Goal: Task Accomplishment & Management: Manage account settings

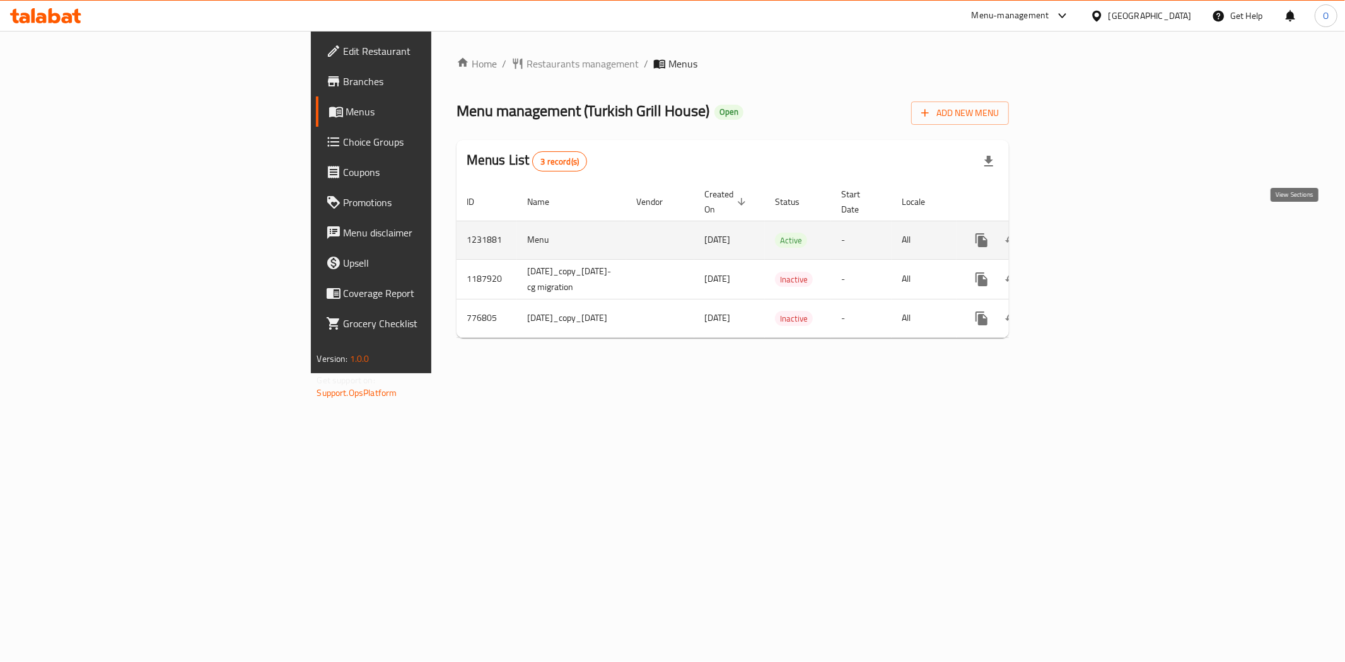
click at [1080, 233] on icon "enhanced table" at bounding box center [1072, 240] width 15 height 15
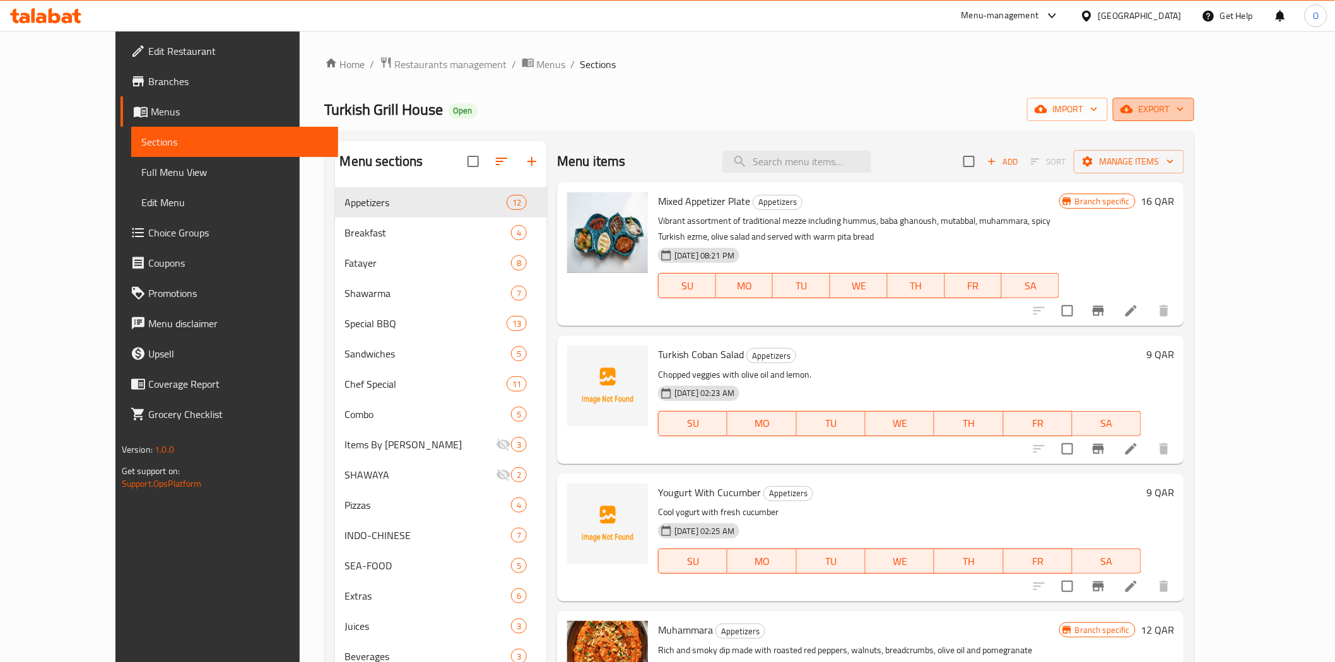
click at [1184, 112] on span "export" at bounding box center [1153, 110] width 61 height 16
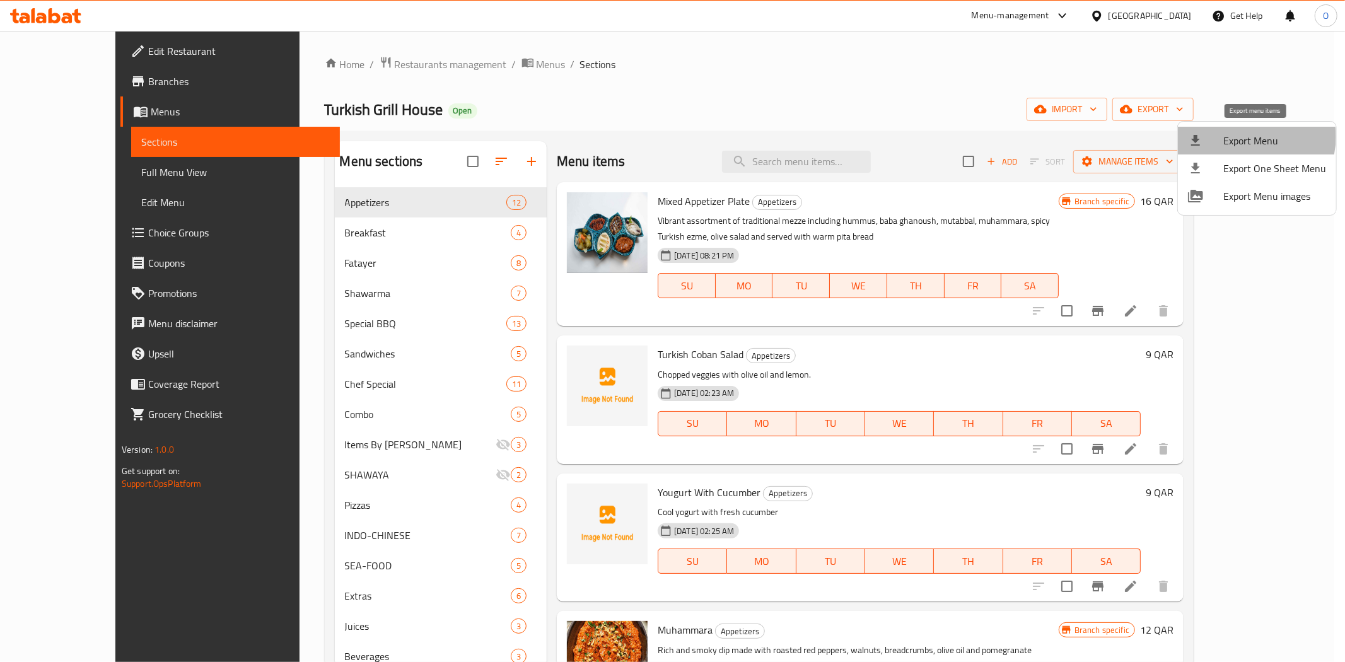
click at [1251, 137] on span "Export Menu" at bounding box center [1275, 140] width 103 height 15
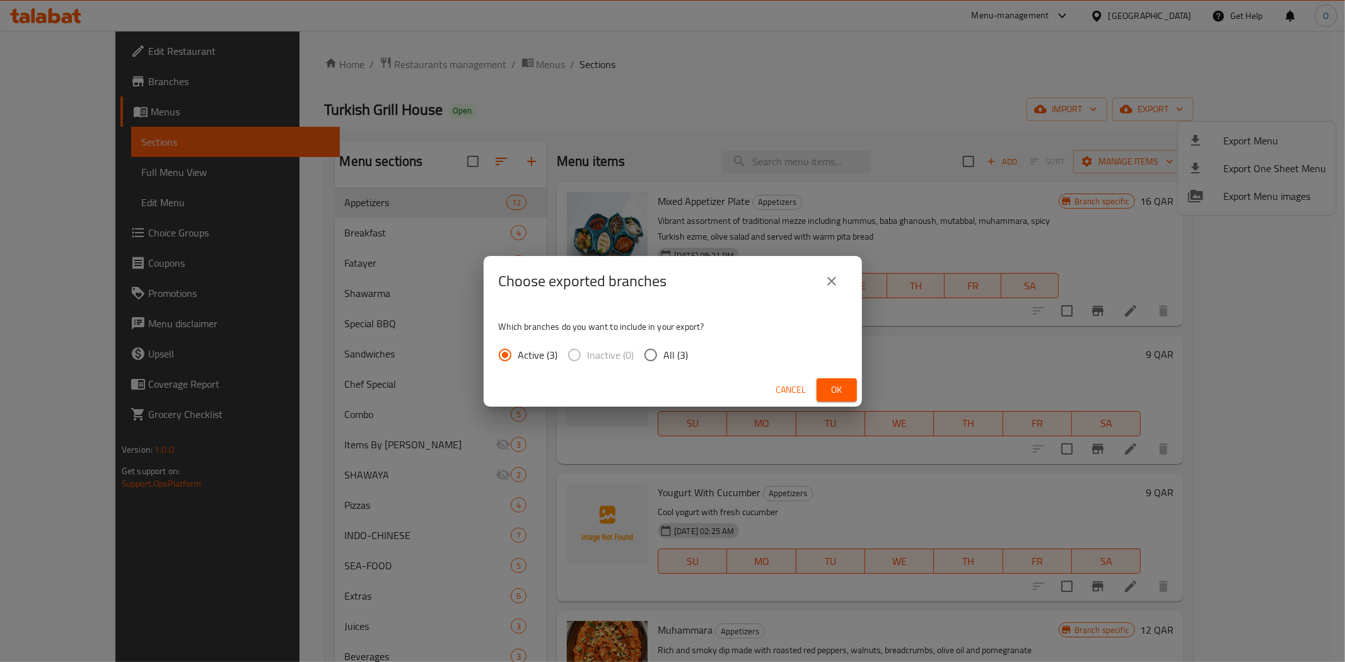
click at [834, 400] on button "Ok" at bounding box center [837, 389] width 40 height 23
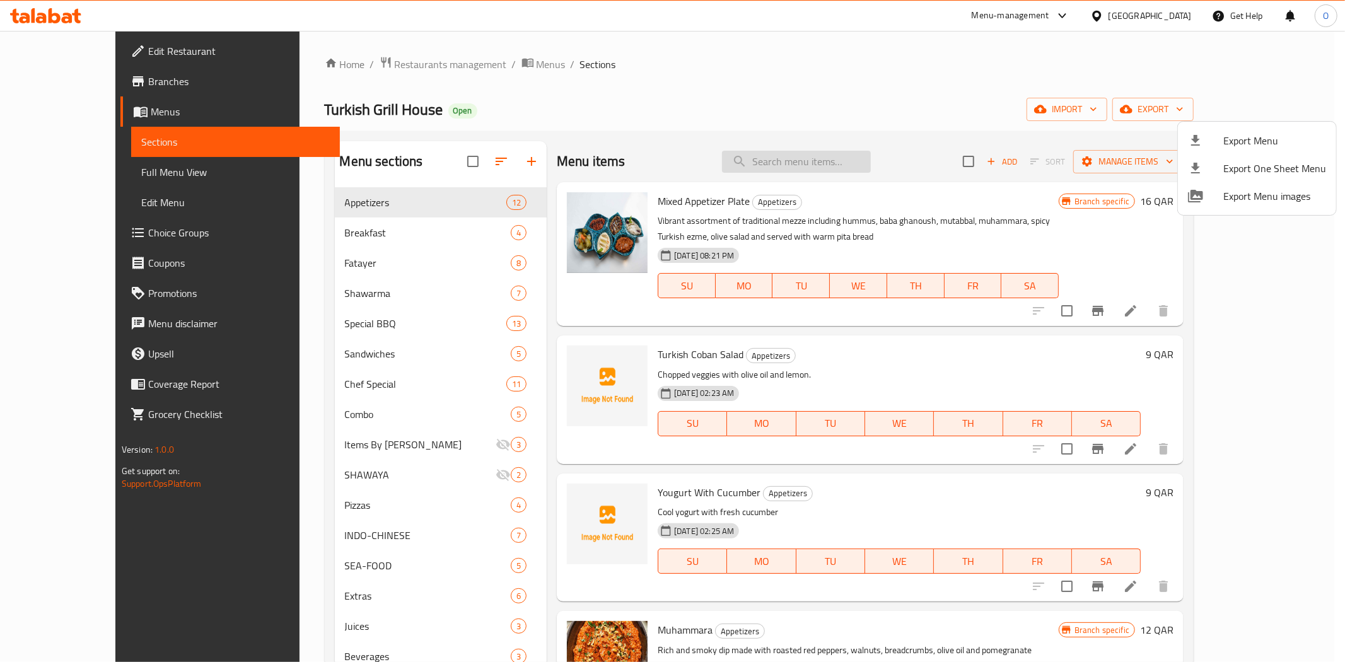
drag, startPoint x: 800, startPoint y: 169, endPoint x: 792, endPoint y: 159, distance: 12.6
click at [792, 159] on div at bounding box center [672, 331] width 1345 height 662
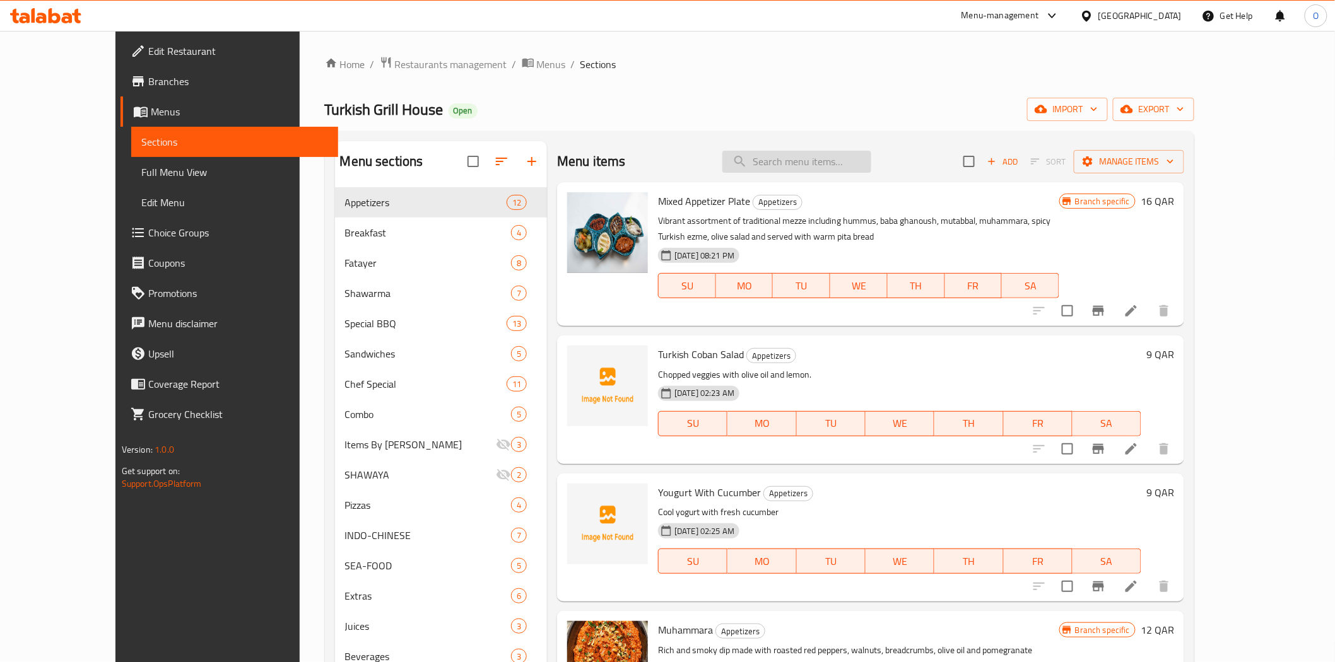
paste input "MIX APPETIZER PLATE"
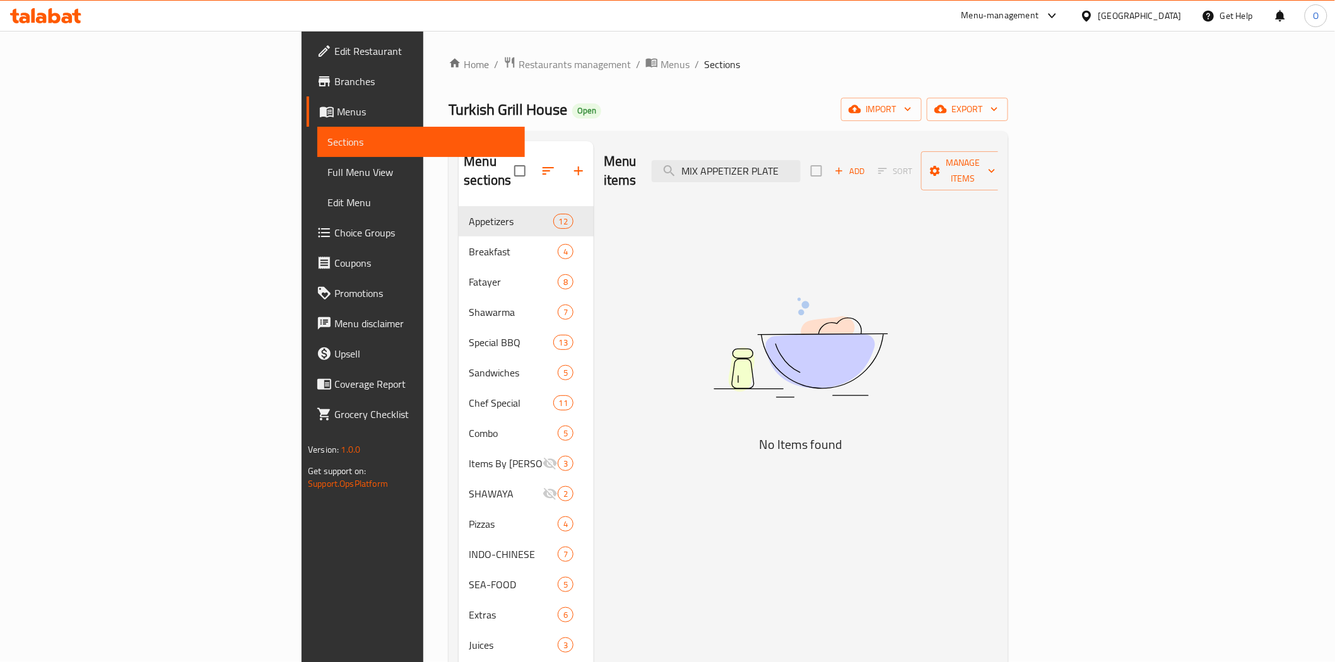
drag, startPoint x: 863, startPoint y: 160, endPoint x: 925, endPoint y: 160, distance: 62.4
click at [925, 160] on div "Menu items MIX APPETIZER PLATE Add Sort Manage items" at bounding box center [801, 171] width 394 height 60
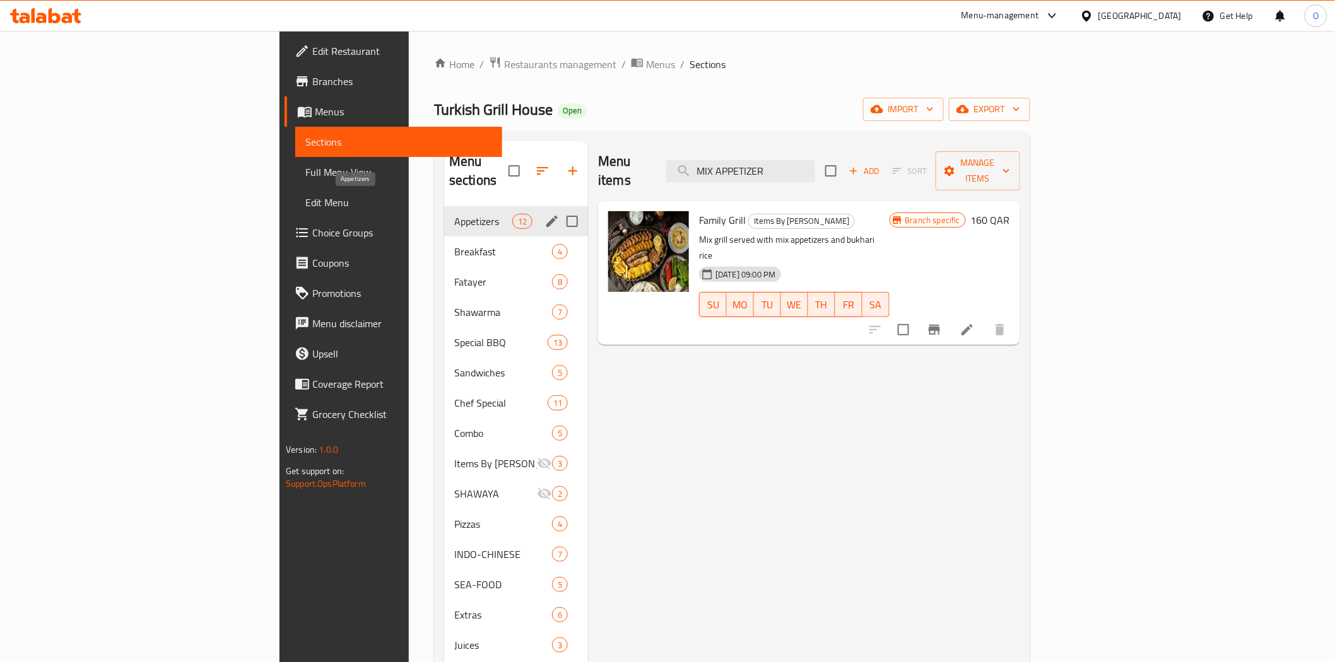
type input "MIX APPETIZER"
click at [454, 214] on span "Appetizers" at bounding box center [483, 221] width 58 height 15
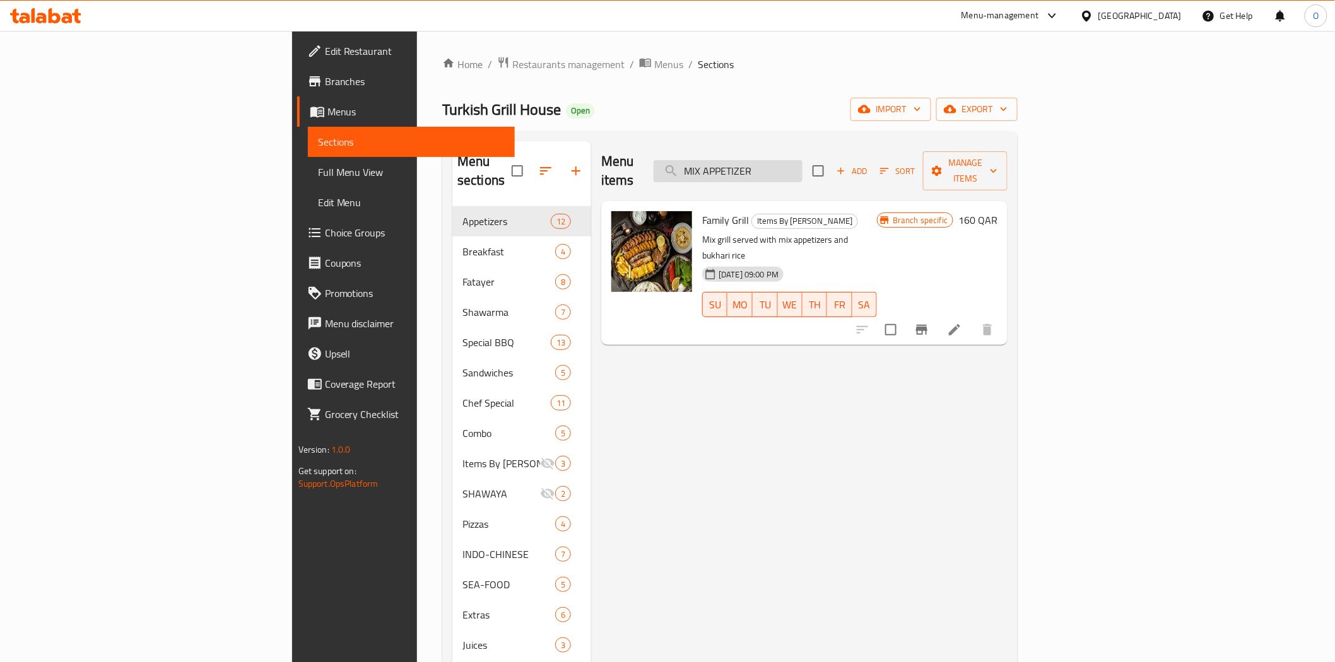
click at [802, 168] on input "MIX APPETIZER" at bounding box center [727, 171] width 149 height 22
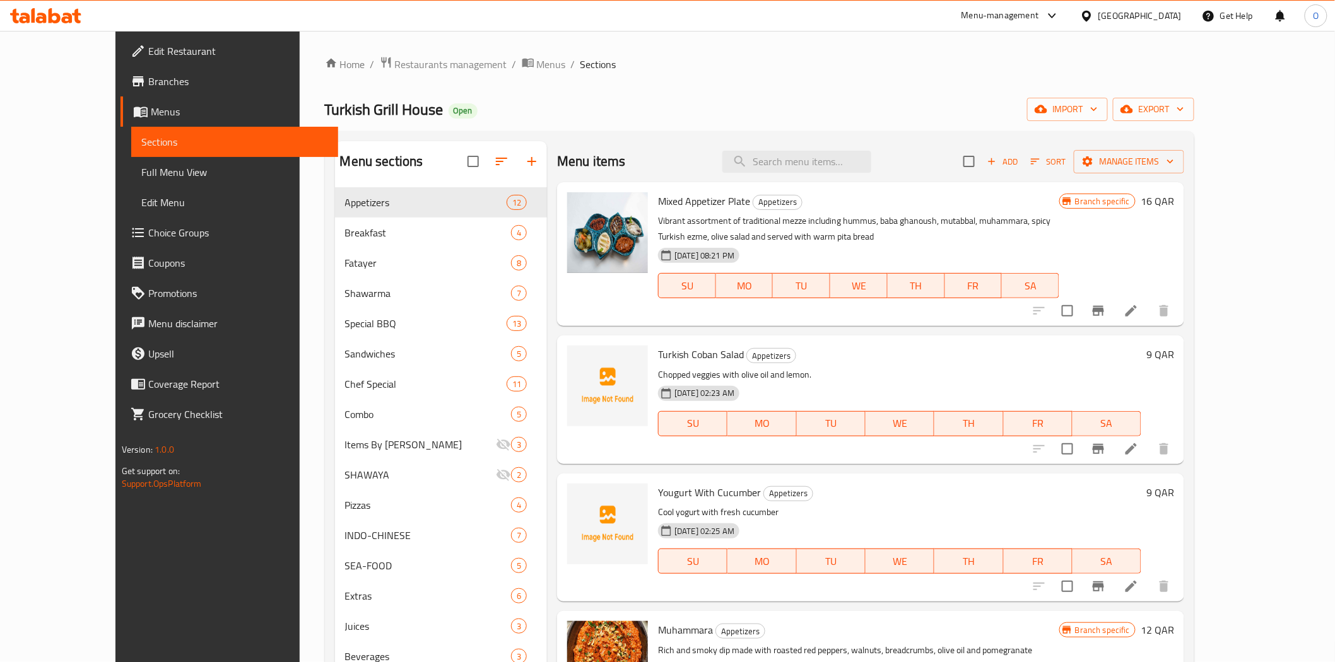
click at [1106, 310] on icon "Branch-specific-item" at bounding box center [1097, 310] width 15 height 15
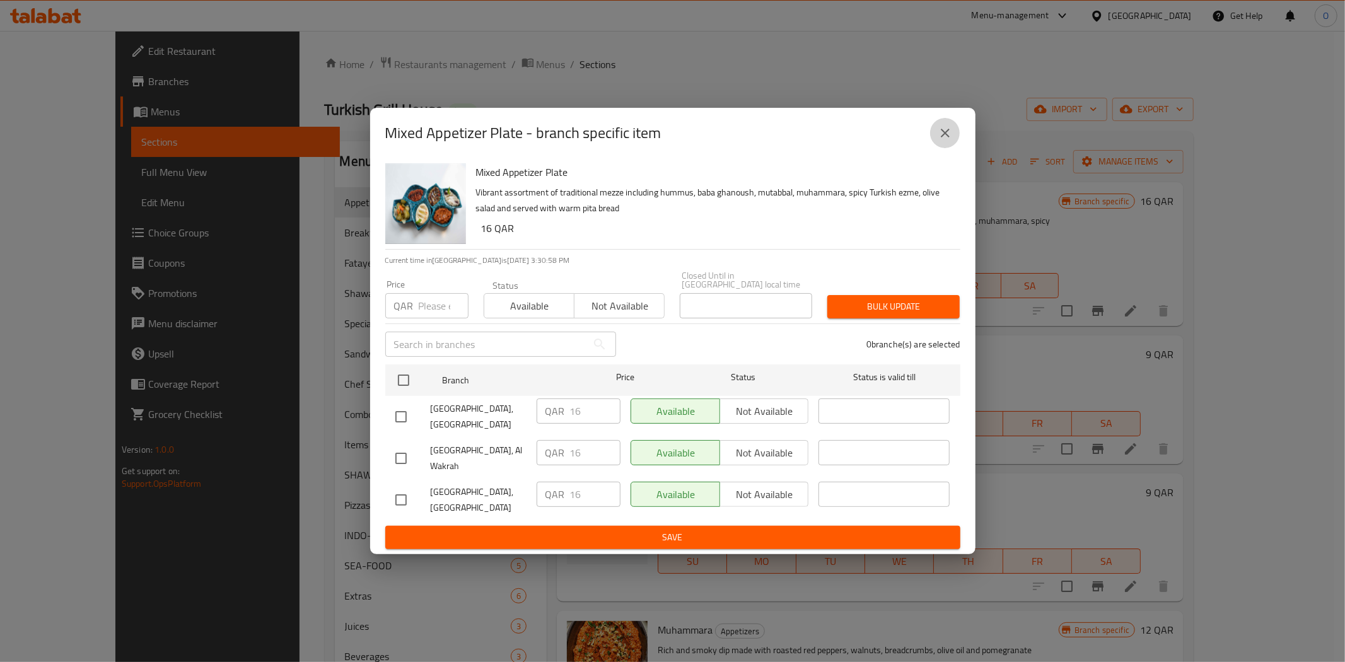
click at [946, 141] on icon "close" at bounding box center [945, 133] width 15 height 15
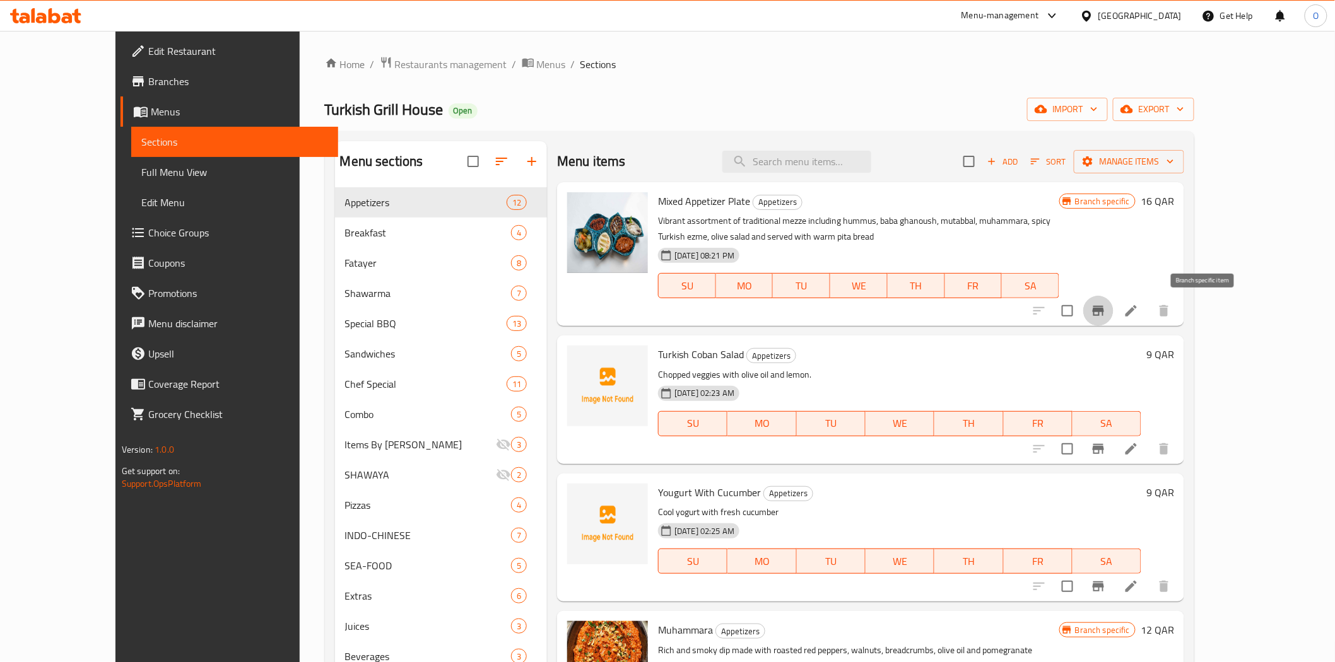
click at [1106, 307] on icon "Branch-specific-item" at bounding box center [1097, 310] width 15 height 15
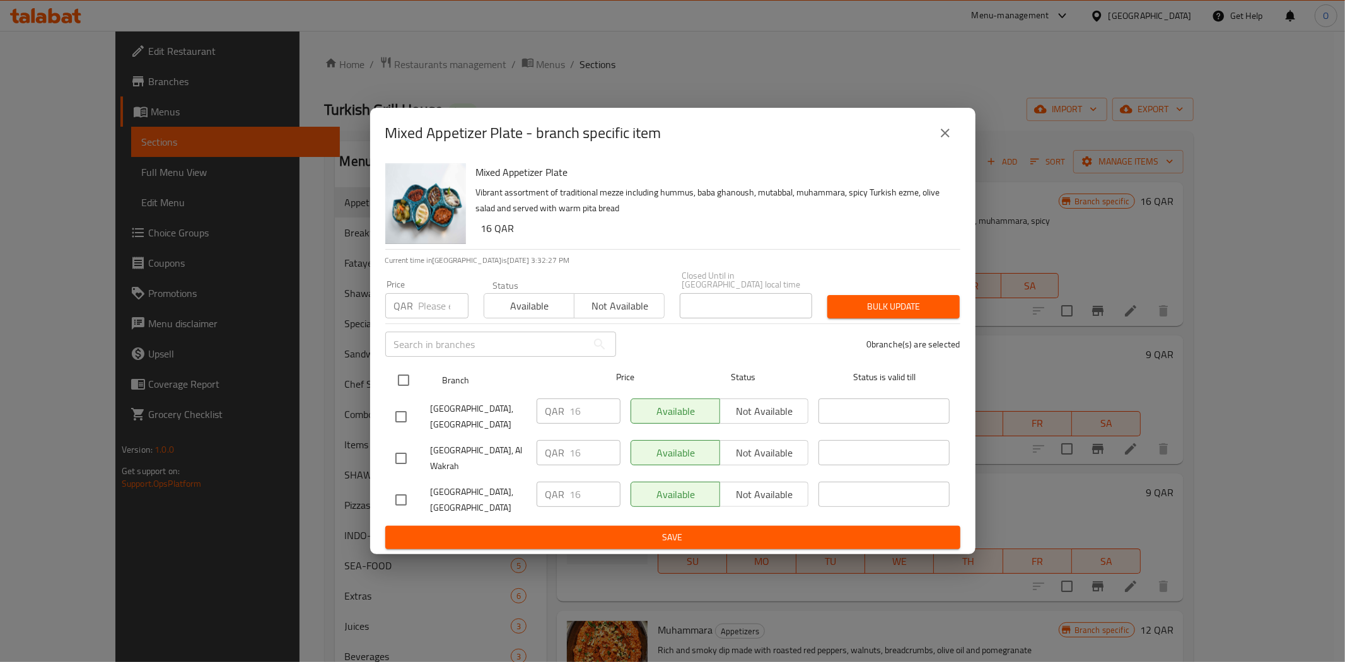
click at [404, 368] on input "checkbox" at bounding box center [403, 380] width 26 height 26
checkbox input "true"
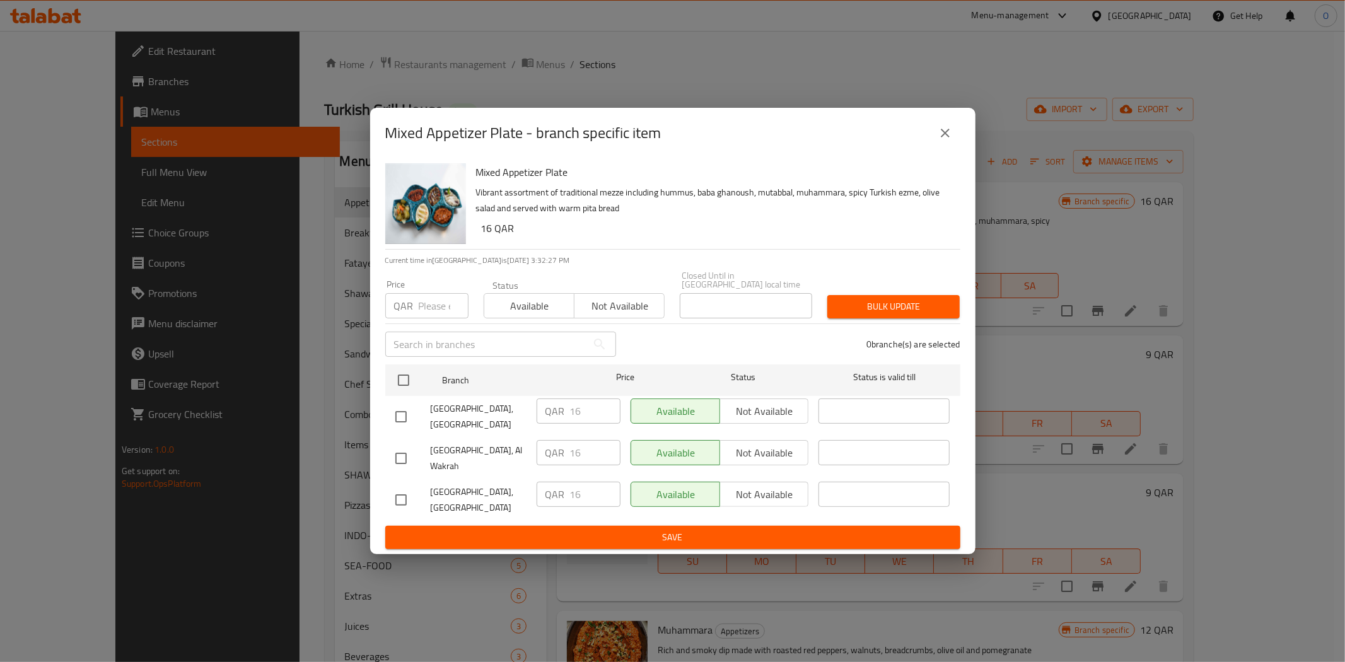
checkbox input "true"
paste input "17"
type input "17"
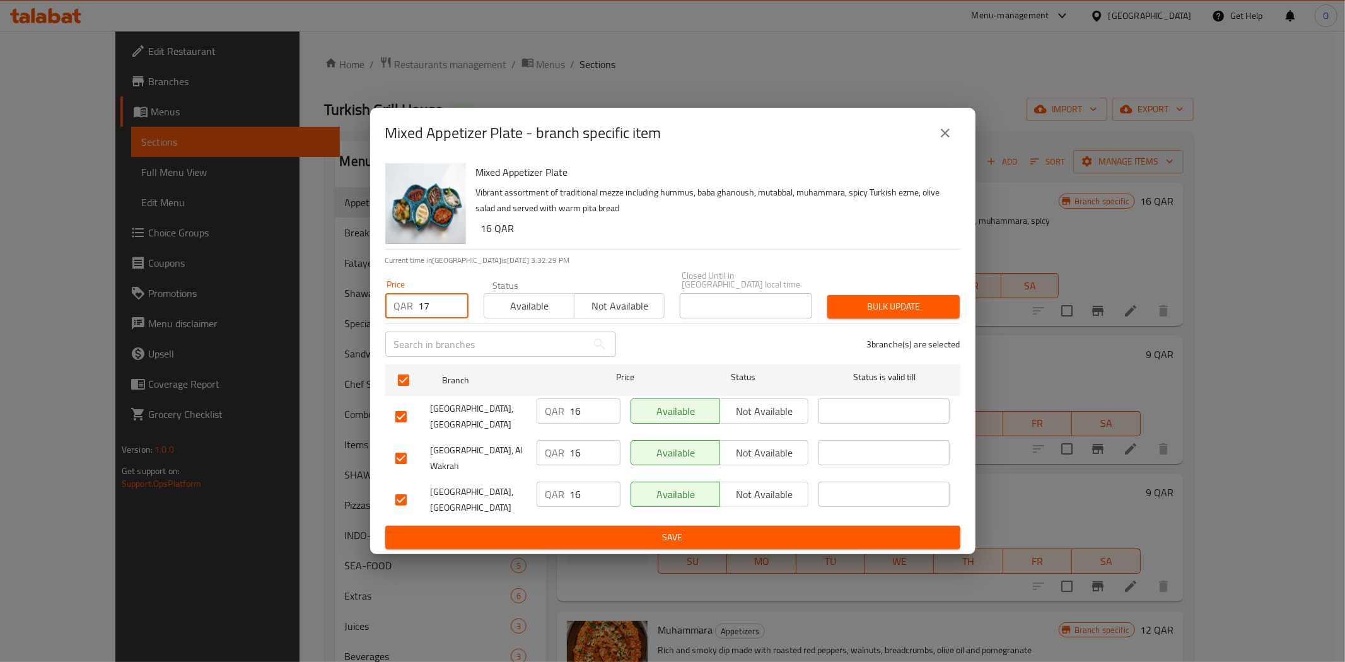
click at [881, 309] on span "Bulk update" at bounding box center [894, 307] width 112 height 16
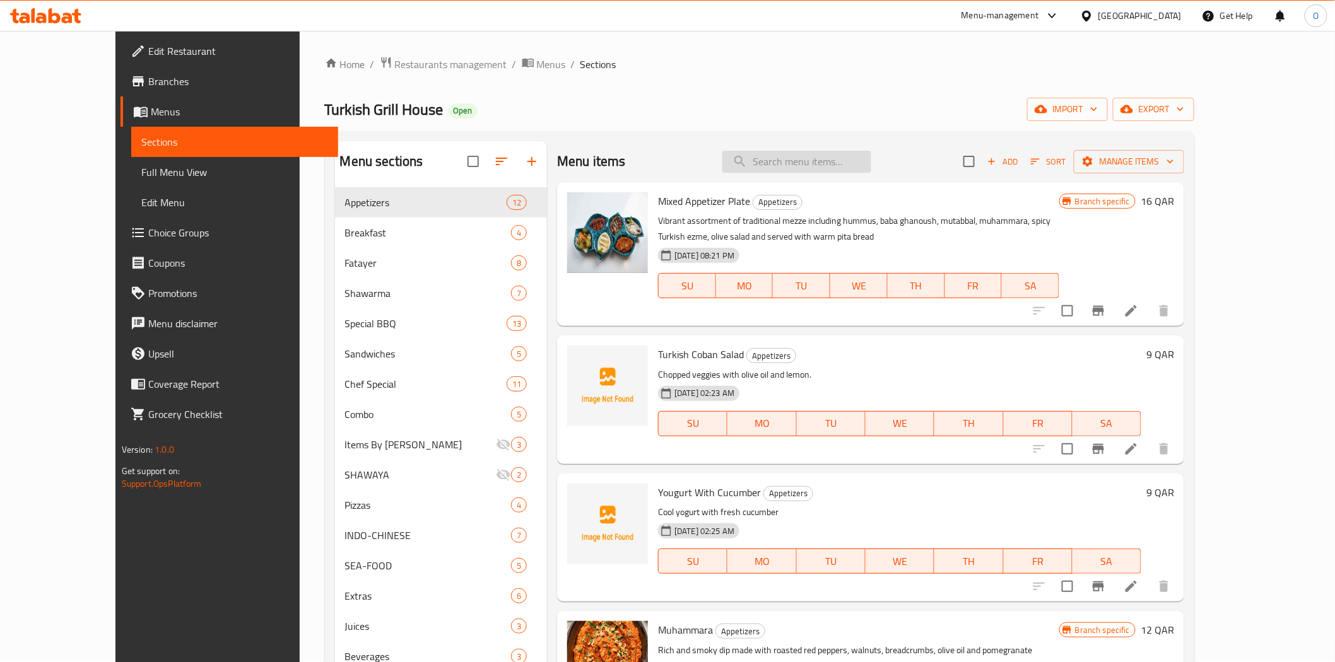
paste input "KABAB LAHM + RICE + SOFT DRNK"
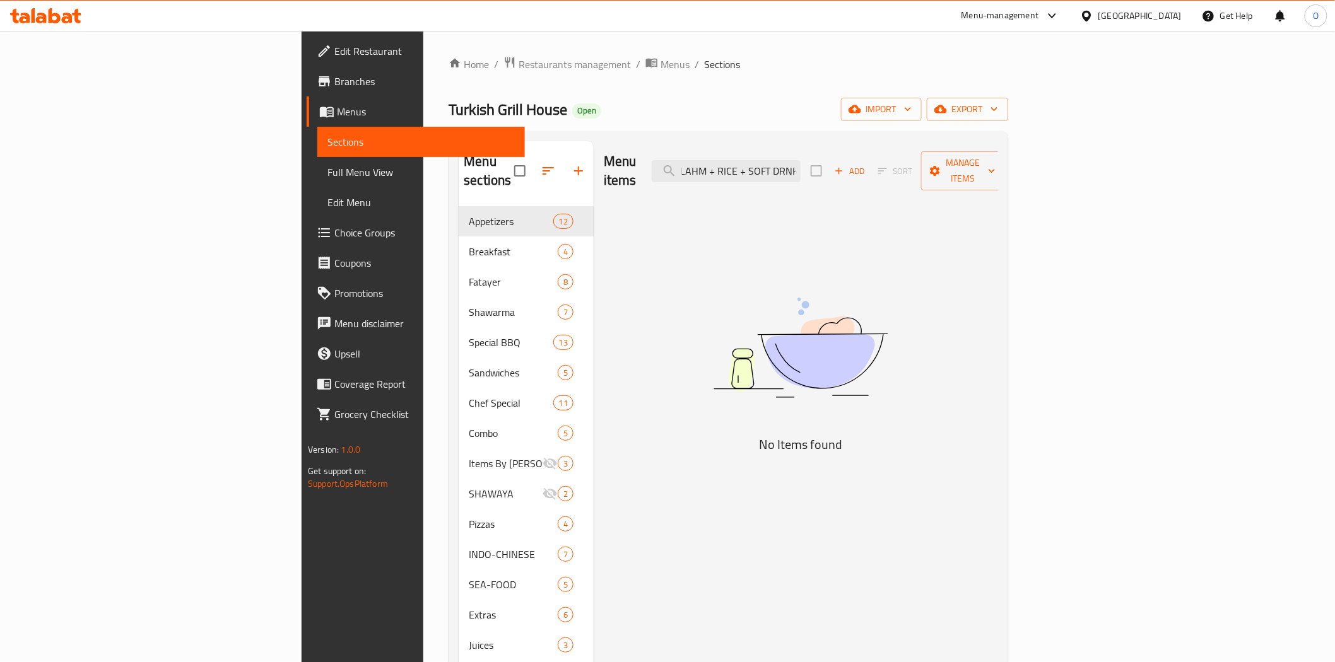
drag, startPoint x: 820, startPoint y: 160, endPoint x: 935, endPoint y: 168, distance: 115.1
click at [935, 168] on div "Menu items KABAB LAHM + RICE + SOFT DRNK Add Sort Manage items" at bounding box center [801, 171] width 394 height 60
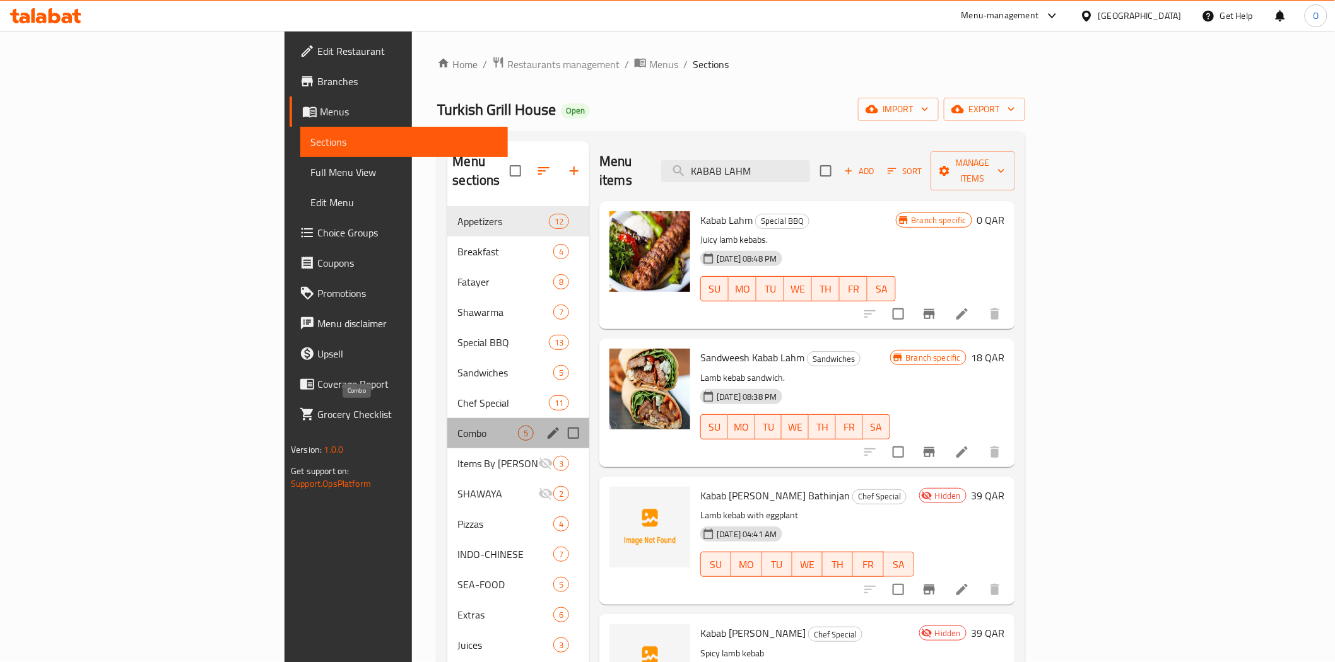
click at [457, 426] on span "Combo" at bounding box center [487, 433] width 61 height 15
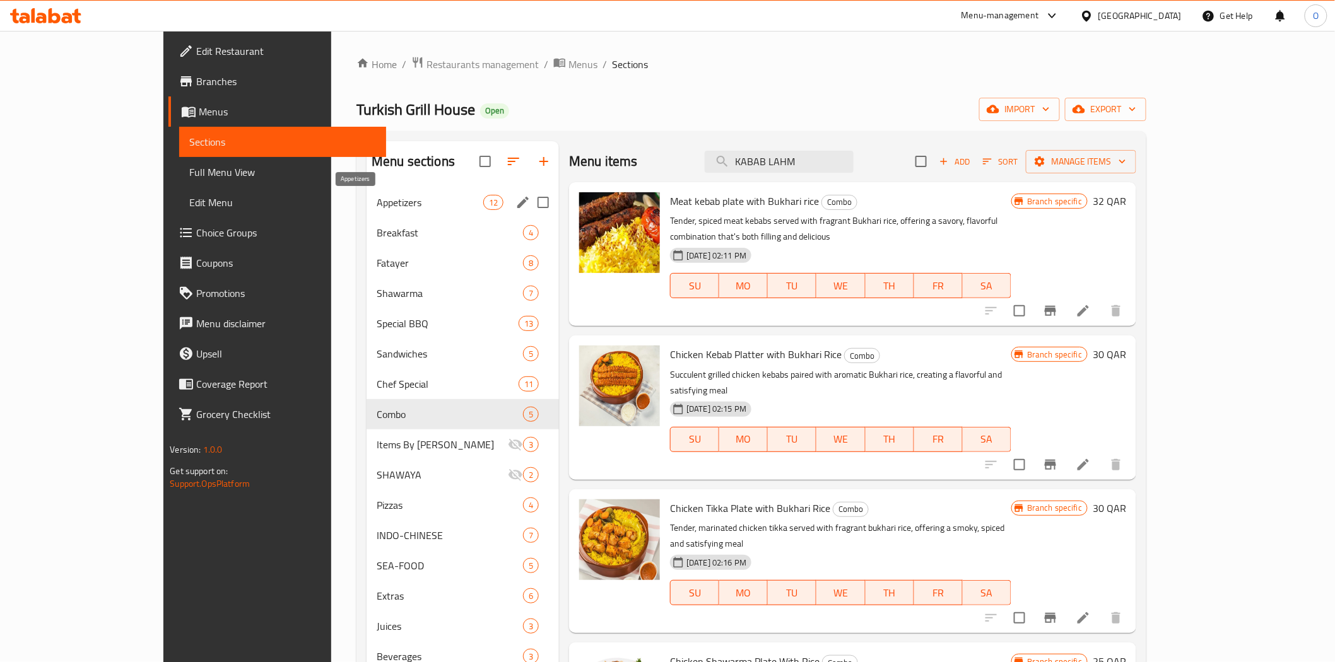
click at [377, 207] on span "Appetizers" at bounding box center [430, 202] width 107 height 15
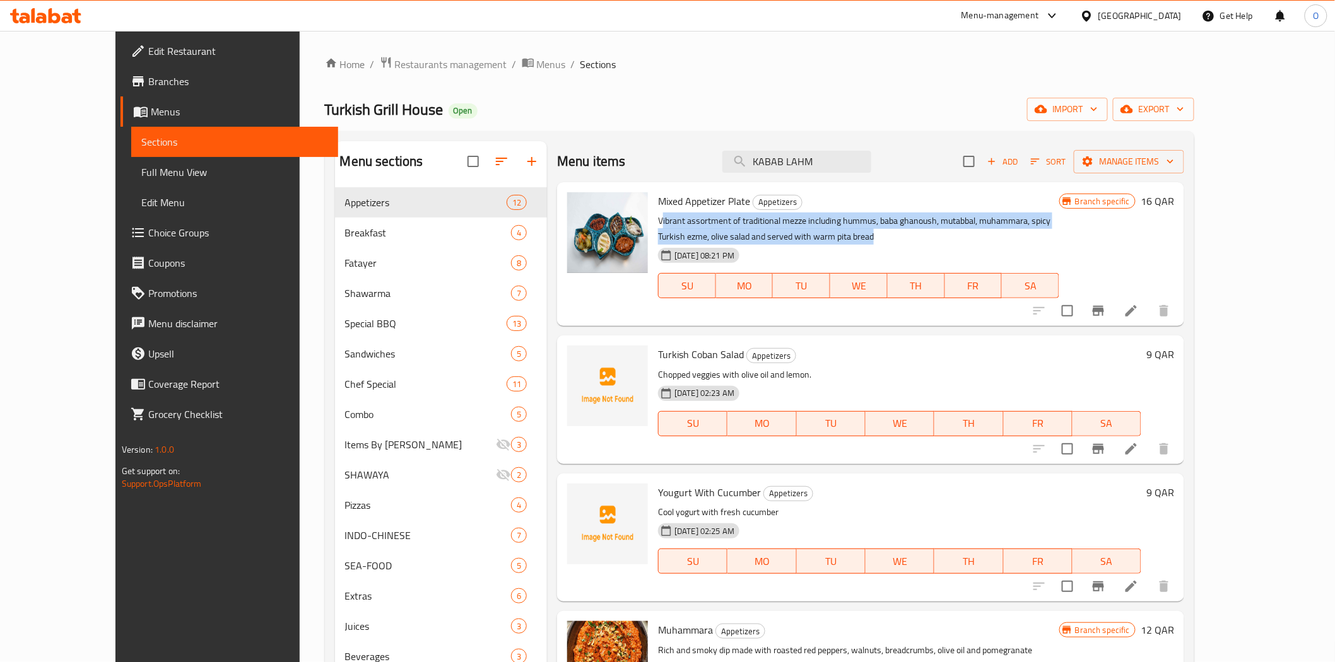
drag, startPoint x: 633, startPoint y: 216, endPoint x: 716, endPoint y: 232, distance: 84.2
click at [716, 232] on p "Vibrant assortment of traditional mezze including hummus, baba ghanoush, mutabb…" at bounding box center [858, 229] width 401 height 32
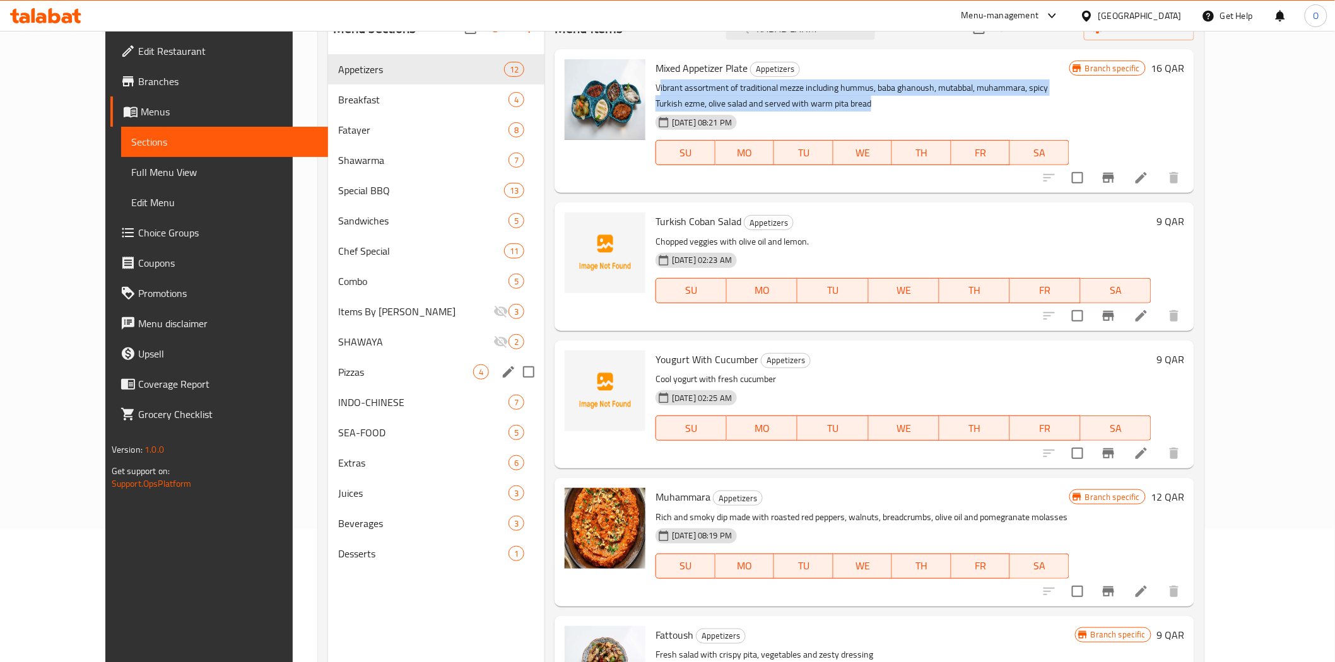
scroll to position [177, 0]
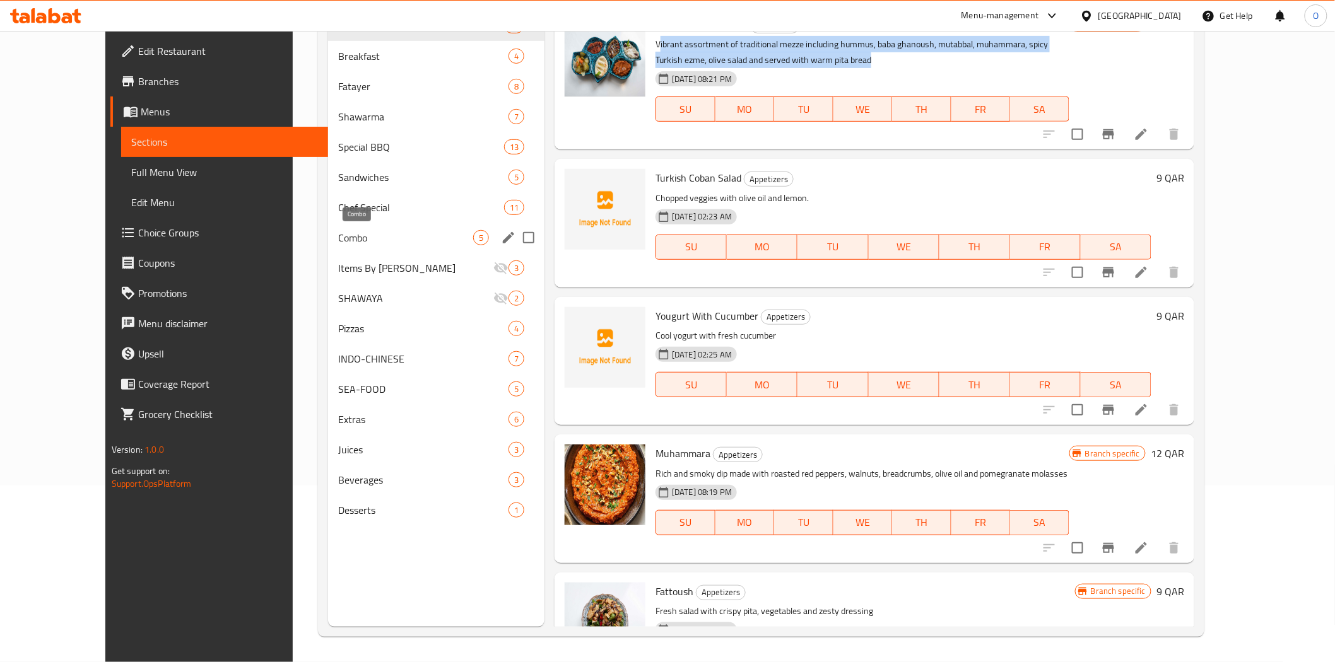
click at [338, 230] on span "Combo" at bounding box center [405, 237] width 135 height 15
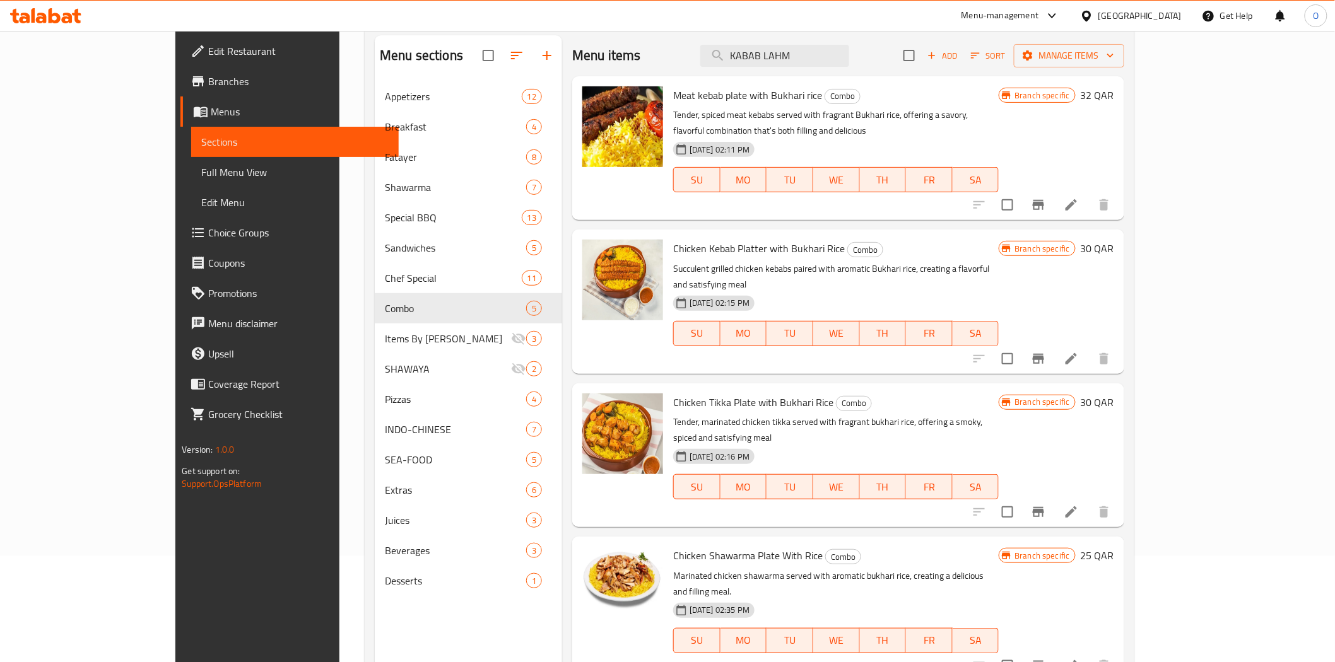
scroll to position [36, 0]
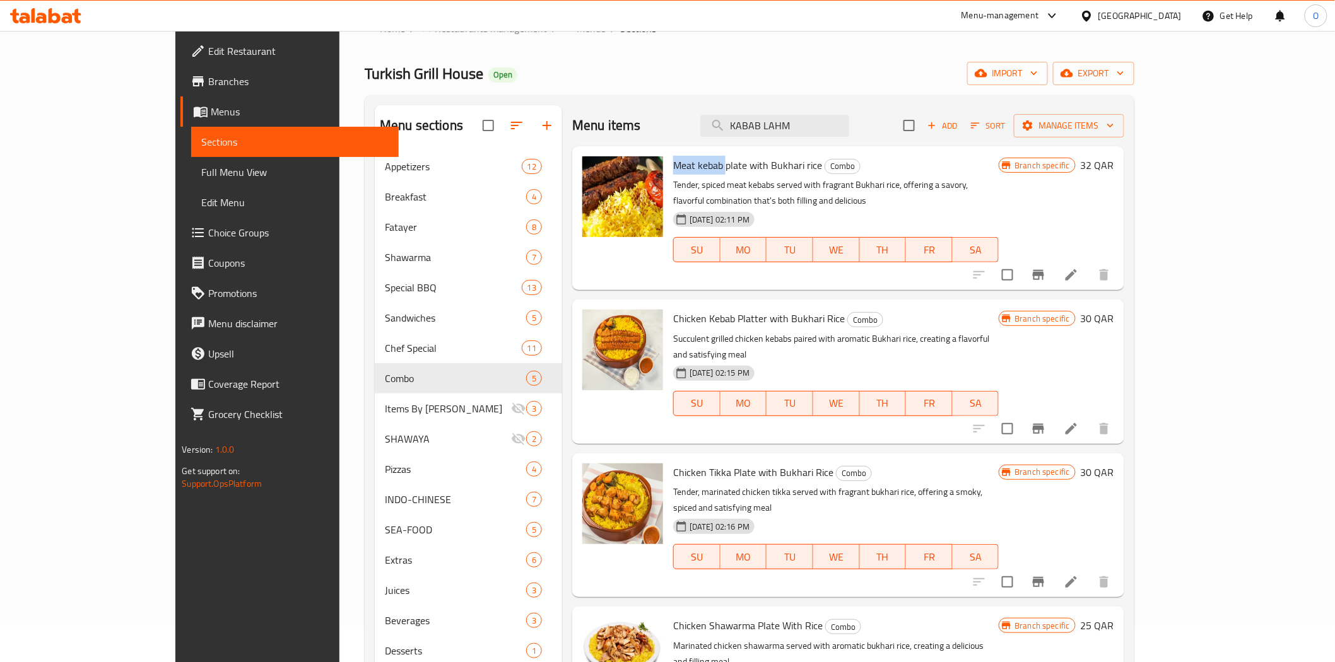
drag, startPoint x: 680, startPoint y: 163, endPoint x: 628, endPoint y: 166, distance: 51.9
click at [673, 166] on span "Meat kebab plate with Bukhari rice" at bounding box center [747, 165] width 149 height 19
drag, startPoint x: 671, startPoint y: 181, endPoint x: 791, endPoint y: 187, distance: 120.0
click at [791, 187] on p "Tender, spiced meat kebabs served with fragrant Bukhari rice, offering a savory…" at bounding box center [835, 193] width 325 height 32
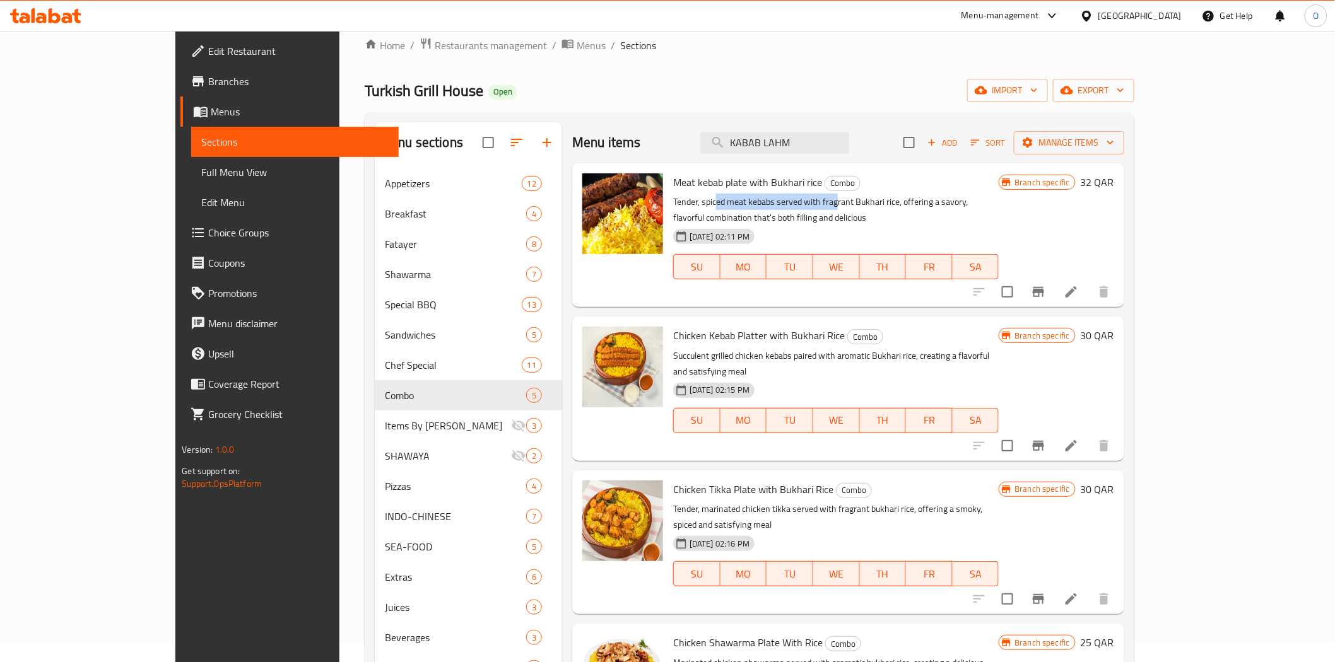
scroll to position [0, 0]
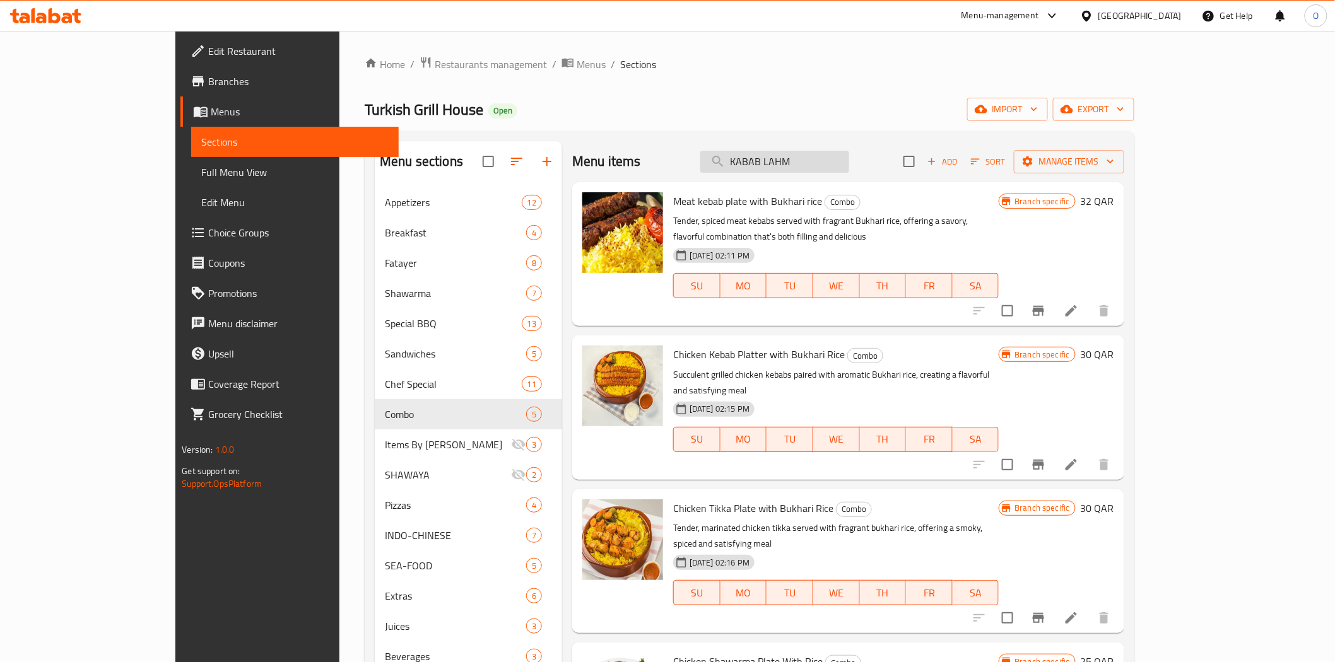
click at [803, 170] on input "KABAB LAHM" at bounding box center [774, 162] width 149 height 22
paste input "TIKKA LAHM + RICE + SOFT DRINK"
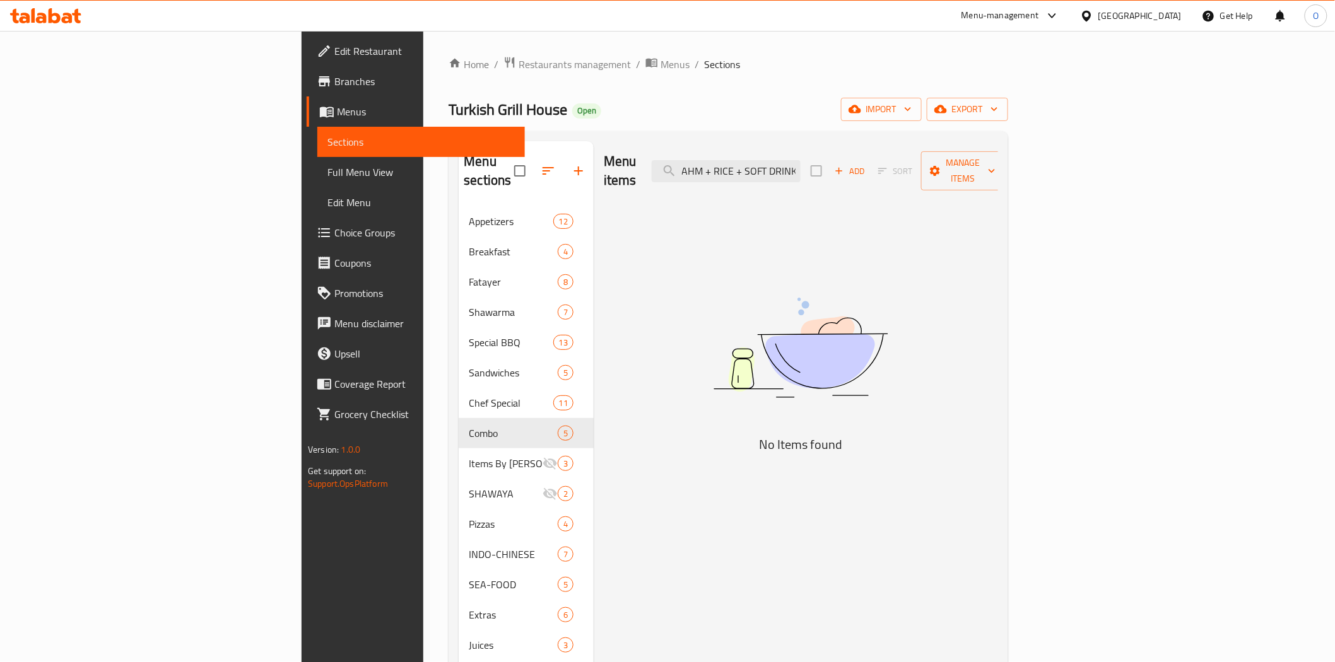
drag, startPoint x: 819, startPoint y: 164, endPoint x: 928, endPoint y: 154, distance: 109.6
click at [928, 154] on div "Menu items TIKKA LAHM + RICE + SOFT DRINK Add Sort Manage items" at bounding box center [801, 171] width 394 height 60
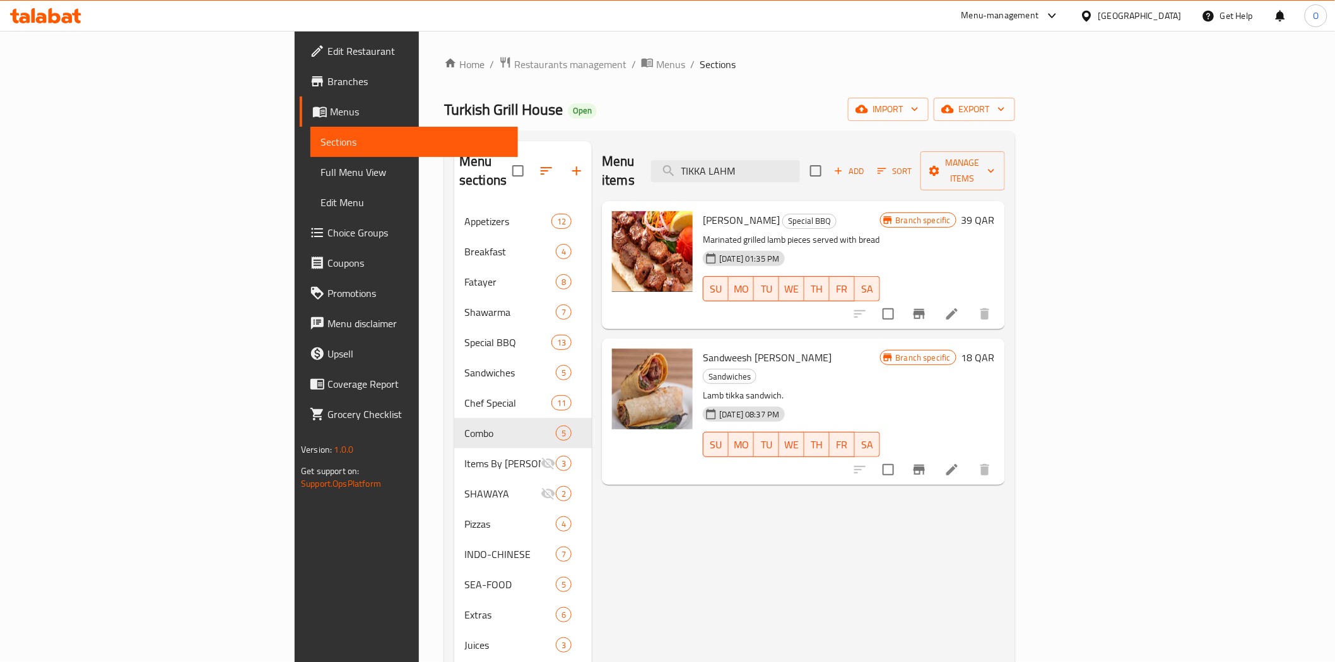
type input "TIKKA LAHM"
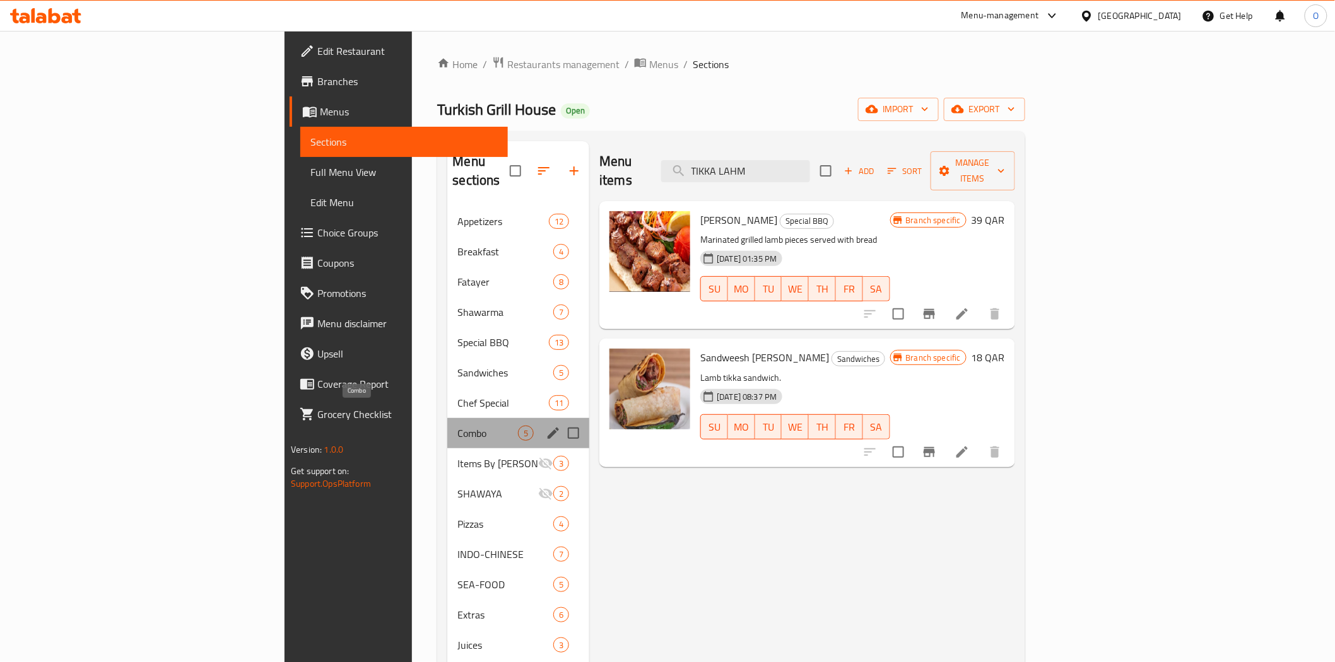
click at [457, 426] on span "Combo" at bounding box center [487, 433] width 61 height 15
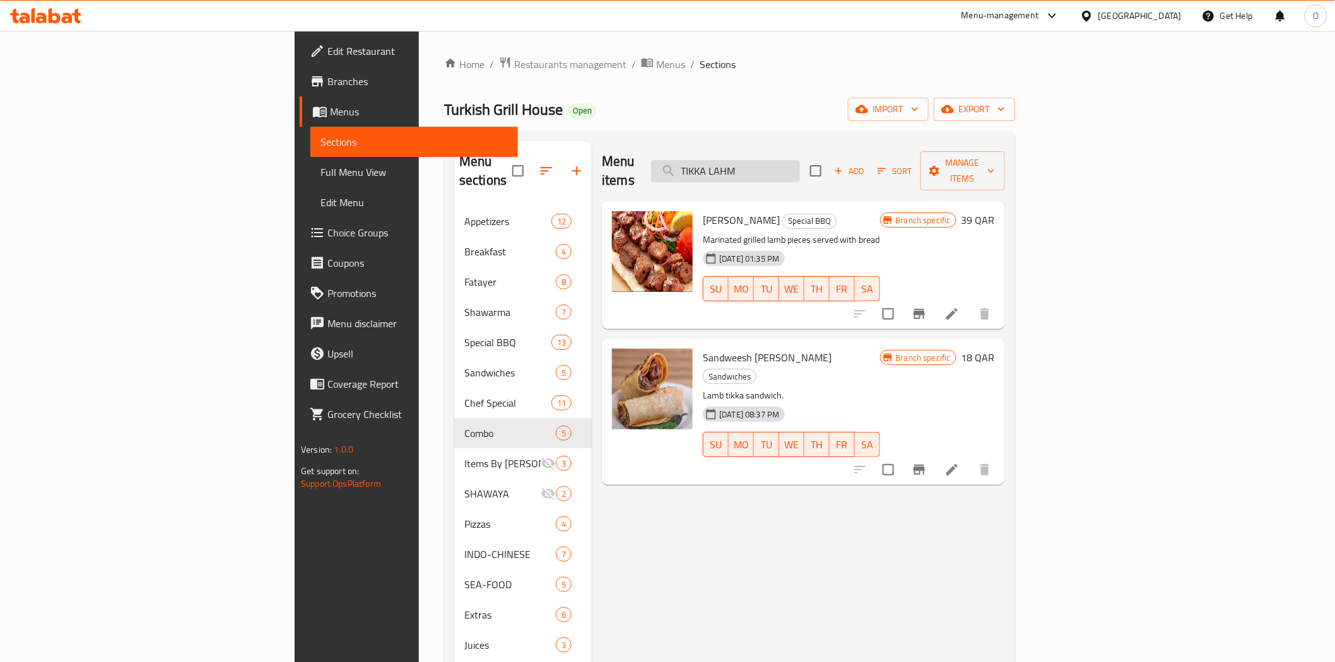
click at [800, 160] on input "TIKKA LAHM" at bounding box center [725, 171] width 149 height 22
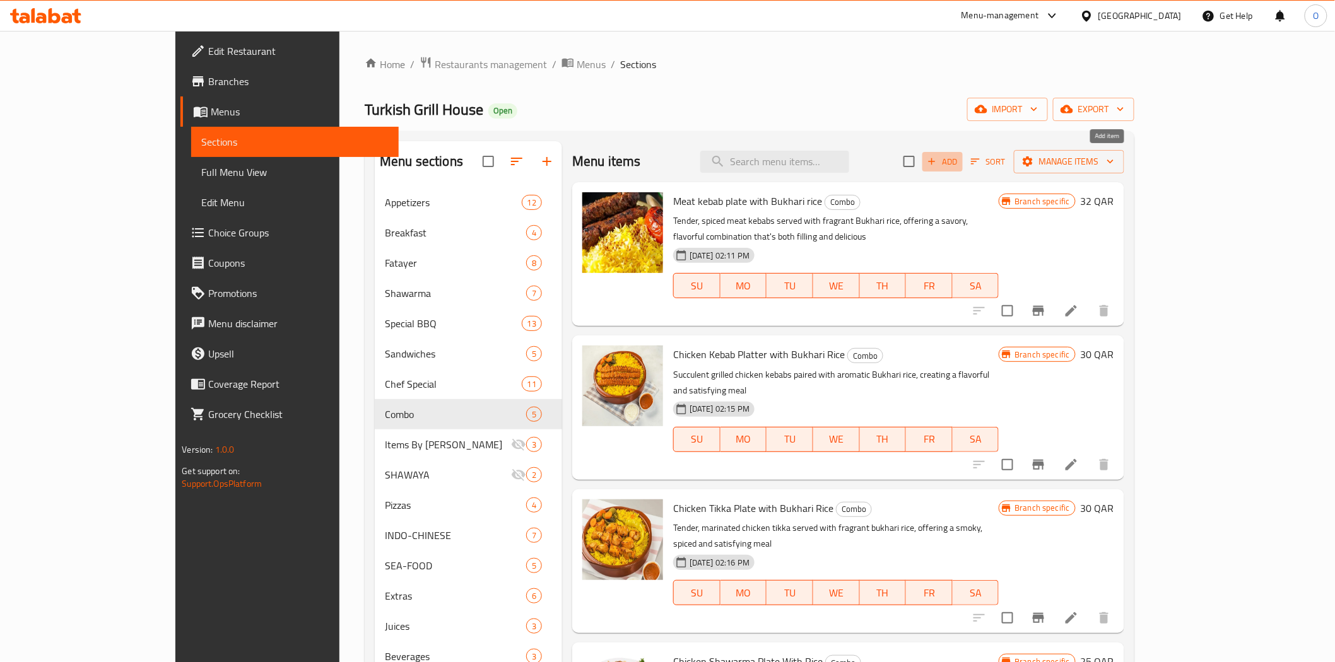
click at [959, 163] on span "Add" at bounding box center [942, 162] width 34 height 15
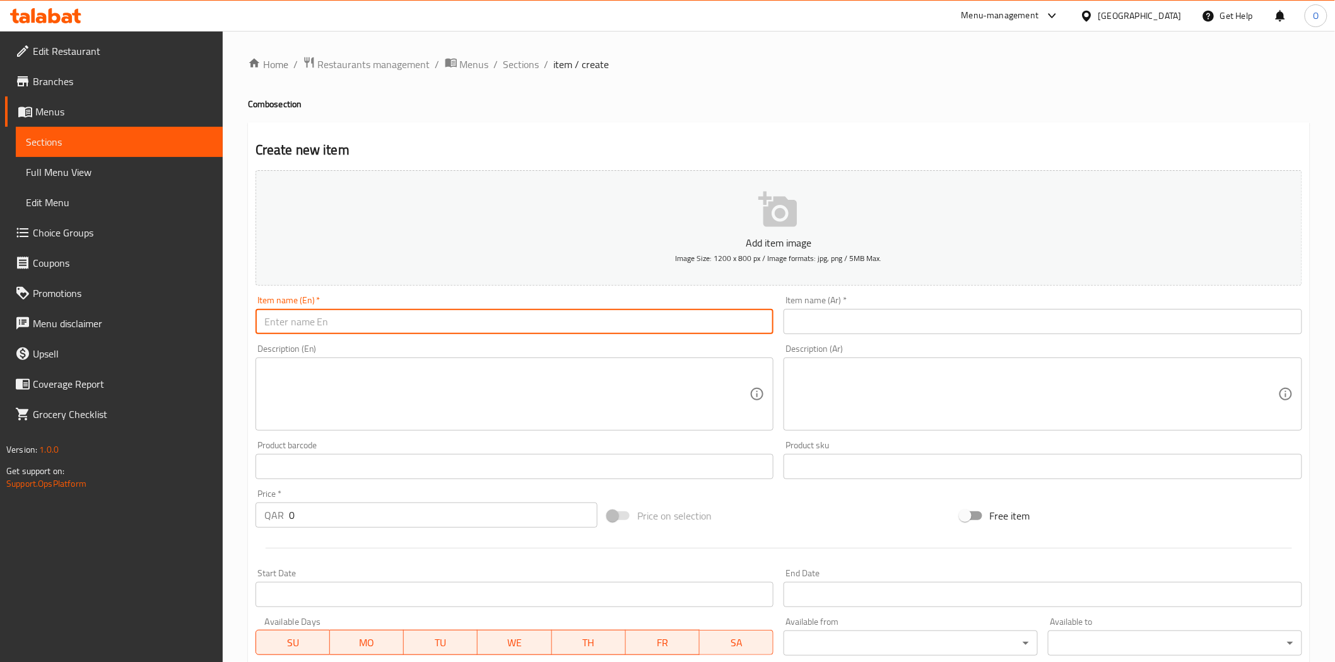
drag, startPoint x: 430, startPoint y: 317, endPoint x: 373, endPoint y: 324, distance: 57.2
click at [373, 324] on input "text" at bounding box center [514, 321] width 518 height 25
paste input "Kabab Lahm, Rice And Soft Drnk"
type input "Kabab Lahm, Rice And Soft Drnk"
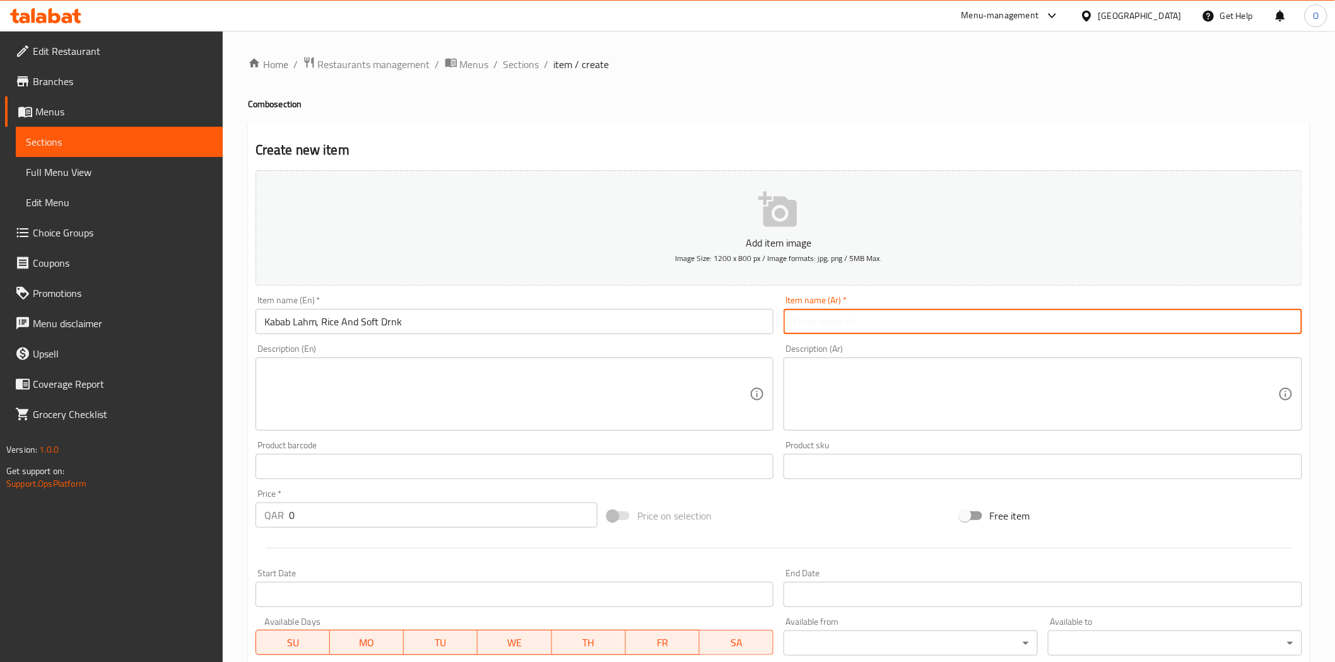
paste input "كباب لحم، أرز ومشروب غازي"
type input "كباب لحم، أرز ومشروب غازي"
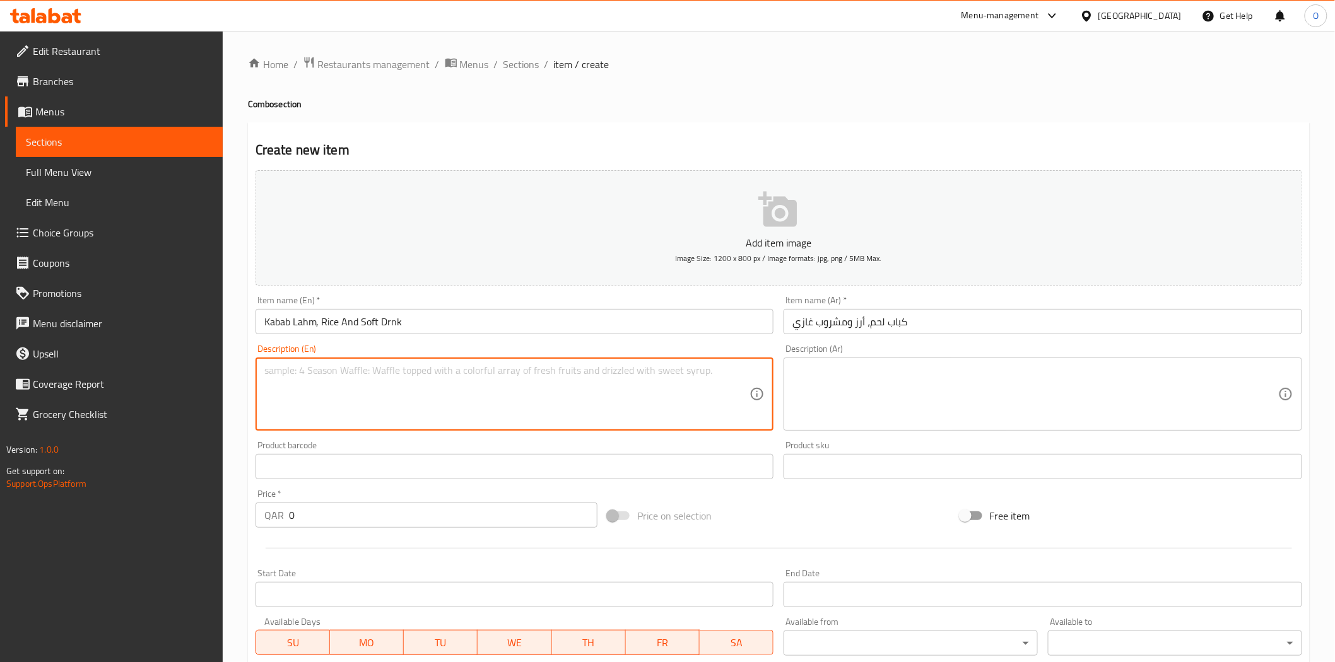
paste textarea "Kabab lahm, rice, soft drink – complete lamb combo meal."
type textarea "Kabab lahm, rice, soft drink – complete lamb combo meal."
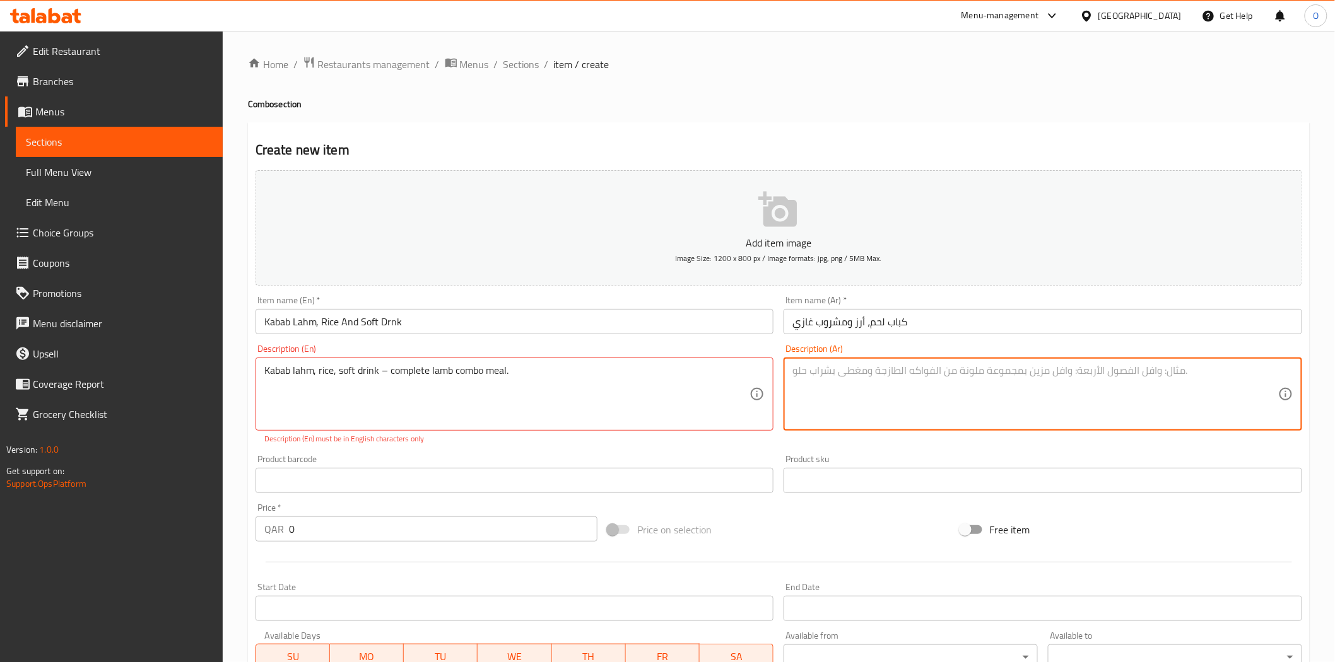
paste textarea "كباب لحم، أرز، مشروب غازي – وجبة كومبو كاملة من لحم الضأن."
type textarea "كباب لحم، أرز، مشروب غازي – وجبة كومبو كاملة من لحم الضأن."
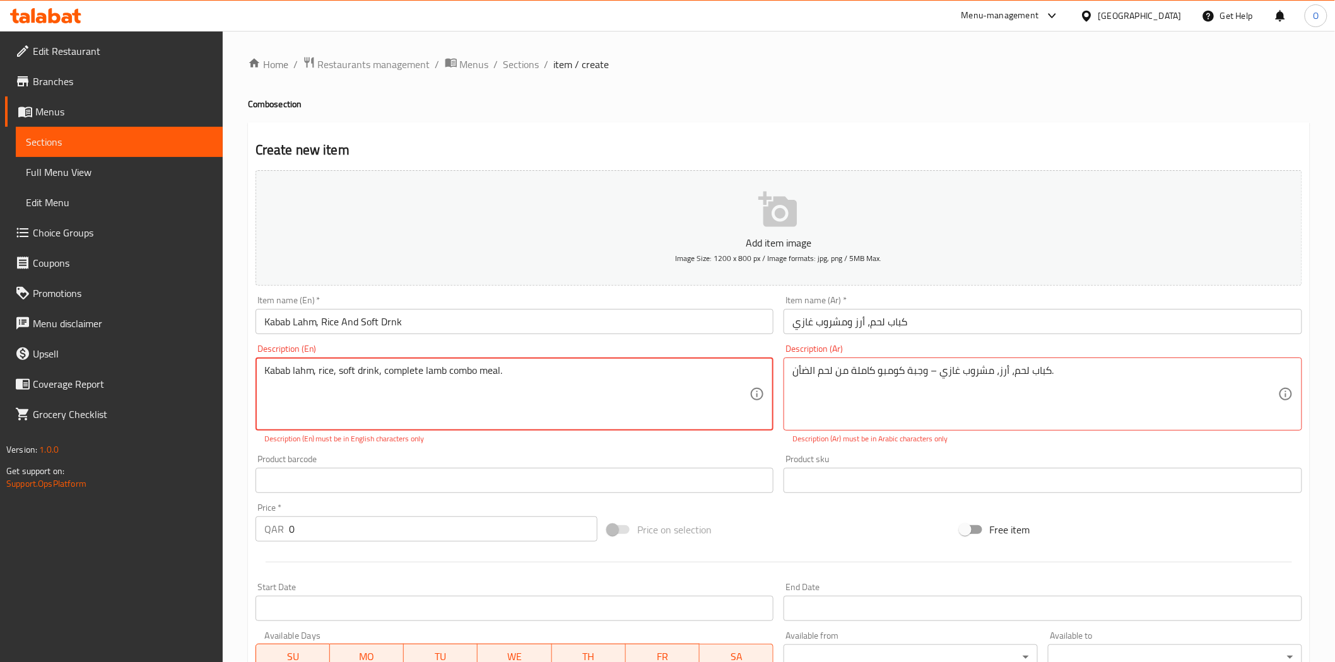
type textarea "Kabab lahm, rice, soft drink, complete lamb combo meal."
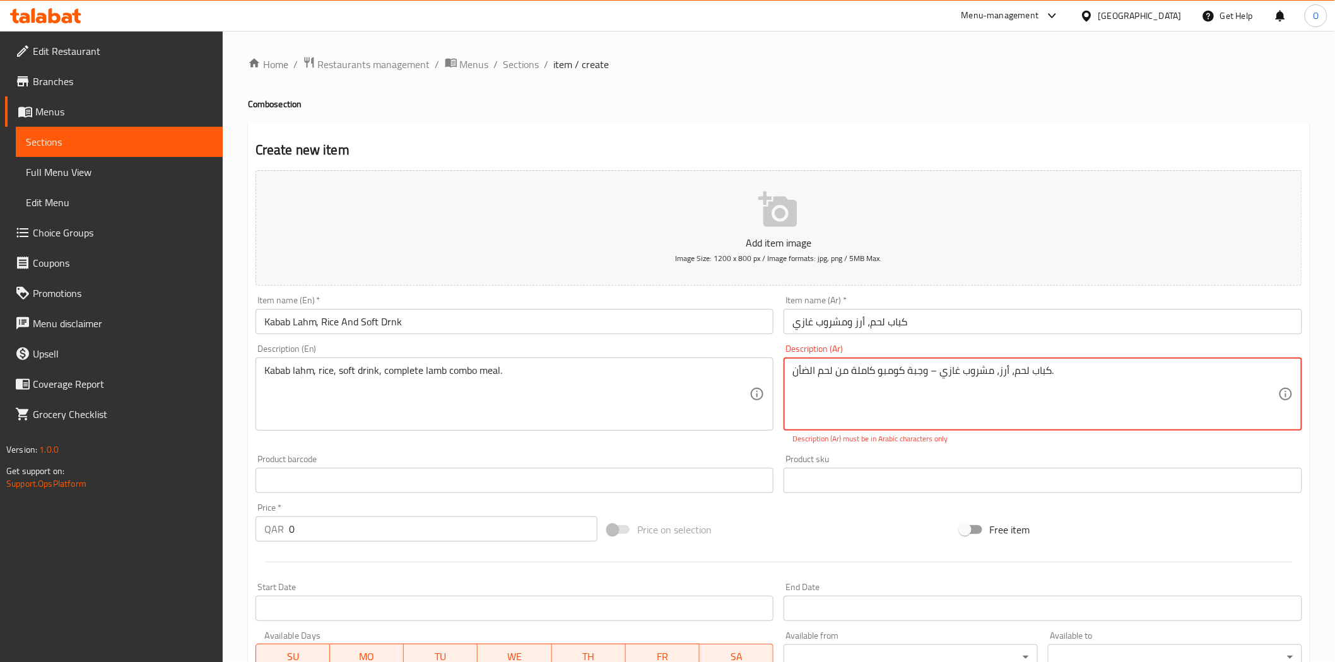
drag, startPoint x: 930, startPoint y: 371, endPoint x: 938, endPoint y: 375, distance: 9.3
type textarea "كباب لحم، أرز، مشروب غازي، وجبة كومبو كاملة من لحم الضأن."
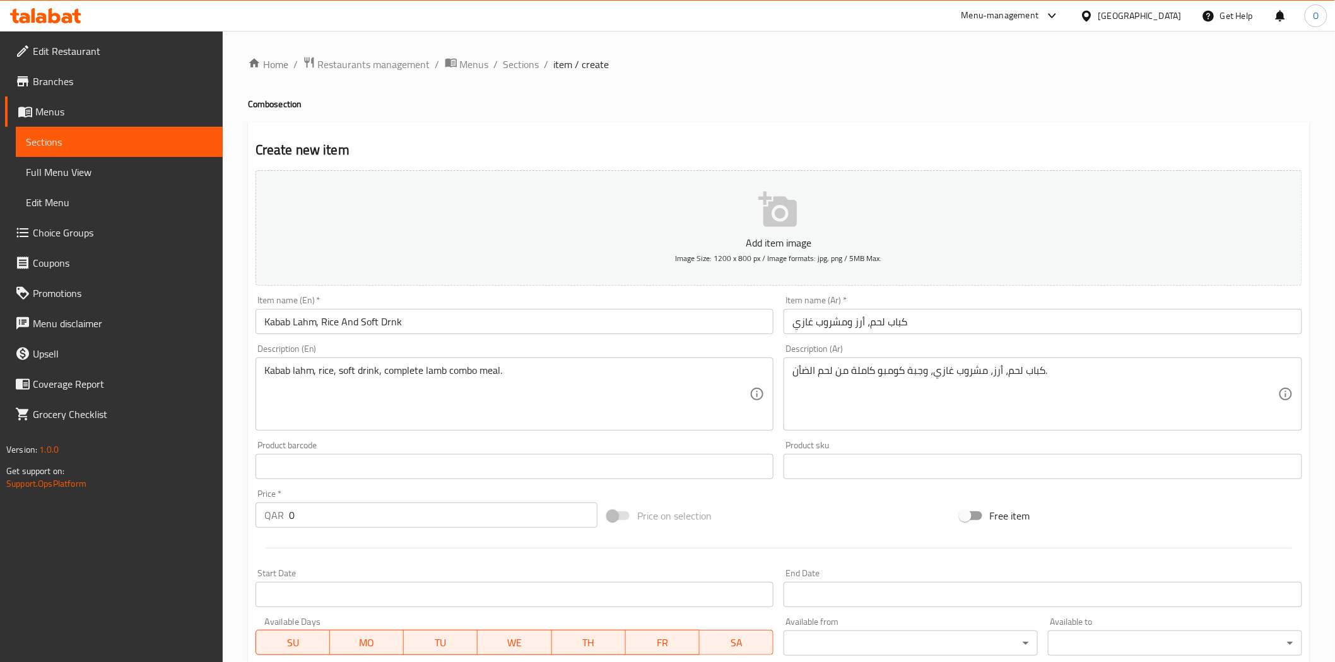
click at [829, 447] on div "Add item image Image Size: 1200 x 800 px / Image formats: jpg, png / 5MB Max. I…" at bounding box center [778, 437] width 1056 height 544
click at [271, 513] on div "QAR 0 Price *" at bounding box center [426, 515] width 342 height 25
paste input "45"
type input "45"
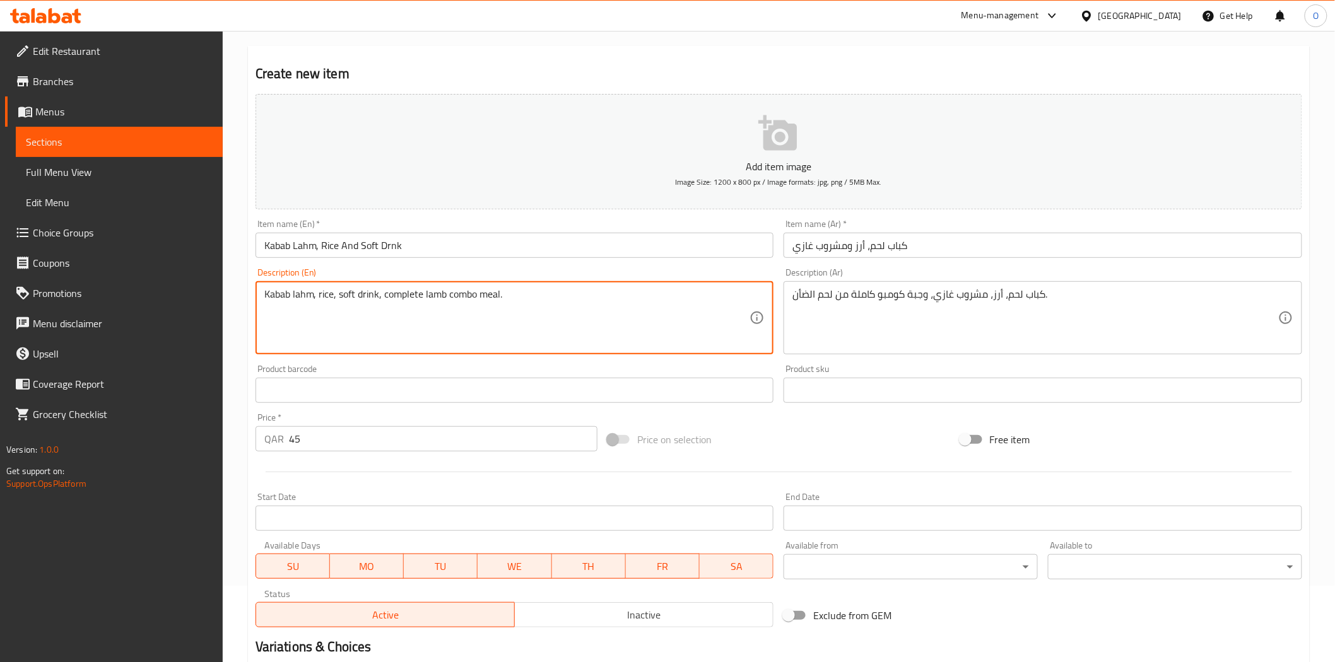
scroll to position [210, 0]
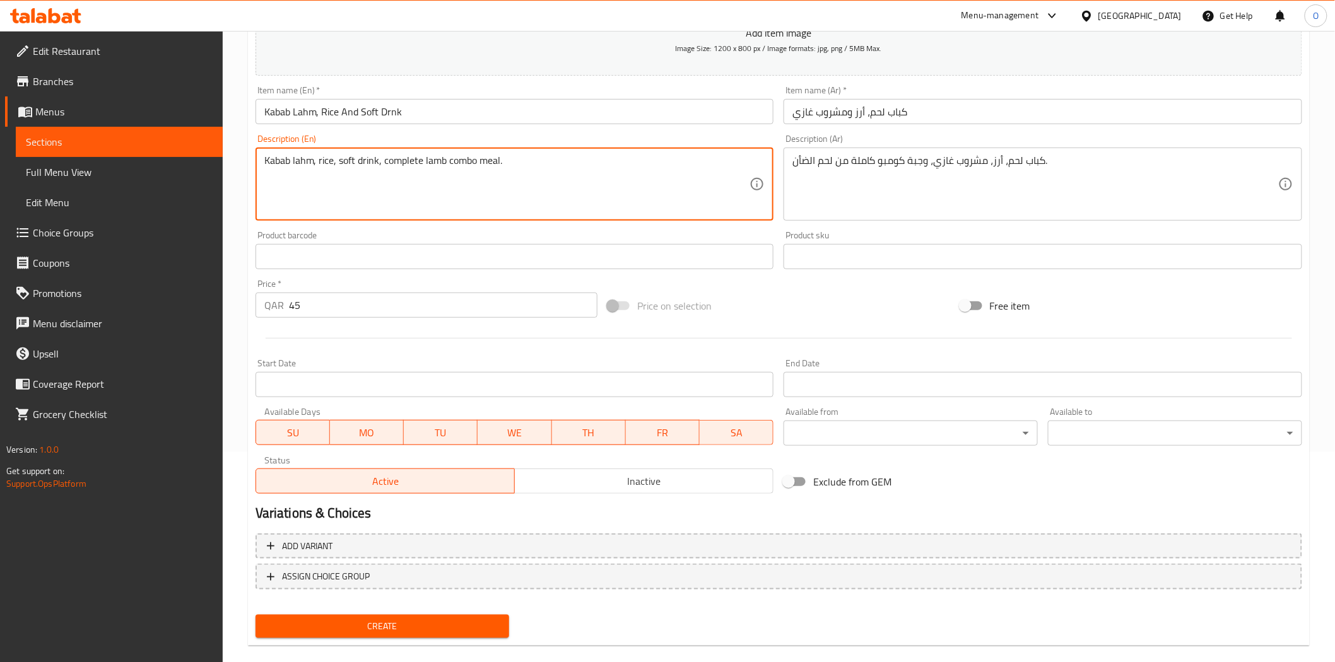
click at [346, 634] on button "Create" at bounding box center [382, 626] width 254 height 23
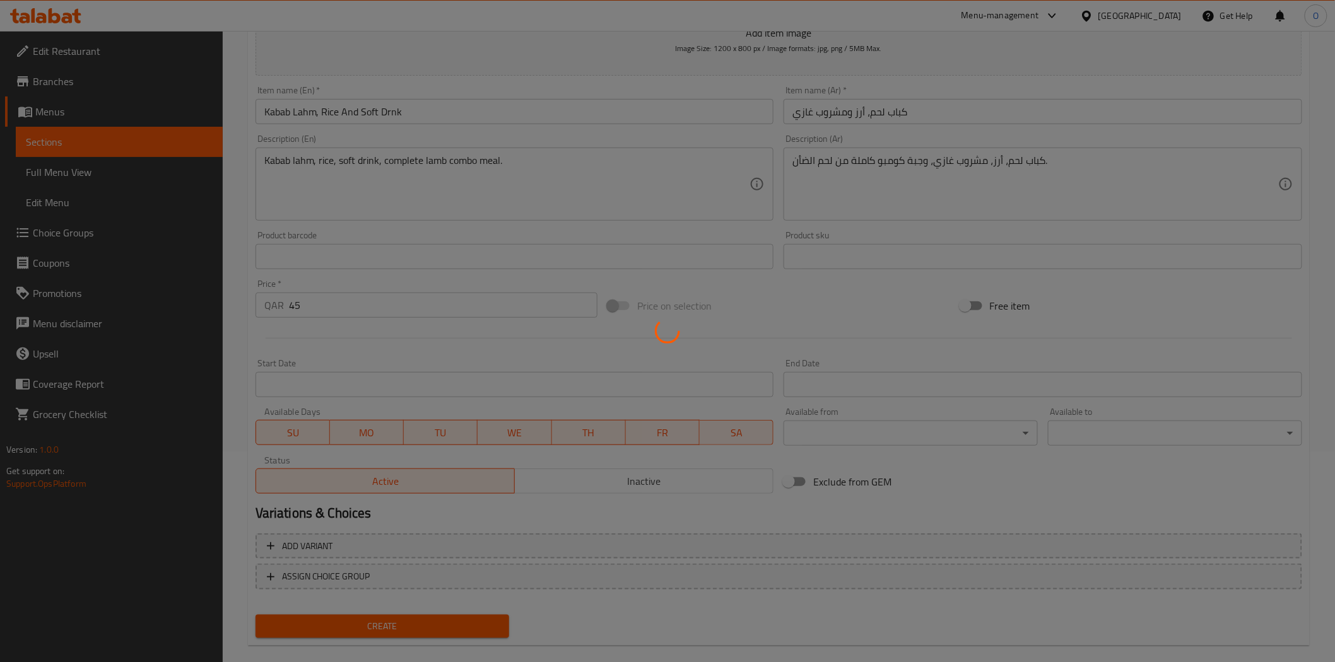
type input "0"
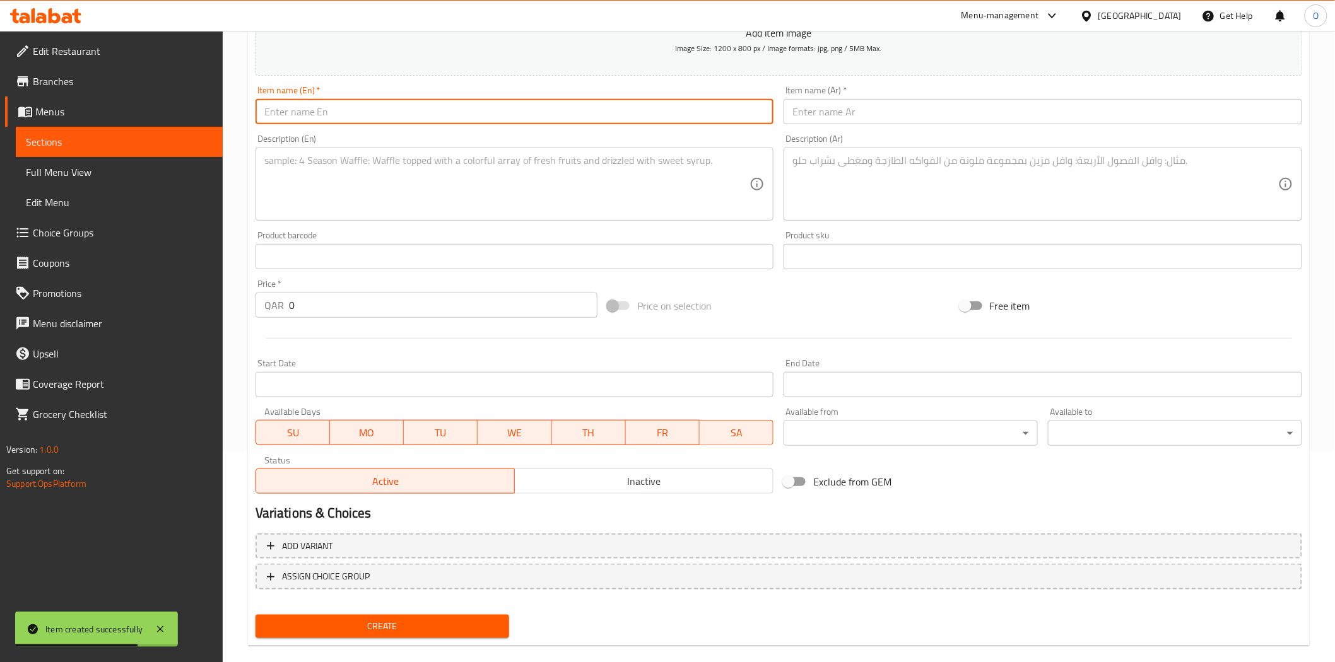
drag, startPoint x: 284, startPoint y: 95, endPoint x: 267, endPoint y: 105, distance: 19.6
click at [267, 105] on input "text" at bounding box center [514, 111] width 518 height 25
paste input "[PERSON_NAME], [PERSON_NAME] And Soft Drink"
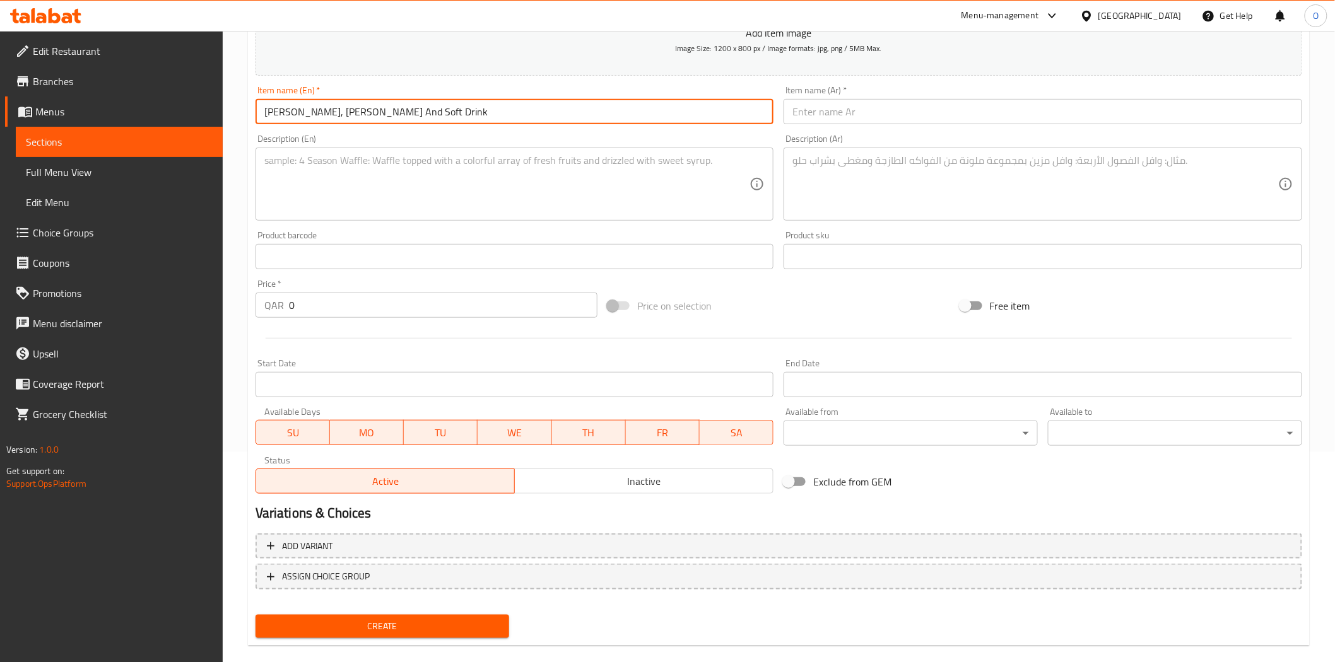
type input "[PERSON_NAME], [PERSON_NAME] And Soft Drink"
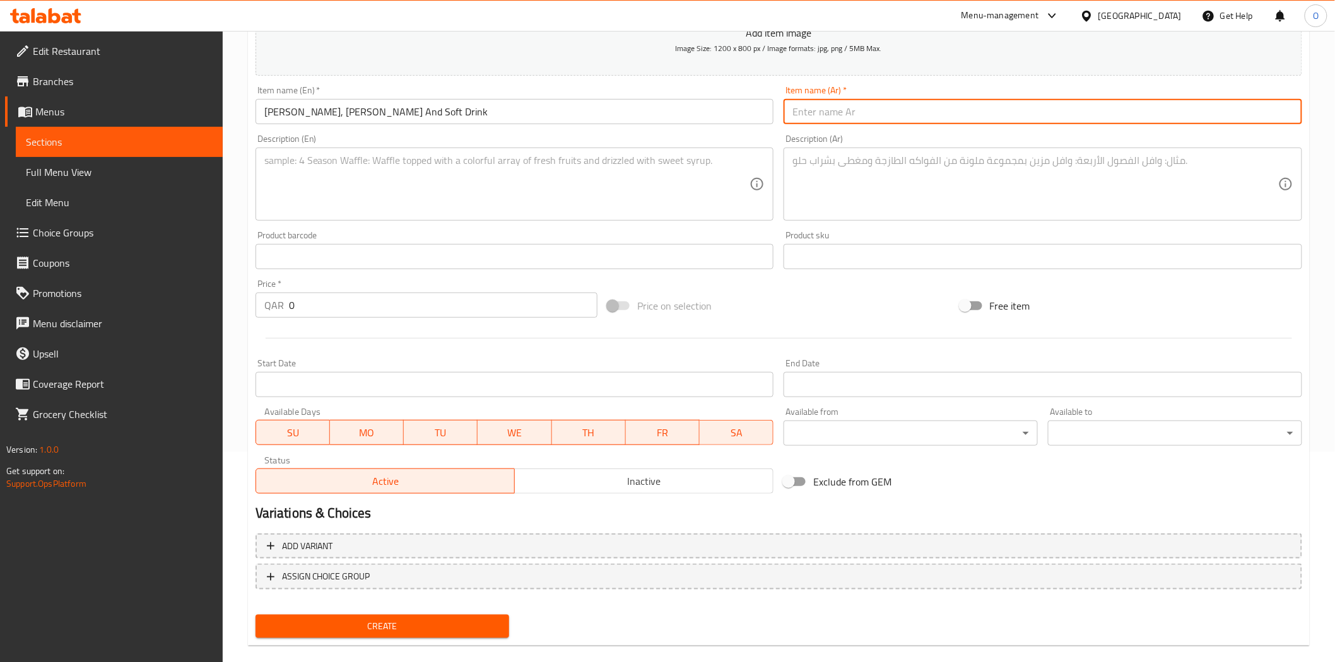
paste input "تيكا لحم، أرز ومشروب غازي"
type input "تيكا لحم، أرز ومشروب غازي"
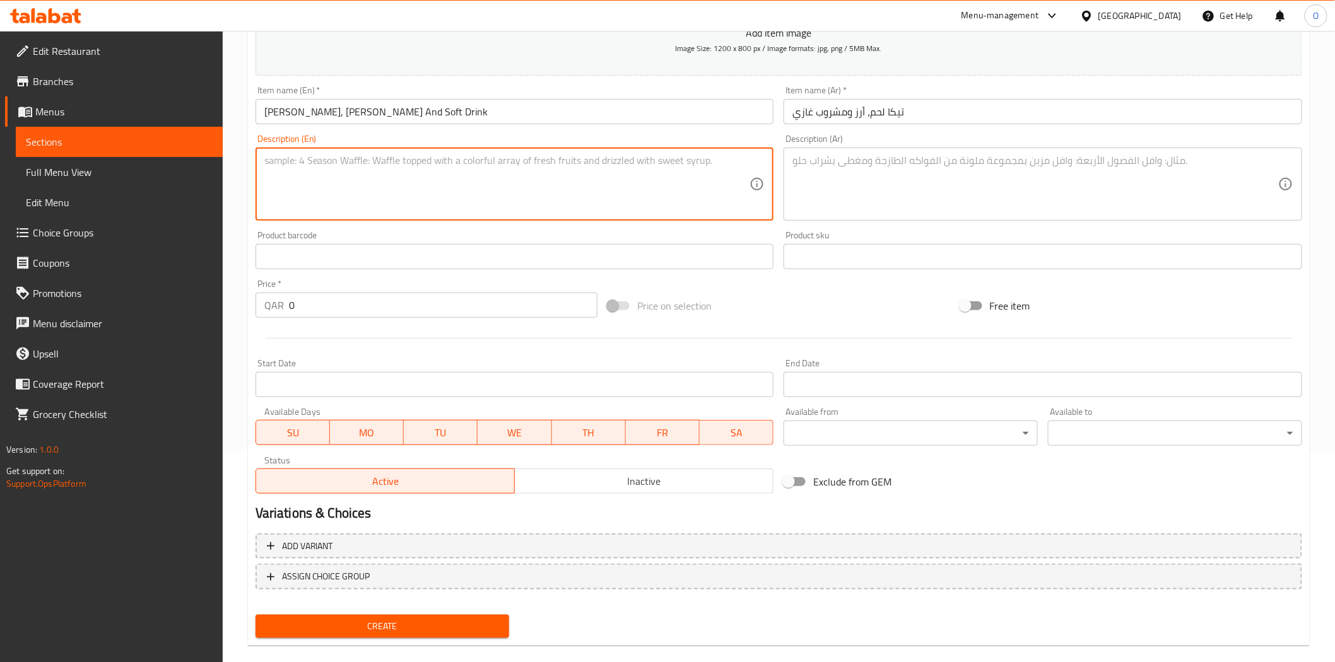
click at [493, 190] on textarea at bounding box center [507, 185] width 486 height 60
paste textarea "Tikka lahm, rice, soft drink, grilled lamb combo."
type textarea "Tikka lahm, rice, soft drink, grilled lamb combo."
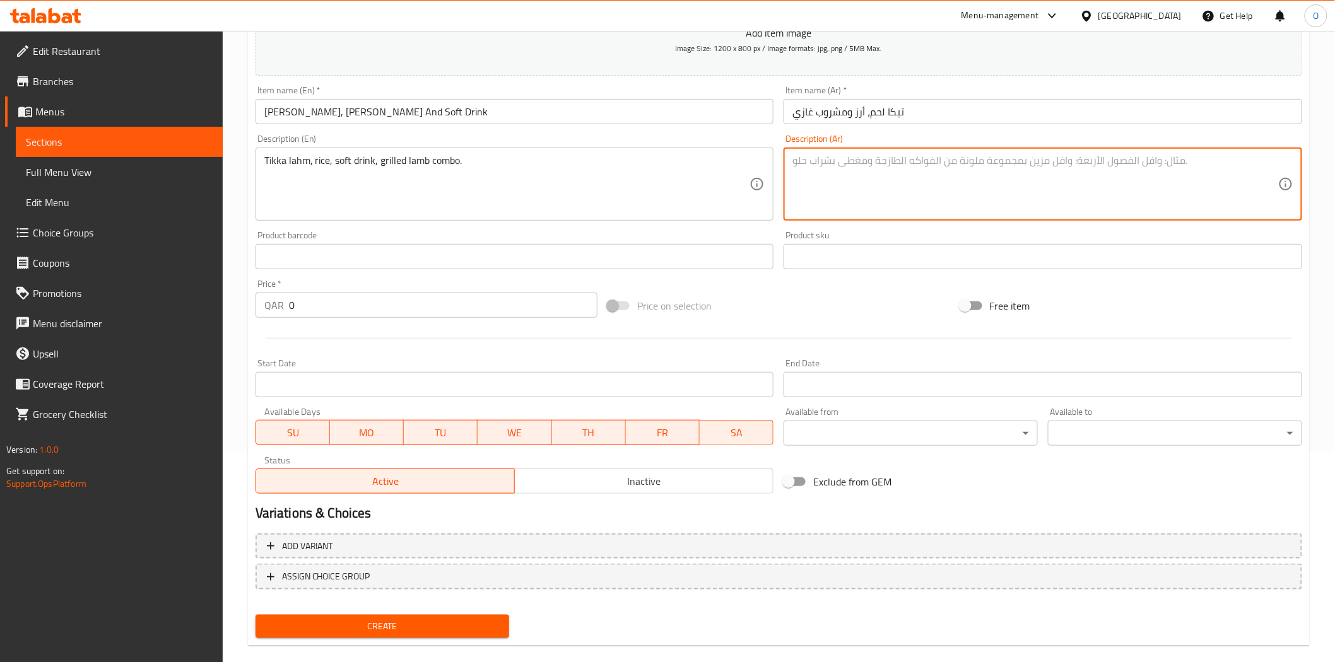
paste textarea "تيكا لحم، أرز، مشروب غازي، لحم ضأن مشوي."
type textarea "تيكا لحم، أرز، مشروب غازي، لحم ضأن مشوي."
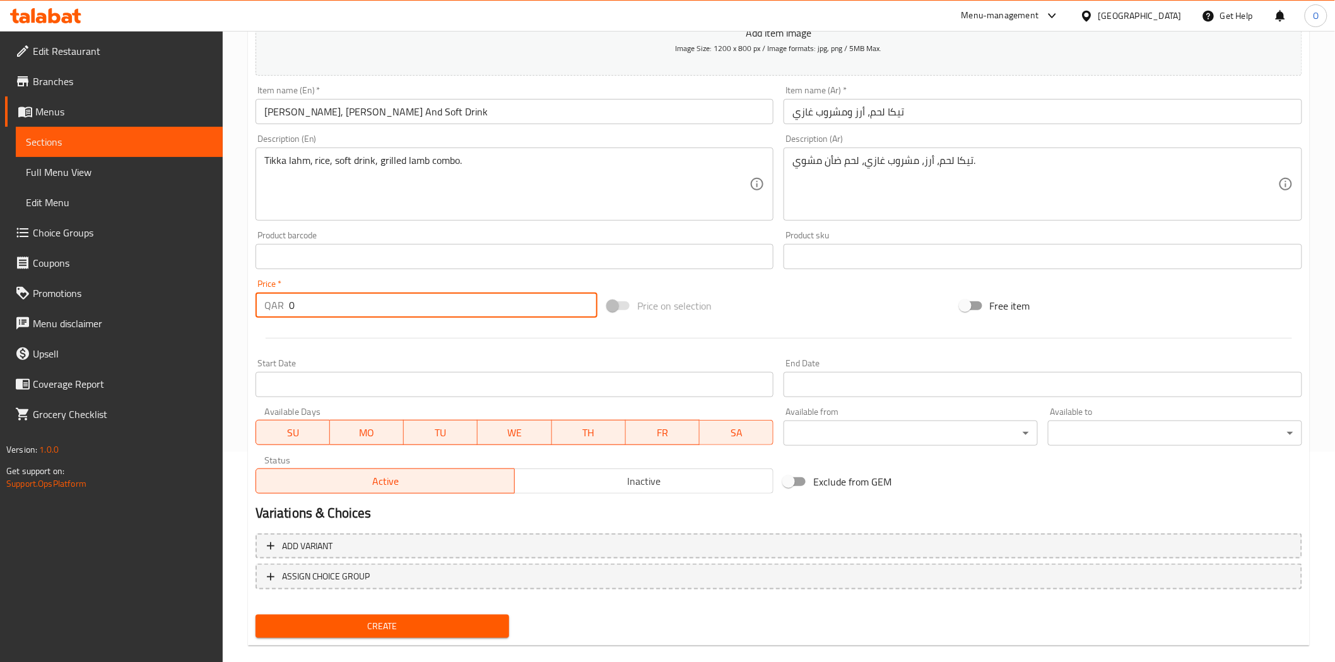
drag, startPoint x: 293, startPoint y: 308, endPoint x: 278, endPoint y: 309, distance: 15.2
click at [278, 309] on div "QAR 0 Price *" at bounding box center [426, 305] width 342 height 25
paste input "45"
type input "45"
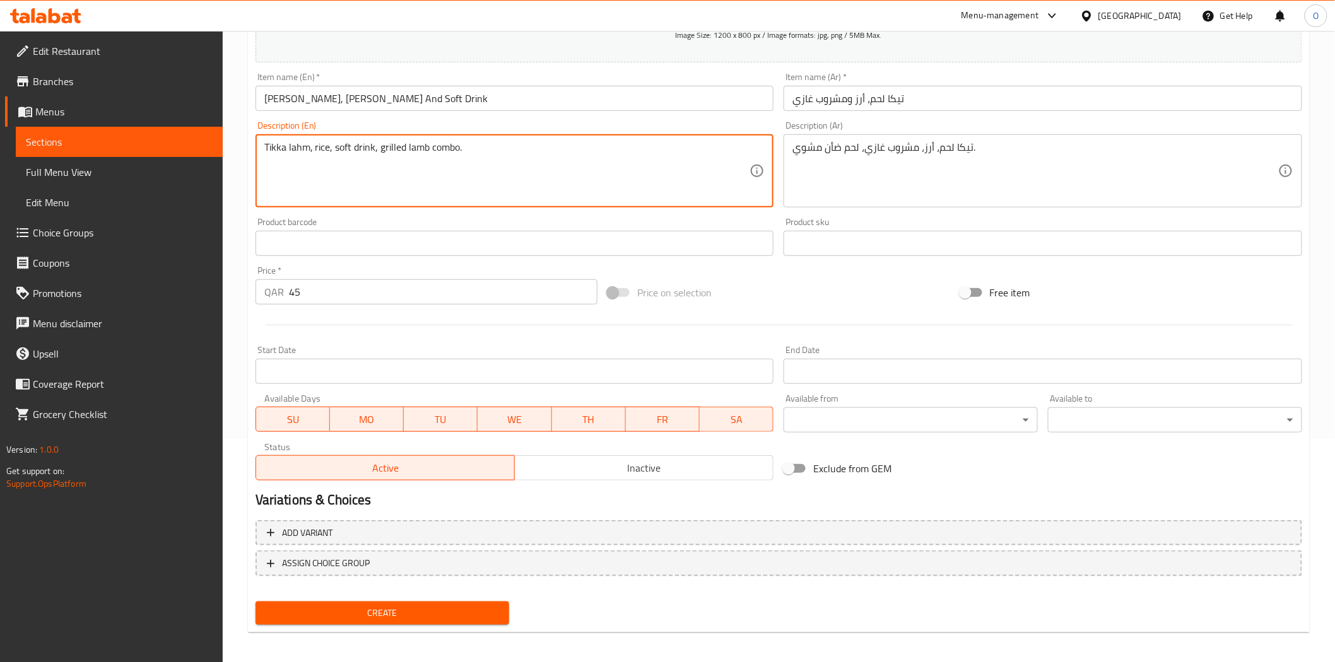
scroll to position [227, 0]
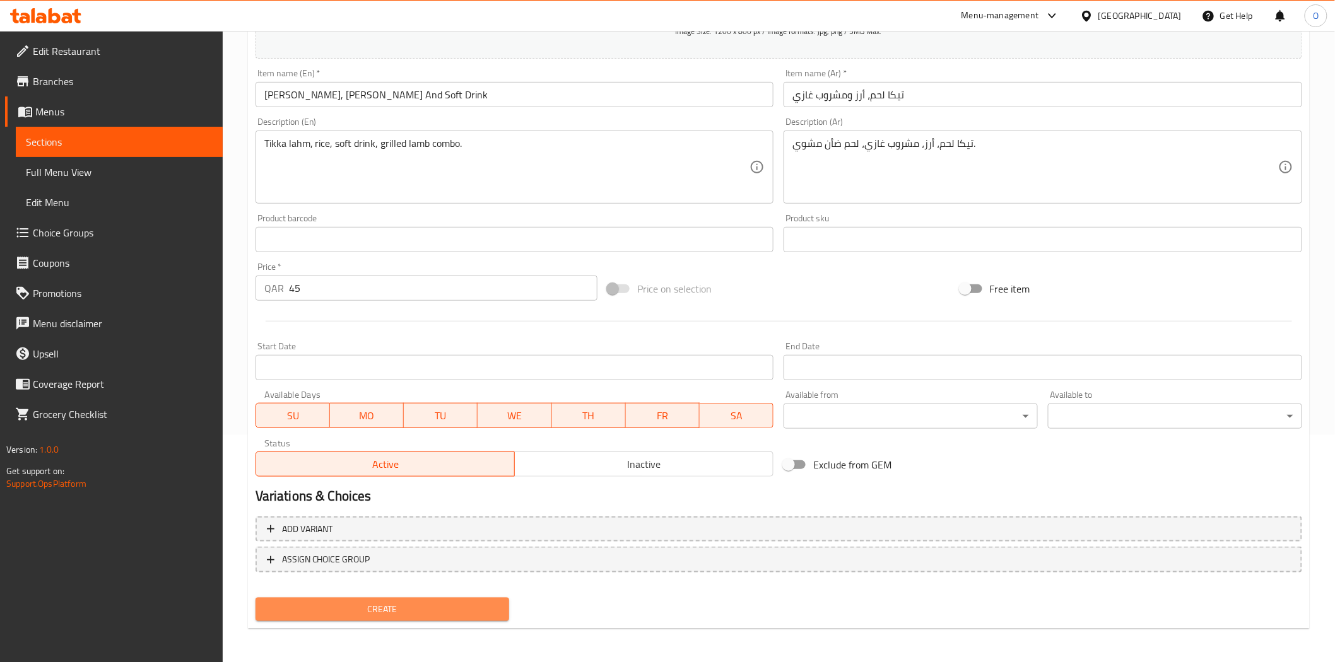
click at [288, 615] on span "Create" at bounding box center [383, 610] width 234 height 16
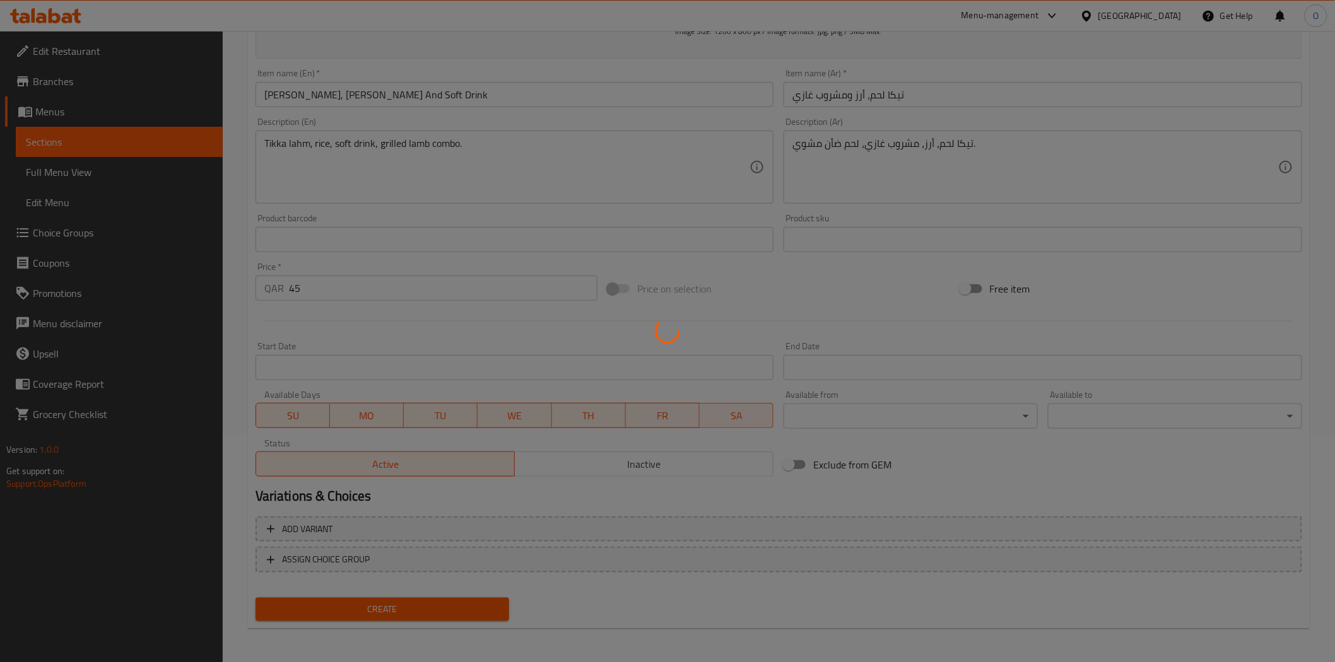
type input "0"
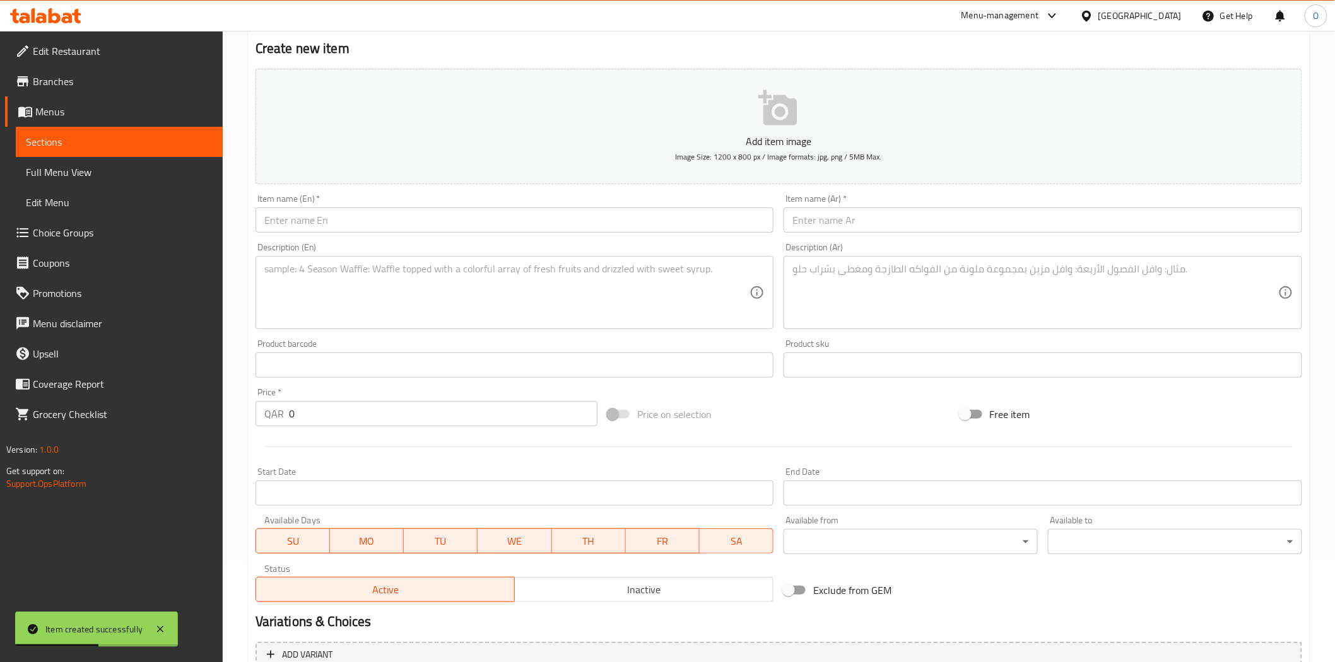
scroll to position [0, 0]
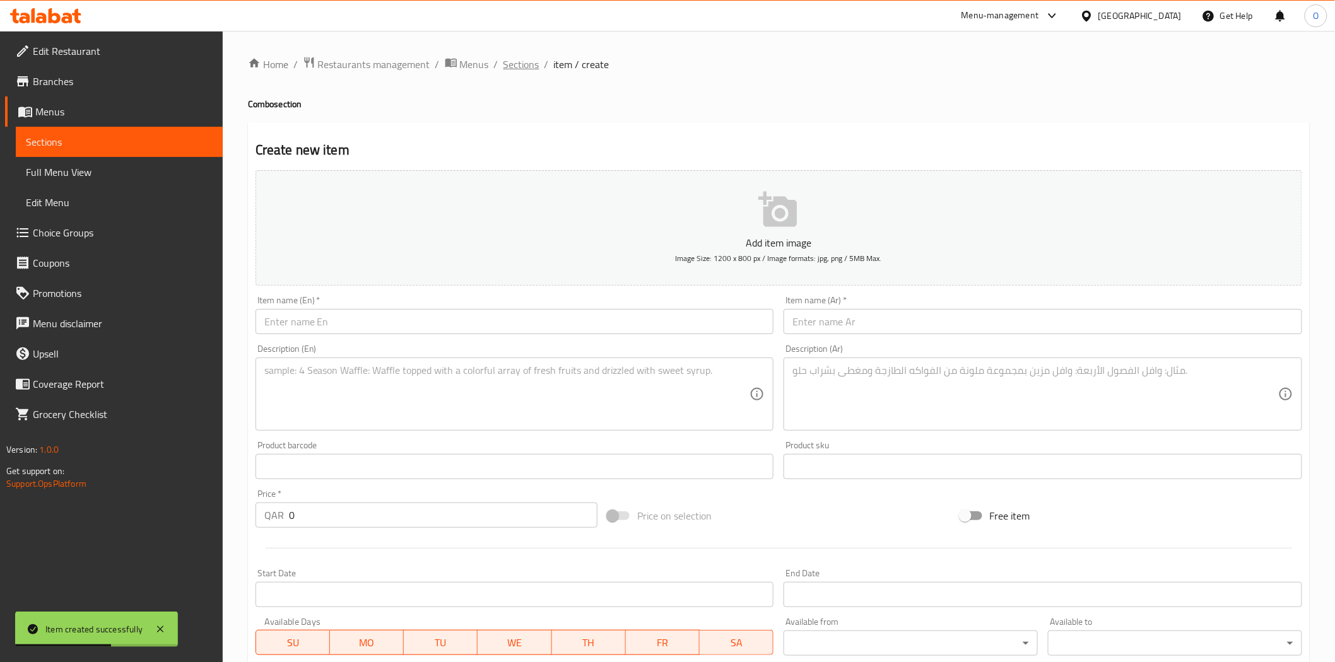
click at [532, 62] on span "Sections" at bounding box center [521, 64] width 36 height 15
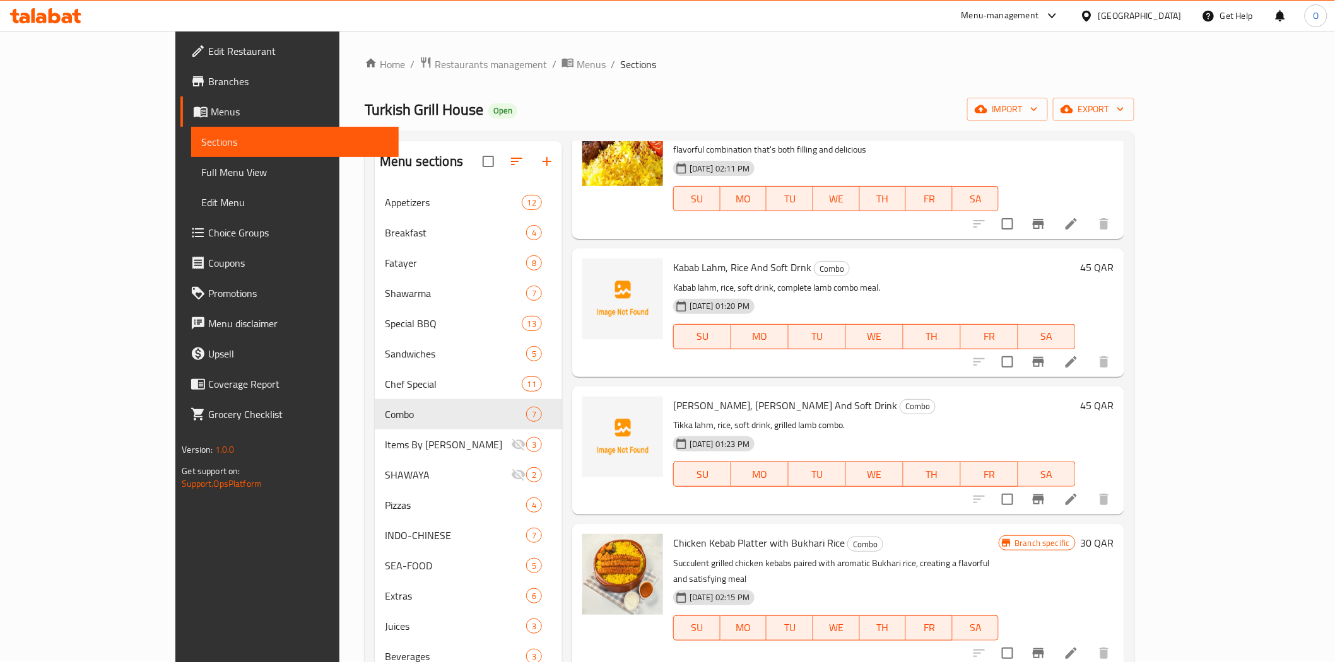
scroll to position [70, 0]
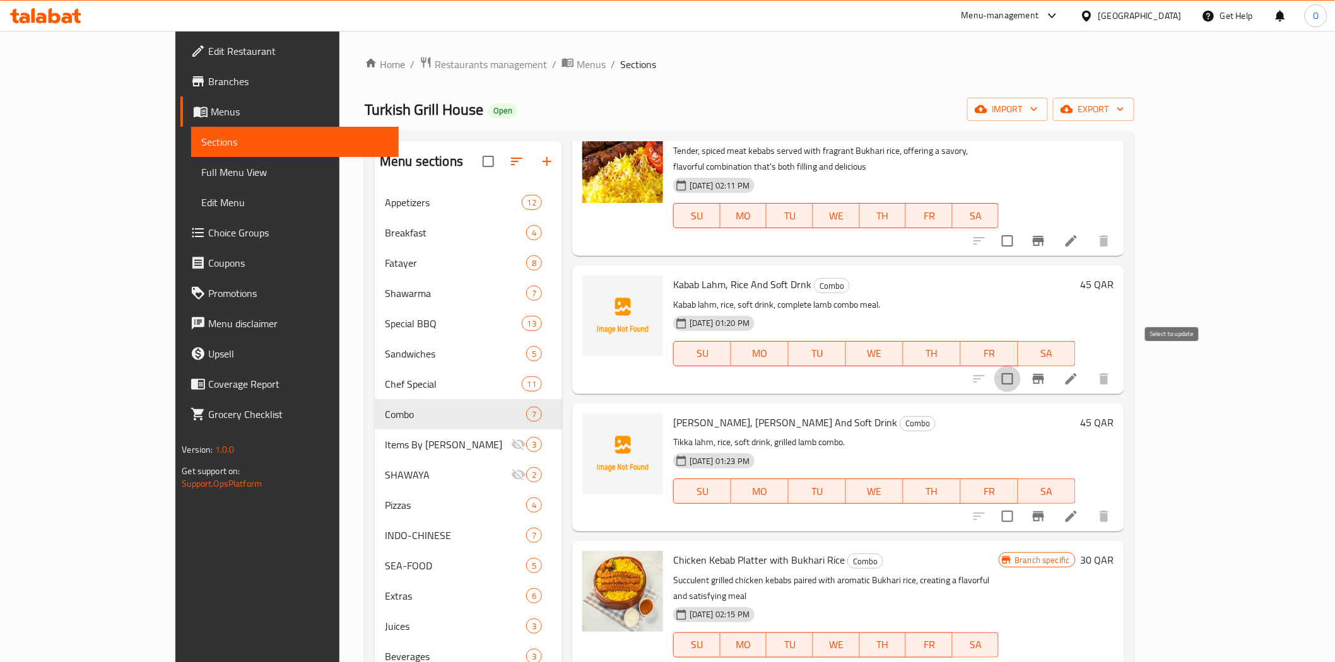
click at [1020, 366] on input "checkbox" at bounding box center [1007, 379] width 26 height 26
checkbox input "true"
click at [1020, 503] on input "checkbox" at bounding box center [1007, 516] width 26 height 26
checkbox input "true"
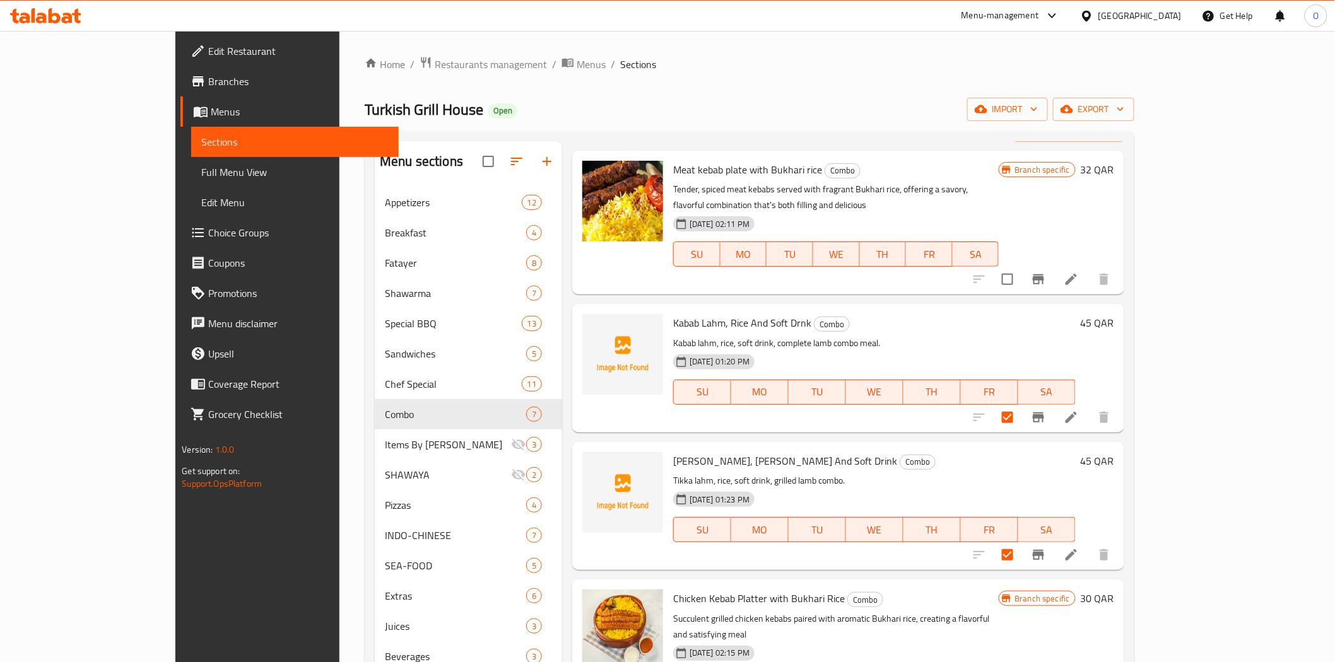
scroll to position [0, 0]
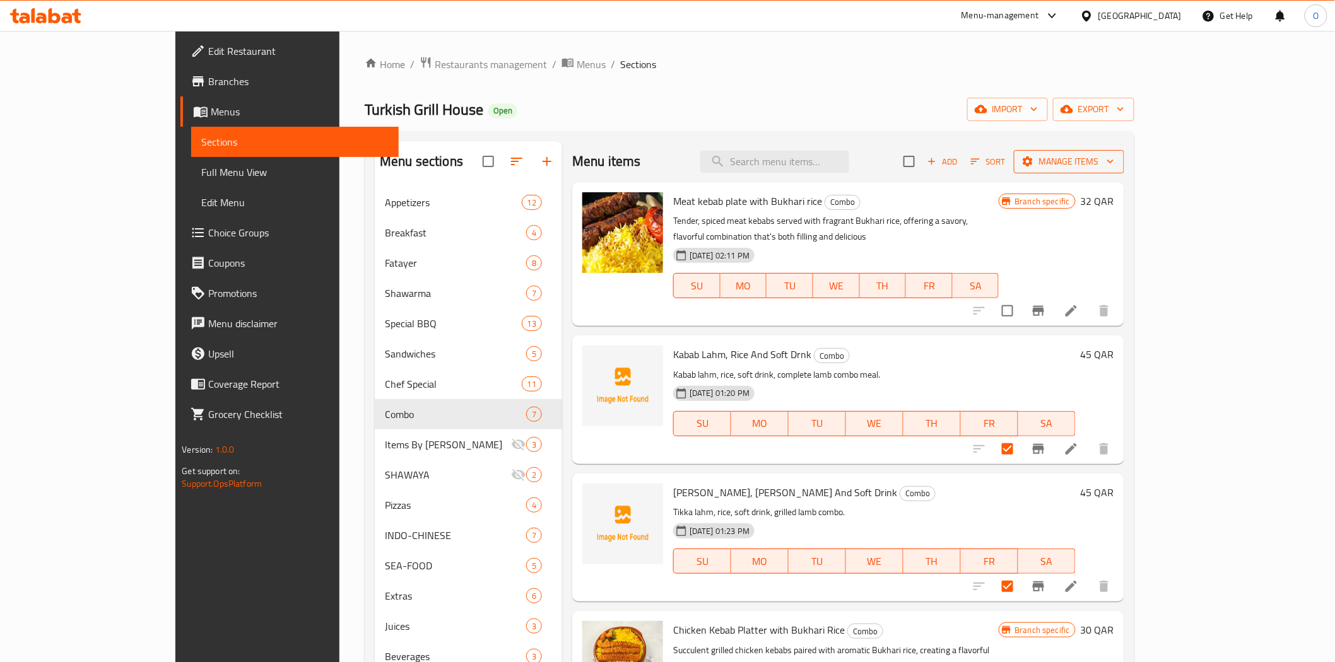
click at [1114, 154] on span "Manage items" at bounding box center [1069, 162] width 90 height 16
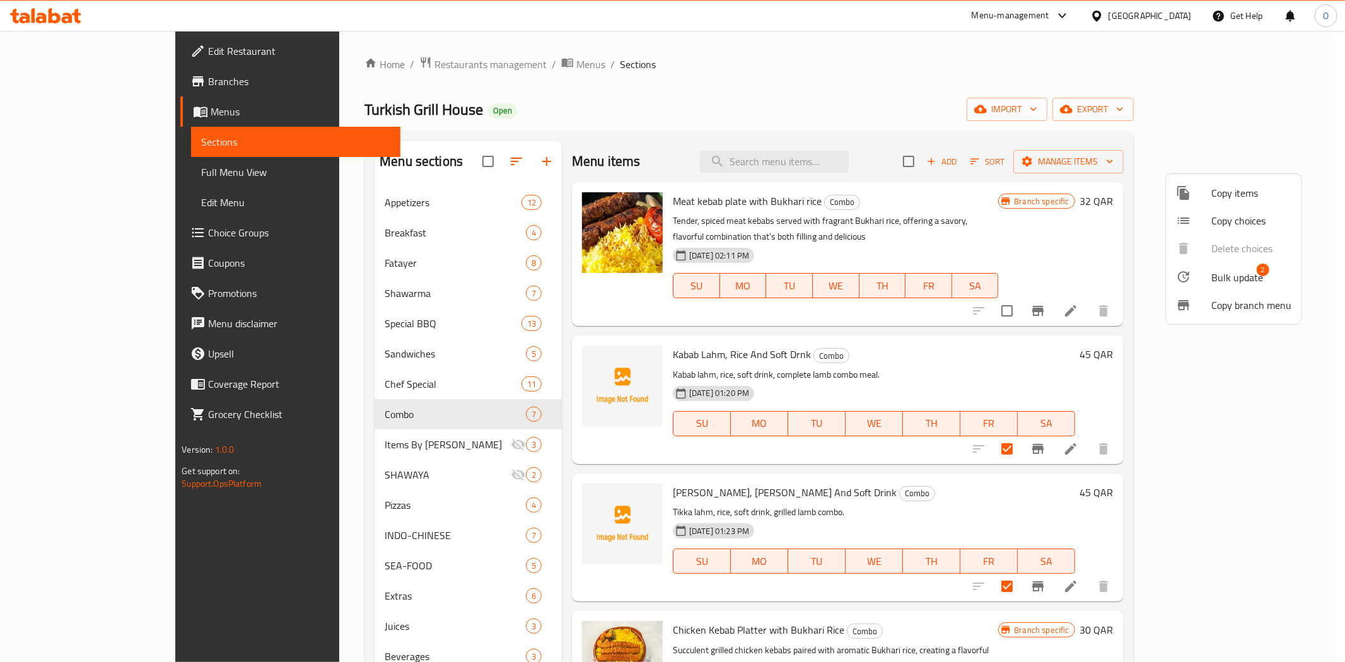
click at [1202, 274] on div at bounding box center [1193, 276] width 35 height 15
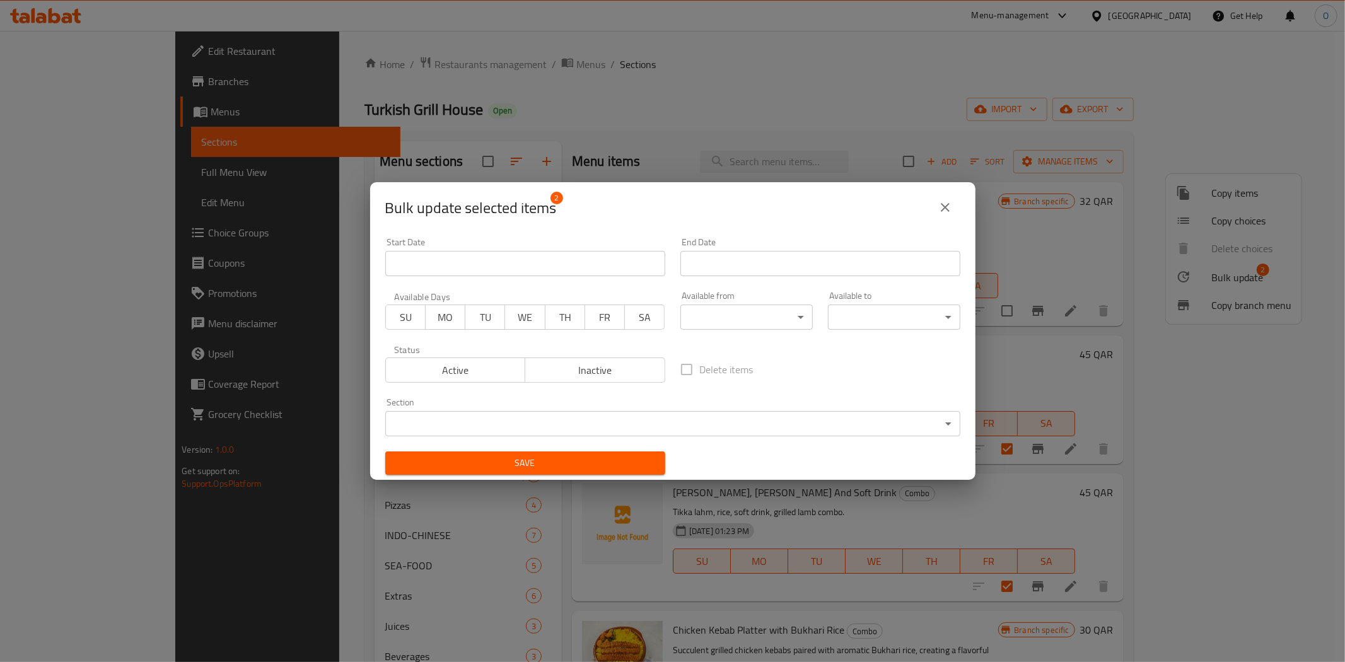
click at [564, 379] on span "Inactive" at bounding box center [595, 370] width 130 height 18
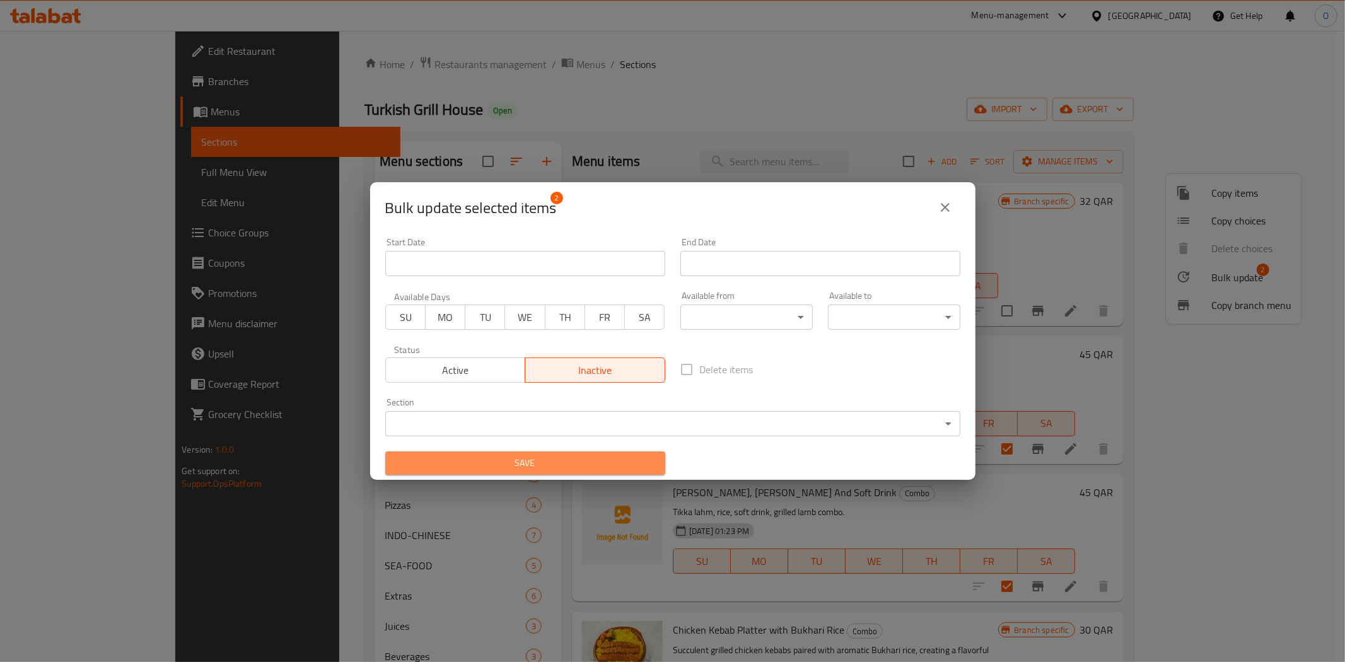
click at [540, 469] on span "Save" at bounding box center [525, 463] width 260 height 16
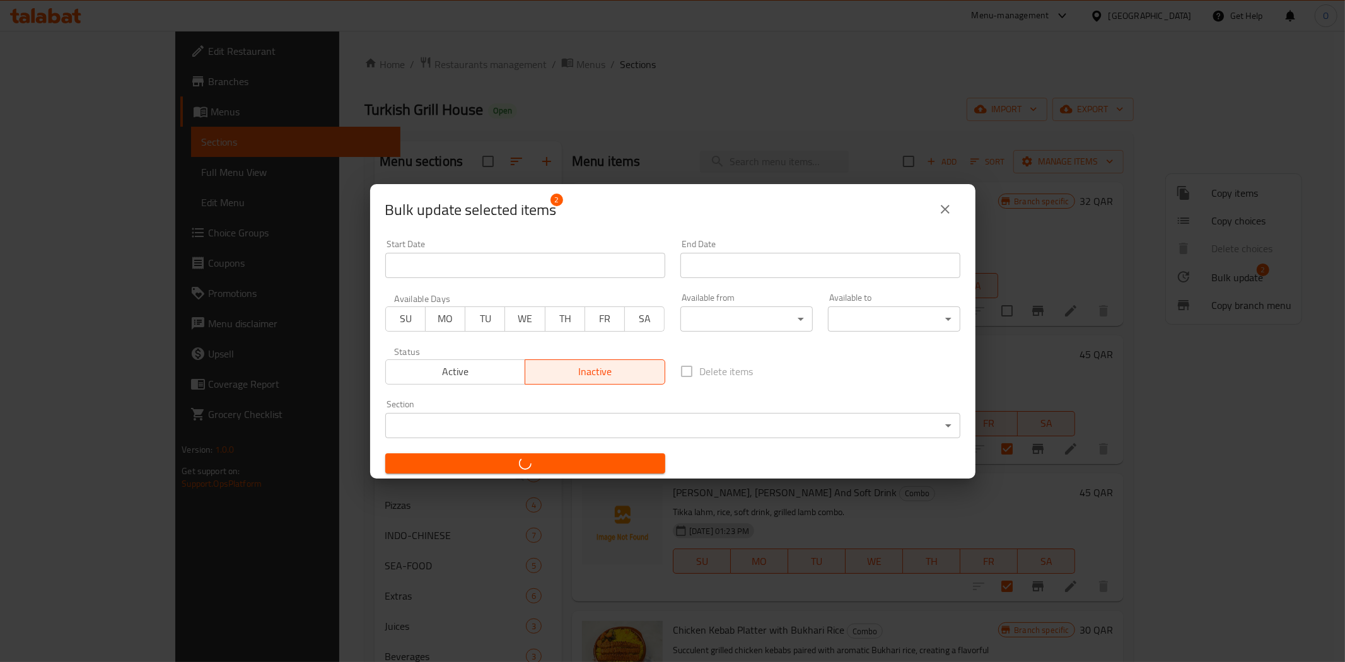
checkbox input "false"
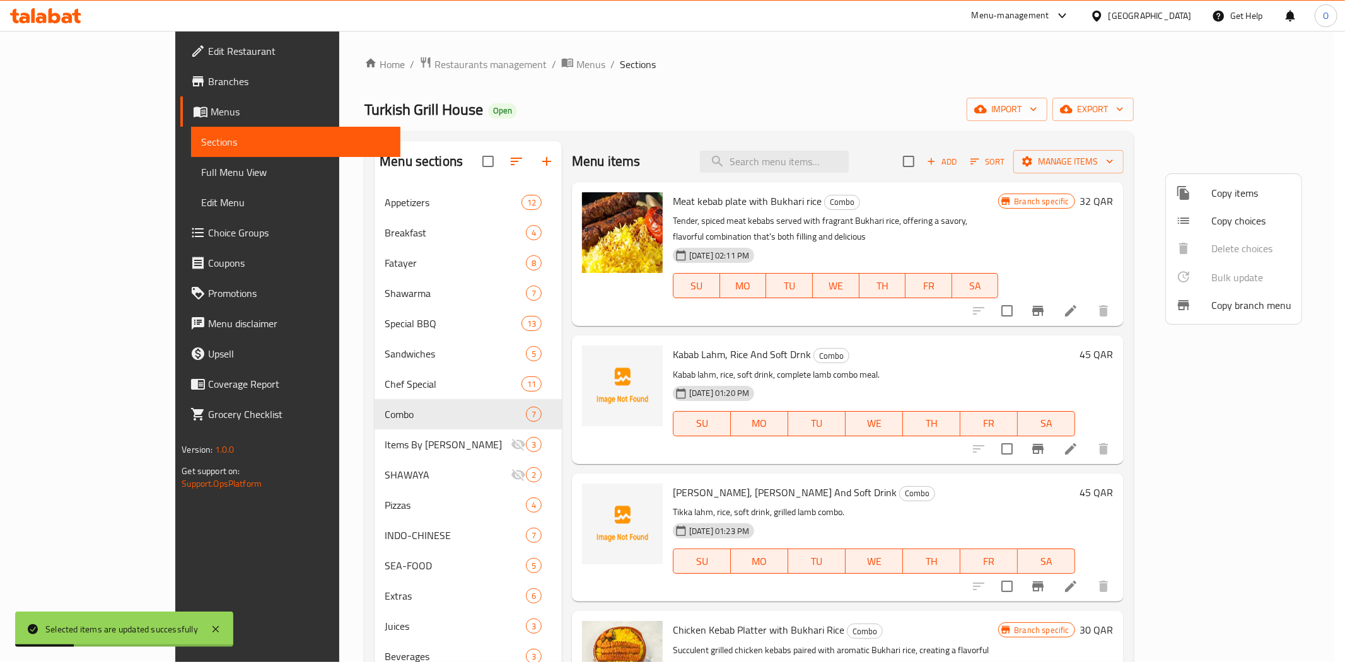
click at [697, 613] on div at bounding box center [672, 331] width 1345 height 662
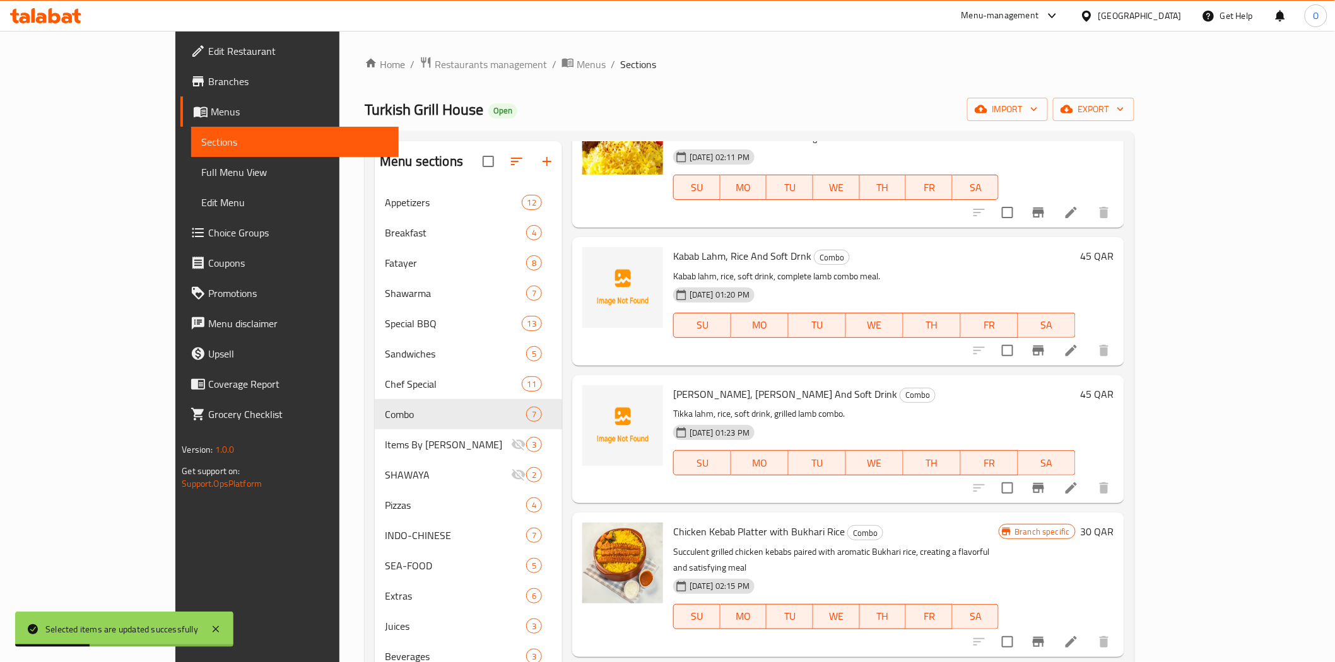
scroll to position [140, 0]
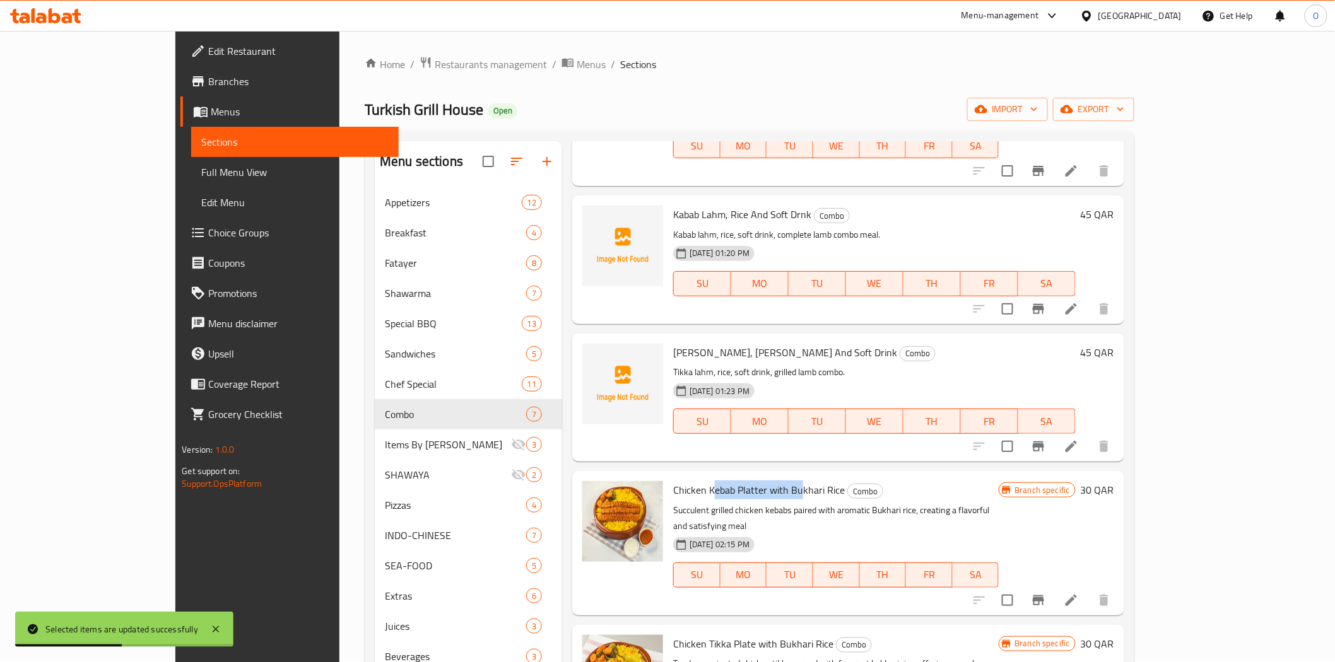
drag, startPoint x: 670, startPoint y: 473, endPoint x: 756, endPoint y: 472, distance: 85.8
click at [756, 481] on span "Chicken Kebab Platter with Bukhari Rice" at bounding box center [759, 490] width 172 height 19
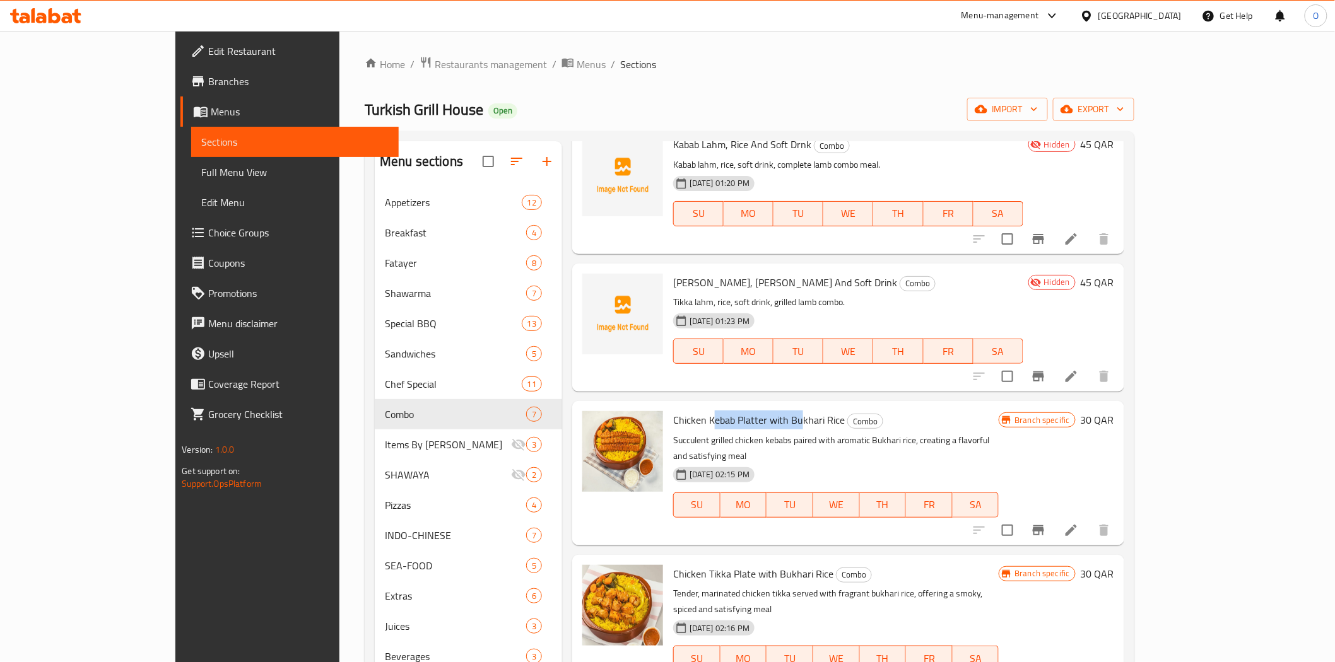
click at [741, 411] on span "Chicken Kebab Platter with Bukhari Rice" at bounding box center [759, 420] width 172 height 19
drag, startPoint x: 638, startPoint y: 406, endPoint x: 788, endPoint y: 400, distance: 150.8
click at [788, 411] on span "Chicken Kebab Platter with Bukhari Rice" at bounding box center [759, 420] width 172 height 19
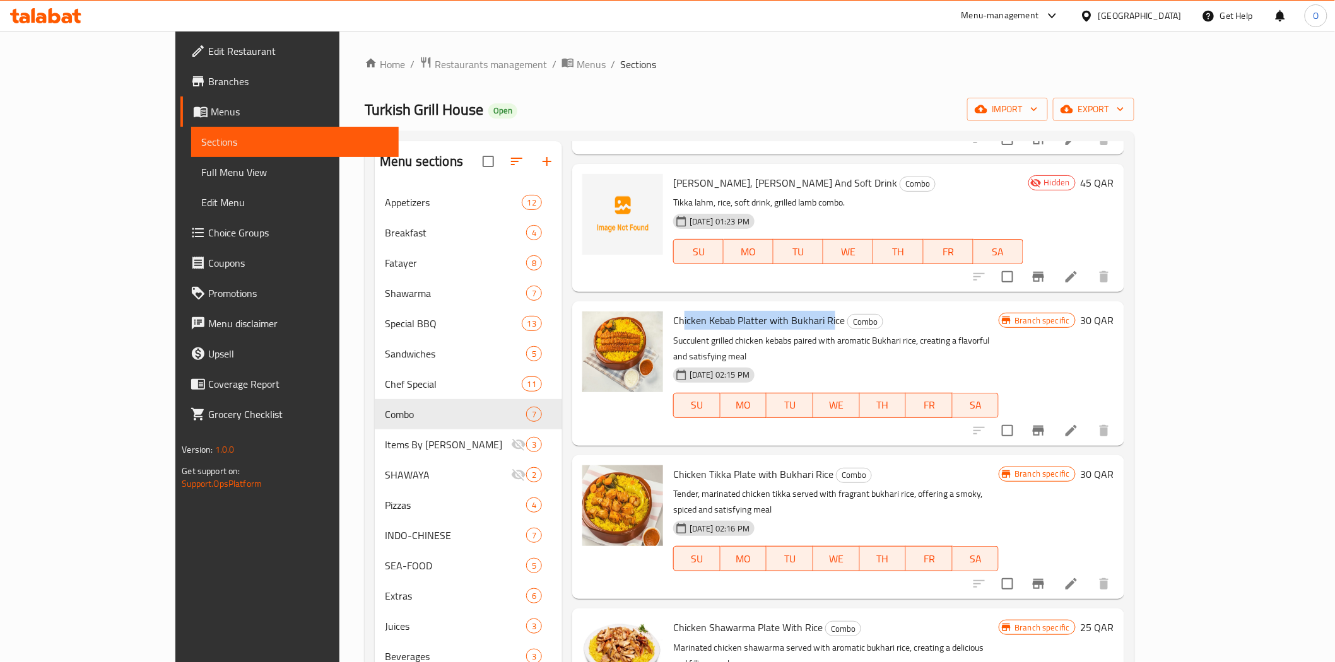
scroll to position [333, 0]
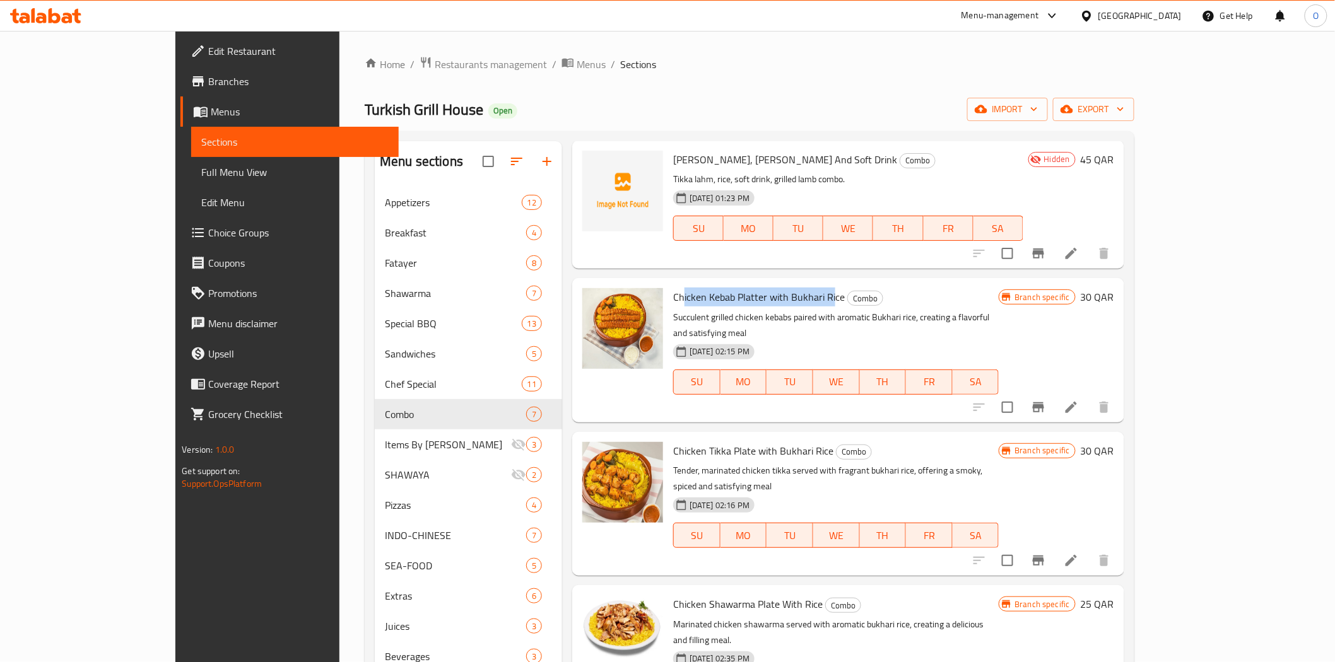
click at [683, 288] on span "Chicken Kebab Platter with Bukhari Rice" at bounding box center [759, 297] width 172 height 19
drag, startPoint x: 629, startPoint y: 278, endPoint x: 719, endPoint y: 280, distance: 89.6
click at [719, 288] on span "Chicken Kebab Platter with Bukhari Rice" at bounding box center [759, 297] width 172 height 19
click at [1046, 400] on icon "Branch-specific-item" at bounding box center [1038, 407] width 15 height 15
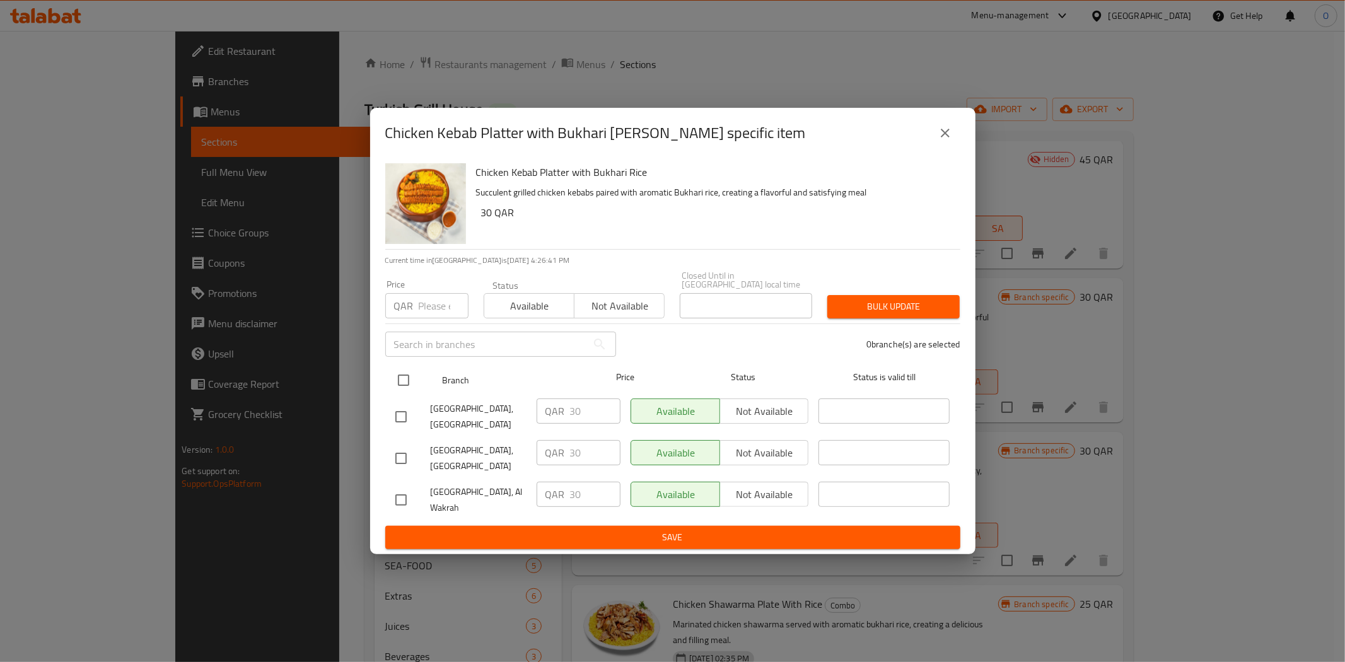
click at [401, 375] on input "checkbox" at bounding box center [403, 380] width 26 height 26
checkbox input "true"
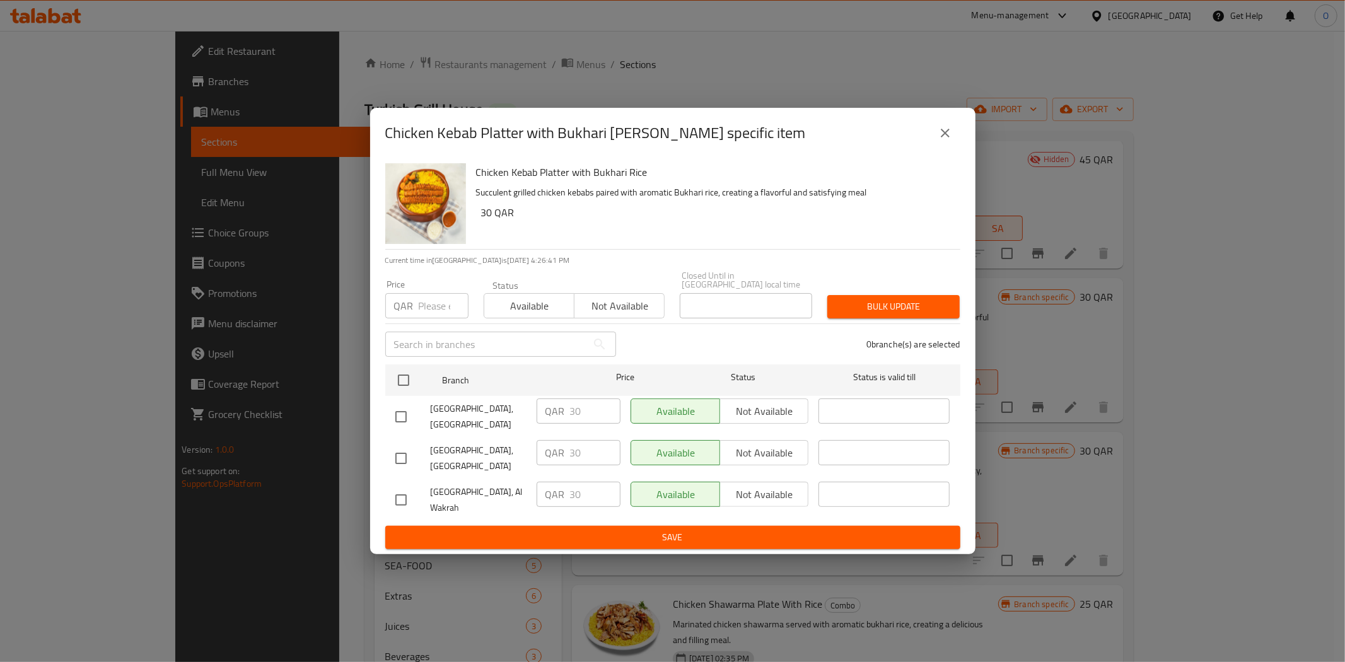
checkbox input "true"
paste input "35"
type input "35"
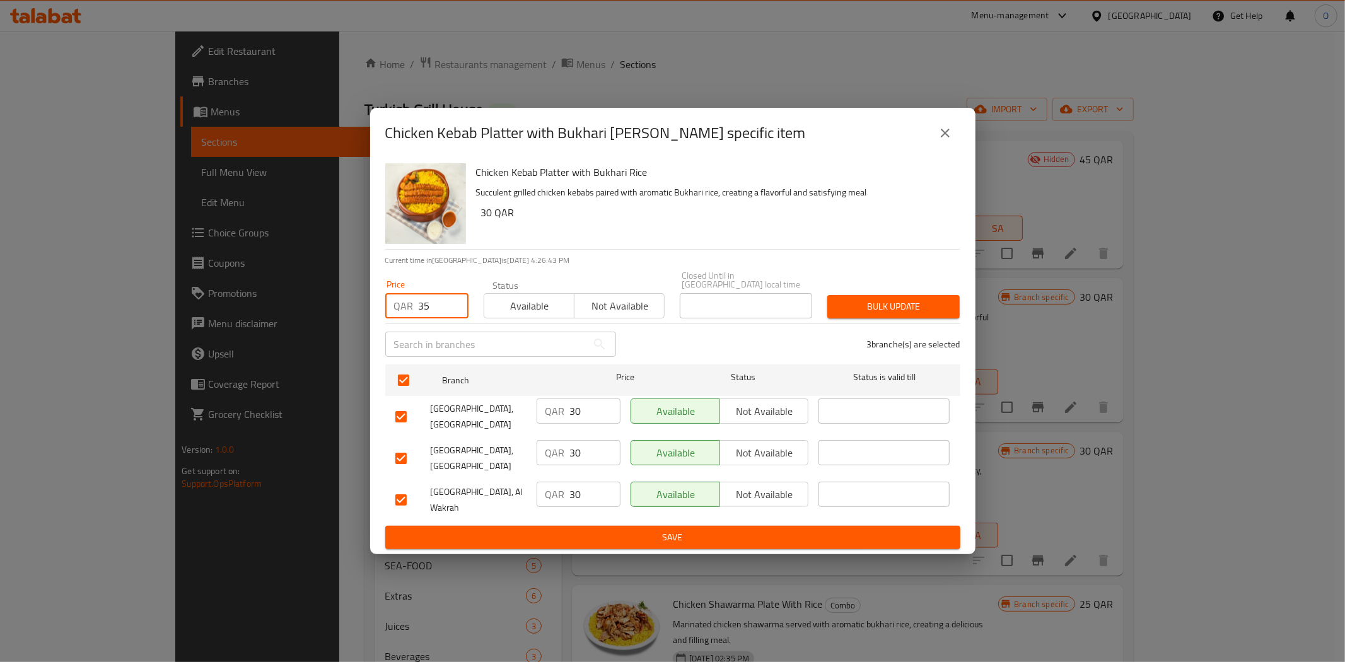
click at [910, 295] on button "Bulk update" at bounding box center [893, 306] width 132 height 23
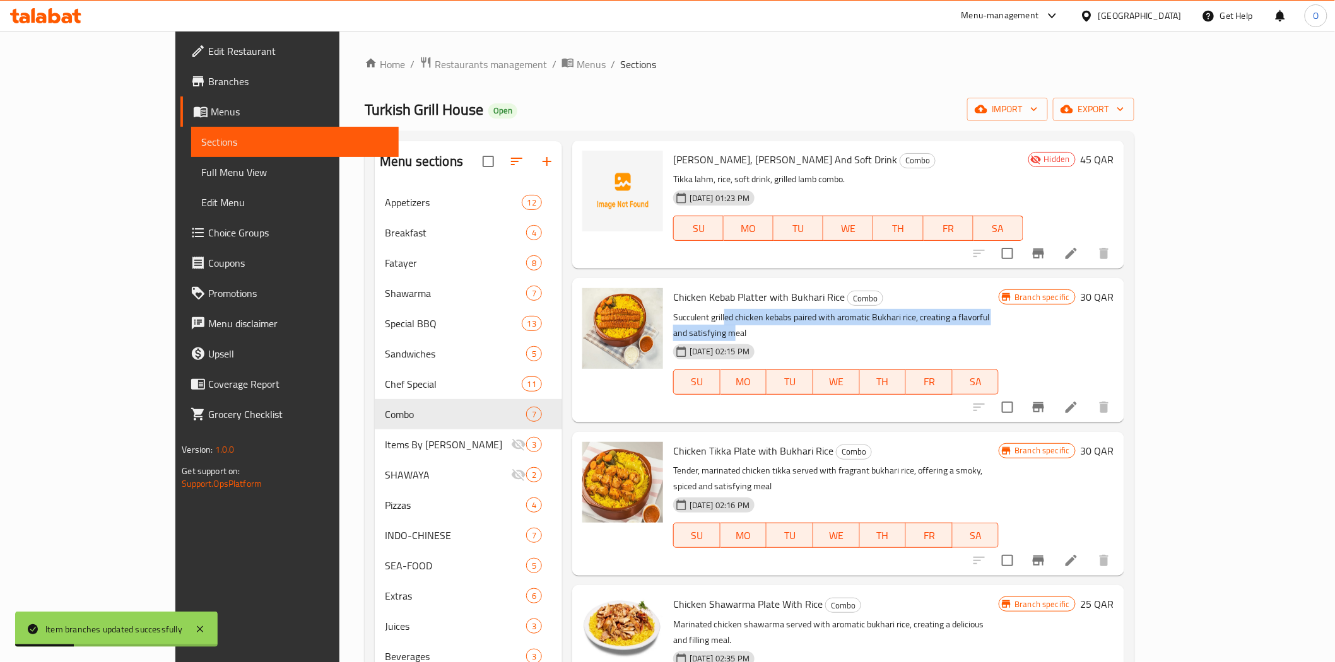
drag, startPoint x: 680, startPoint y: 300, endPoint x: 1005, endPoint y: 301, distance: 325.4
click at [998, 310] on p "Succulent grilled chicken kebabs paired with aromatic Bukhari rice, creating a …" at bounding box center [835, 326] width 325 height 32
click at [994, 339] on div "[DATE] 02:15 PM SU MO TU WE TH FR SA" at bounding box center [836, 373] width 336 height 68
drag, startPoint x: 632, startPoint y: 299, endPoint x: 821, endPoint y: 298, distance: 189.2
click at [821, 310] on p "Succulent grilled chicken kebabs paired with aromatic Bukhari rice, creating a …" at bounding box center [835, 326] width 325 height 32
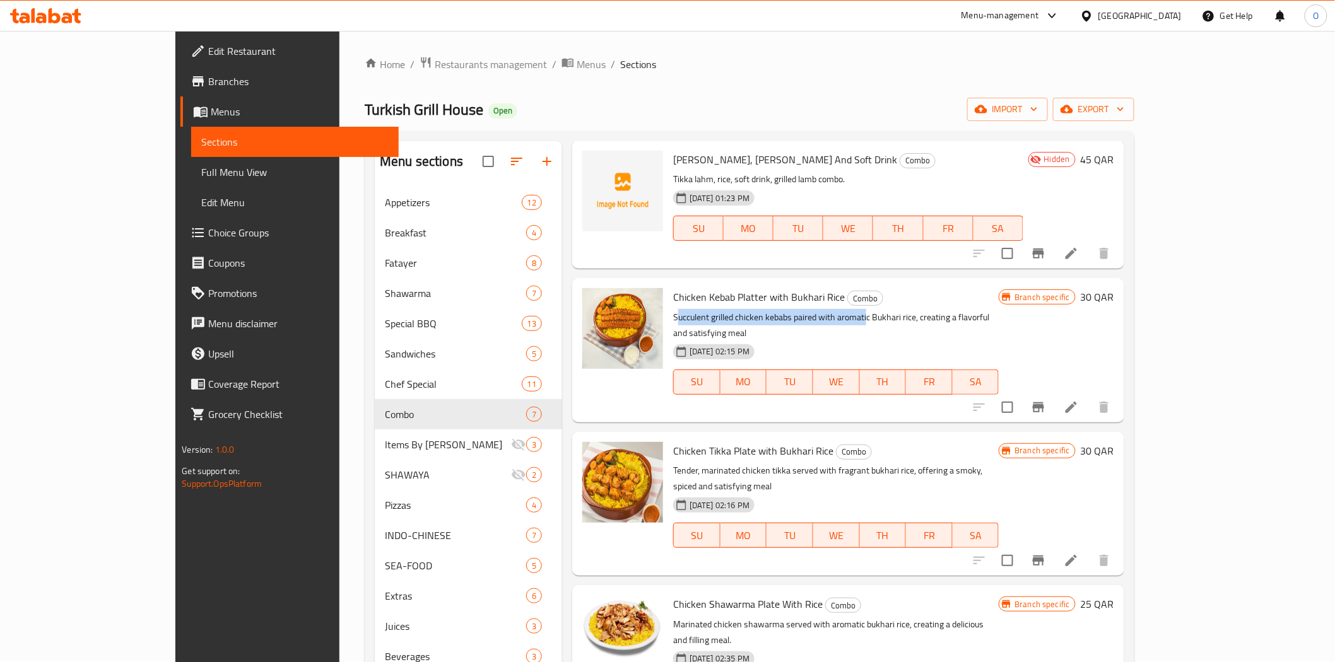
click at [673, 310] on p "Succulent grilled chicken kebabs paired with aromatic Bukhari rice, creating a …" at bounding box center [835, 326] width 325 height 32
drag, startPoint x: 631, startPoint y: 299, endPoint x: 1045, endPoint y: 300, distance: 414.4
click at [998, 310] on p "Succulent grilled chicken kebabs paired with aromatic Bukhari rice, creating a …" at bounding box center [835, 326] width 325 height 32
click at [780, 310] on p "Succulent grilled chicken kebabs paired with aromatic Bukhari rice, creating a …" at bounding box center [835, 326] width 325 height 32
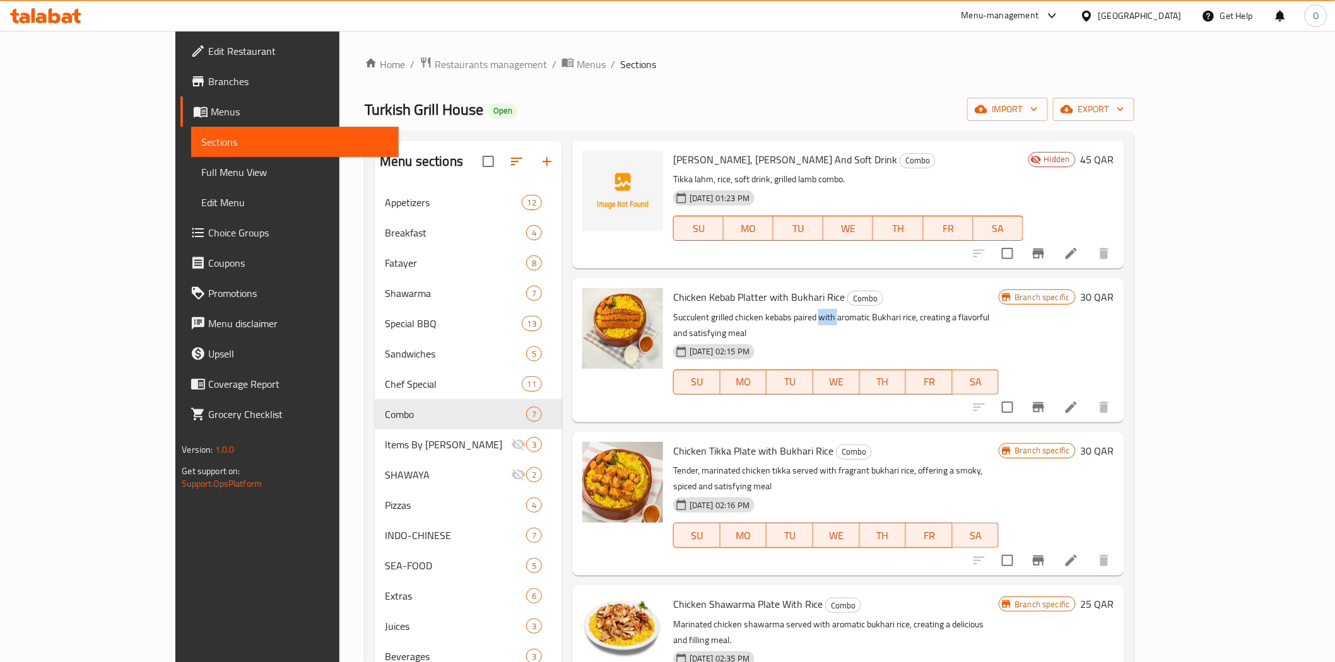
click at [780, 310] on p "Succulent grilled chicken kebabs paired with aromatic Bukhari rice, creating a …" at bounding box center [835, 326] width 325 height 32
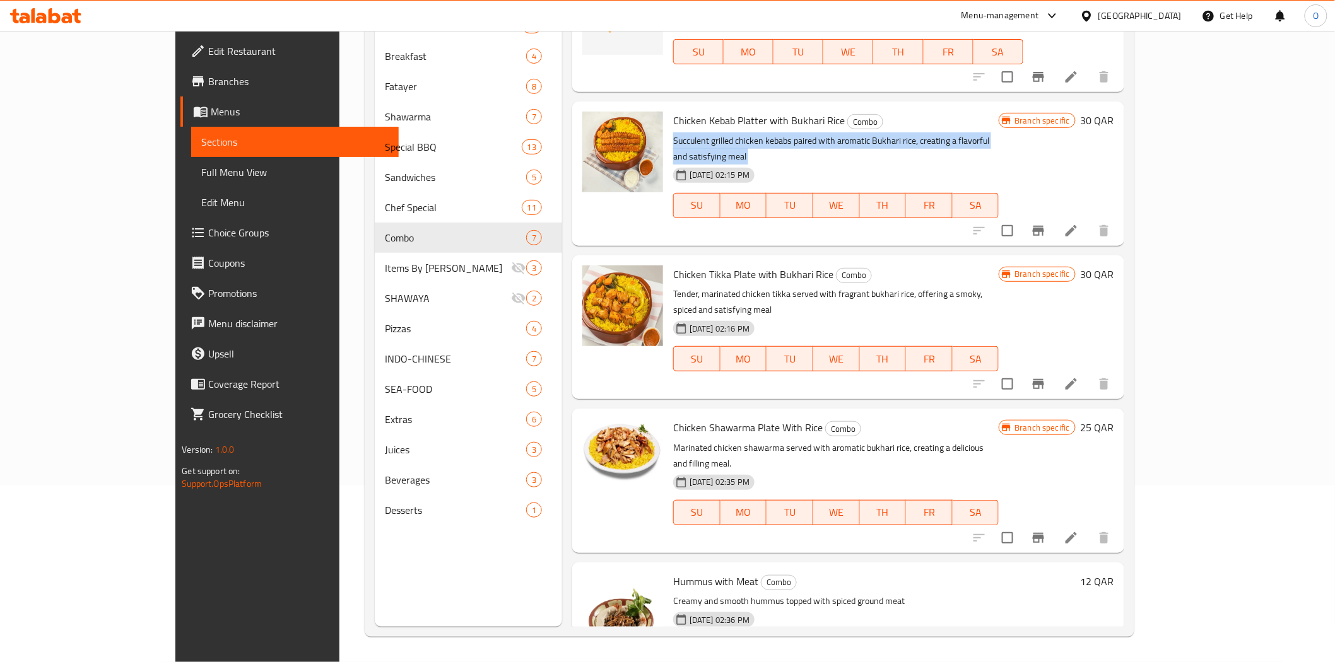
scroll to position [106, 0]
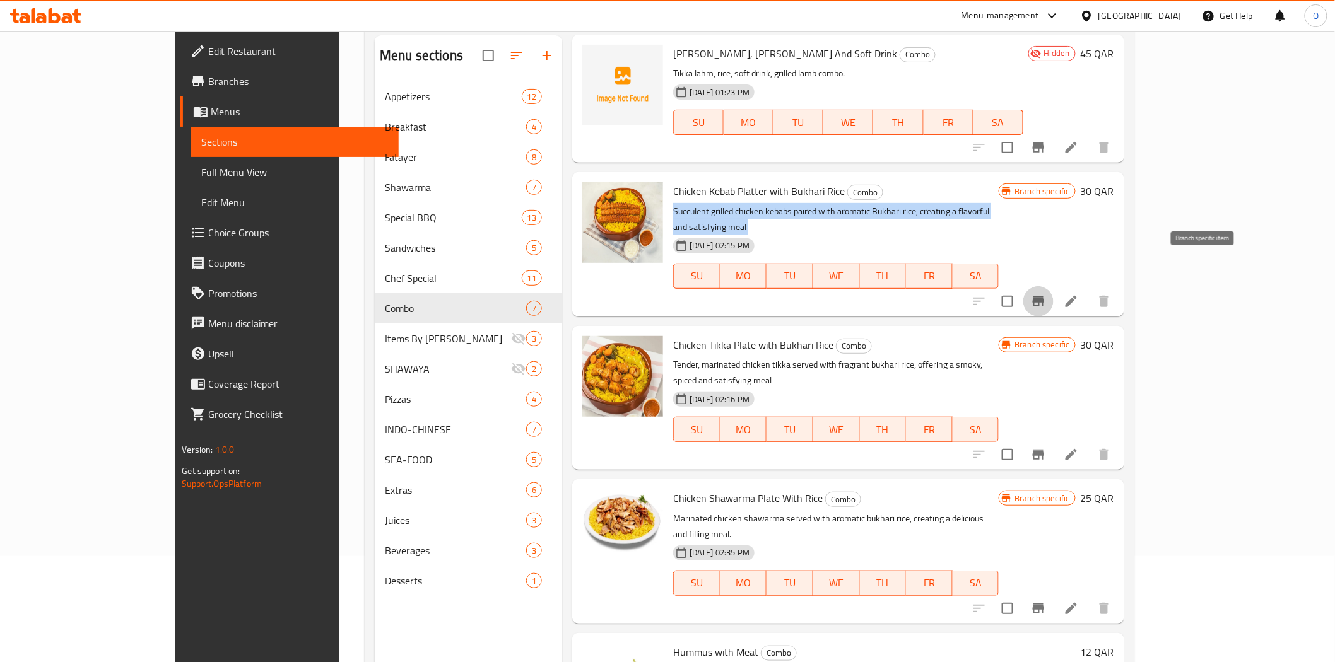
click at [1046, 294] on icon "Branch-specific-item" at bounding box center [1038, 301] width 15 height 15
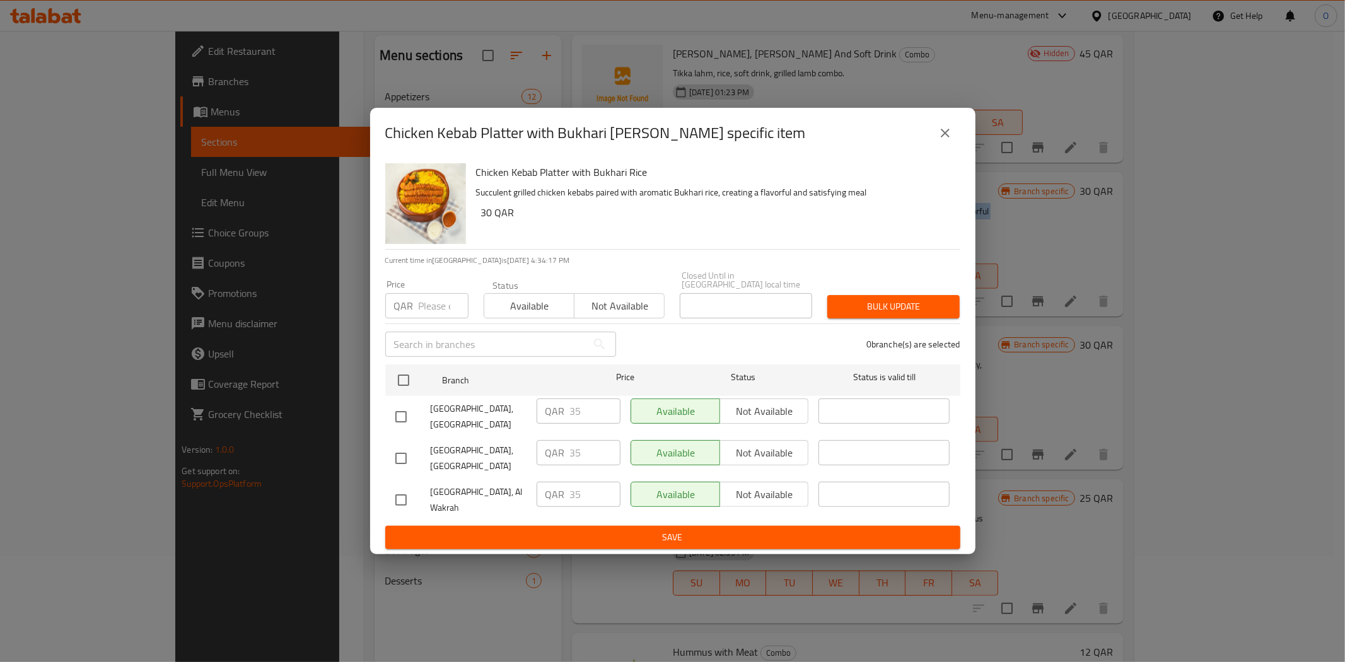
click at [943, 129] on icon "close" at bounding box center [945, 133] width 15 height 15
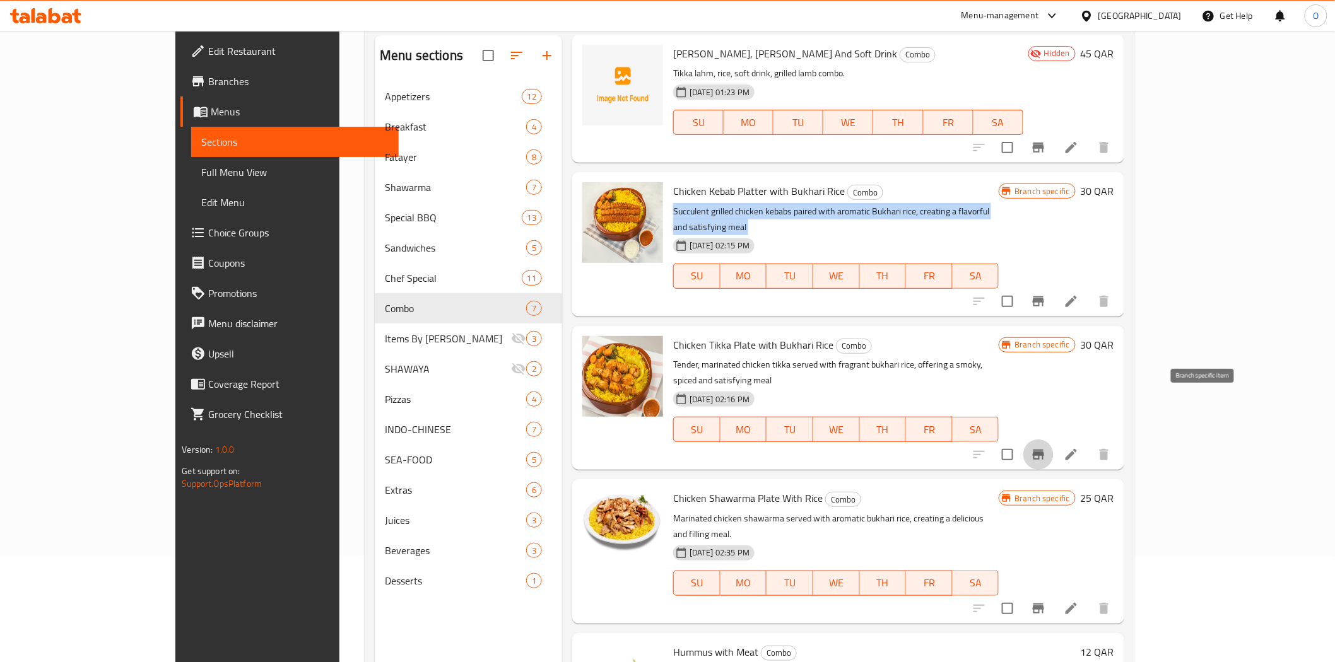
click at [1044, 450] on icon "Branch-specific-item" at bounding box center [1037, 455] width 11 height 10
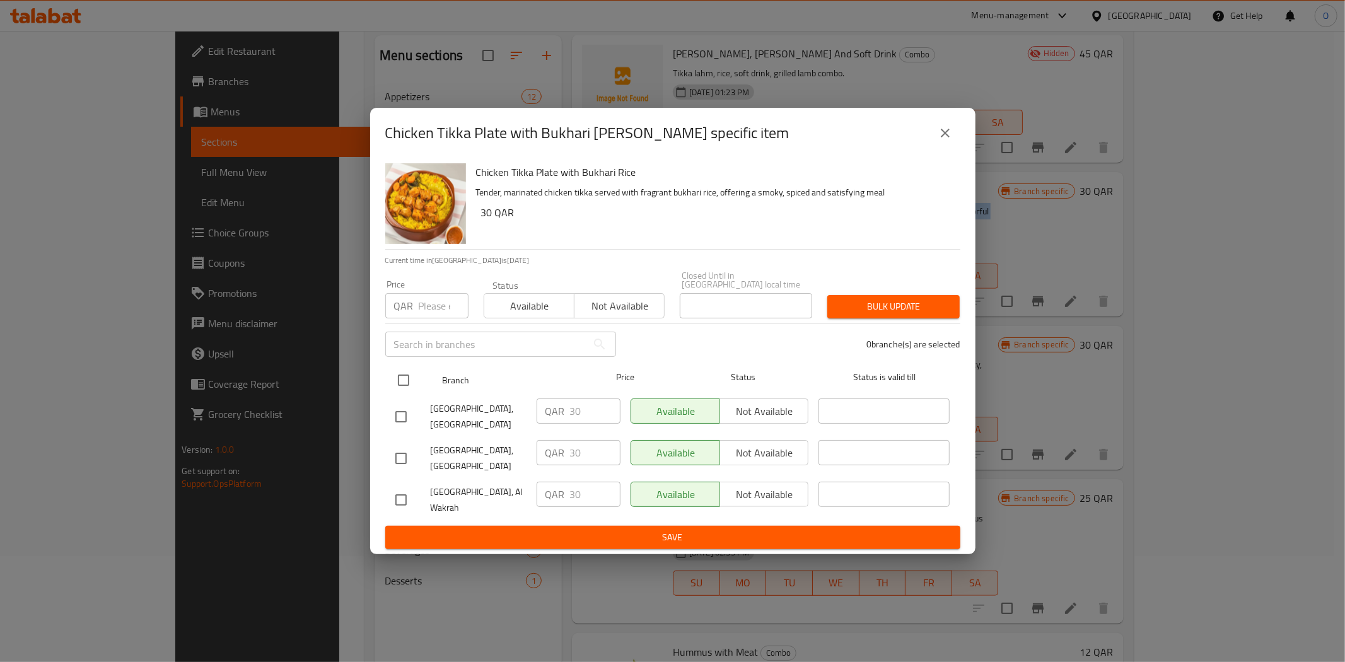
drag, startPoint x: 406, startPoint y: 383, endPoint x: 411, endPoint y: 362, distance: 21.9
click at [406, 383] on input "checkbox" at bounding box center [403, 380] width 26 height 26
checkbox input "true"
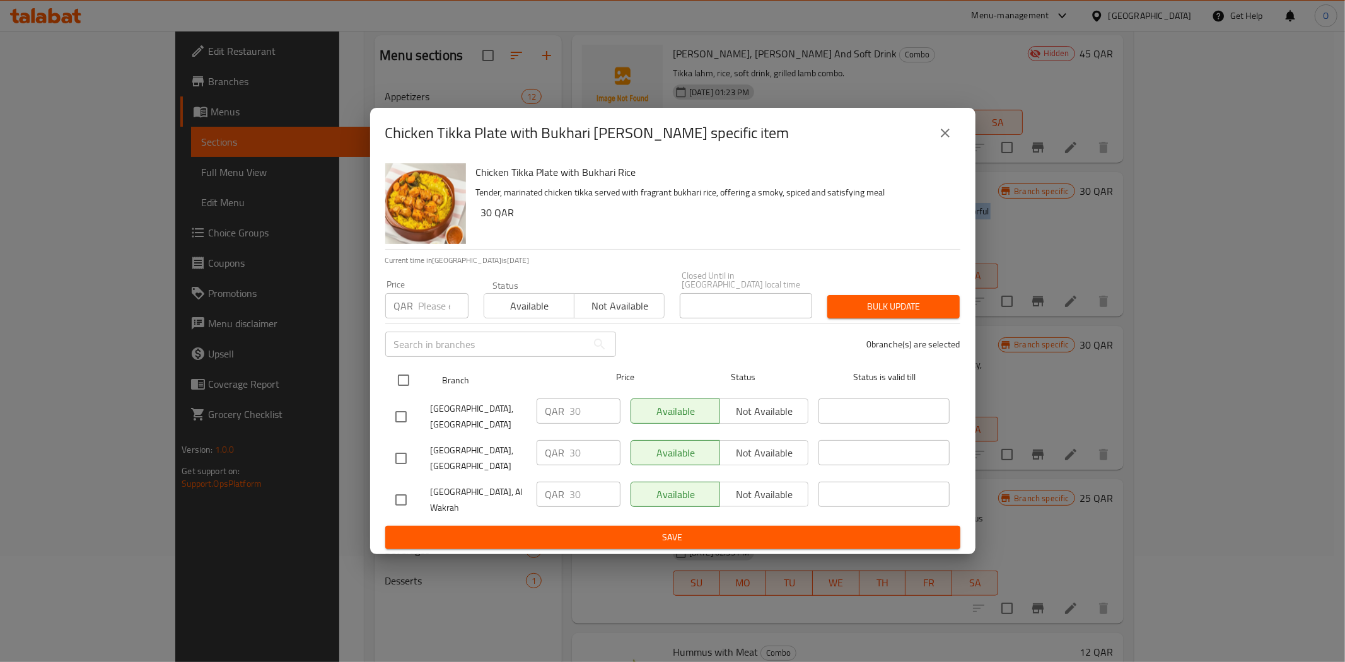
checkbox input "true"
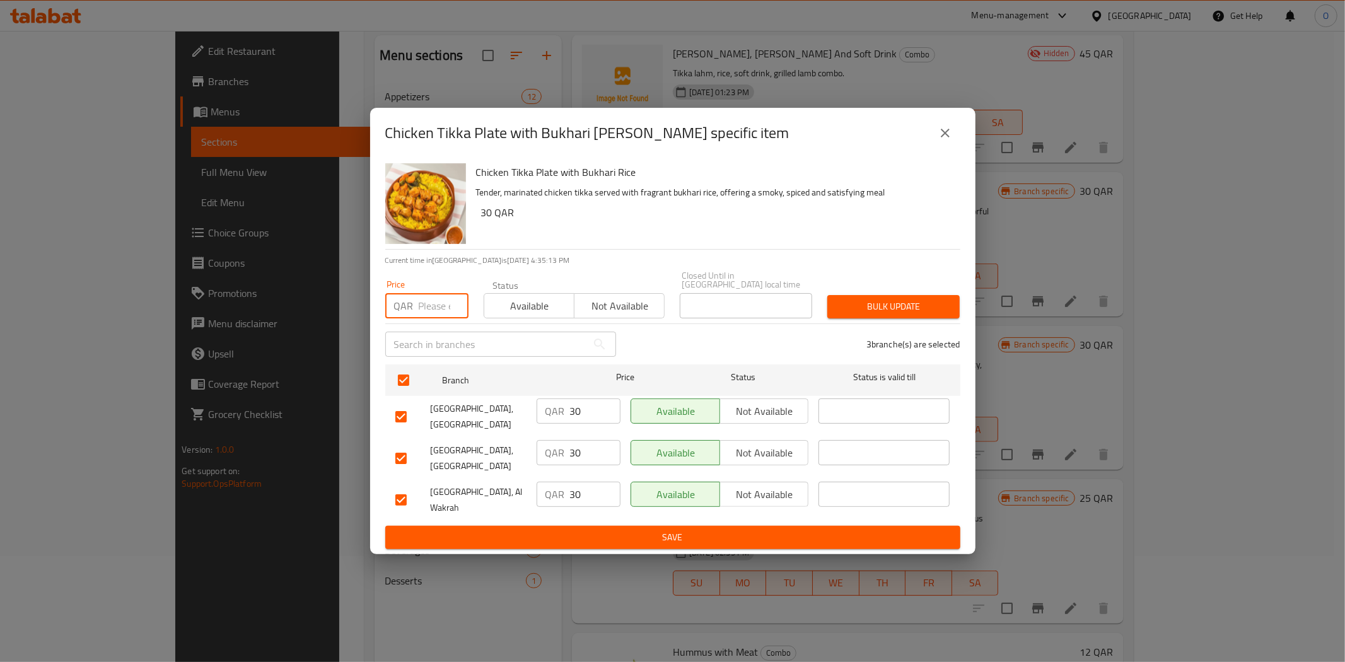
paste input "35"
type input "35"
click at [856, 299] on span "Bulk update" at bounding box center [894, 307] width 112 height 16
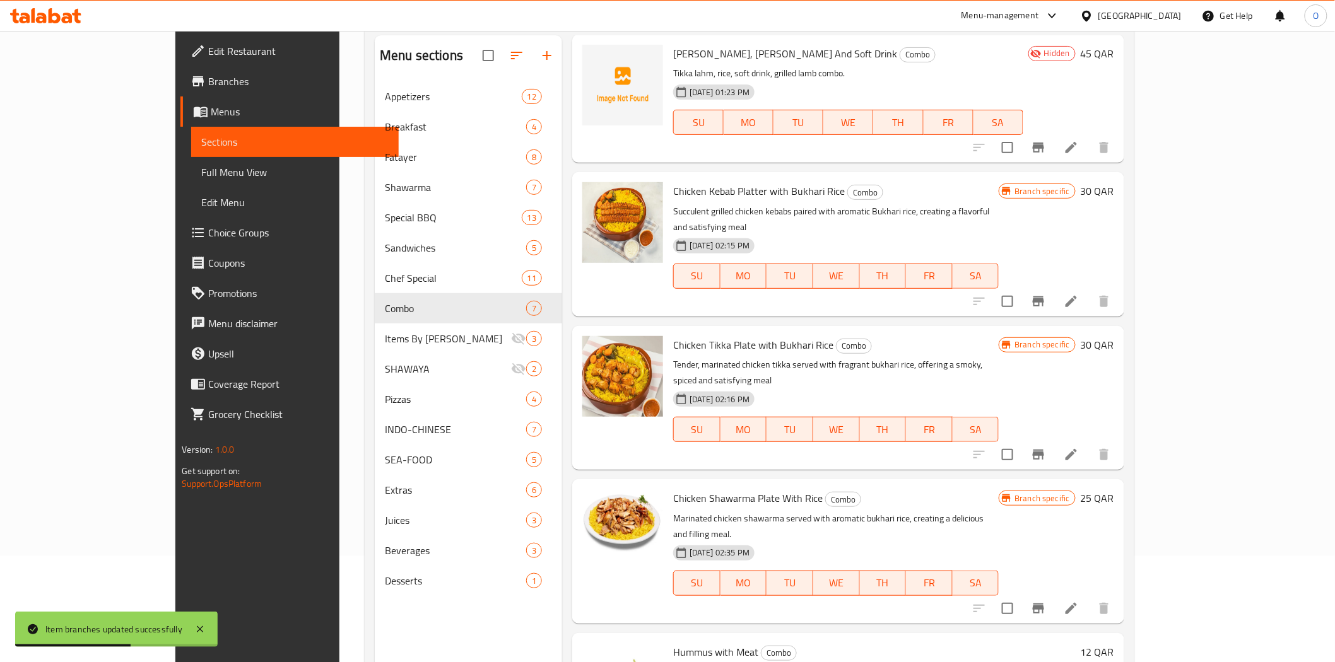
scroll to position [177, 0]
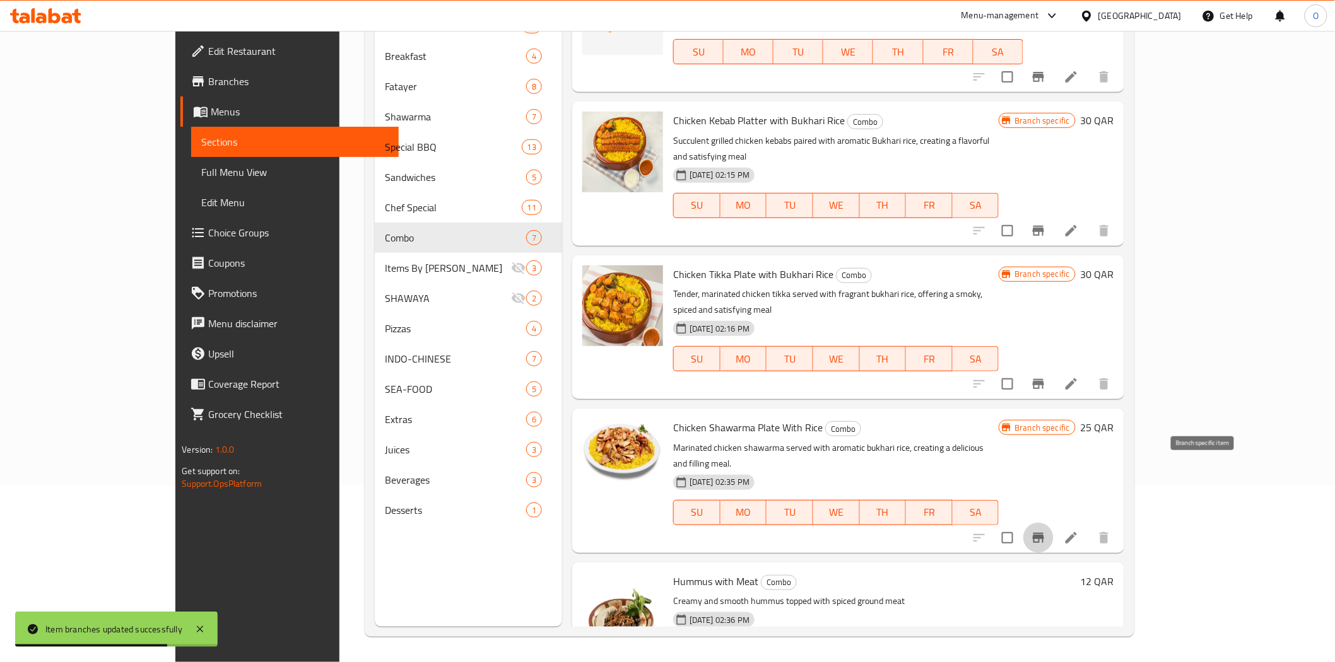
click at [1046, 530] on icon "Branch-specific-item" at bounding box center [1038, 537] width 15 height 15
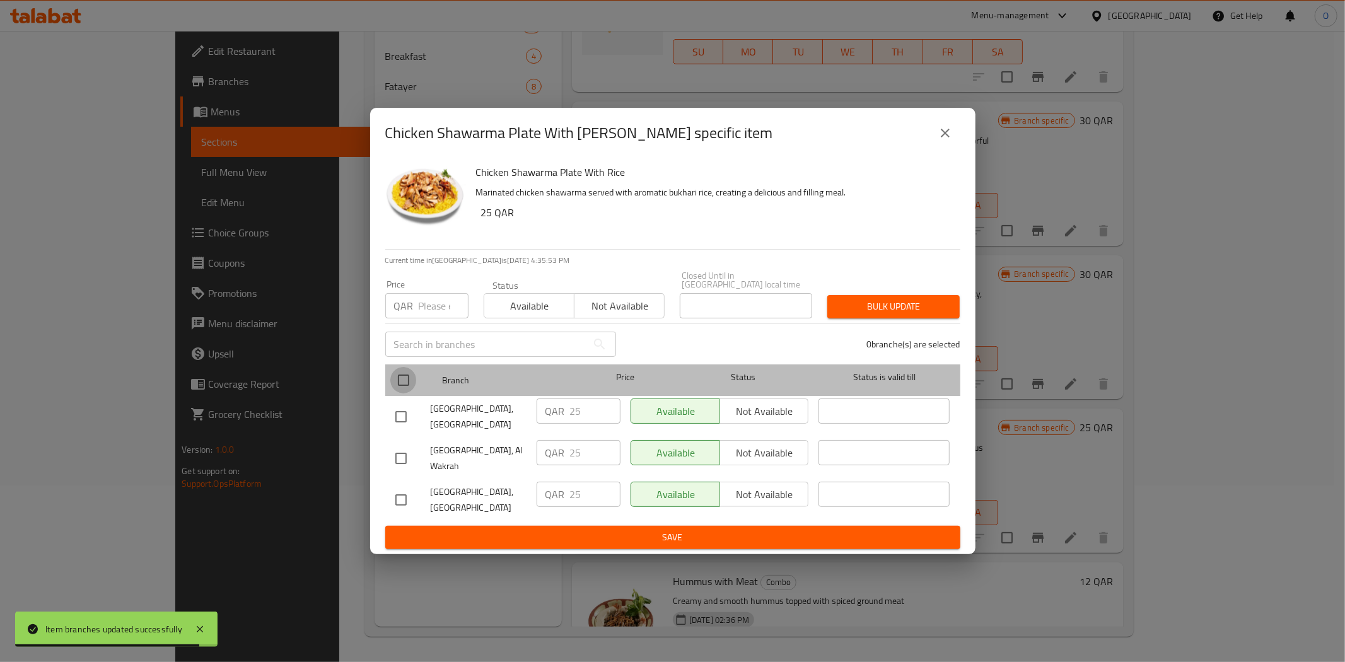
click at [396, 375] on input "checkbox" at bounding box center [403, 380] width 26 height 26
checkbox input "true"
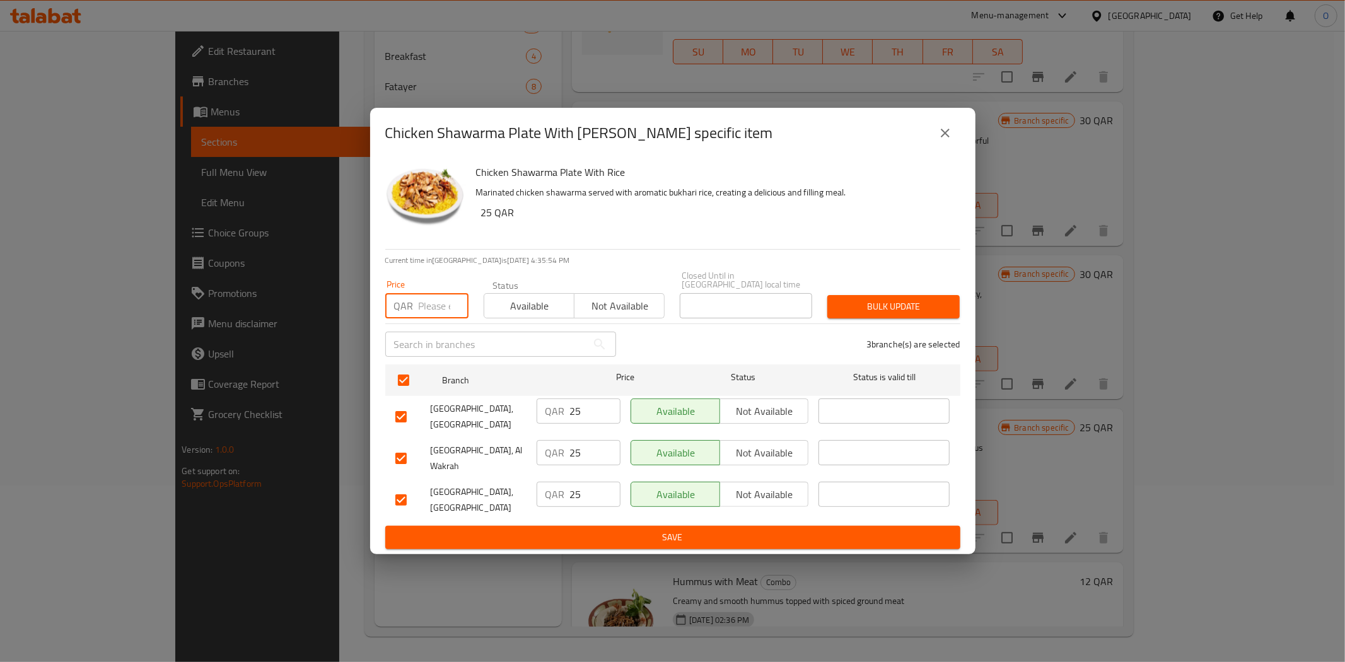
paste input "35"
type input "35"
click at [911, 301] on span "Bulk update" at bounding box center [894, 307] width 112 height 16
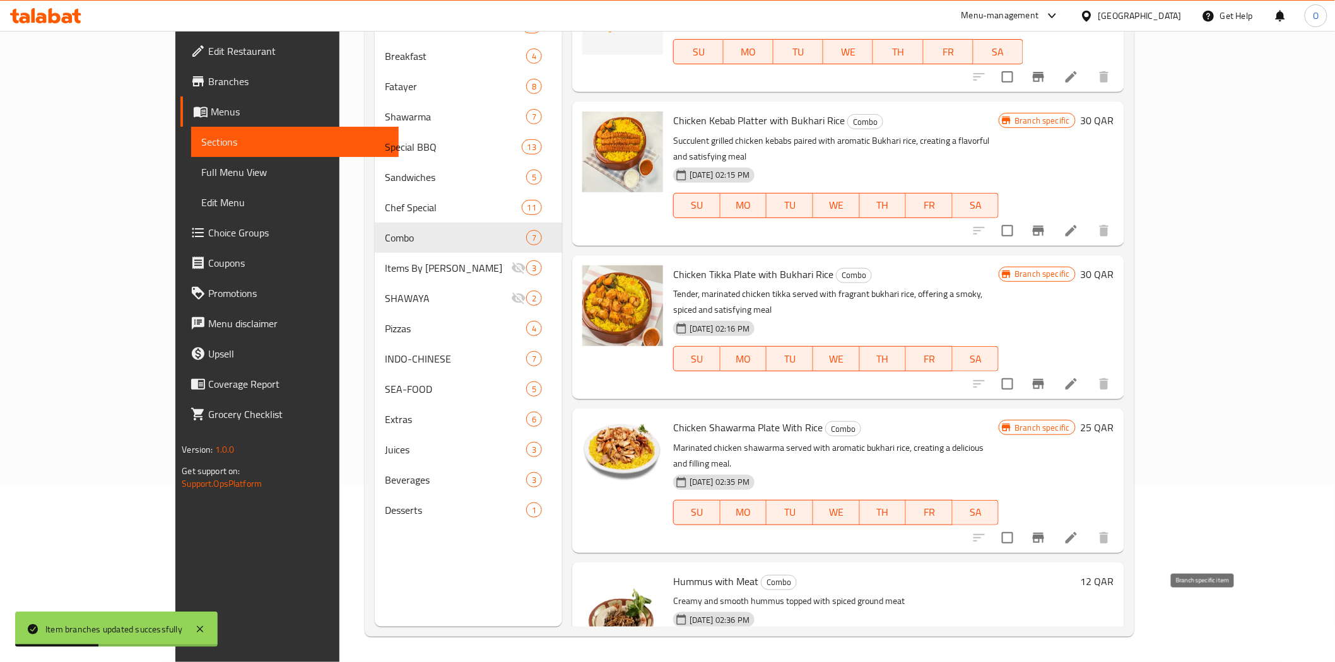
click at [1044, 662] on icon "Branch-specific-item" at bounding box center [1037, 675] width 11 height 10
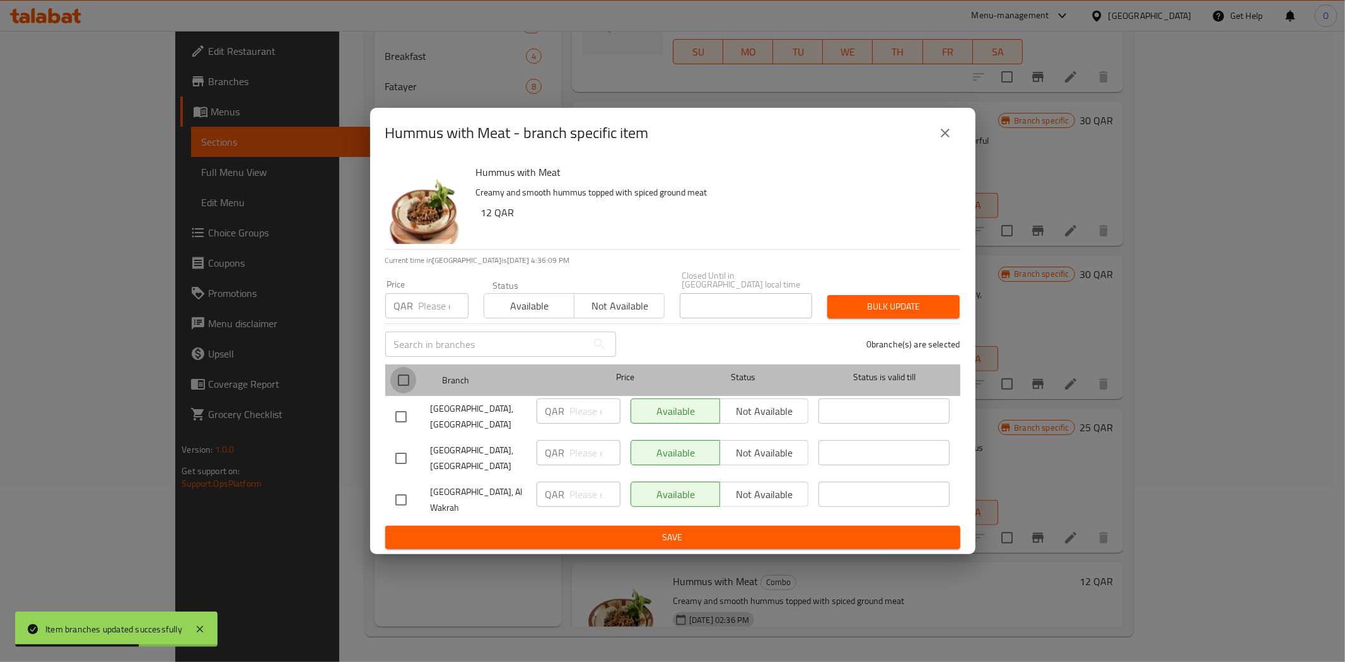
click at [405, 371] on input "checkbox" at bounding box center [403, 380] width 26 height 26
checkbox input "true"
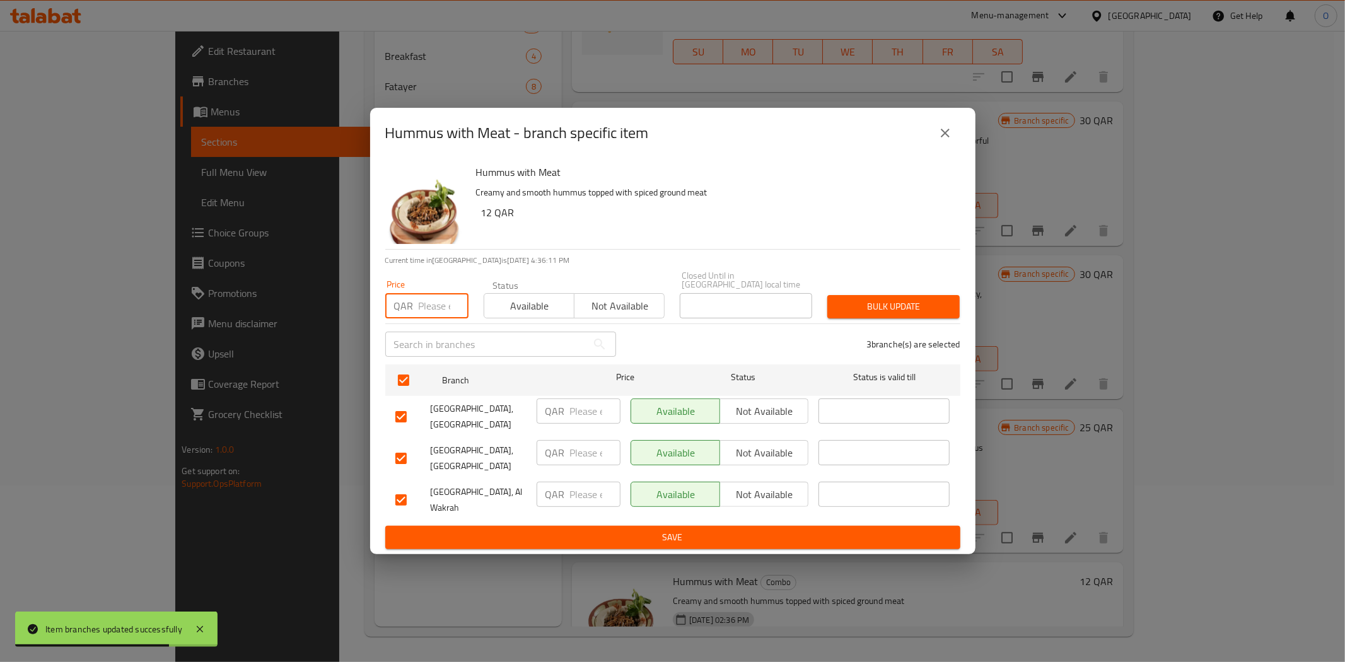
paste input "20"
type input "20"
click at [887, 299] on span "Bulk update" at bounding box center [894, 307] width 112 height 16
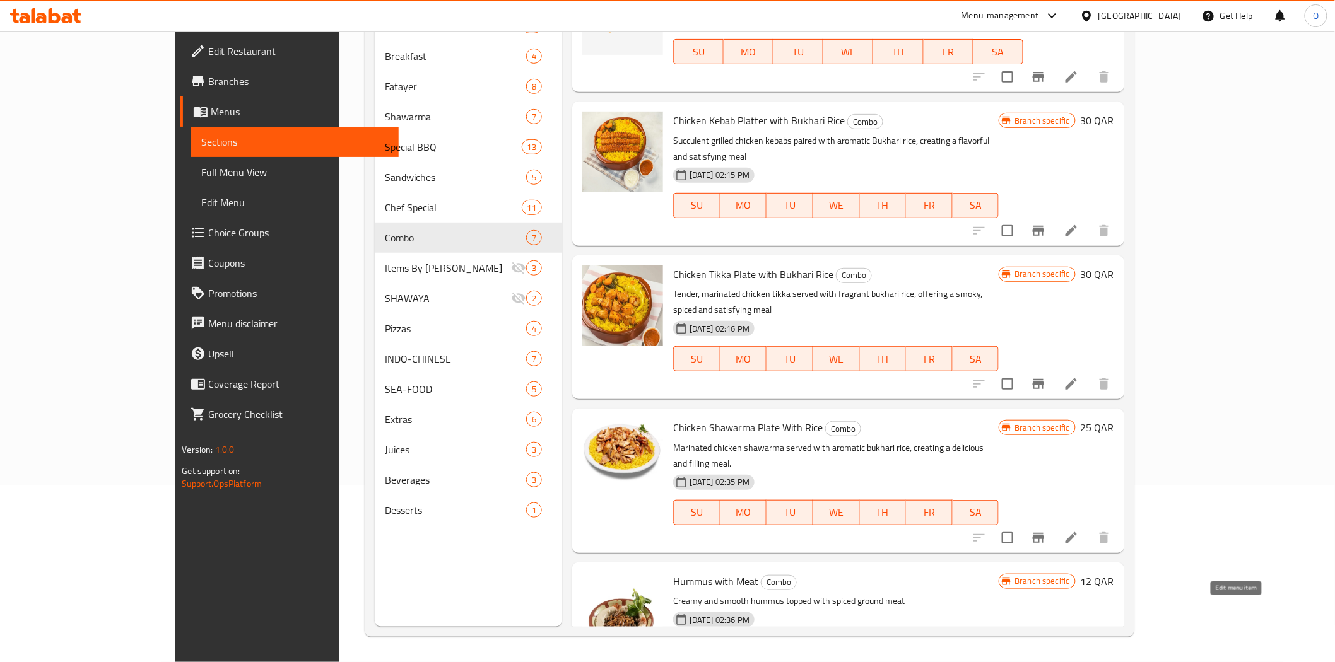
click at [1078, 662] on icon at bounding box center [1070, 675] width 15 height 15
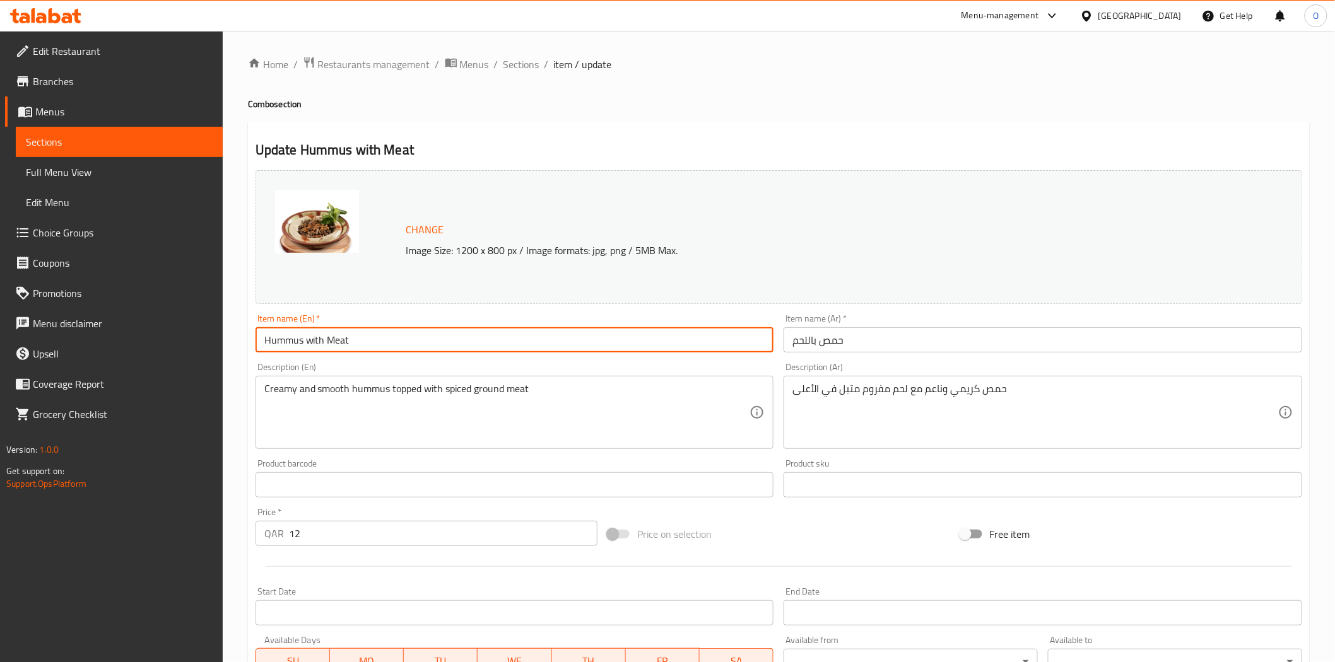
click at [407, 344] on input "Hummus with Meat" at bounding box center [514, 339] width 518 height 25
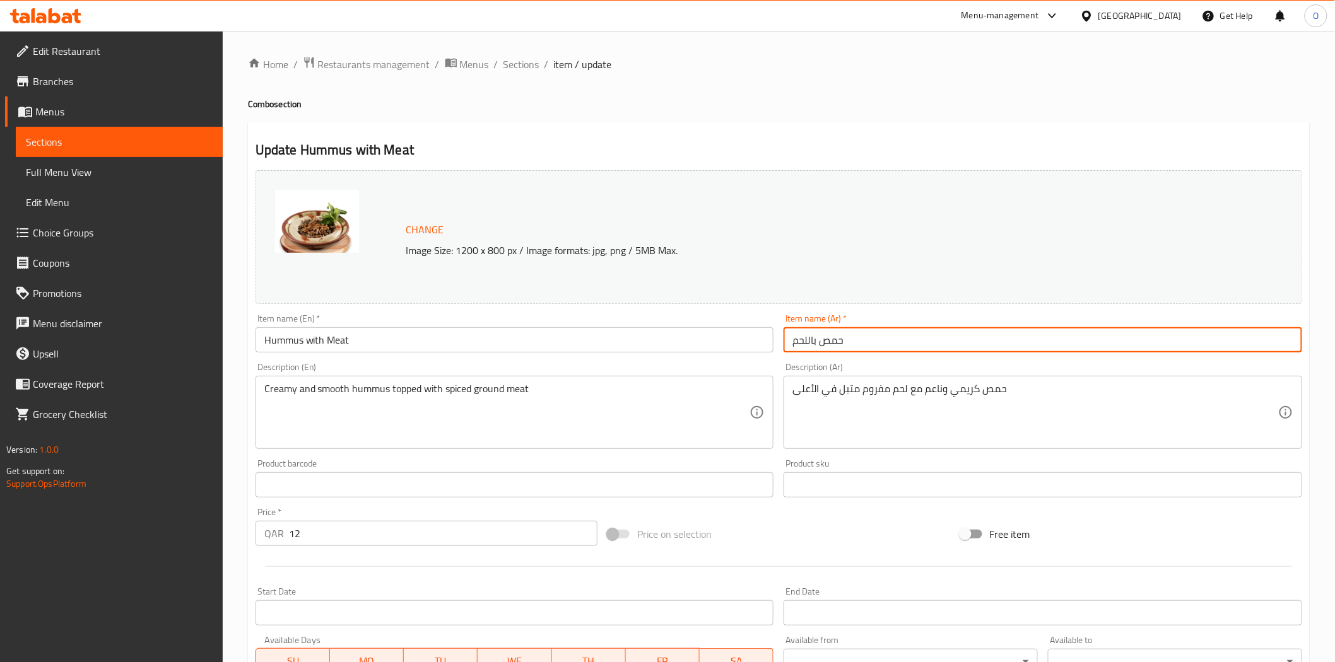
click at [860, 343] on input "حمص باللحم" at bounding box center [1042, 339] width 518 height 25
drag, startPoint x: 850, startPoint y: 342, endPoint x: 803, endPoint y: 346, distance: 46.2
click at [790, 348] on input "حمص باللحم ومشروب غازي" at bounding box center [1042, 339] width 518 height 25
type input "حمص باللحم ومشروب غازي"
click at [394, 342] on input "Hummus with Meat" at bounding box center [514, 339] width 518 height 25
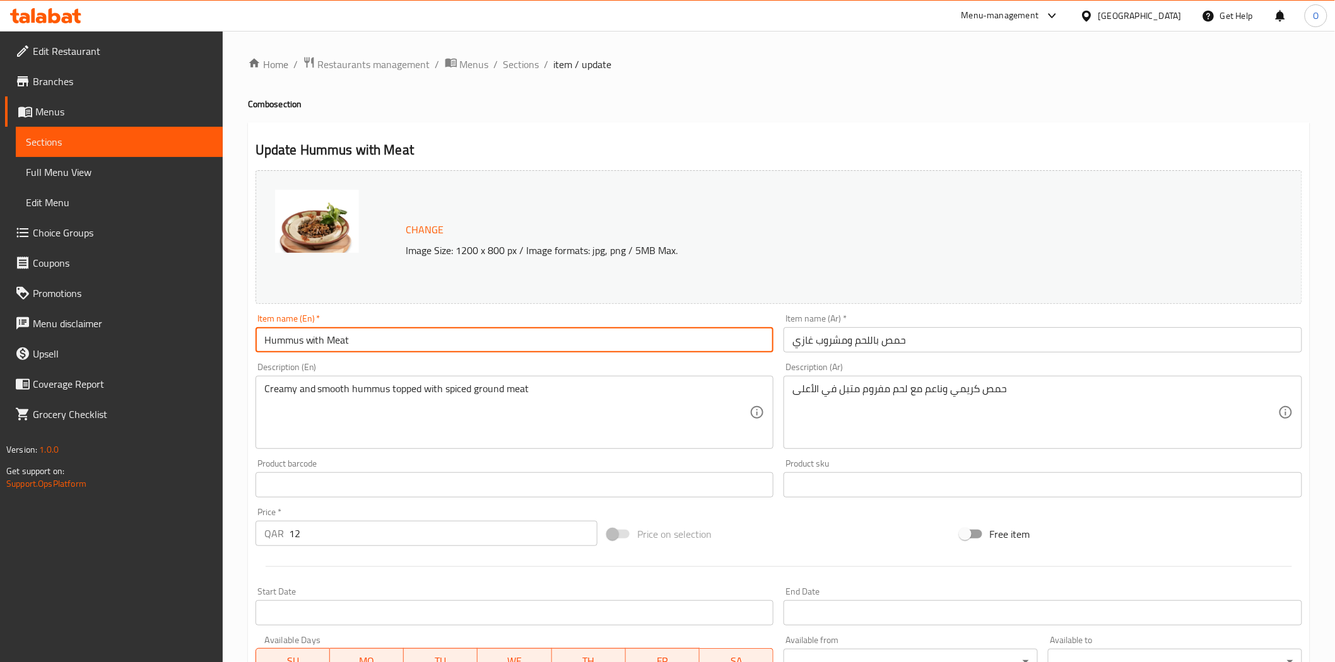
paste input "And A Soft Drink"
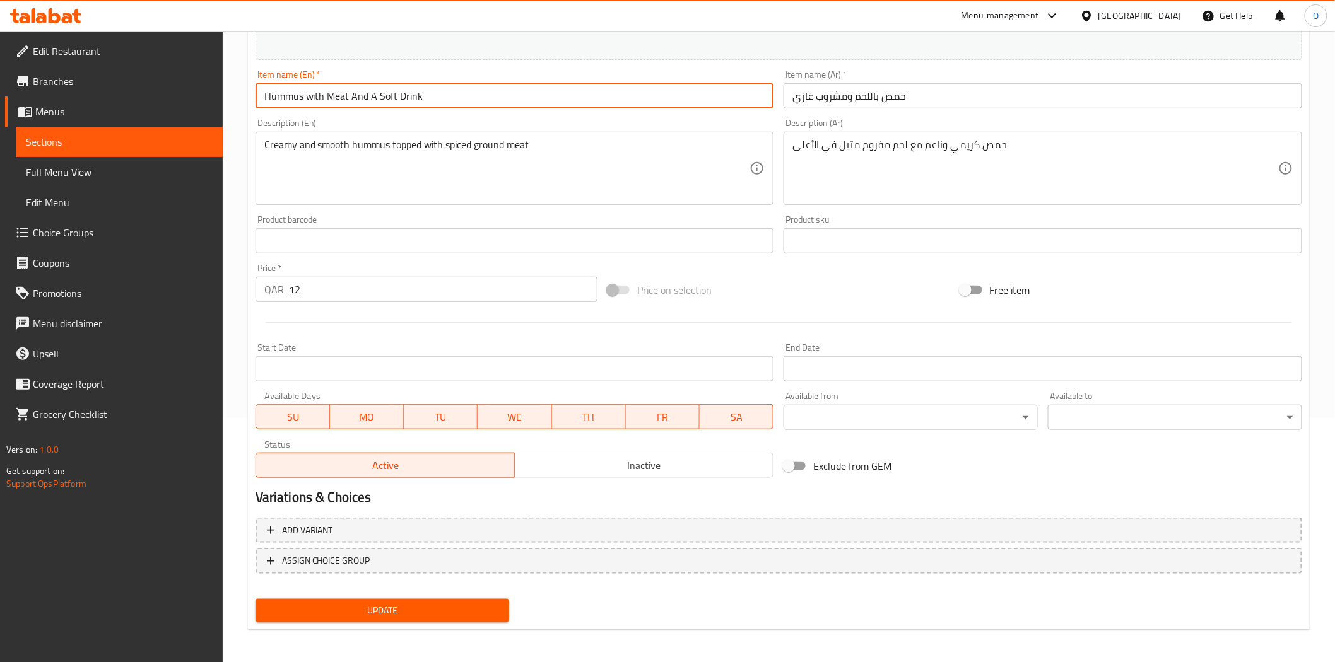
scroll to position [245, 0]
type input "Hummus with Meat And A Soft Drink"
click at [350, 602] on span "Update" at bounding box center [383, 610] width 234 height 16
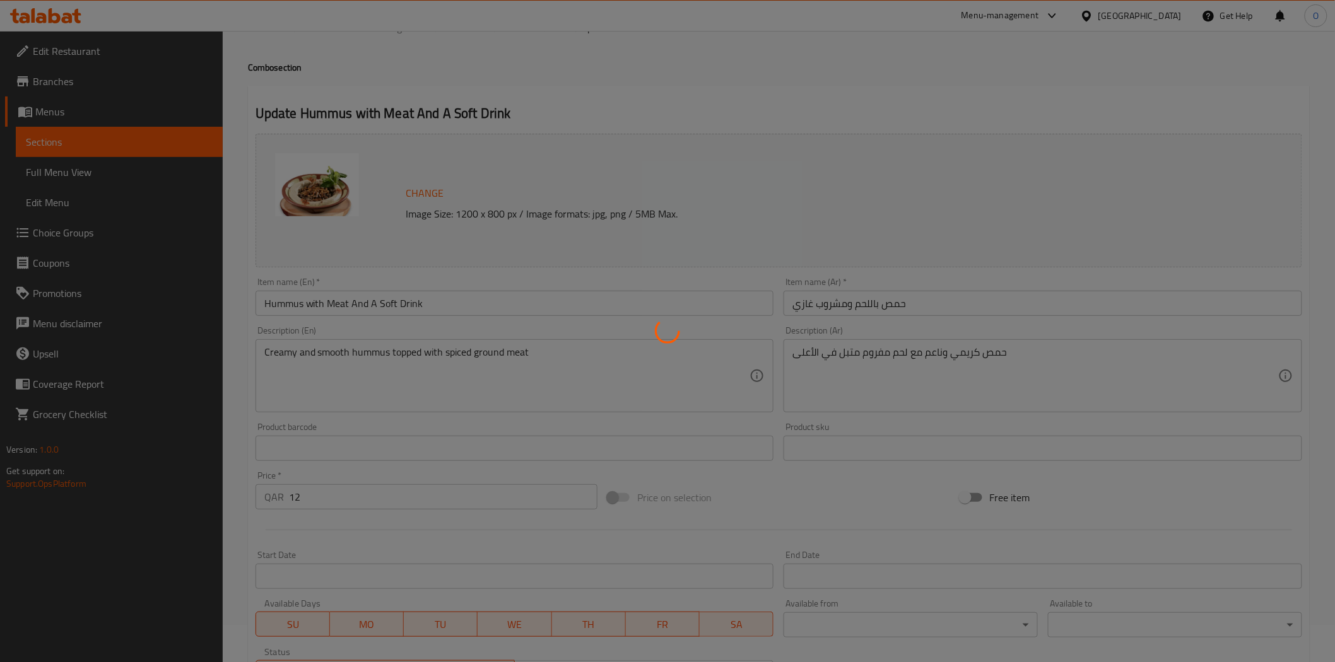
scroll to position [0, 0]
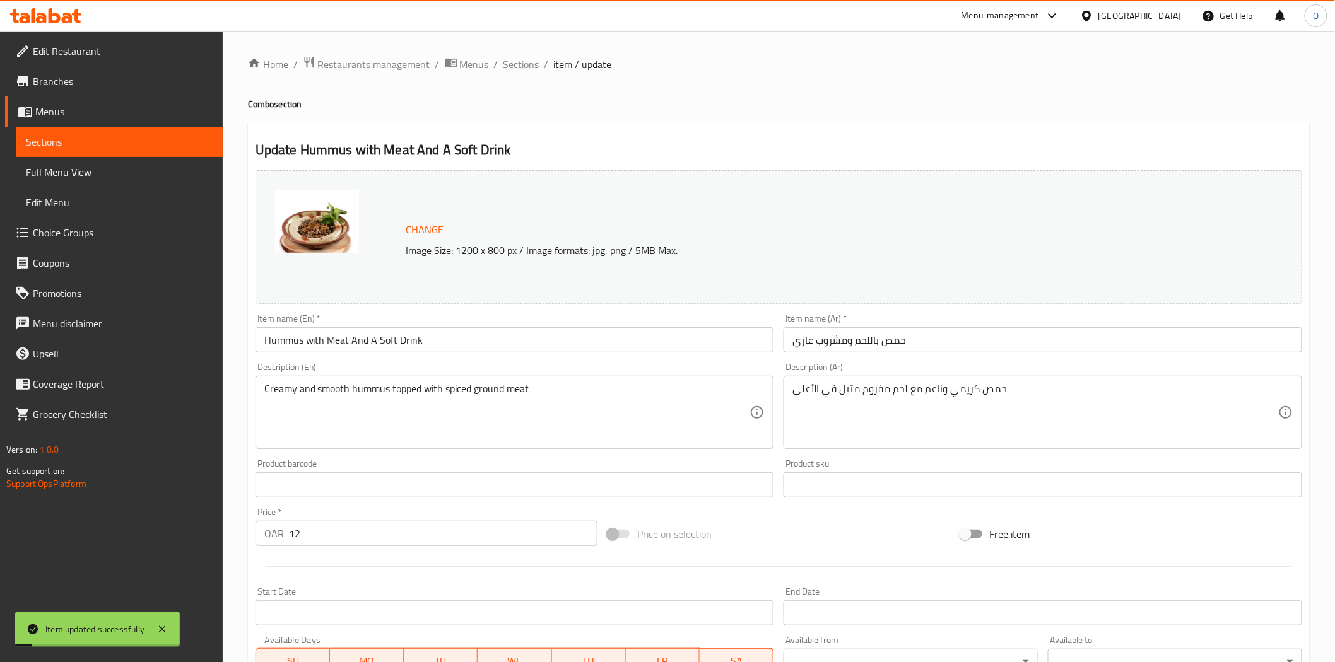
click at [533, 60] on span "Sections" at bounding box center [521, 64] width 36 height 15
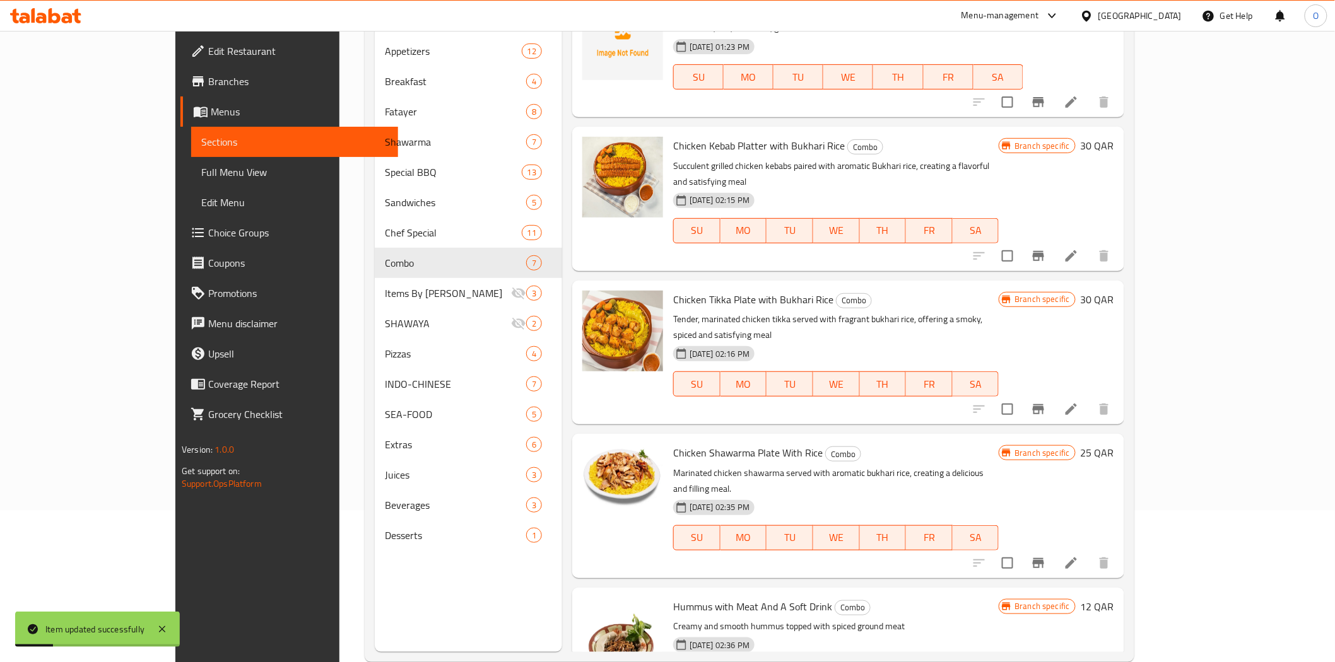
scroll to position [177, 0]
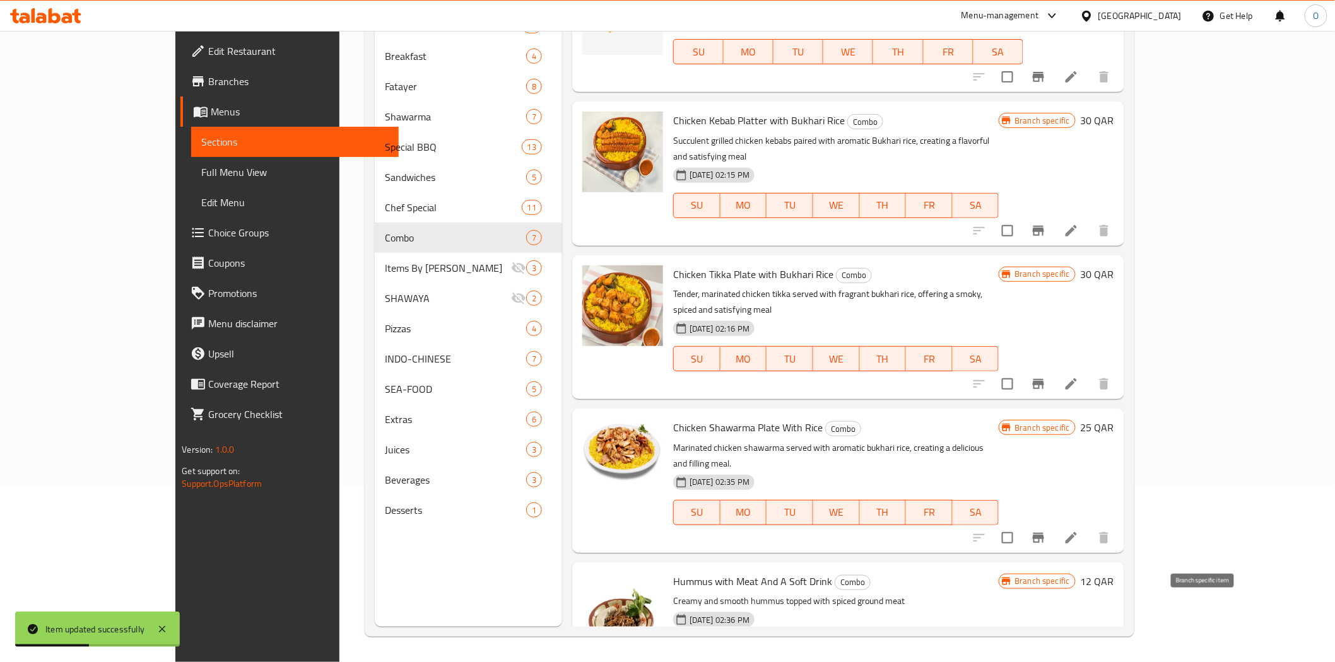
click at [1046, 662] on icon "Branch-specific-item" at bounding box center [1038, 675] width 15 height 15
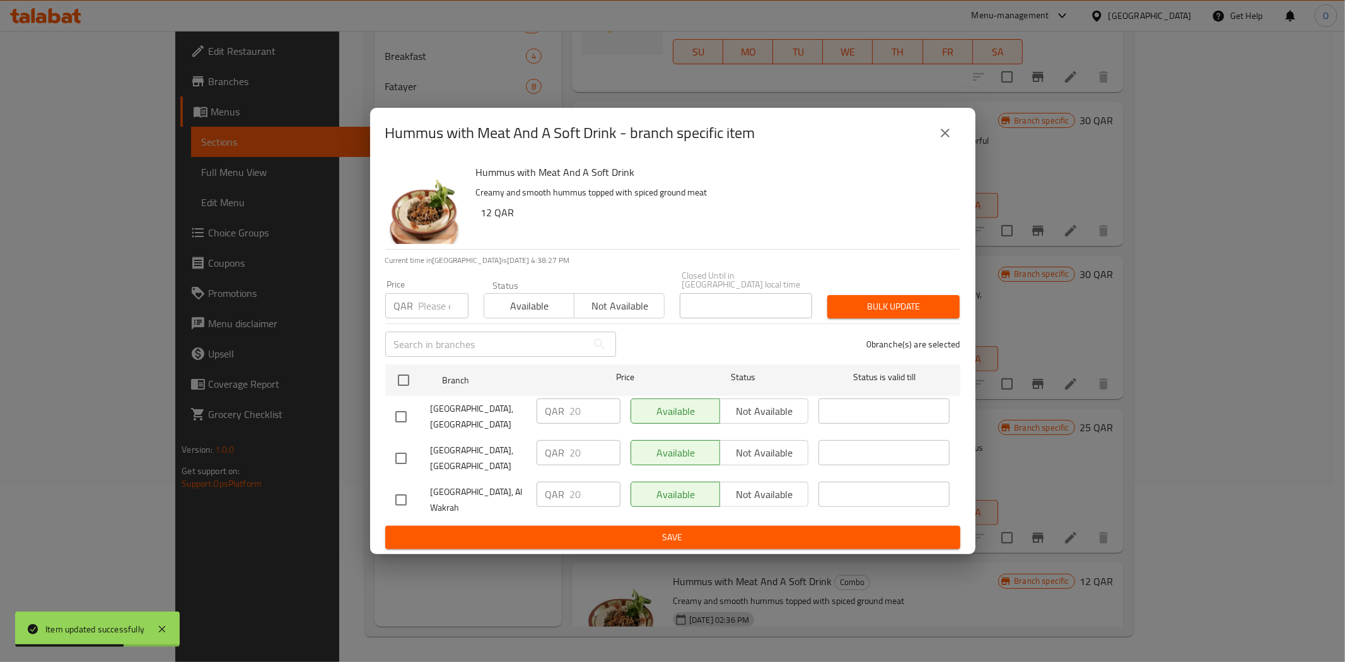
click at [942, 133] on icon "close" at bounding box center [945, 133] width 15 height 15
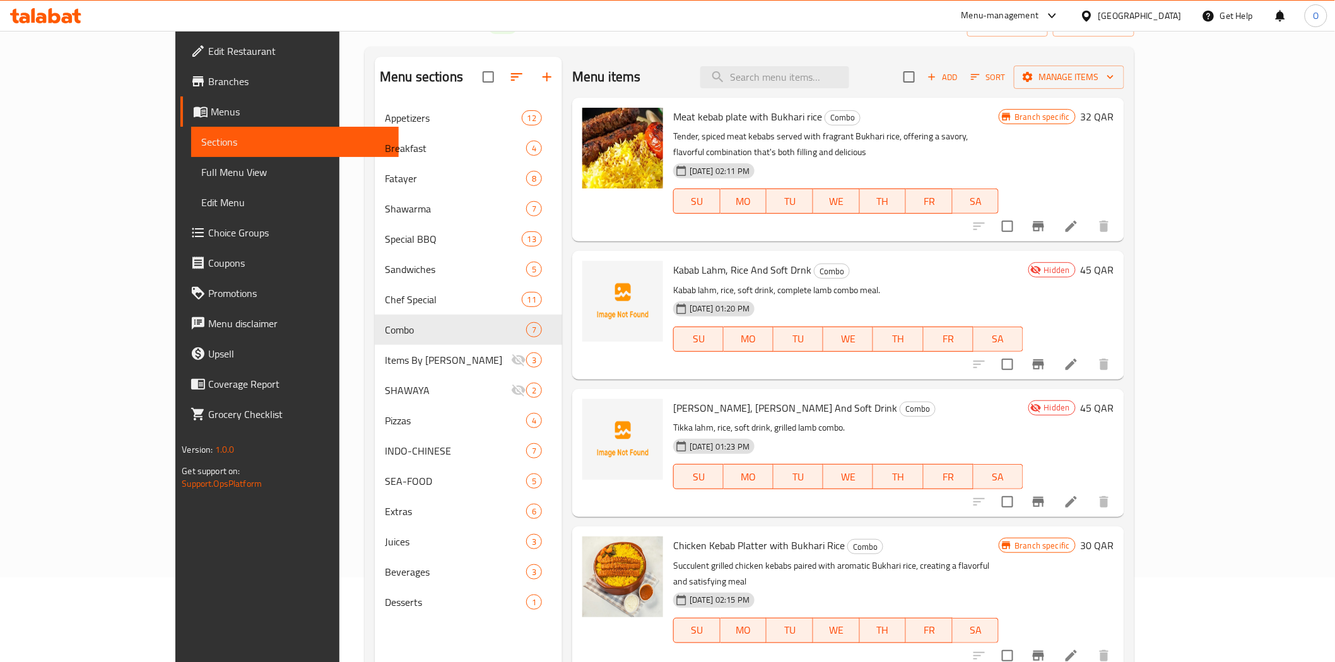
scroll to position [0, 0]
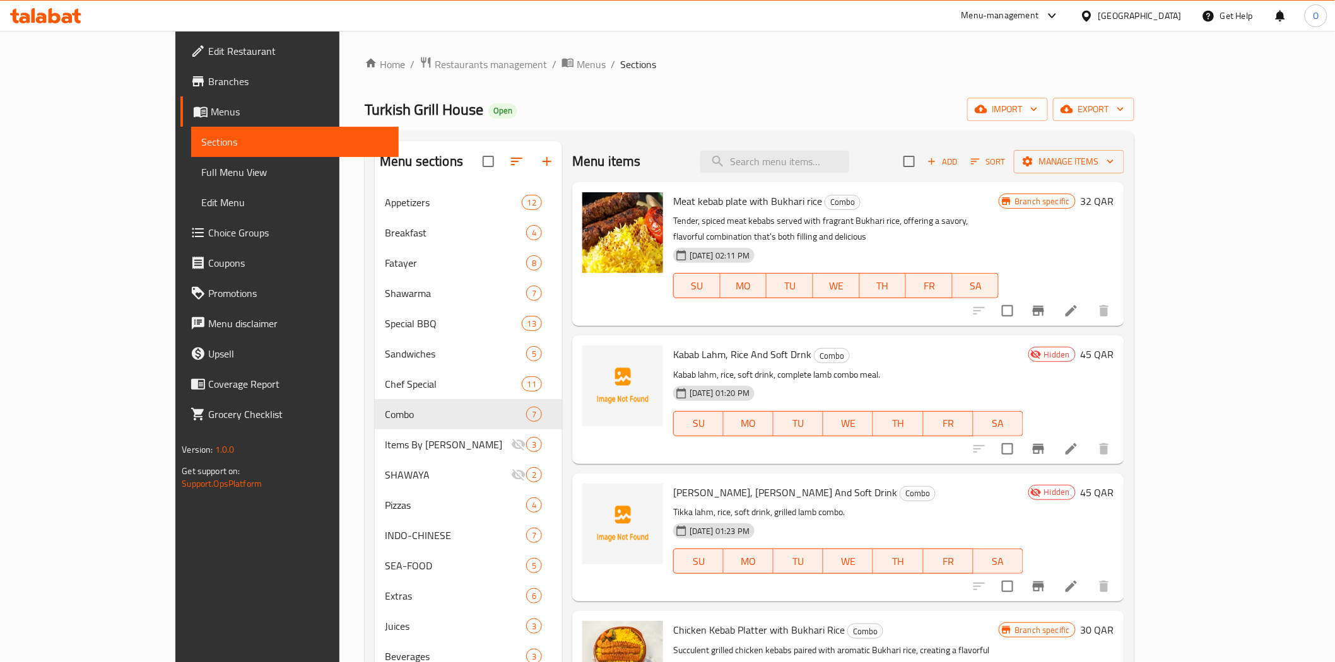
click at [959, 167] on span "Add" at bounding box center [942, 162] width 34 height 15
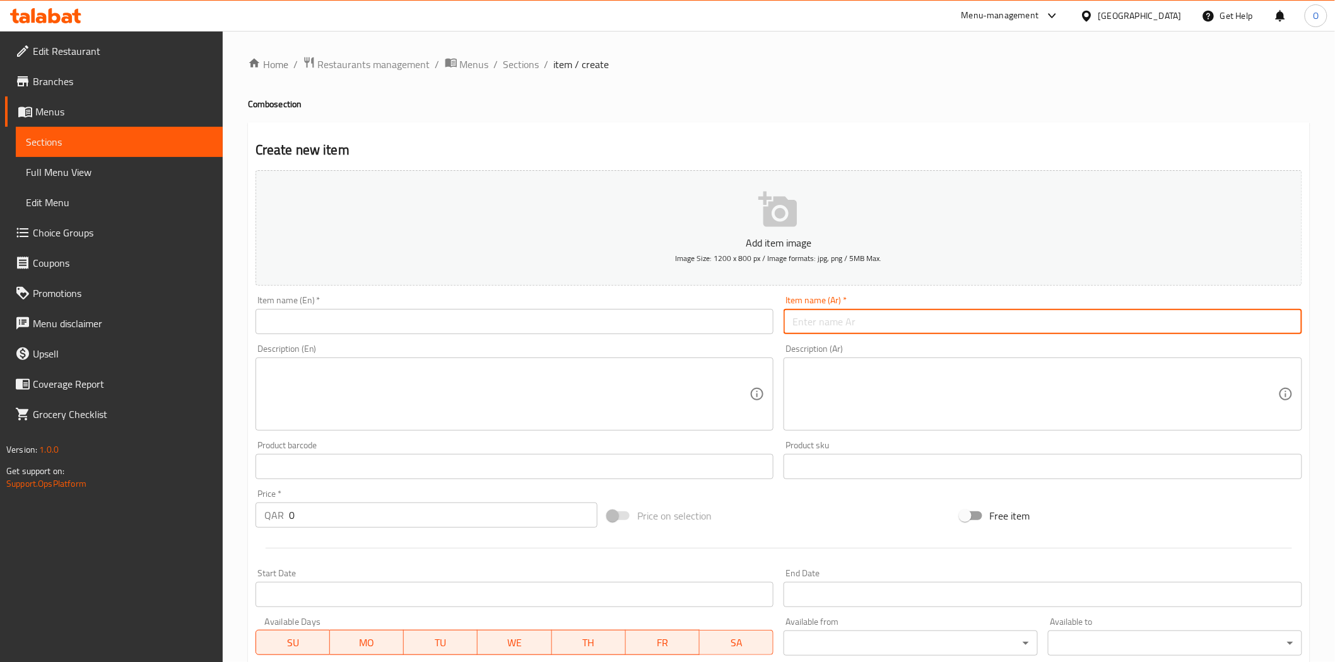
paste input "حمص باللحم"
type input "حمص باللحم"
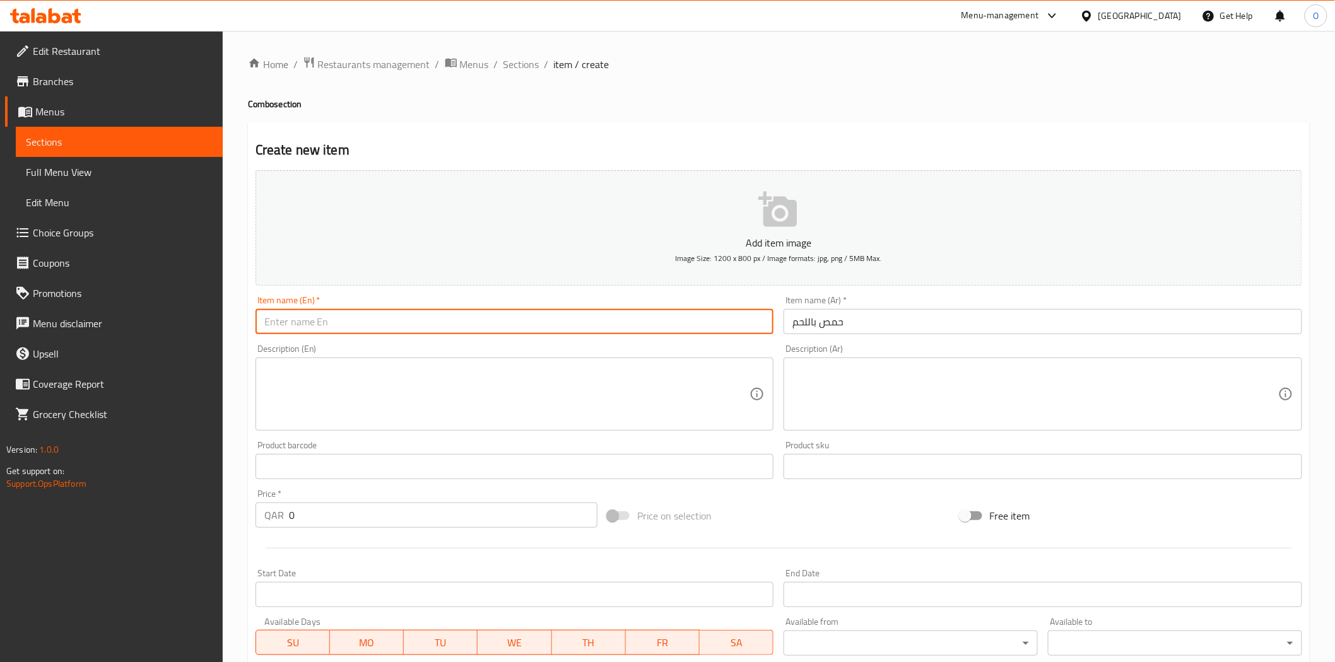
paste input "Hummus [PERSON_NAME]"
type input "Hummus [PERSON_NAME]"
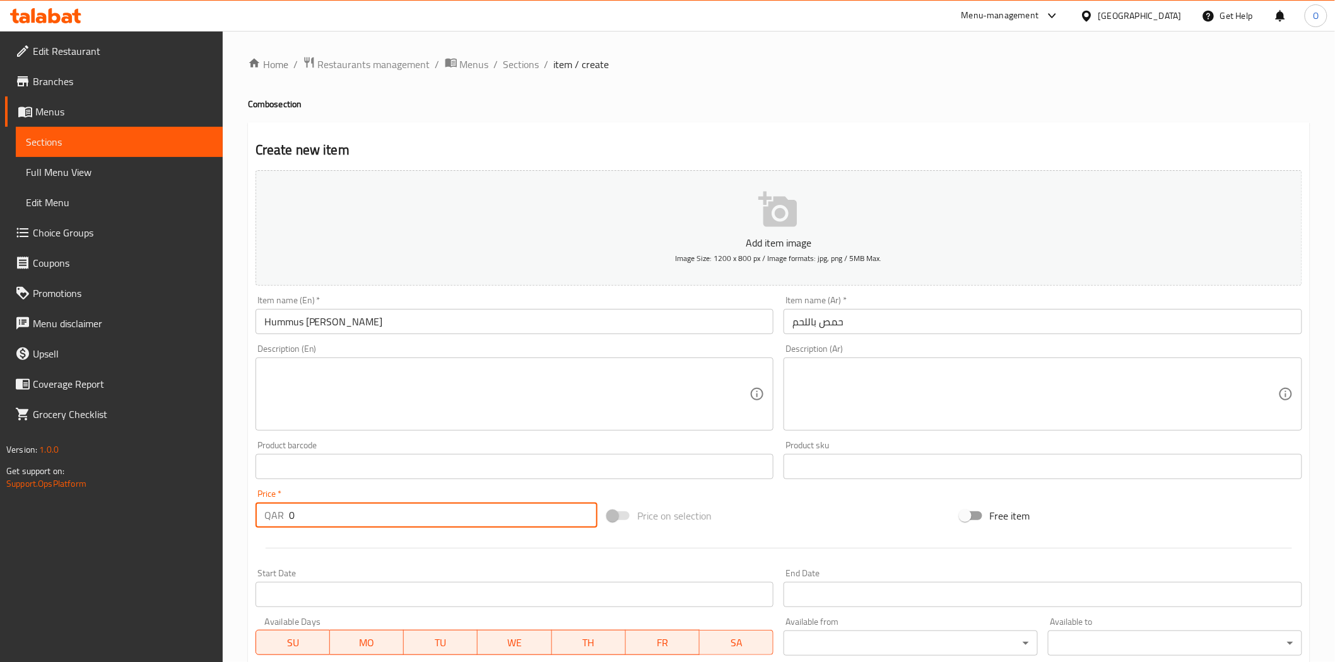
drag, startPoint x: 223, startPoint y: 519, endPoint x: 210, endPoint y: 519, distance: 12.6
click at [210, 519] on div "Edit Restaurant Branches Menus Sections Full Menu View Edit Menu Choice Groups …" at bounding box center [667, 461] width 1335 height 860
paste input "14"
type input "14"
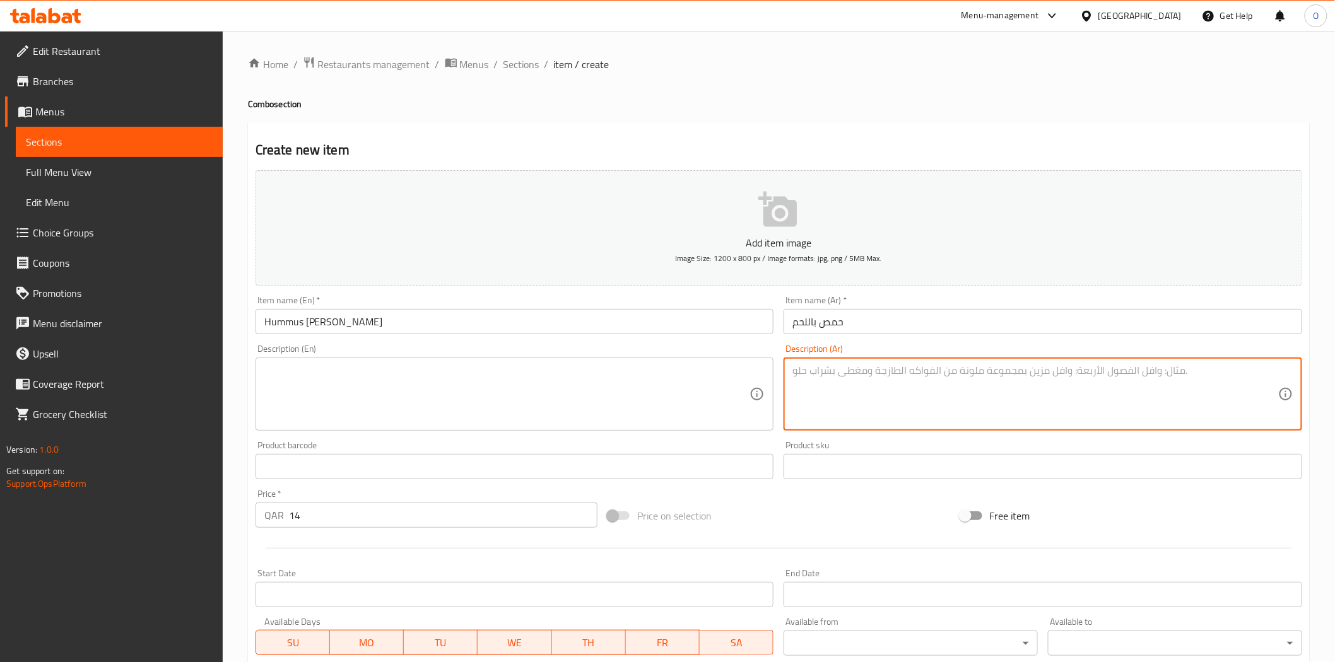
paste textarea "حمص كريمي مغطى بلحم غنم طري متبل 200 غرام مع رشة زيت زيتون 120 غرام يقدم مع خبز"
type textarea "حمص كريمي مغطى بلحم غنم طري متبل 200 غرام مع رشة زيت زيتون 120 غرام يقدم مع خبز"
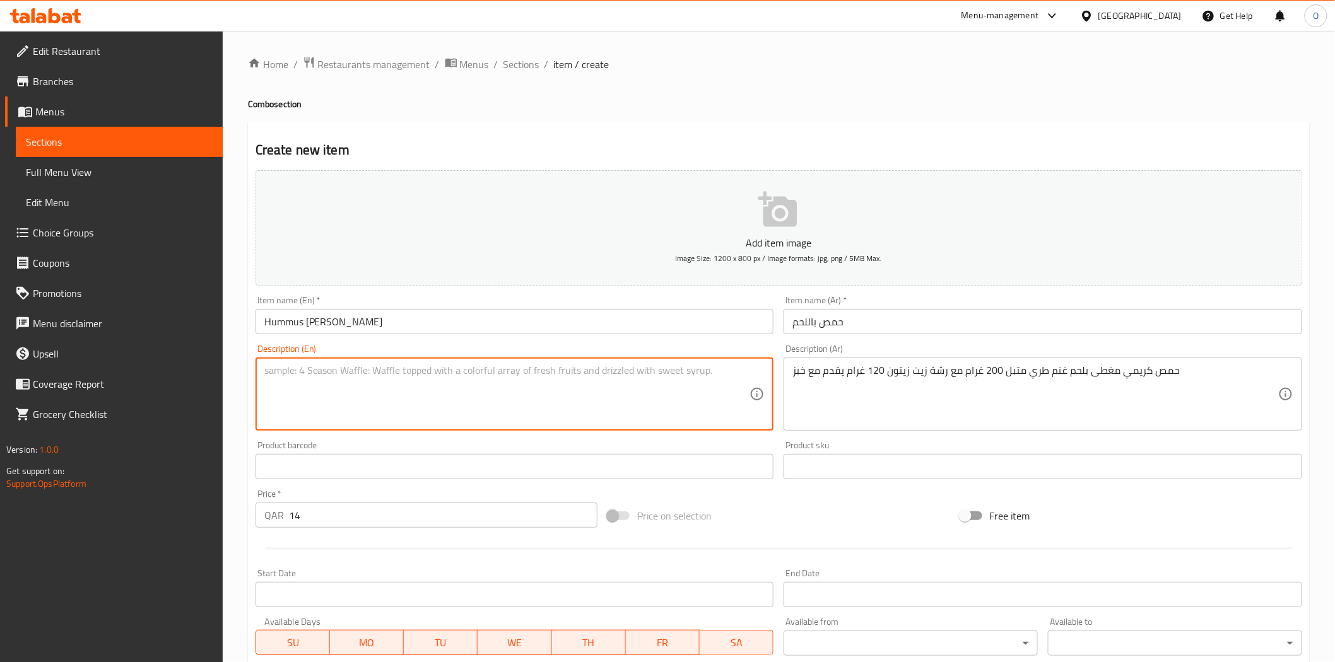
paste textarea "Creamy hummus topped with 200g tender, seasoned lamb and a drizzle of 120g oliv…"
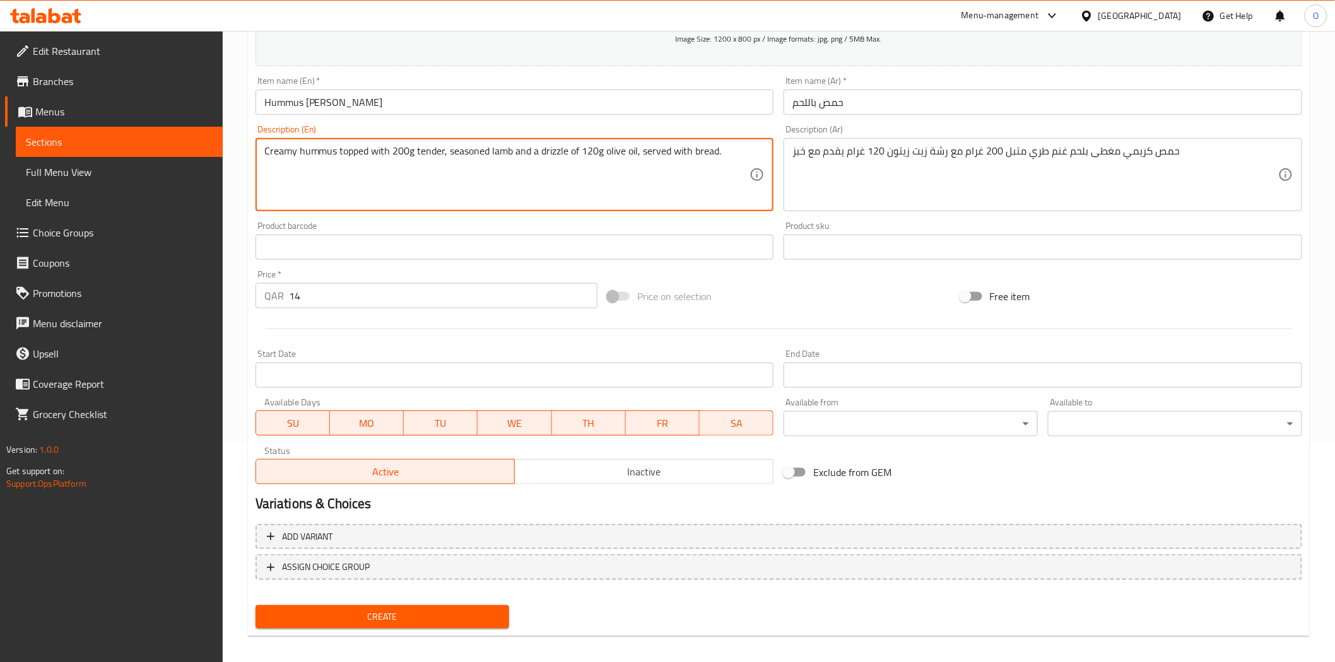
scroll to position [227, 0]
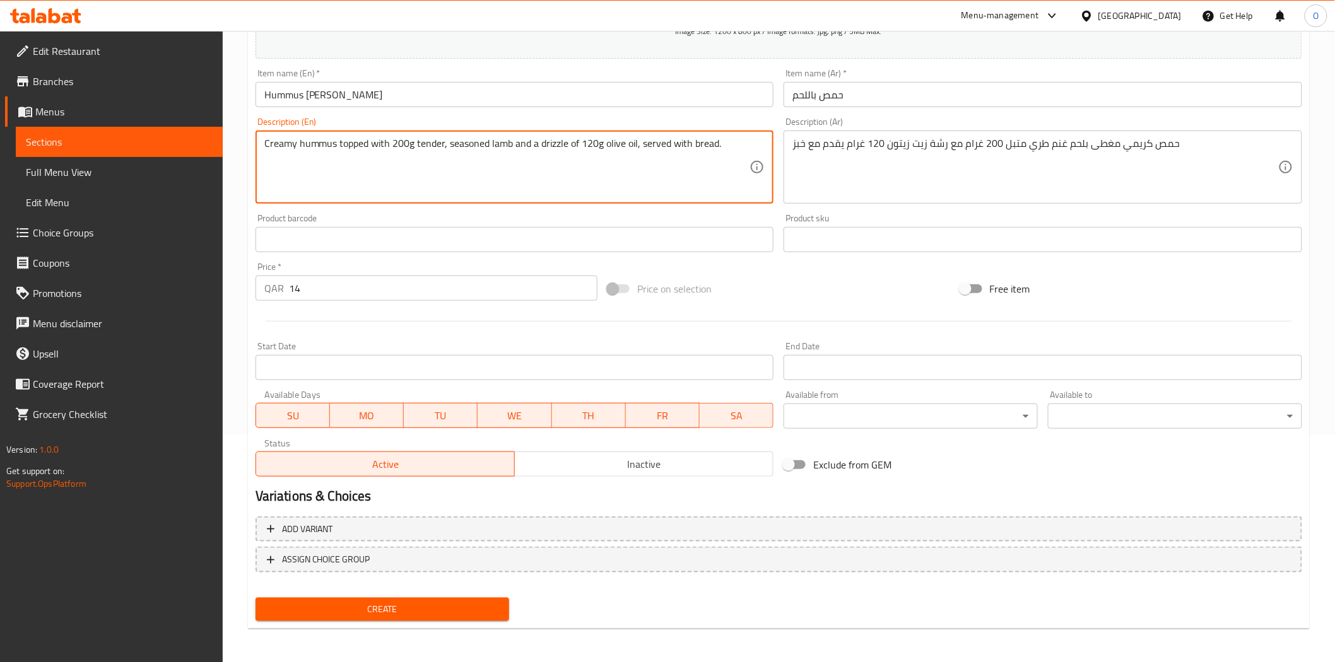
type textarea "Creamy hummus topped with 200g tender, seasoned lamb and a drizzle of 120g oliv…"
click at [546, 472] on span "Inactive" at bounding box center [644, 464] width 248 height 18
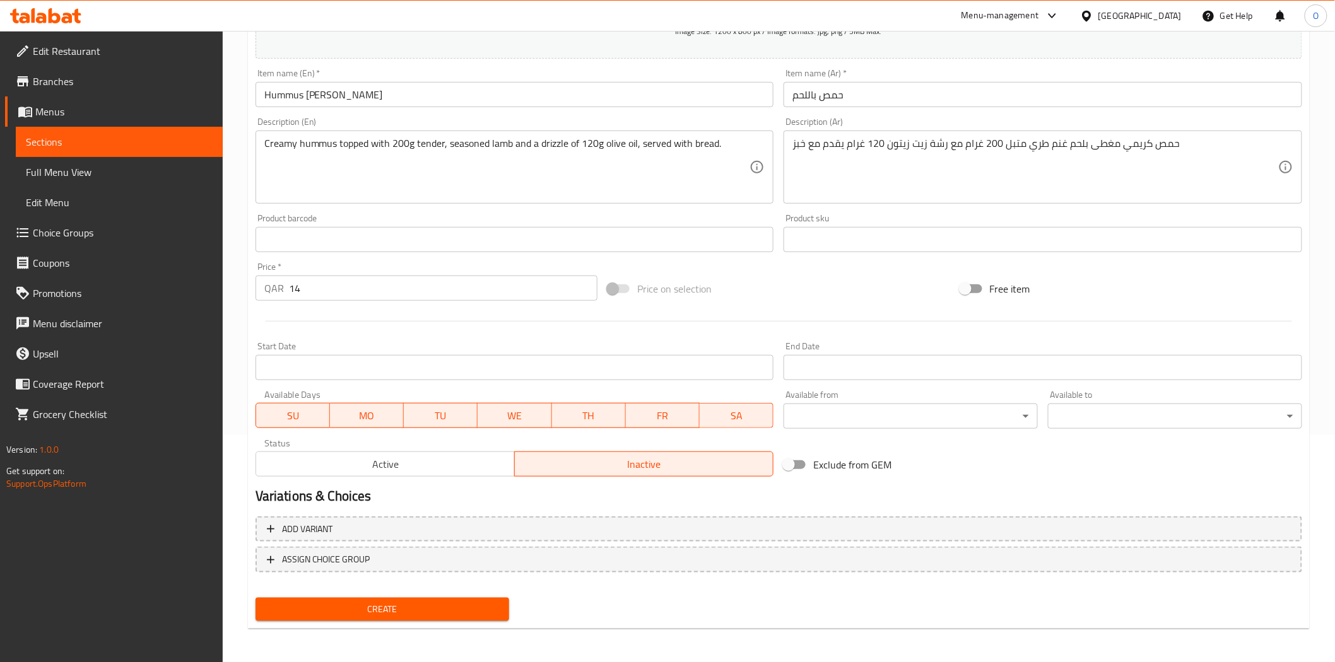
click at [436, 612] on span "Create" at bounding box center [383, 610] width 234 height 16
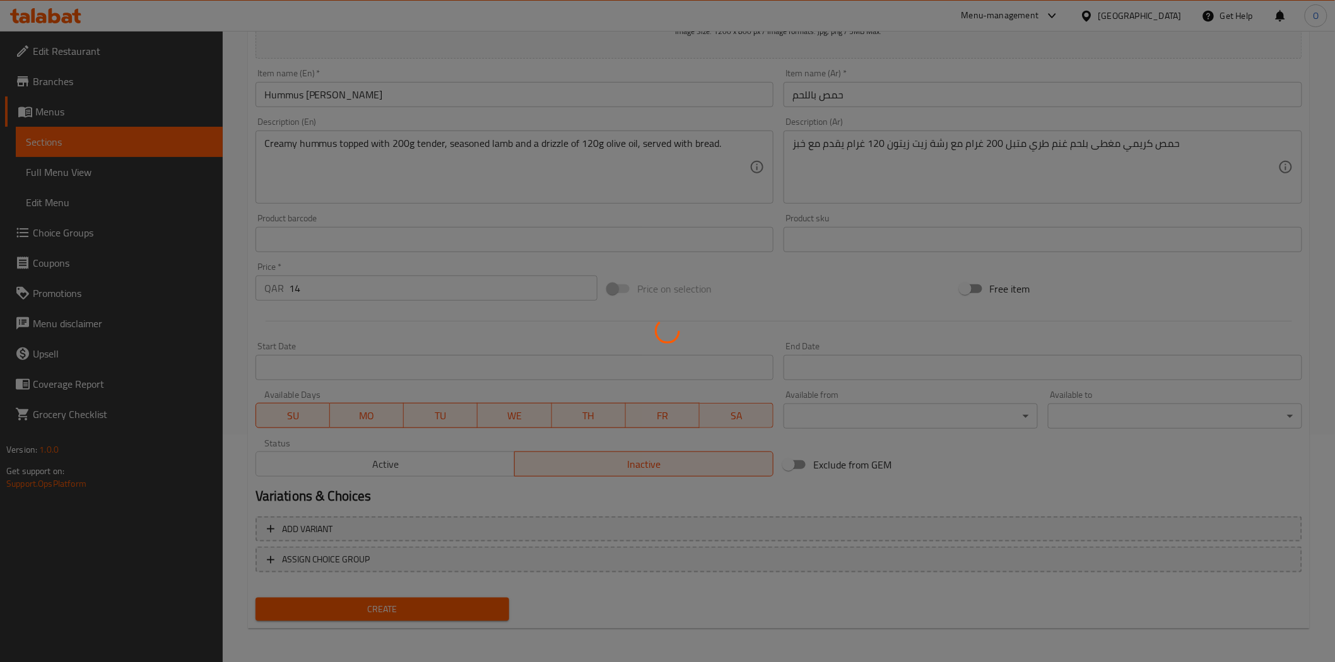
type input "0"
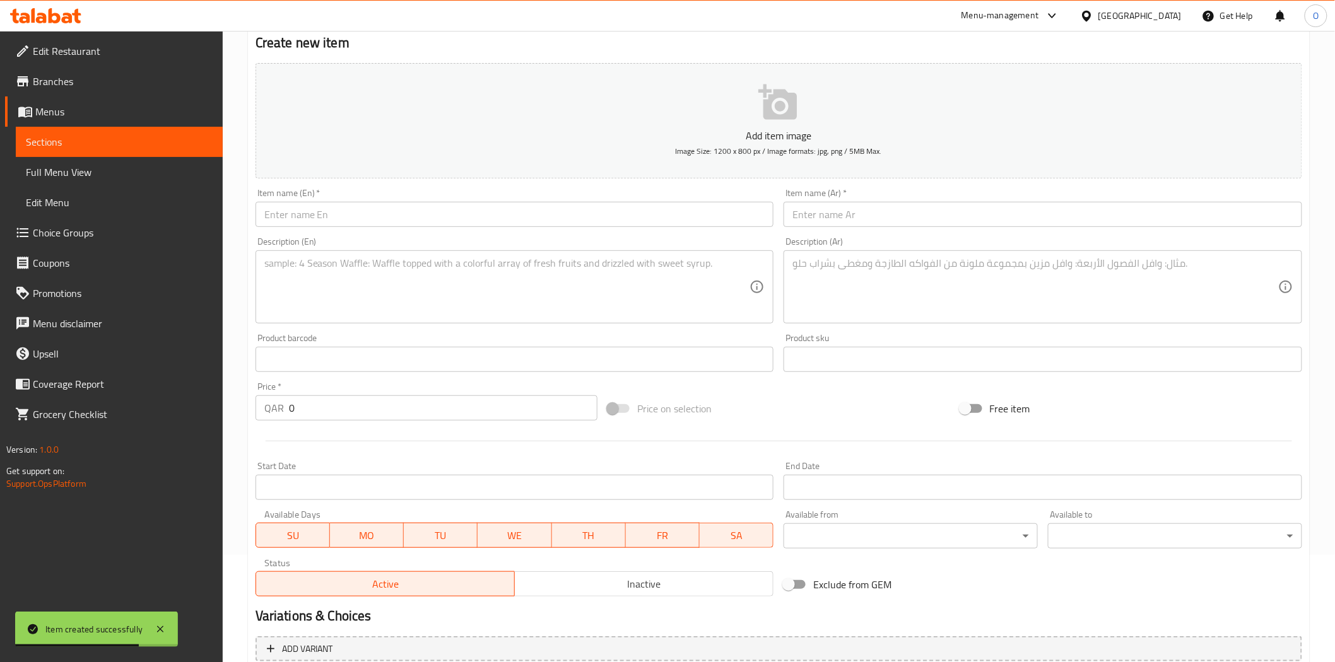
scroll to position [0, 0]
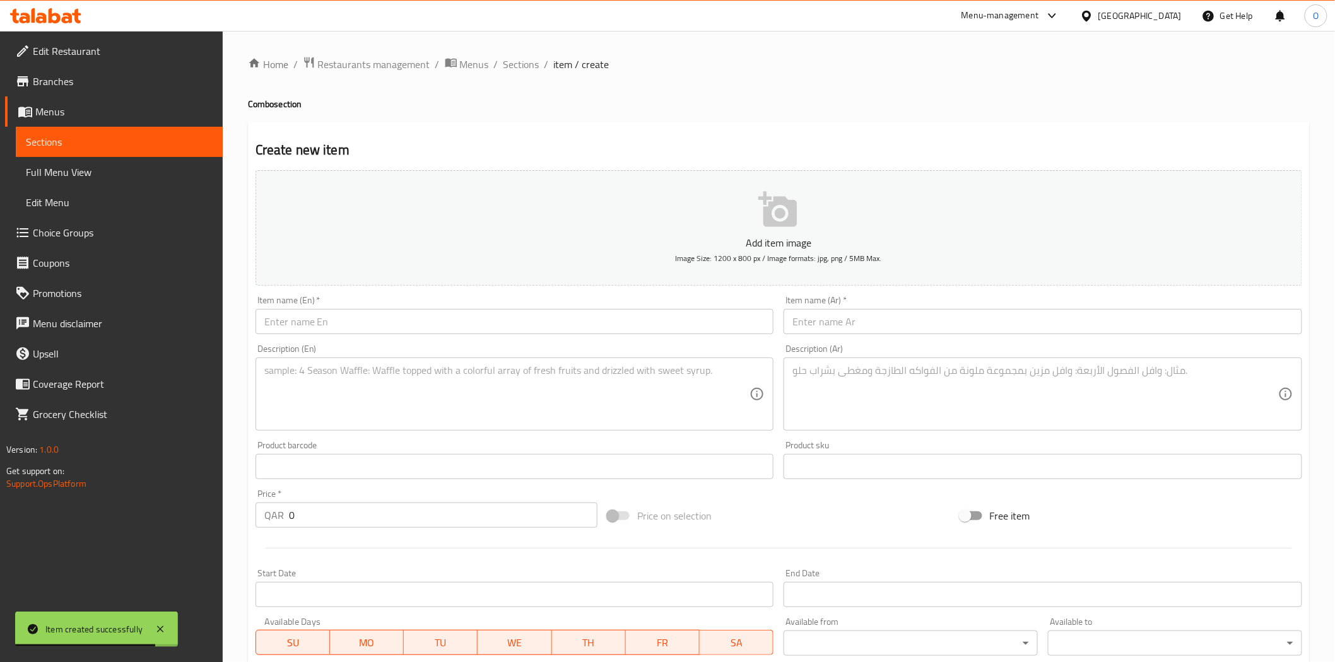
drag, startPoint x: 535, startPoint y: 61, endPoint x: 538, endPoint y: 73, distance: 11.8
click at [535, 61] on span "Sections" at bounding box center [521, 64] width 36 height 15
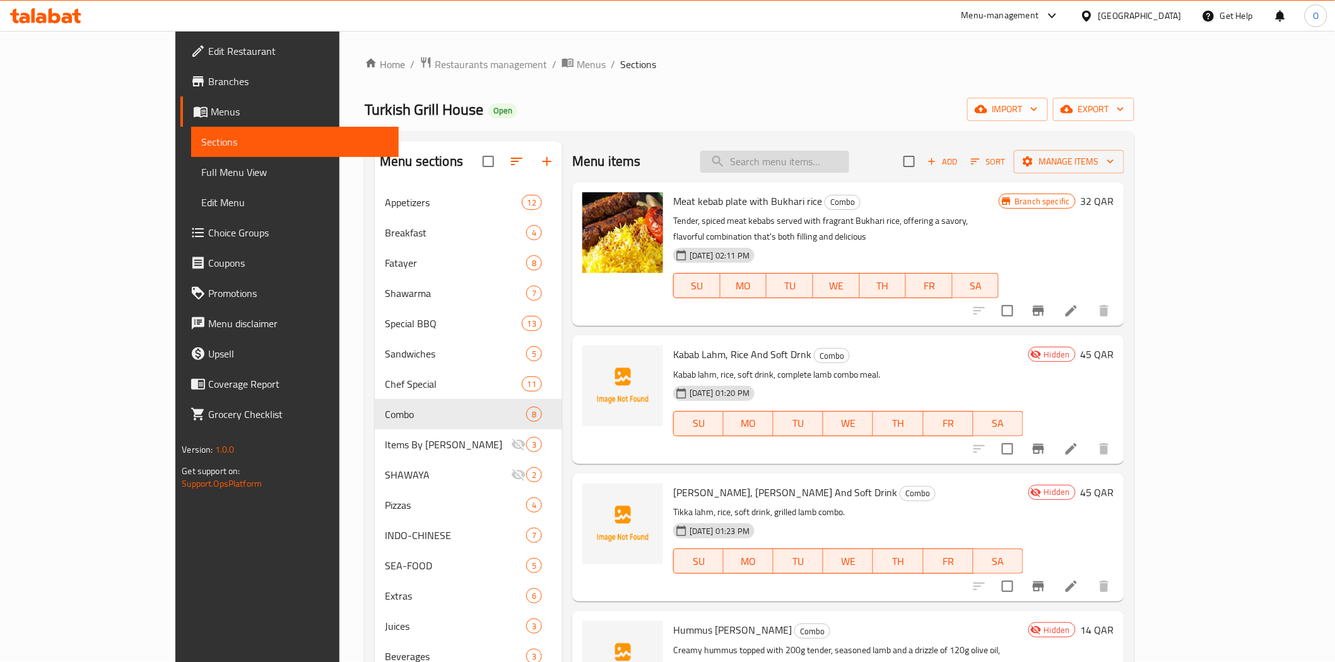
paste input "BUKHARI / BRIYANI"
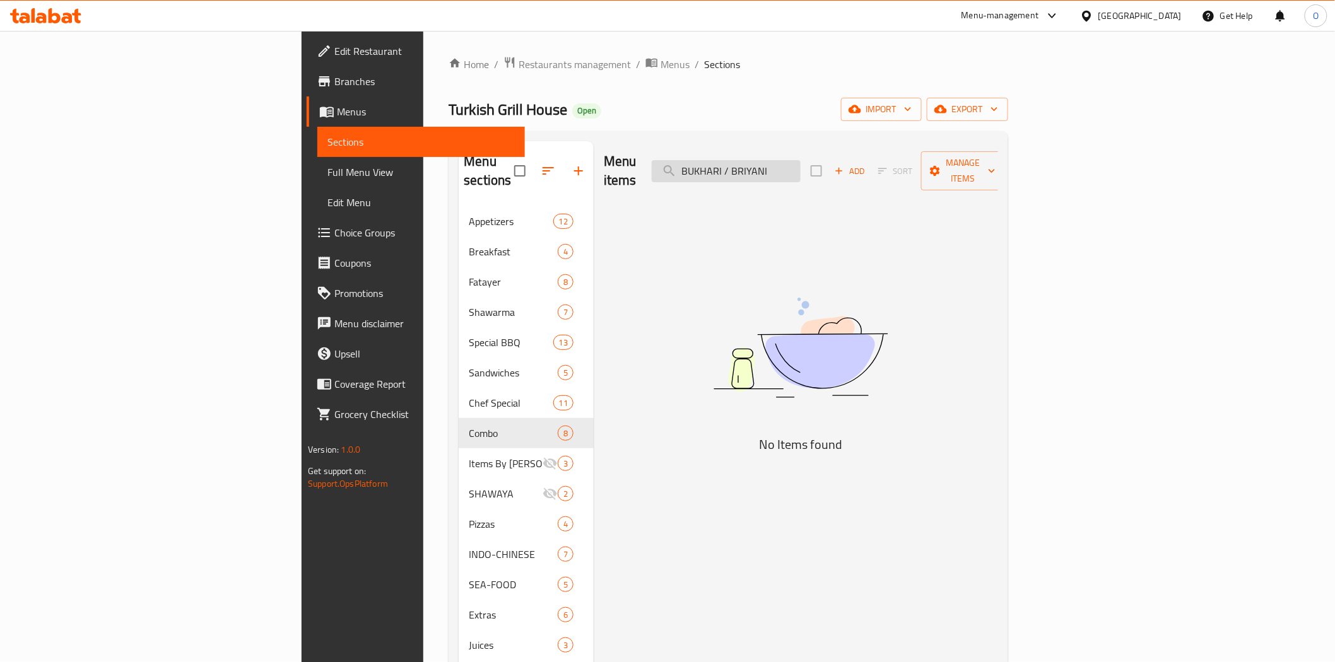
drag, startPoint x: 836, startPoint y: 161, endPoint x: 912, endPoint y: 158, distance: 75.7
click at [800, 160] on input "BUKHARI / BRIYANI" at bounding box center [725, 171] width 149 height 22
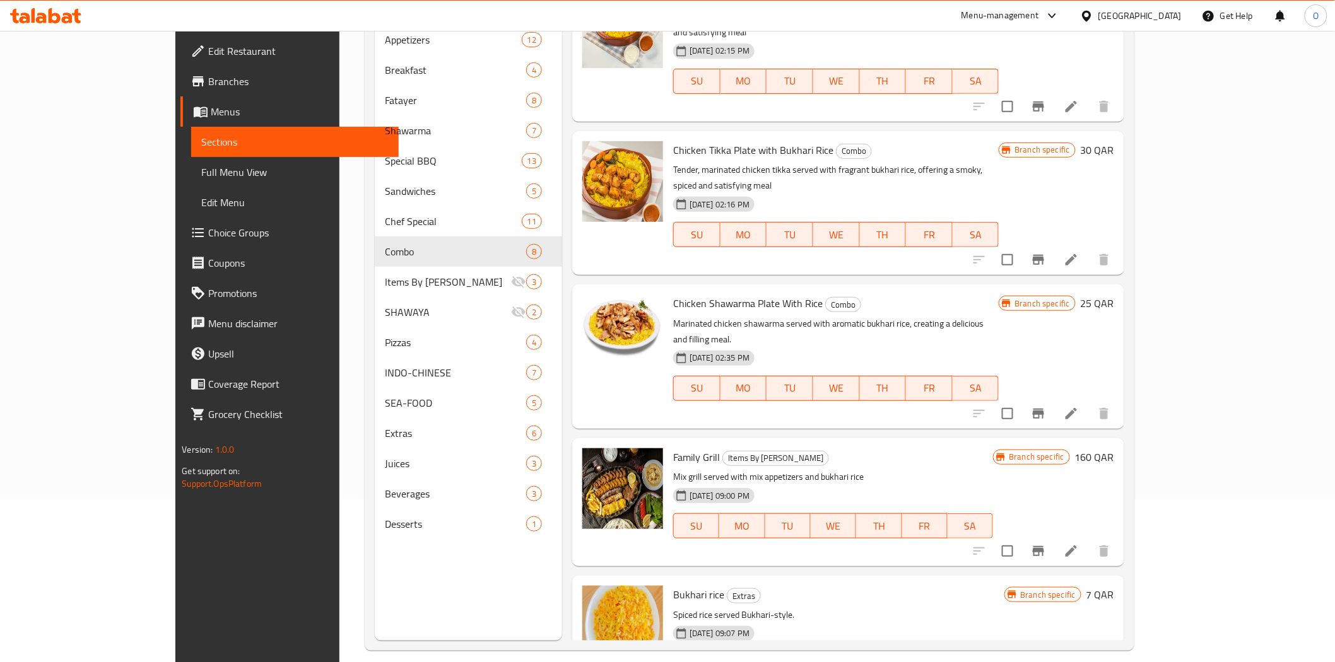
scroll to position [177, 0]
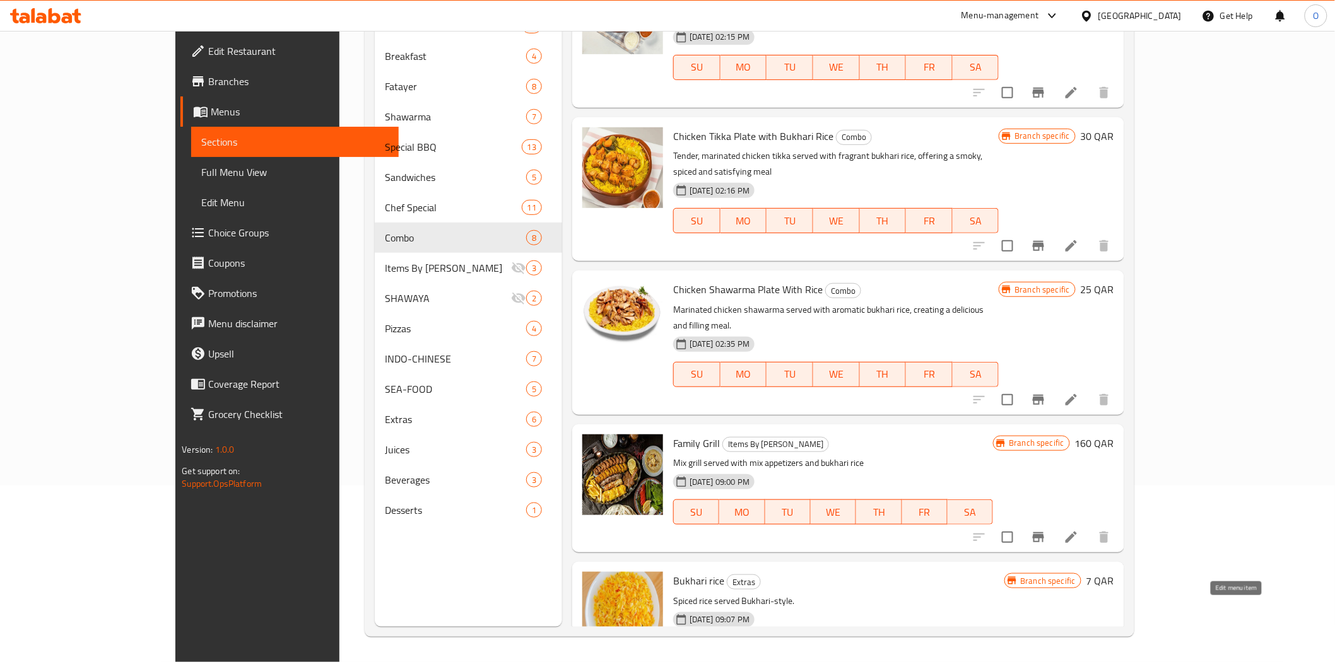
type input "BUKHARI"
click at [1078, 662] on icon at bounding box center [1070, 675] width 15 height 15
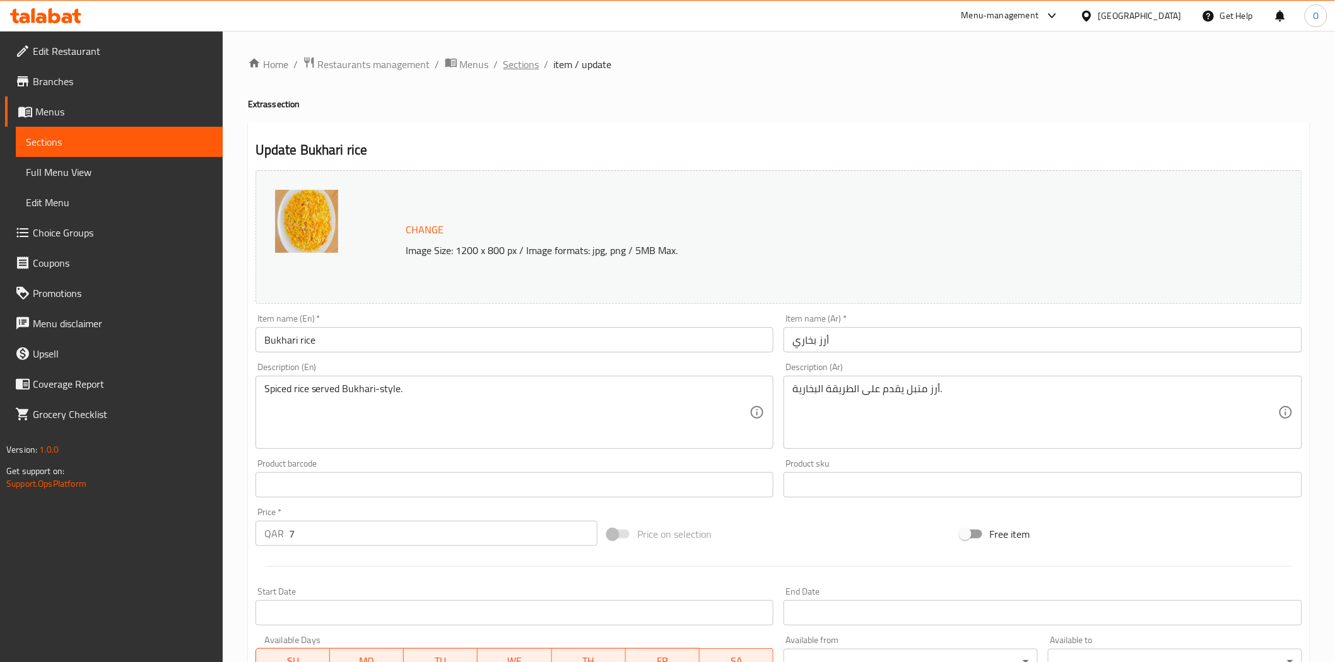
click at [522, 57] on span "Sections" at bounding box center [521, 64] width 36 height 15
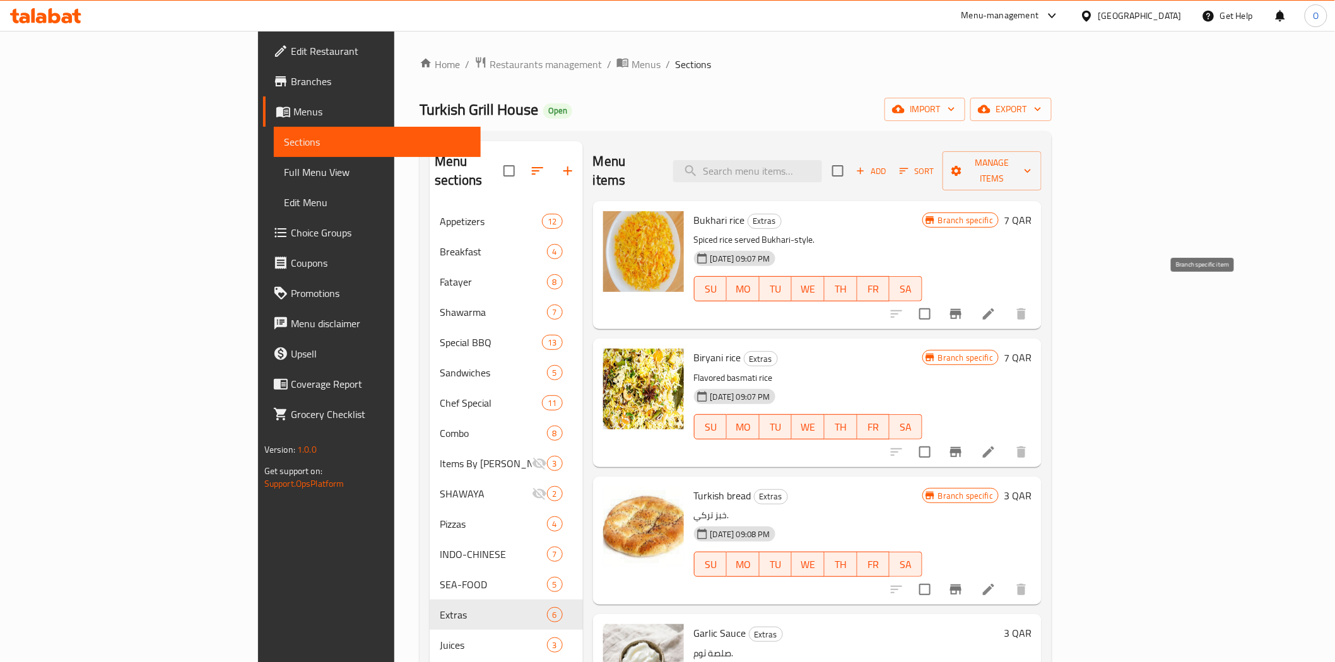
click at [963, 307] on icon "Branch-specific-item" at bounding box center [955, 314] width 15 height 15
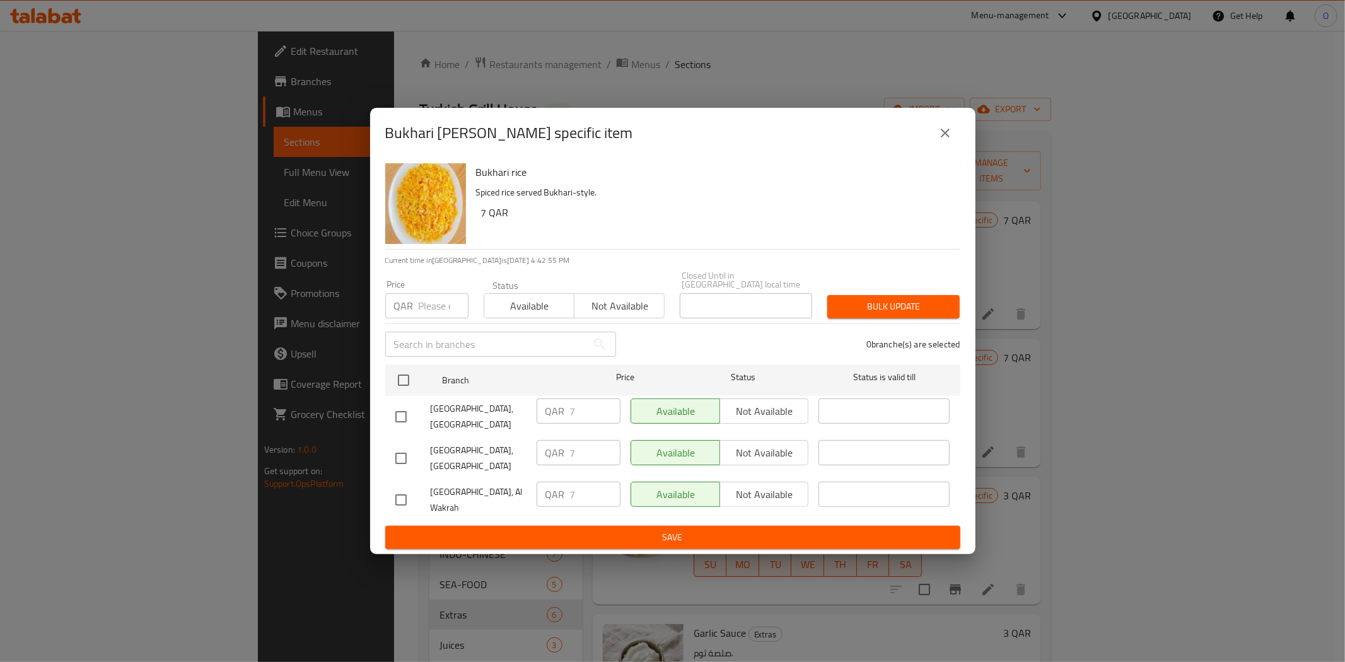
click at [954, 133] on button "close" at bounding box center [945, 133] width 30 height 30
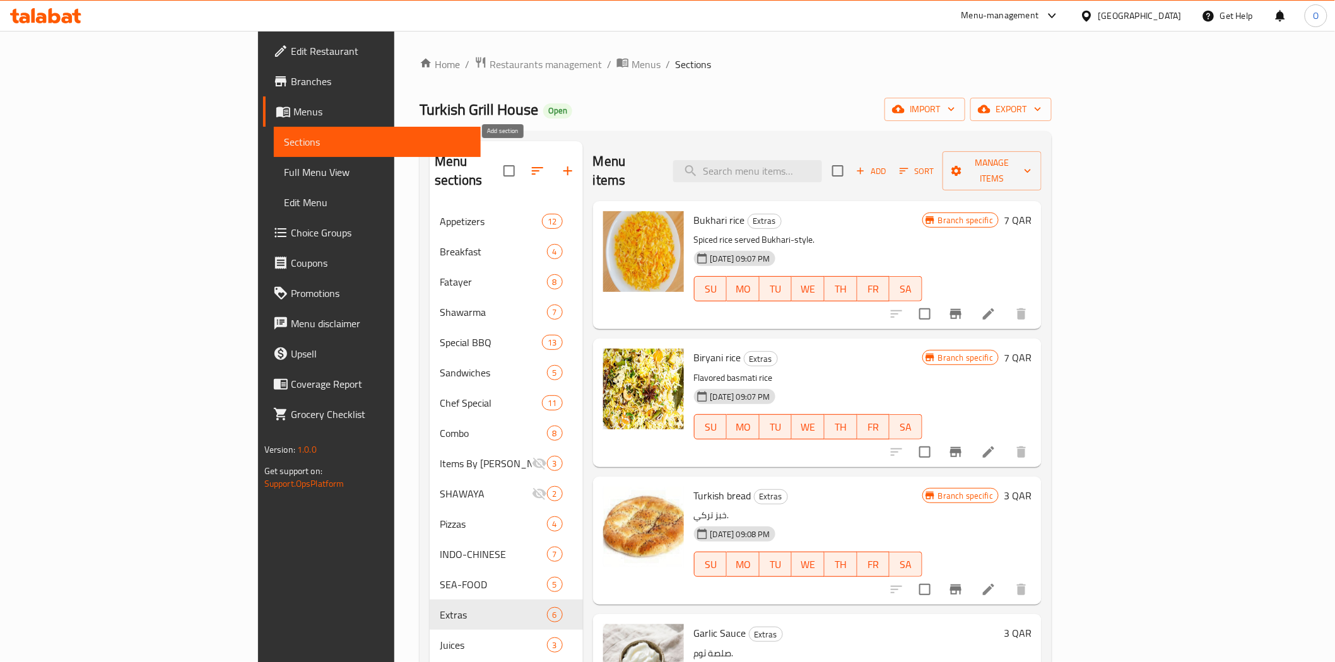
click at [560, 163] on icon "button" at bounding box center [567, 170] width 15 height 15
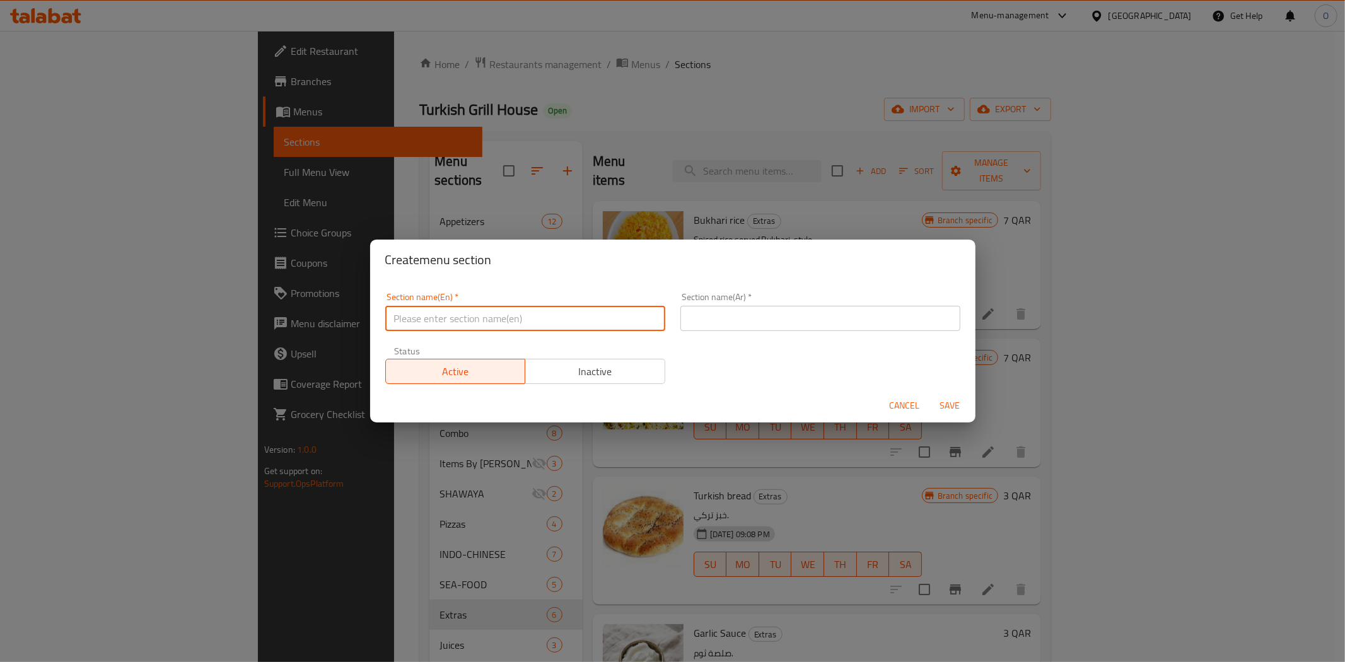
paste input "Rice"
type input "Rice"
click at [437, 318] on input "Rice" at bounding box center [525, 318] width 280 height 25
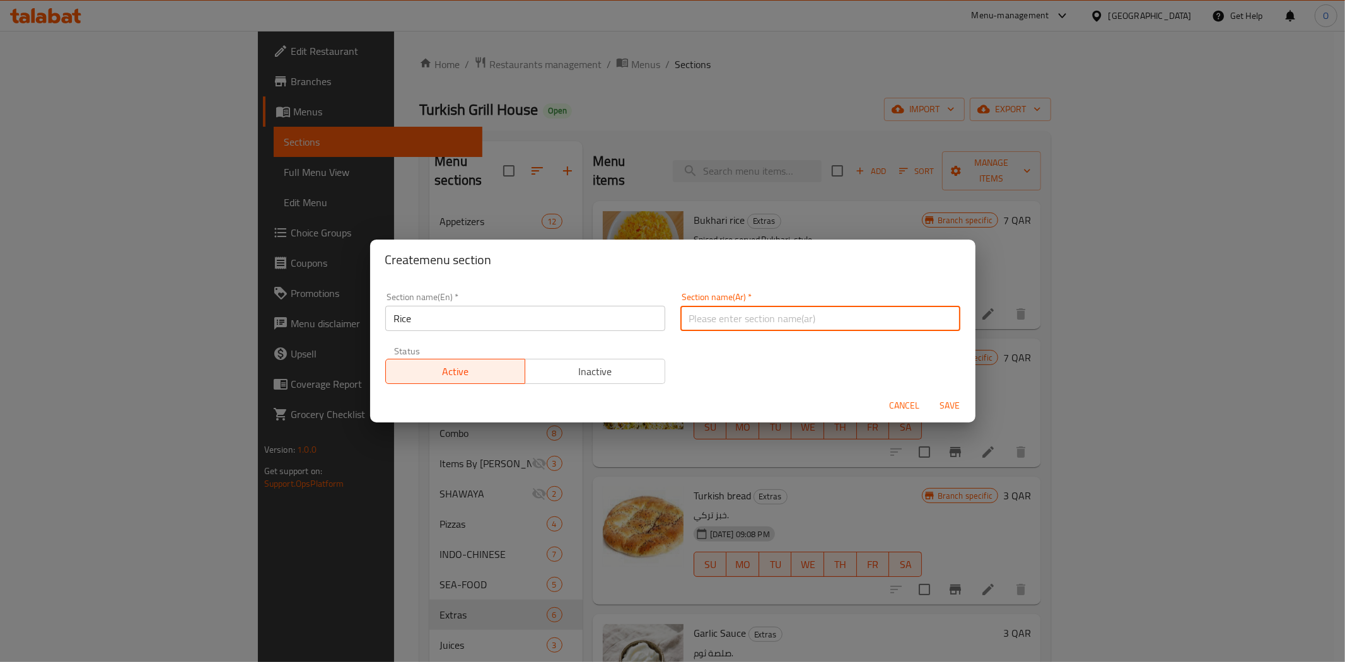
paste input "أرز"
type input "أرز"
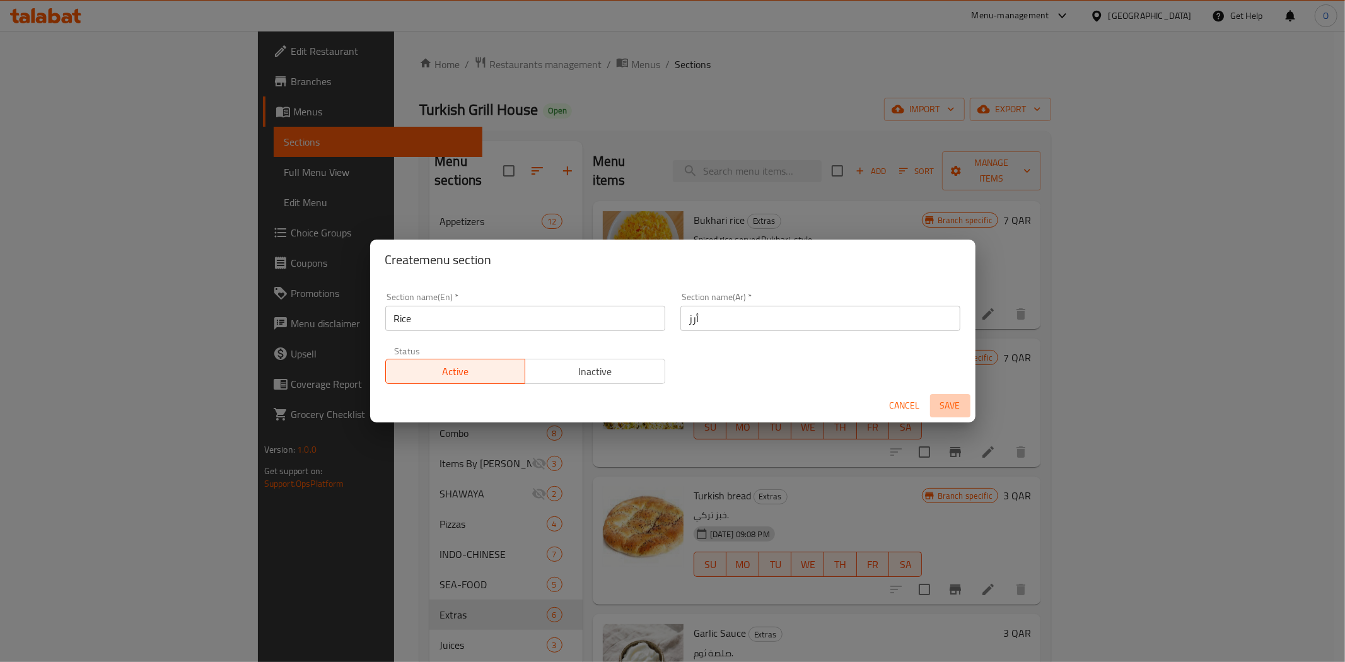
click at [954, 404] on span "Save" at bounding box center [950, 406] width 30 height 16
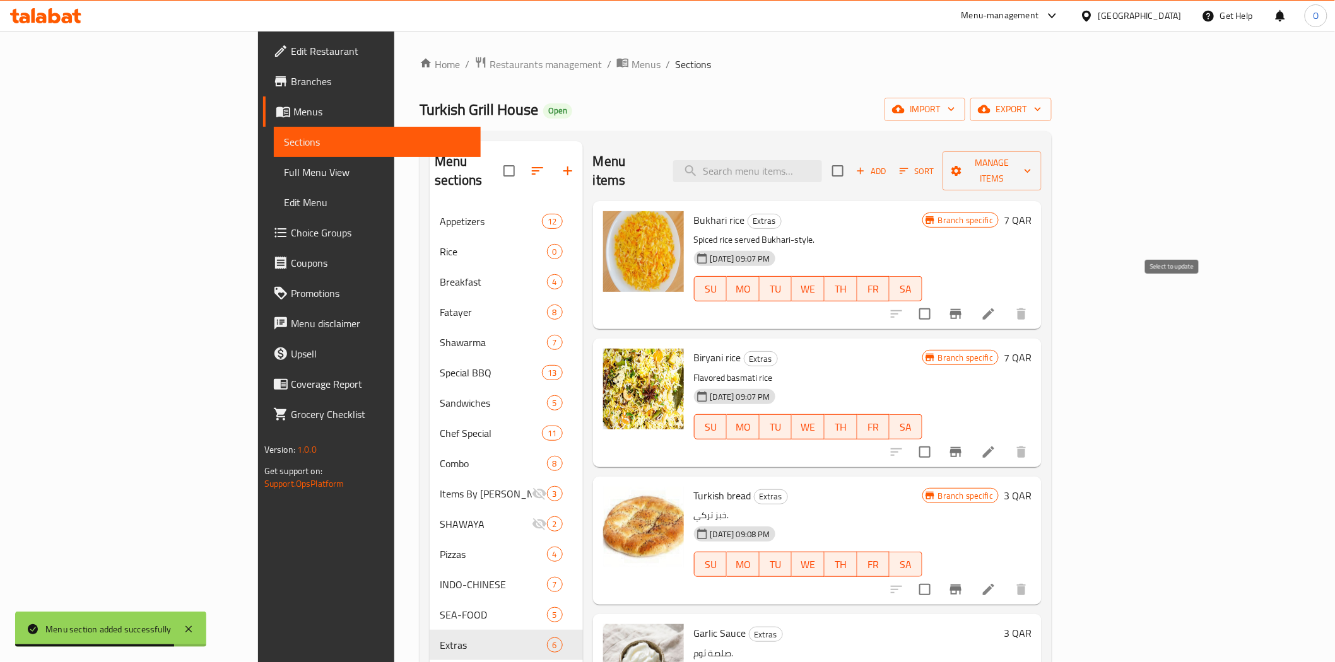
click at [938, 301] on input "checkbox" at bounding box center [924, 314] width 26 height 26
checkbox input "true"
click at [938, 439] on input "checkbox" at bounding box center [924, 452] width 26 height 26
checkbox input "true"
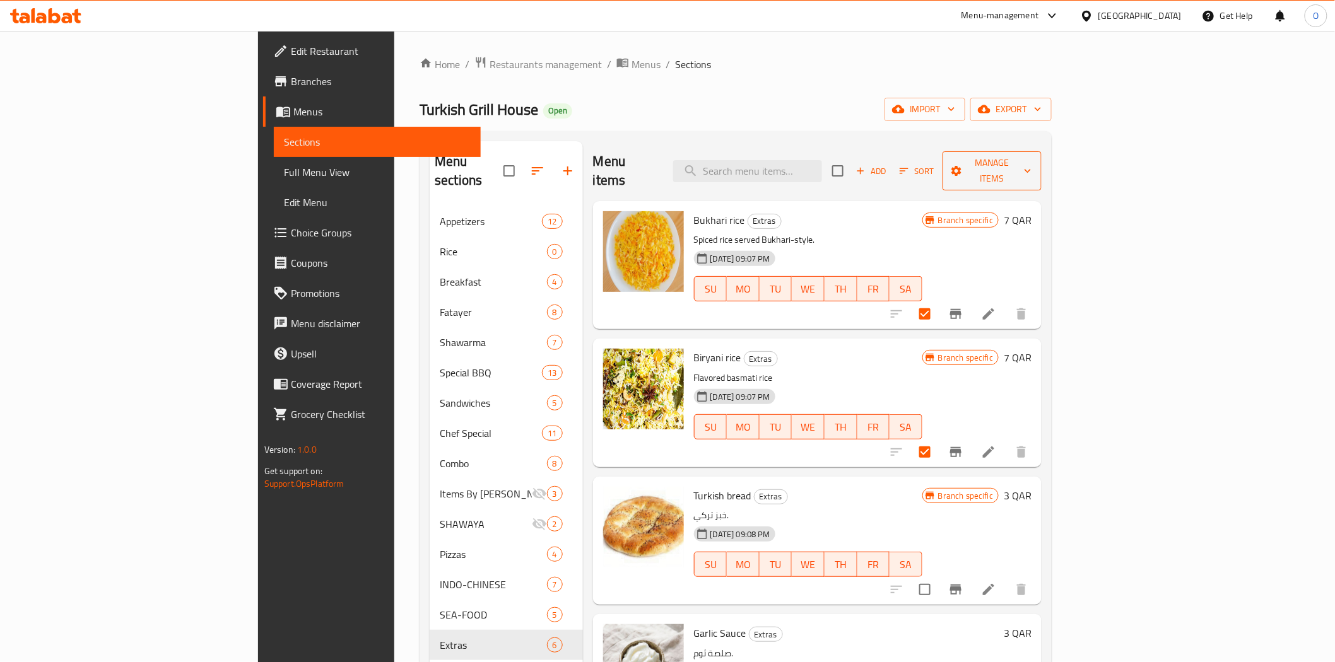
click at [1031, 165] on span "Manage items" at bounding box center [991, 171] width 79 height 32
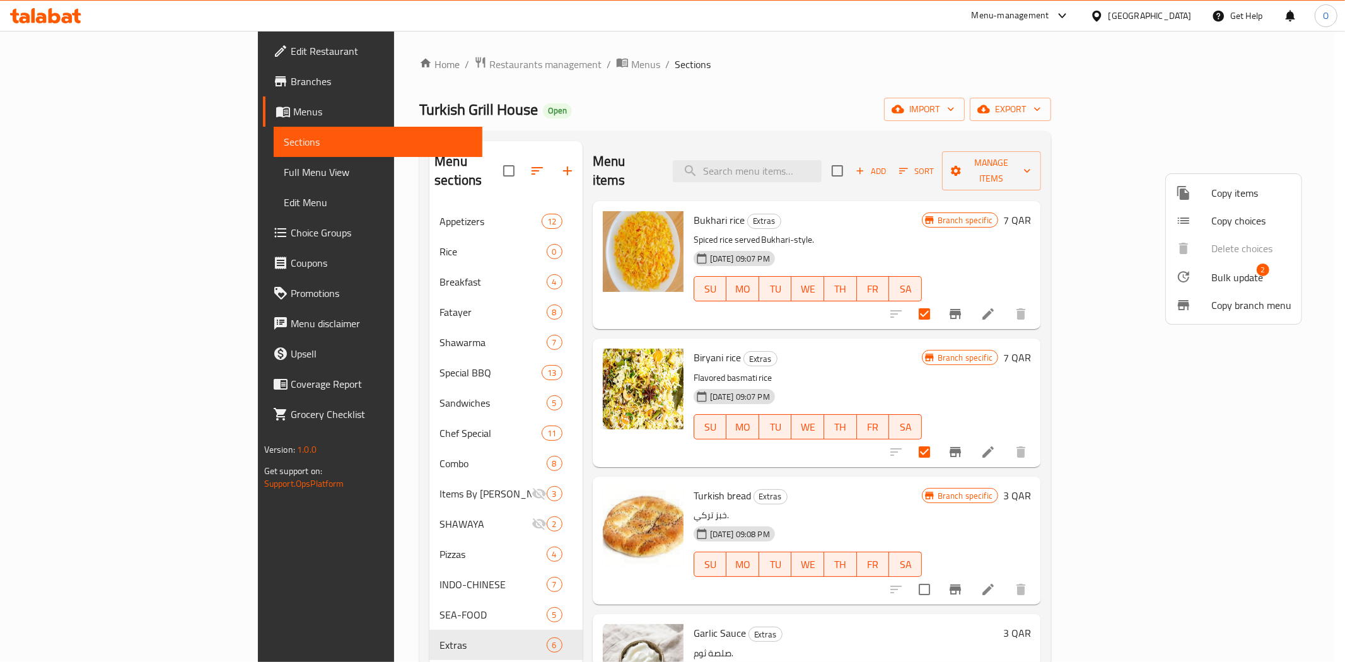
click at [1200, 269] on div at bounding box center [1193, 276] width 35 height 15
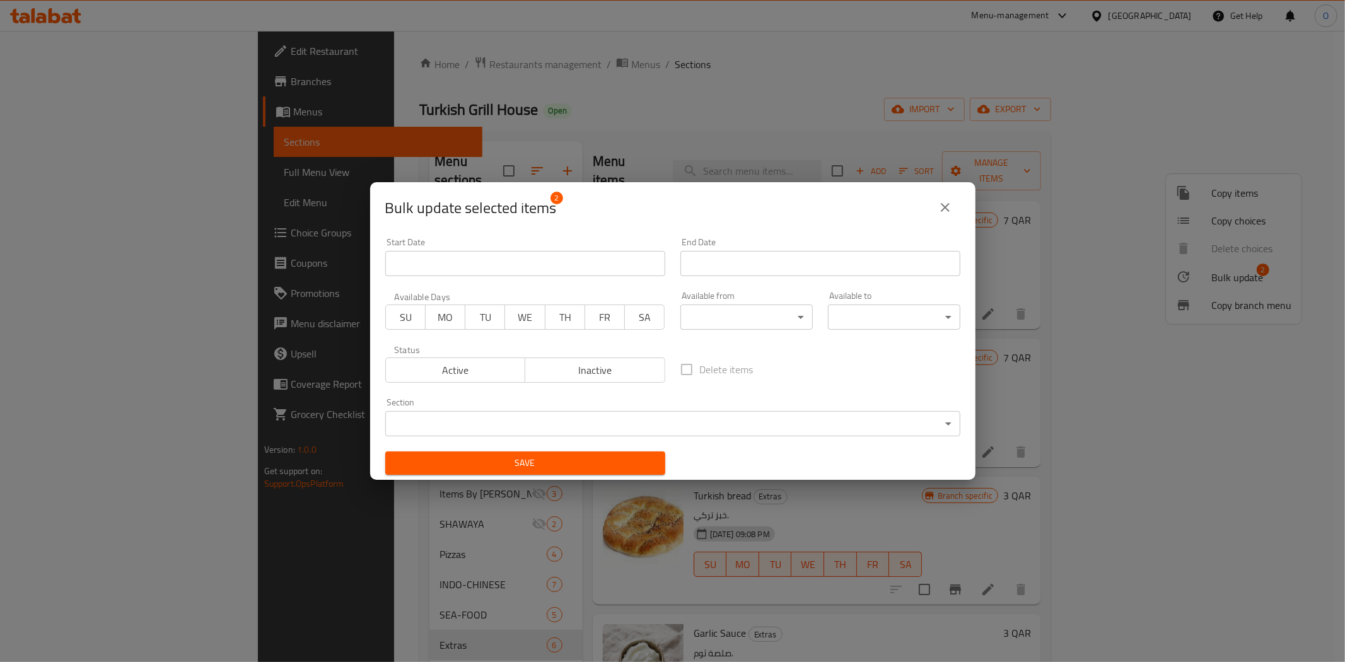
click at [501, 414] on body "​ Menu-management [GEOGRAPHIC_DATA] Get Help O Edit Restaurant Branches Menus S…" at bounding box center [672, 346] width 1345 height 631
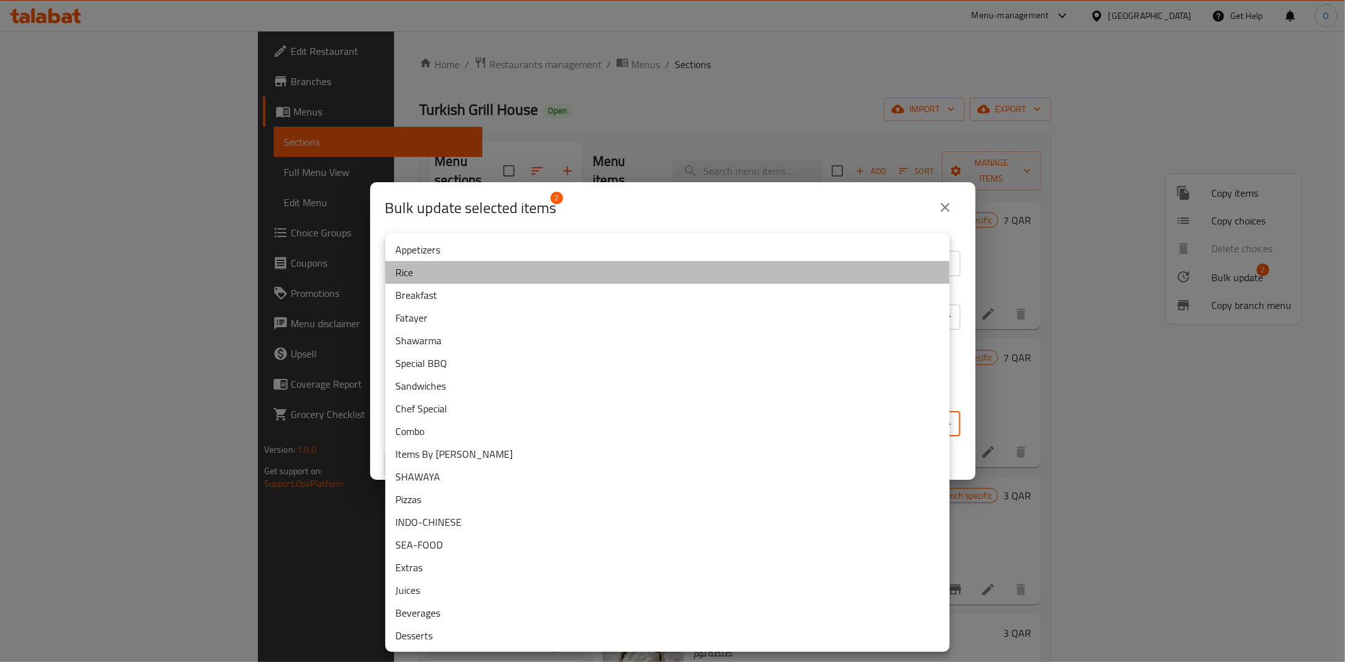
click at [458, 264] on li "Rice" at bounding box center [667, 272] width 564 height 23
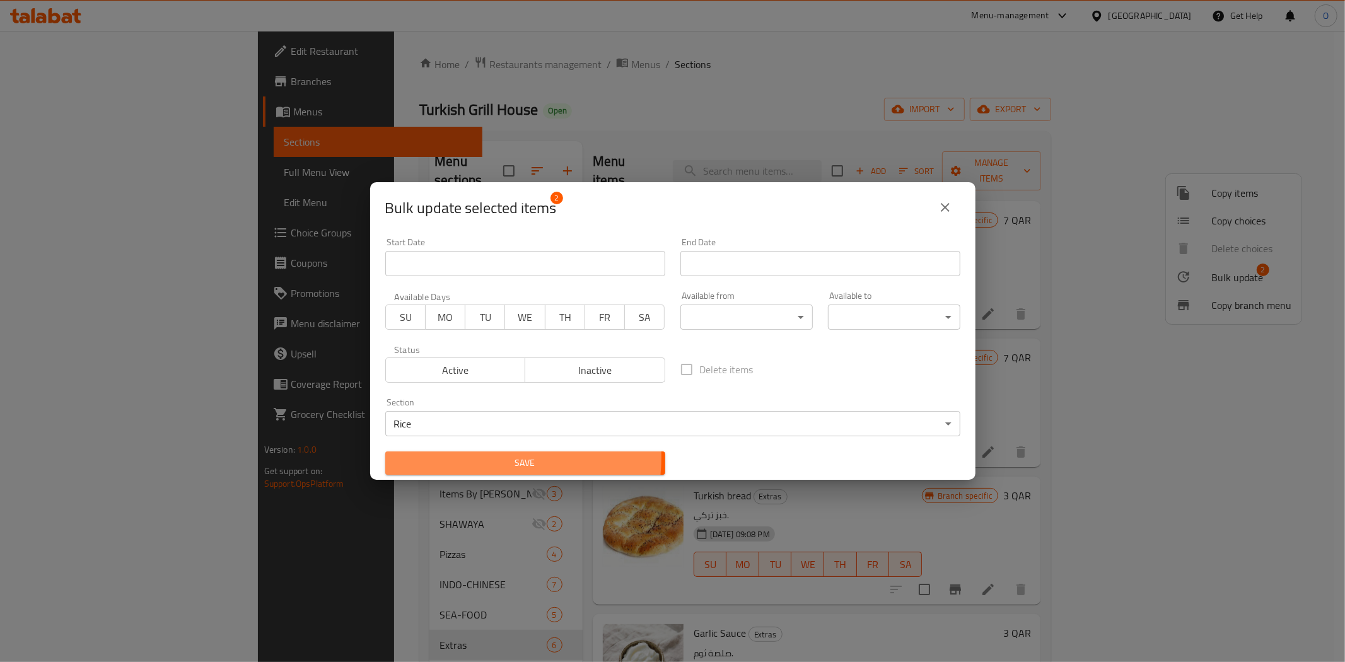
click at [486, 457] on span "Save" at bounding box center [525, 463] width 260 height 16
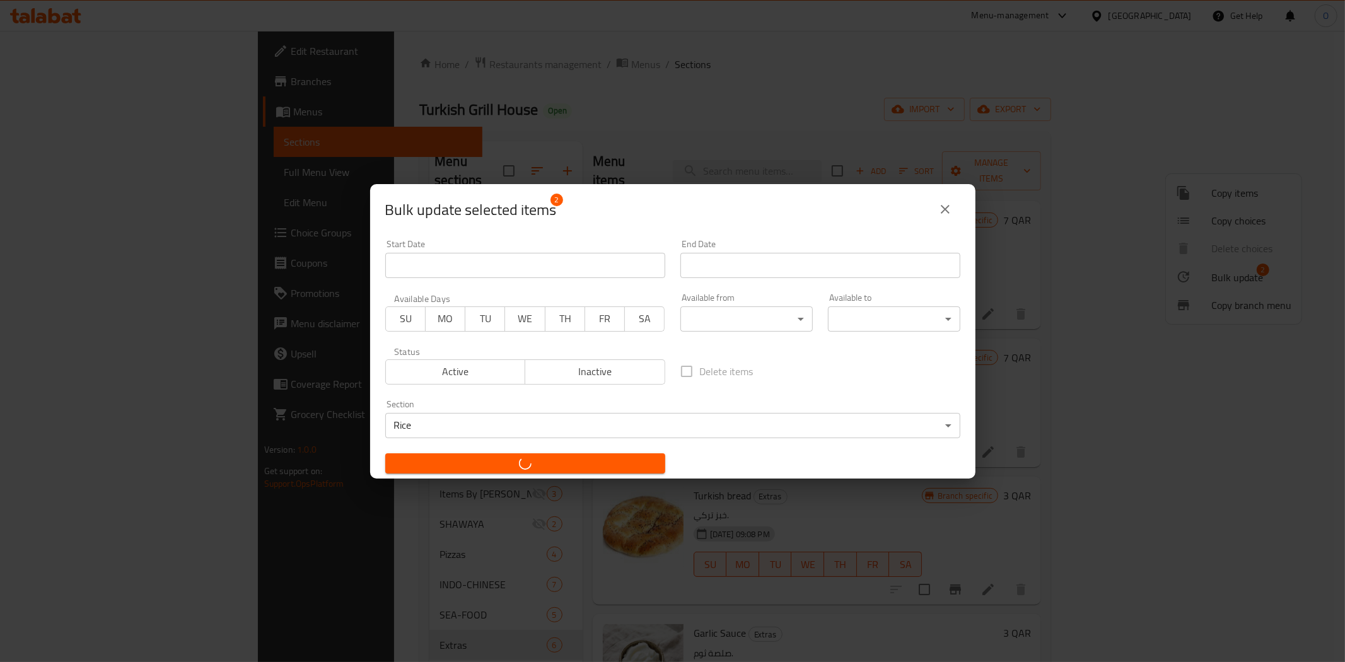
checkbox input "false"
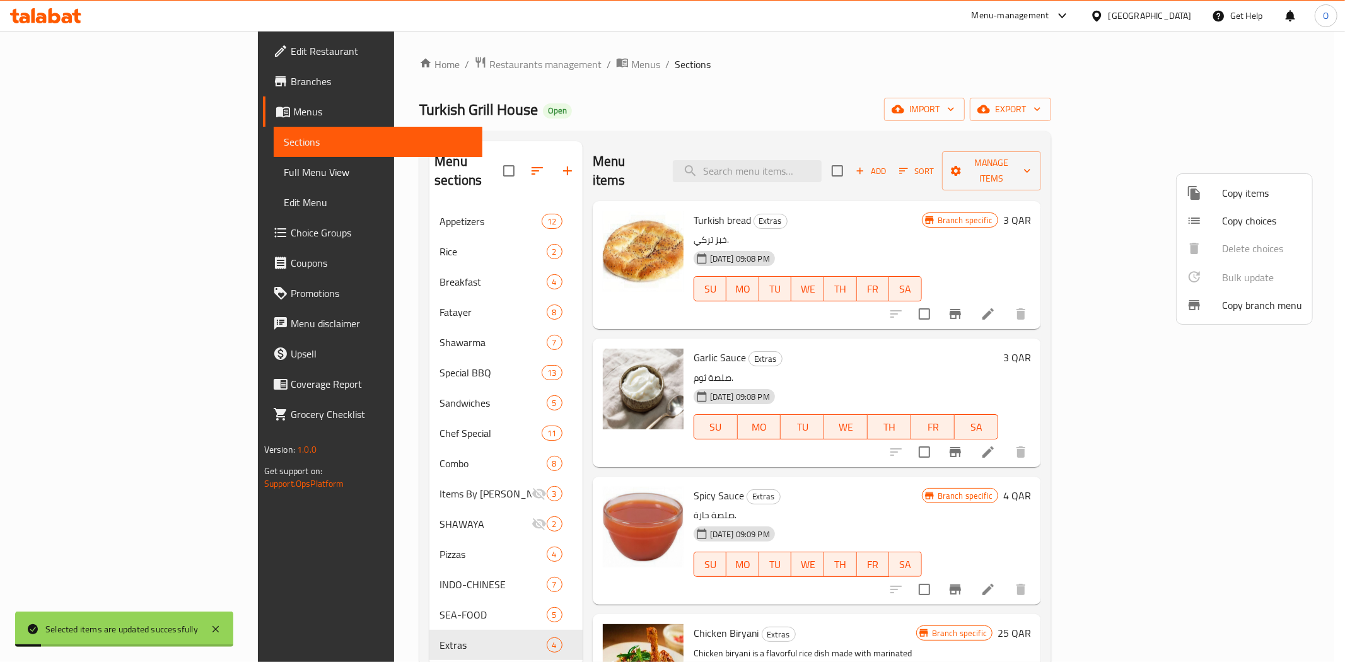
click at [474, 154] on div at bounding box center [672, 331] width 1345 height 662
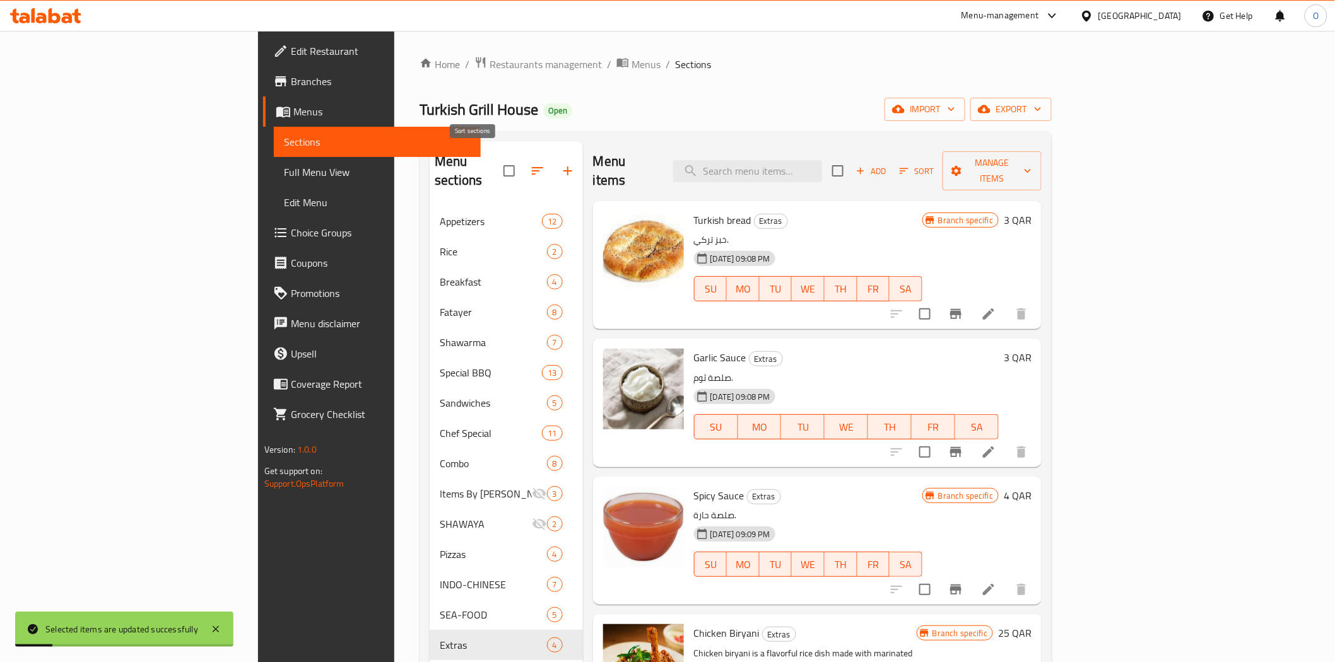
click at [530, 163] on icon "button" at bounding box center [537, 170] width 15 height 15
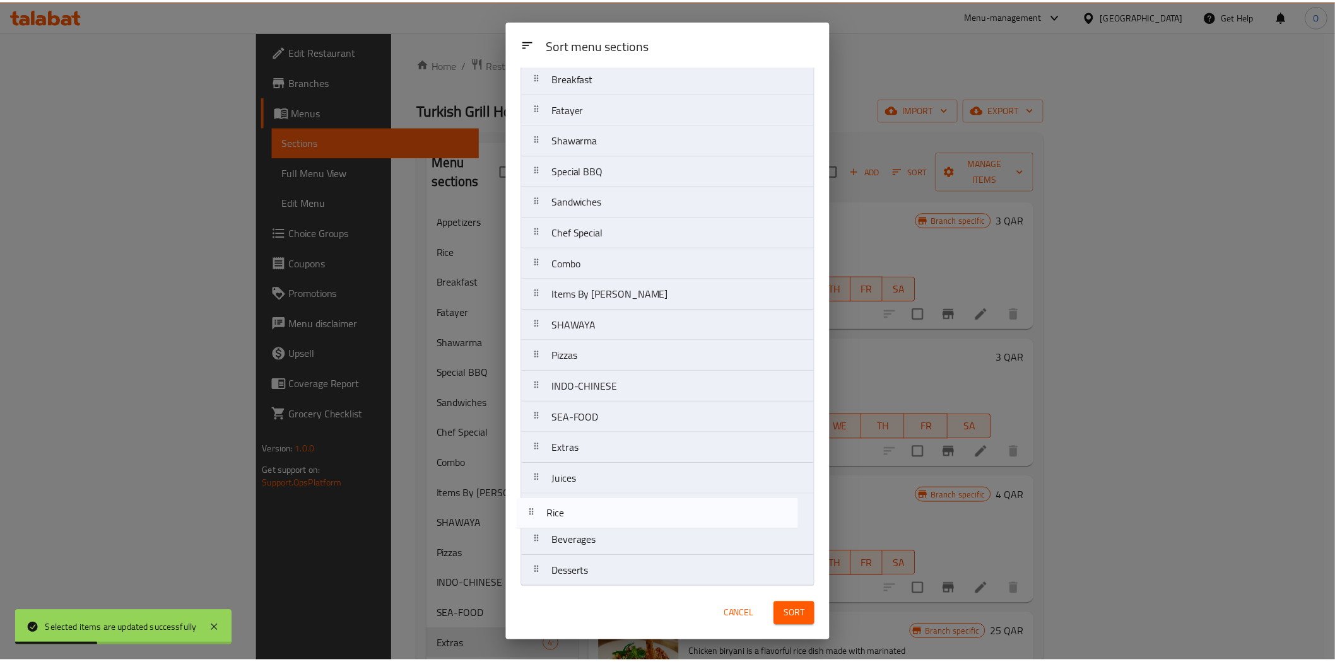
scroll to position [76, 0]
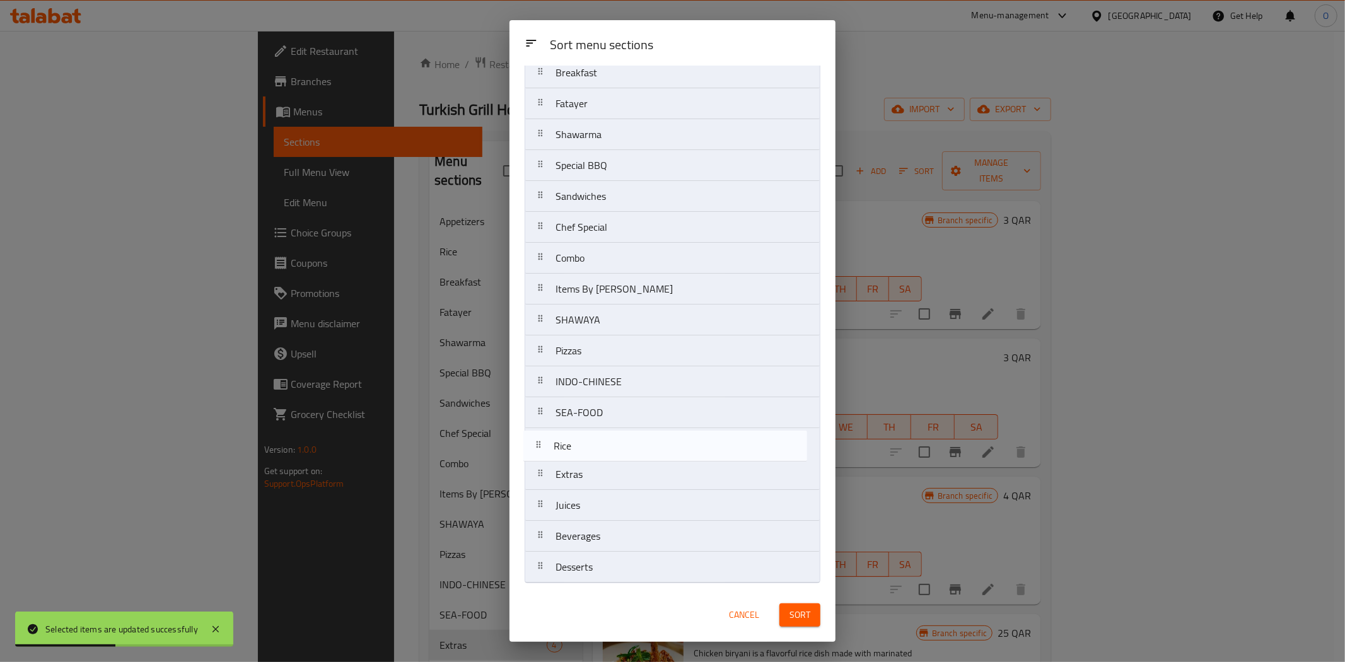
drag, startPoint x: 618, startPoint y: 150, endPoint x: 616, endPoint y: 451, distance: 300.8
click at [616, 451] on nav "Appetizers Rice Breakfast Fatayer Shawarma Special BBQ Sandwiches Chef Special …" at bounding box center [673, 305] width 296 height 558
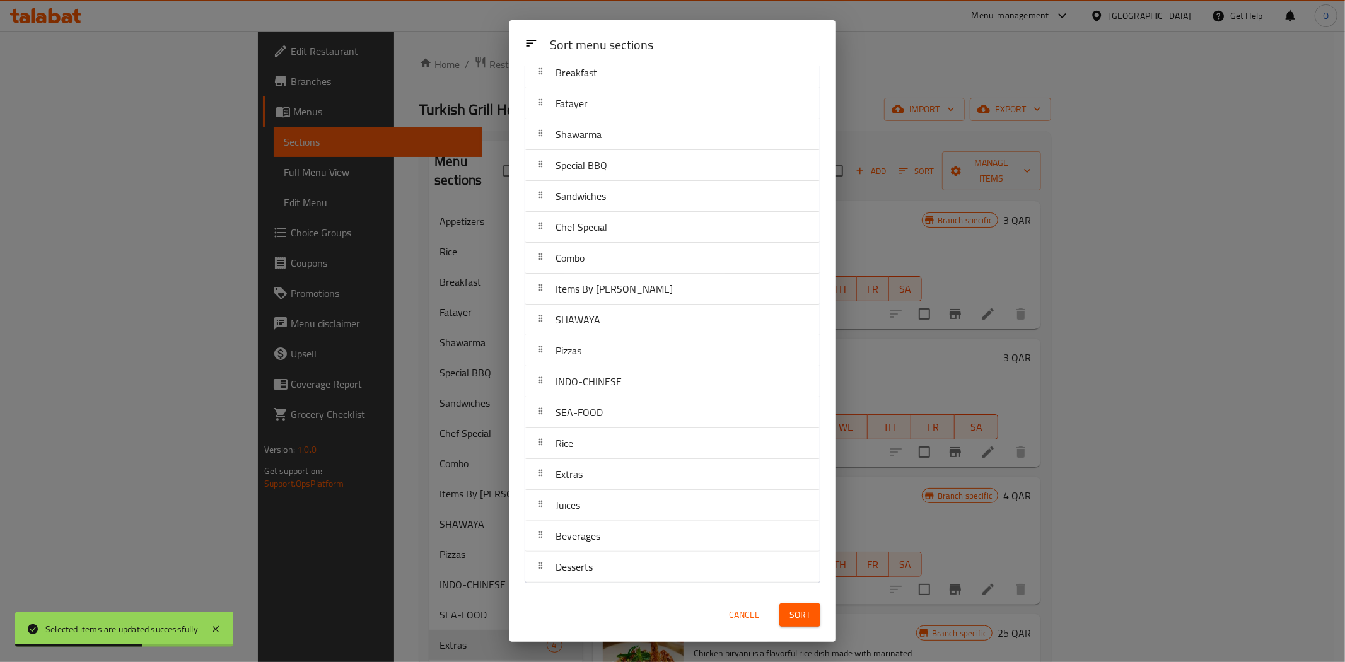
click at [798, 604] on button "Sort" at bounding box center [800, 615] width 41 height 23
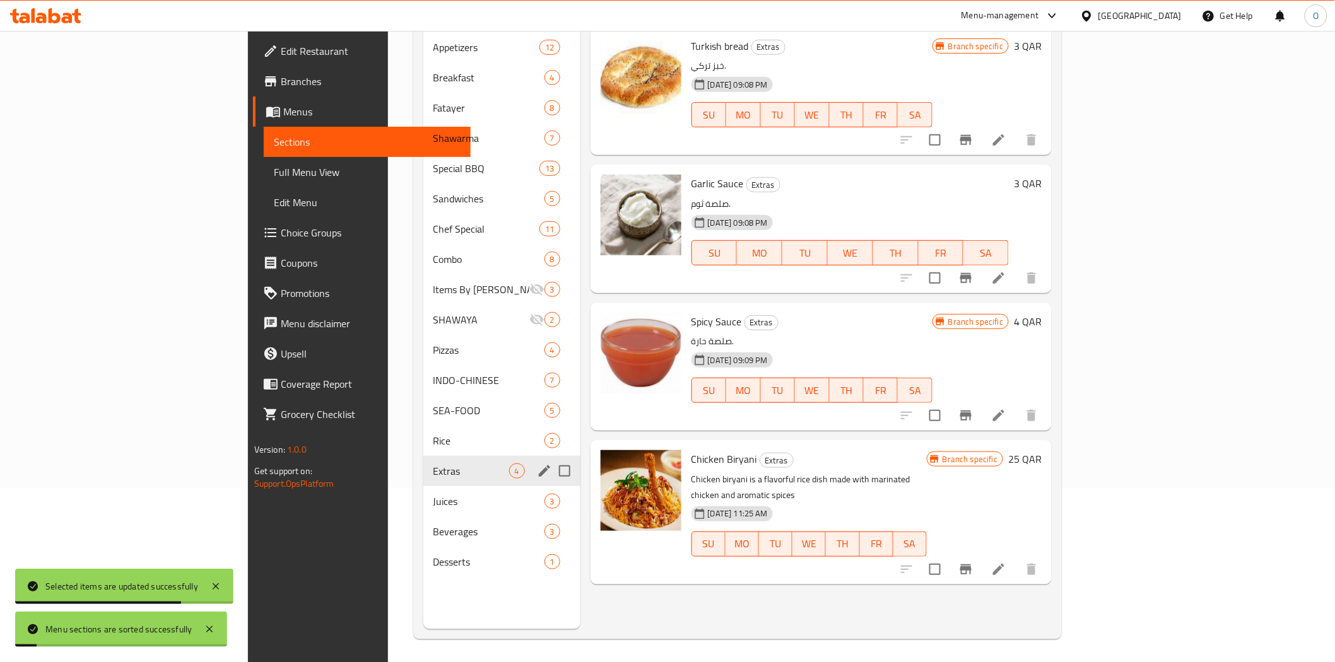
scroll to position [177, 0]
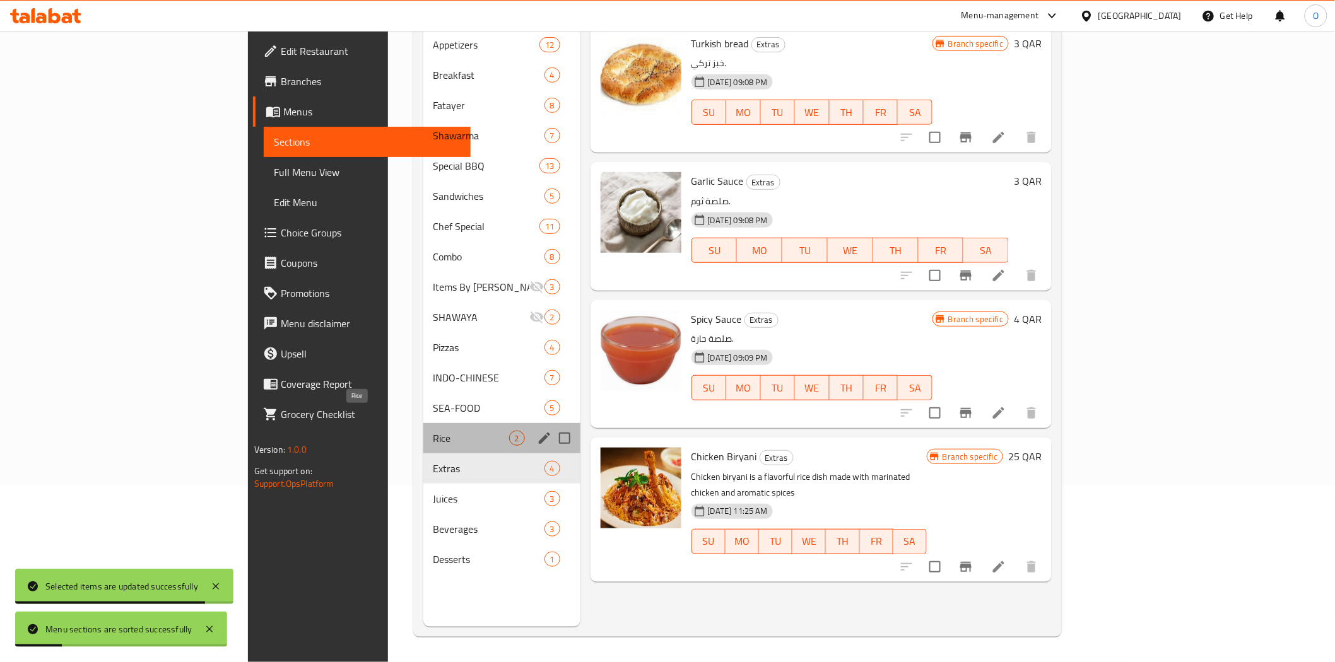
click at [433, 431] on span "Rice" at bounding box center [471, 438] width 76 height 15
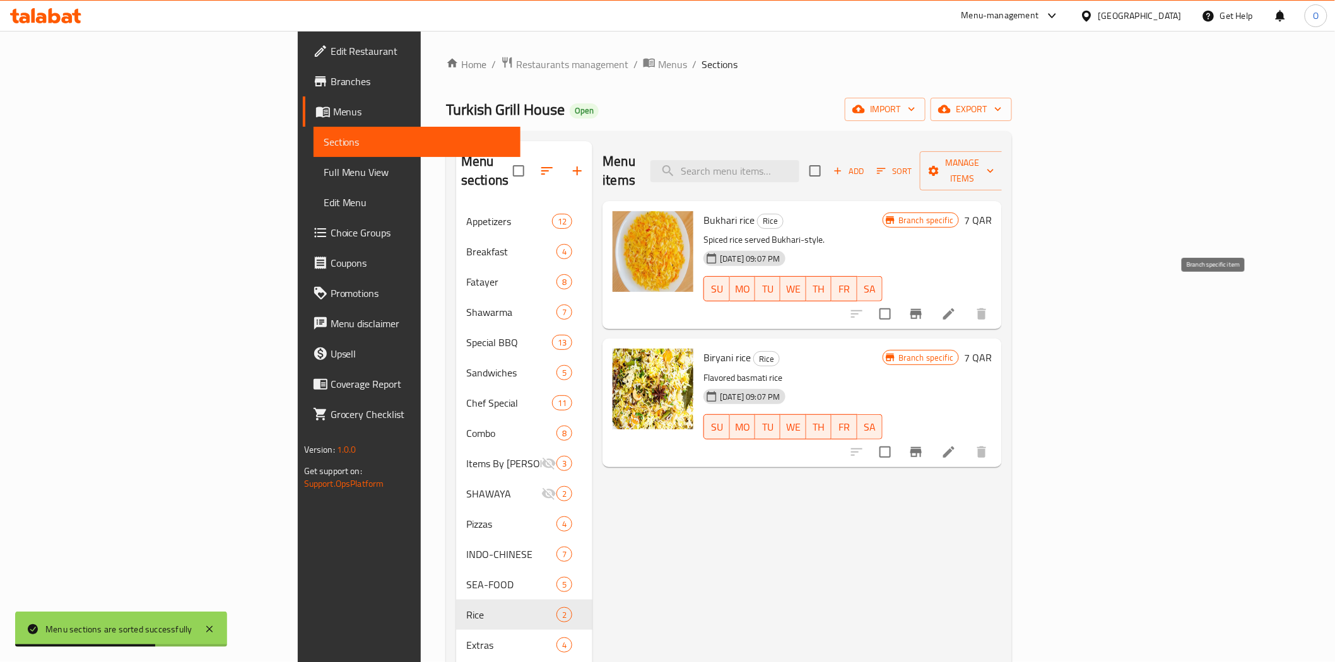
click at [923, 307] on icon "Branch-specific-item" at bounding box center [915, 314] width 15 height 15
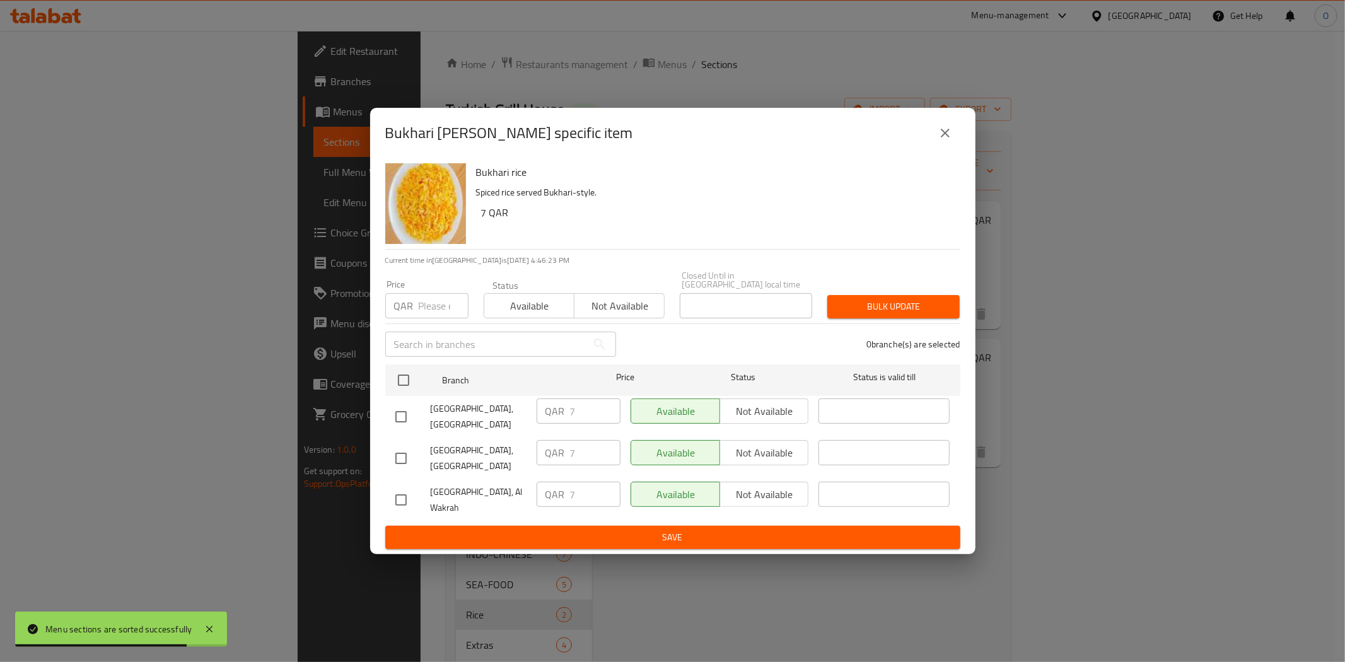
click at [373, 370] on div "Bukhari rice Spiced rice served Bukhari-style. 7 QAR Current time in [GEOGRAPHI…" at bounding box center [672, 356] width 605 height 396
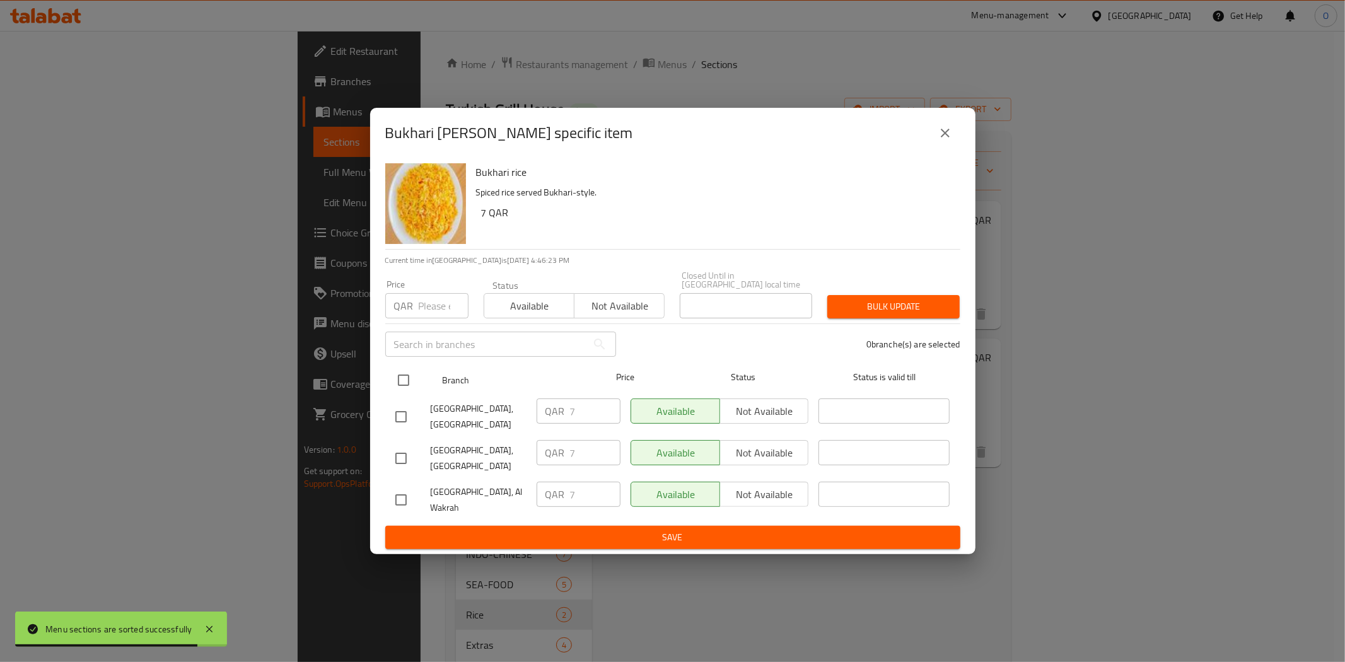
click at [397, 375] on input "checkbox" at bounding box center [403, 380] width 26 height 26
checkbox input "true"
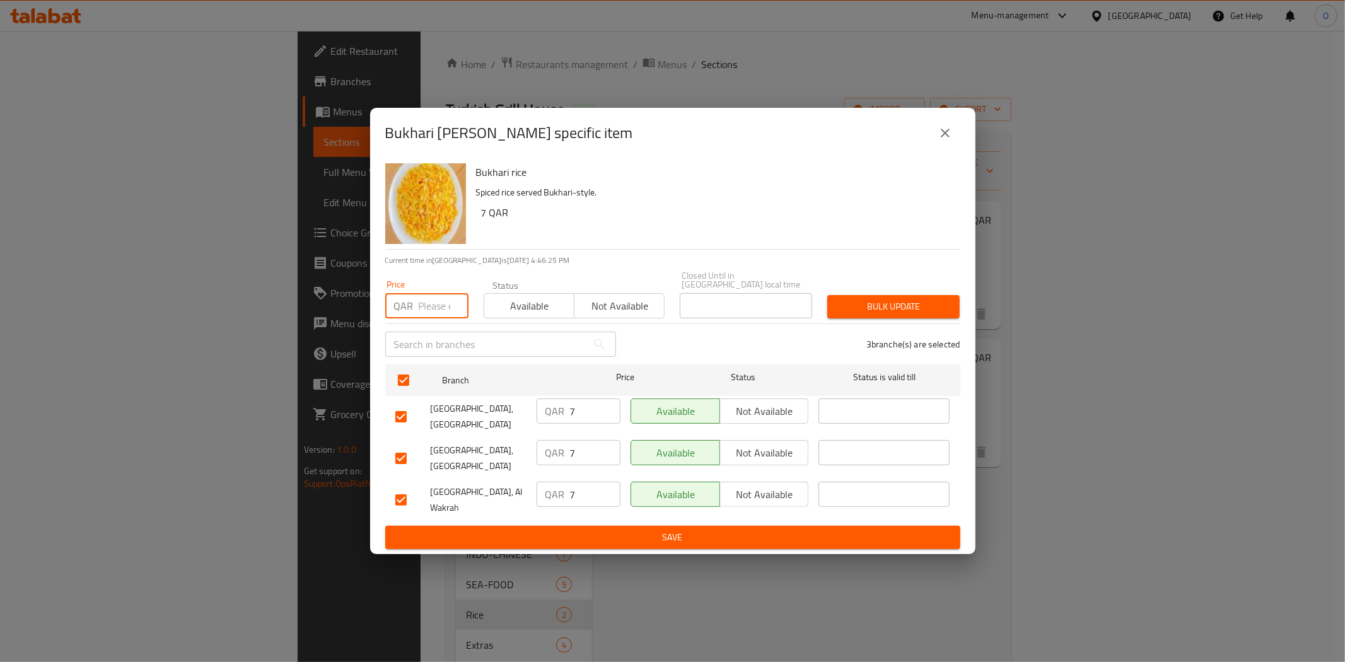
paste input "8"
type input "8"
click at [889, 299] on span "Bulk update" at bounding box center [894, 307] width 112 height 16
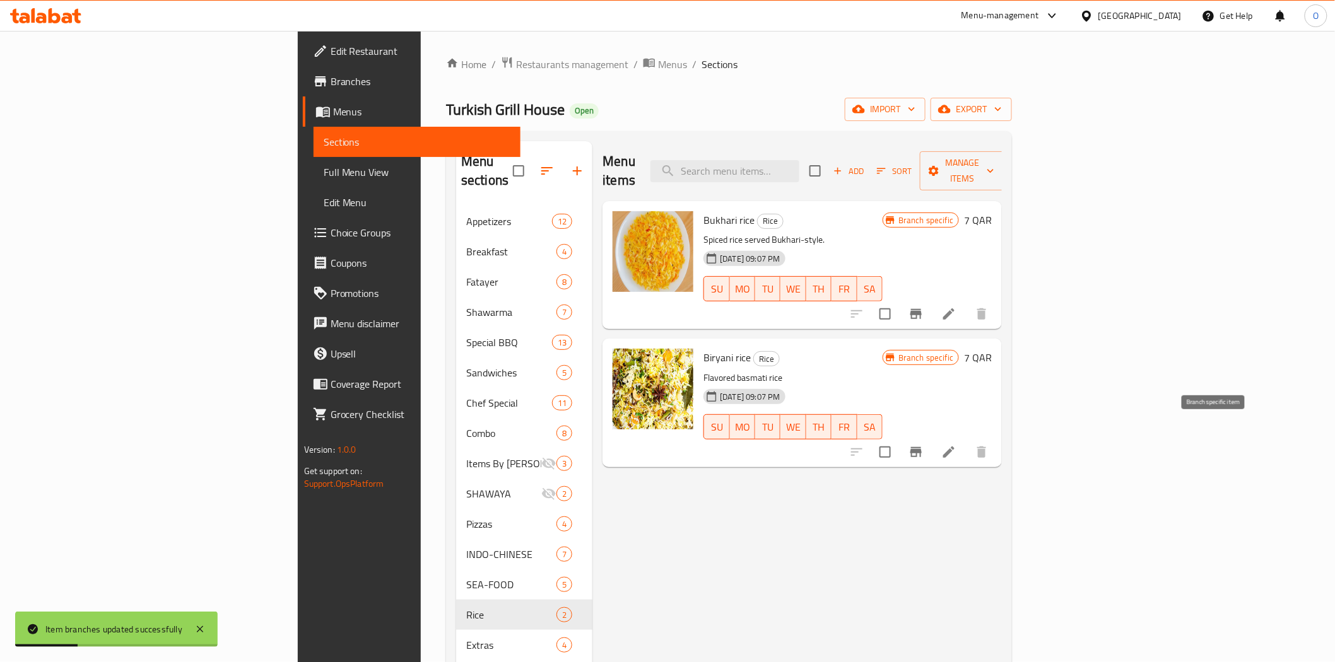
click at [931, 445] on button "Branch-specific-item" at bounding box center [916, 452] width 30 height 30
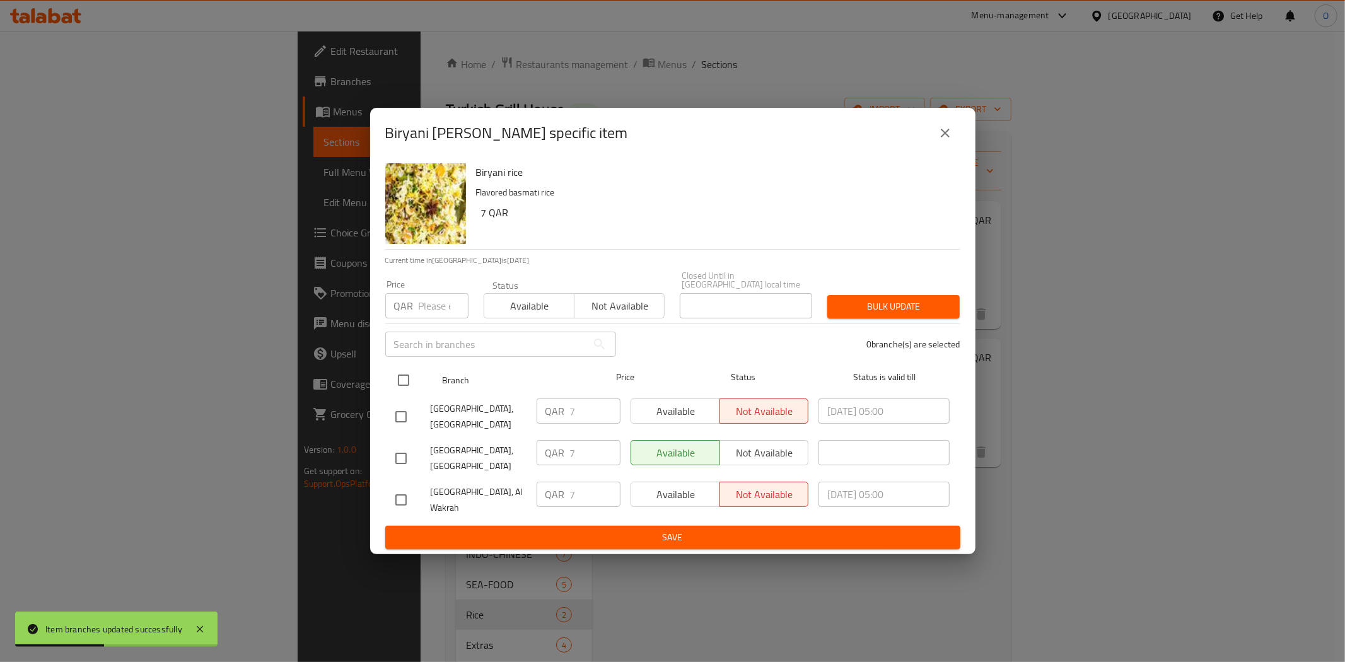
click at [401, 369] on input "checkbox" at bounding box center [403, 380] width 26 height 26
checkbox input "true"
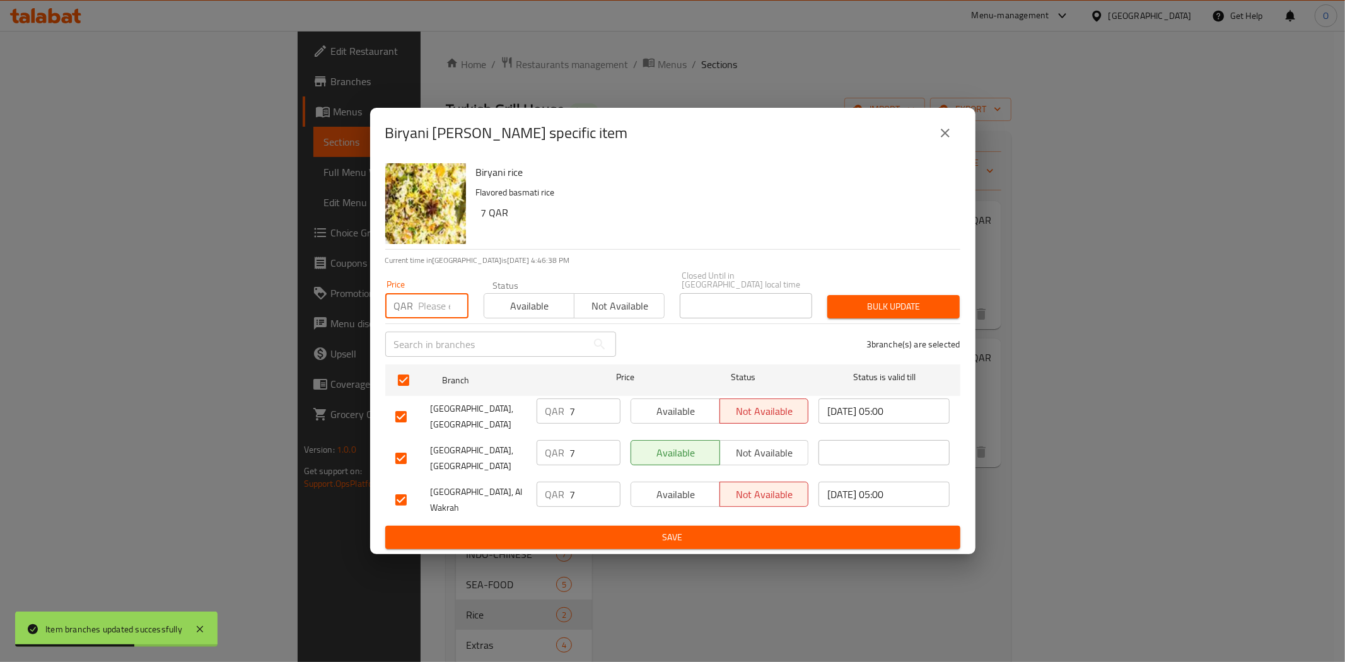
paste input "8"
type input "8"
click at [862, 295] on button "Bulk update" at bounding box center [893, 306] width 132 height 23
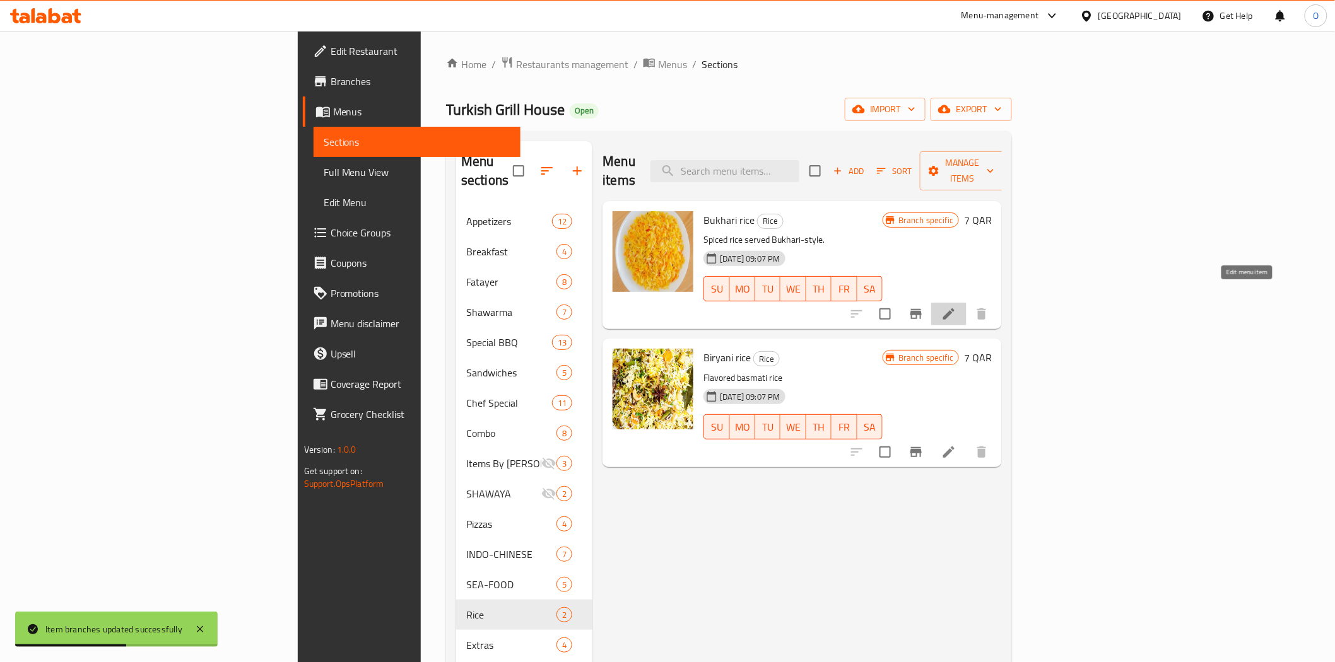
click at [956, 307] on icon at bounding box center [948, 314] width 15 height 15
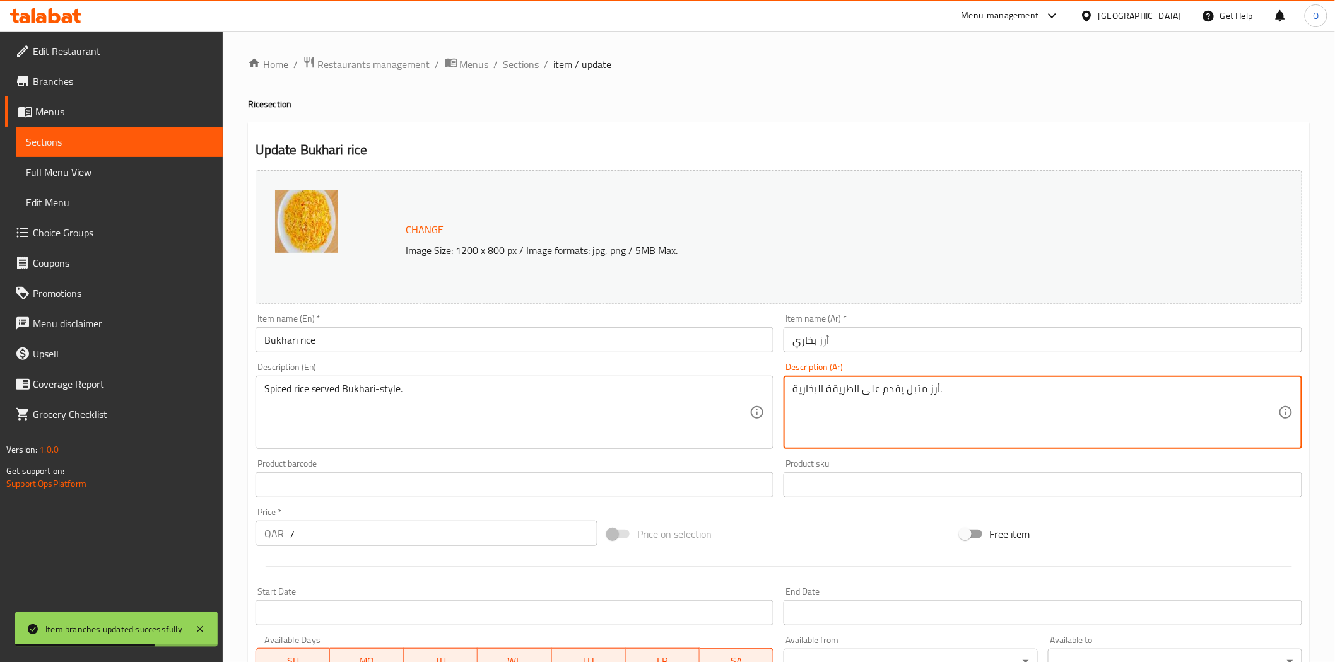
click at [831, 394] on textarea "أرز متبل يقدم على الطريقة البخارية." at bounding box center [1035, 413] width 486 height 60
drag, startPoint x: 831, startPoint y: 394, endPoint x: 797, endPoint y: 394, distance: 33.4
click at [797, 394] on textarea "أرز متبل يقدم على الطريقة البخارية." at bounding box center [1035, 413] width 486 height 60
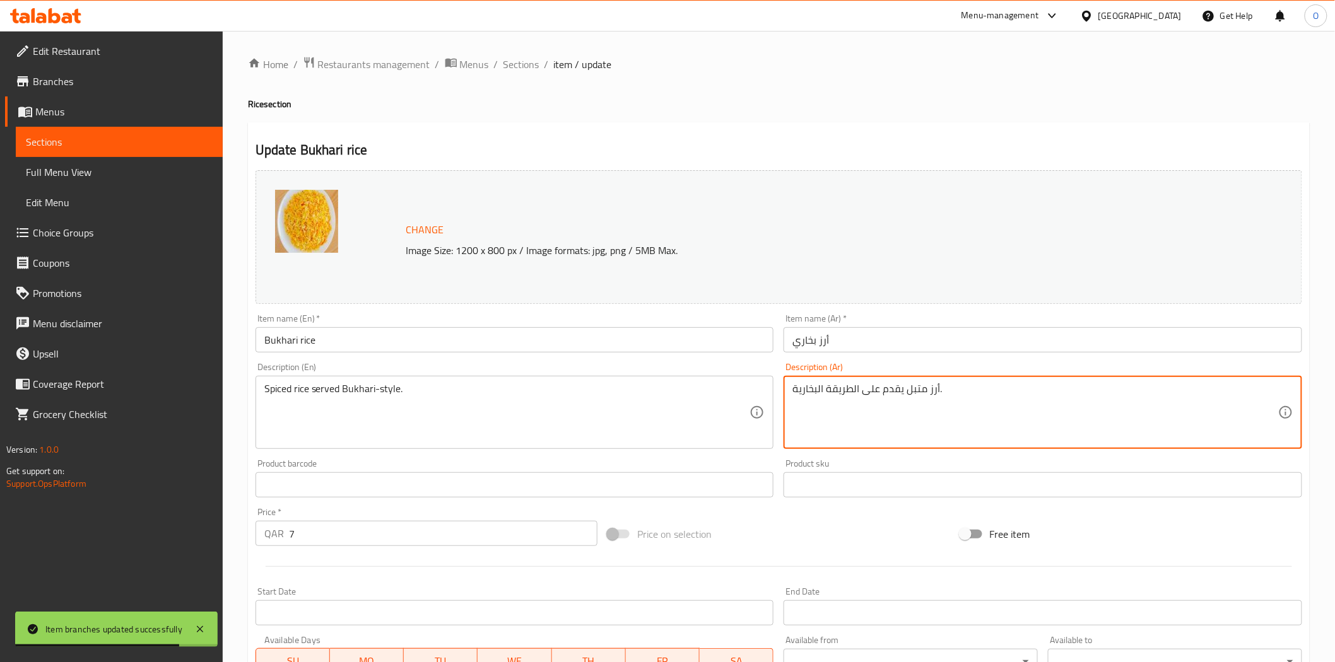
click at [797, 394] on textarea "أرز متبل يقدم على الطريقة البخارية." at bounding box center [1035, 413] width 486 height 60
paste textarea "ز yخاري مت ل 500 غرام"
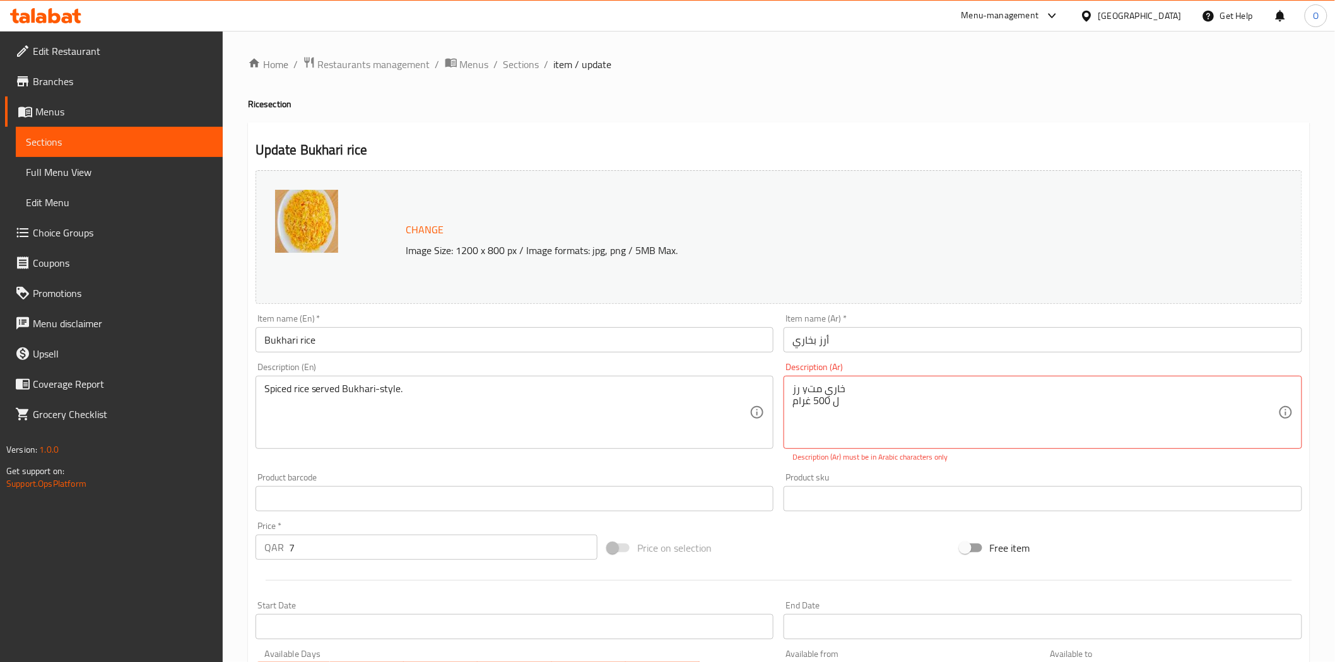
drag, startPoint x: 790, startPoint y: 389, endPoint x: 835, endPoint y: 410, distance: 49.4
click at [835, 410] on div "رز yخاري مت ل 500 غرام Description (Ar)" at bounding box center [1042, 412] width 518 height 73
click at [830, 400] on textarea "رز yخاري مت ل 500 غرام" at bounding box center [1035, 413] width 486 height 60
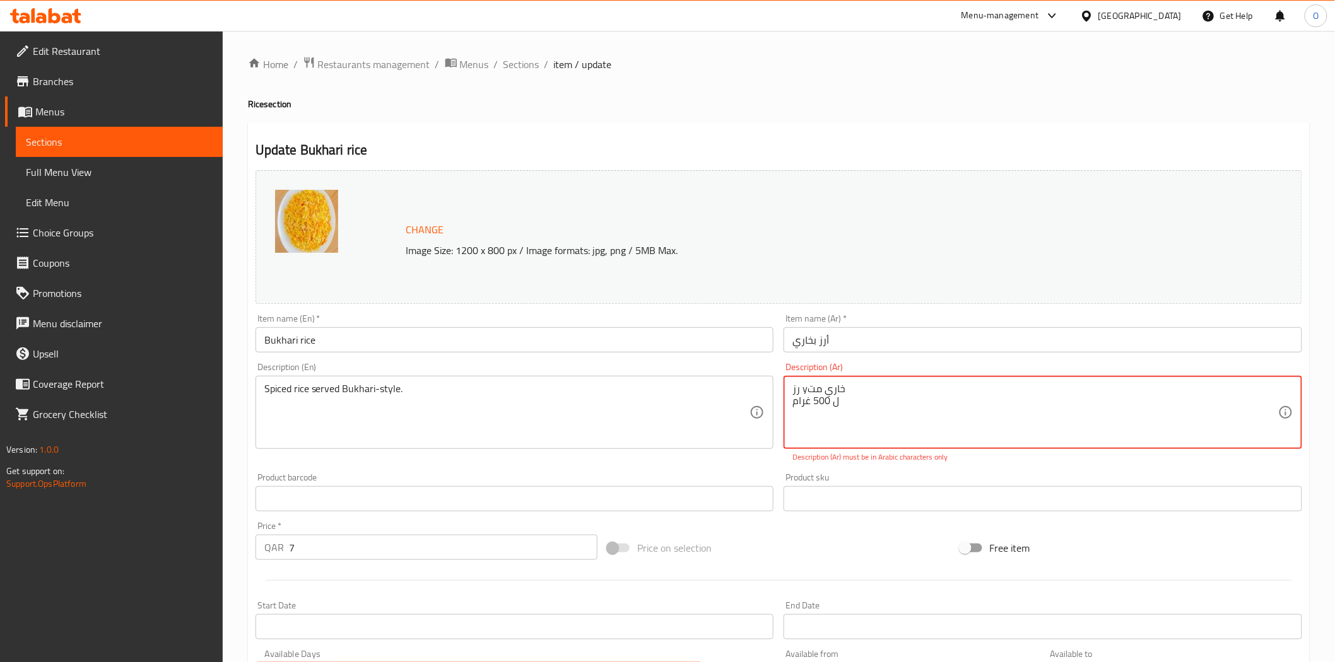
type textarea "رز yخاري مت"
click at [829, 397] on textarea "رز yخاري مت" at bounding box center [1035, 413] width 486 height 60
paste textarea "ارز بخاري متبل 500 غرام"
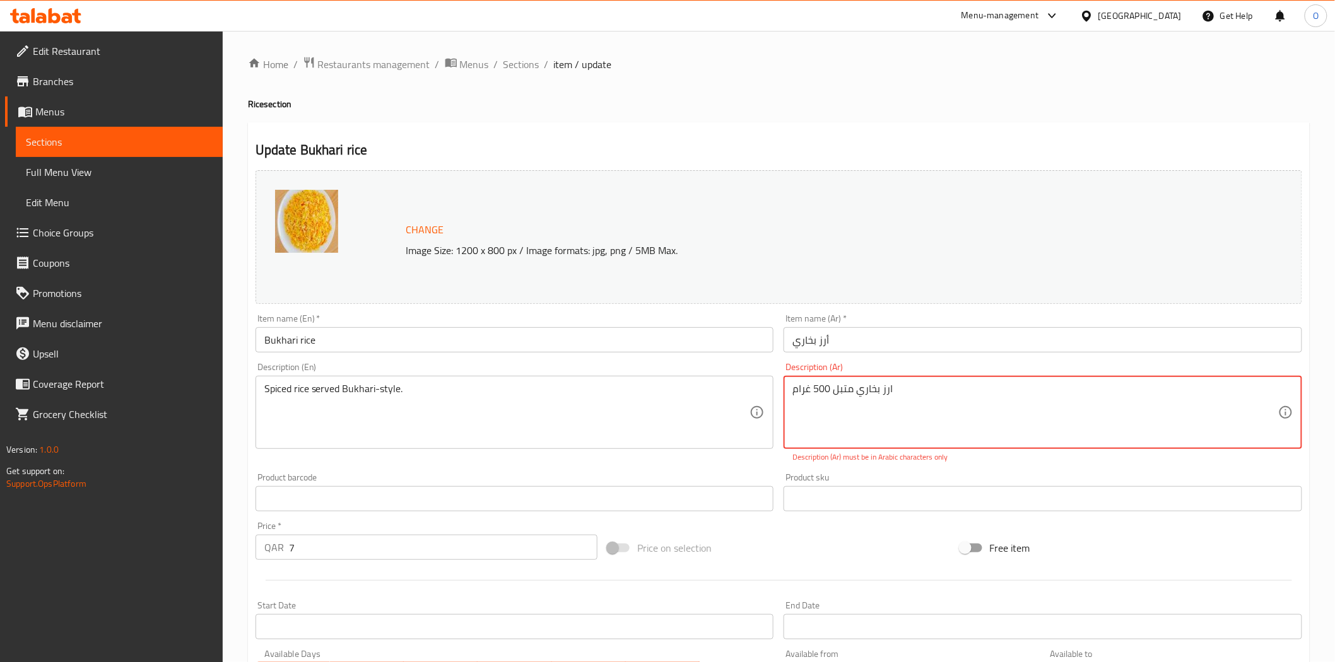
type textarea "ارز بخاري متبل 500 غرام"
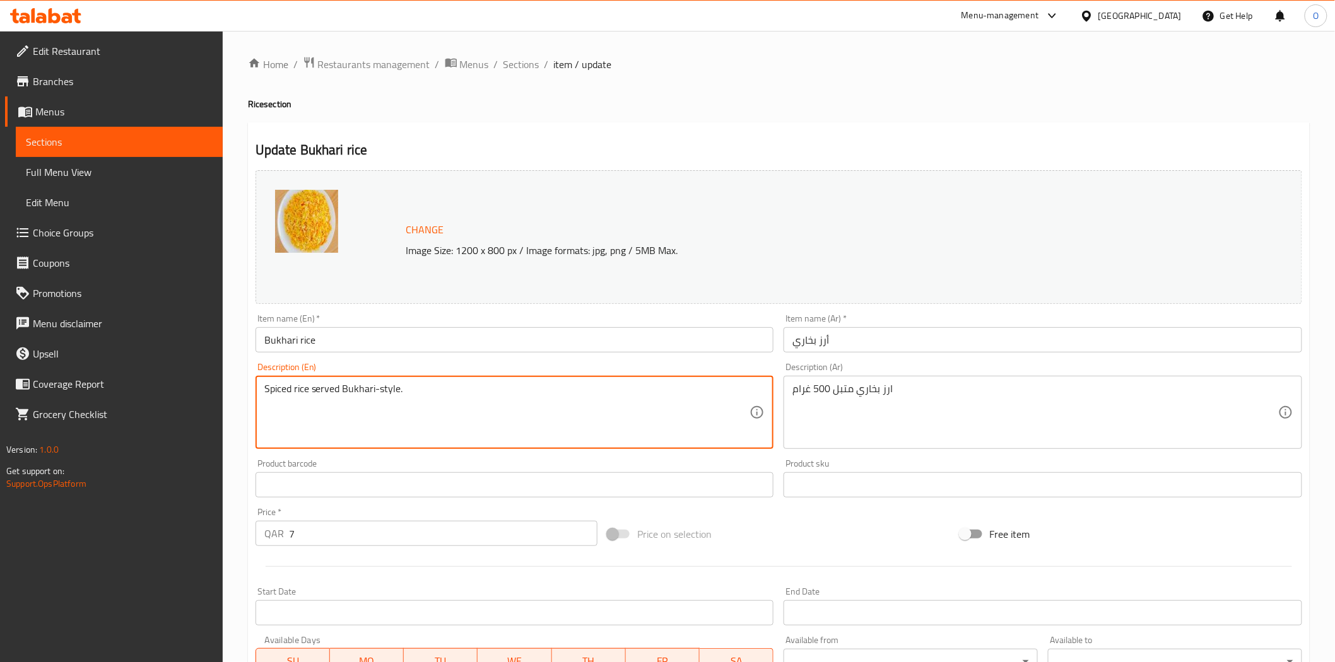
click at [394, 393] on textarea "Spiced rice served Bukhari-style." at bounding box center [507, 413] width 486 height 60
paste textarea "easoned Bukhari rice 500 grams"
click at [436, 404] on textarea "Seasoned Bukhari rice 500 grams" at bounding box center [507, 413] width 486 height 60
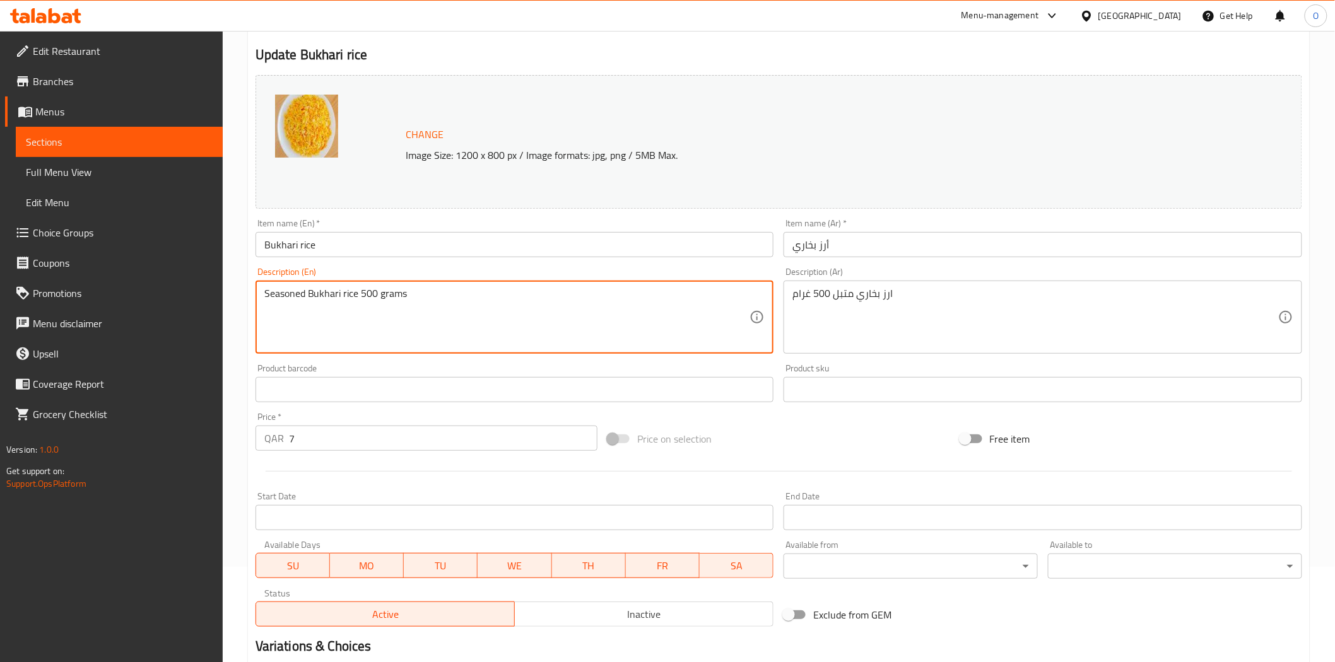
scroll to position [245, 0]
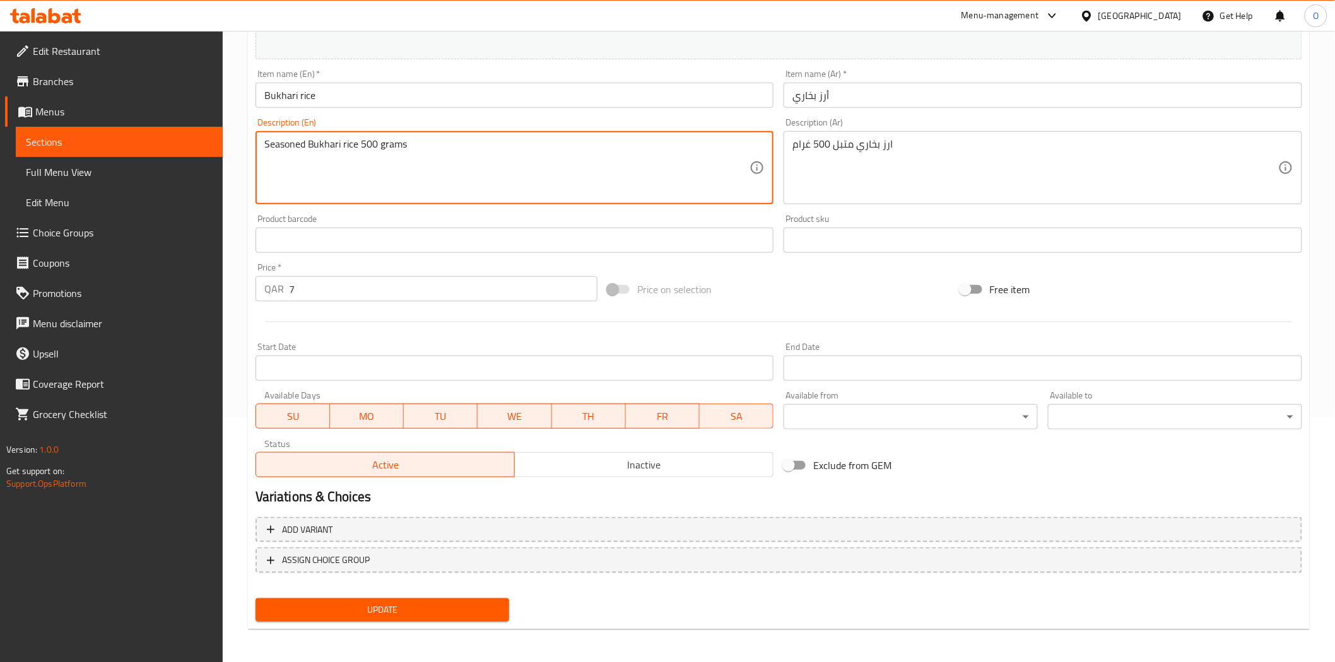
type textarea "Seasoned Bukhari rice 500 grams"
click at [392, 609] on span "Update" at bounding box center [383, 610] width 234 height 16
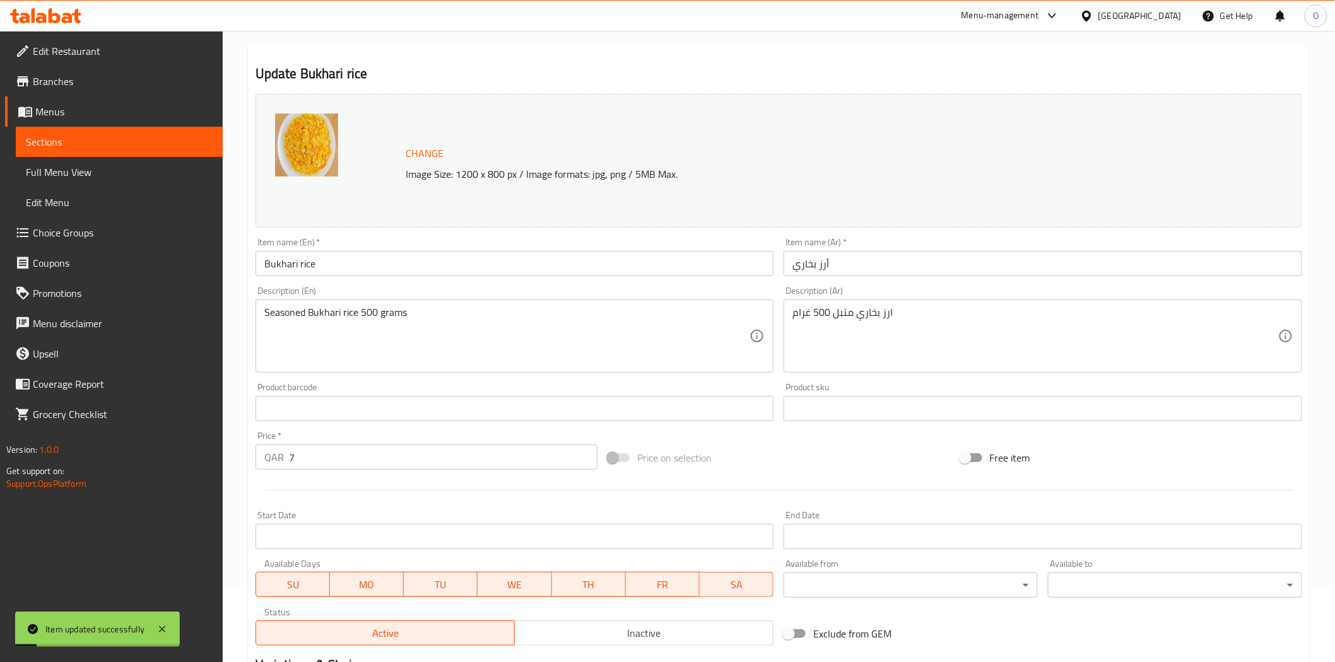
scroll to position [0, 0]
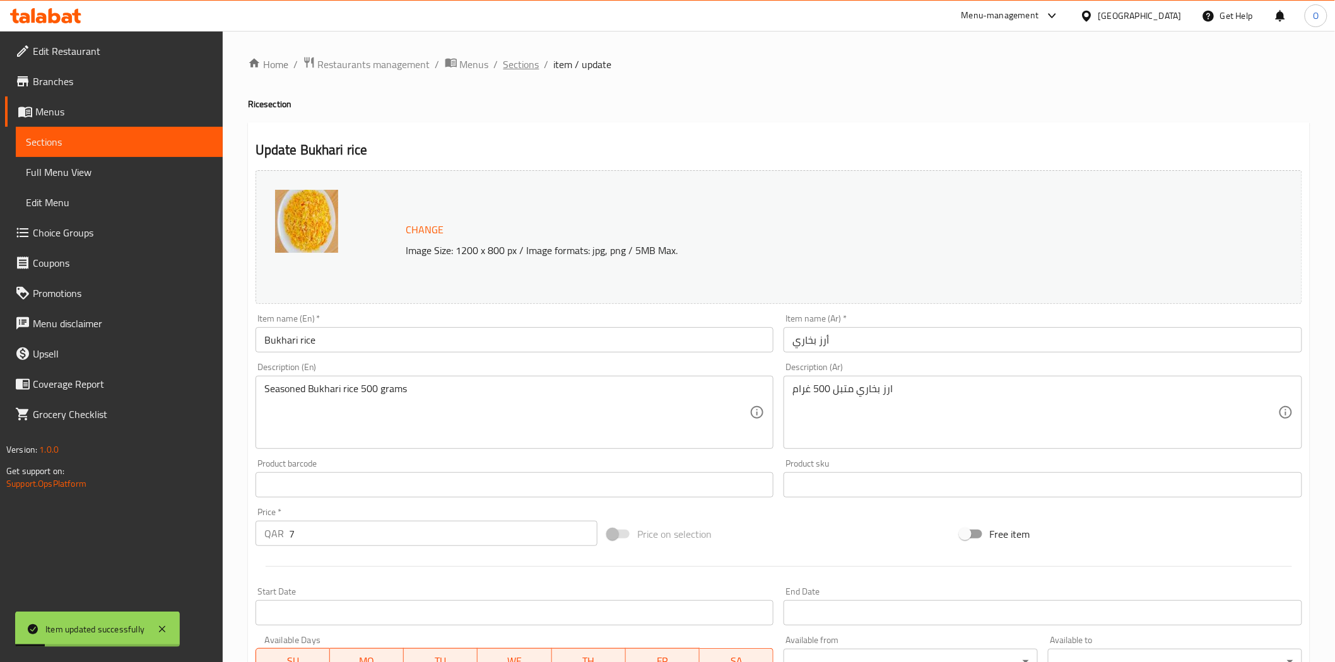
click at [530, 64] on span "Sections" at bounding box center [521, 64] width 36 height 15
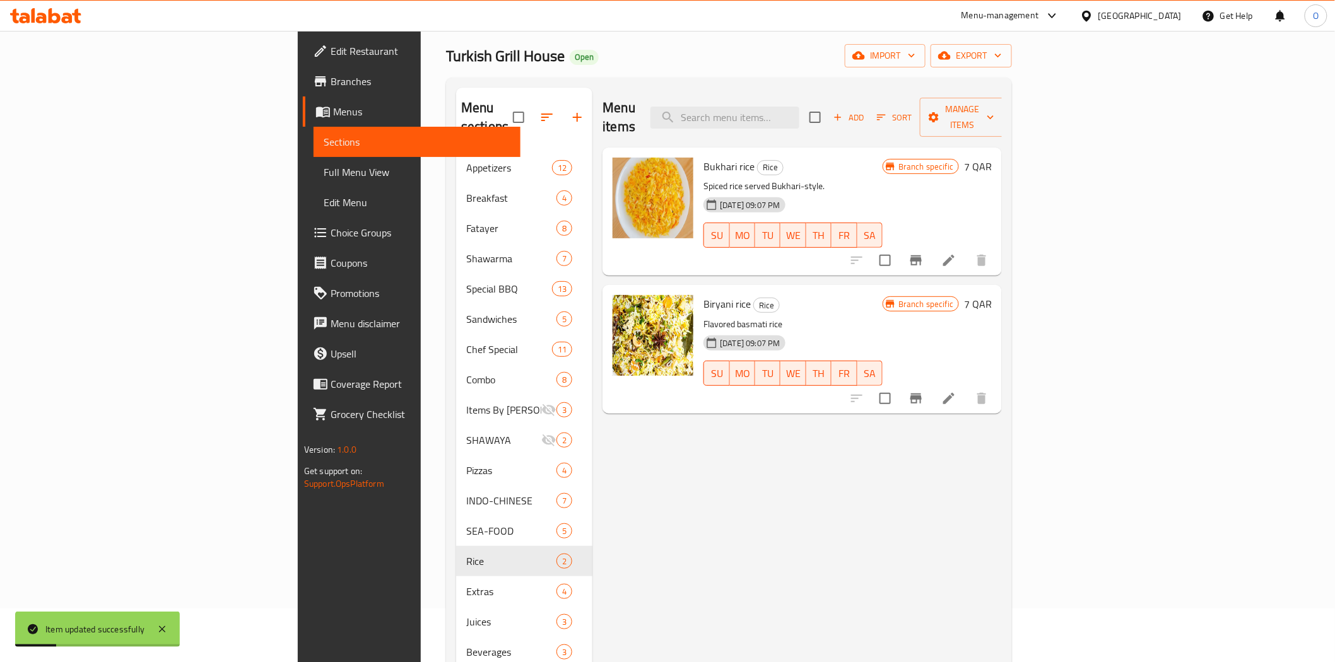
scroll to position [70, 0]
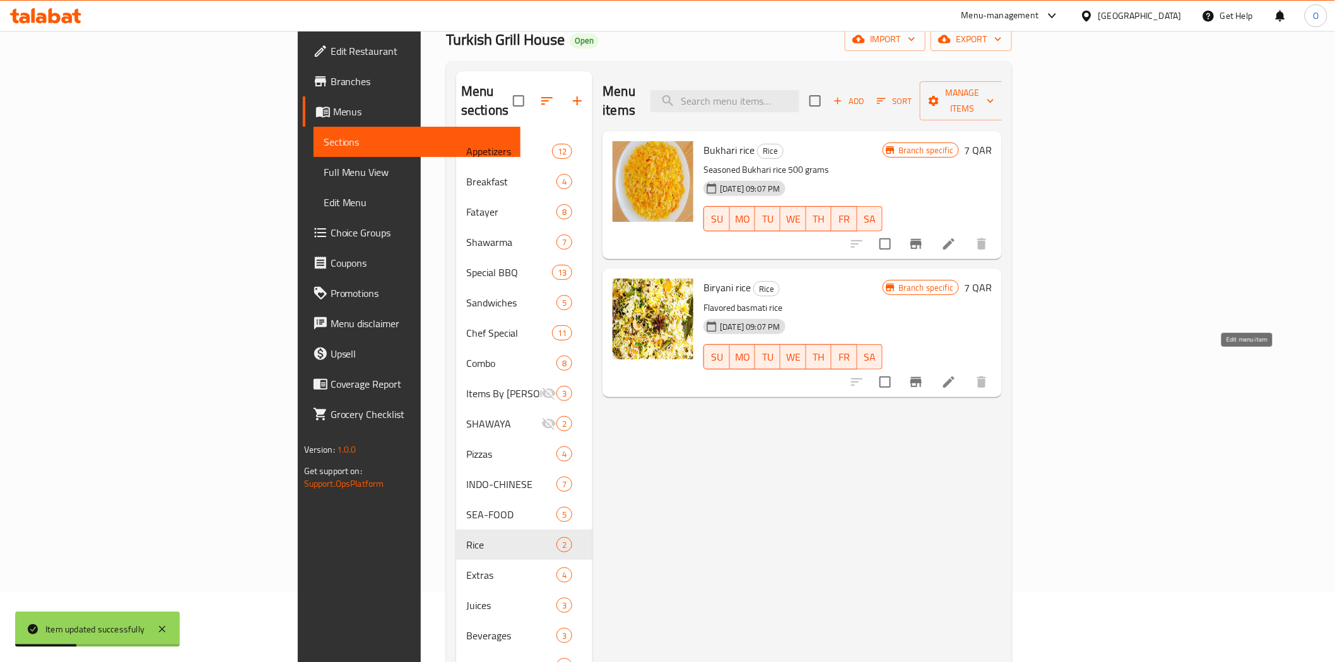
click at [956, 375] on icon at bounding box center [948, 382] width 15 height 15
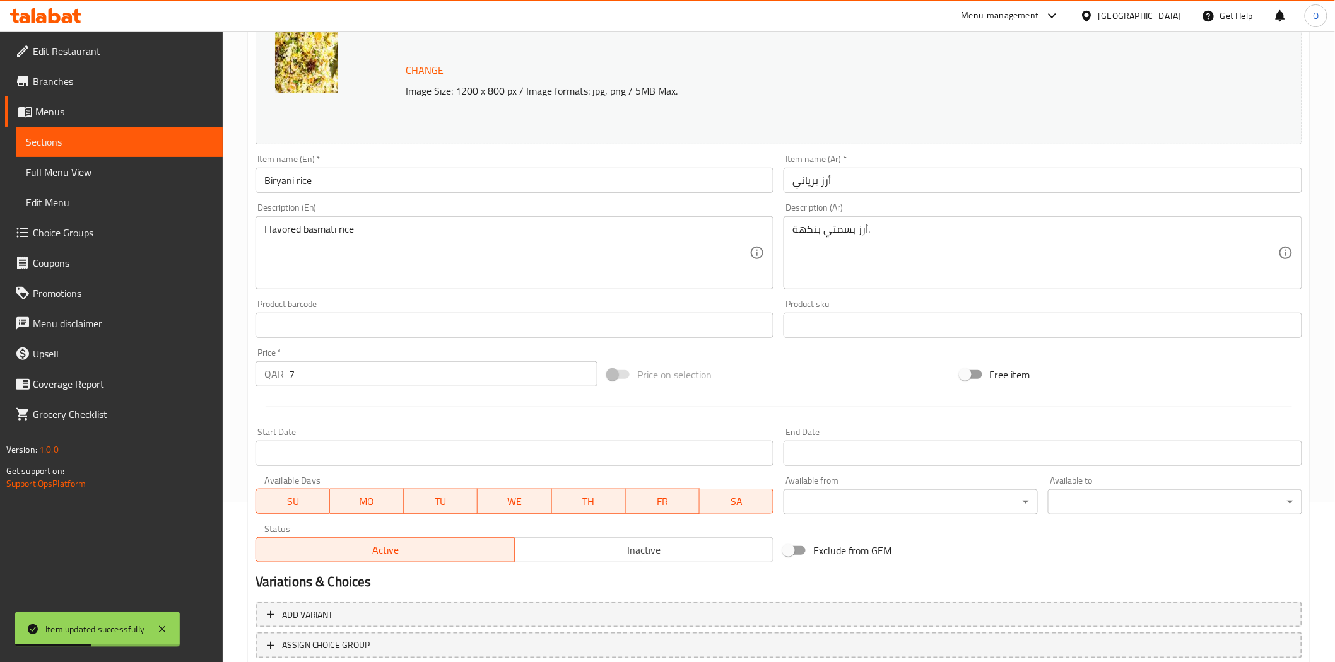
scroll to position [245, 0]
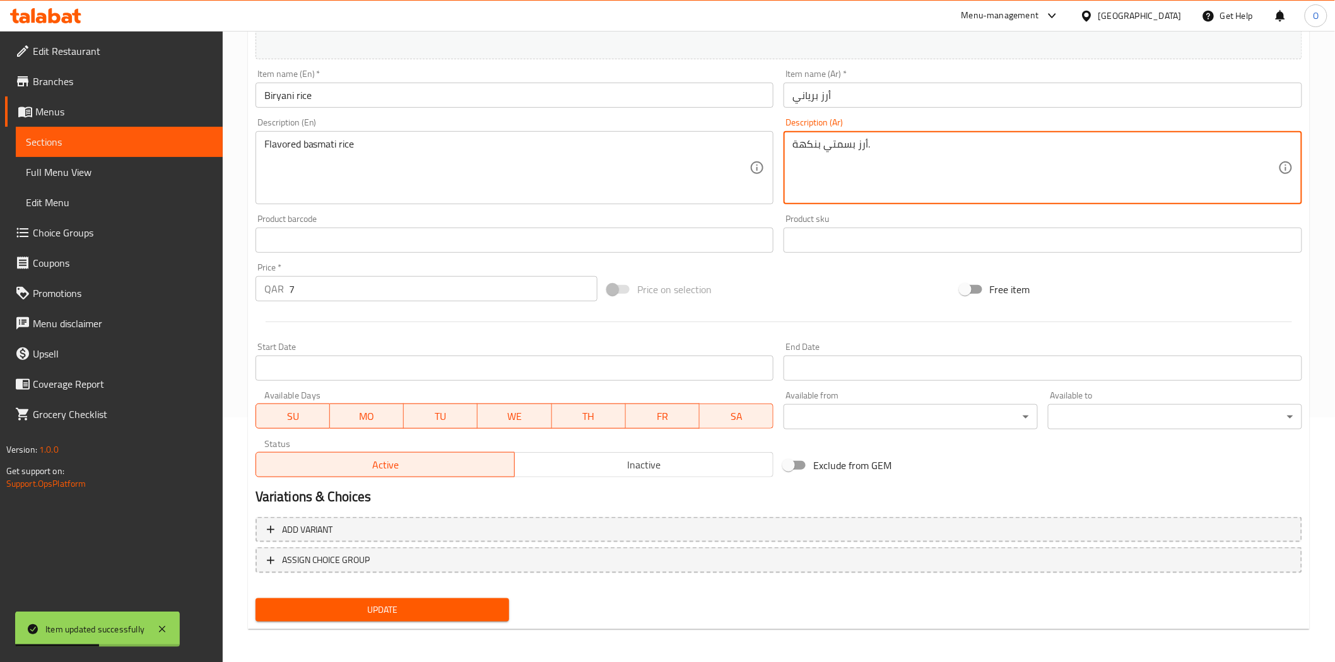
click at [848, 164] on textarea "أرز بسمتي بنكهة." at bounding box center [1035, 168] width 486 height 60
paste textarea "رز برياني متبل 500 غرام"
type textarea "ارز برياني متبل 500 غرام"
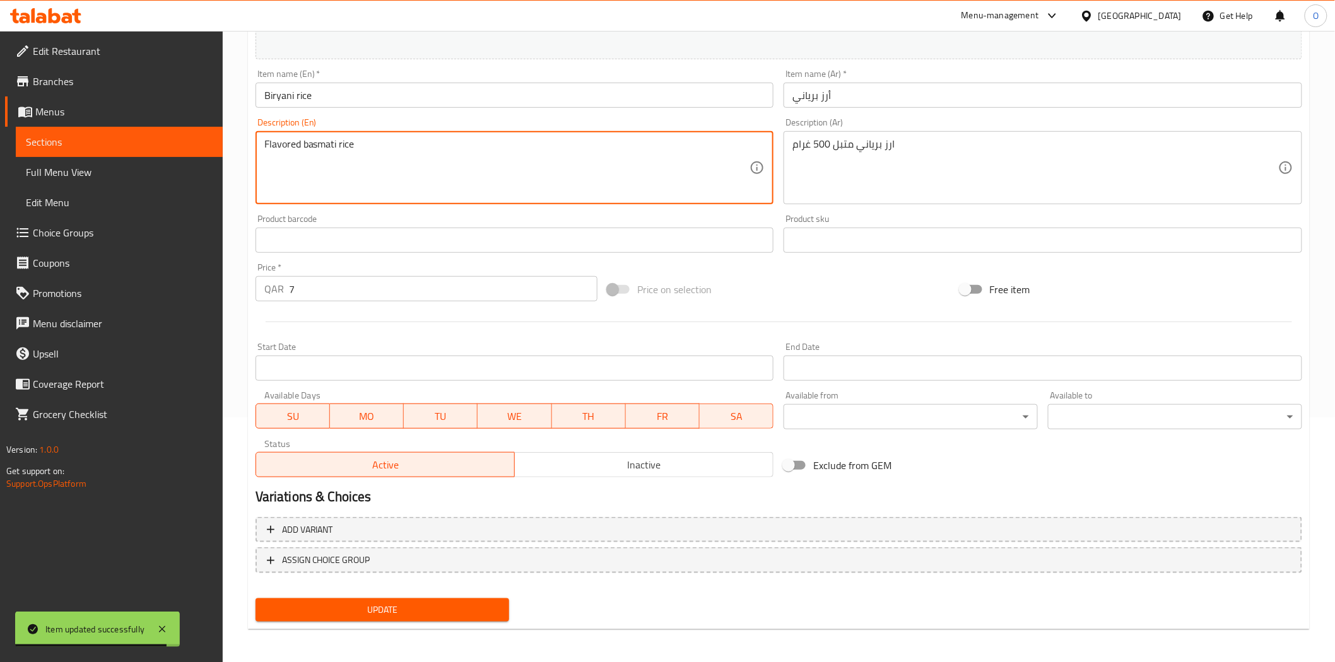
click at [333, 177] on textarea "Flavored basmati rice" at bounding box center [507, 168] width 486 height 60
drag, startPoint x: 333, startPoint y: 177, endPoint x: 318, endPoint y: 153, distance: 28.0
click at [318, 153] on textarea "Flavored basmati rice" at bounding box center [507, 168] width 486 height 60
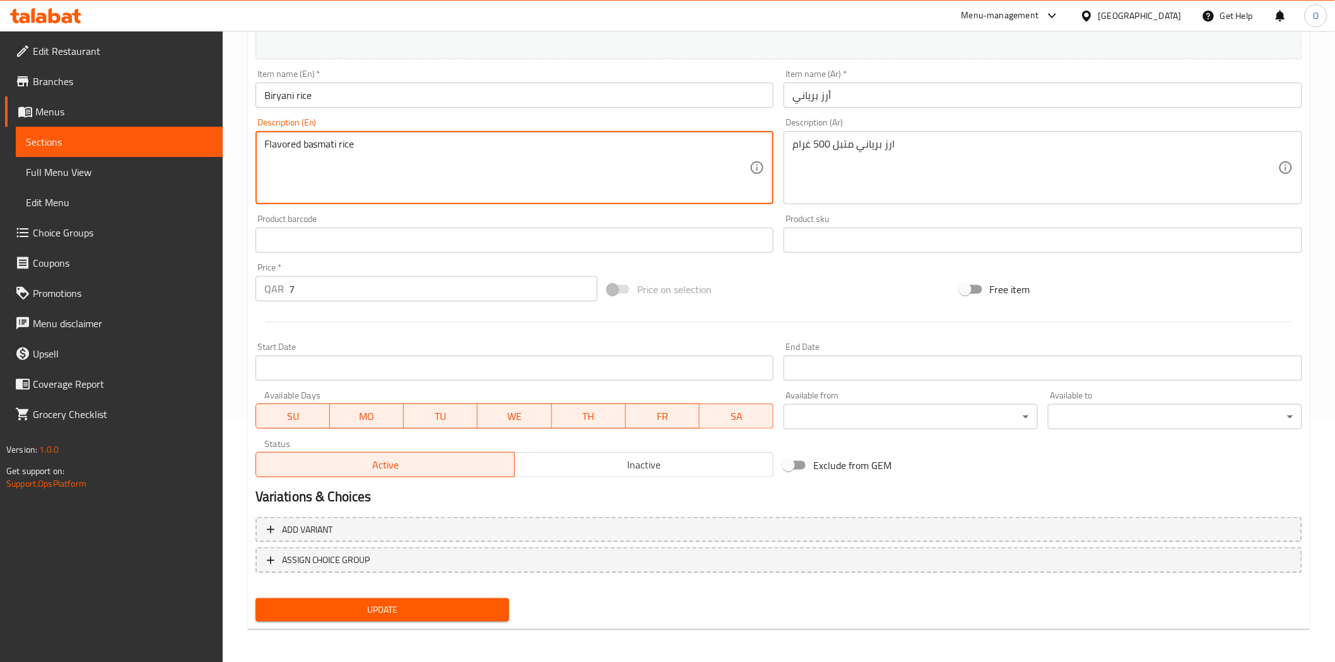
click at [318, 153] on textarea "Flavored basmati rice" at bounding box center [507, 168] width 486 height 60
paste textarea "500g spiced biryan"
type textarea "500g spiced biryani rice"
click at [373, 602] on span "Update" at bounding box center [383, 610] width 234 height 16
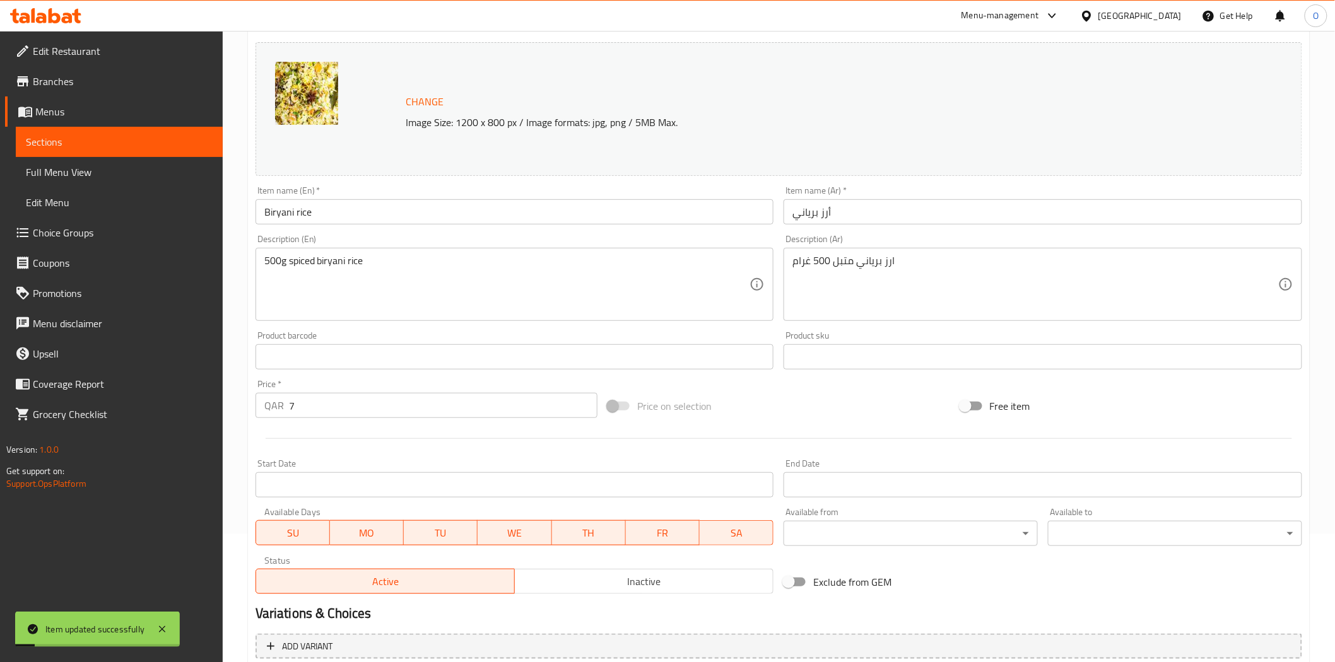
scroll to position [0, 0]
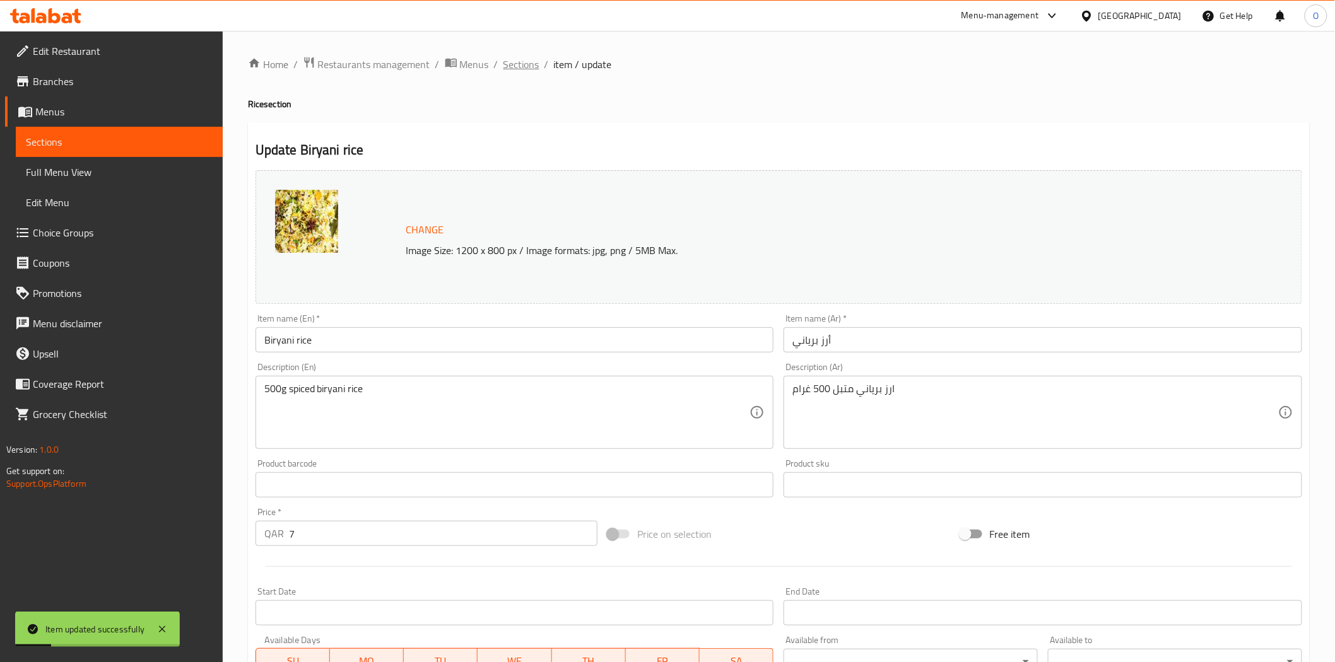
click at [516, 61] on span "Sections" at bounding box center [521, 64] width 36 height 15
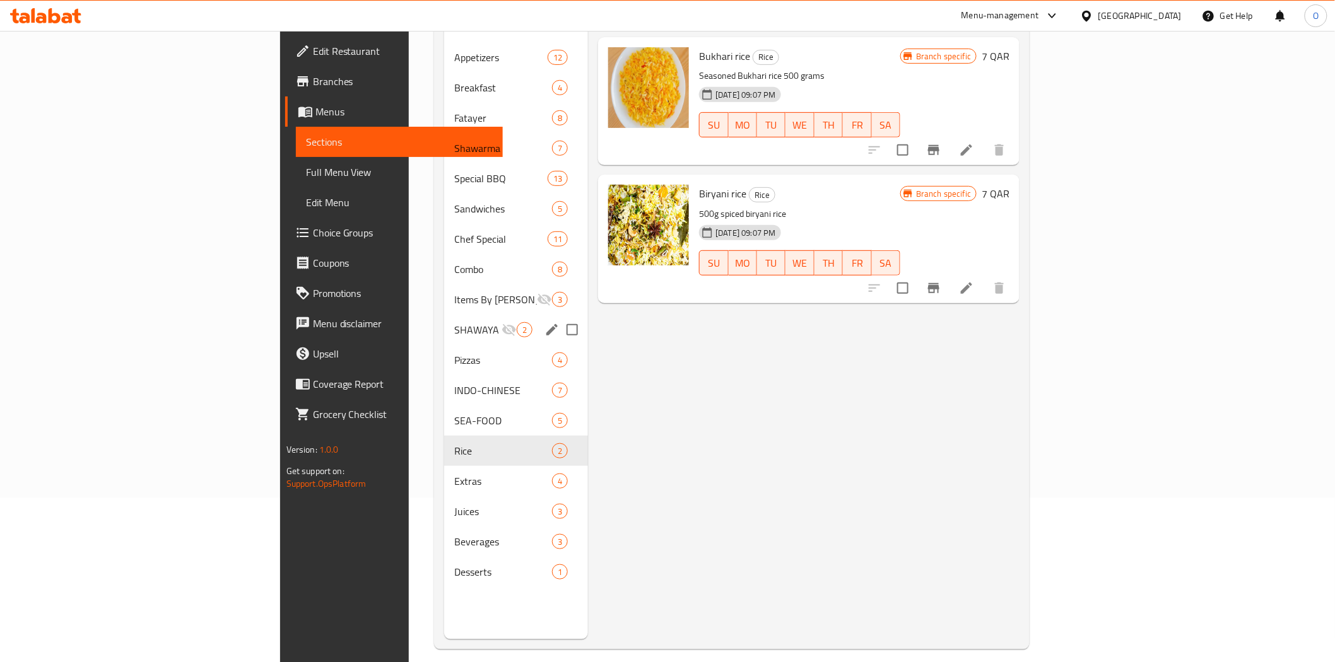
scroll to position [177, 0]
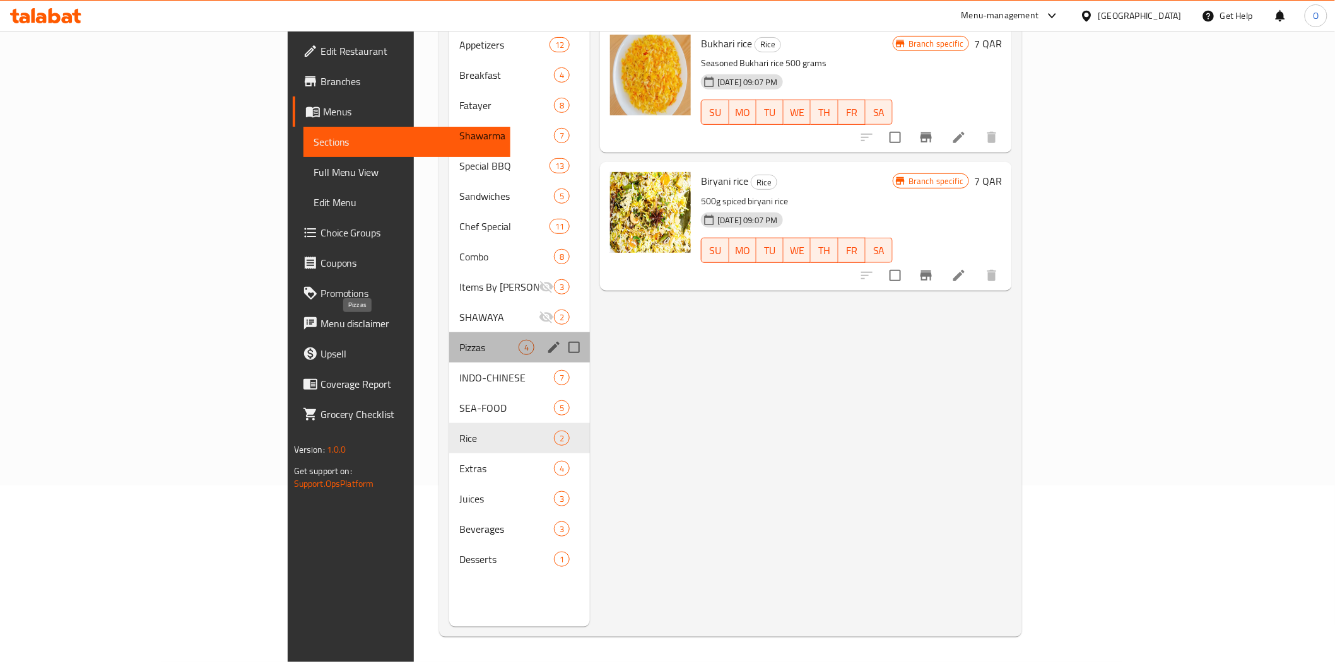
click at [459, 340] on span "Pizzas" at bounding box center [488, 347] width 59 height 15
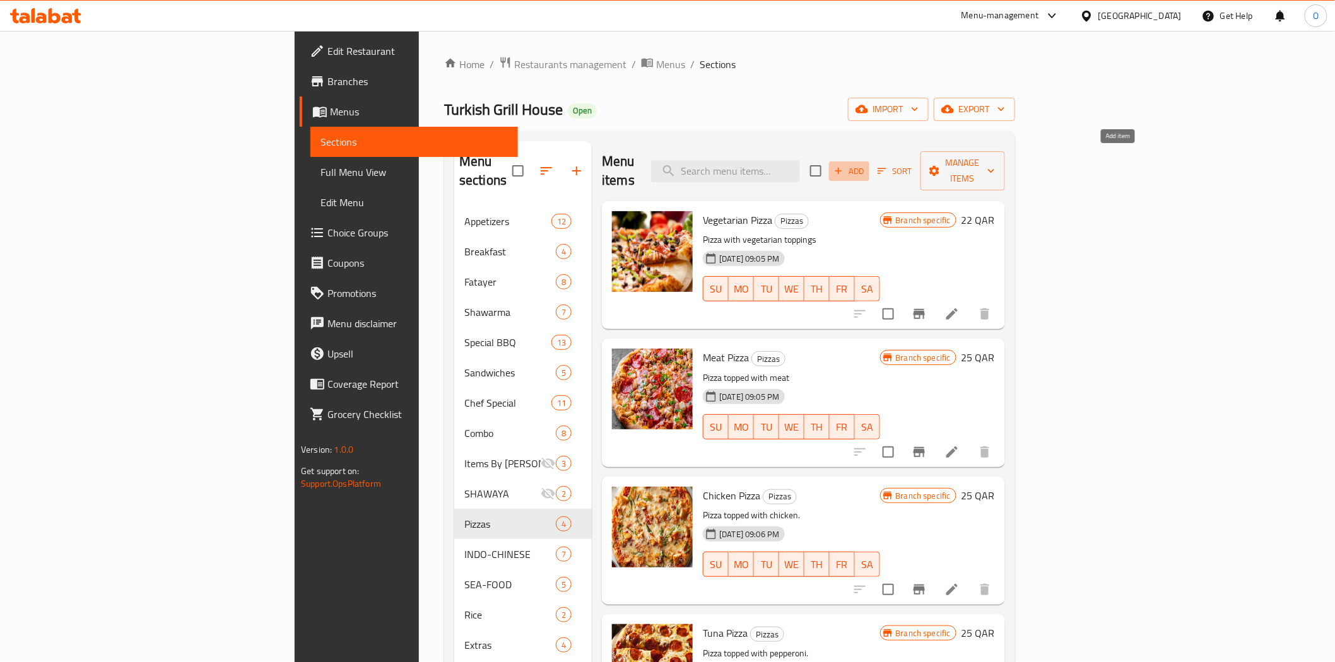
click at [866, 164] on span "Add" at bounding box center [849, 171] width 34 height 15
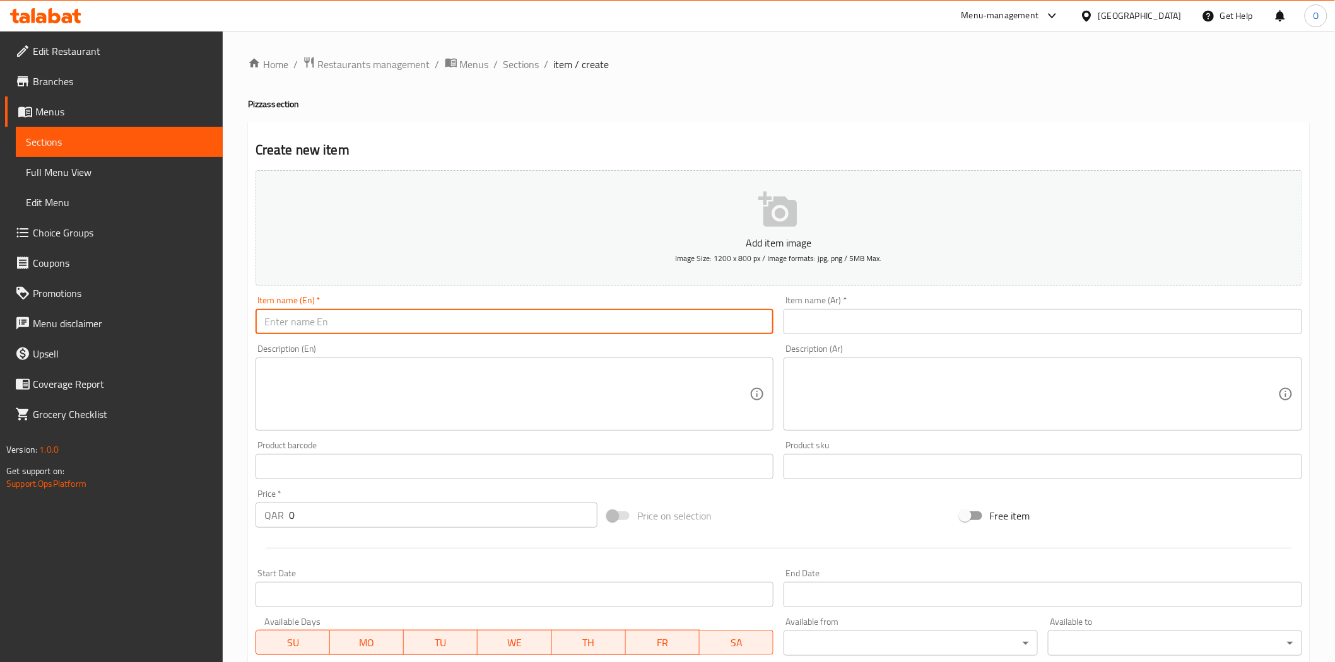
drag, startPoint x: 334, startPoint y: 338, endPoint x: 297, endPoint y: 314, distance: 44.3
click at [297, 313] on input "text" at bounding box center [514, 321] width 518 height 25
paste input "Bizza Lahm"
type input "Bizza Lahm"
click at [853, 329] on input "text" at bounding box center [1042, 321] width 518 height 25
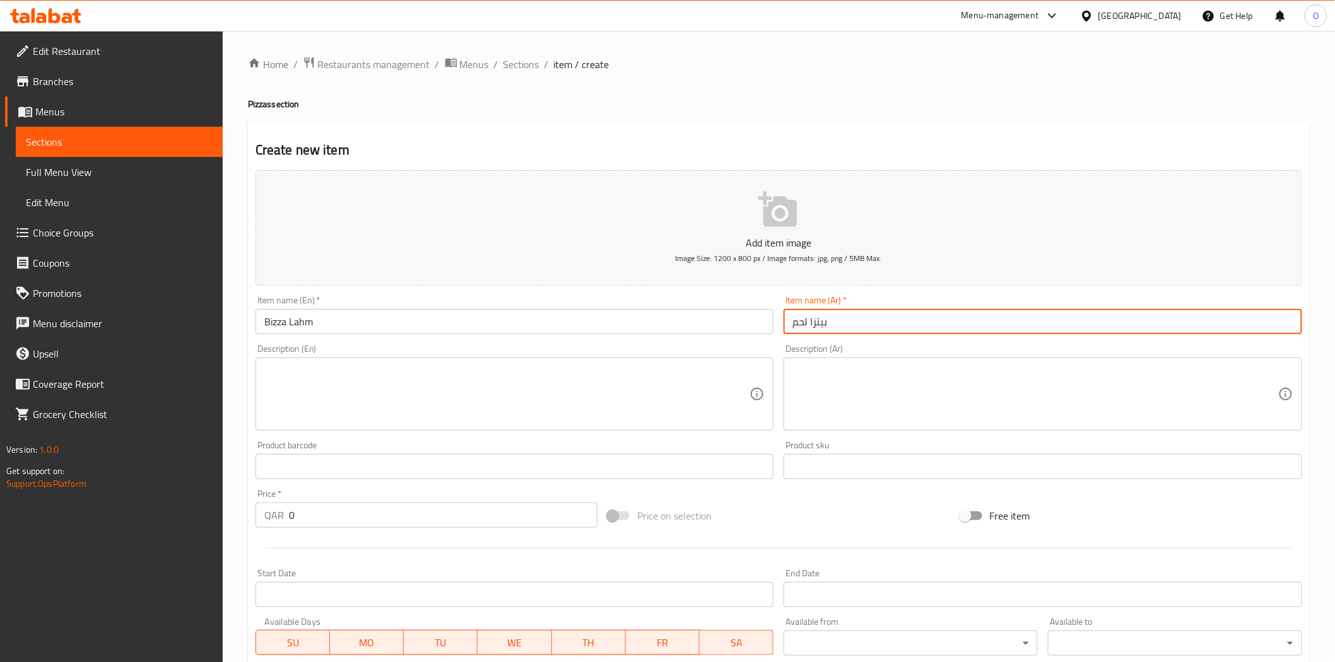
type input "بيتزا لحم"
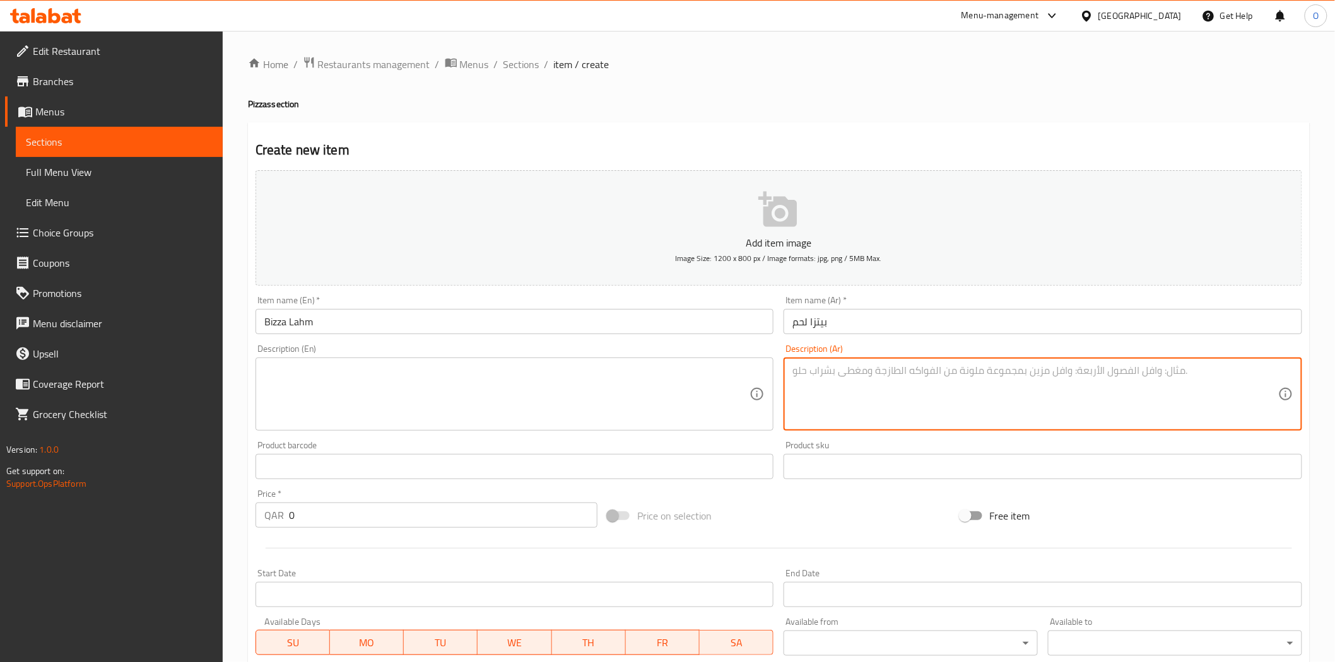
paste textarea "بيتزا بعجينة طرية مغطاة بـ 80 غرام لحم مفروم متبل و 60 غرام جبن موزاريلا مذاب"
type textarea "بيتزا بعجينة طرية مغطاة بـ 80 غرام لحم مفروم متبل و 60 غرام جبن موزاريلا مذاب"
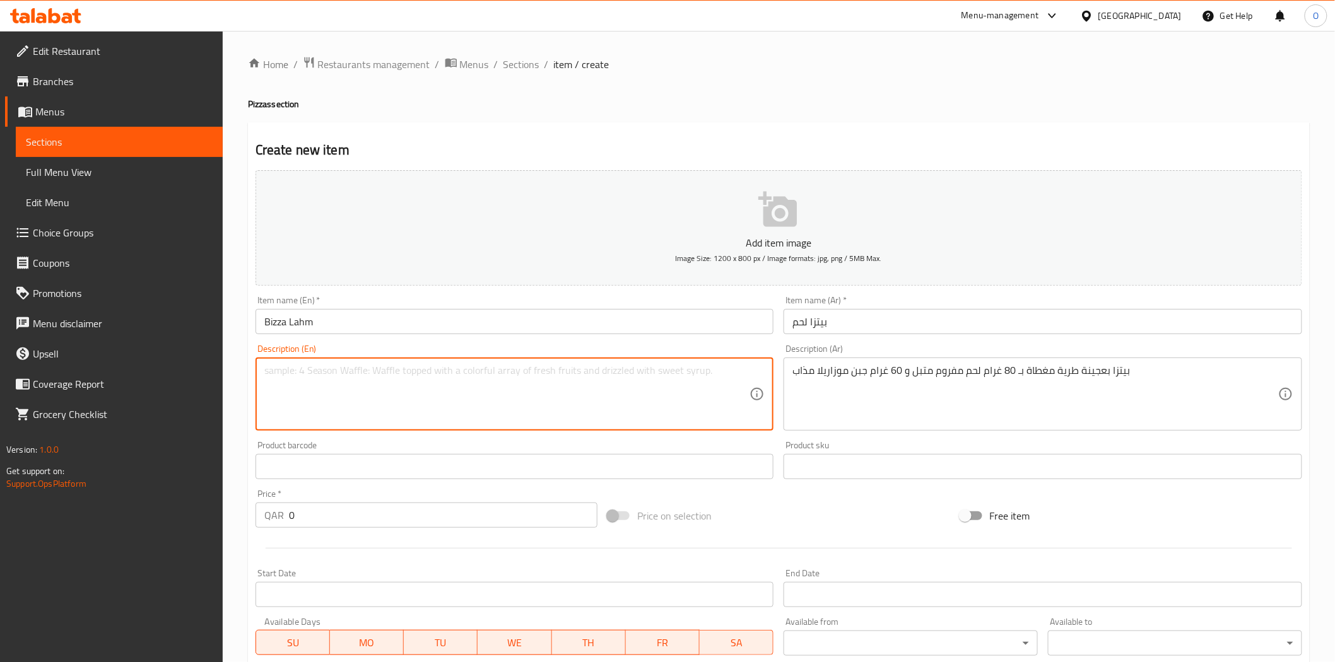
paste textarea "Soft crust pizza topped with 80g seasoned minced beef and 60g melted mozzarella…"
type textarea "Soft crust pizza topped with 80g seasoned minced beef and 60g melted mozzarella…"
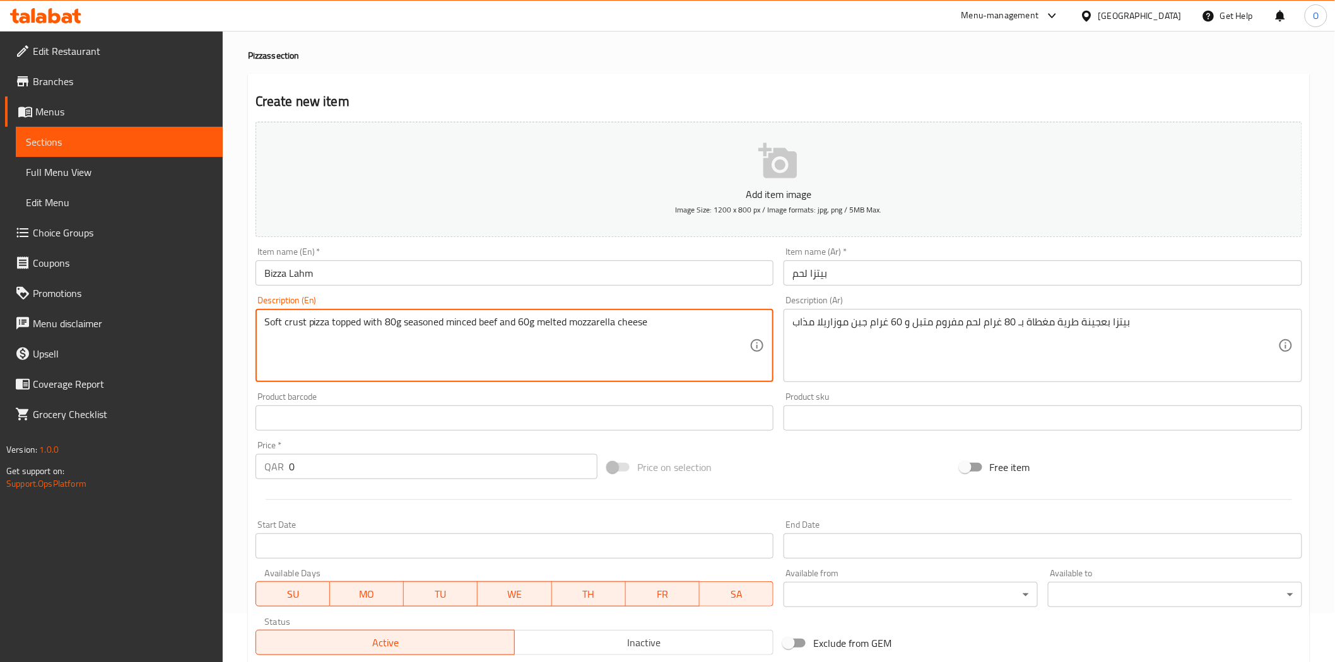
scroll to position [210, 0]
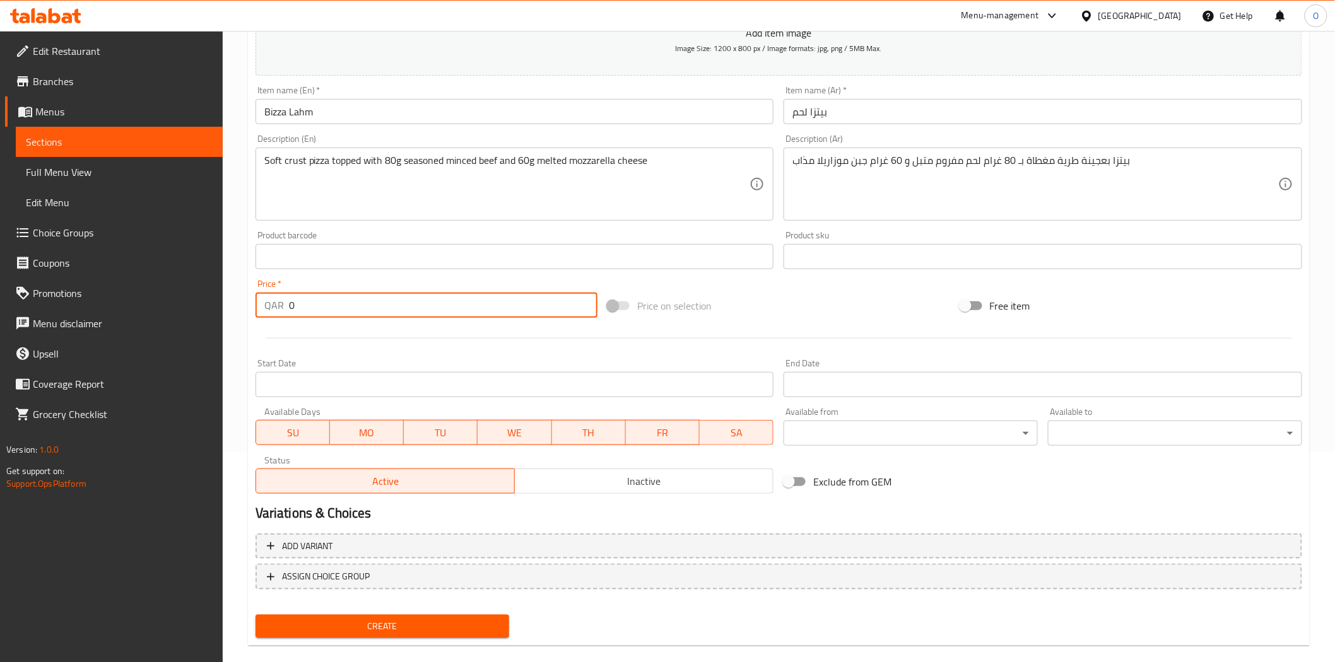
drag, startPoint x: 291, startPoint y: 312, endPoint x: 268, endPoint y: 313, distance: 23.4
click at [268, 313] on div "QAR 0 Price *" at bounding box center [426, 305] width 342 height 25
paste input "29"
type input "29"
click at [305, 344] on div at bounding box center [778, 338] width 1056 height 31
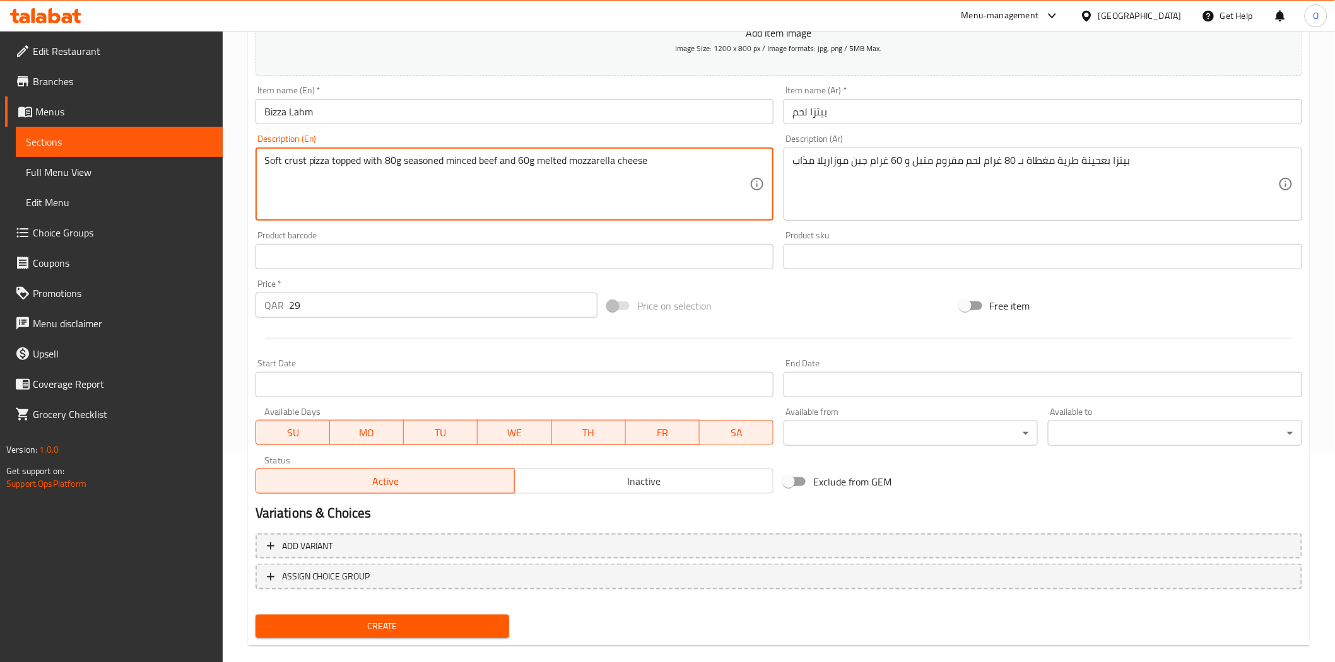
drag, startPoint x: 383, startPoint y: 163, endPoint x: 519, endPoint y: 149, distance: 136.9
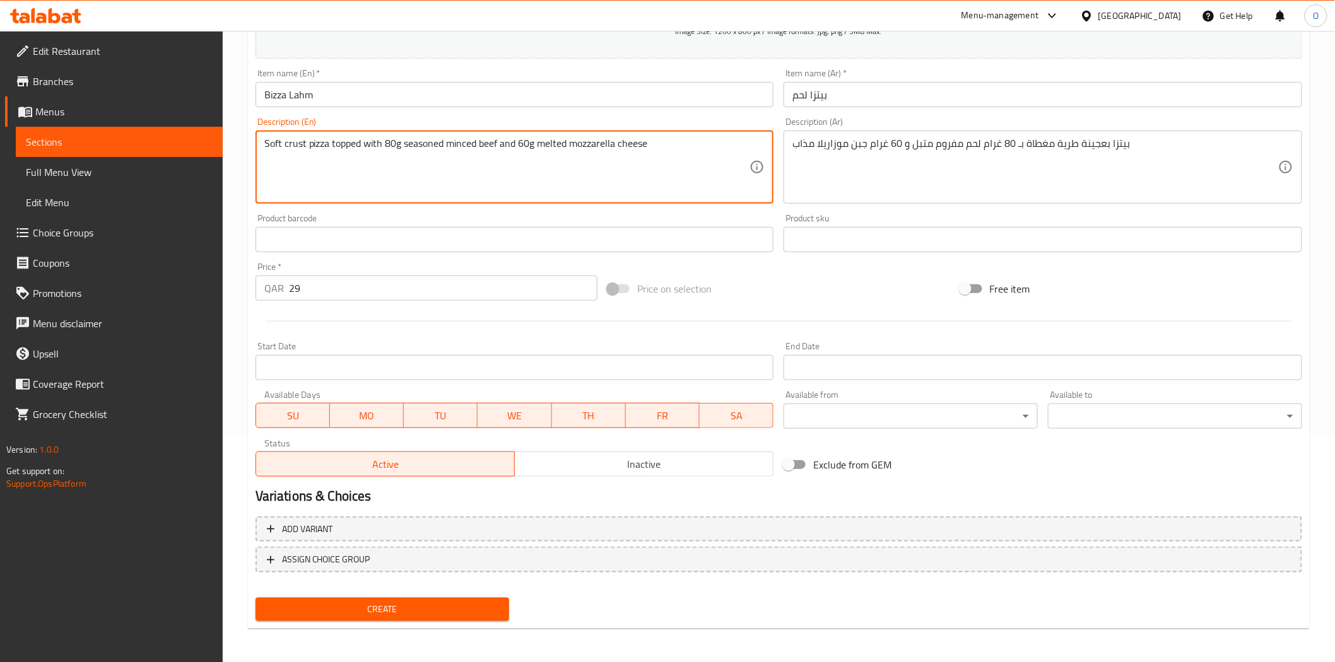
click at [434, 605] on span "Create" at bounding box center [383, 610] width 234 height 16
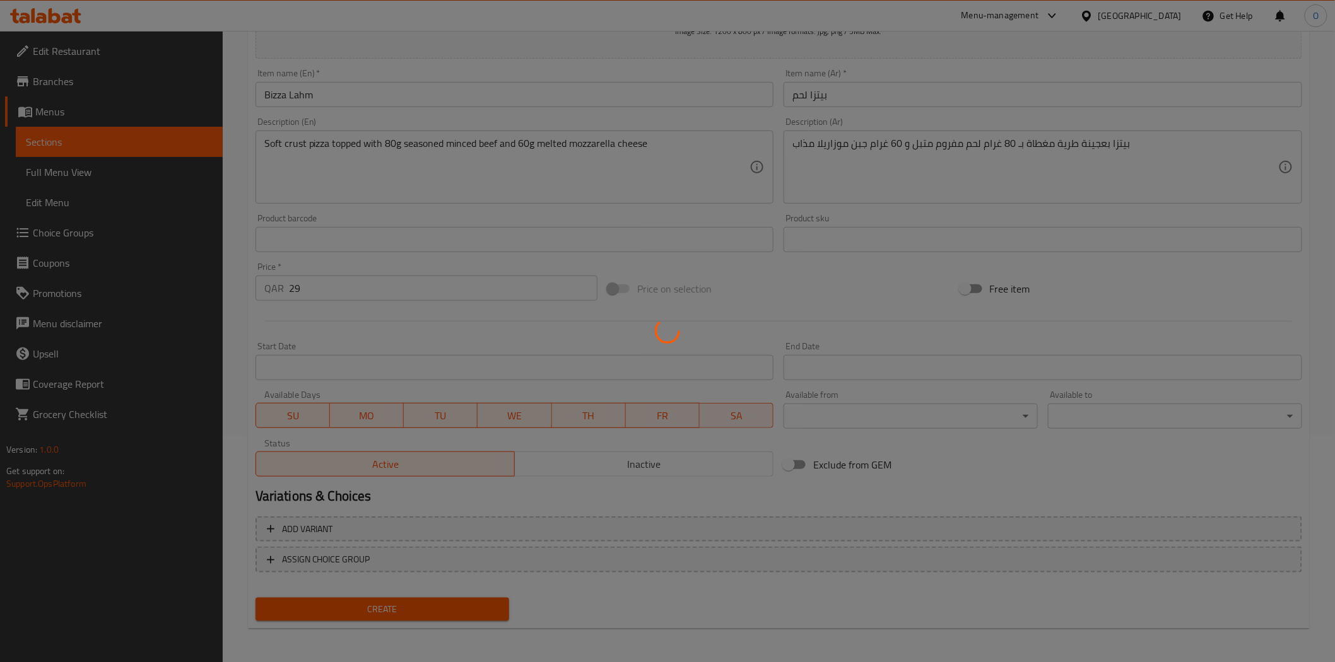
type input "0"
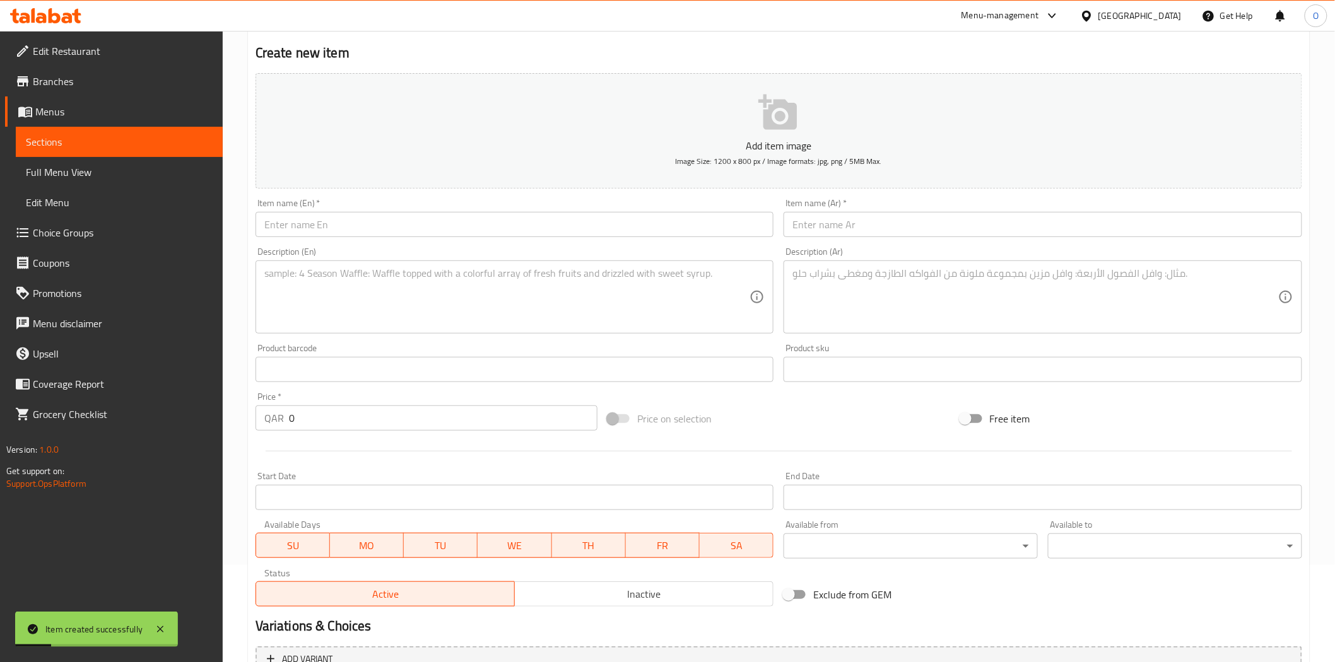
scroll to position [0, 0]
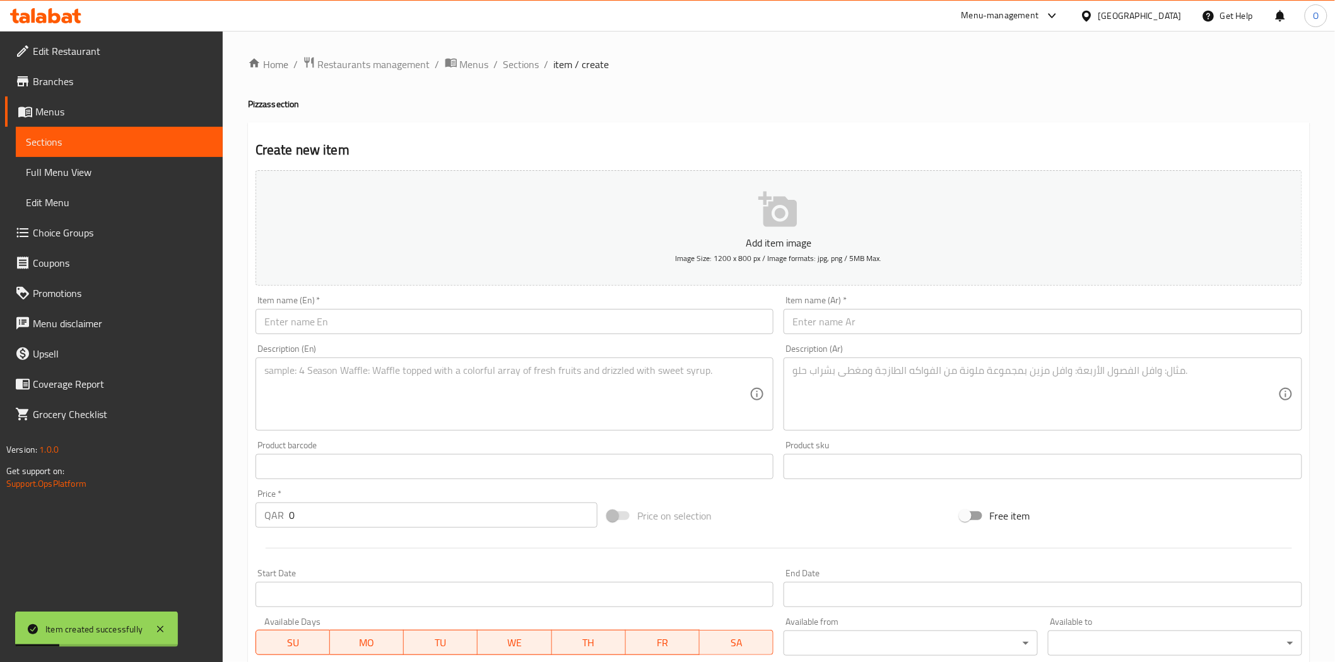
drag, startPoint x: 515, startPoint y: 66, endPoint x: 536, endPoint y: 95, distance: 36.1
click at [515, 66] on span "Sections" at bounding box center [521, 64] width 36 height 15
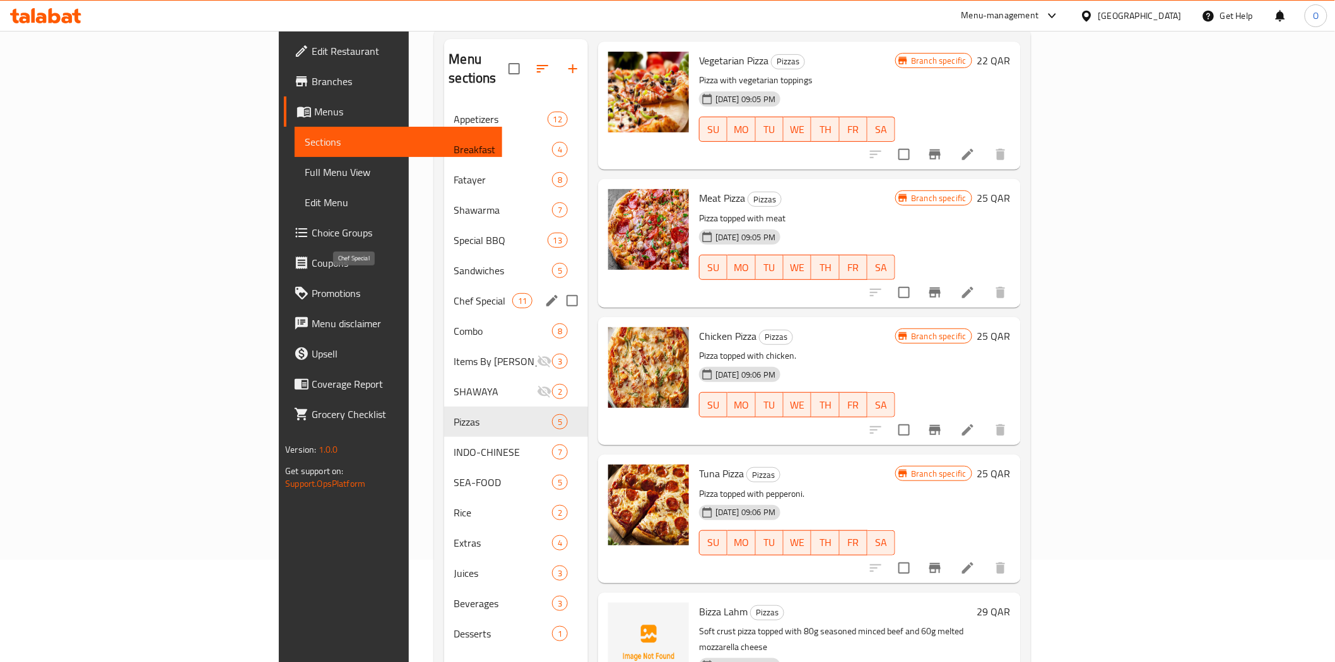
scroll to position [36, 0]
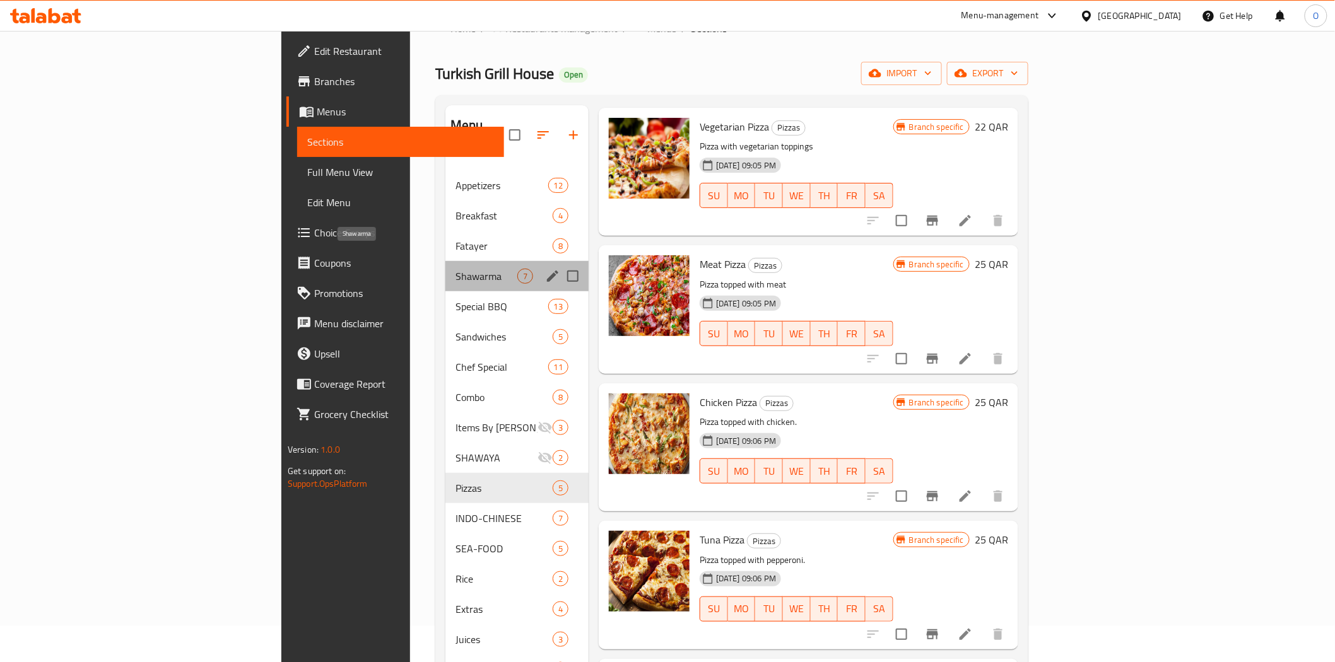
click at [455, 269] on span "Shawarma" at bounding box center [486, 276] width 62 height 15
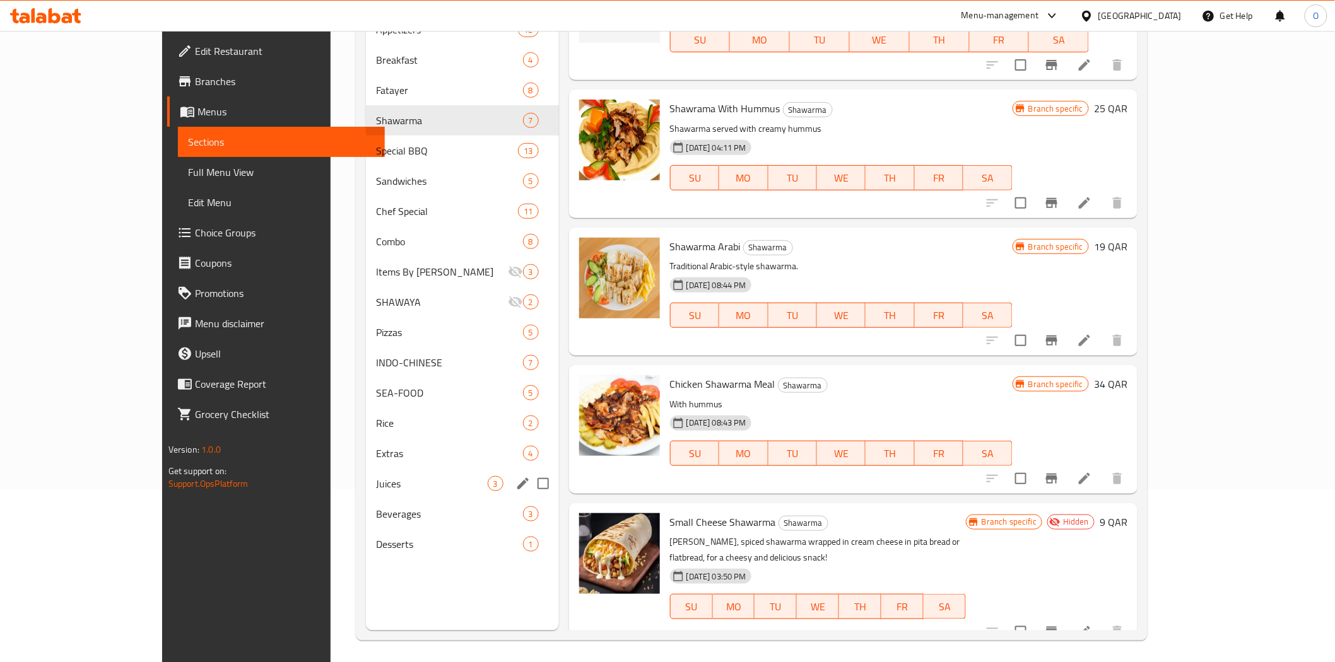
scroll to position [177, 0]
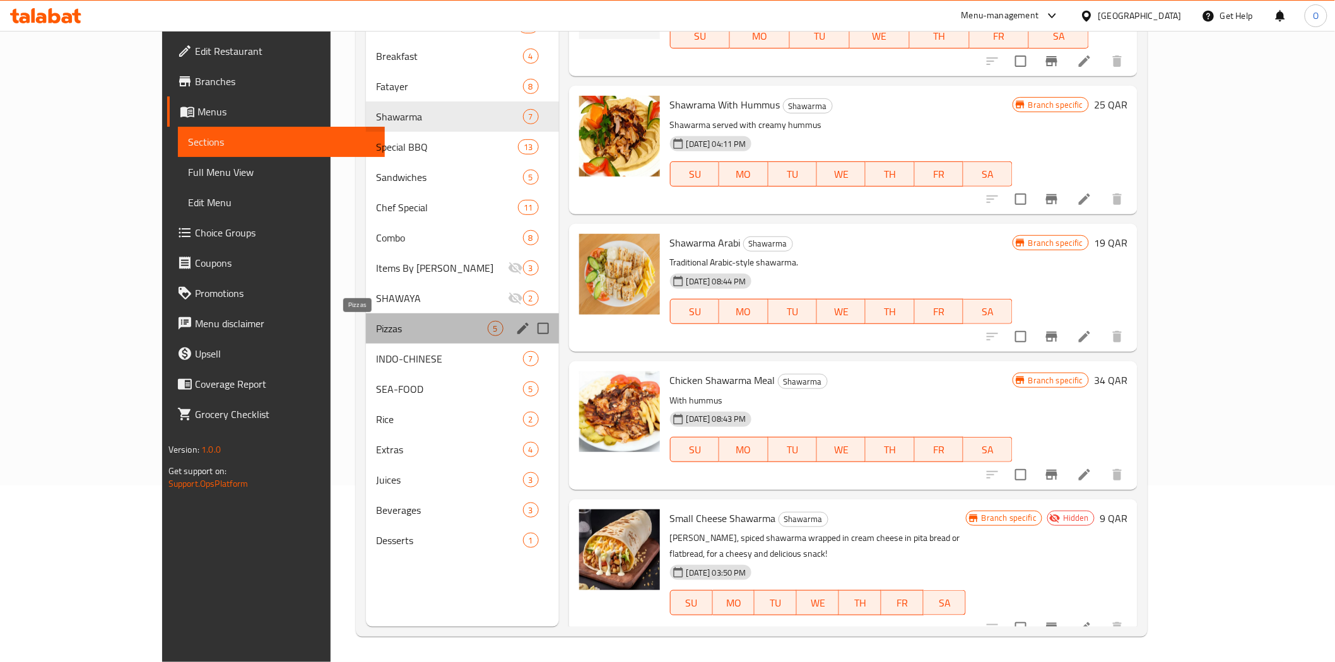
click at [376, 331] on span "Pizzas" at bounding box center [432, 328] width 112 height 15
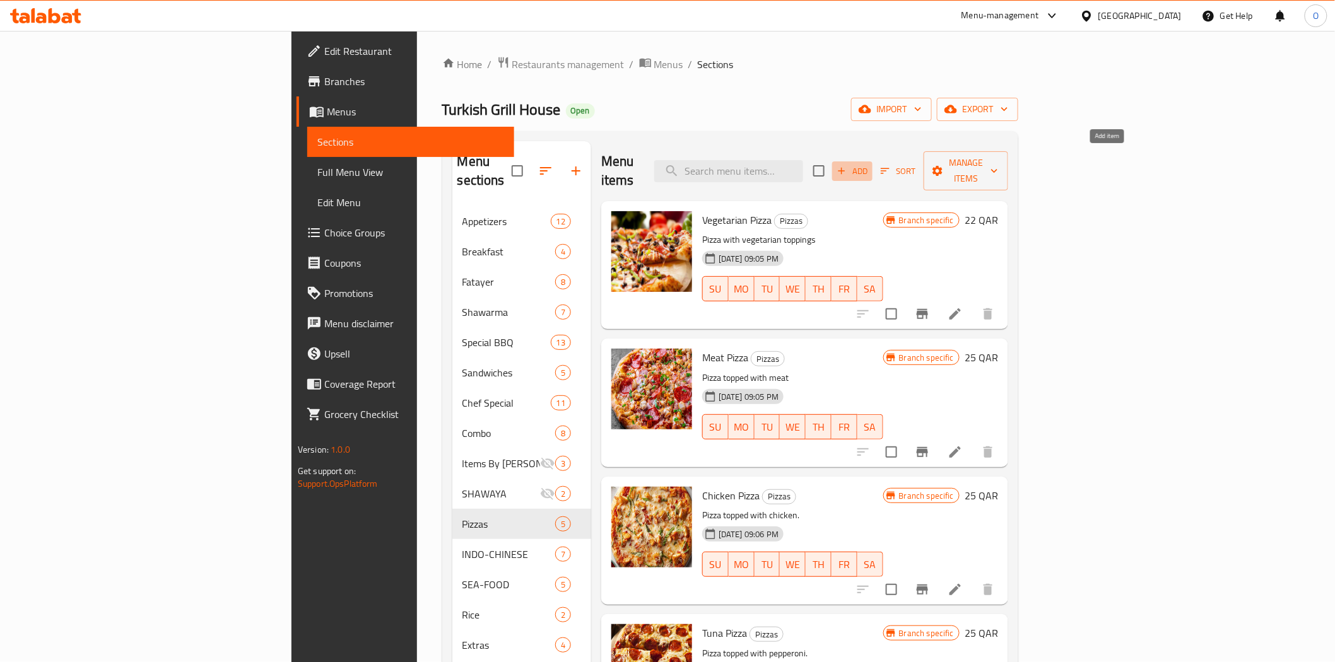
click at [847, 165] on icon "button" at bounding box center [841, 170] width 11 height 11
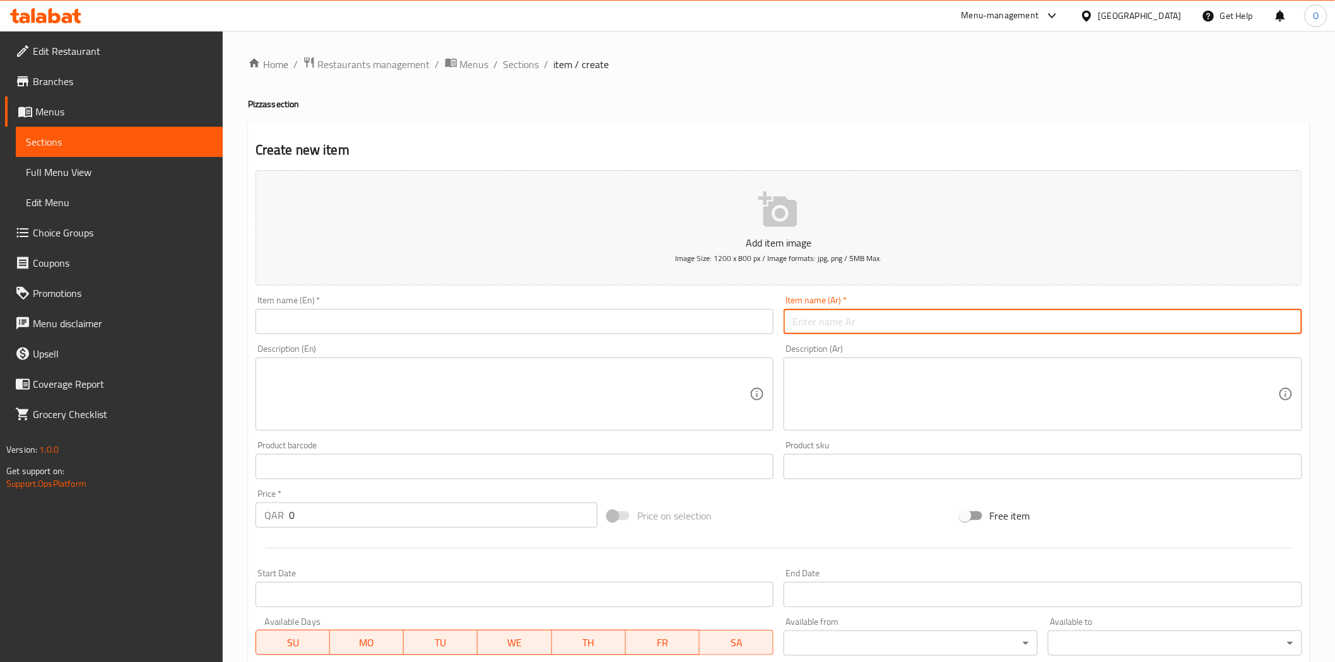
paste input "بيتزا شاورما دجاج"
type input "بيتزا شاورما دجاج"
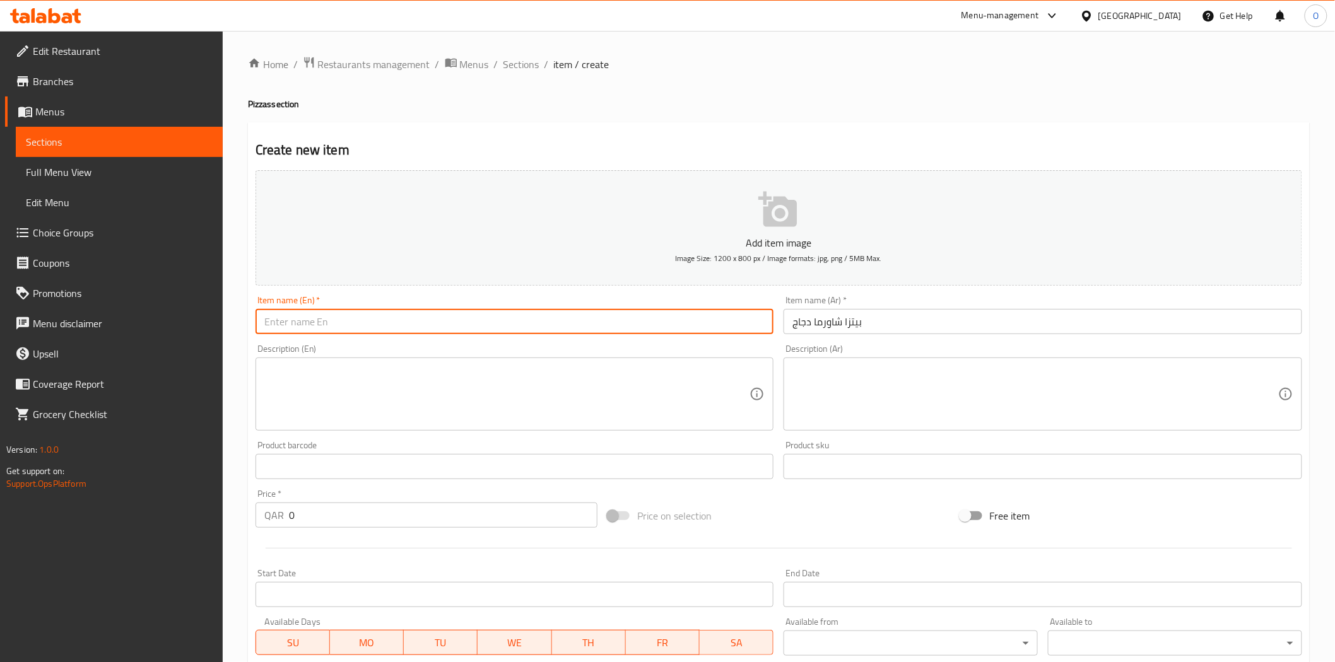
paste input "Chicken Shawarma Pizza"
type input "Chicken Shawarma Pizza"
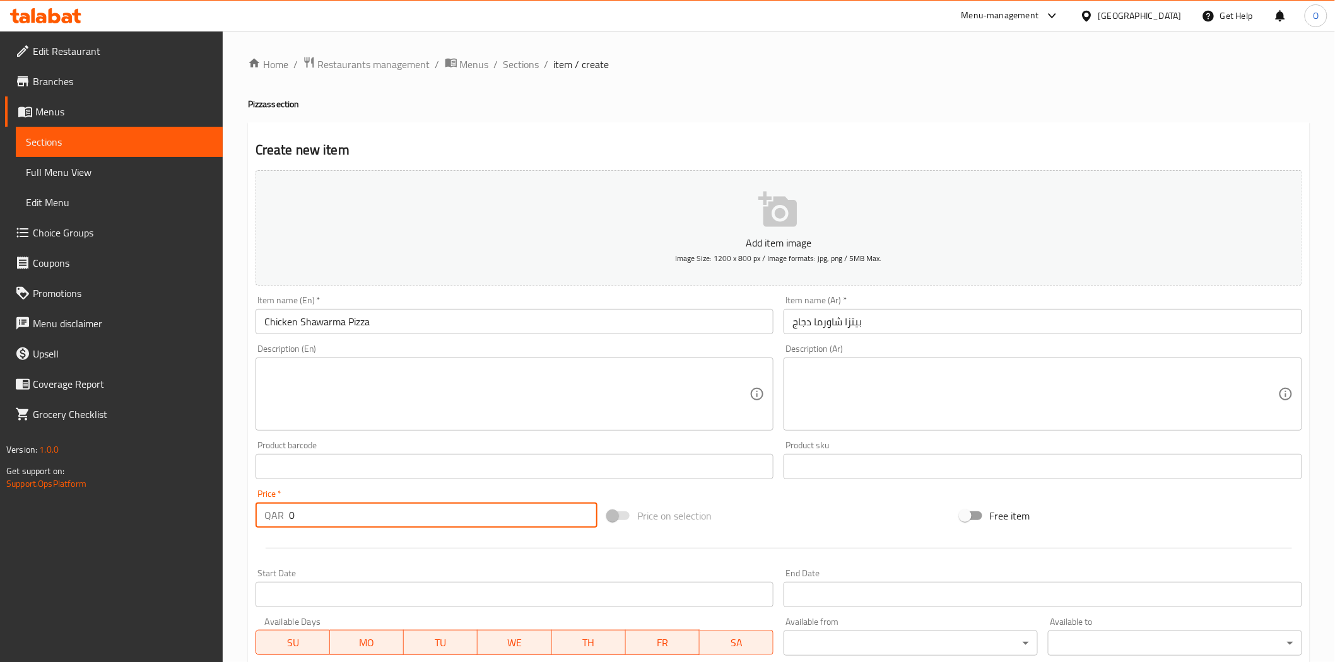
click at [270, 518] on div "QAR 0 Price *" at bounding box center [426, 515] width 342 height 25
paste input "25"
type input "25"
click at [335, 400] on textarea at bounding box center [507, 395] width 486 height 60
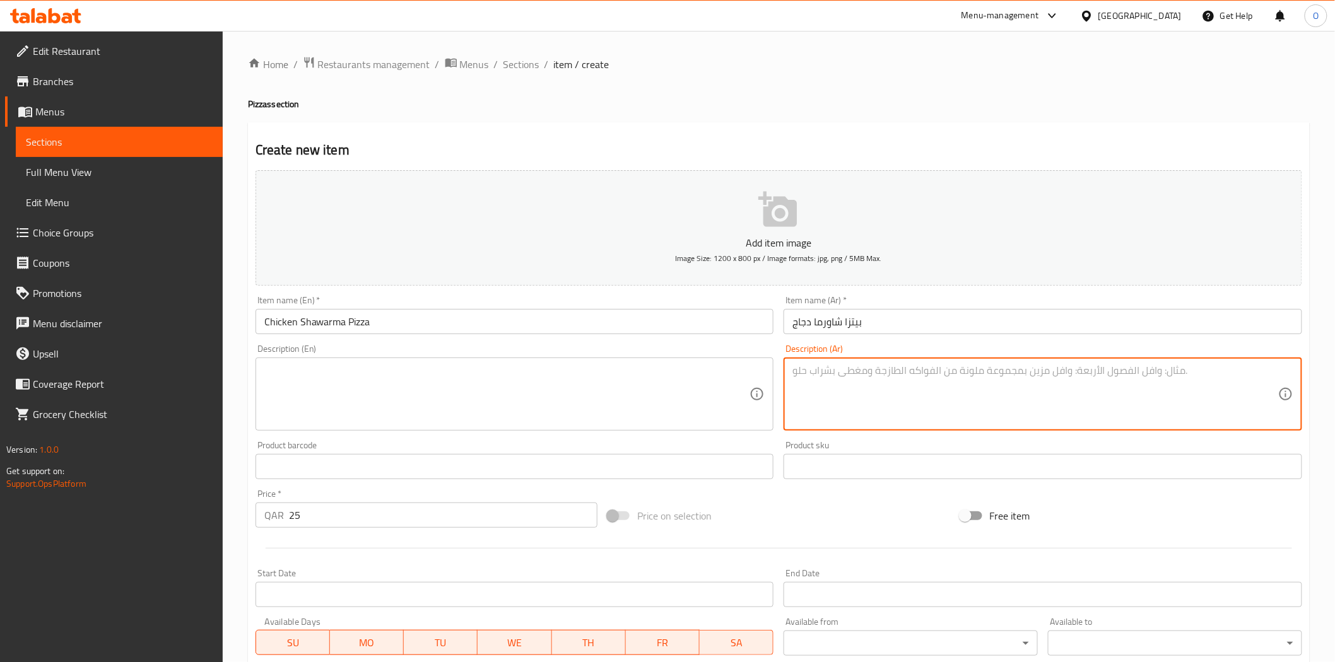
click at [835, 402] on textarea at bounding box center [1035, 395] width 486 height 60
paste textarea "بيتزا بالدجاج الشاورما مضاف إليها صلصة الطماطم، الجبن، وعجينة البيتزا الوزن 250…"
type textarea "بيتزا بالدجاج الشاورما مضاف إليها صلصة الطماطم، الجبن، وعجينة البيتزا الوزن 250…"
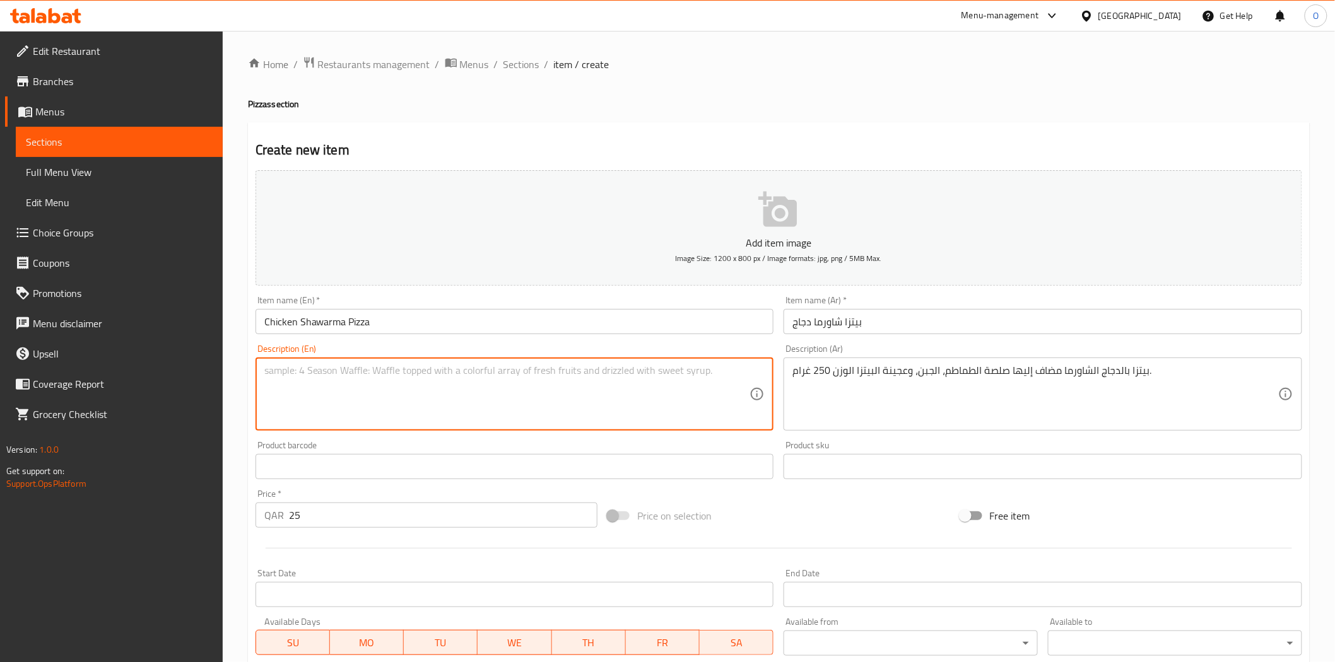
paste textarea "Chicken shawarma pizza with tomato sauce, cheese, and pizza dough. Weight: 250 …"
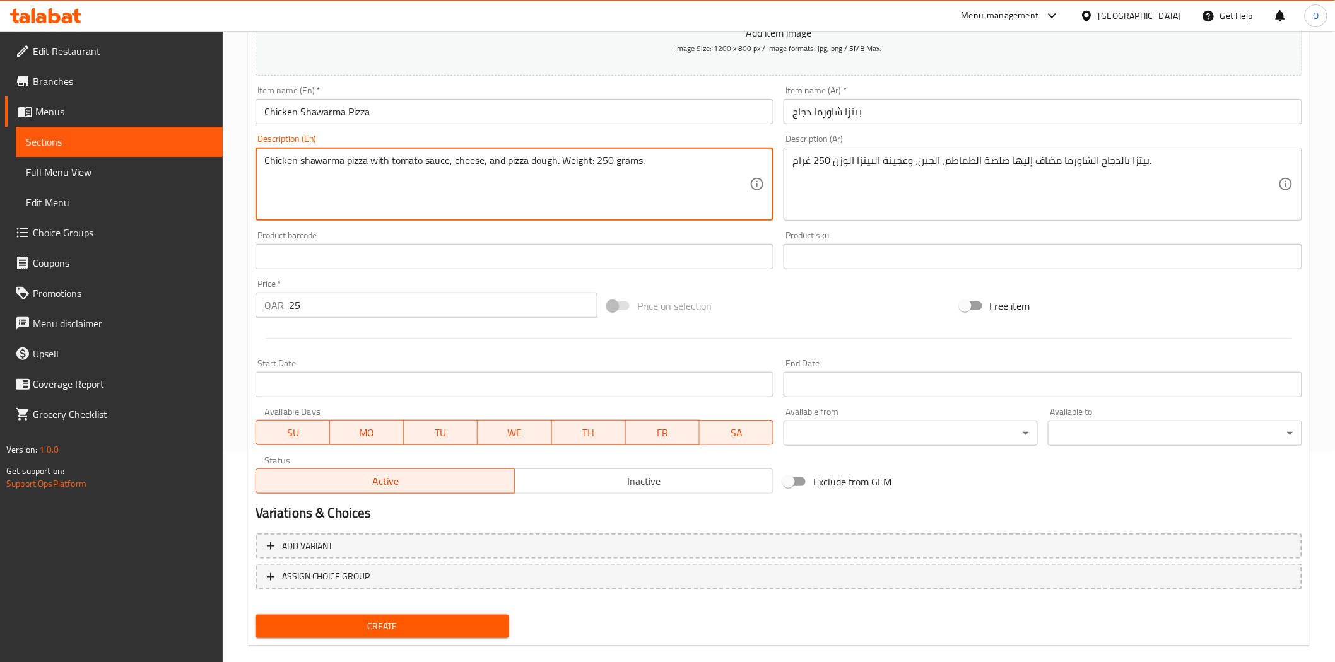
scroll to position [227, 0]
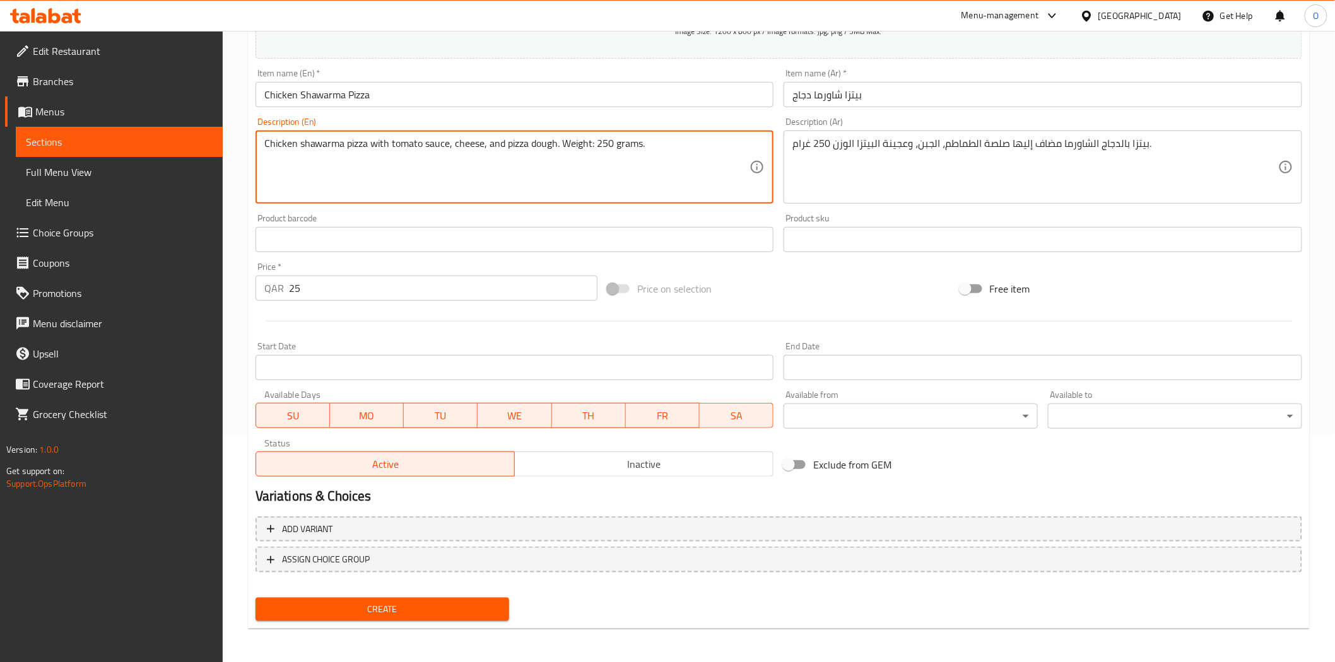
type textarea "Chicken shawarma pizza with tomato sauce, cheese, and pizza dough. Weight: 250 …"
click at [359, 609] on span "Create" at bounding box center [383, 610] width 234 height 16
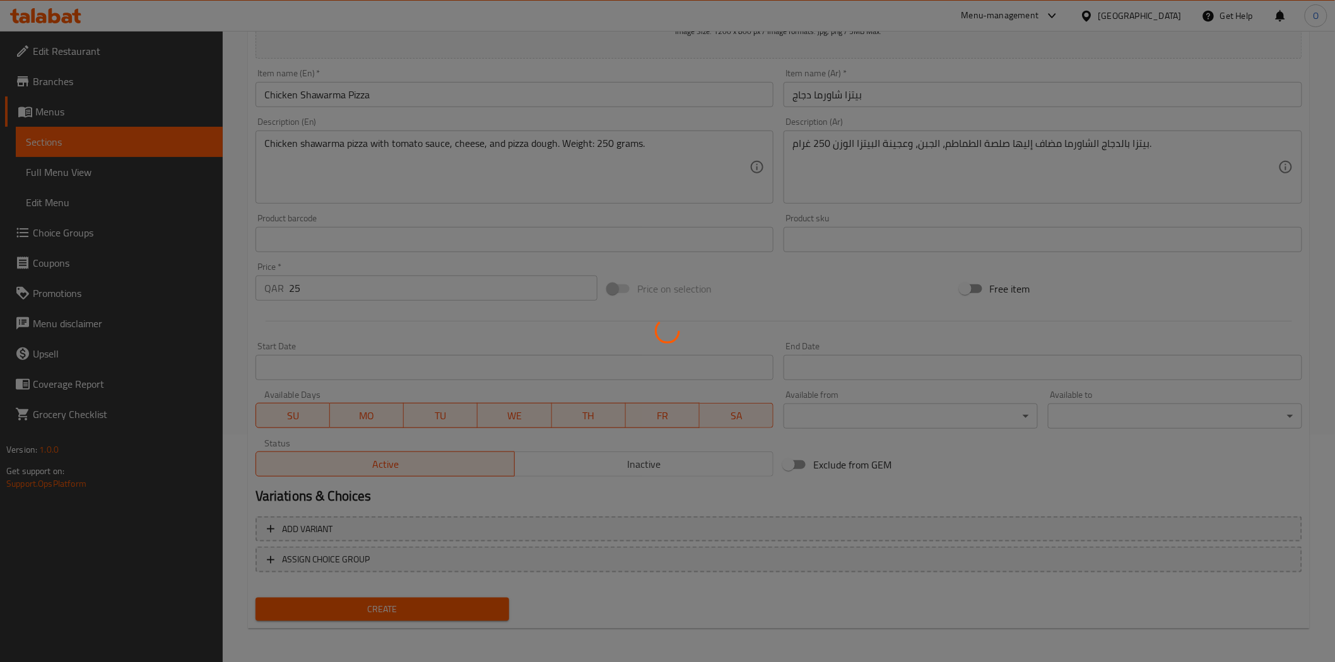
type input "0"
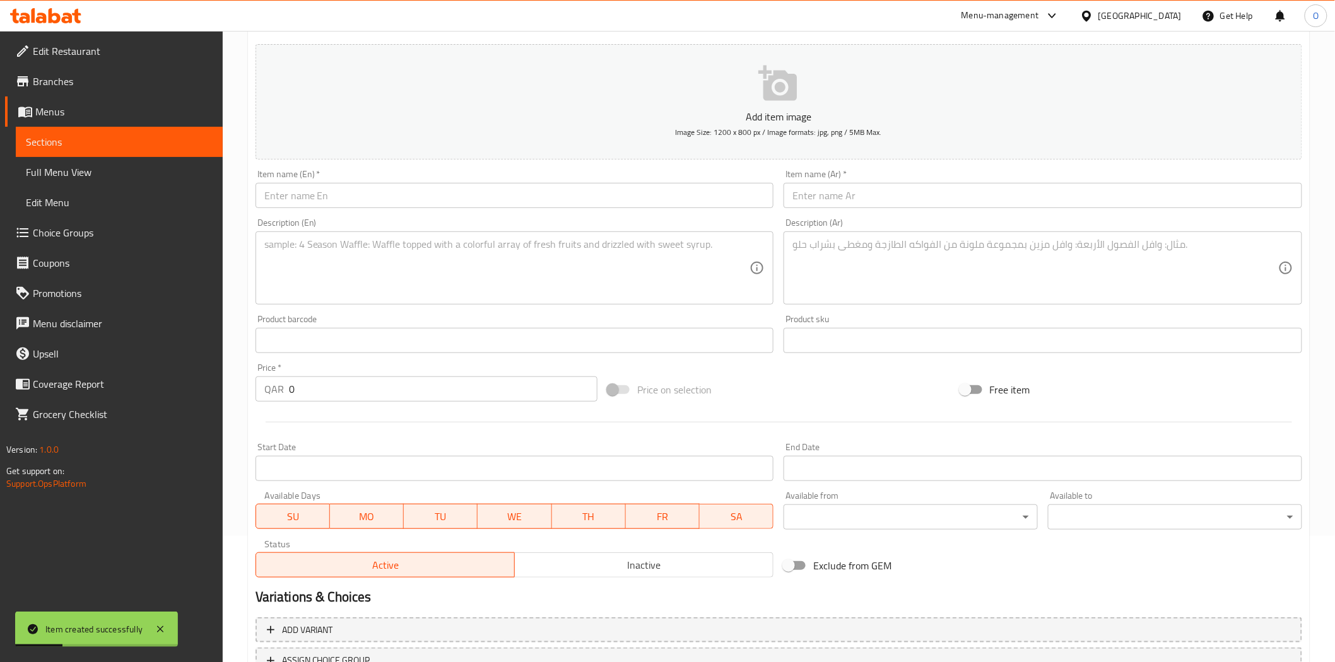
scroll to position [0, 0]
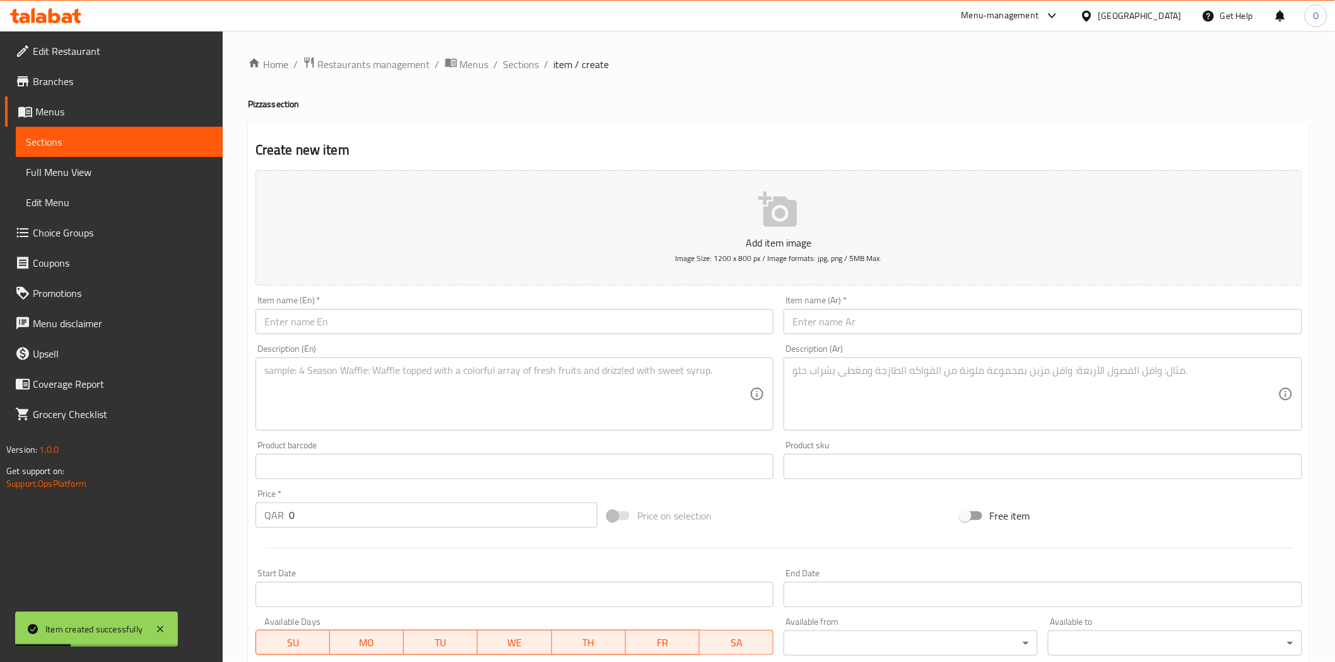
drag, startPoint x: 512, startPoint y: 59, endPoint x: 518, endPoint y: 77, distance: 18.5
click at [512, 59] on span "Sections" at bounding box center [521, 64] width 36 height 15
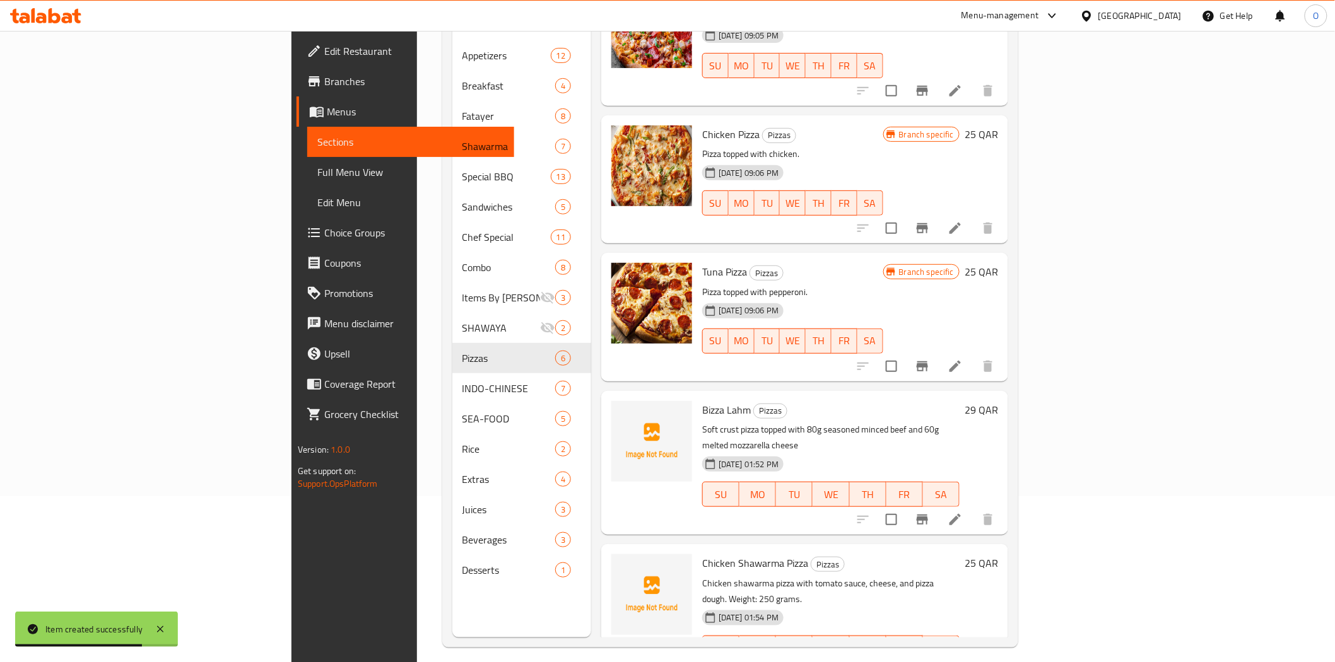
scroll to position [177, 0]
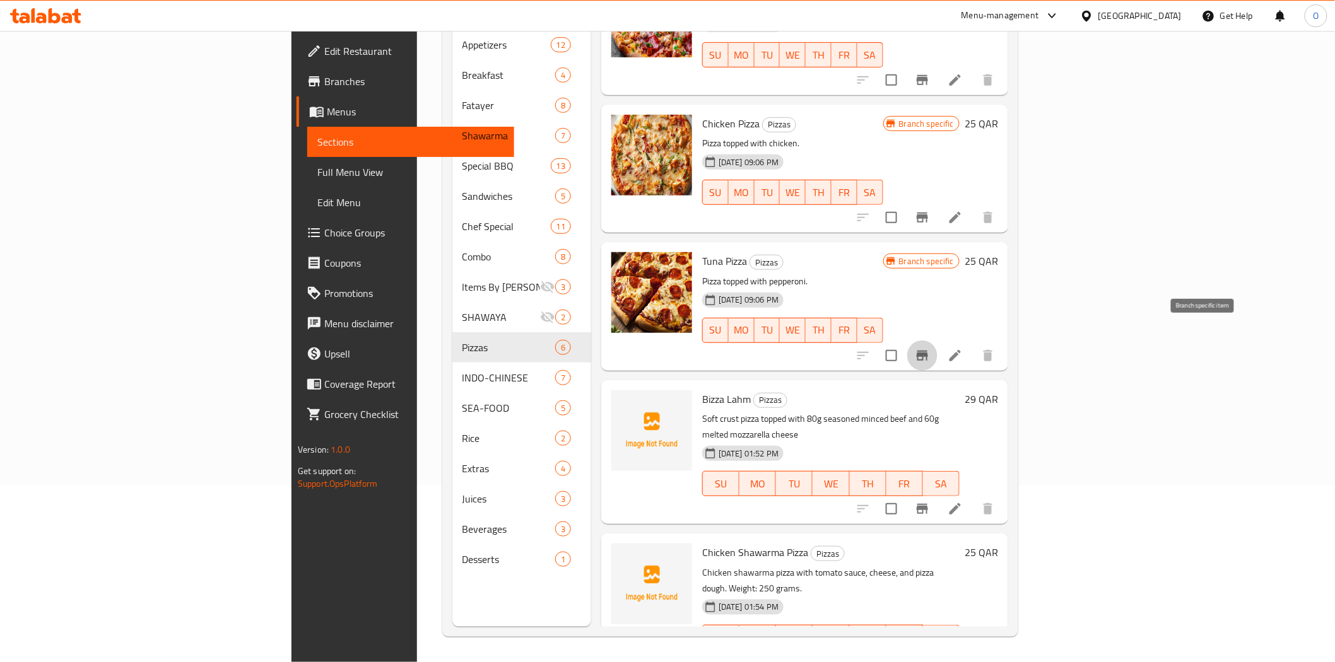
click at [930, 348] on icon "Branch-specific-item" at bounding box center [921, 355] width 15 height 15
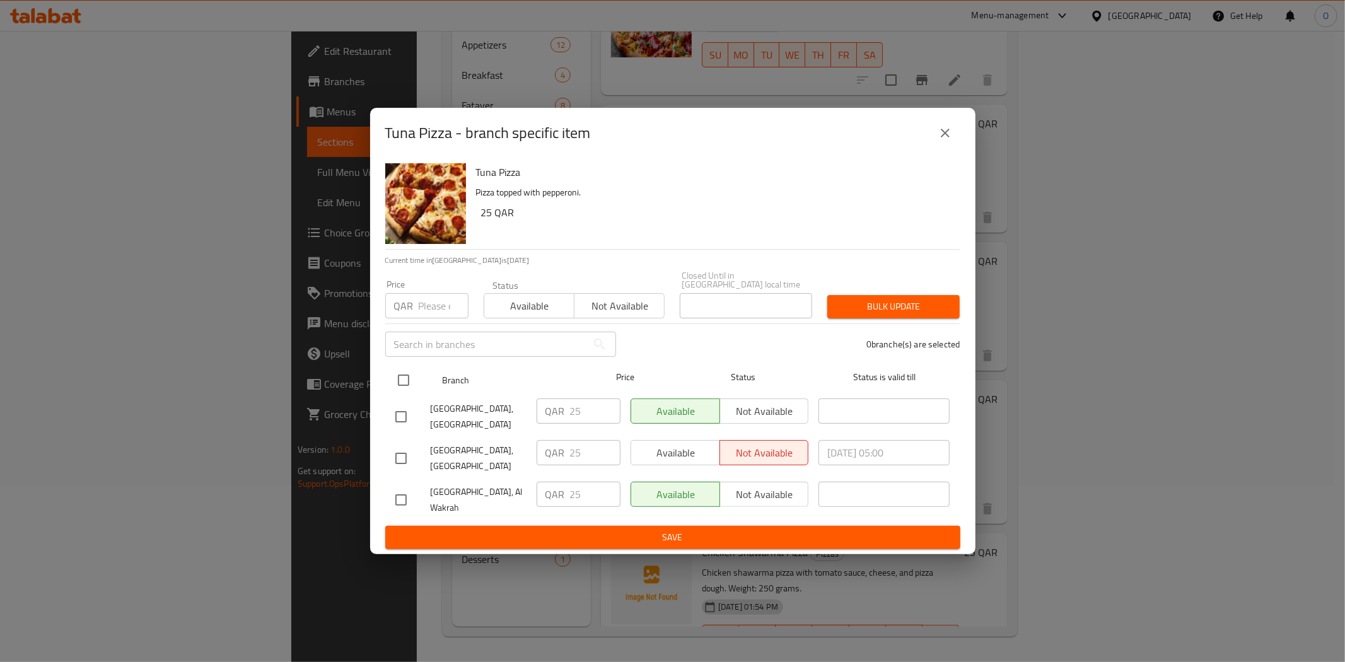
click at [414, 367] on input "checkbox" at bounding box center [403, 380] width 26 height 26
checkbox input "true"
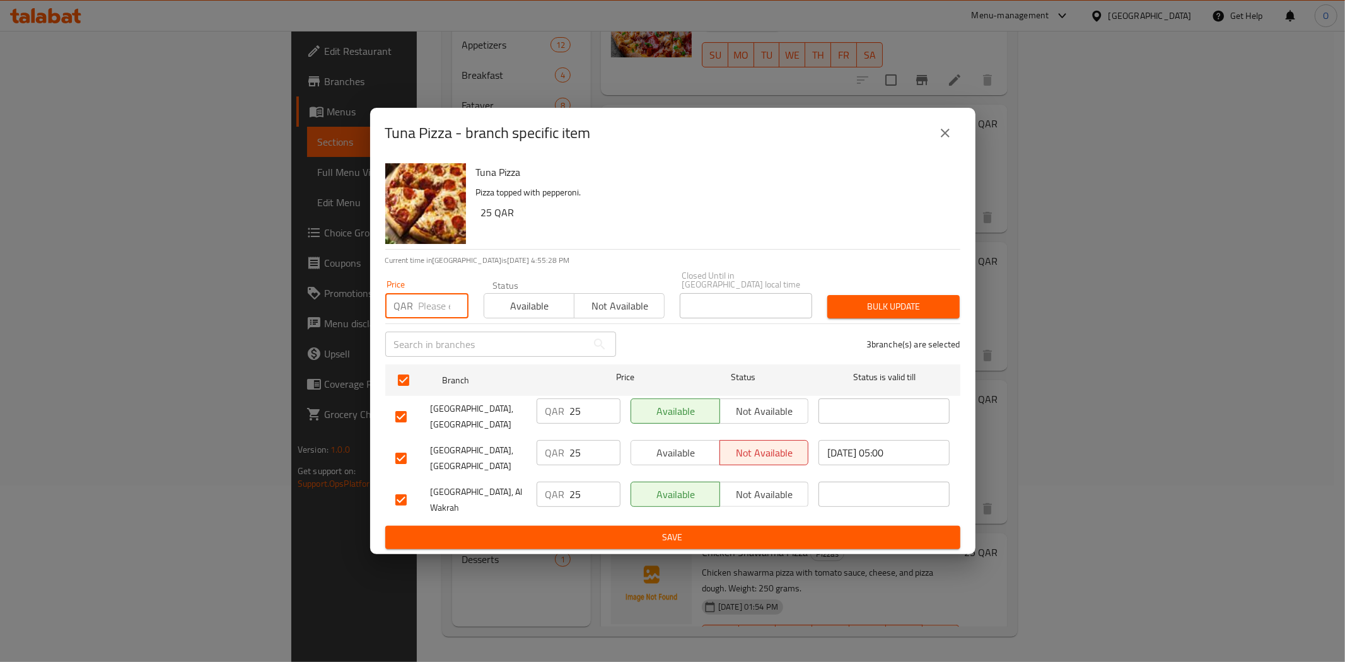
paste input "25"
type input "25"
drag, startPoint x: 904, startPoint y: 293, endPoint x: 904, endPoint y: 301, distance: 7.6
click at [903, 299] on span "Bulk update" at bounding box center [894, 307] width 112 height 16
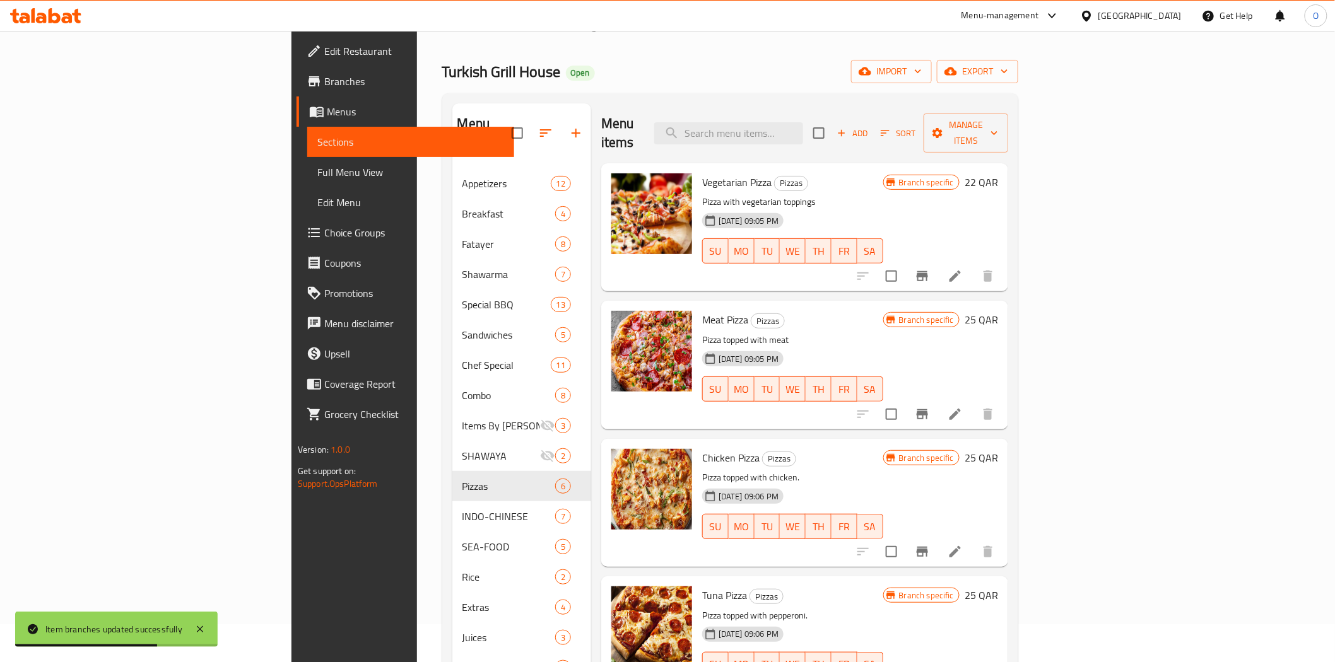
scroll to position [36, 0]
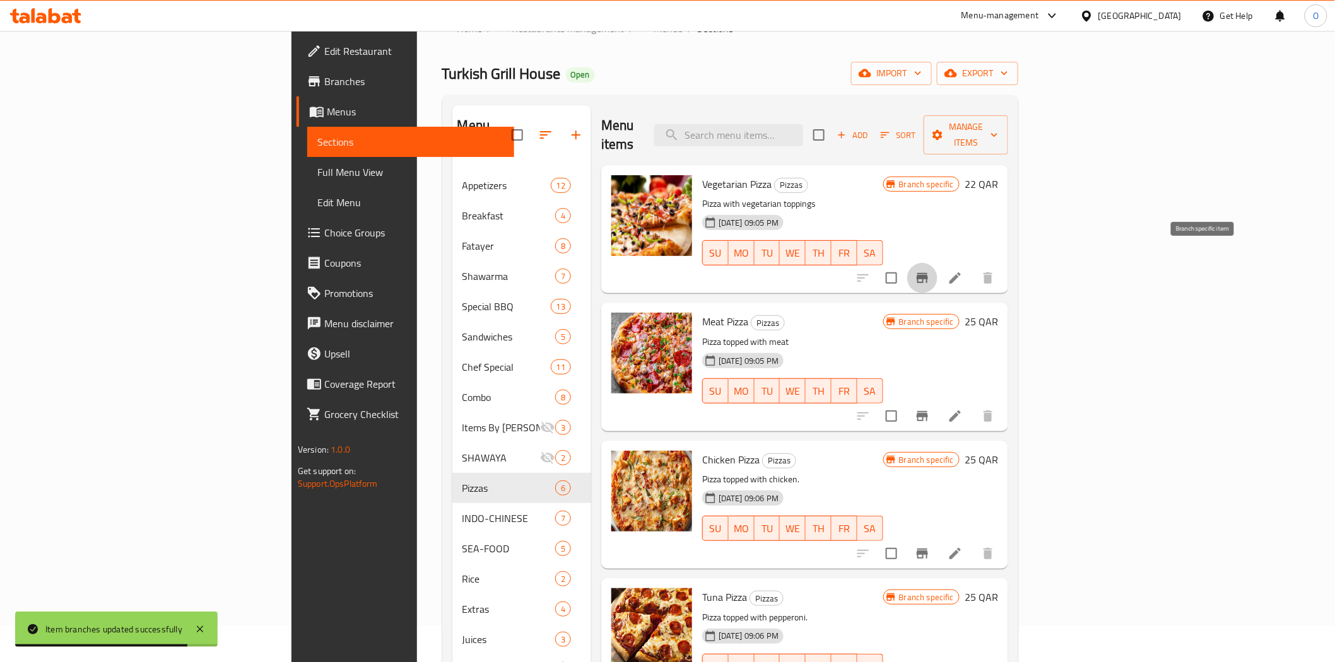
click at [928, 273] on icon "Branch-specific-item" at bounding box center [921, 278] width 11 height 10
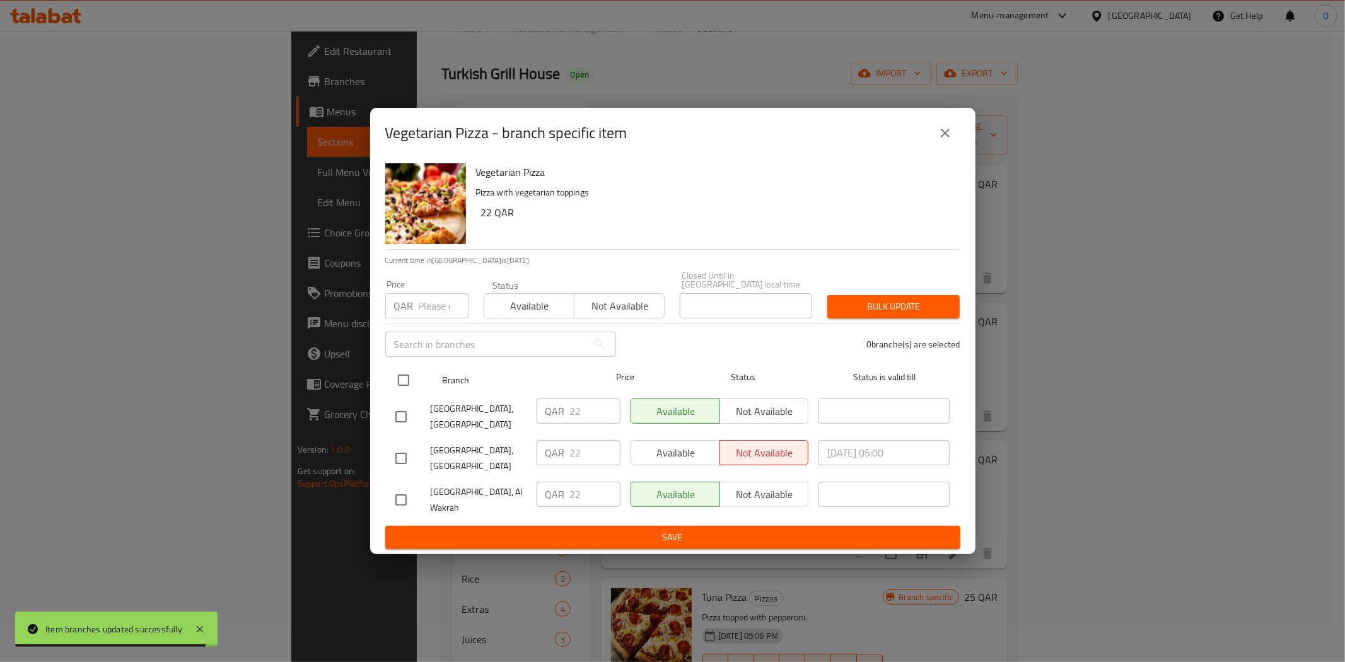
click at [408, 371] on input "checkbox" at bounding box center [403, 380] width 26 height 26
checkbox input "true"
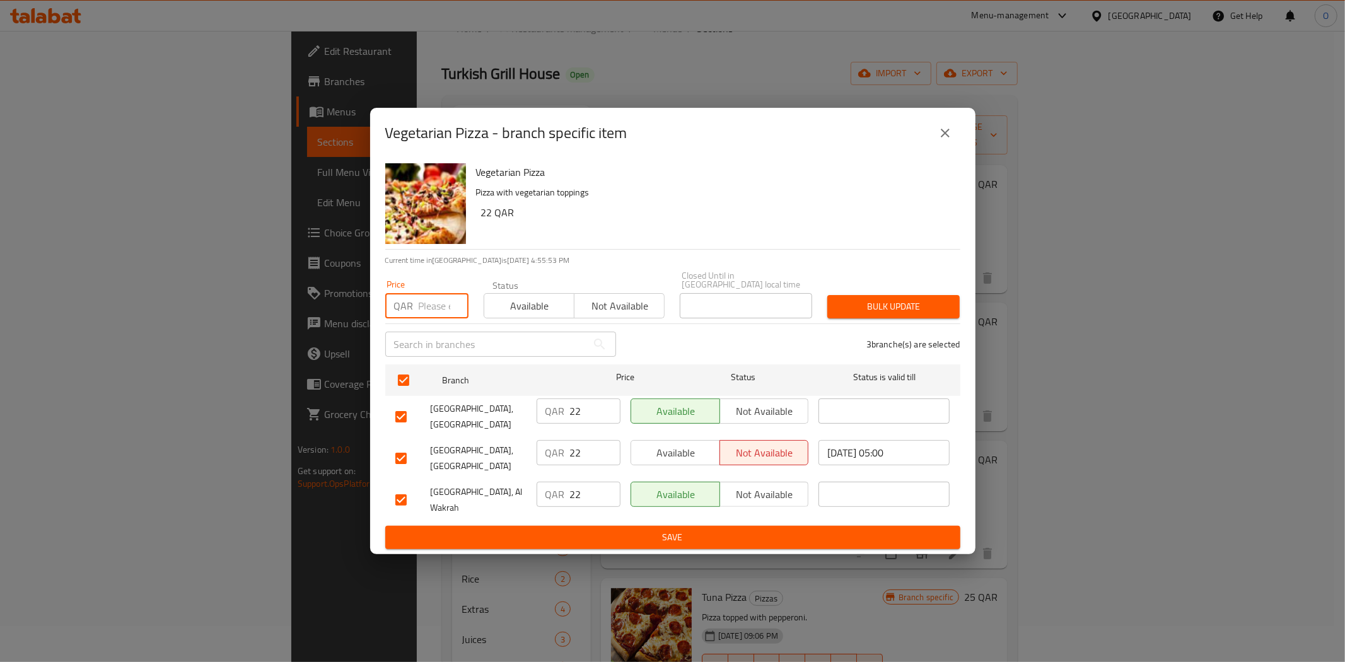
paste input "25"
type input "25"
click at [882, 301] on span "Bulk update" at bounding box center [894, 307] width 112 height 16
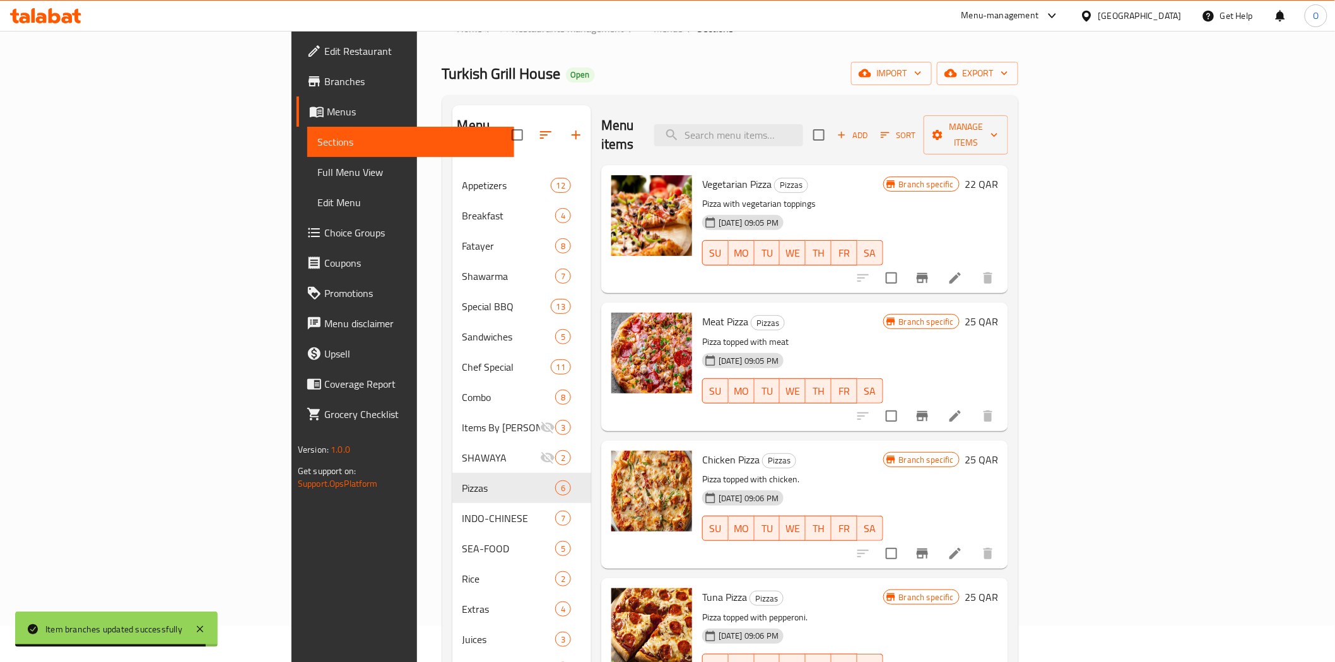
click at [869, 128] on span "Add" at bounding box center [852, 135] width 34 height 15
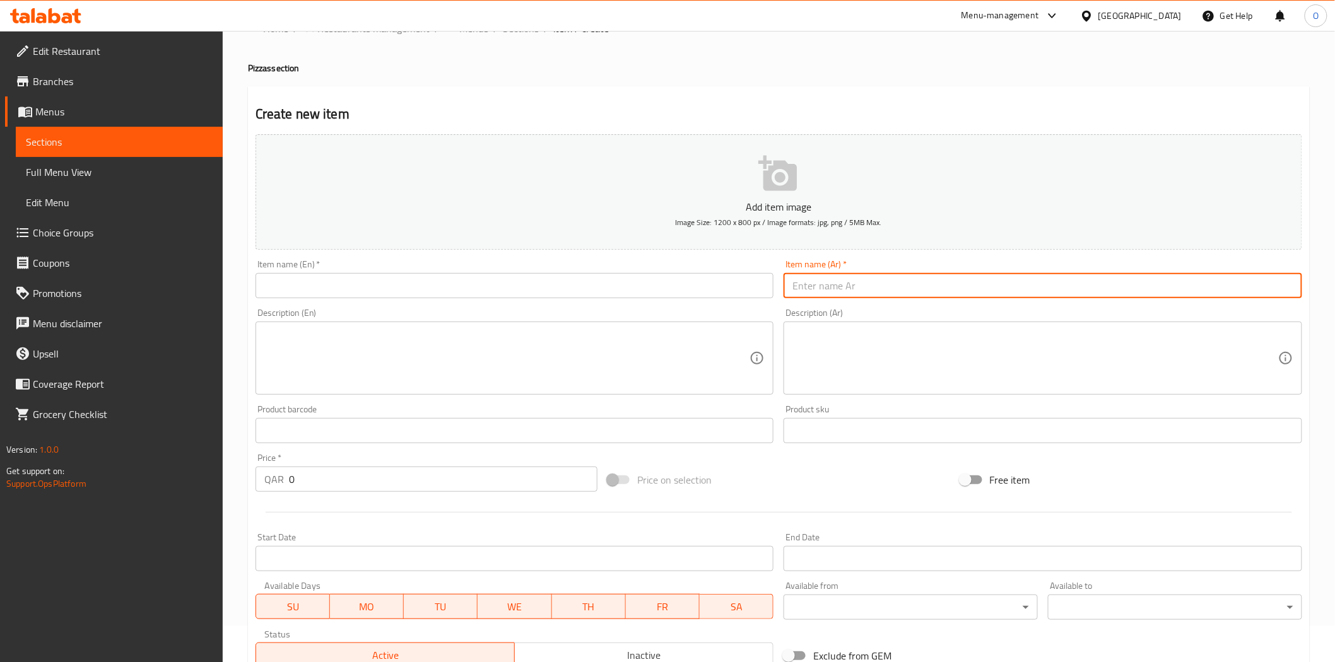
paste input "بي مارج"تا"
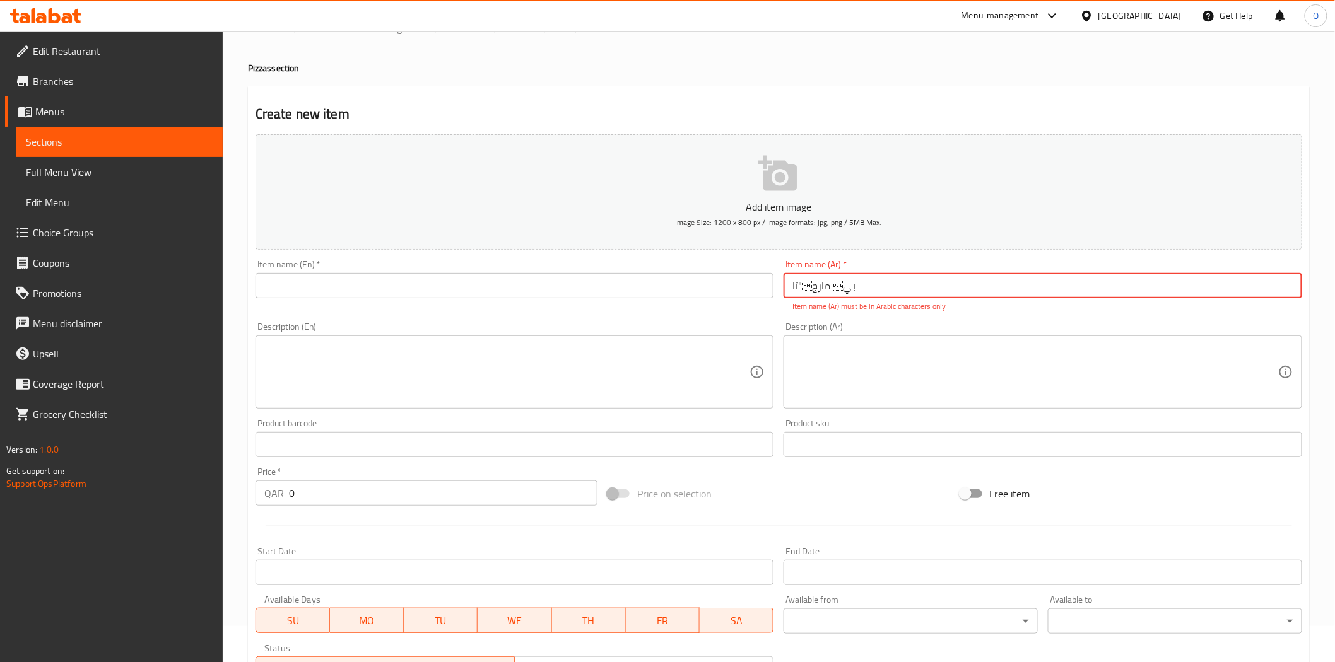
click at [896, 297] on input "بي مارج"تا" at bounding box center [1042, 285] width 518 height 25
paste input "/"
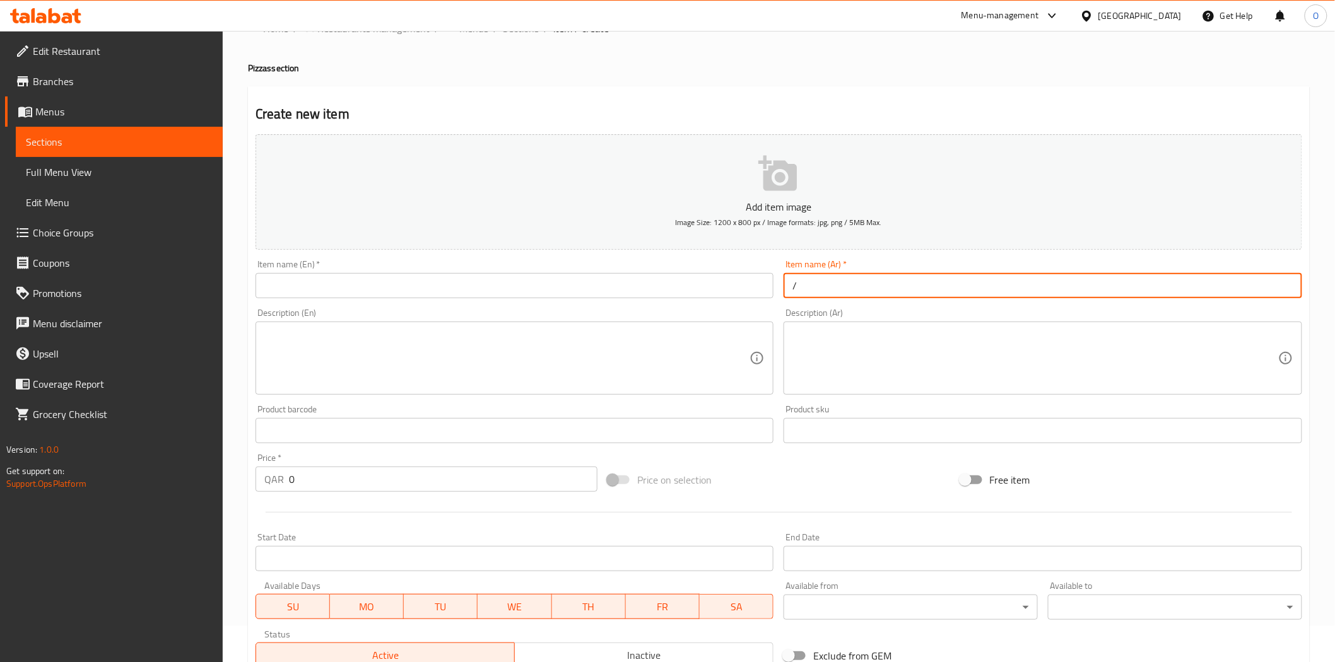
click at [846, 289] on input "/" at bounding box center [1042, 285] width 518 height 25
click at [845, 289] on input "/" at bounding box center [1042, 285] width 518 height 25
drag, startPoint x: 845, startPoint y: 289, endPoint x: 799, endPoint y: 284, distance: 46.3
click at [799, 284] on input "/" at bounding box center [1042, 285] width 518 height 25
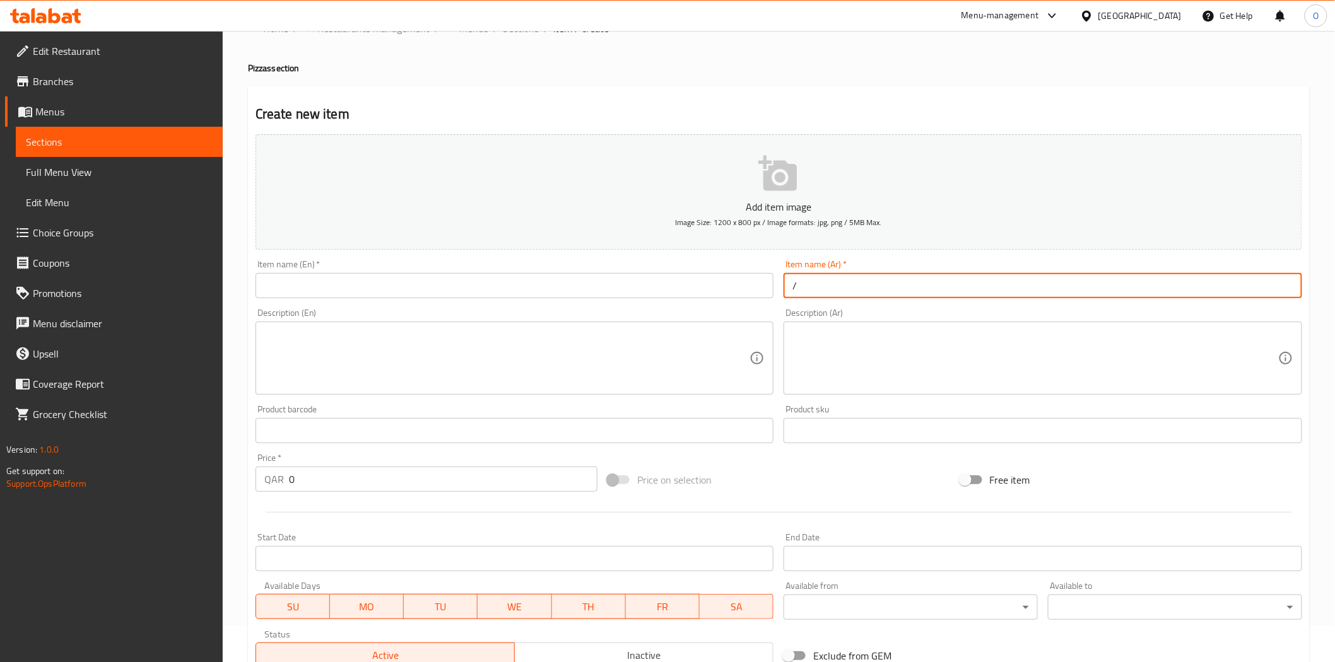
click at [799, 286] on input "/" at bounding box center [1042, 285] width 518 height 25
paste input "بيتزا خضار / [PERSON_NAME]"
drag, startPoint x: 844, startPoint y: 287, endPoint x: 920, endPoint y: 297, distance: 76.4
click at [920, 297] on input "بيتزا خضار / [PERSON_NAME]" at bounding box center [1042, 285] width 518 height 25
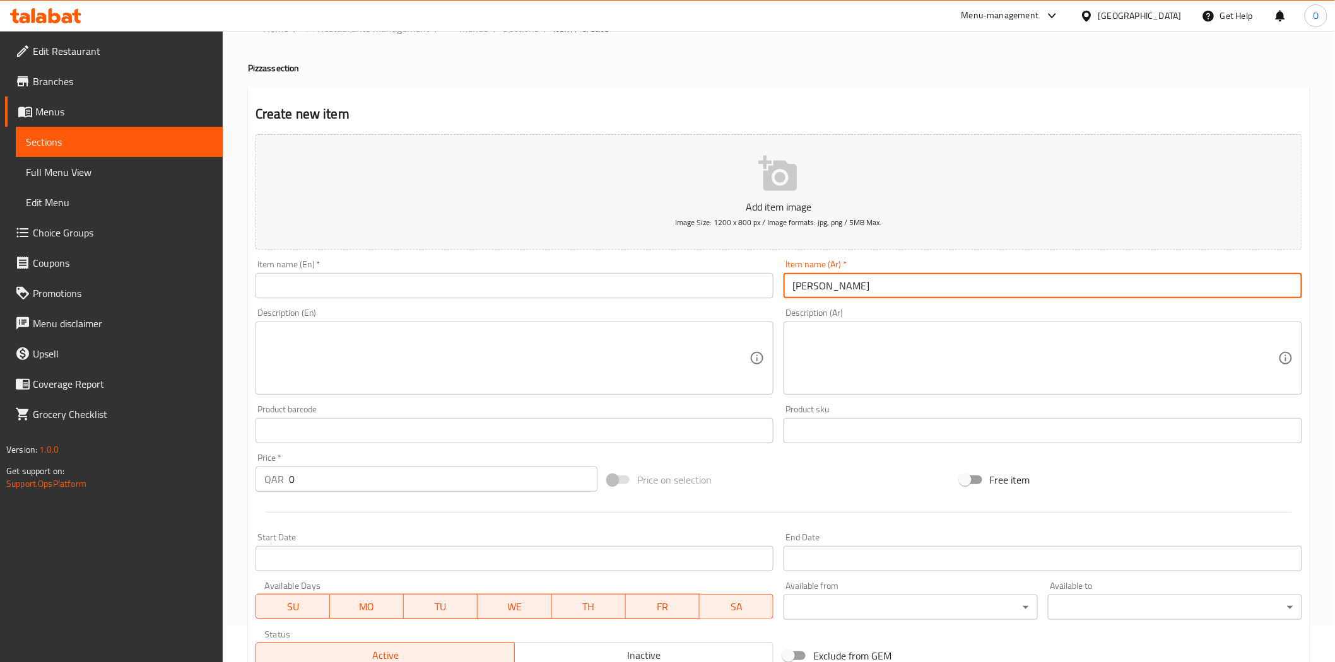
click at [835, 273] on input "[PERSON_NAME]" at bounding box center [1042, 285] width 518 height 25
type input "[PERSON_NAME]"
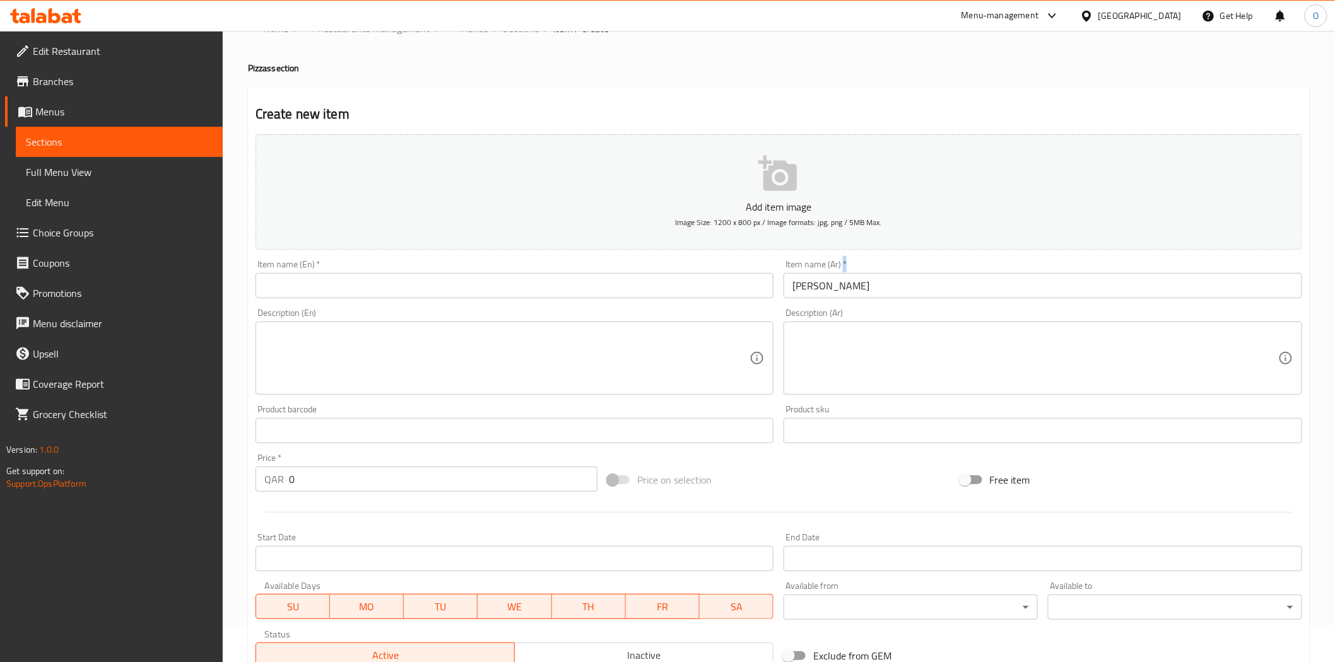
click at [834, 272] on div "Item name (Ar)   * [PERSON_NAME] Item name (Ar) *" at bounding box center [1042, 279] width 518 height 38
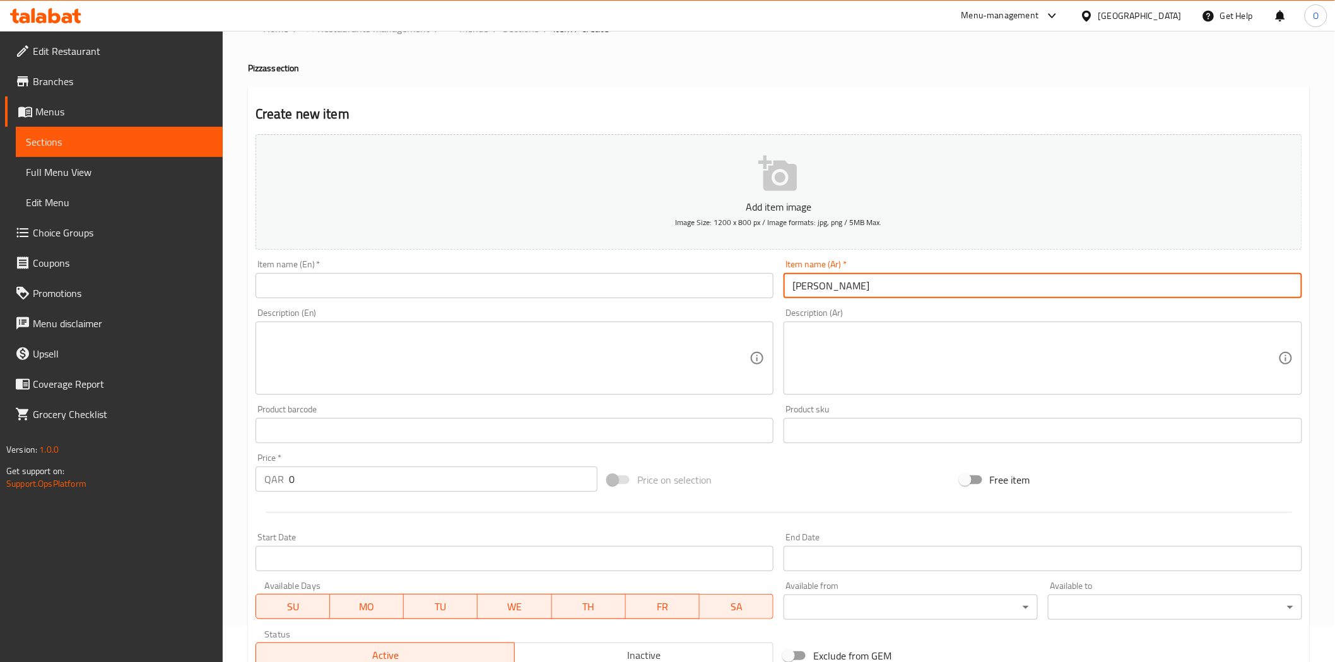
click at [836, 287] on input "[PERSON_NAME]" at bounding box center [1042, 285] width 518 height 25
click at [836, 288] on input "[PERSON_NAME]" at bounding box center [1042, 285] width 518 height 25
click at [836, 286] on input "[PERSON_NAME]" at bounding box center [1042, 285] width 518 height 25
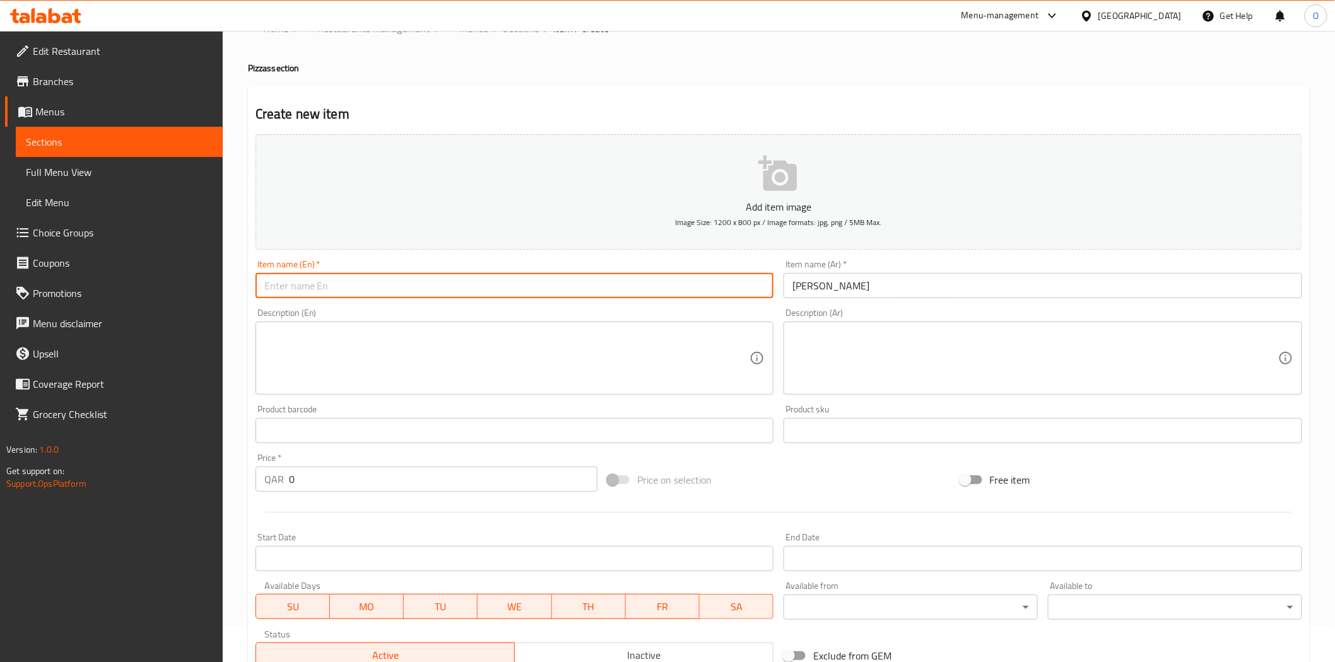
click at [360, 276] on input "text" at bounding box center [514, 285] width 518 height 25
paste input "[PERSON_NAME]"
type input "[PERSON_NAME]"
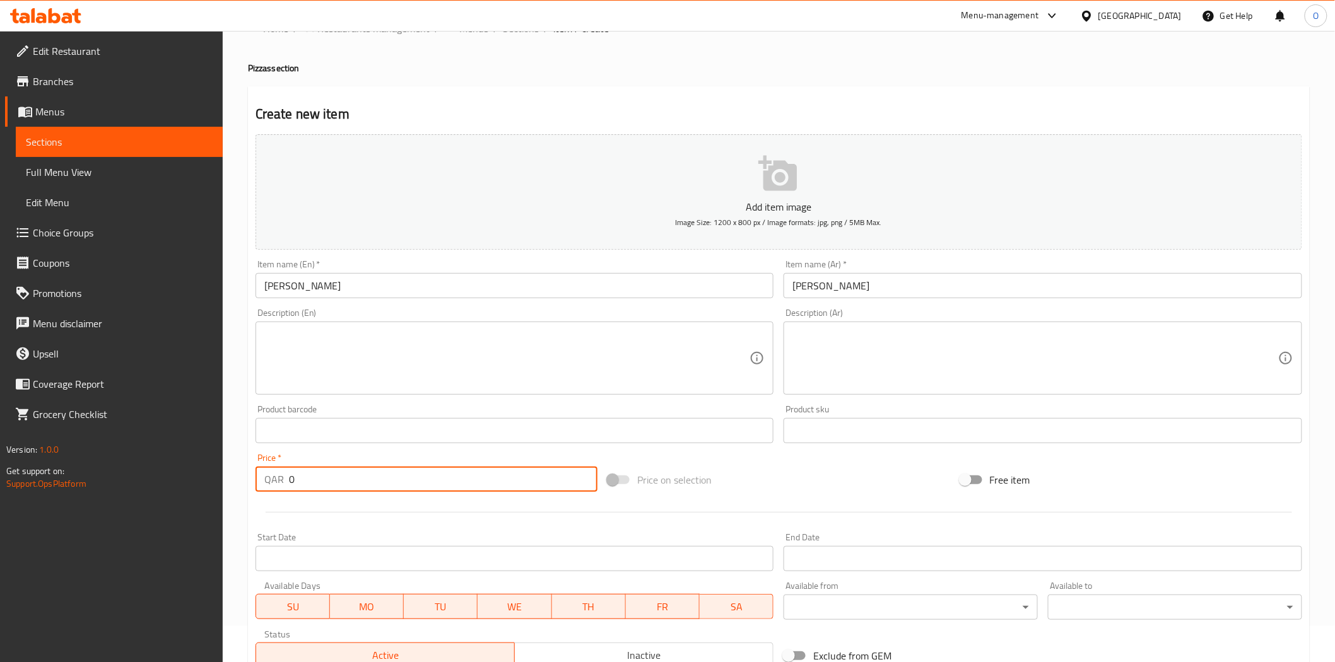
click at [290, 482] on input "0" at bounding box center [443, 479] width 308 height 25
paste input "25"
type input "25"
click at [351, 371] on textarea at bounding box center [507, 359] width 486 height 60
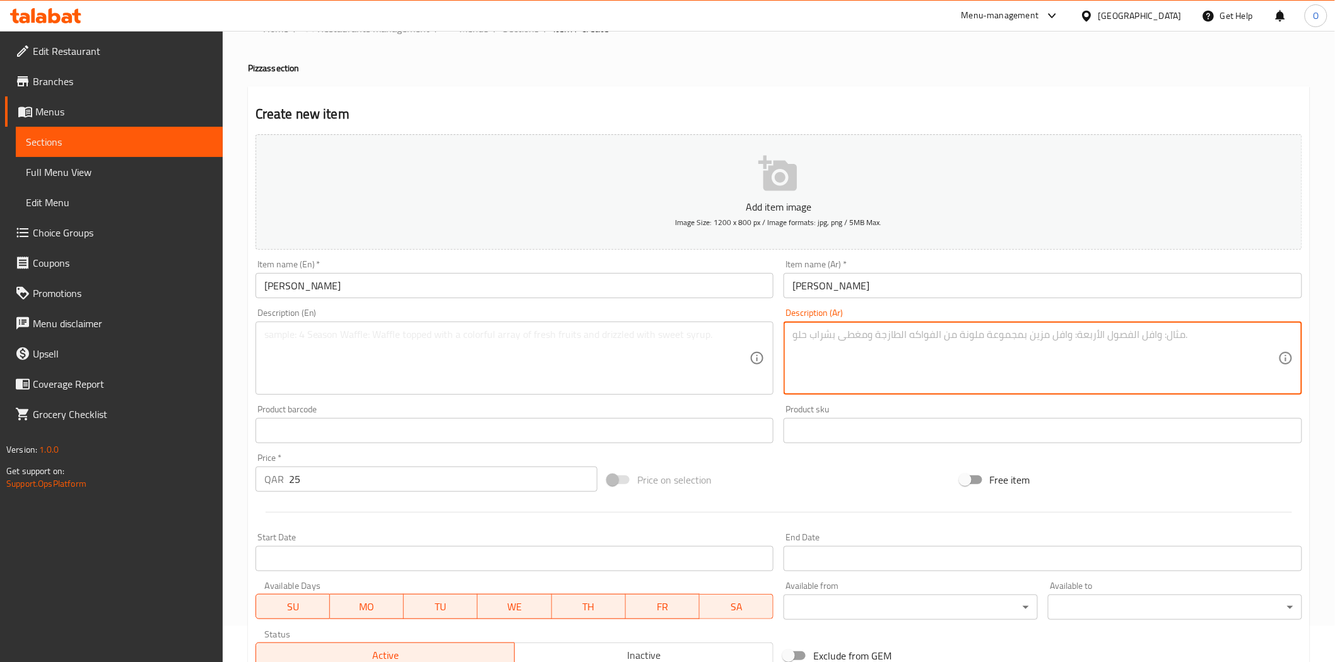
paste textarea "عجينة 120 غ، الحشوة والجبن 100 غ (خضار خضار مشكلة 70 غ، صلصة طماطم 20 غ، موزاري…"
click at [969, 370] on textarea "عجينة 120 غ، الحشوة والجبن 100 غ (خضار خضار مشكلة 70 غ، صلصة طماطم 20 غ، موزاري…" at bounding box center [1035, 359] width 486 height 60
click at [1035, 336] on textarea "عجينة 120 غ، الحشوة والجبن 100 غ (خضار خضار مشكلة 70 غ، صلصة طماطم 20 غ، موزاري…" at bounding box center [1035, 359] width 486 height 60
click at [1112, 345] on textarea "عجينة 120 غ، الحشوة والجبن 100 غ (خضار خضار مشكلة 70 غ، صلصة طماطم 20 غ، موزاري…" at bounding box center [1035, 359] width 486 height 60
paste textarea "غ"
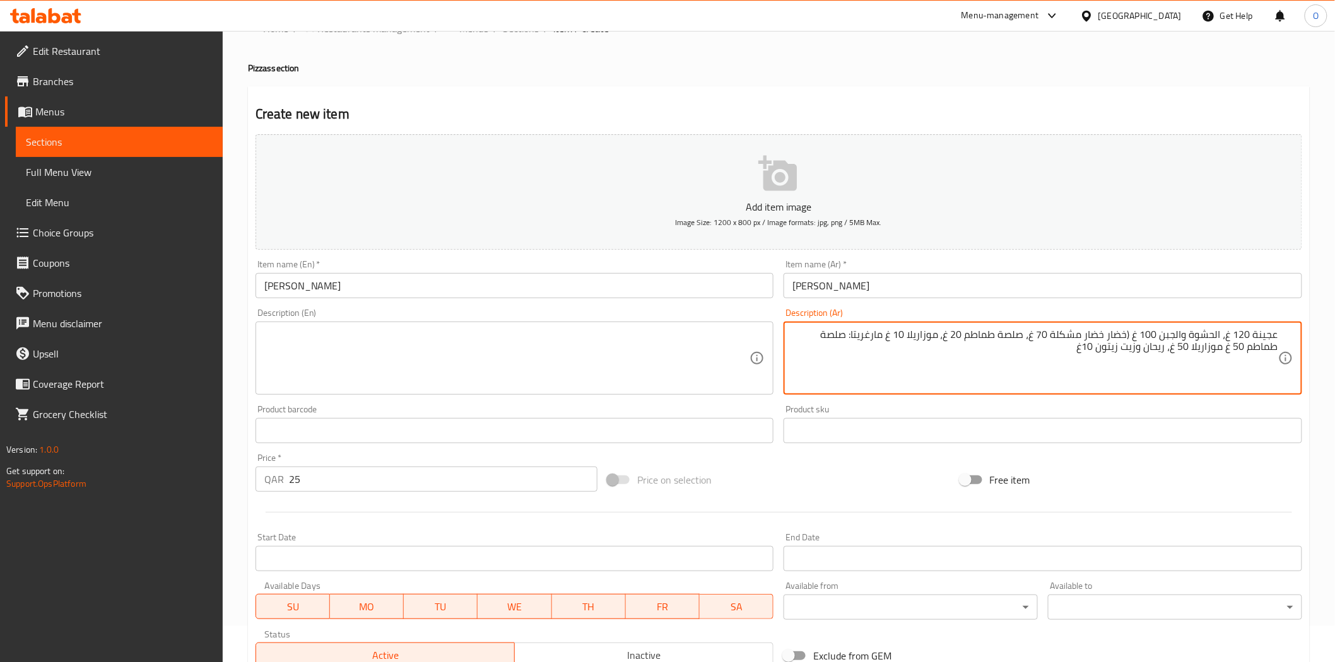
click at [1106, 370] on textarea "عجينة 120 غ، الحشوة والجبن 100 غ (خضار خضار مشكلة 70 غ، صلصة طماطم 20 غ، موزاري…" at bounding box center [1035, 359] width 486 height 60
click at [1106, 369] on textarea "عجينة 120 غ، الحشوة والجبن 100 غ (خضار خضار مشكلة 70 غ، صلصة طماطم 20 غ، موزاري…" at bounding box center [1035, 359] width 486 height 60
type textarea "عجينة 120 غ، الحشوة والجبن 100 غ (خضار خضار مشكلة 70 غ، صلصة طماطم 20 غ، موزاري…"
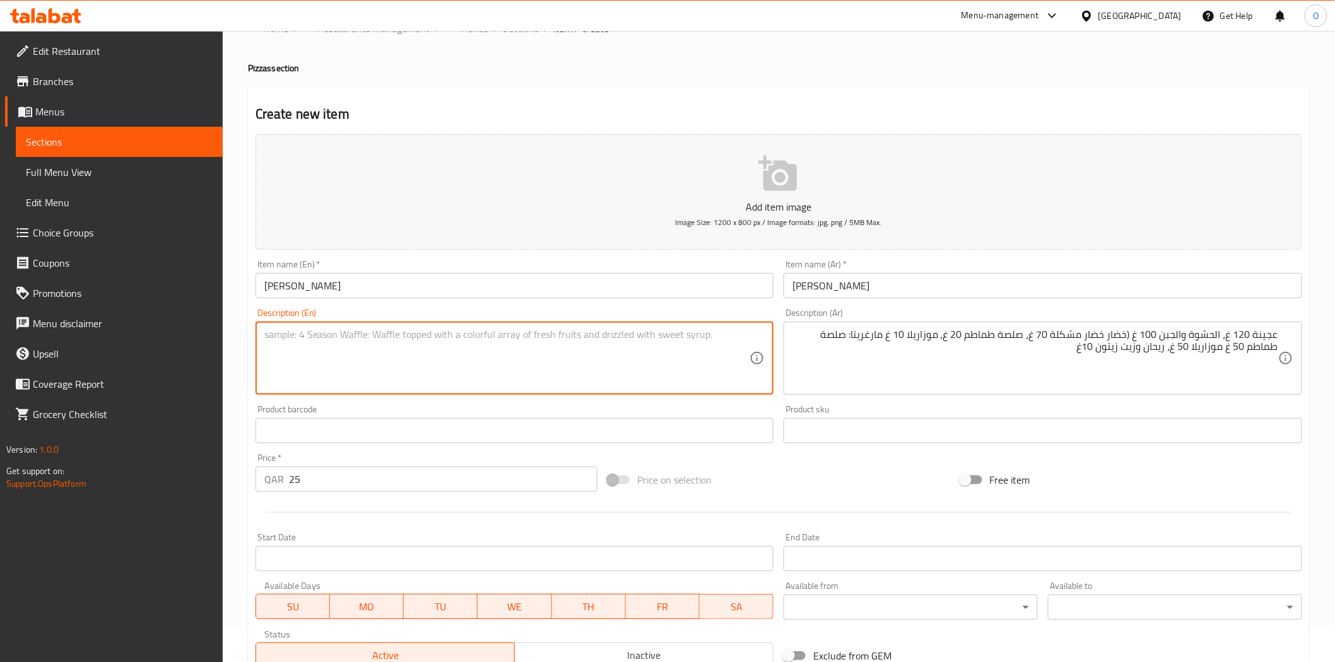
paste textarea "Dough 120g, filling and cheese 100g (mixed vegetables 70g, tomato sauce 20g, mo…"
click at [366, 377] on textarea "Dough 120g, filling and cheese 100g (mixed vegetables 70g, tomato sauce 20g, mo…" at bounding box center [507, 359] width 486 height 60
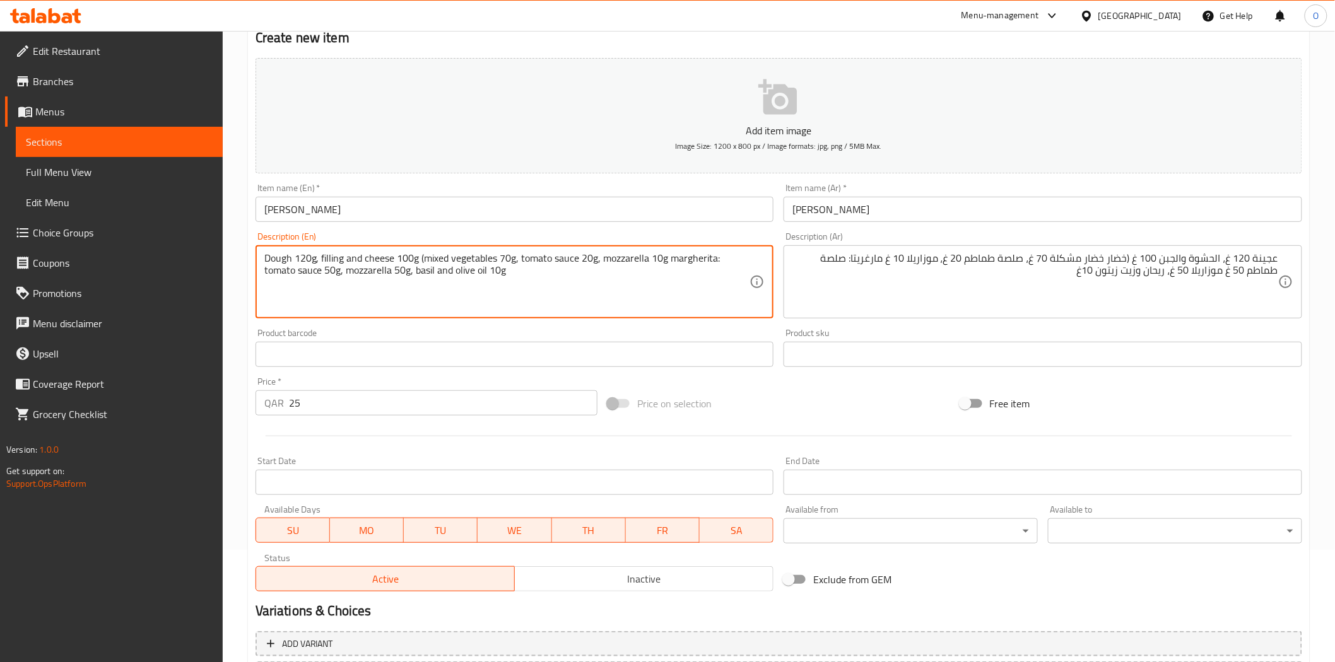
scroll to position [227, 0]
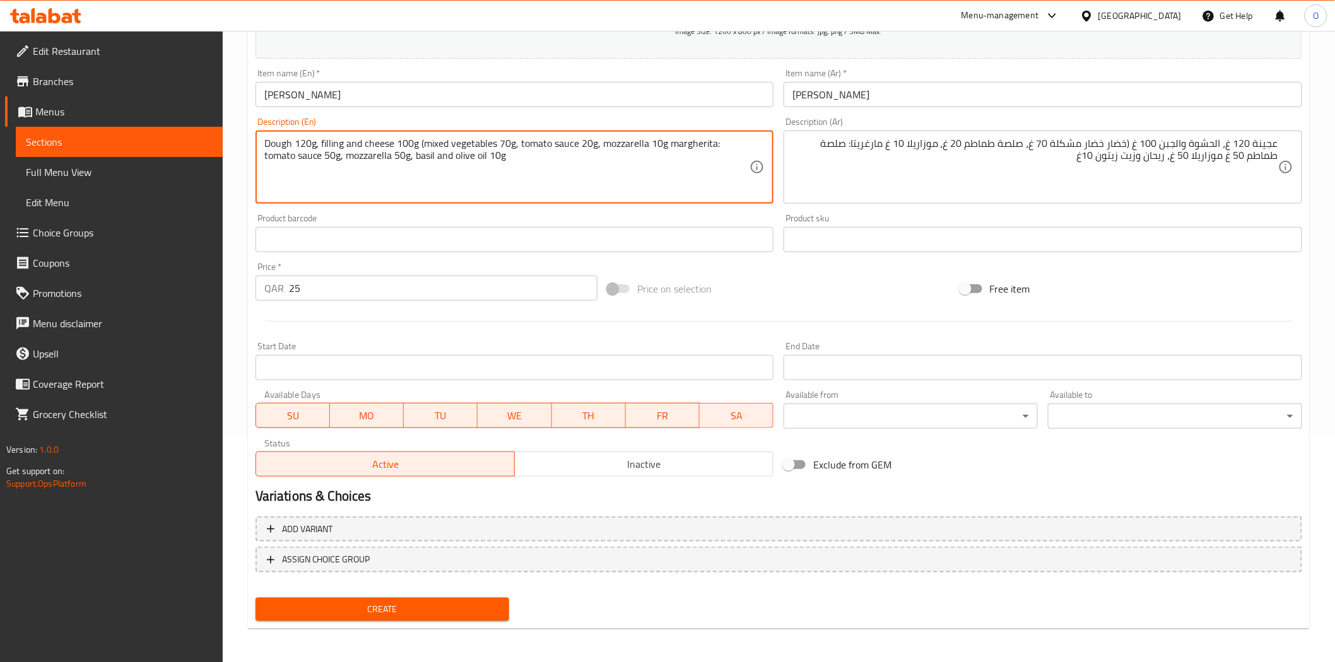
type textarea "Dough 120g, filling and cheese 100g (mixed vegetables 70g, tomato sauce 20g, mo…"
click at [601, 464] on span "Inactive" at bounding box center [644, 464] width 248 height 18
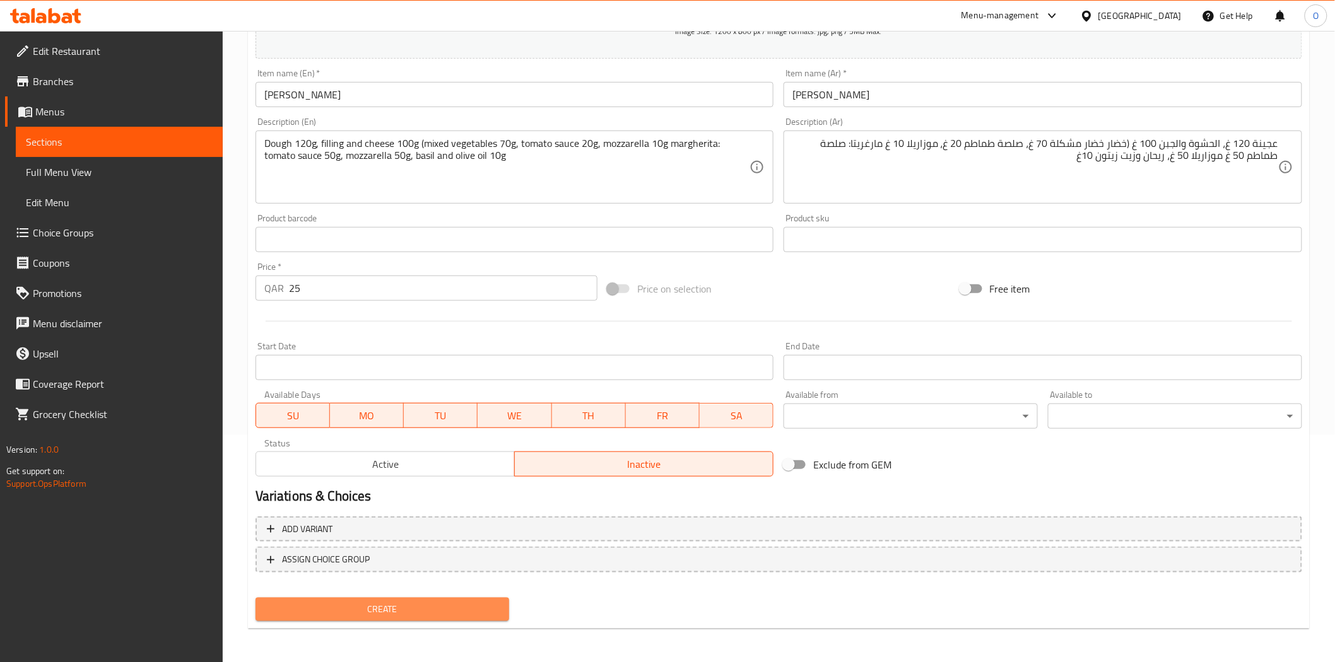
click at [419, 614] on span "Create" at bounding box center [383, 610] width 234 height 16
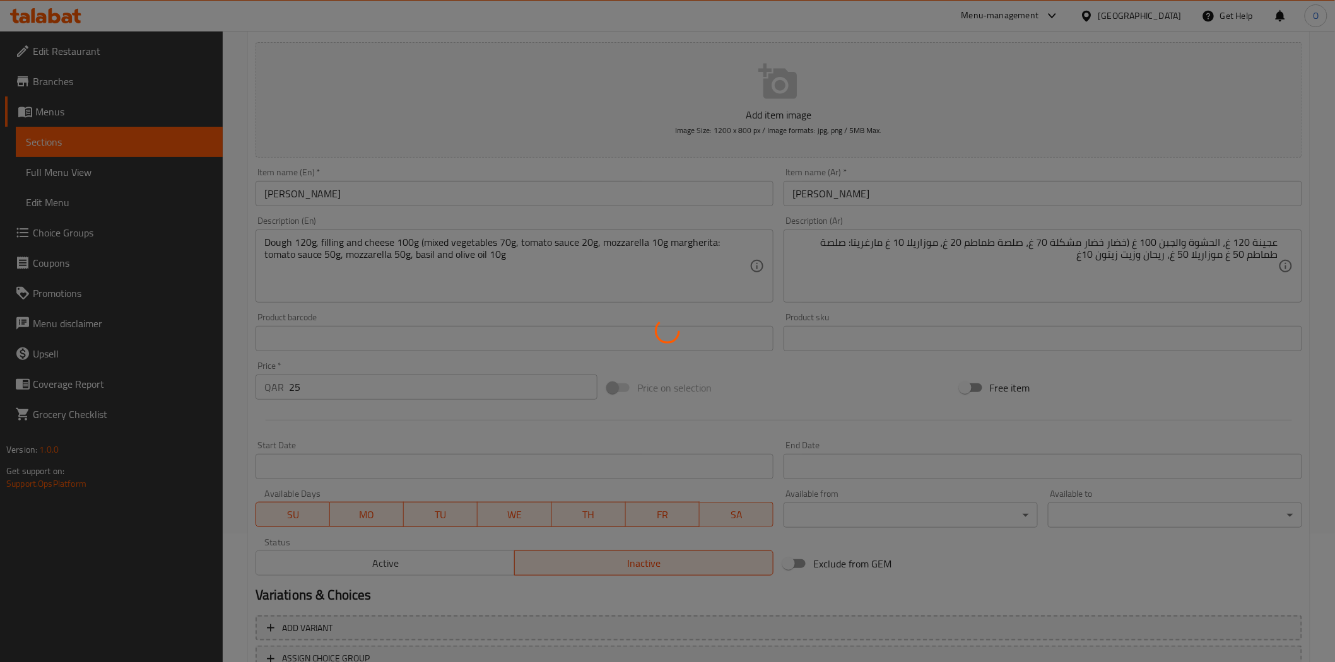
scroll to position [0, 0]
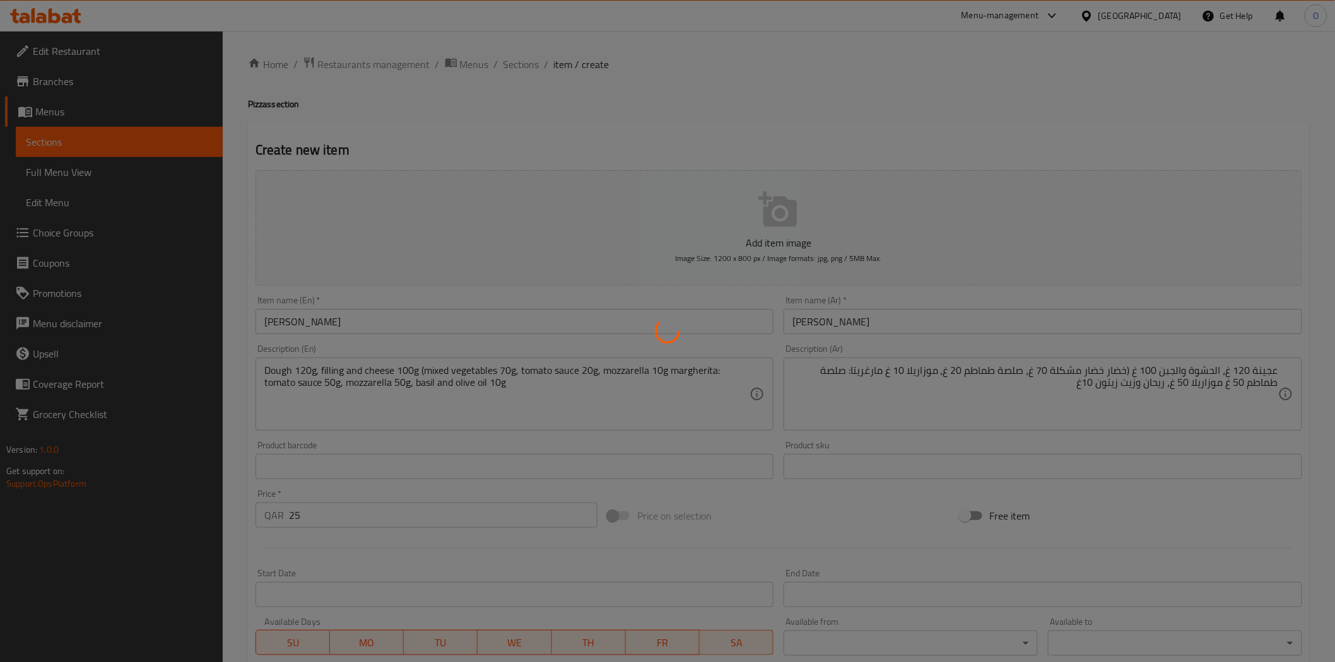
type input "0"
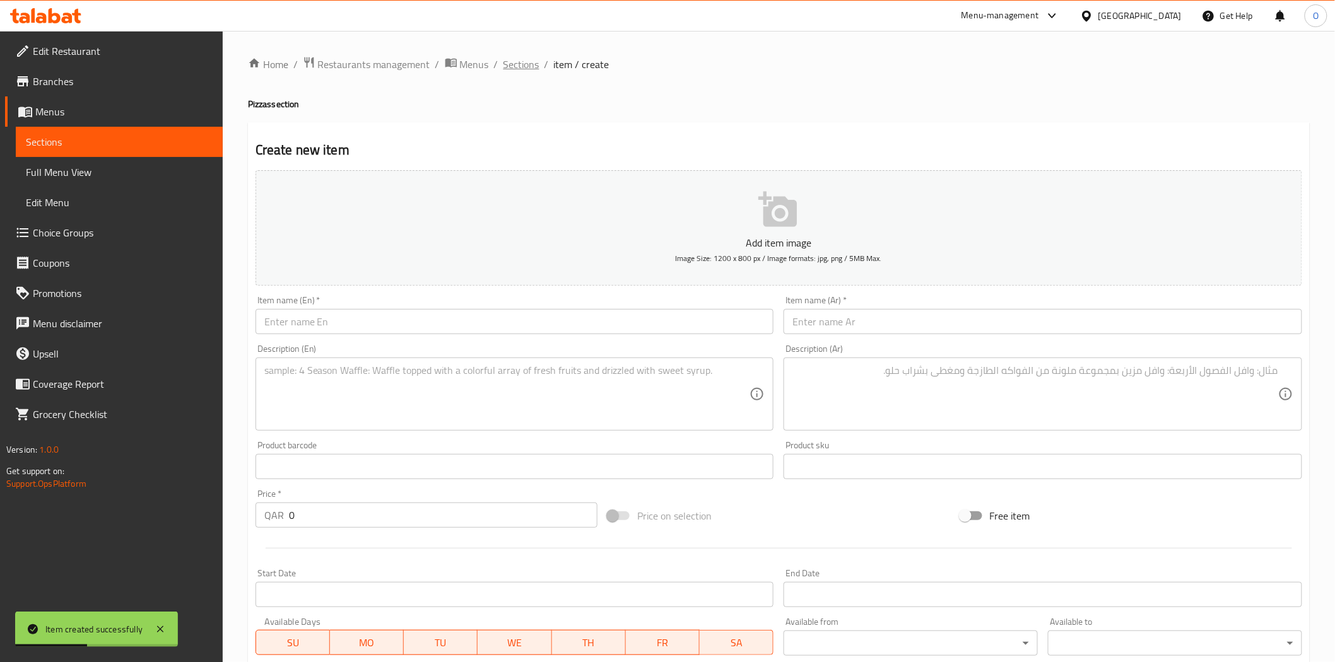
click at [511, 58] on span "Sections" at bounding box center [521, 64] width 36 height 15
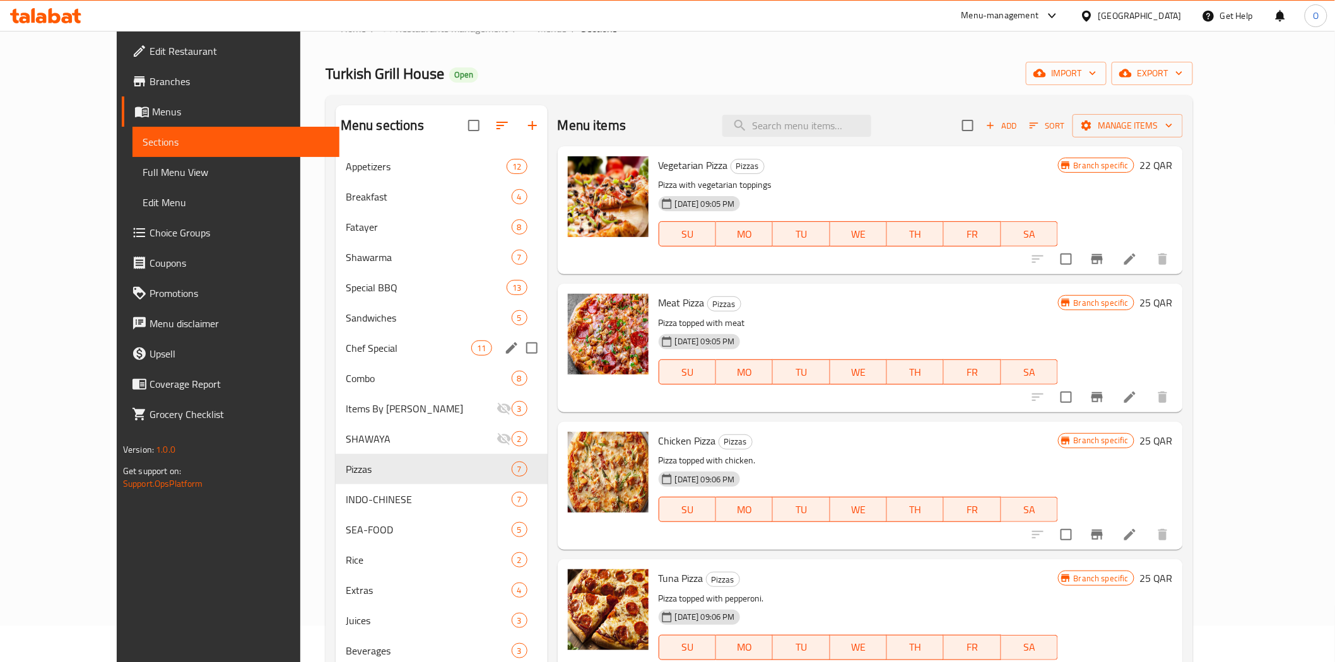
scroll to position [106, 0]
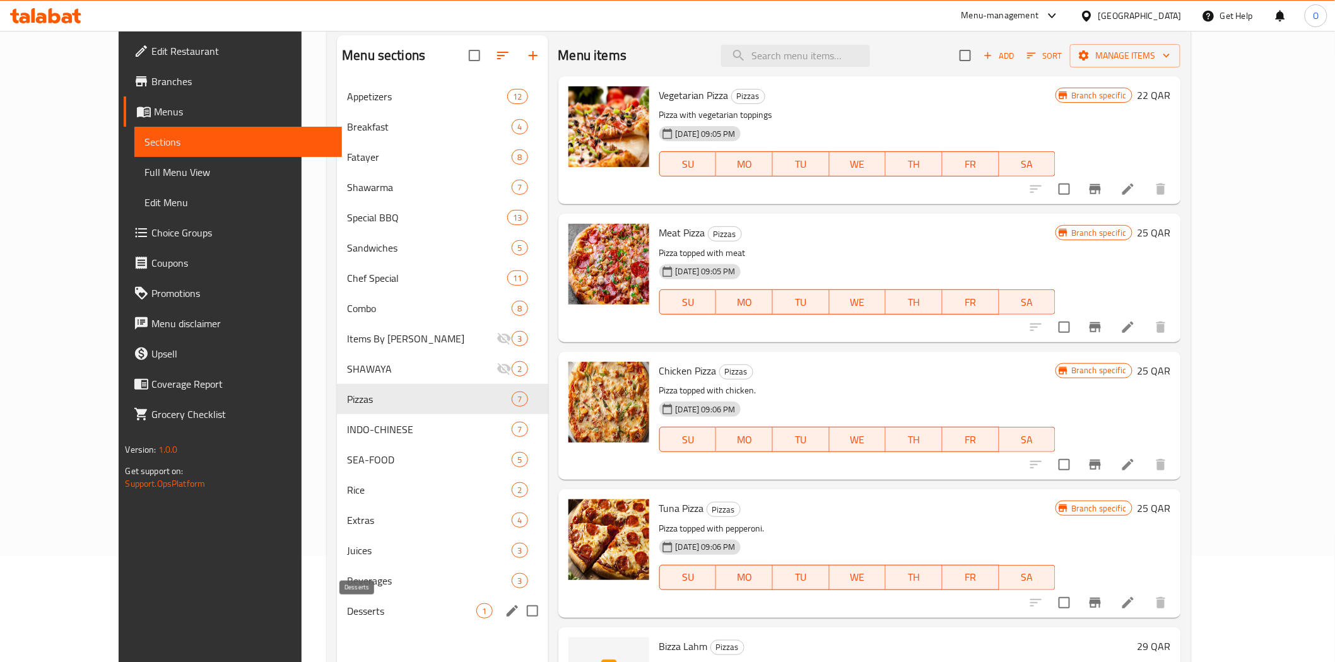
click at [347, 614] on span "Desserts" at bounding box center [411, 611] width 129 height 15
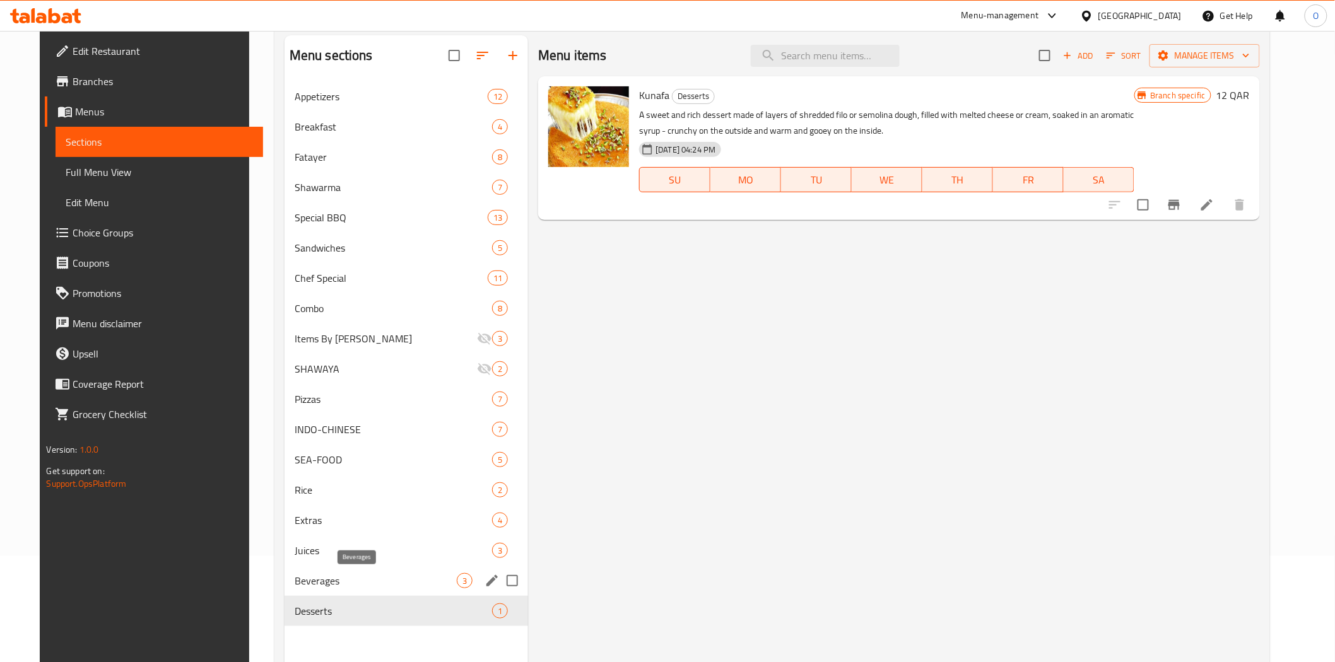
click at [326, 585] on span "Beverages" at bounding box center [376, 580] width 162 height 15
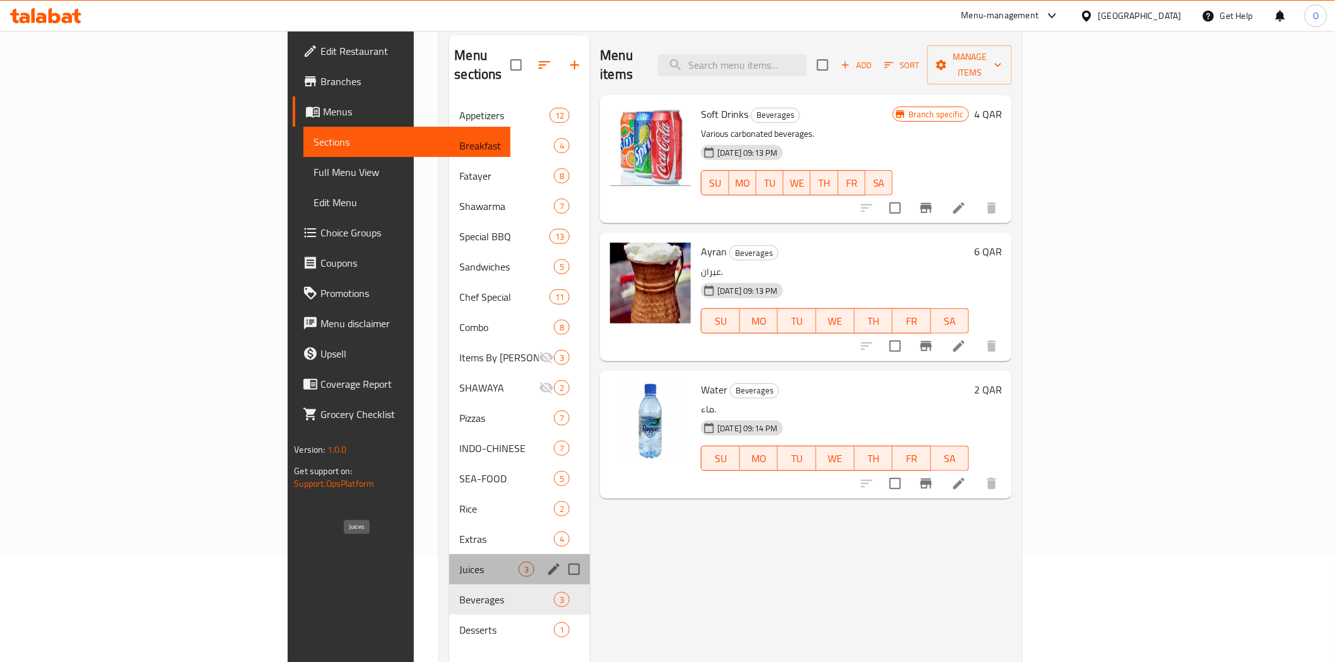
click at [459, 562] on span "Juices" at bounding box center [488, 569] width 59 height 15
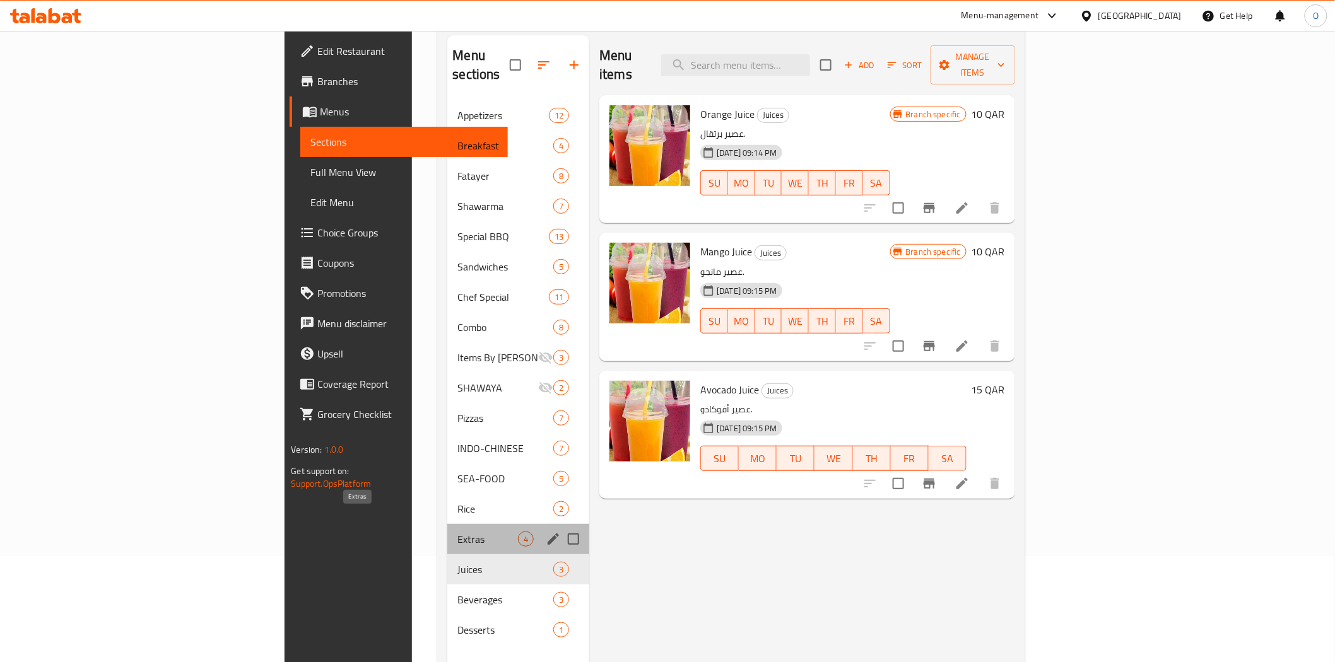
drag, startPoint x: 313, startPoint y: 518, endPoint x: 307, endPoint y: 484, distance: 34.8
click at [457, 532] on span "Extras" at bounding box center [487, 539] width 61 height 15
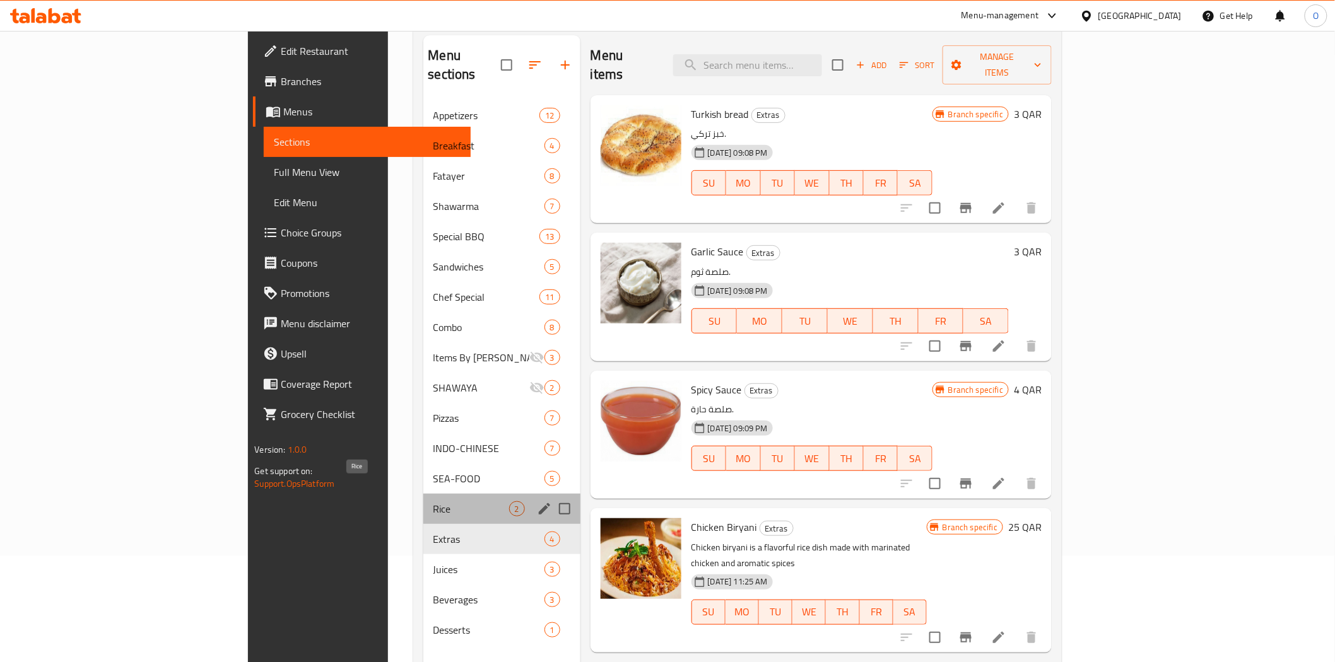
click at [433, 501] on span "Rice" at bounding box center [471, 508] width 76 height 15
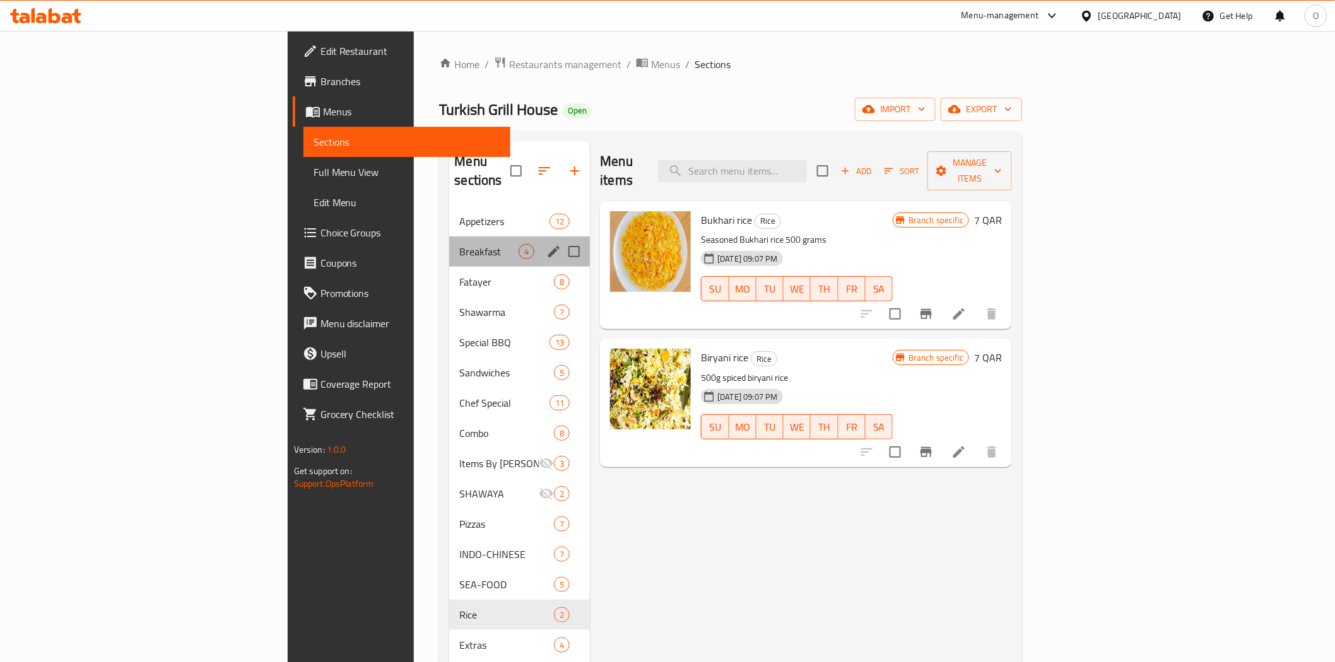
click at [449, 237] on div "Breakfast 4" at bounding box center [519, 252] width 141 height 30
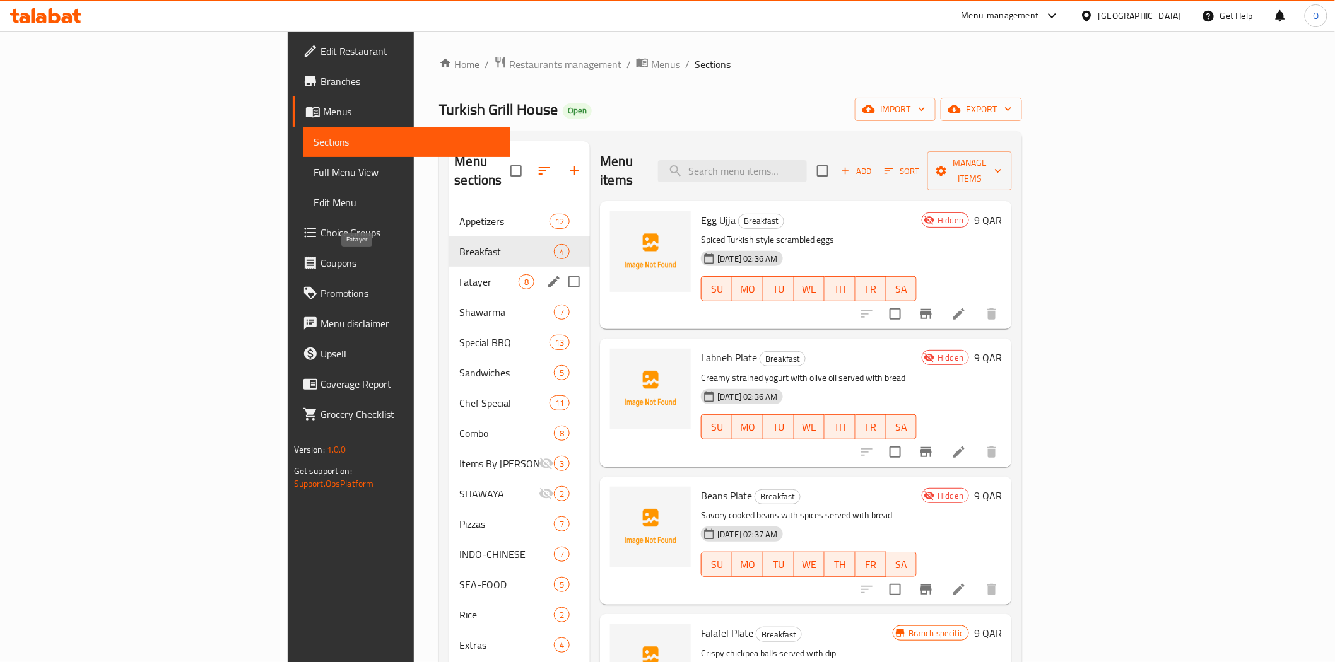
click at [459, 274] on span "Fatayer" at bounding box center [488, 281] width 59 height 15
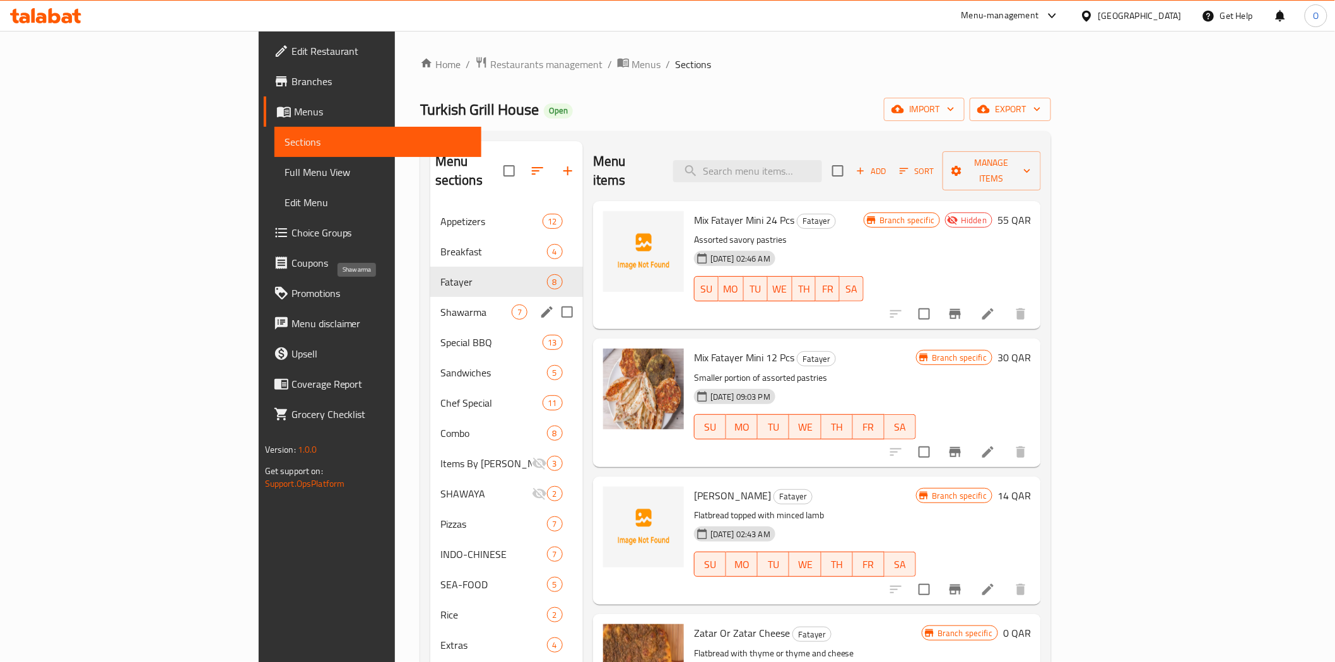
click at [440, 305] on span "Shawarma" at bounding box center [475, 312] width 71 height 15
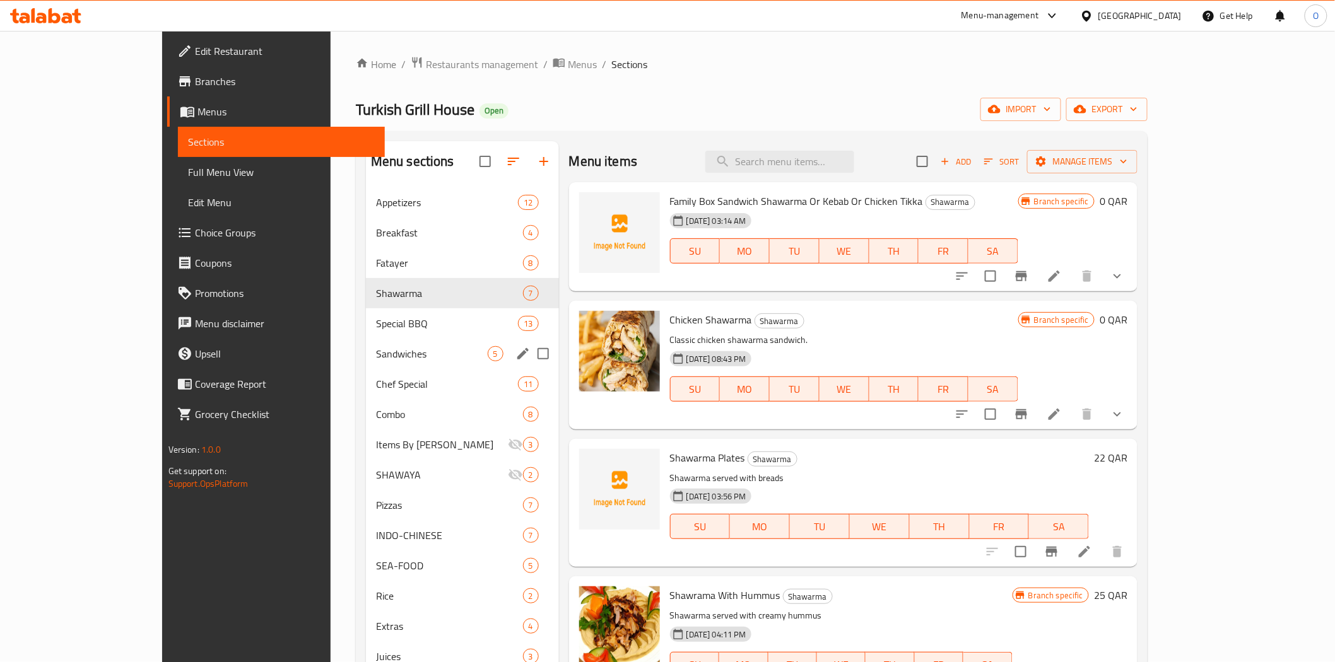
click at [376, 348] on span "Sandwiches" at bounding box center [432, 353] width 112 height 15
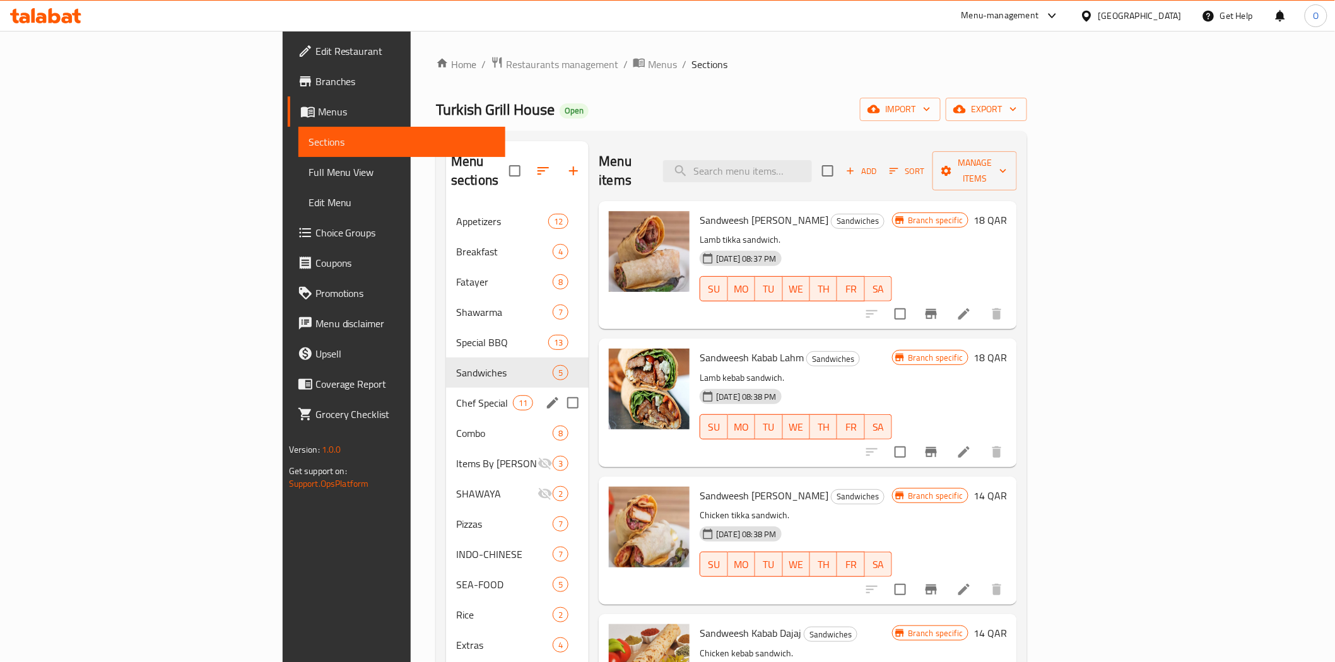
click at [446, 397] on div "Chef Special 11" at bounding box center [517, 403] width 143 height 30
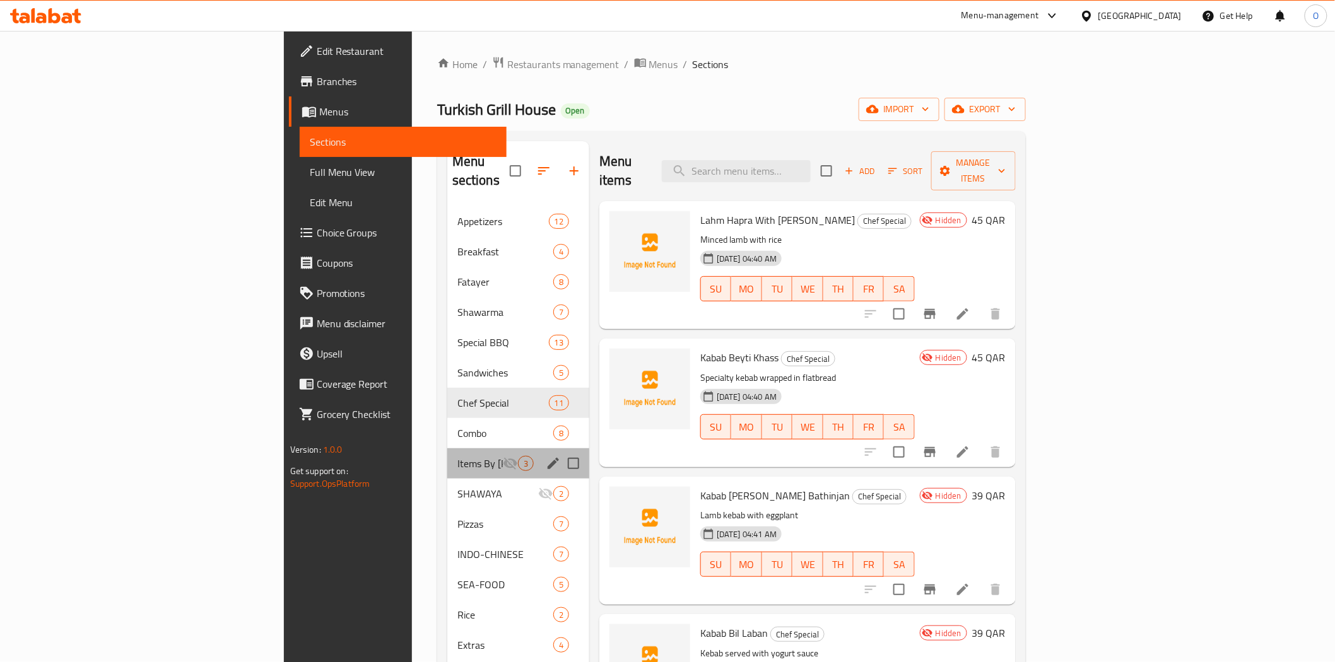
click at [447, 452] on div "Items By Kilo 3" at bounding box center [518, 463] width 142 height 30
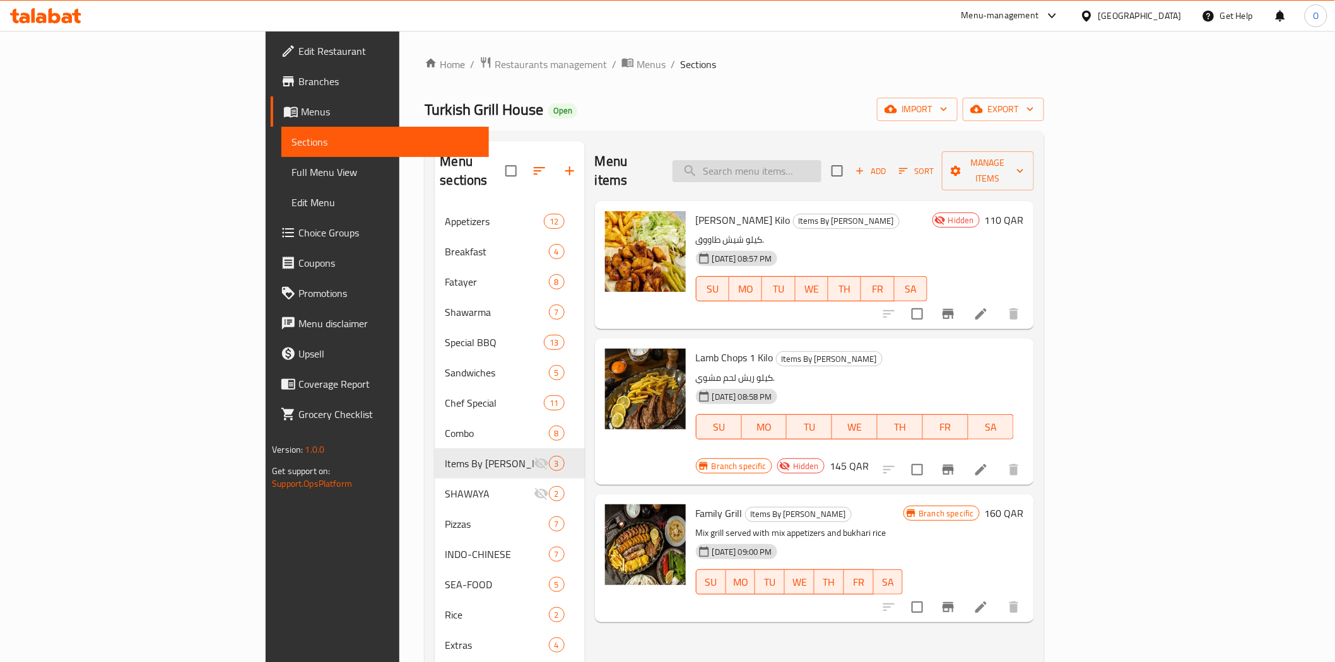
click at [821, 160] on input "search" at bounding box center [746, 171] width 149 height 22
paste input "PENNE"
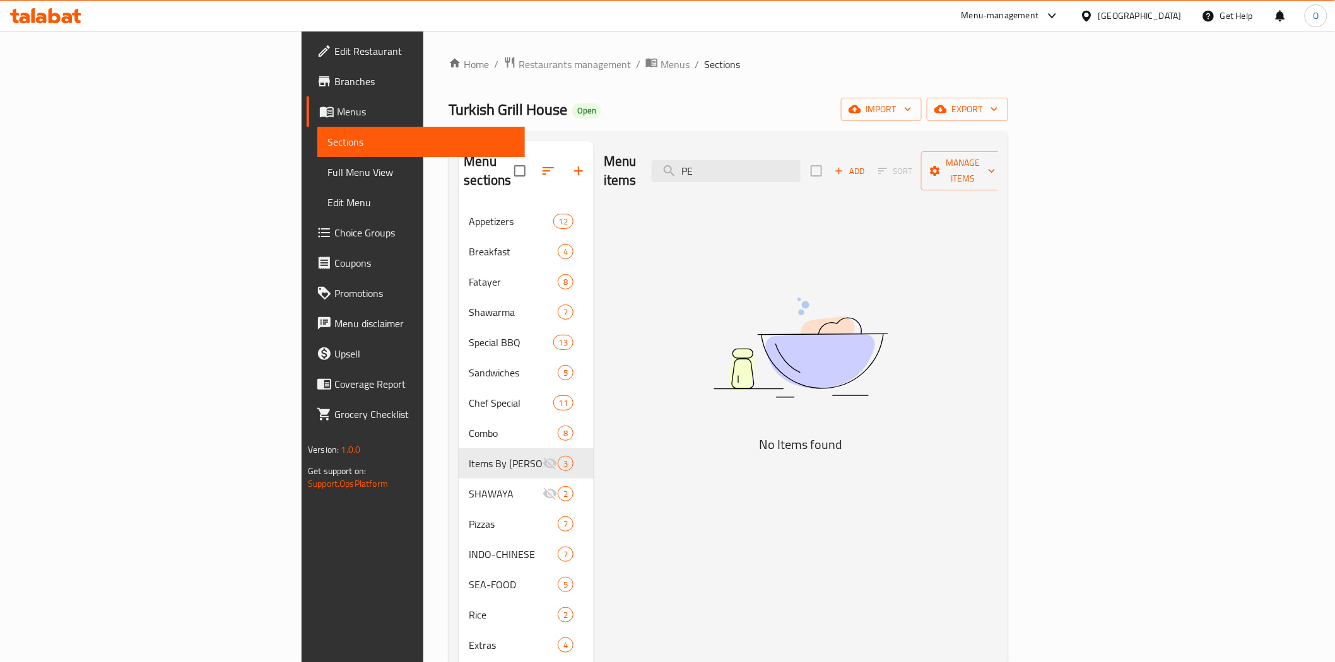
type input "P"
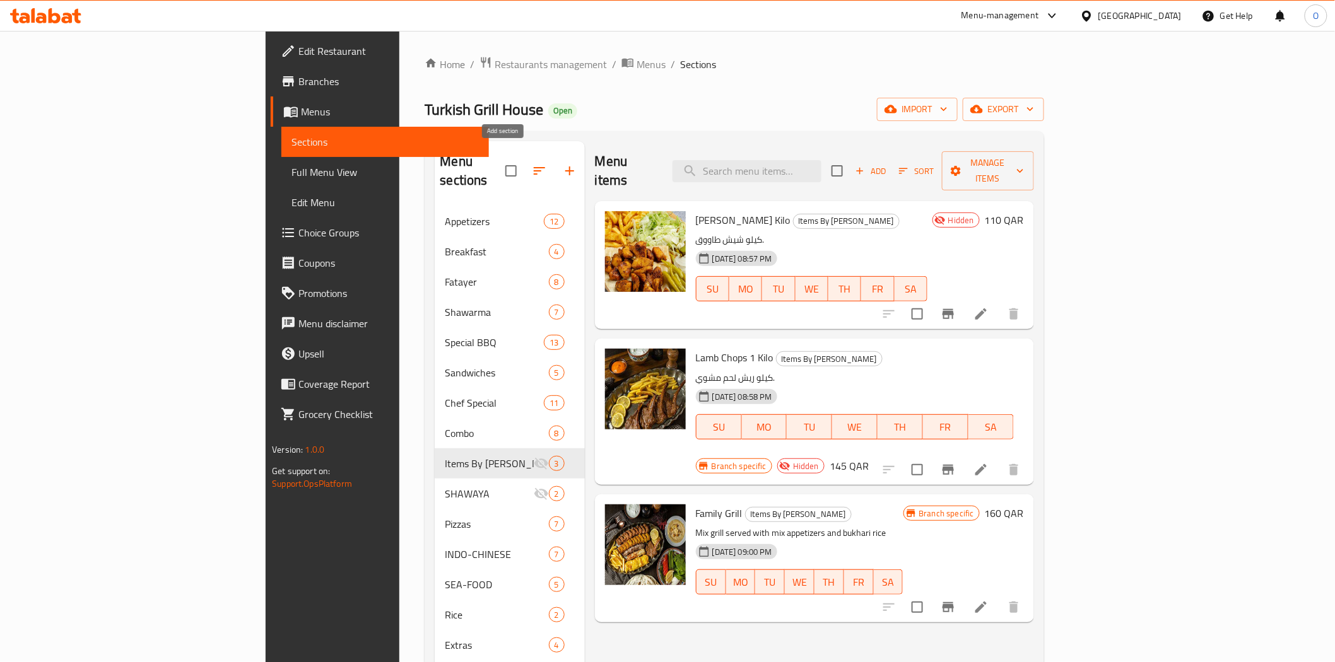
click at [554, 156] on button "button" at bounding box center [569, 171] width 30 height 30
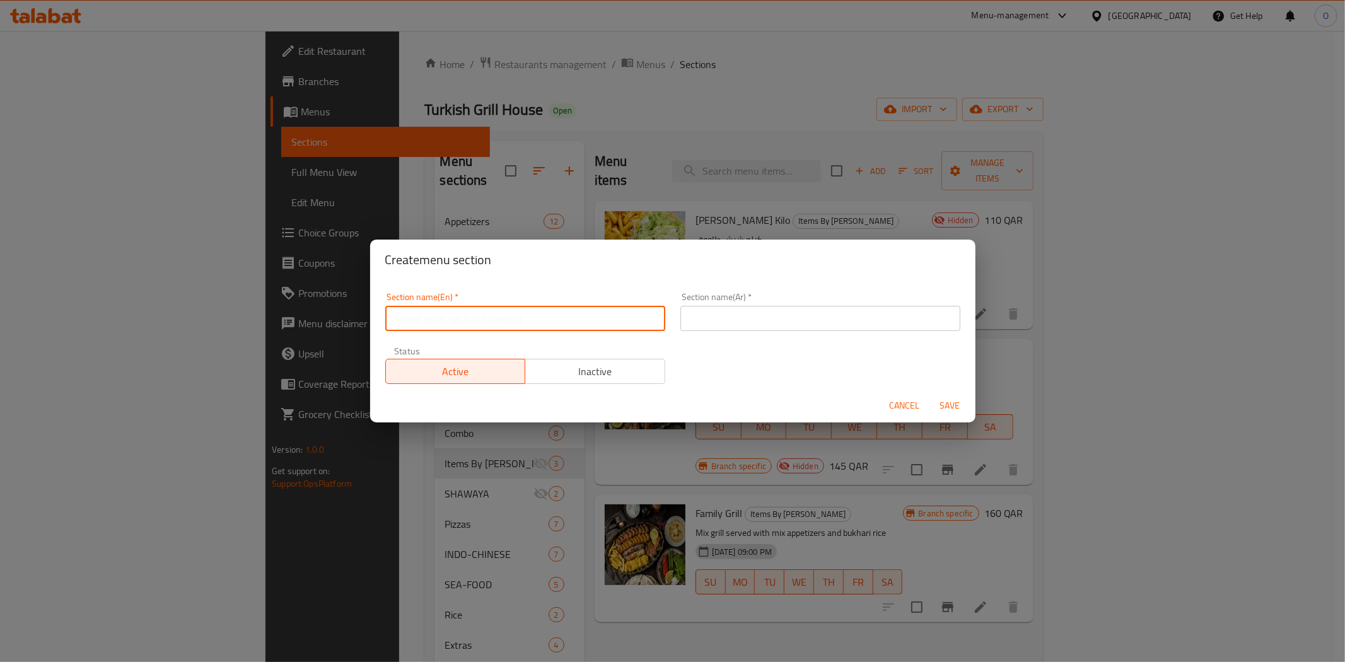
paste input "Pasta"
type input "Pasta"
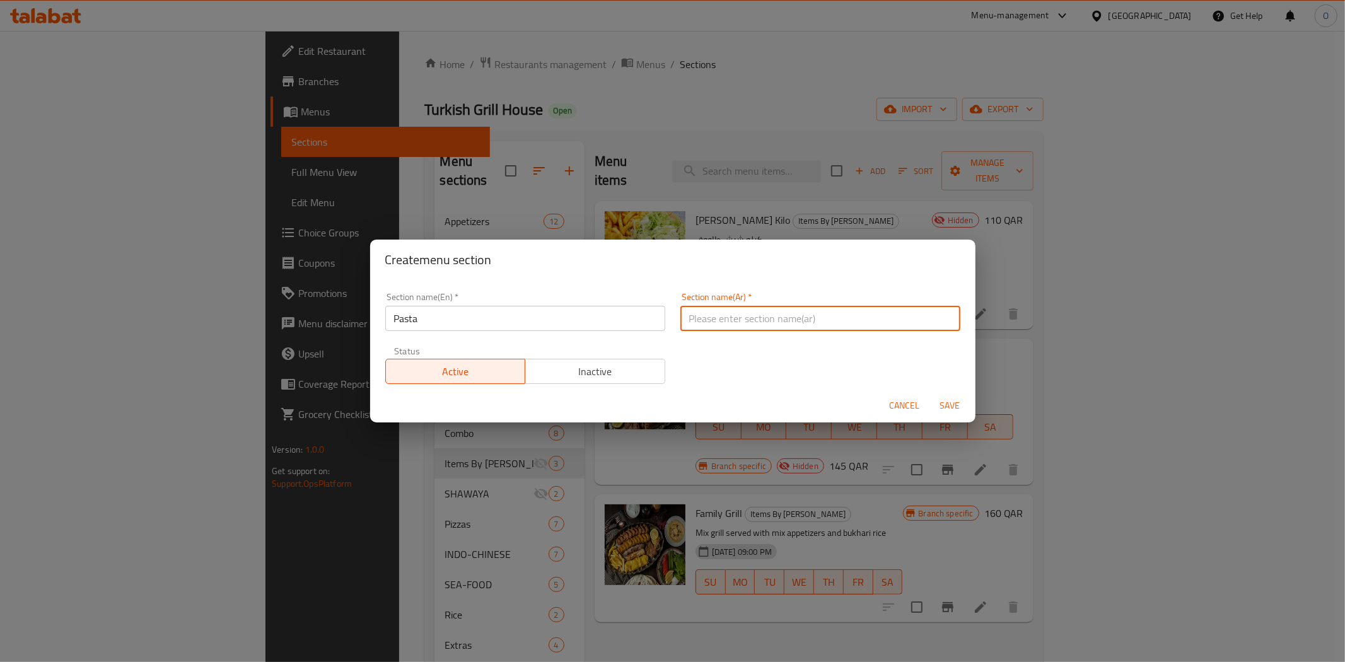
paste input "المعكرونة"
click at [709, 317] on input "المعكرونة" at bounding box center [820, 318] width 280 height 25
type input "المكرونة"
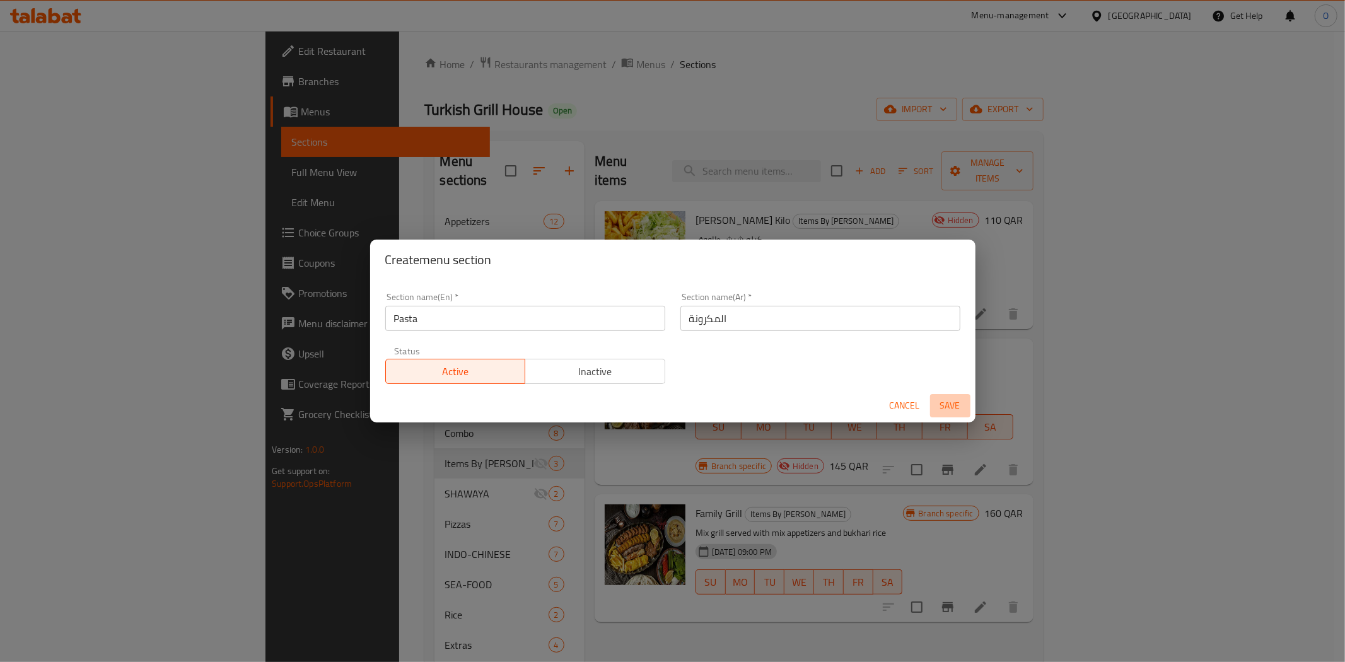
click at [960, 402] on span "Save" at bounding box center [950, 406] width 30 height 16
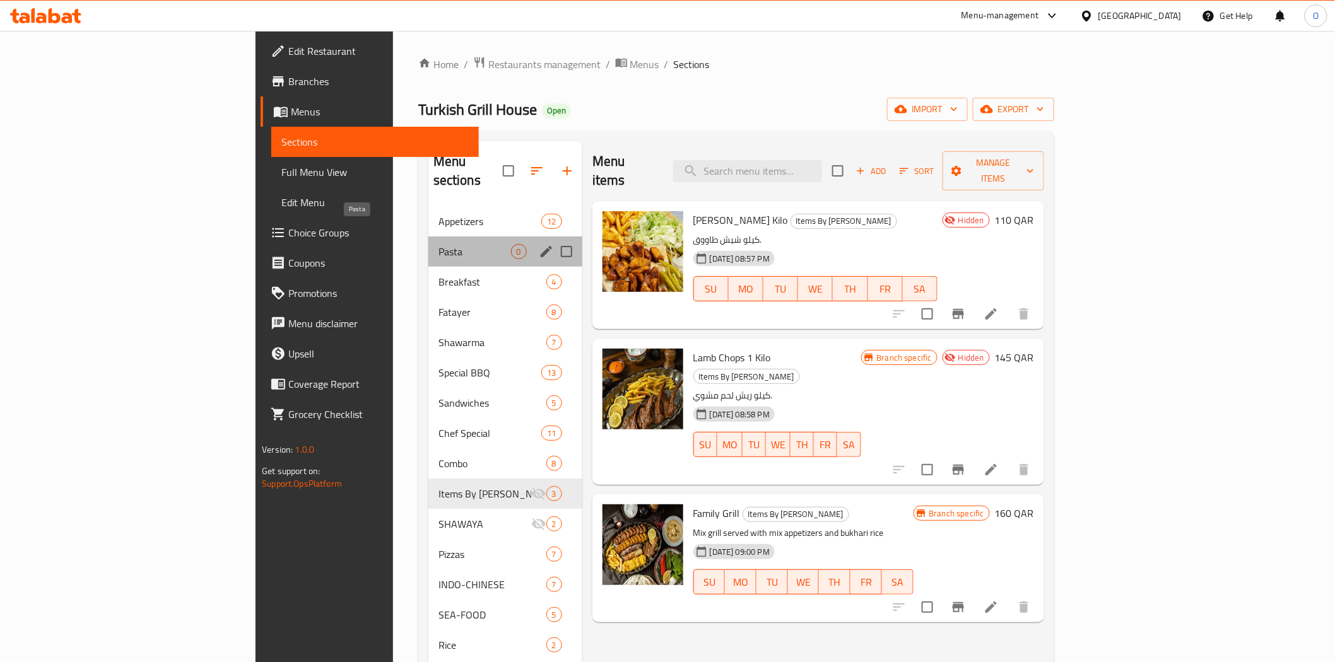
click at [438, 244] on span "Pasta" at bounding box center [474, 251] width 73 height 15
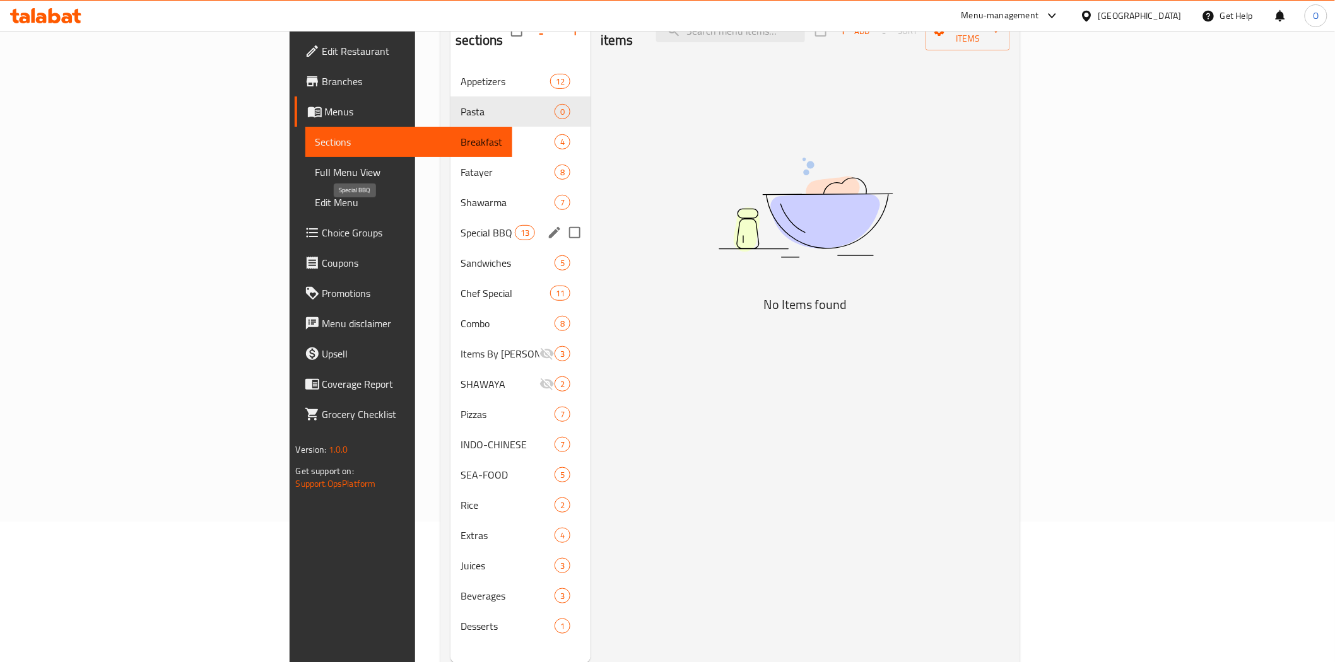
scroll to position [70, 0]
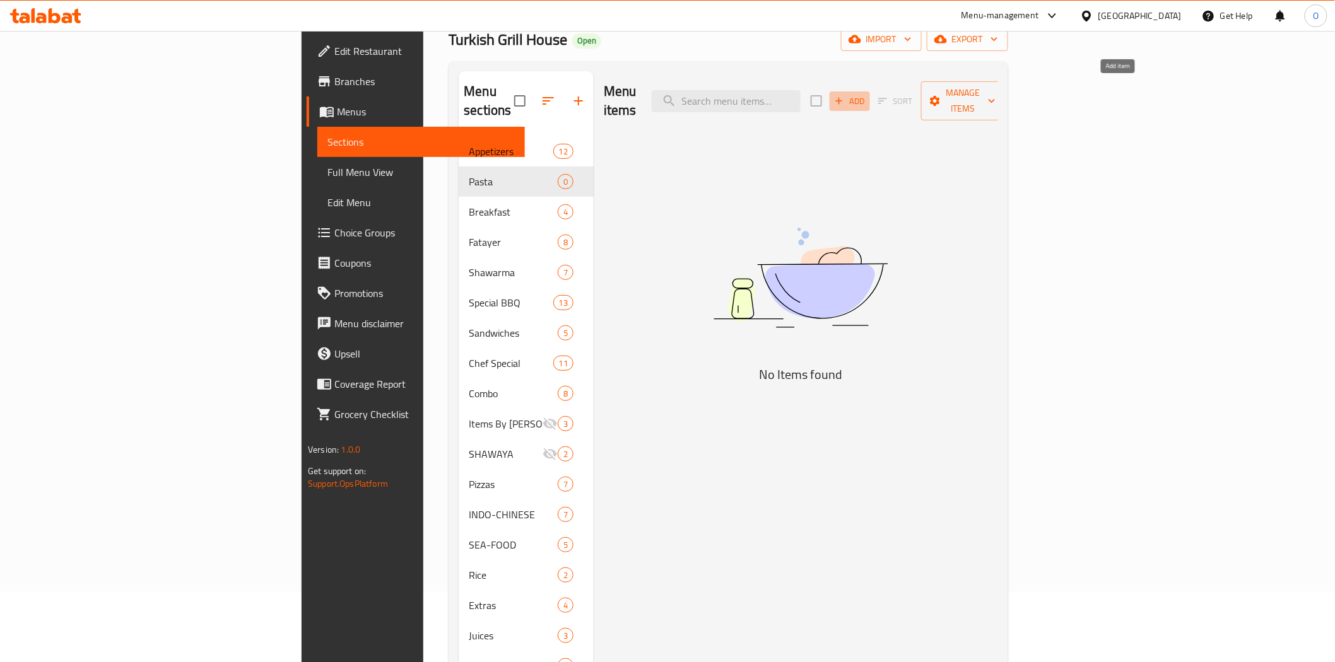
click at [867, 94] on span "Add" at bounding box center [849, 101] width 34 height 15
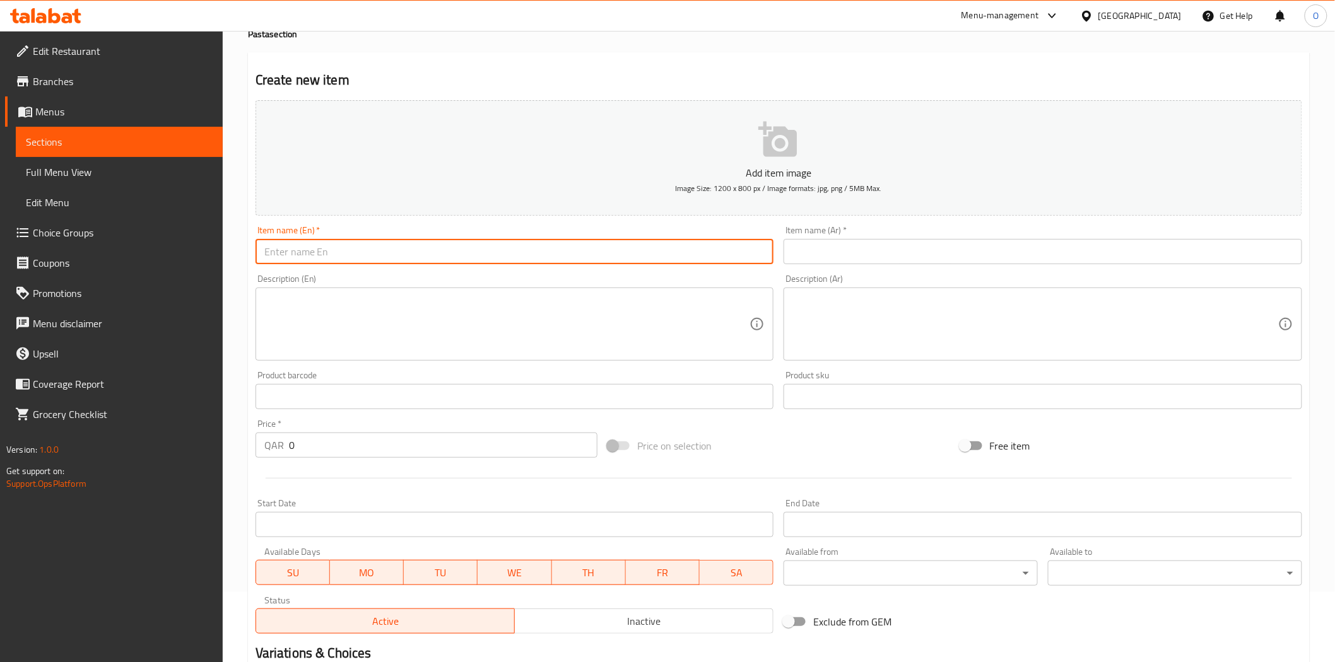
paste input "Makaronah Penne Arrabbiata"
type input "Makaronah Penne Arrabbiata"
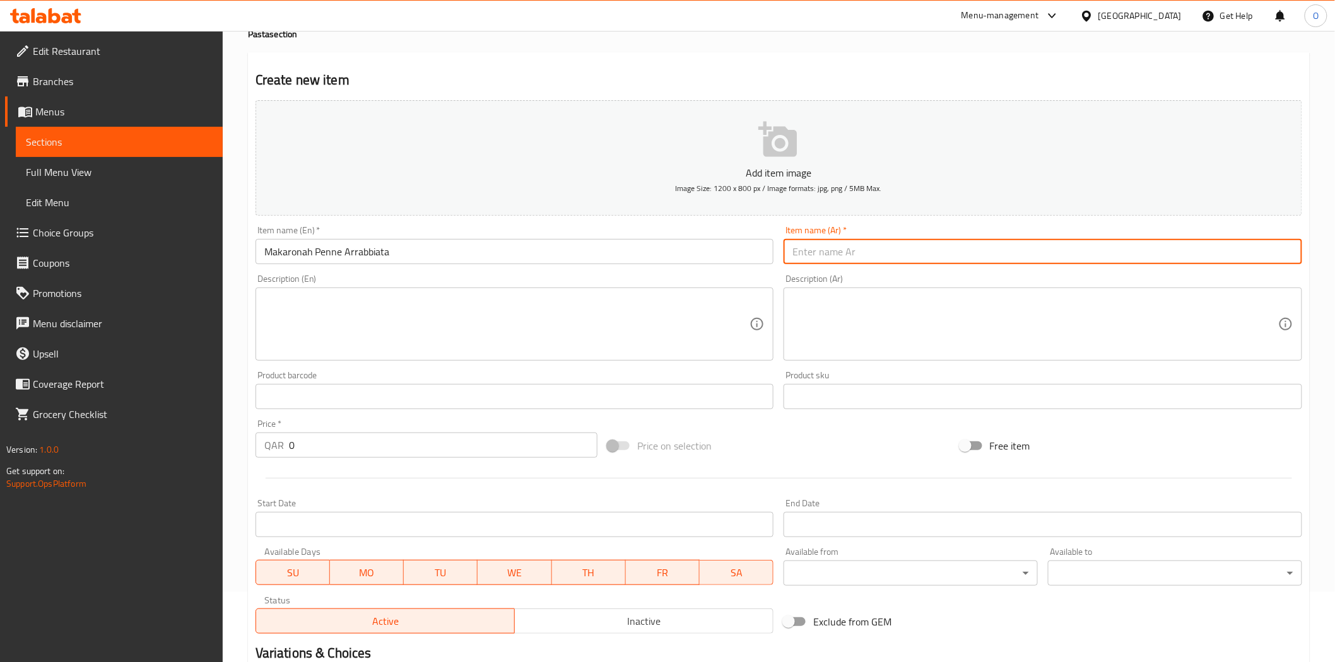
paste input "معكرونة بيني أرابياتا"
click at [865, 251] on input "معكرونة بيني أرابياتا" at bounding box center [1042, 251] width 518 height 25
type input "مكرونة بيني أرابياتا"
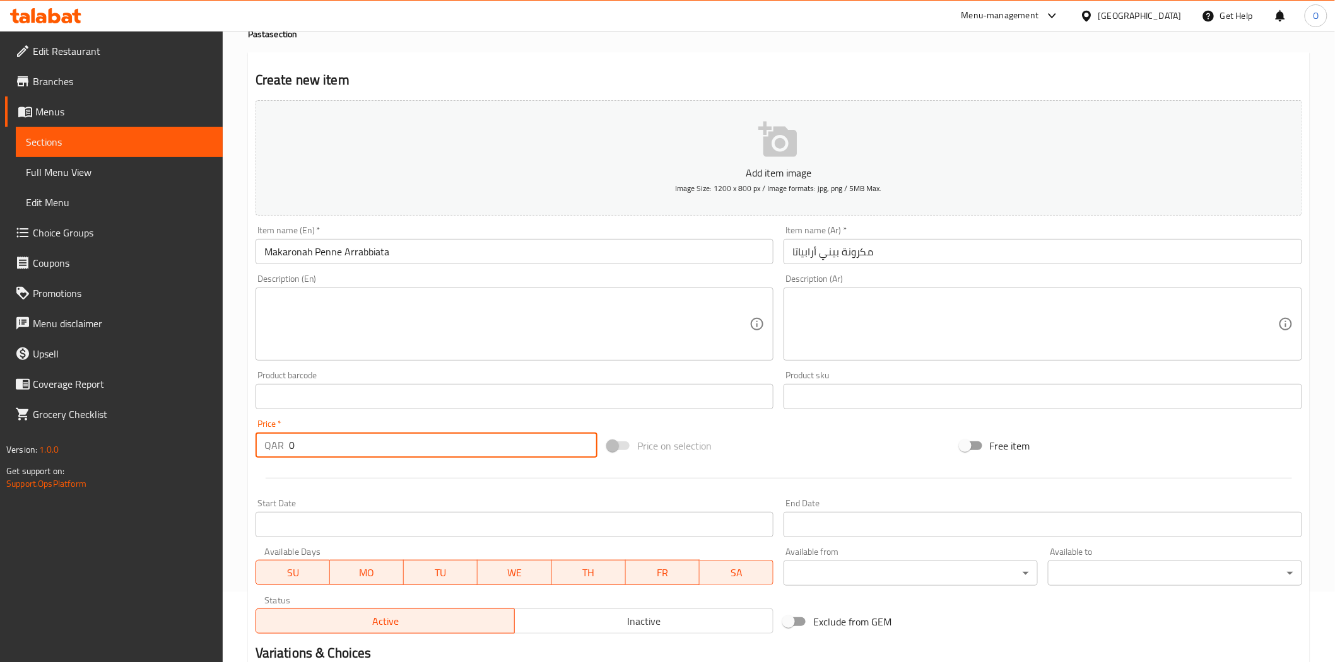
drag, startPoint x: 295, startPoint y: 450, endPoint x: 290, endPoint y: 440, distance: 11.0
click at [290, 440] on input "0" at bounding box center [443, 445] width 308 height 25
paste input "25"
type input "25"
click at [368, 332] on textarea at bounding box center [507, 325] width 486 height 60
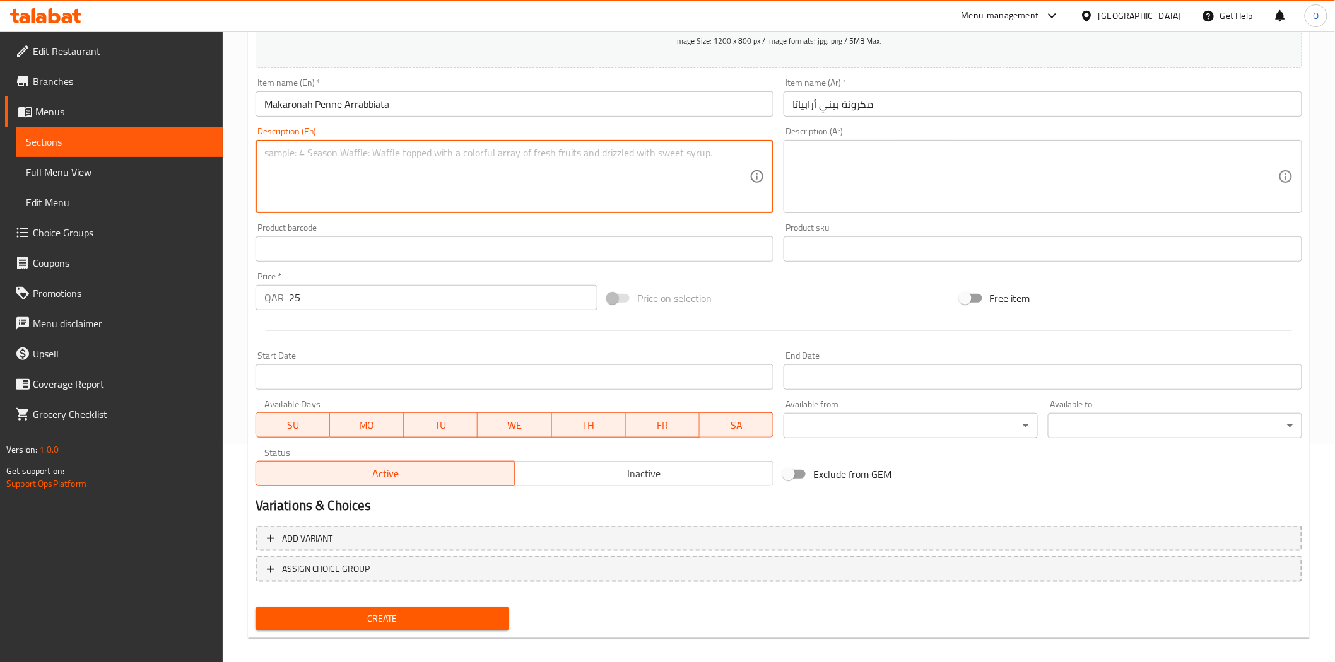
scroll to position [227, 0]
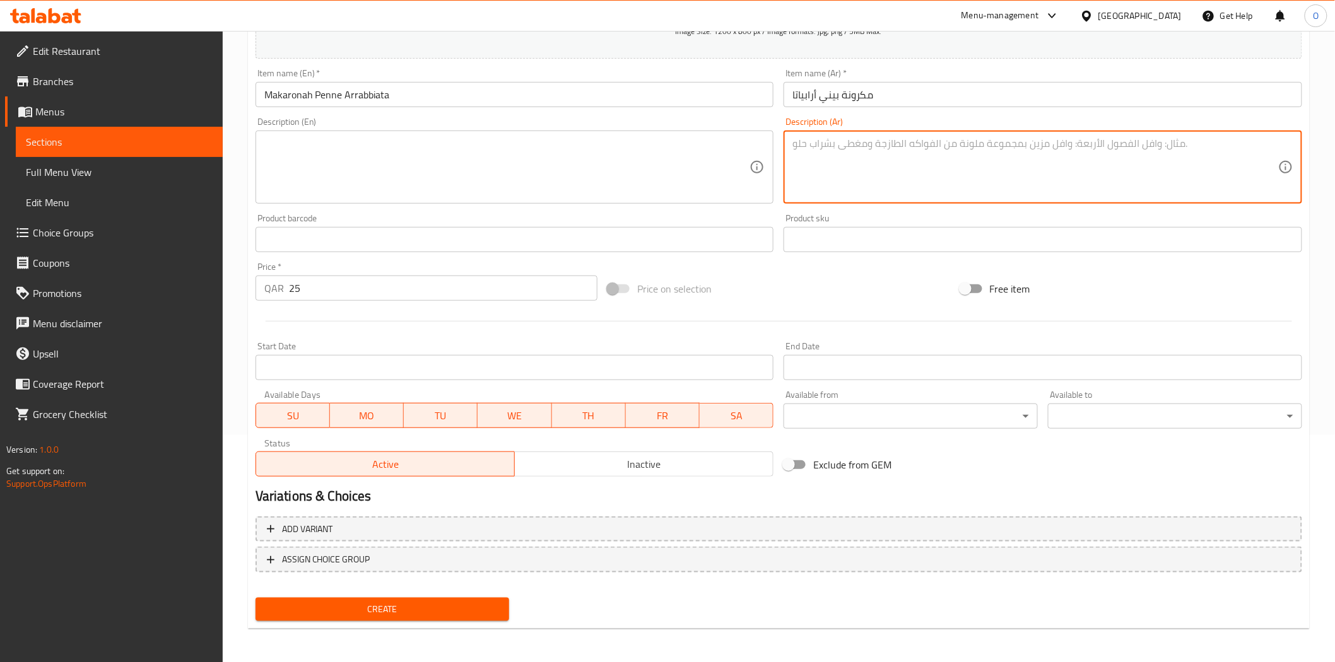
paste textarea "صلصة طماطم حارة مع اختيارك من 100 غ دجاج طري أو 100 غ خضار طازجة، تقدم بحصة 350…"
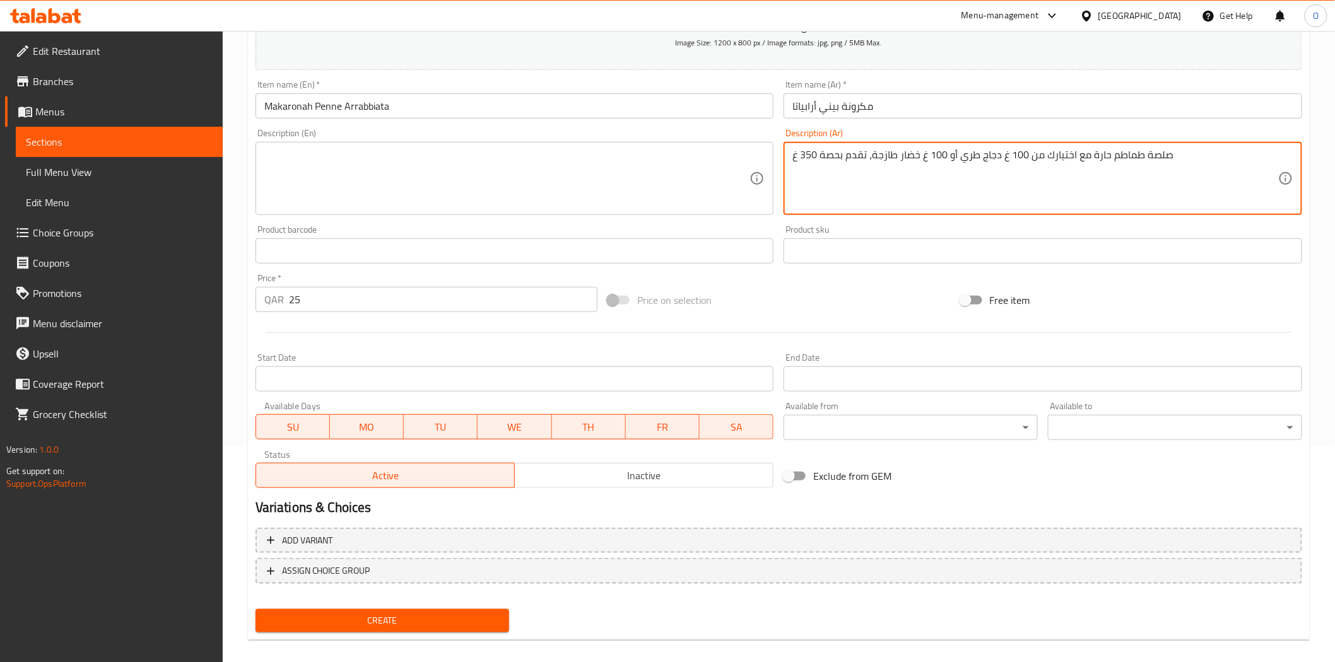
scroll to position [86, 0]
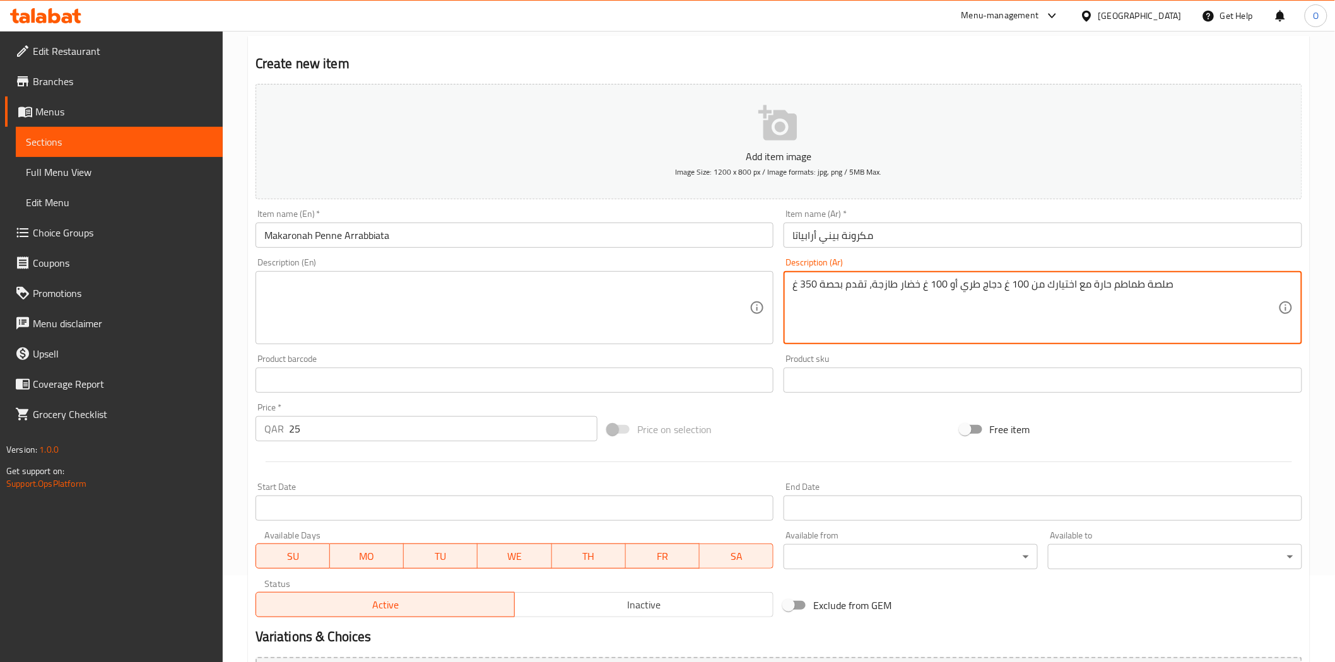
type textarea "صلصة طماطم حارة مع اختيارك من 100 غ دجاج طري أو 100 غ خضار طازجة، تقدم بحصة 350…"
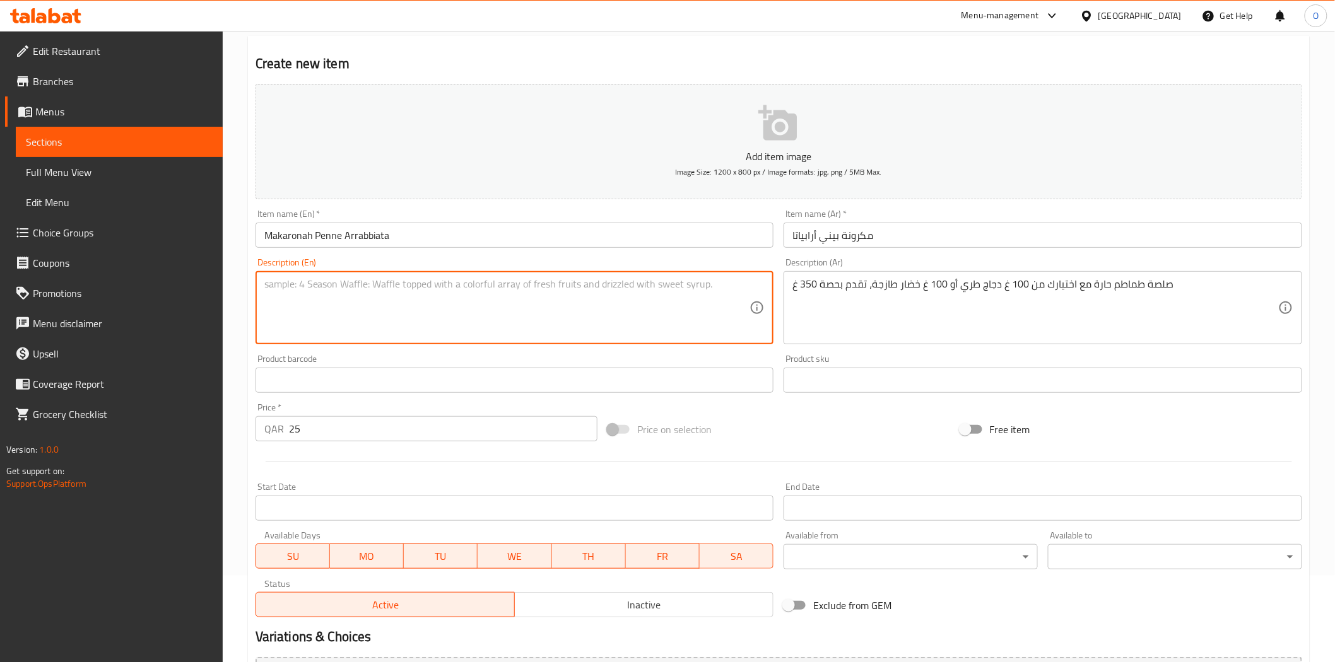
paste textarea "Spicy tomato sauce with your choice of 100g tender chicken or 100g fresh vegeta…"
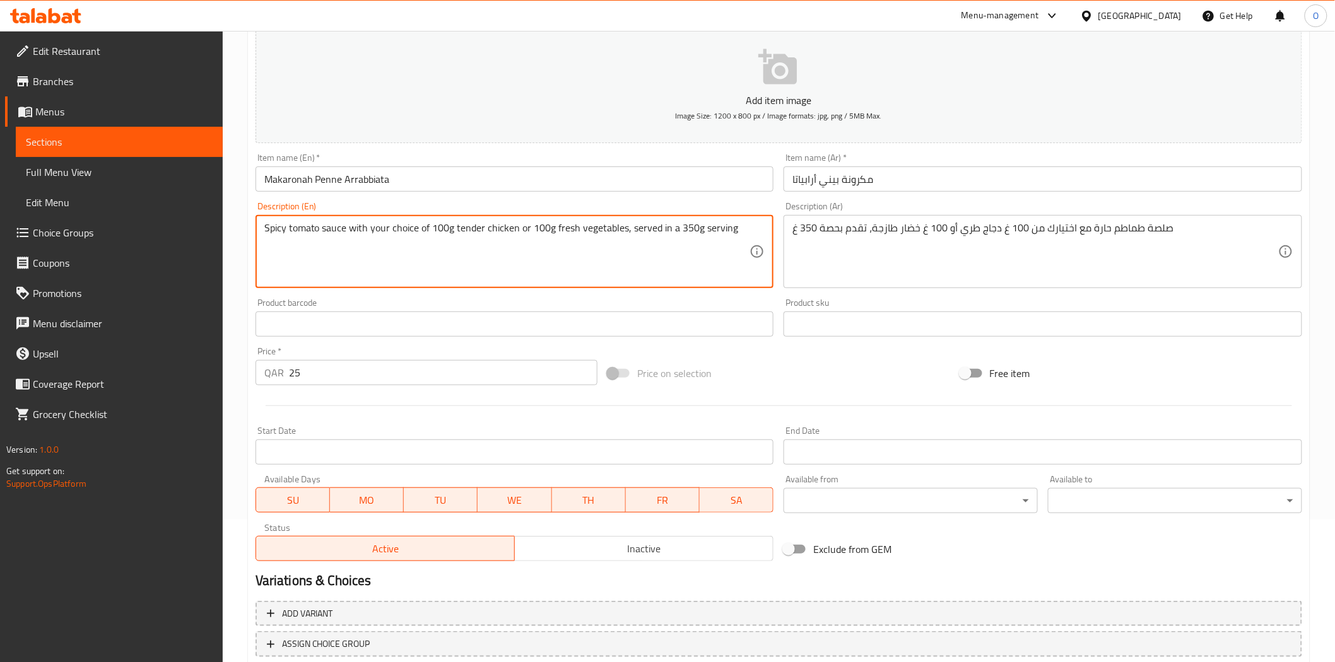
scroll to position [227, 0]
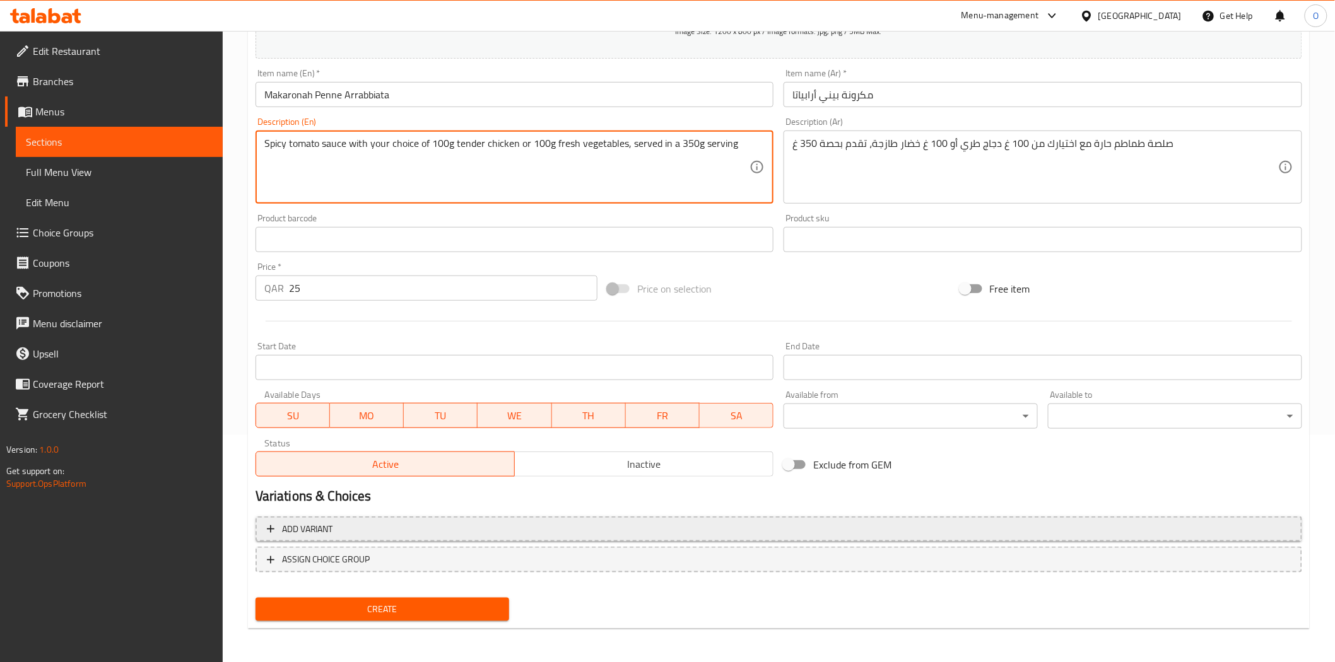
type textarea "Spicy tomato sauce with your choice of 100g tender chicken or 100g fresh vegeta…"
click at [995, 527] on span "Add variant" at bounding box center [779, 530] width 1024 height 16
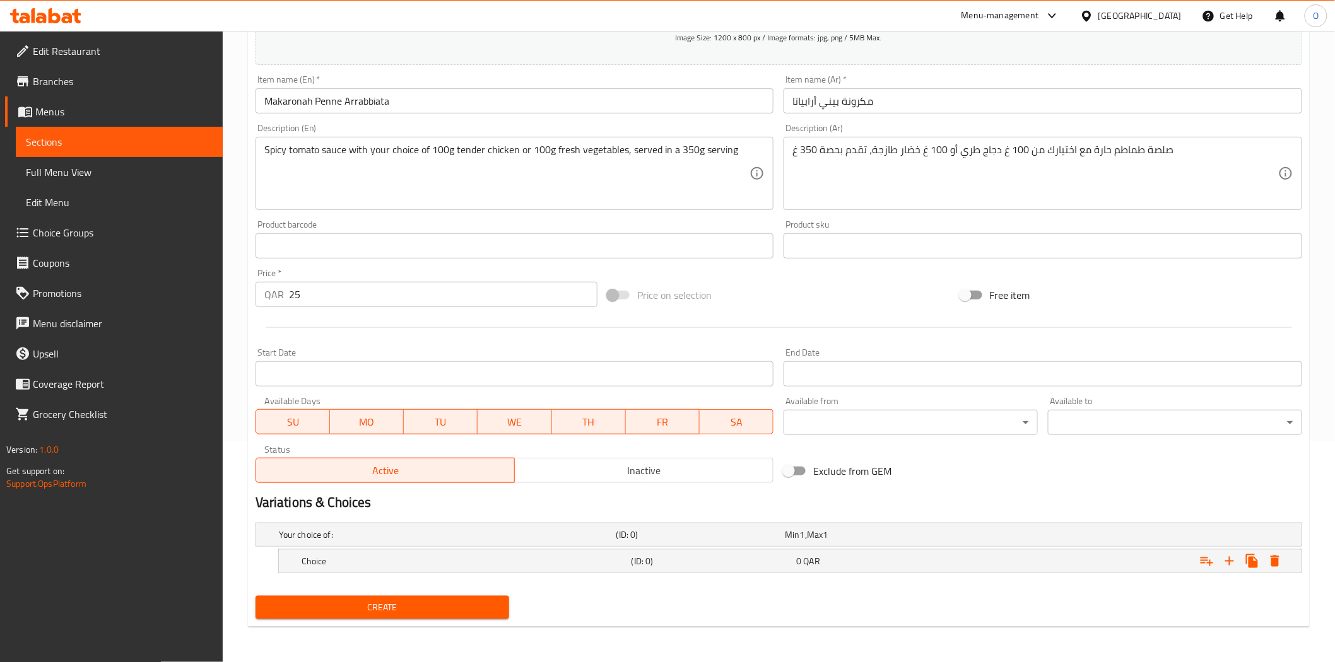
scroll to position [221, 0]
click at [1225, 564] on icon "Expand" at bounding box center [1229, 561] width 15 height 15
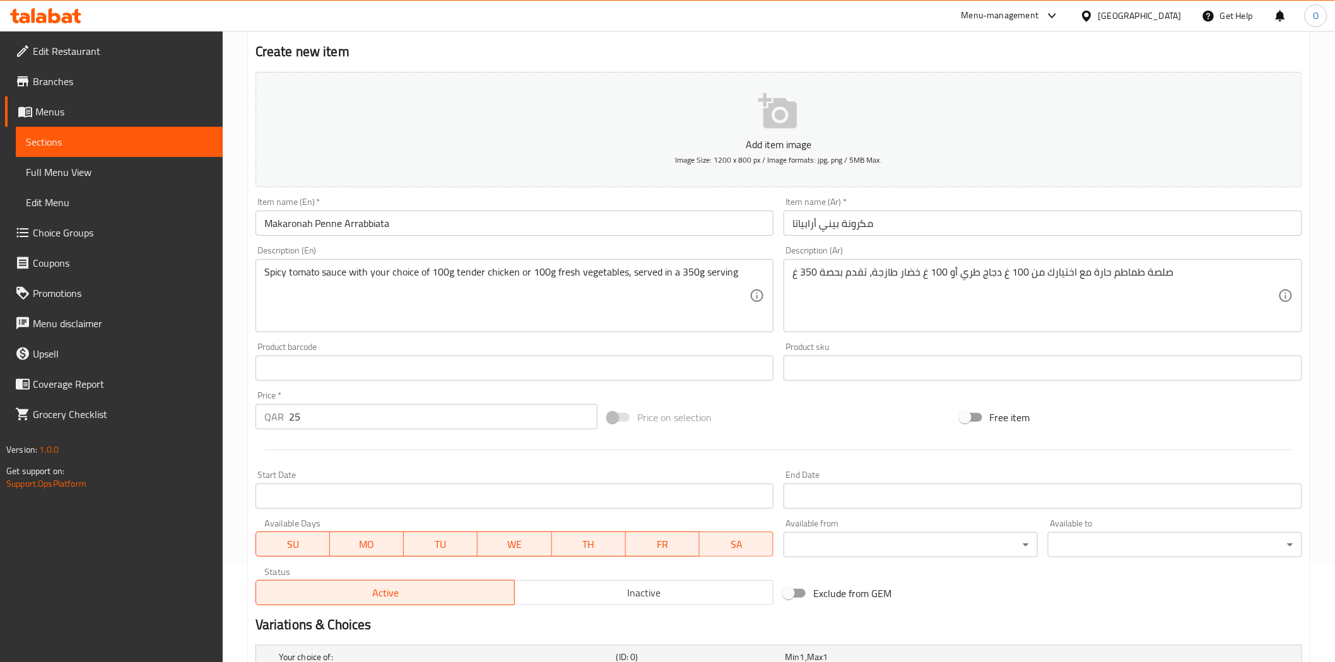
scroll to position [257, 0]
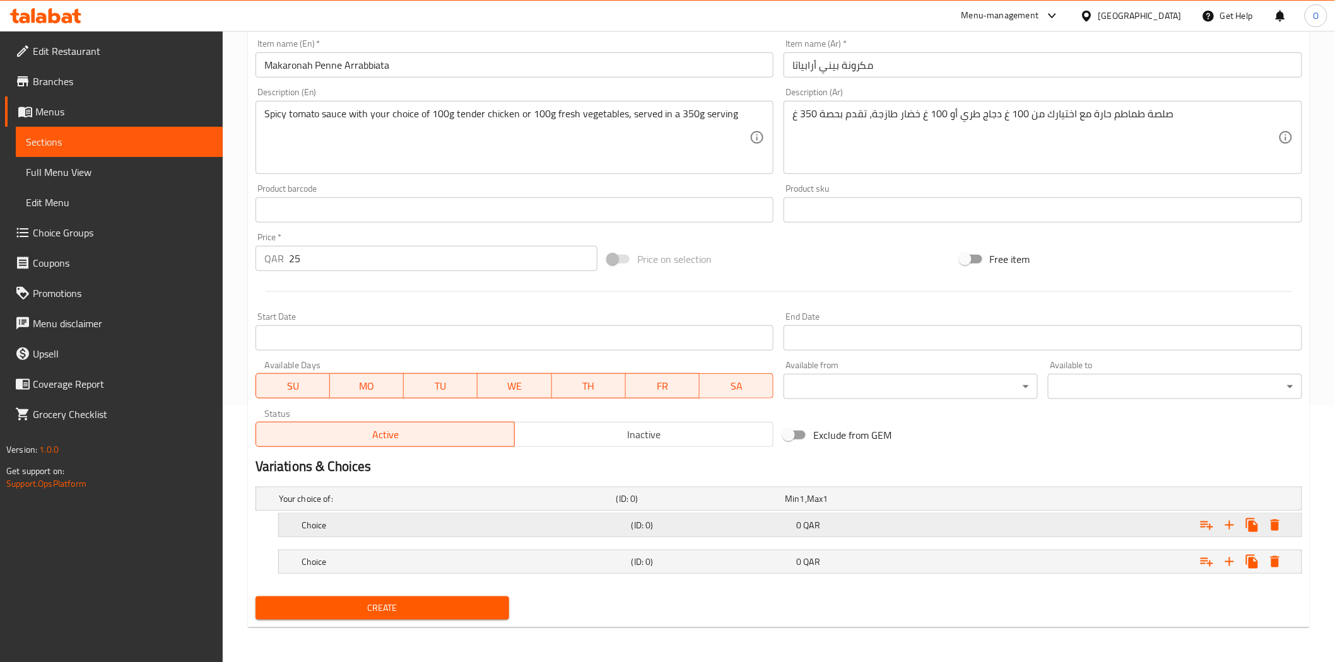
click at [468, 529] on h5 "Choice" at bounding box center [463, 525] width 325 height 13
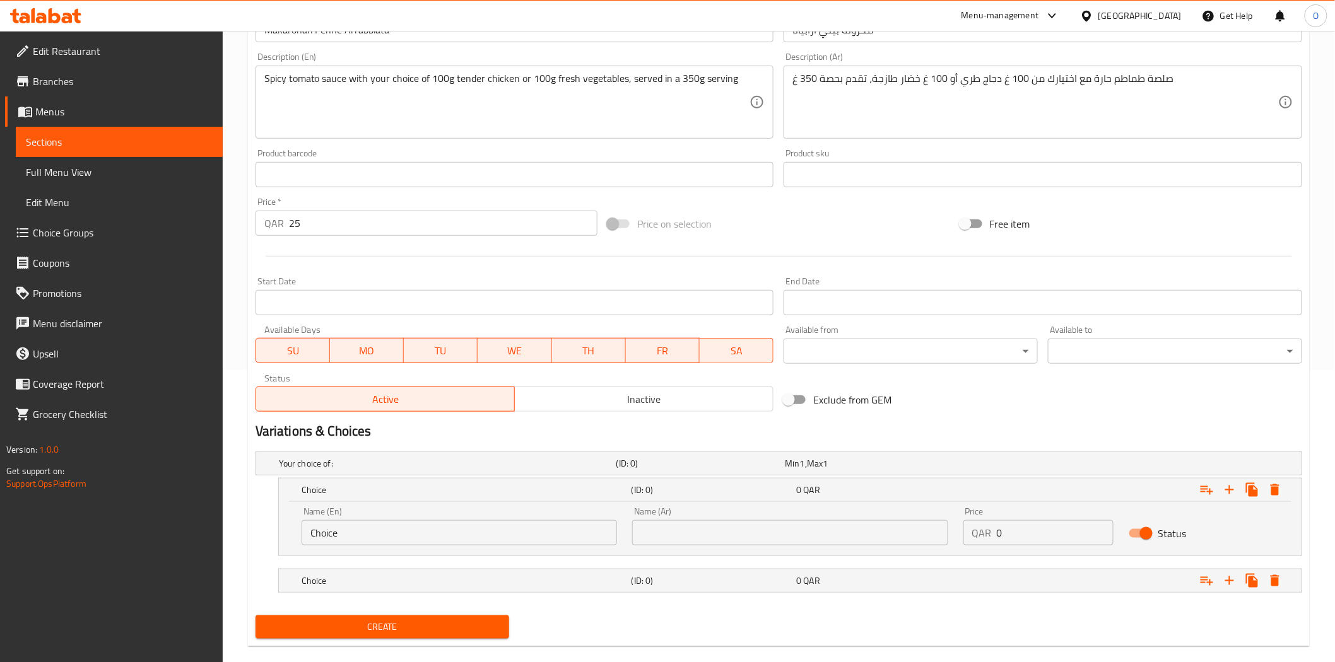
scroll to position [312, 0]
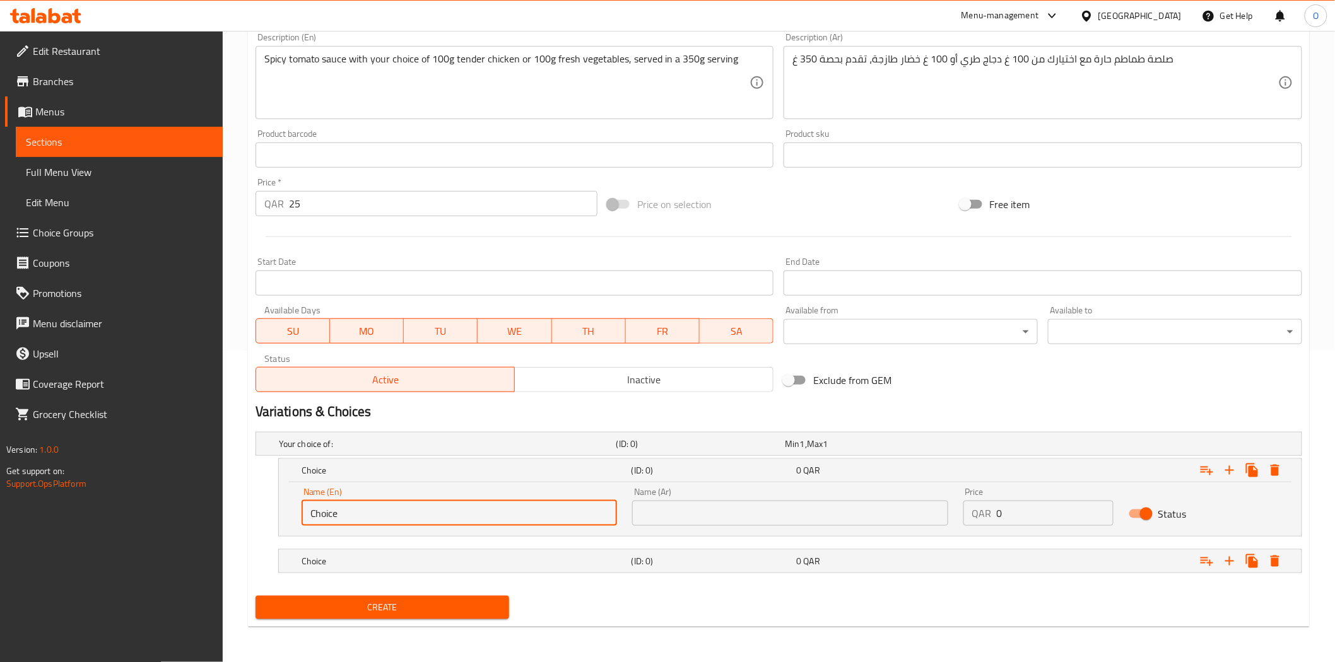
click at [429, 513] on input "Choice" at bounding box center [458, 513] width 315 height 25
paste input "icken"
type input "Chicken"
click at [488, 571] on div "Choice (ID: 0) 0 QAR" at bounding box center [794, 561] width 990 height 28
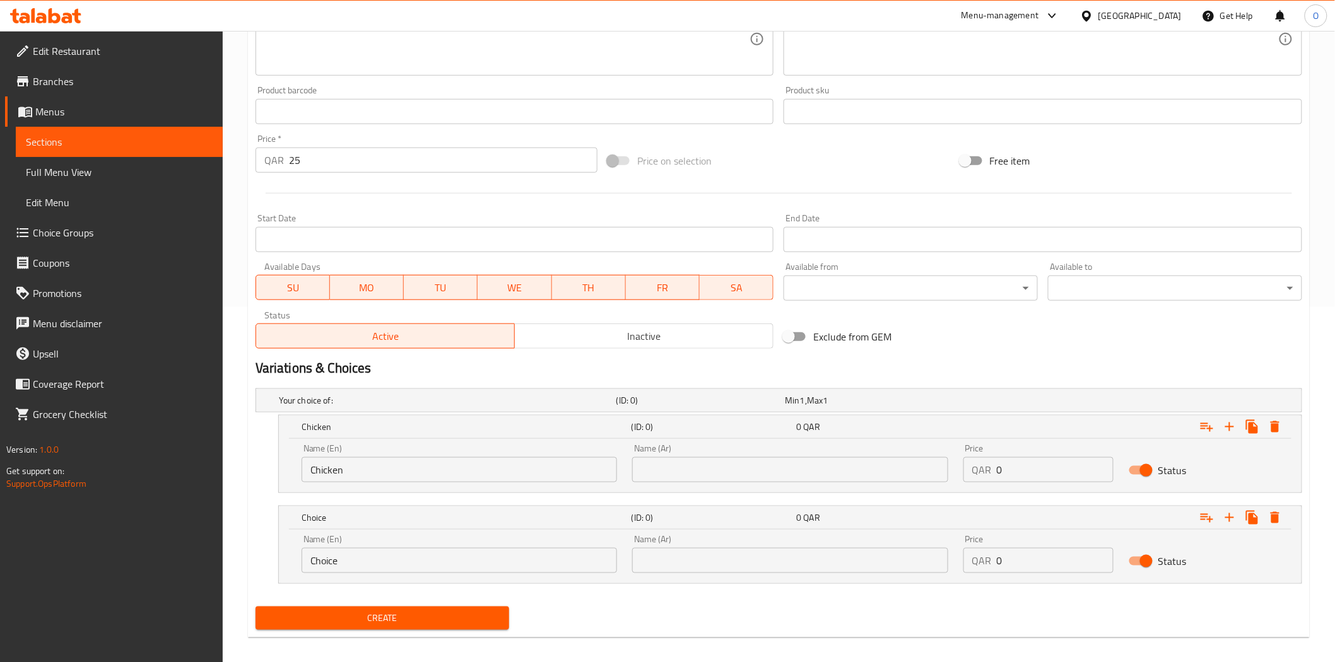
scroll to position [366, 0]
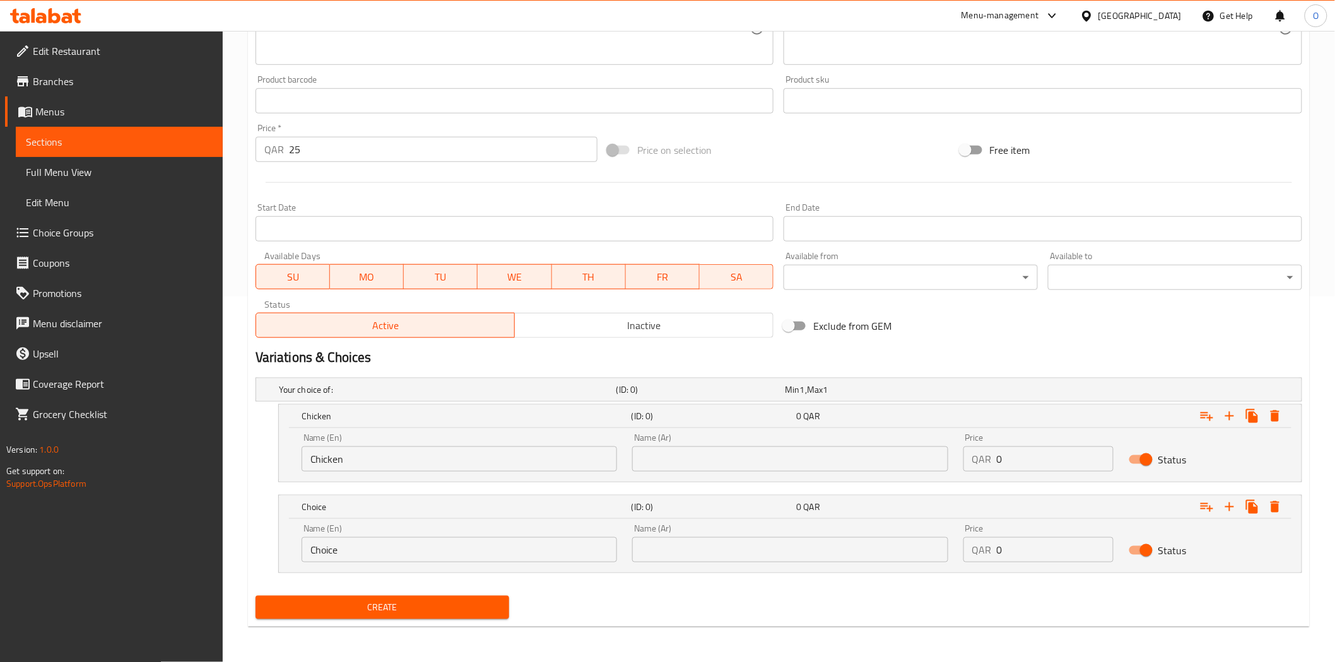
click at [409, 544] on input "Choice" at bounding box center [458, 549] width 315 height 25
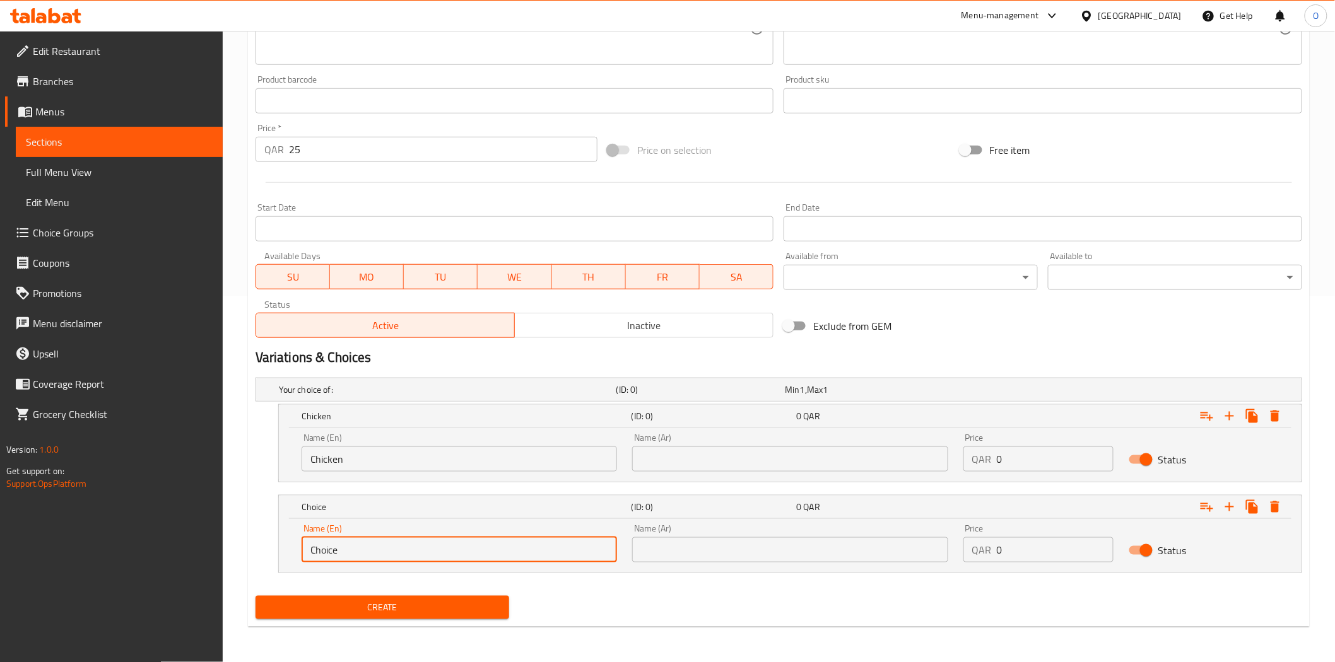
click at [409, 544] on input "Choice" at bounding box center [458, 549] width 315 height 25
click at [411, 544] on input "Choice" at bounding box center [458, 549] width 315 height 25
paste input "Veg"
type input "Veg"
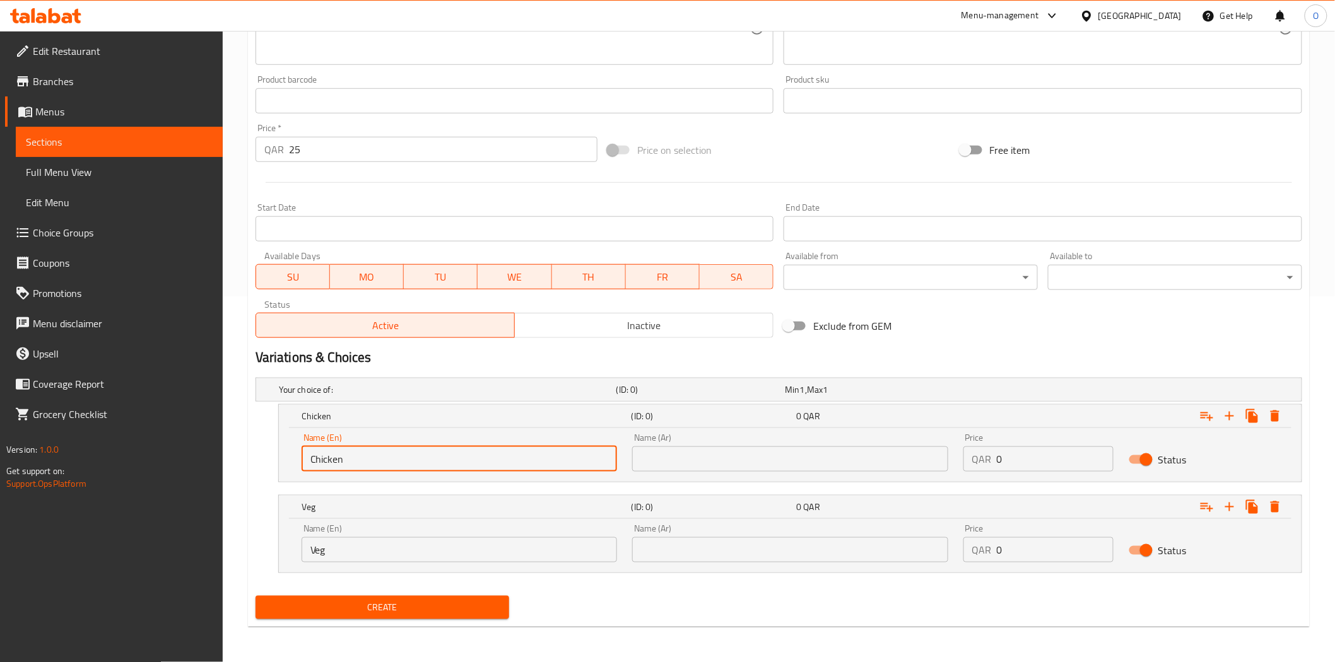
click at [329, 458] on input "Chicken" at bounding box center [458, 459] width 315 height 25
click at [330, 458] on input "Chicken" at bounding box center [458, 459] width 315 height 25
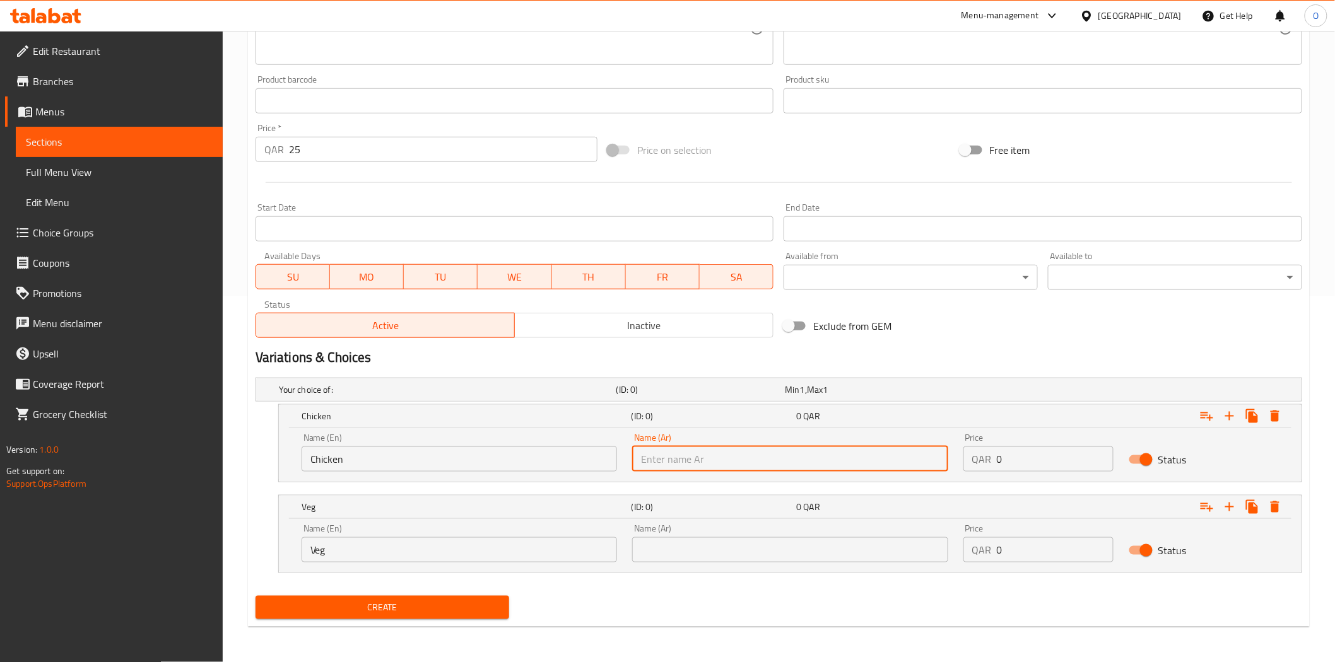
click at [837, 455] on input "text" at bounding box center [789, 459] width 315 height 25
paste input "دجاج"
type input "دجاج"
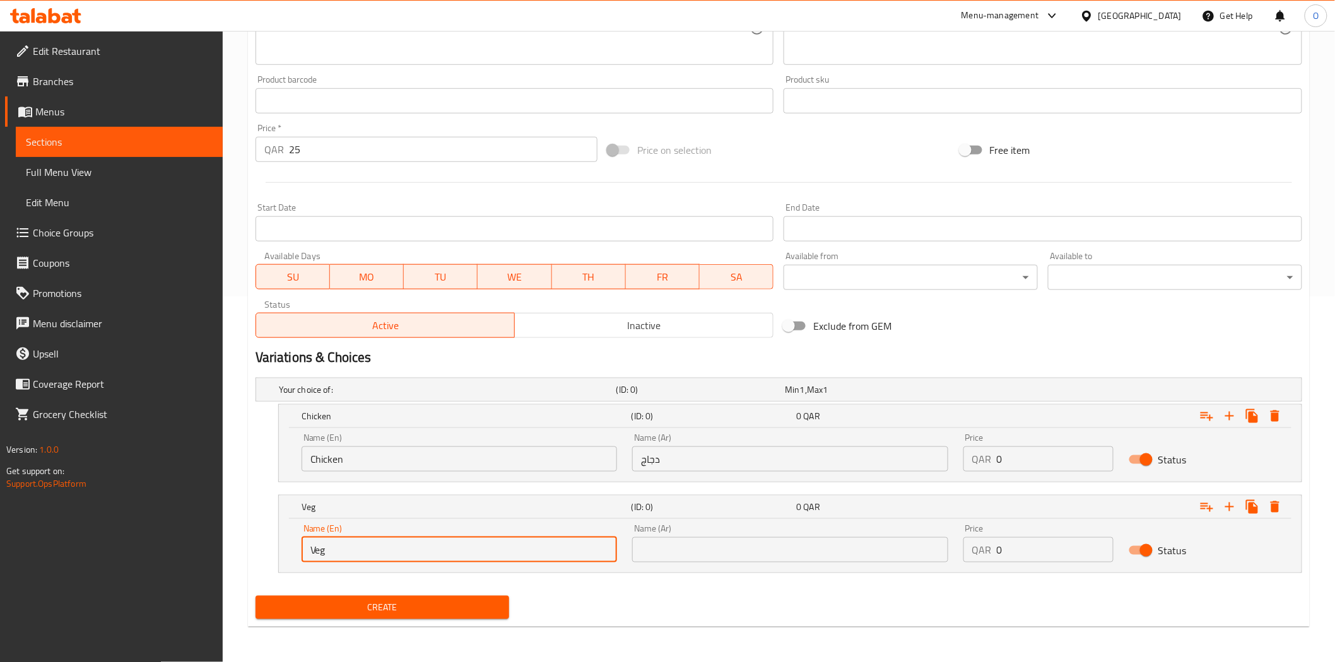
click at [381, 551] on input "Veg" at bounding box center [458, 549] width 315 height 25
click at [689, 564] on div "Name (Ar) Name (Ar)" at bounding box center [789, 544] width 330 height 54
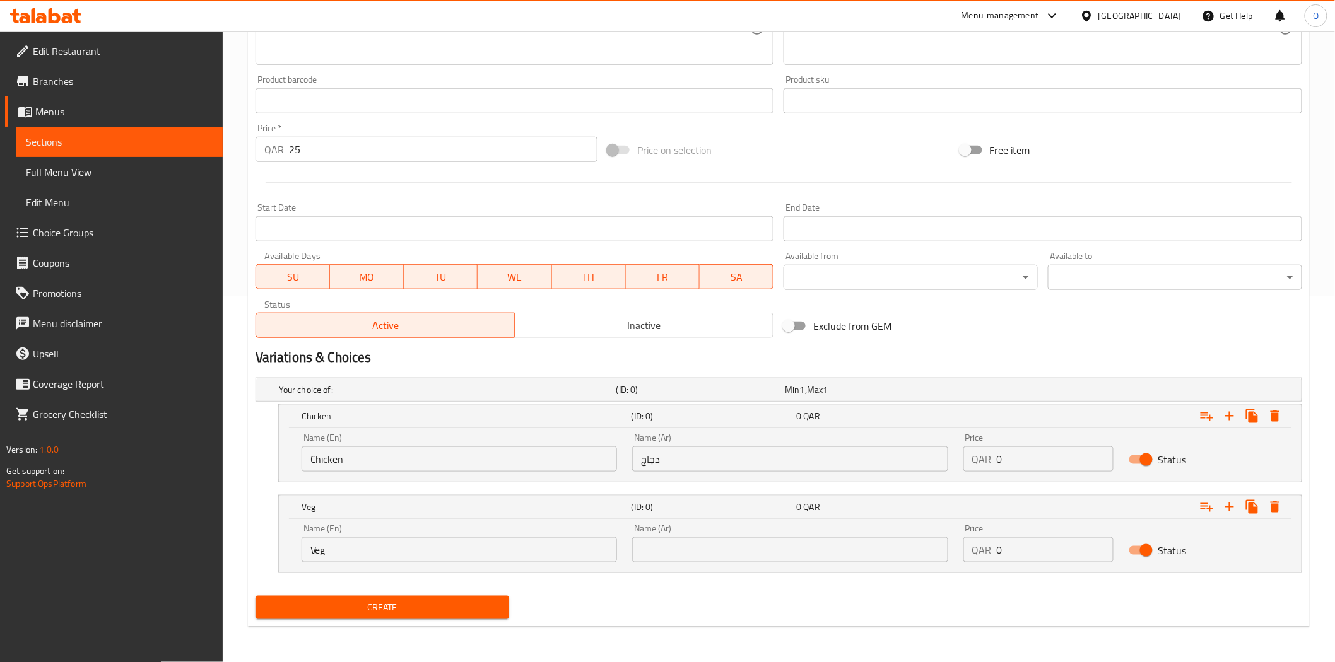
click at [691, 558] on input "text" at bounding box center [789, 549] width 315 height 25
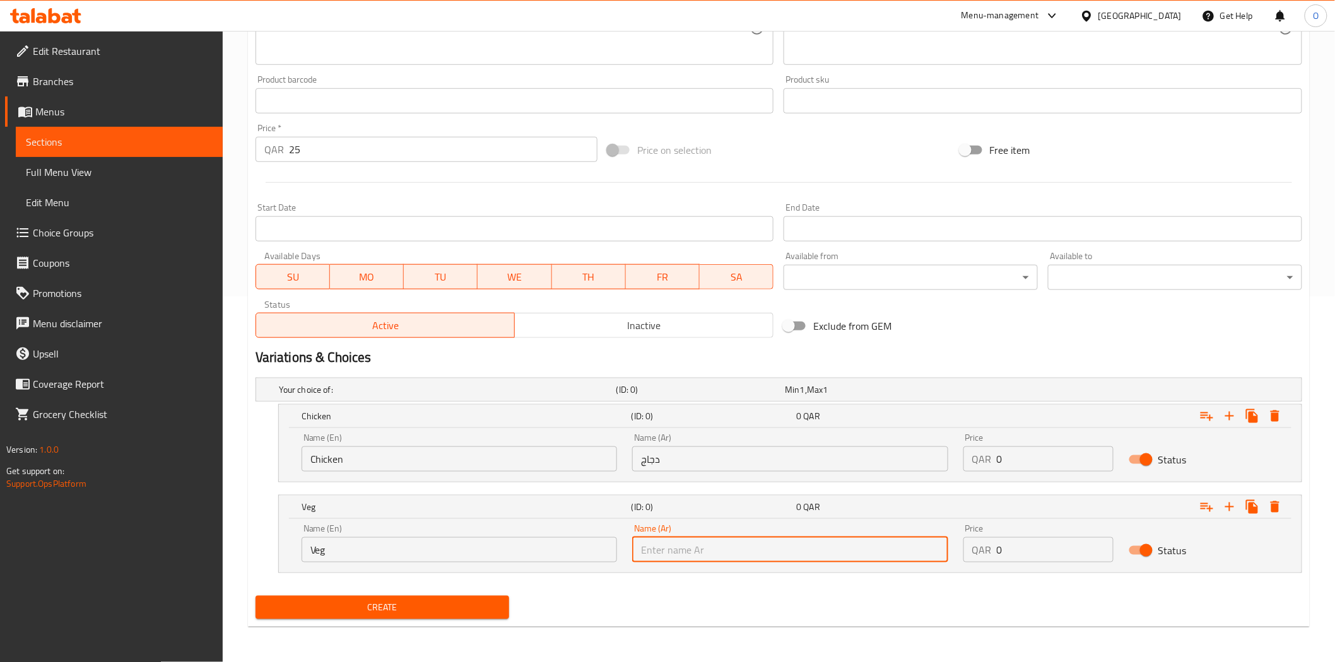
type input "o"
type input "خضار"
click at [297, 149] on input "25" at bounding box center [443, 149] width 308 height 25
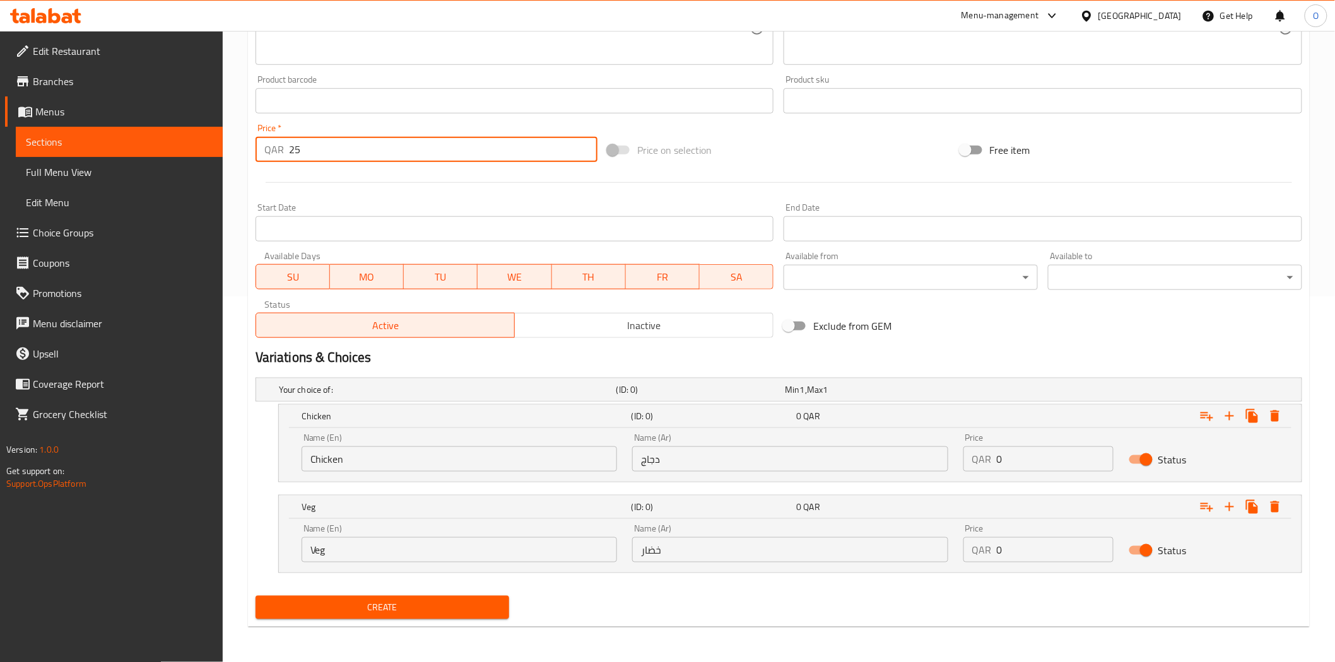
click at [297, 149] on input "25" at bounding box center [443, 149] width 308 height 25
click at [293, 151] on input "25" at bounding box center [443, 149] width 308 height 25
type input "0"
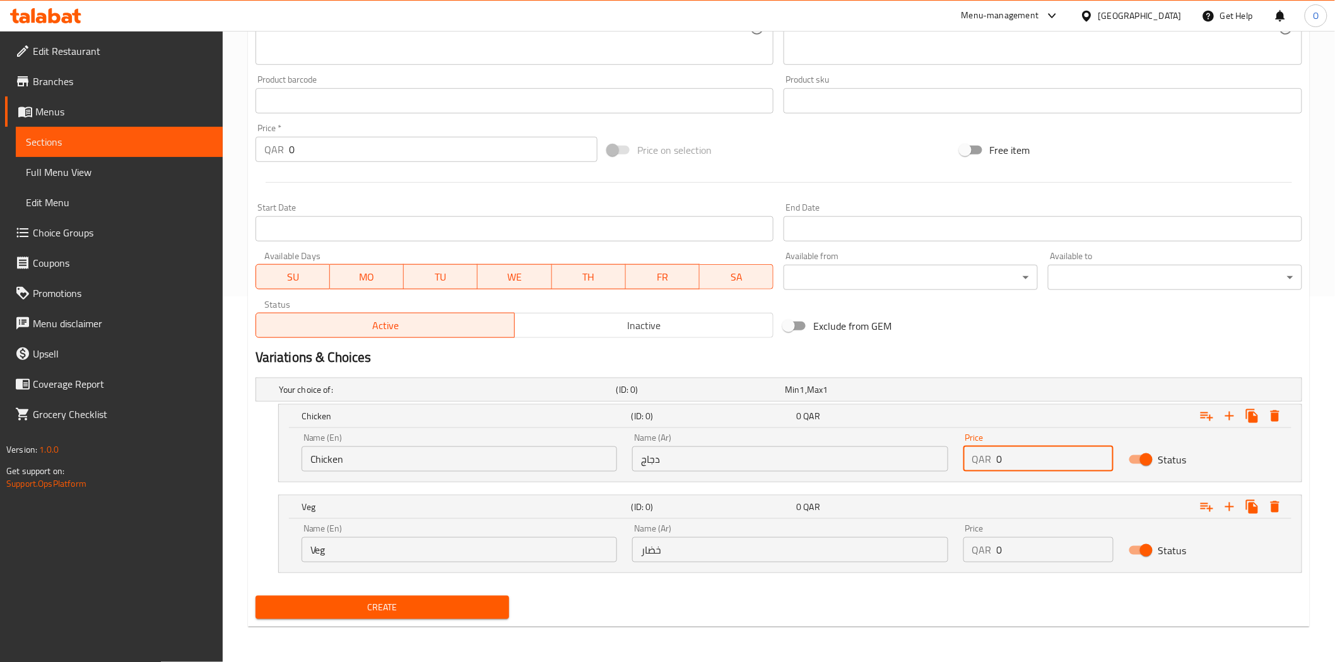
click at [961, 465] on div "Price QAR 0 Price" at bounding box center [1037, 453] width 165 height 54
paste input "25"
type input "25"
drag, startPoint x: 1000, startPoint y: 534, endPoint x: 1005, endPoint y: 543, distance: 11.0
click at [984, 543] on div "Price QAR 0 Price" at bounding box center [1038, 543] width 150 height 38
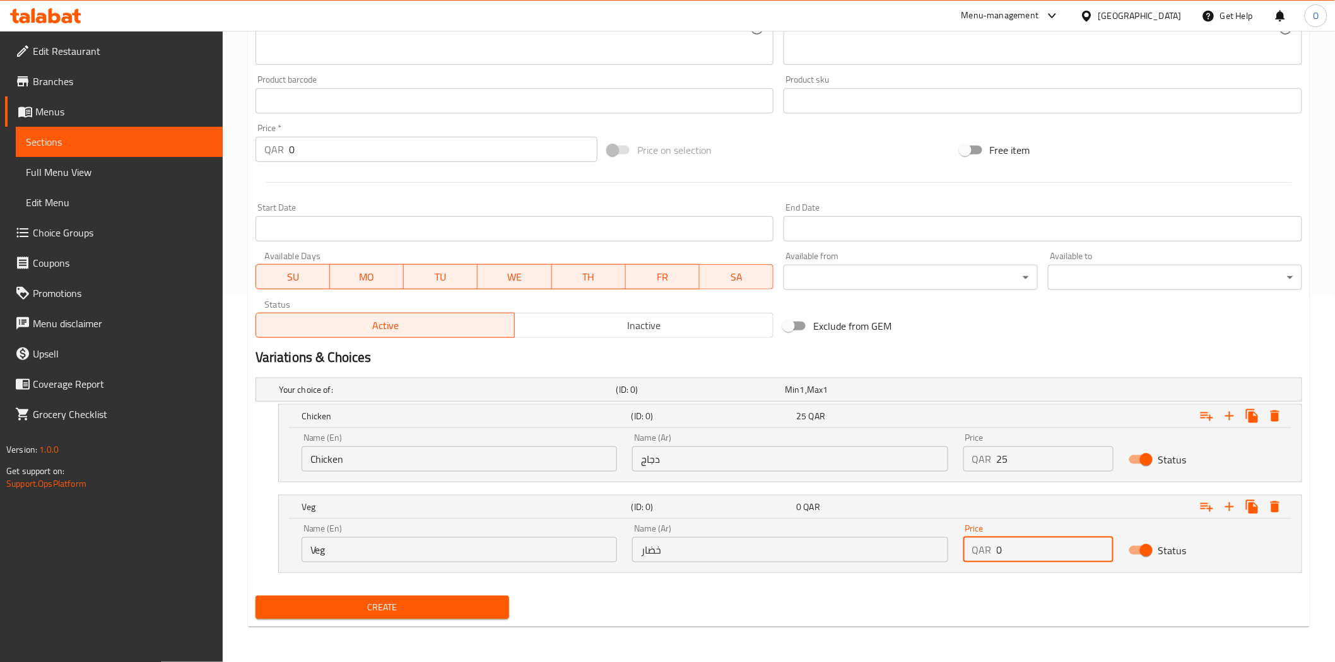
drag, startPoint x: 1010, startPoint y: 543, endPoint x: 978, endPoint y: 553, distance: 34.3
click at [978, 553] on div "QAR 0 Price" at bounding box center [1038, 549] width 150 height 25
drag, startPoint x: 994, startPoint y: 552, endPoint x: 1008, endPoint y: 554, distance: 13.9
click at [1008, 554] on input "0" at bounding box center [1054, 549] width 117 height 25
drag, startPoint x: 1012, startPoint y: 551, endPoint x: 984, endPoint y: 553, distance: 27.9
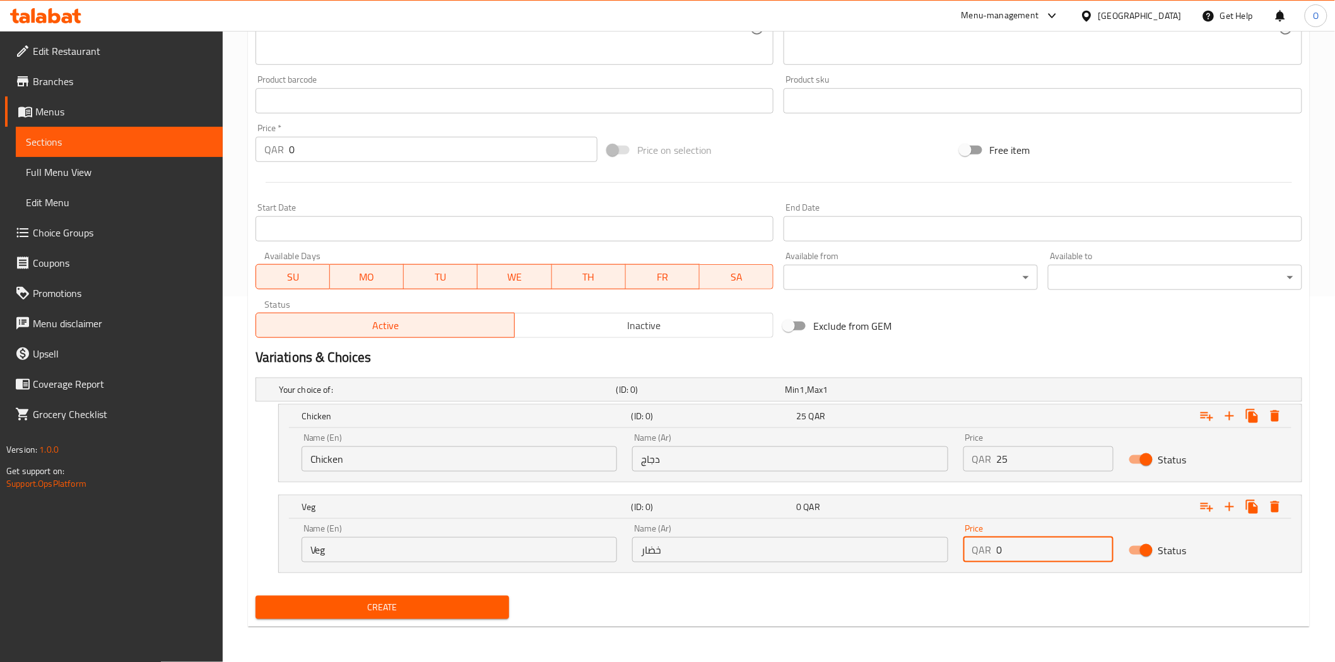
click at [984, 553] on div "QAR 0 Price" at bounding box center [1038, 549] width 150 height 25
paste input "25"
type input "25"
click at [616, 327] on span "Inactive" at bounding box center [644, 326] width 248 height 18
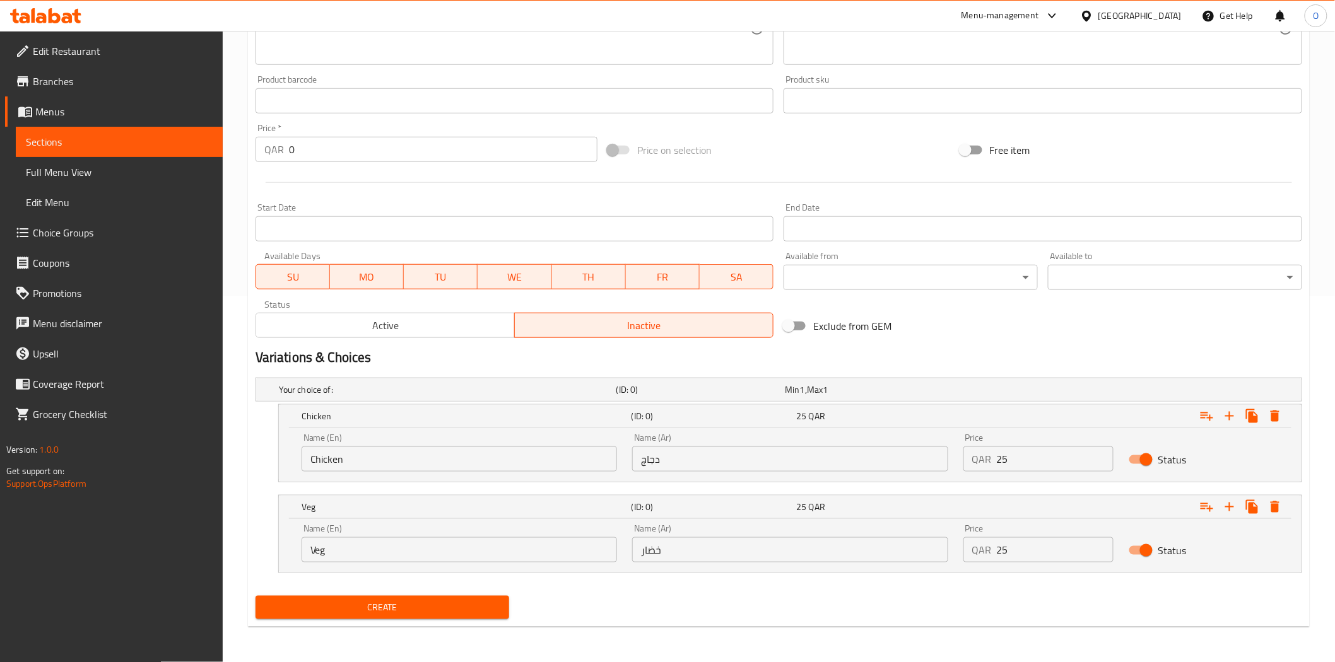
click at [426, 619] on div "Create" at bounding box center [382, 607] width 264 height 33
click at [429, 607] on span "Create" at bounding box center [383, 608] width 234 height 16
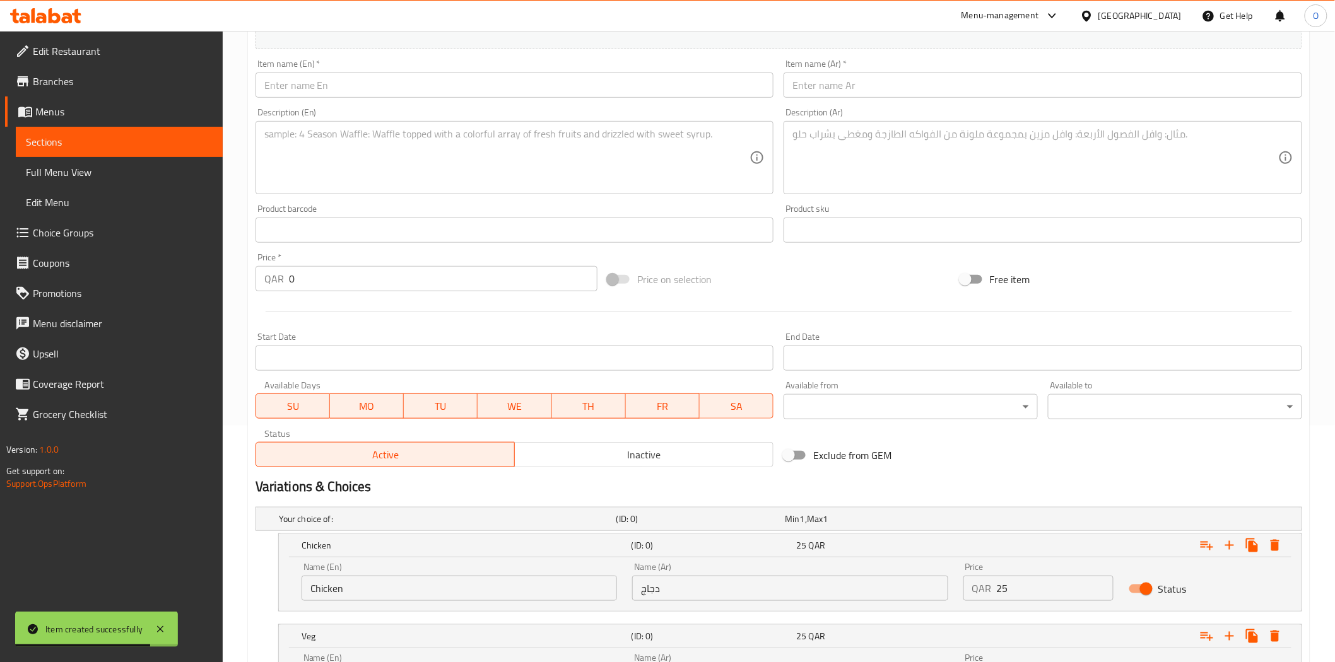
scroll to position [85, 0]
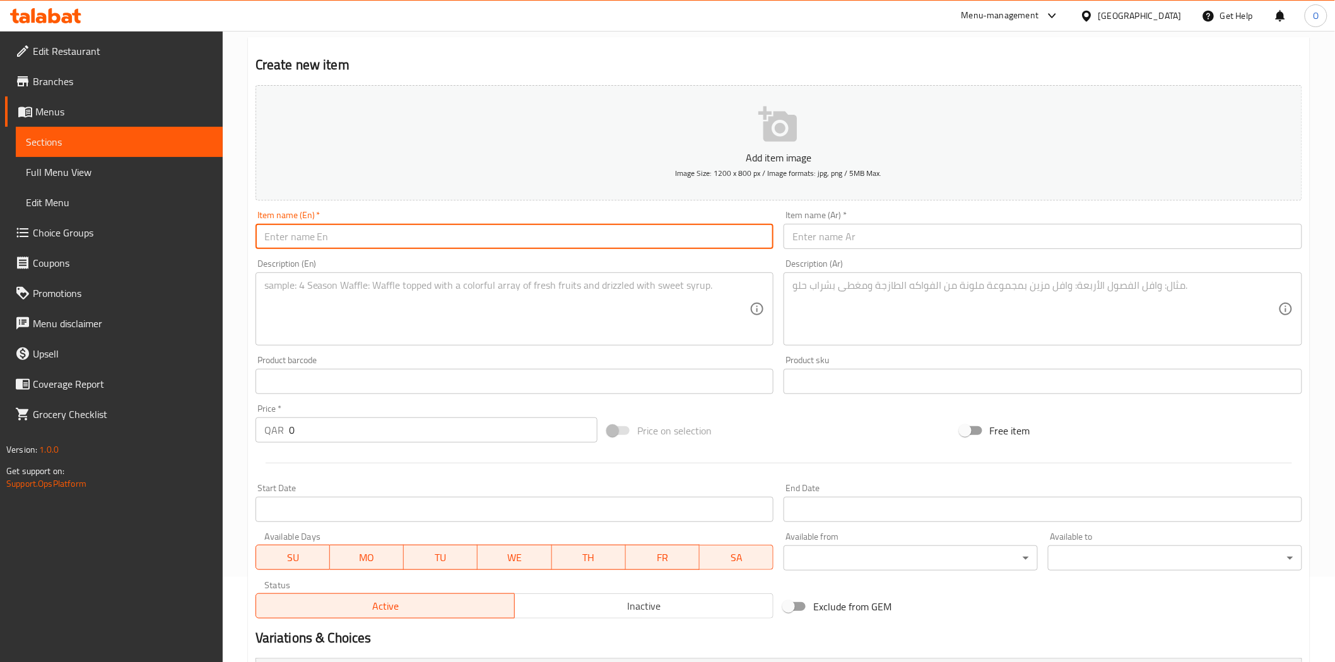
paste input "Makaronah [PERSON_NAME]"
type input "Makaronah [PERSON_NAME]"
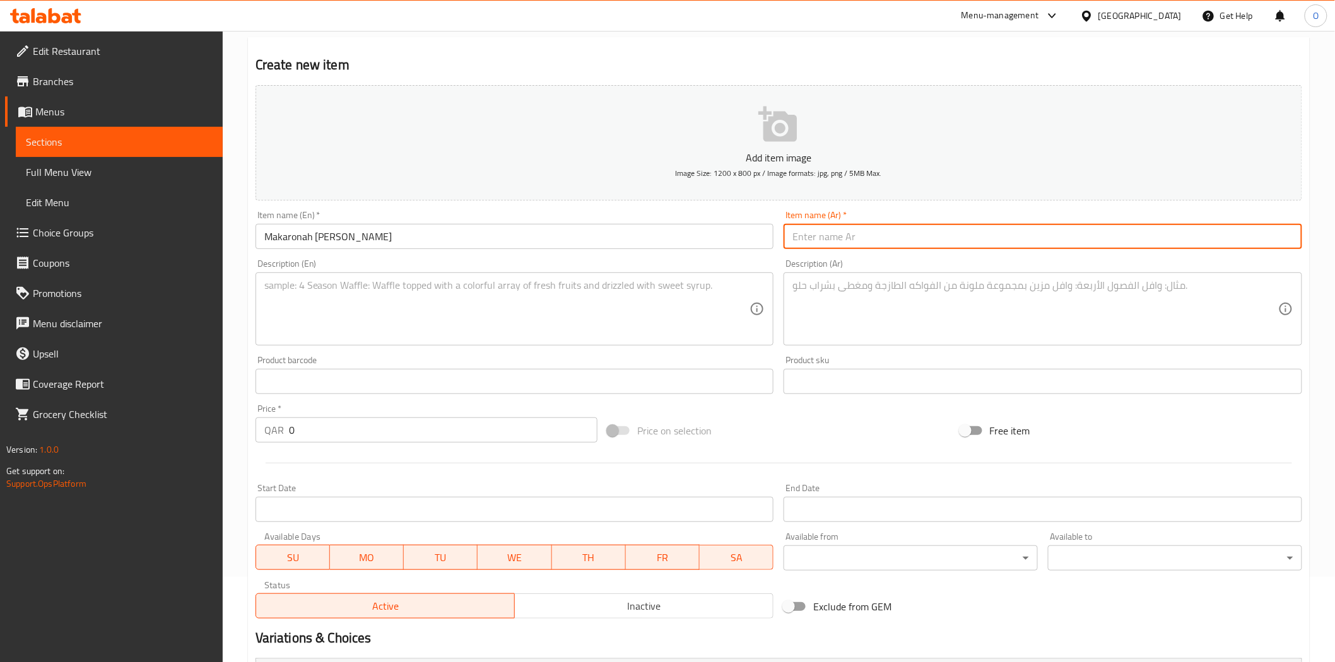
paste input "معكرونة [PERSON_NAME]"
click at [868, 237] on input "معكرونة [PERSON_NAME]" at bounding box center [1042, 236] width 518 height 25
click at [872, 240] on input "معكرونة [PERSON_NAME]" at bounding box center [1042, 236] width 518 height 25
type input "مكرونة [PERSON_NAME]"
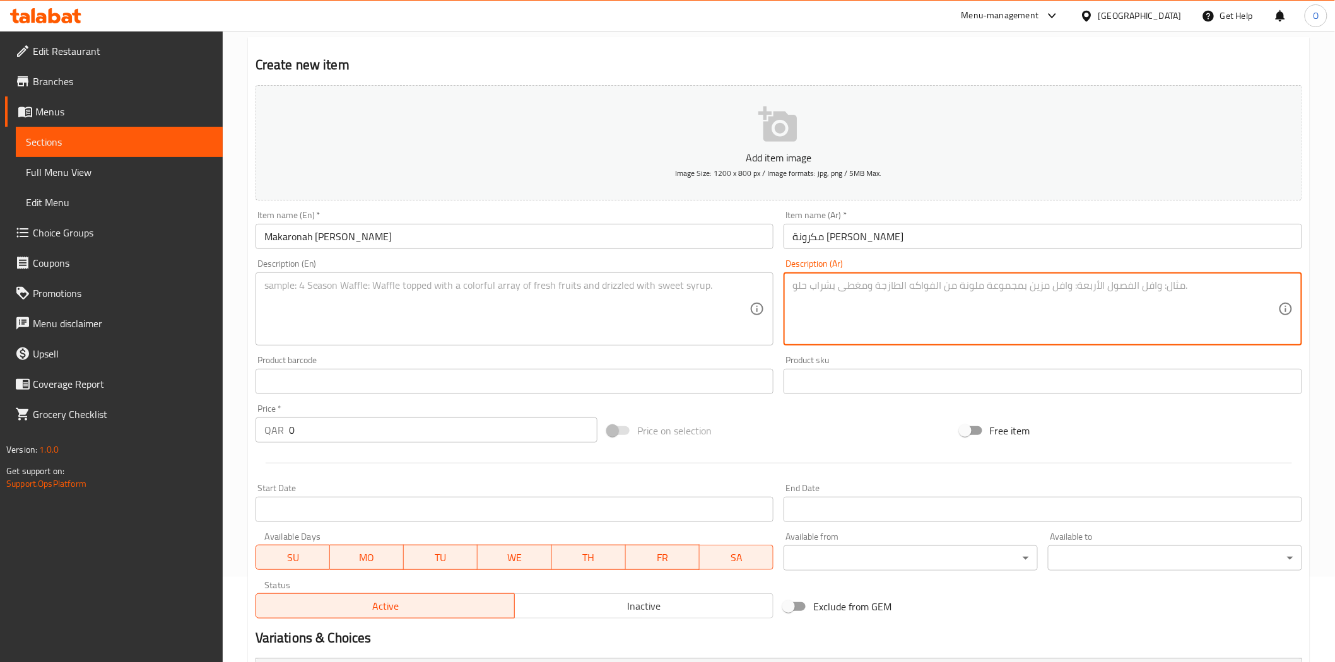
click at [839, 292] on textarea at bounding box center [1035, 309] width 486 height 60
paste textarea "صلصة بيضاء كريمية مع اختيارك من 100 غ دجاج طري أو 100 غ خضار طازجة، تقدم بحصة 3…"
type textarea "صلصة بيضاء كريمية مع اختيارك من 100 غ دجاج طري أو 100 غ خضار طازجة، تقدم بحصة 3…"
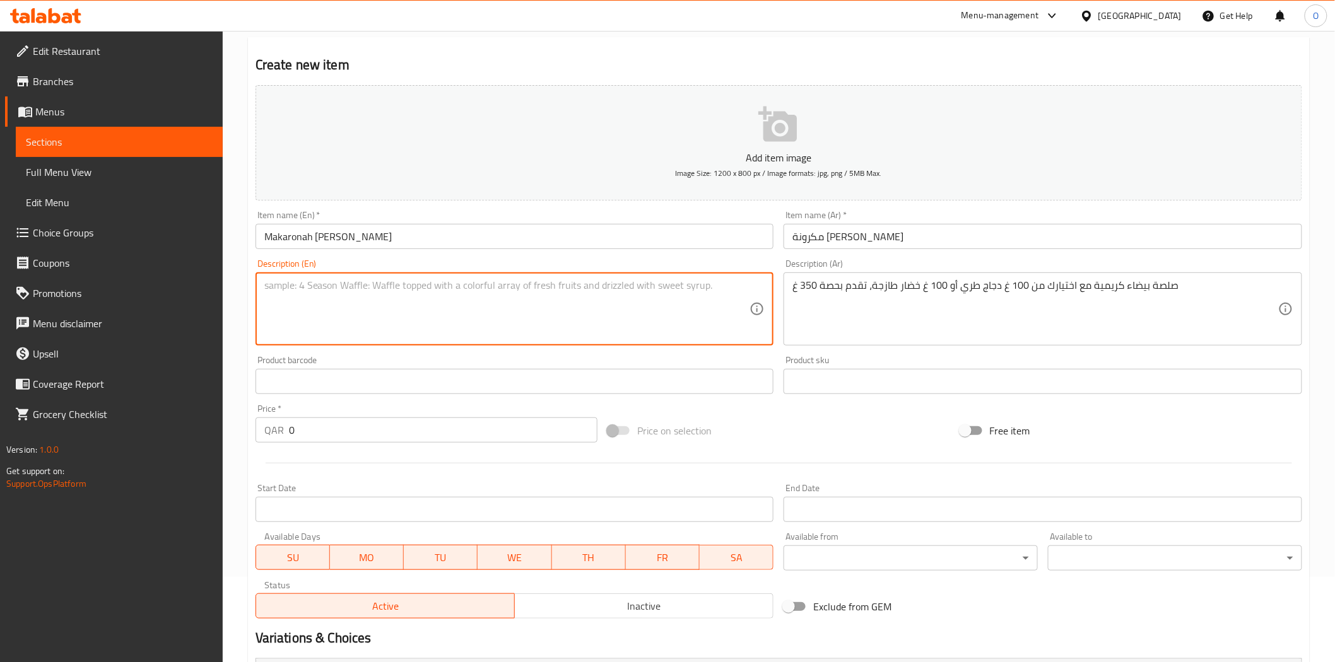
paste textarea "Creamy white sauce with your choice of 100g tender chicken or 100g fresh vegeta…"
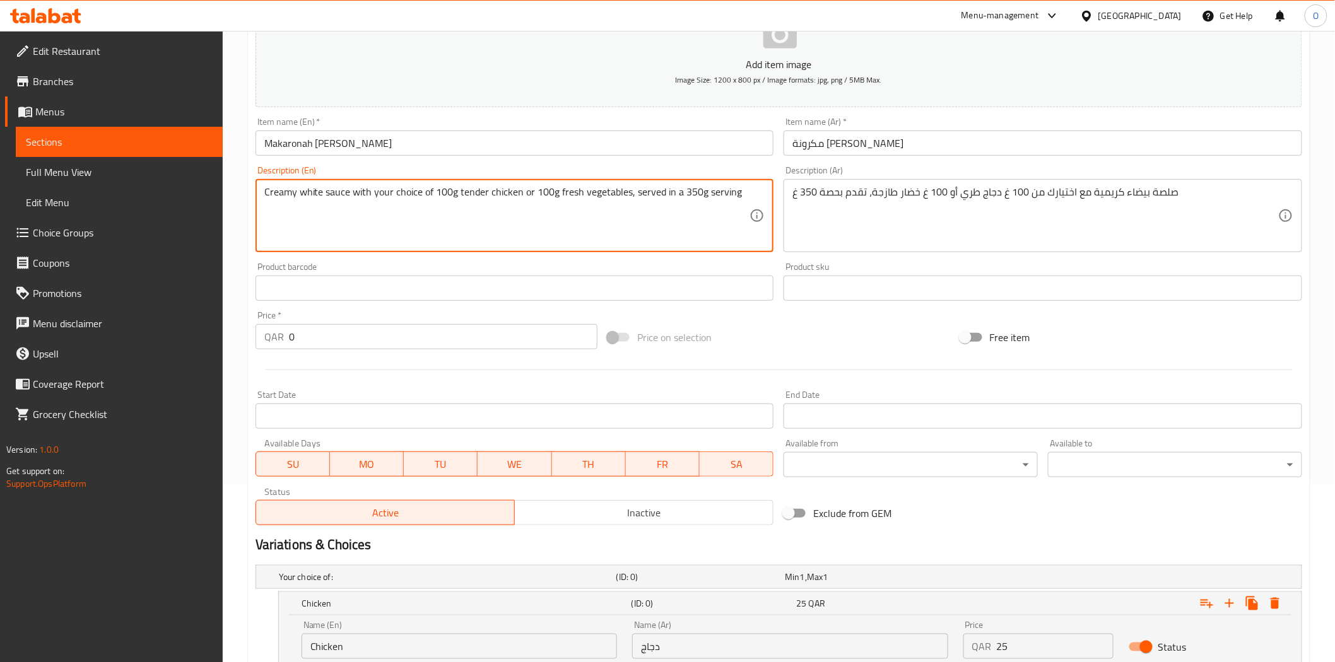
scroll to position [366, 0]
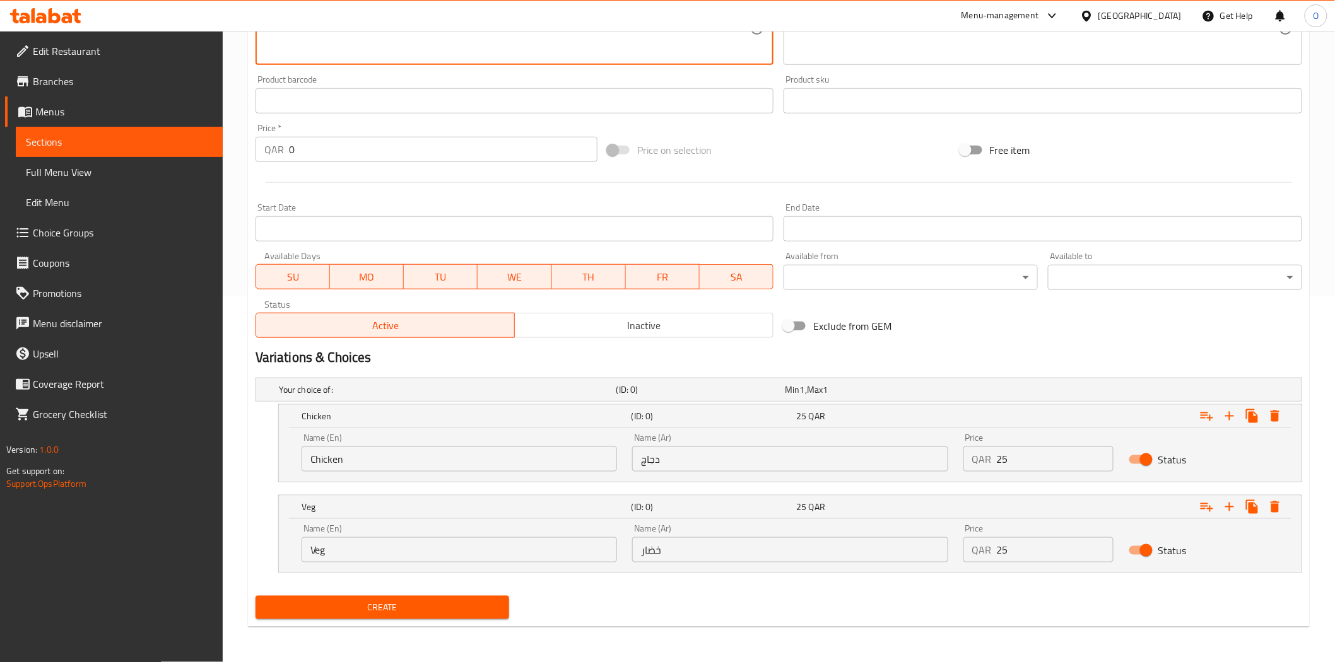
type textarea "Creamy white sauce with your choice of 100g tender chicken or 100g fresh vegeta…"
click at [381, 464] on input "Chicken" at bounding box center [458, 459] width 315 height 25
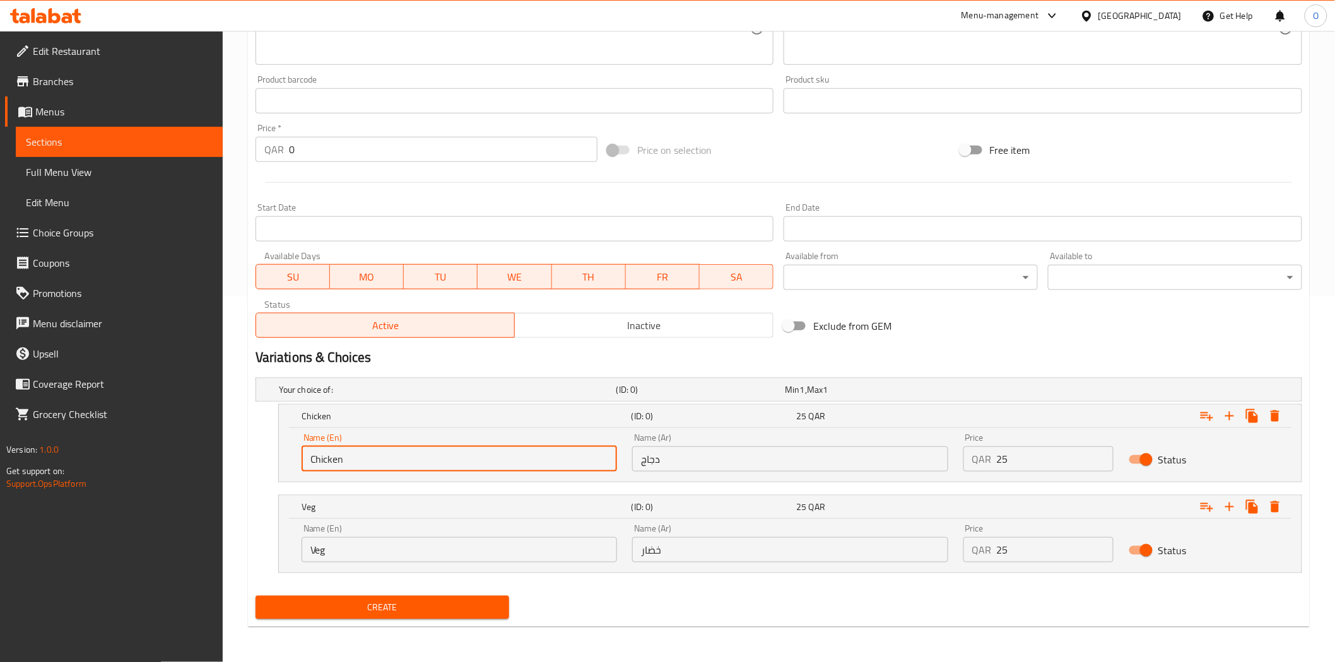
click at [381, 464] on input "Chicken" at bounding box center [458, 459] width 315 height 25
paste input "Dajaj"
type input "Dajaj"
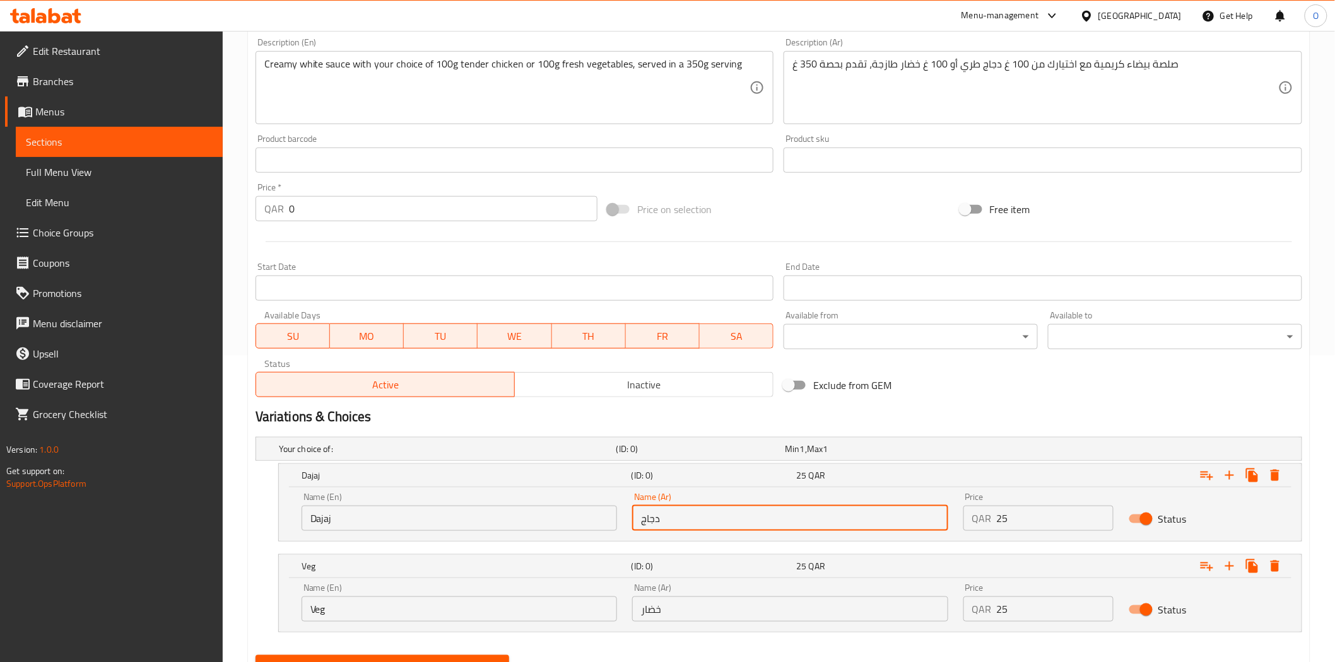
scroll to position [225, 0]
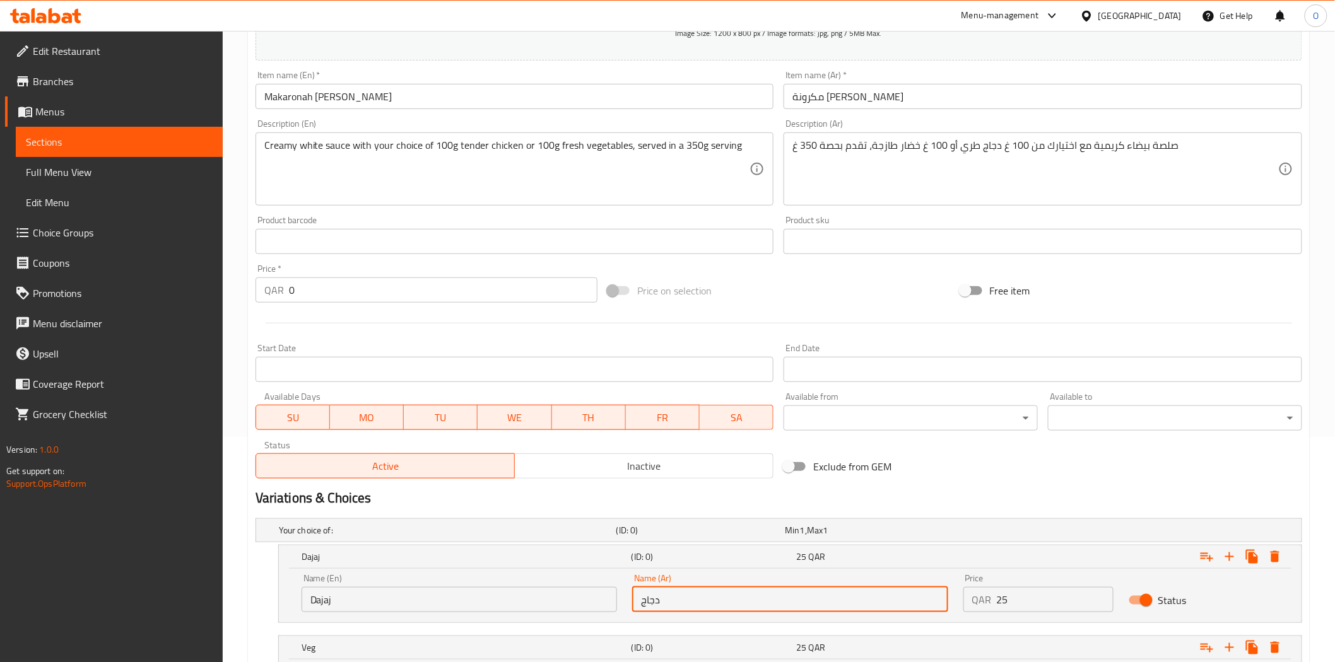
type input "دجاج"
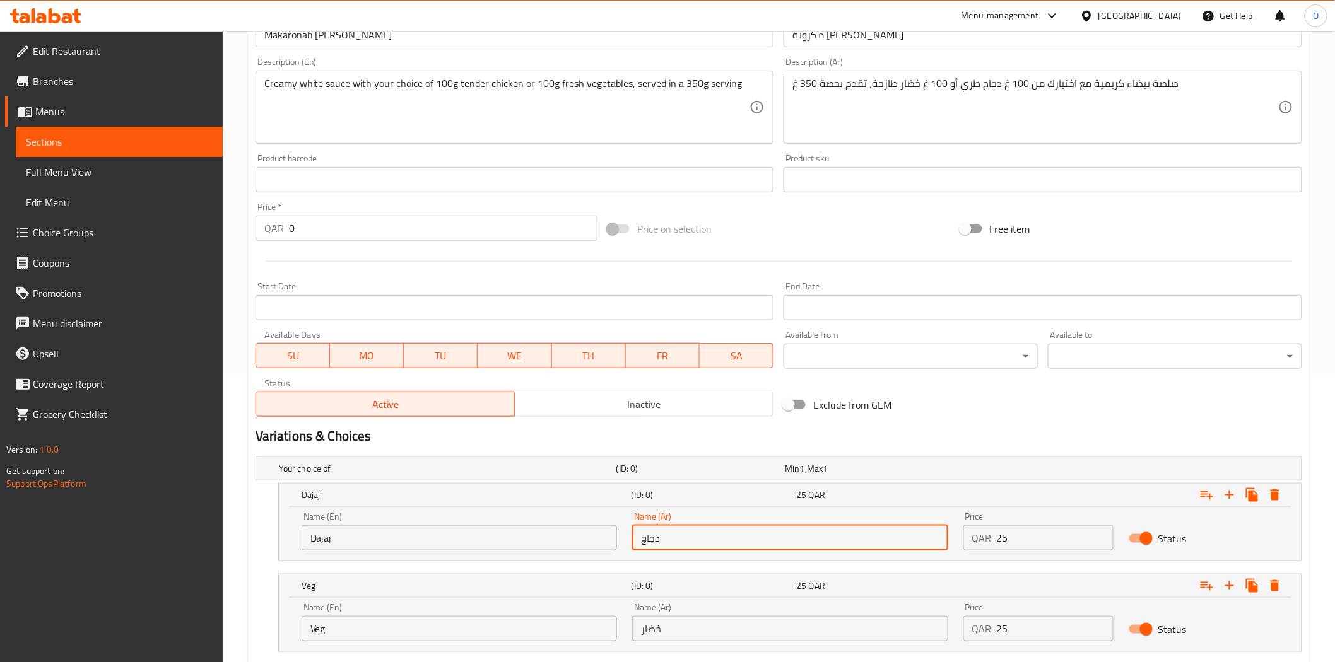
scroll to position [366, 0]
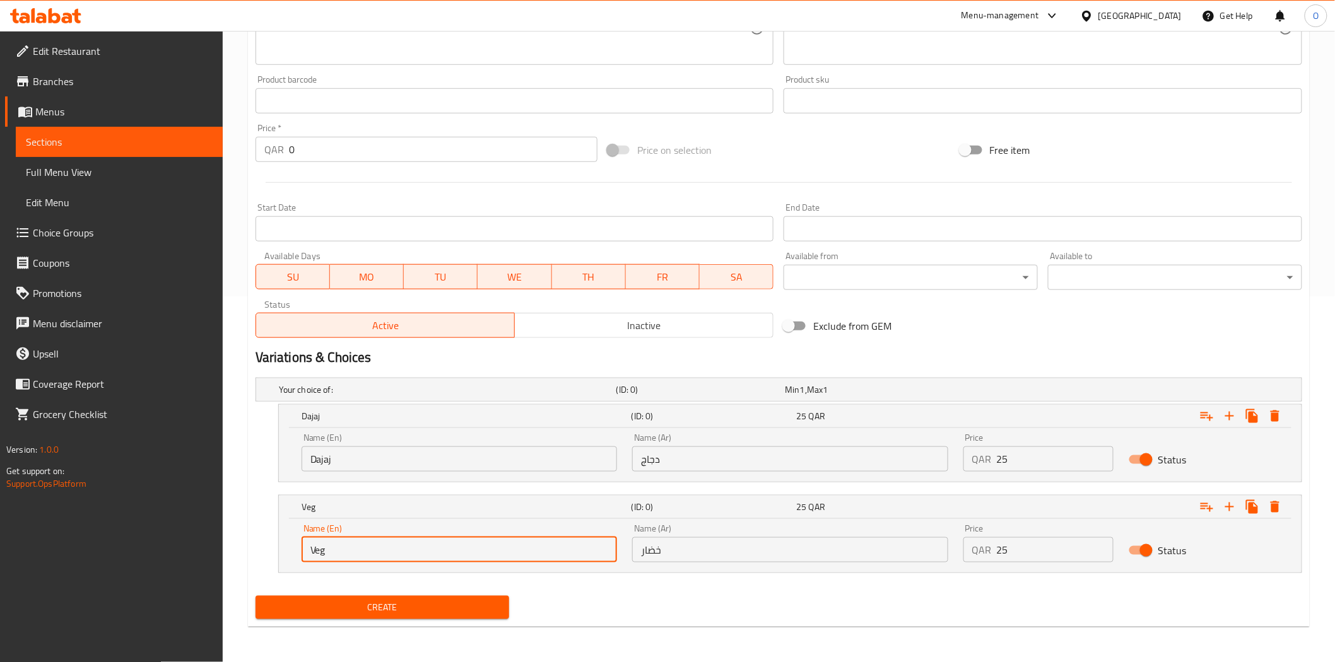
click at [366, 549] on input "Veg" at bounding box center [458, 549] width 315 height 25
click at [366, 547] on input "Veg" at bounding box center [458, 549] width 315 height 25
paste input "Khudar"
type input "Khudar"
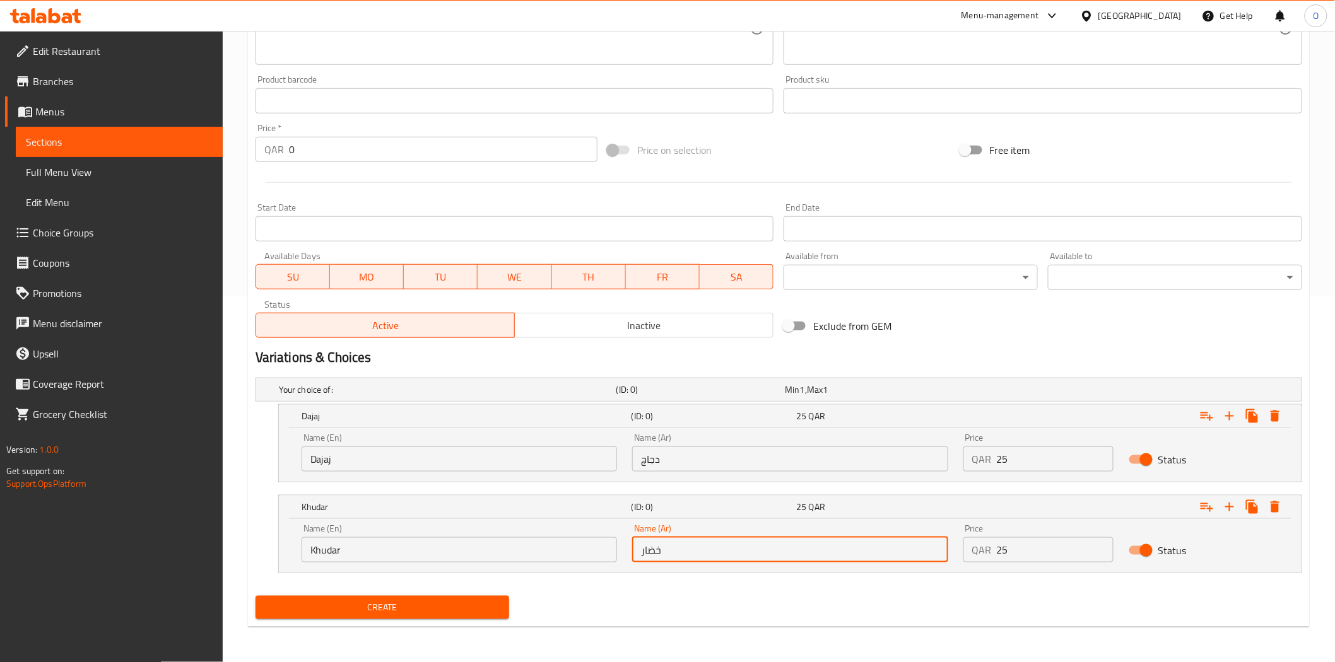
paste input "text"
type input "خضروات"
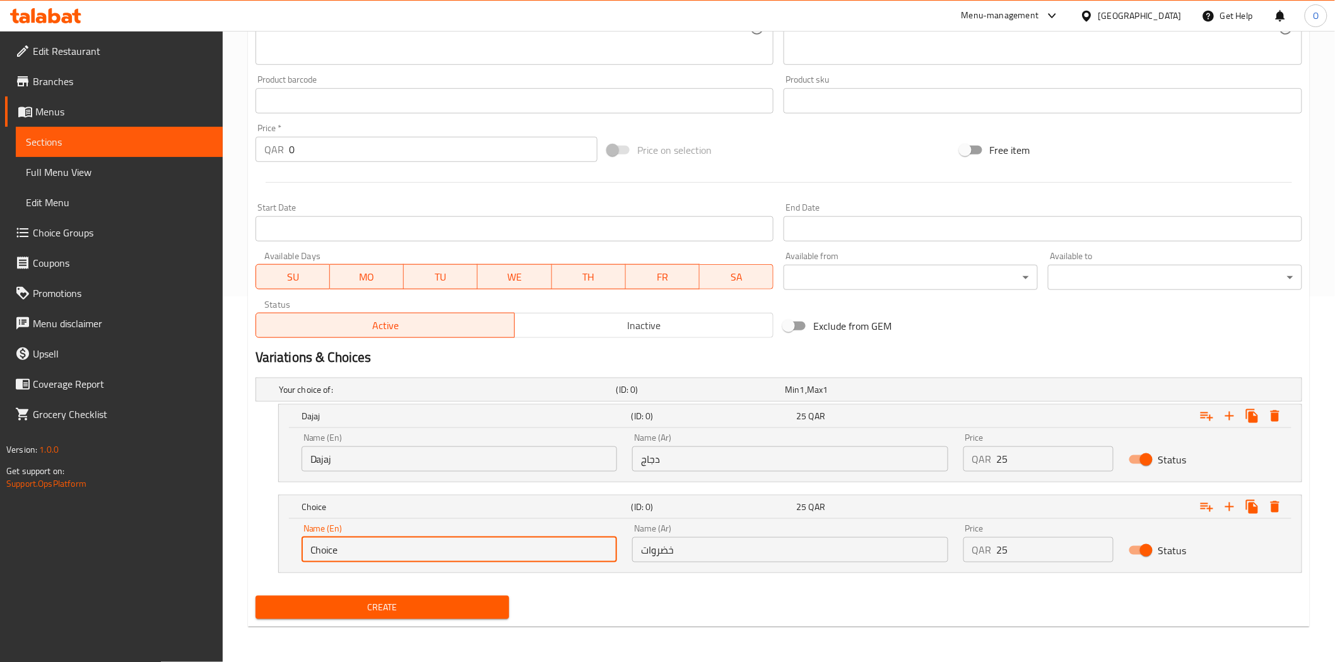
paste input "khudar"
type input "khudar"
click at [679, 552] on input "خضروات" at bounding box center [789, 549] width 315 height 25
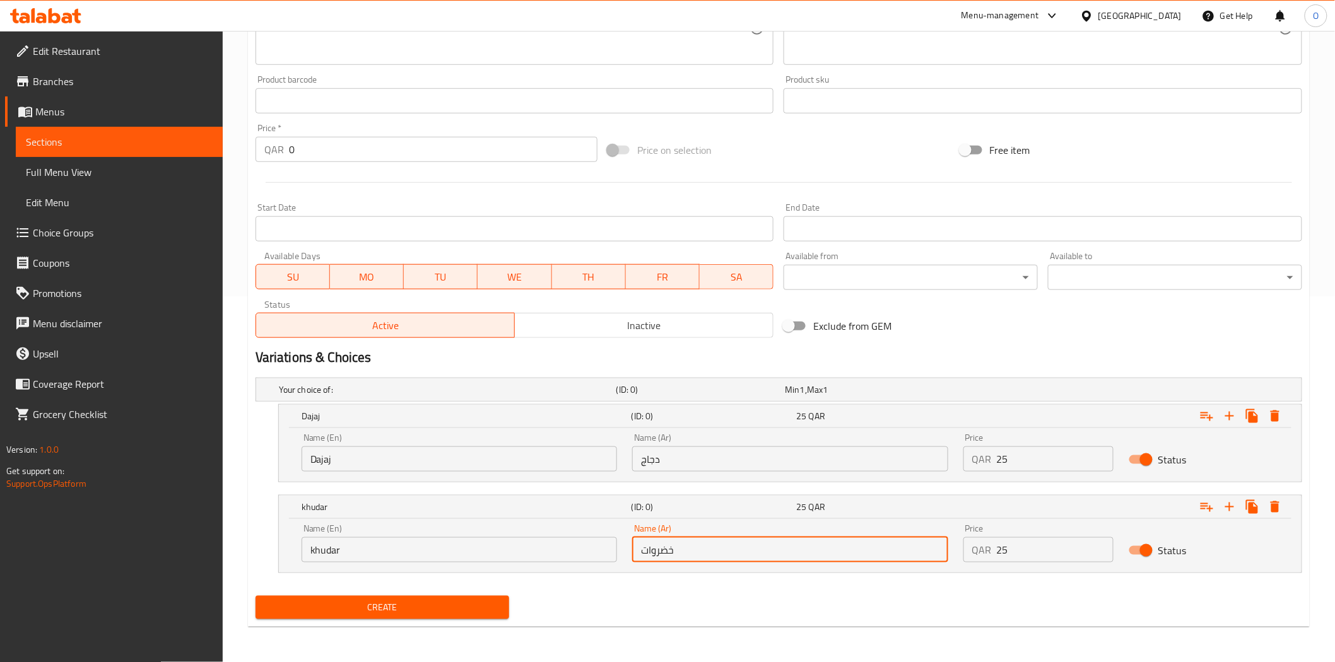
click at [679, 552] on input "خضروات" at bounding box center [789, 549] width 315 height 25
paste input "text"
click at [646, 552] on input "خضر" at bounding box center [789, 549] width 315 height 25
type input "خضار"
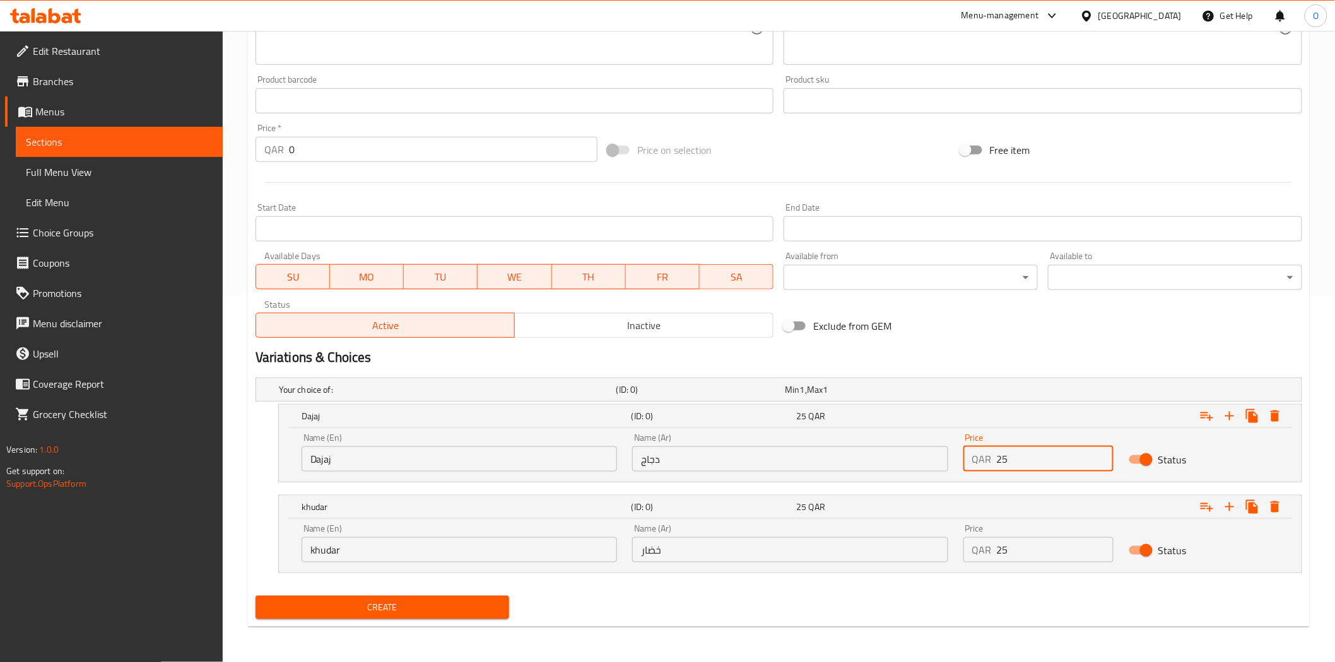
drag, startPoint x: 1007, startPoint y: 450, endPoint x: 986, endPoint y: 458, distance: 22.6
click at [986, 457] on div "QAR 25 Price" at bounding box center [1038, 459] width 150 height 25
paste input "number"
type input "25"
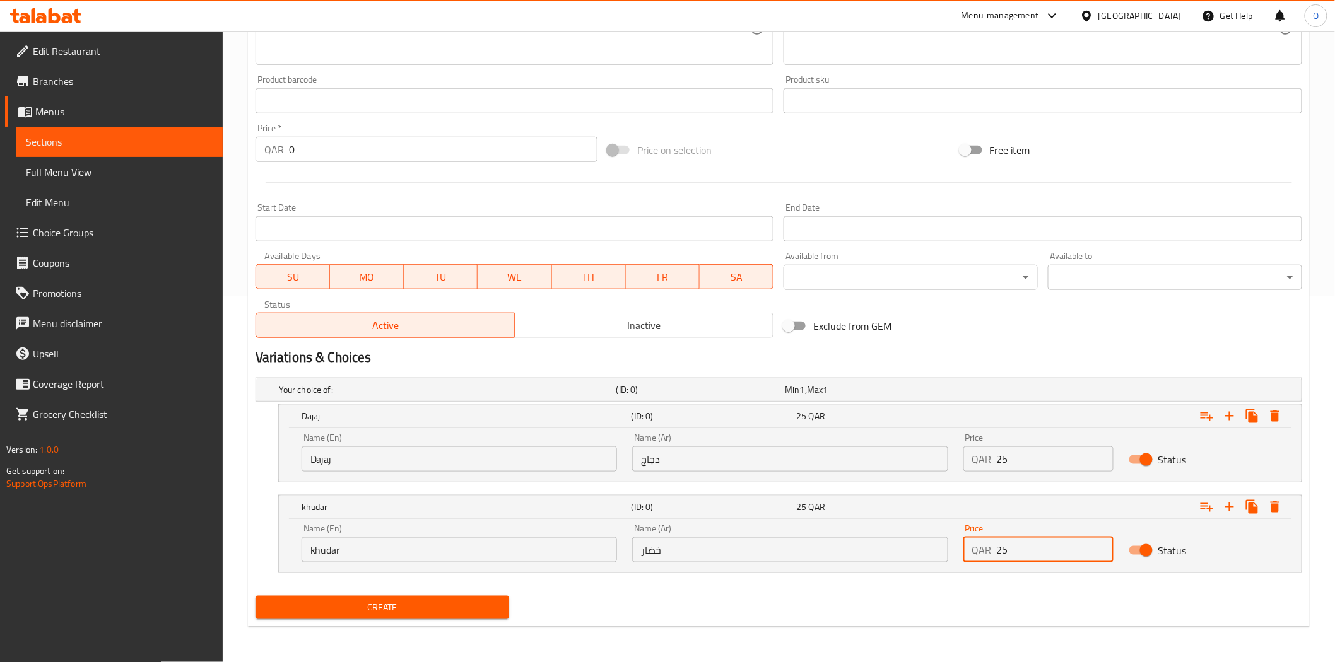
click at [966, 556] on div "QAR 25 Price" at bounding box center [1038, 549] width 150 height 25
drag, startPoint x: 999, startPoint y: 572, endPoint x: 978, endPoint y: 554, distance: 27.7
click at [972, 554] on p "QAR" at bounding box center [982, 549] width 20 height 15
drag, startPoint x: 1019, startPoint y: 551, endPoint x: 948, endPoint y: 554, distance: 70.7
click at [948, 554] on div "Name (En) khudar Name (En) Name (Ar) خضار Name (Ar) Price QAR 25 Price Status" at bounding box center [790, 544] width 992 height 54
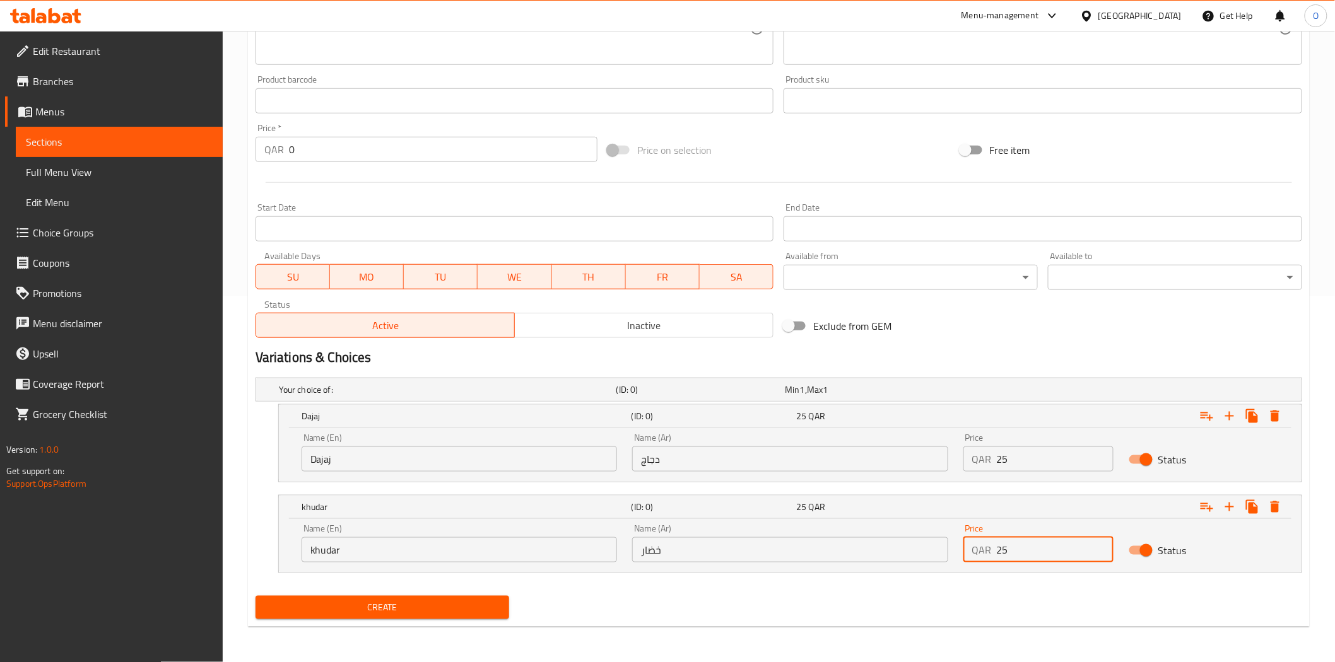
paste input "number"
type input "25"
click at [565, 328] on span "Inactive" at bounding box center [644, 326] width 248 height 18
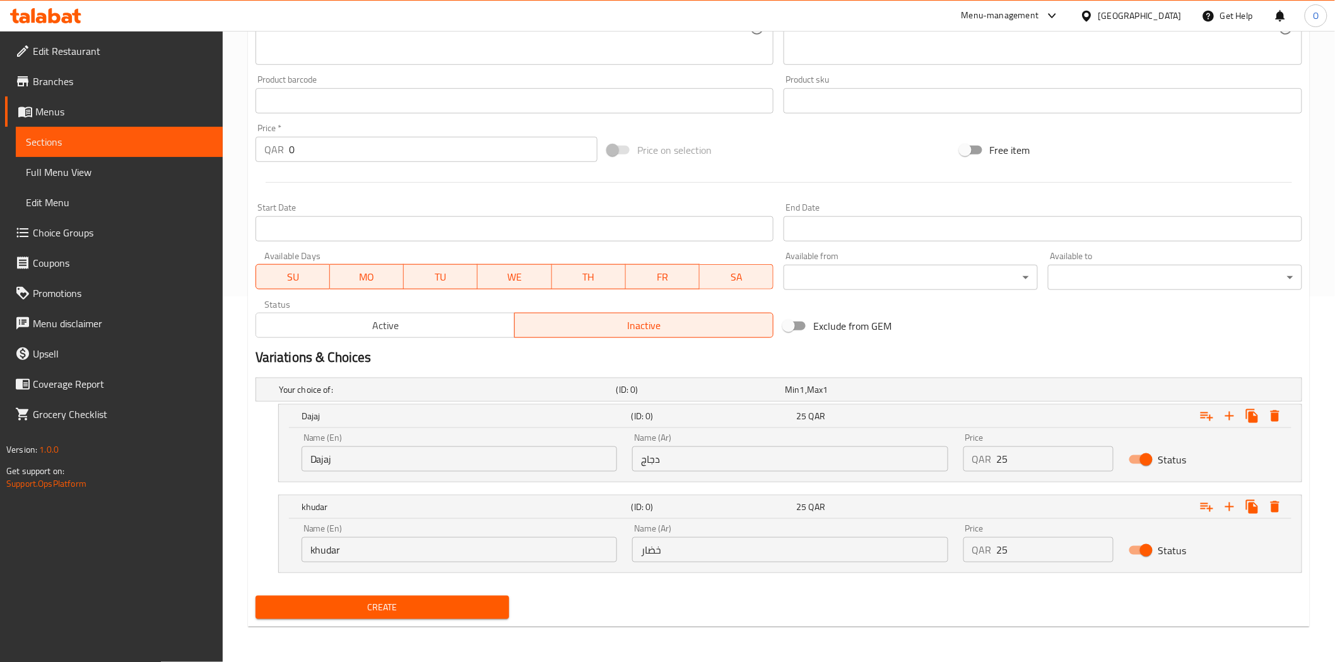
click at [459, 614] on span "Create" at bounding box center [383, 608] width 234 height 16
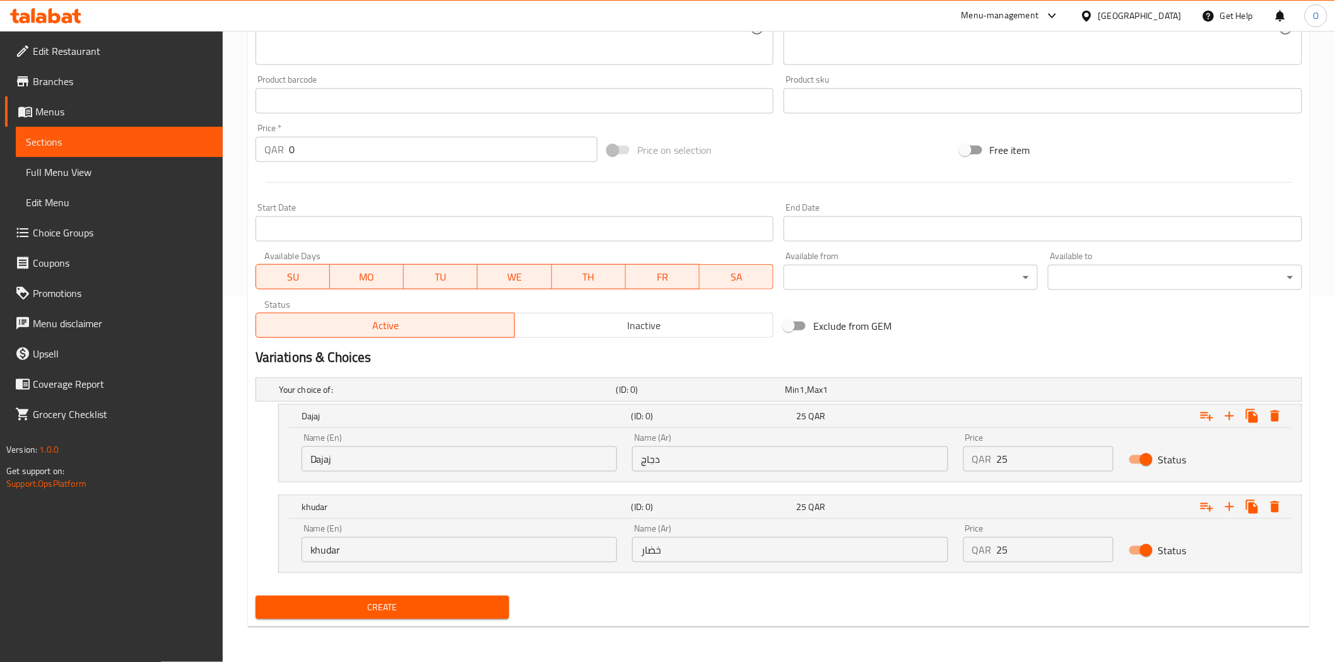
scroll to position [0, 0]
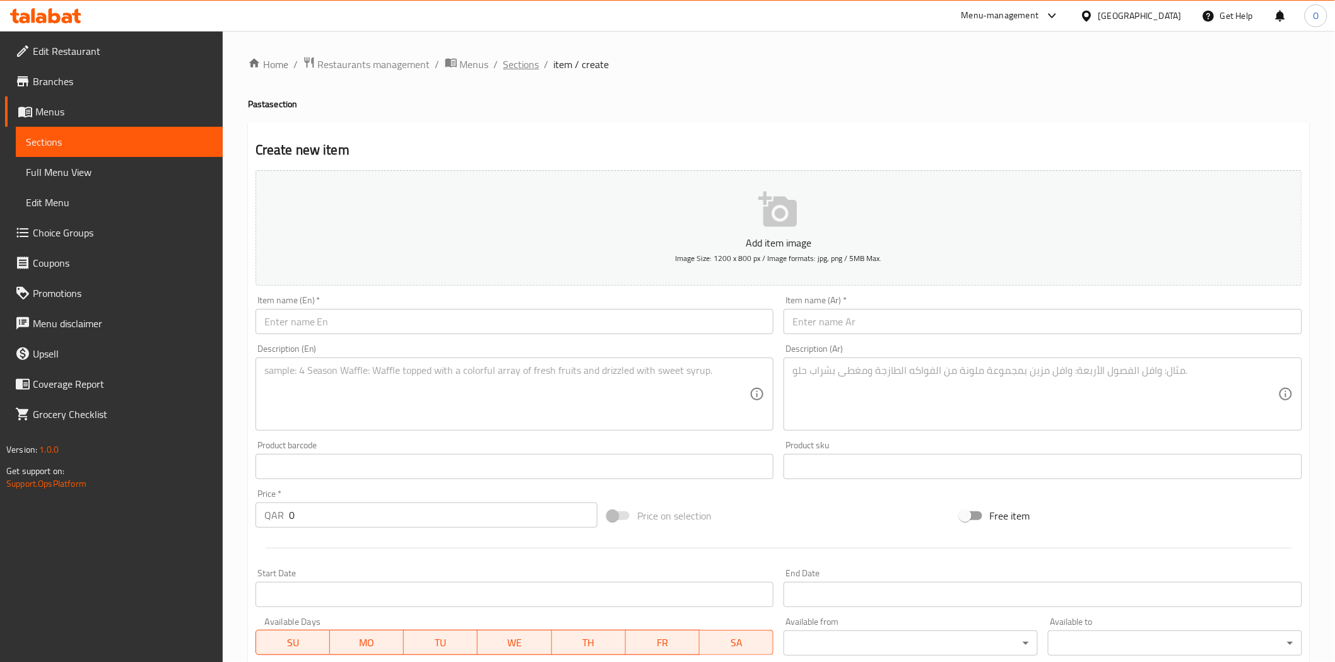
click at [522, 69] on span "Sections" at bounding box center [521, 64] width 36 height 15
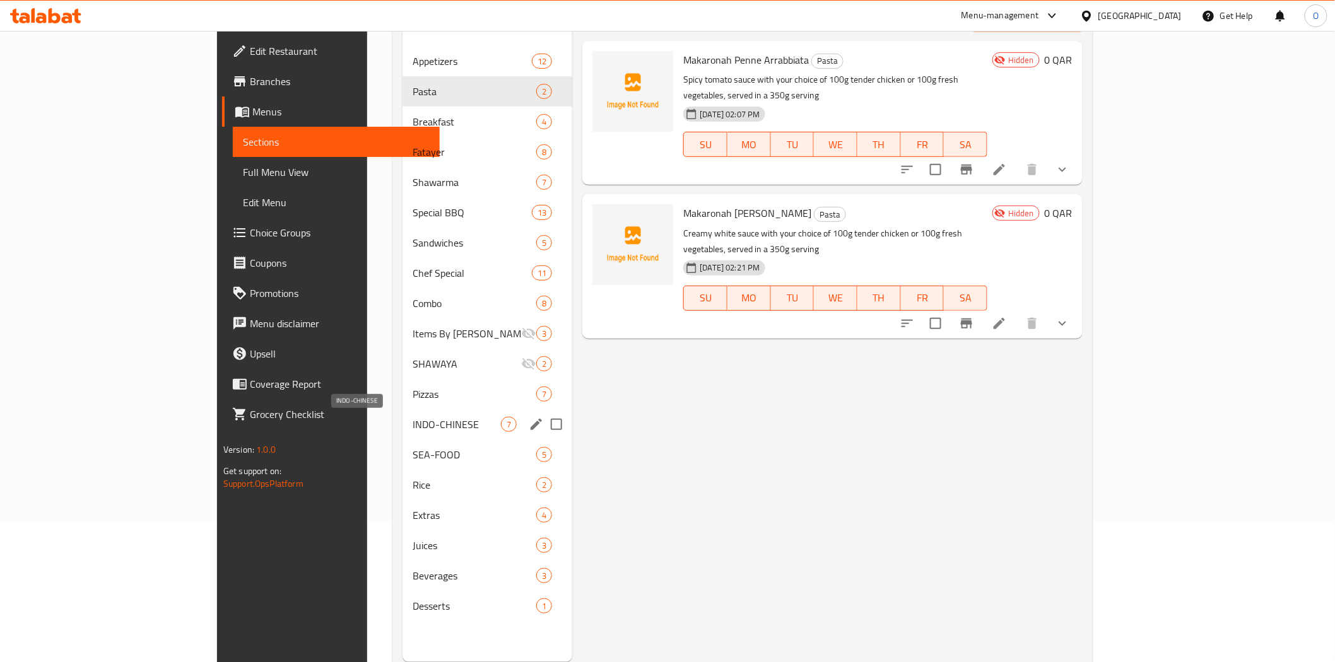
scroll to position [177, 0]
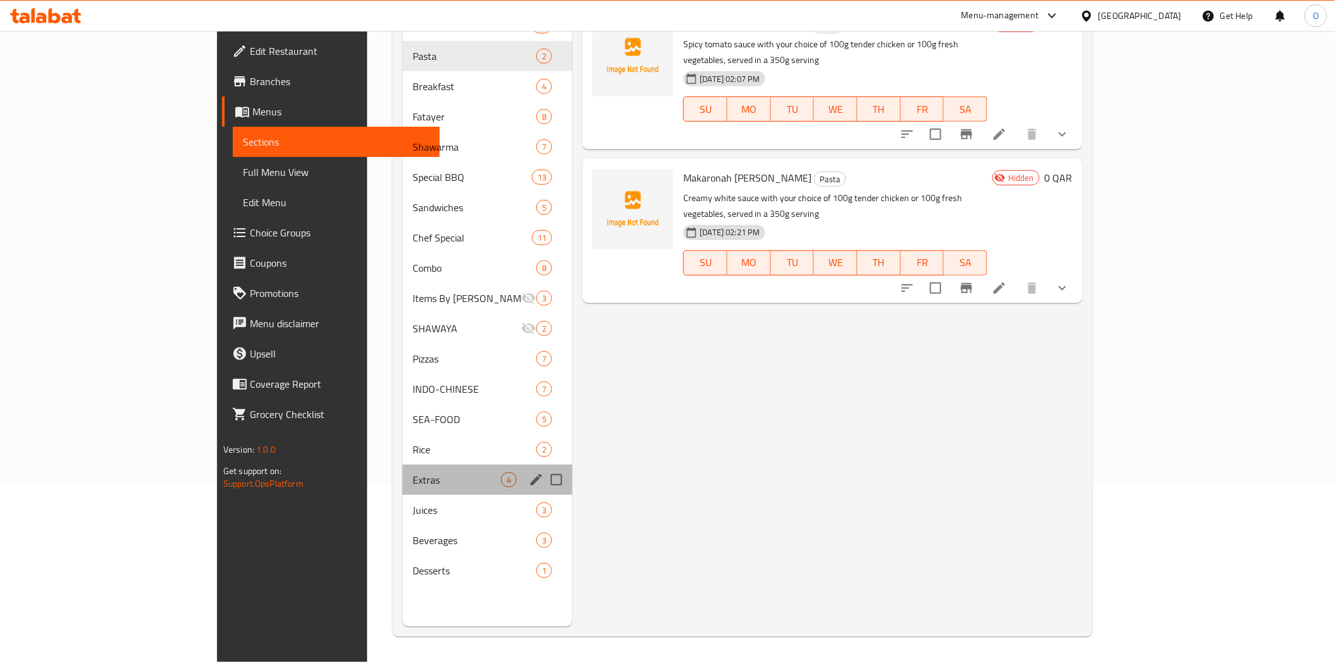
click at [402, 489] on div "Extras 4" at bounding box center [487, 480] width 170 height 30
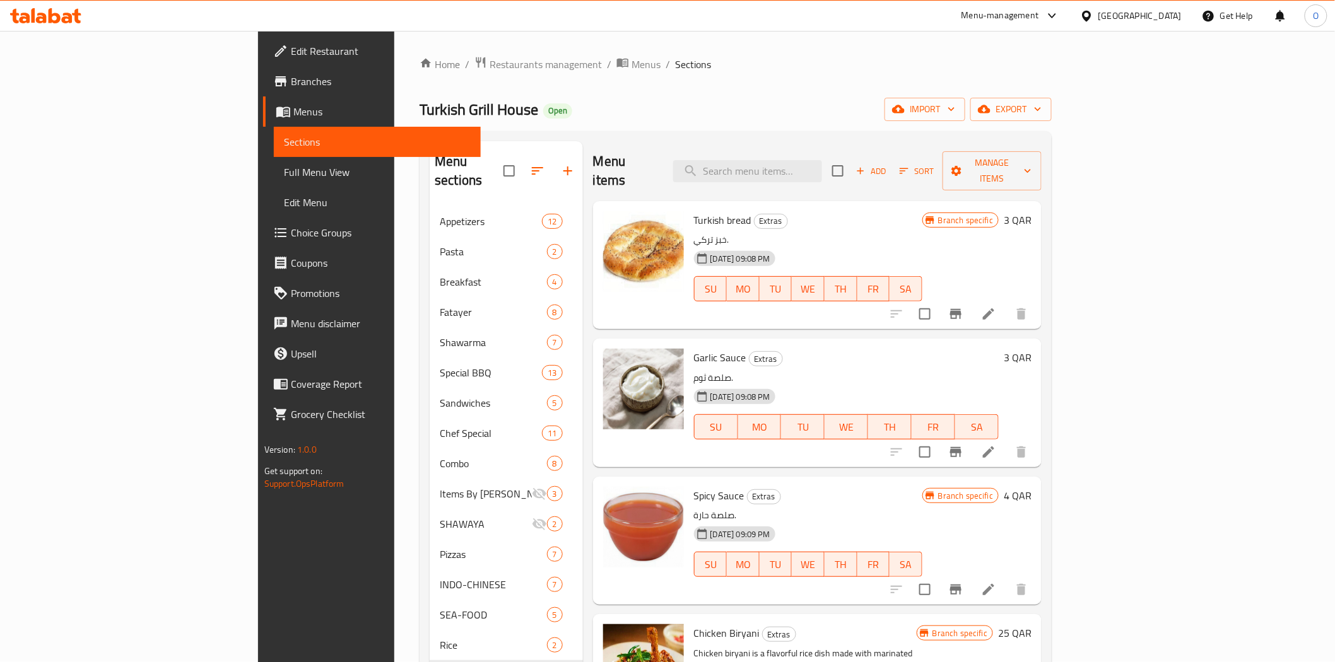
scroll to position [70, 0]
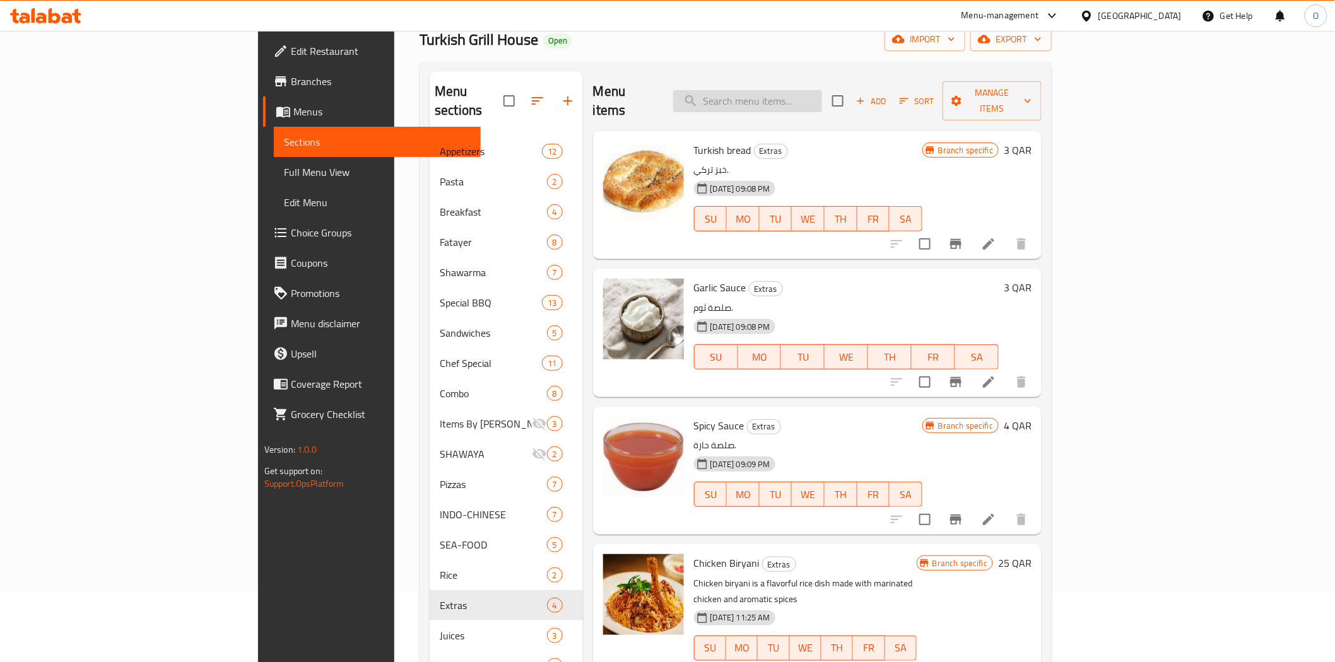
click at [821, 96] on input "search" at bounding box center [747, 101] width 149 height 22
paste input "جبنة إضافية"
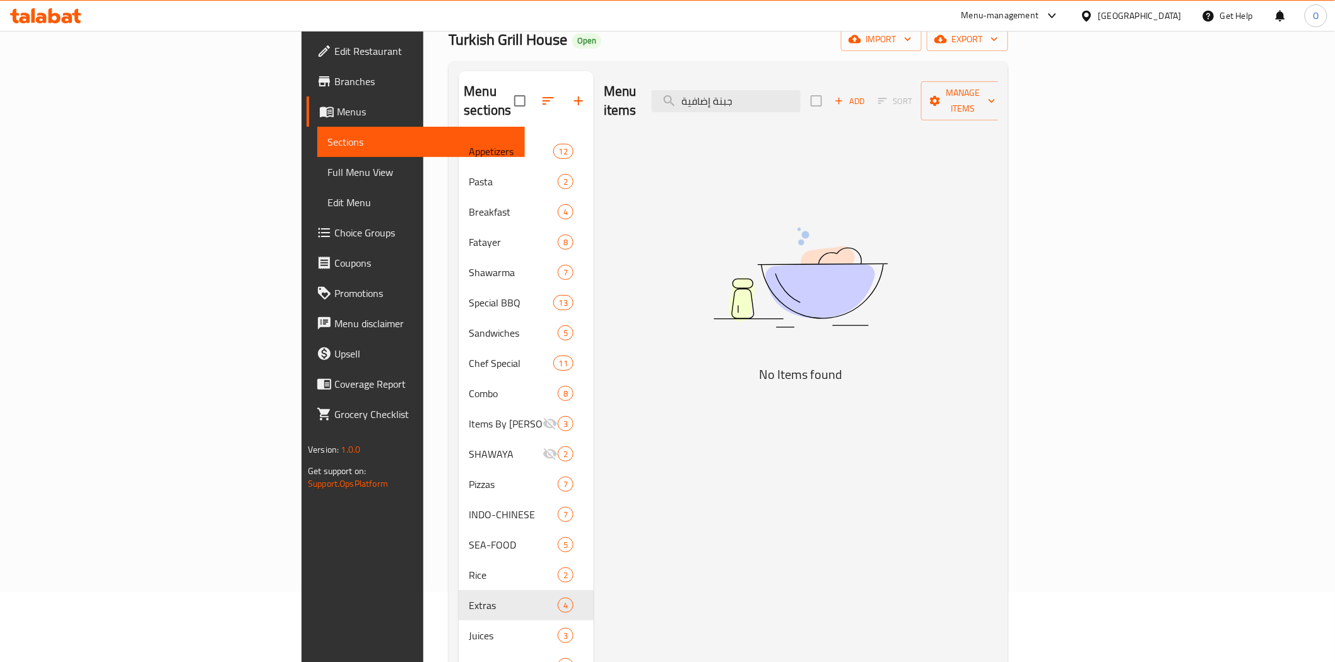
drag, startPoint x: 829, startPoint y: 96, endPoint x: 779, endPoint y: 103, distance: 50.3
click at [779, 103] on div "Menu items جبنة إضافية Add Sort Manage items" at bounding box center [801, 101] width 394 height 60
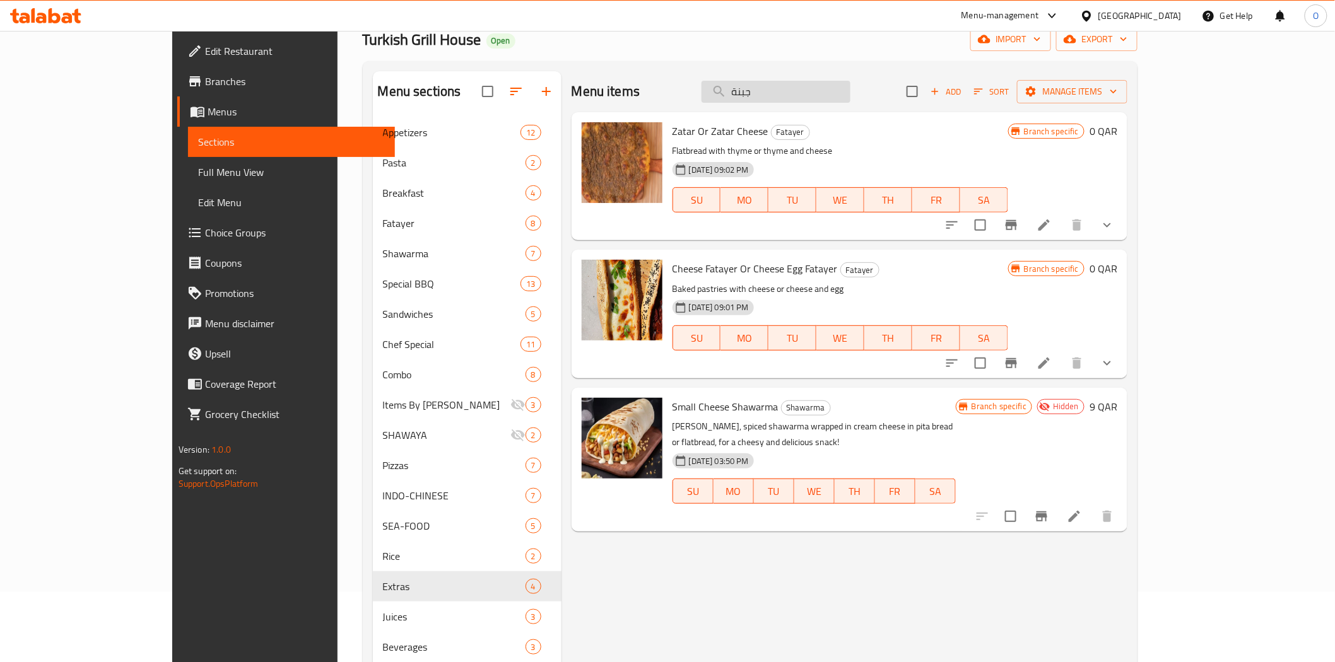
click at [850, 102] on input "جبنة" at bounding box center [775, 92] width 149 height 22
click at [853, 103] on div "Menu items جبنة Add Sort Manage items" at bounding box center [849, 91] width 556 height 41
type input "جبنة"
click at [854, 103] on div "Menu items جبنة Add Sort Manage items" at bounding box center [849, 91] width 556 height 41
click at [850, 99] on input "جبنة" at bounding box center [775, 92] width 149 height 22
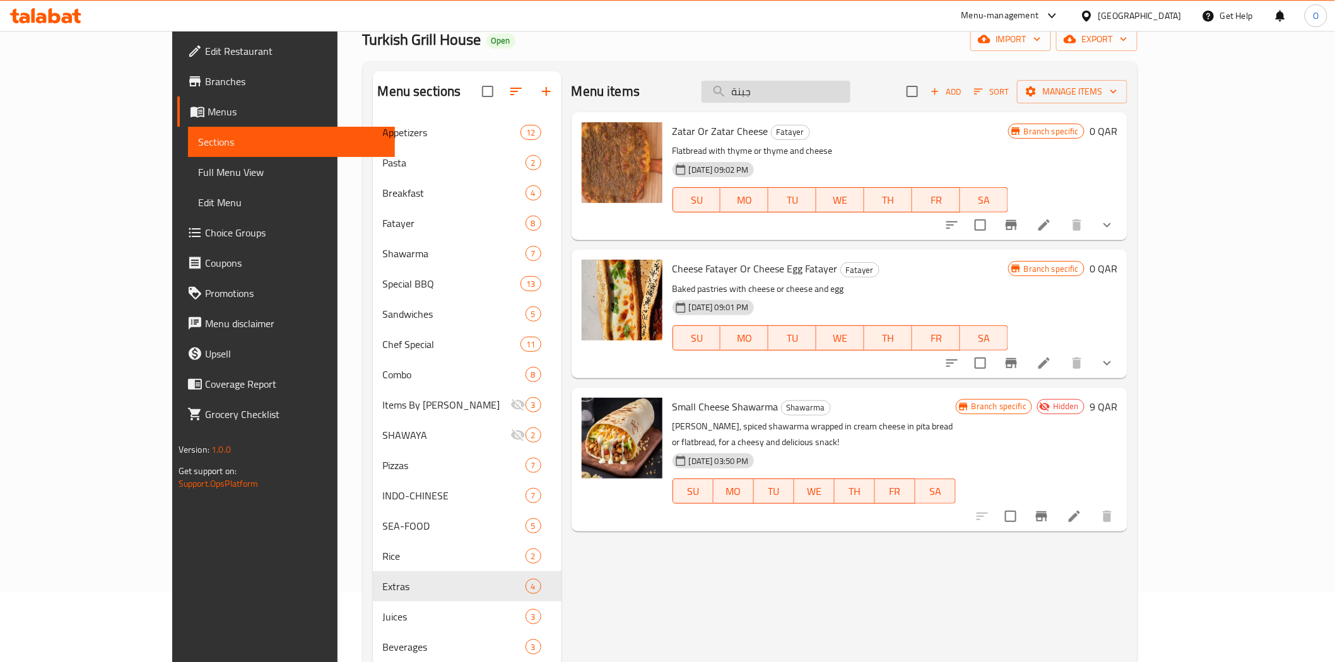
click at [850, 99] on input "جبنة" at bounding box center [775, 92] width 149 height 22
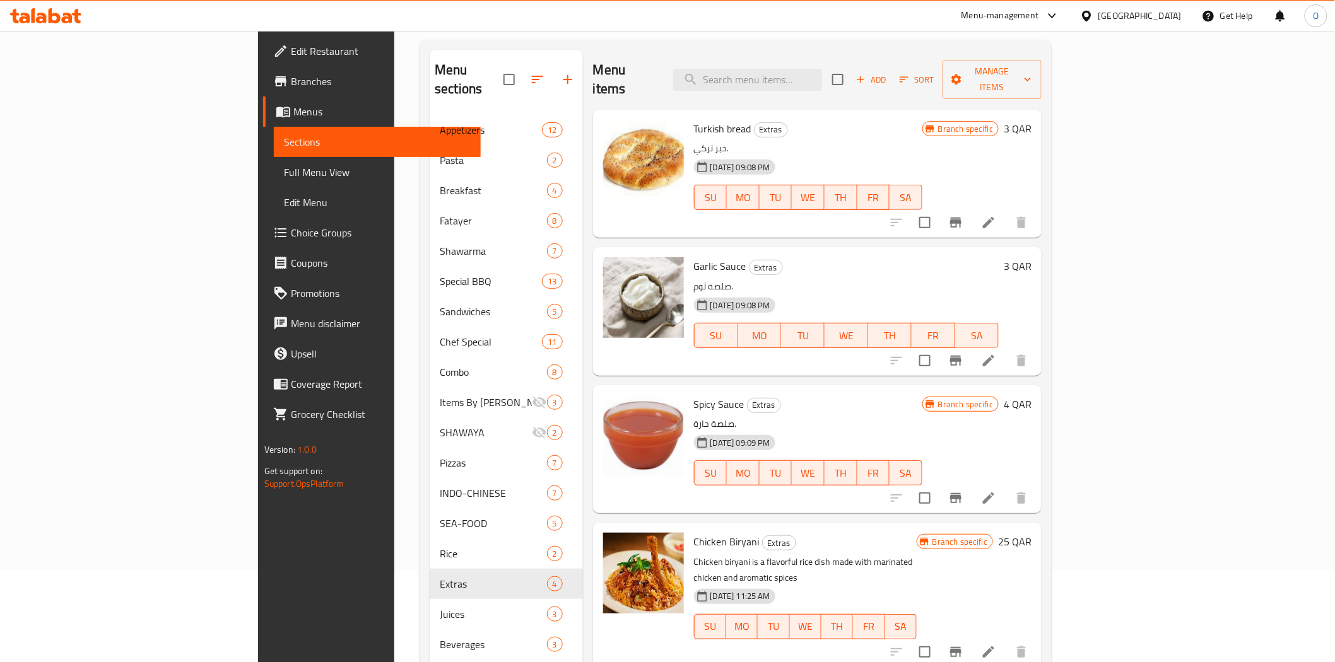
scroll to position [0, 0]
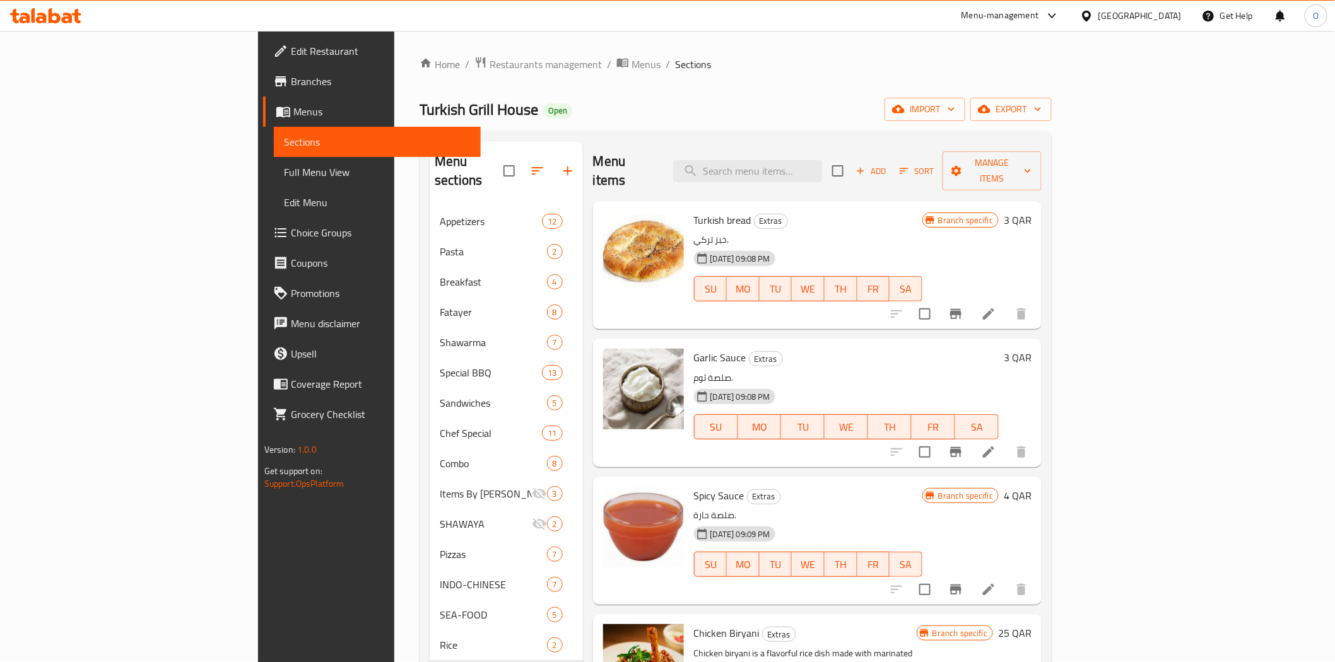
click at [888, 164] on span "Add" at bounding box center [871, 171] width 34 height 15
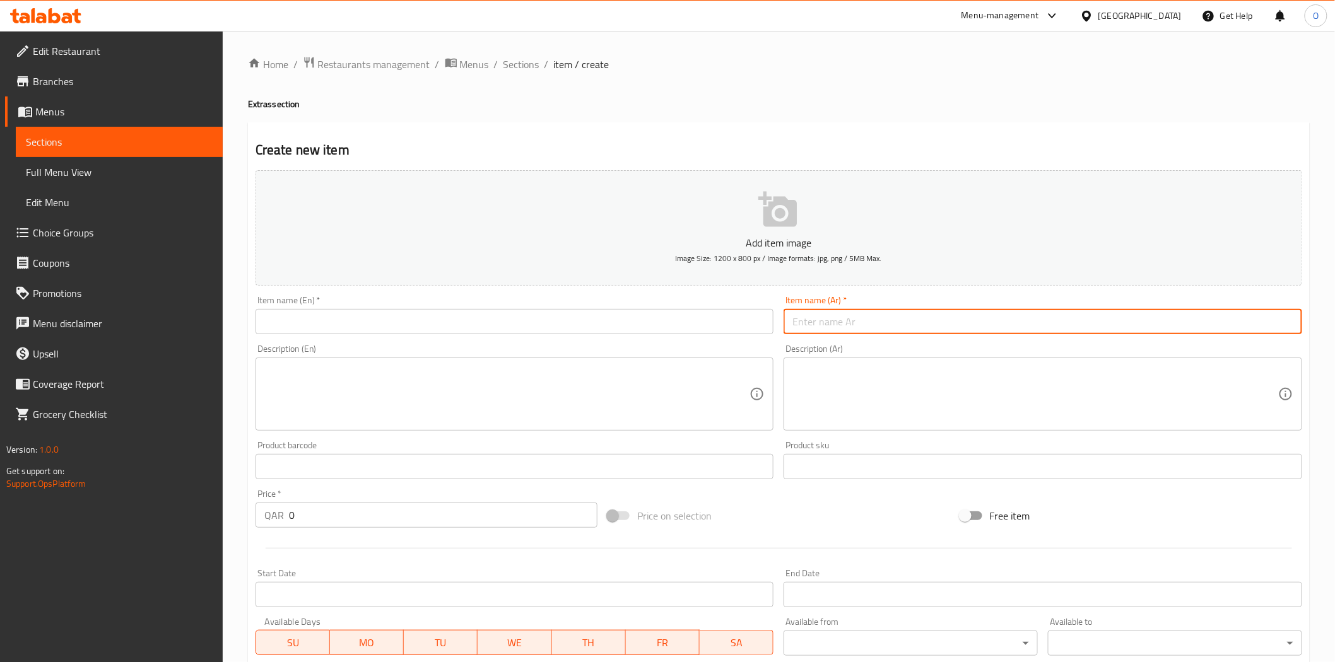
paste input "جبنة إضافية"
type input "جبنة إضافية"
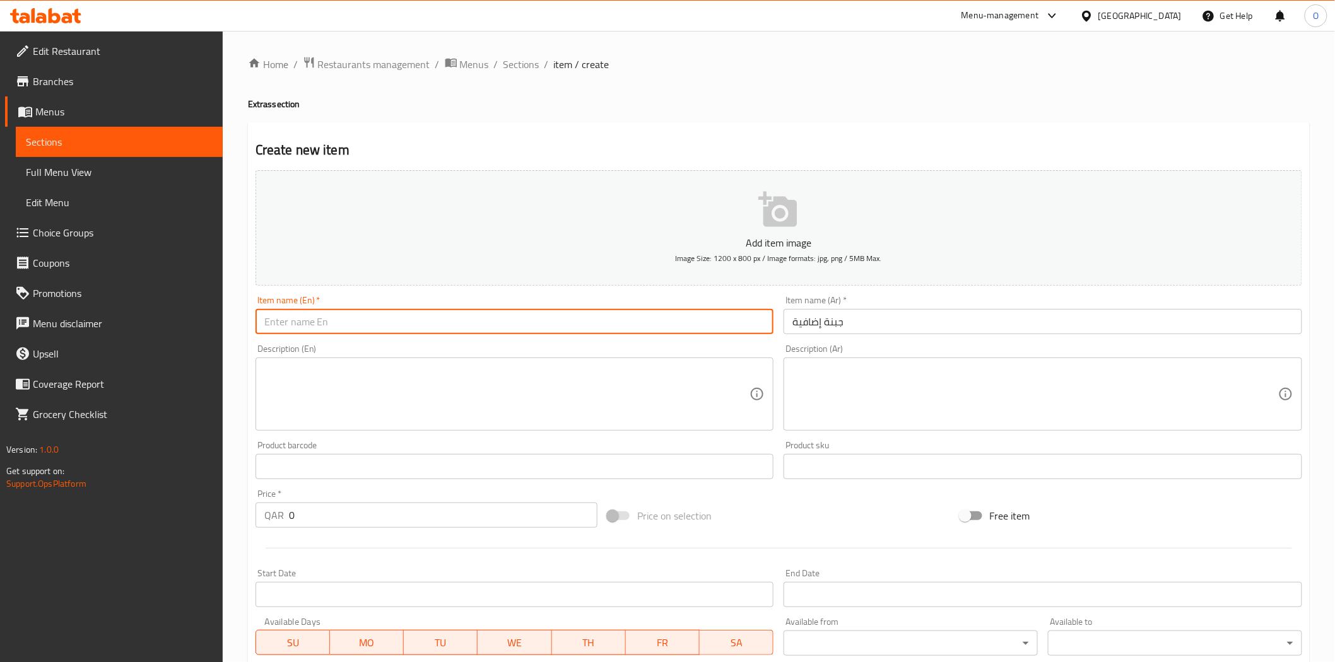
paste input "Extra Cheese"
type input "Extra Cheese"
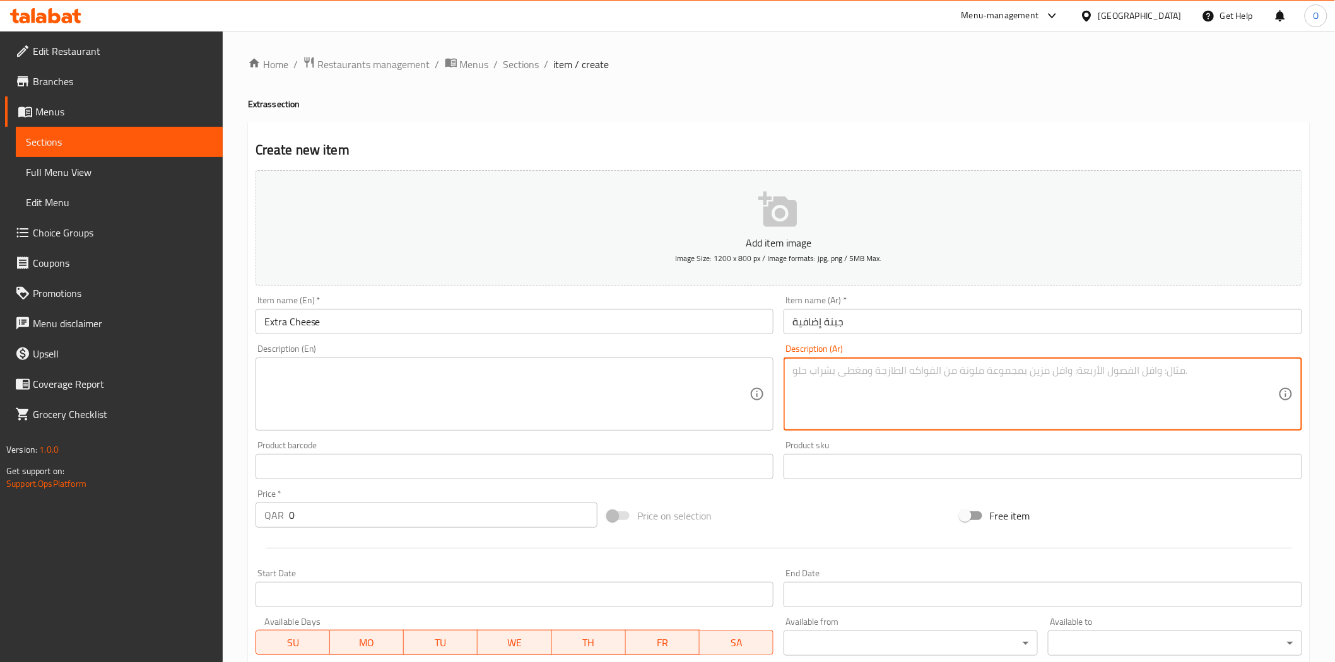
paste textarea "[PERSON_NAME] 80 غ"
type textarea "[PERSON_NAME] 80 غ"
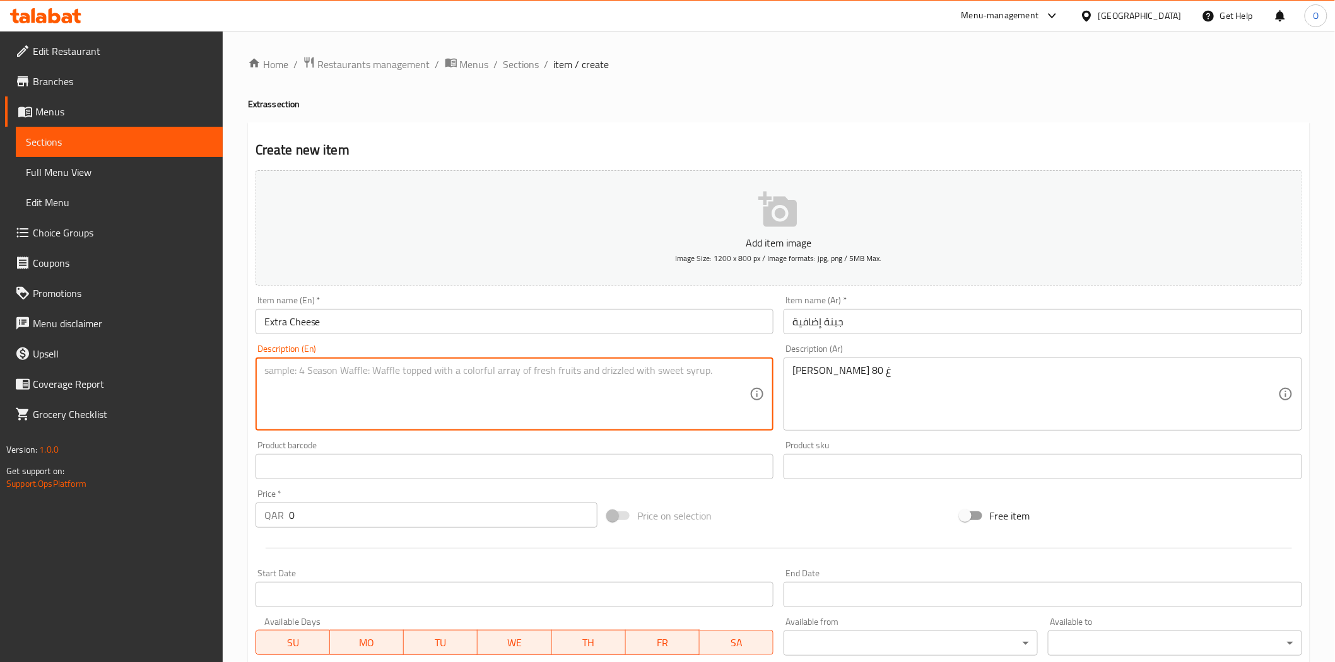
paste textarea "80g mozzarella cheese"
type textarea "80g mozzarella cheese"
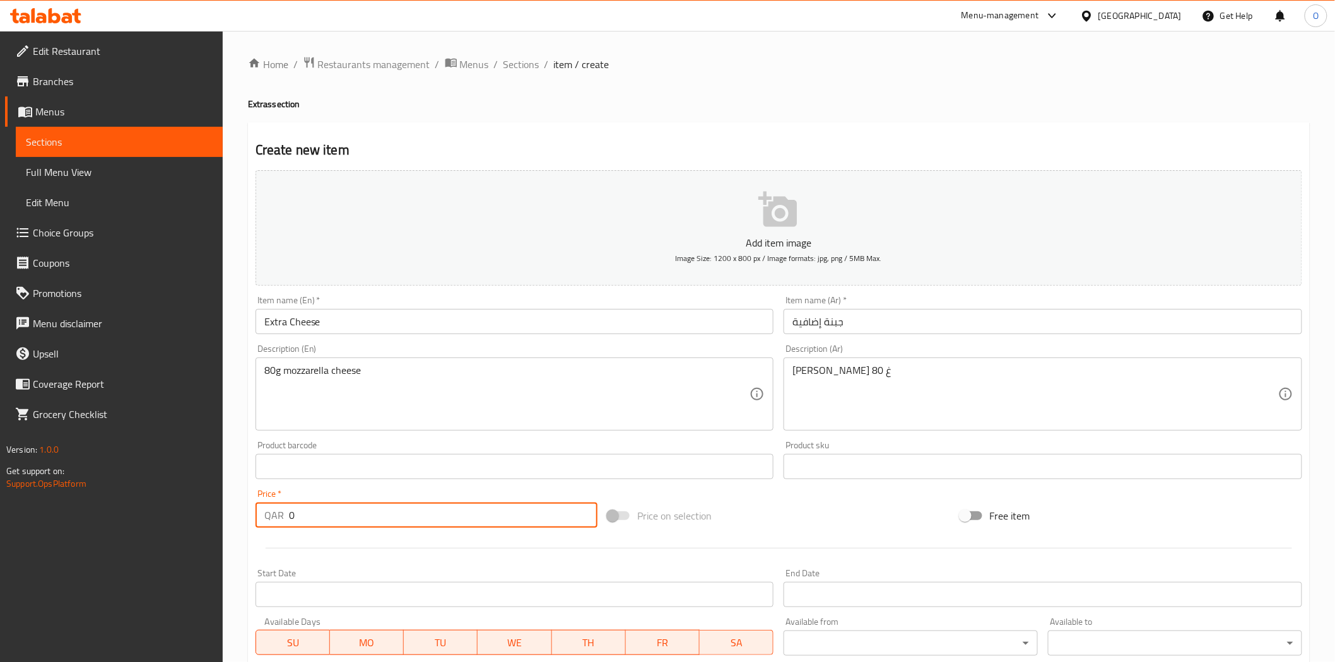
drag, startPoint x: 301, startPoint y: 522, endPoint x: 274, endPoint y: 516, distance: 27.8
click at [274, 518] on div "QAR 0 Price *" at bounding box center [426, 515] width 342 height 25
paste input "3"
type input "3"
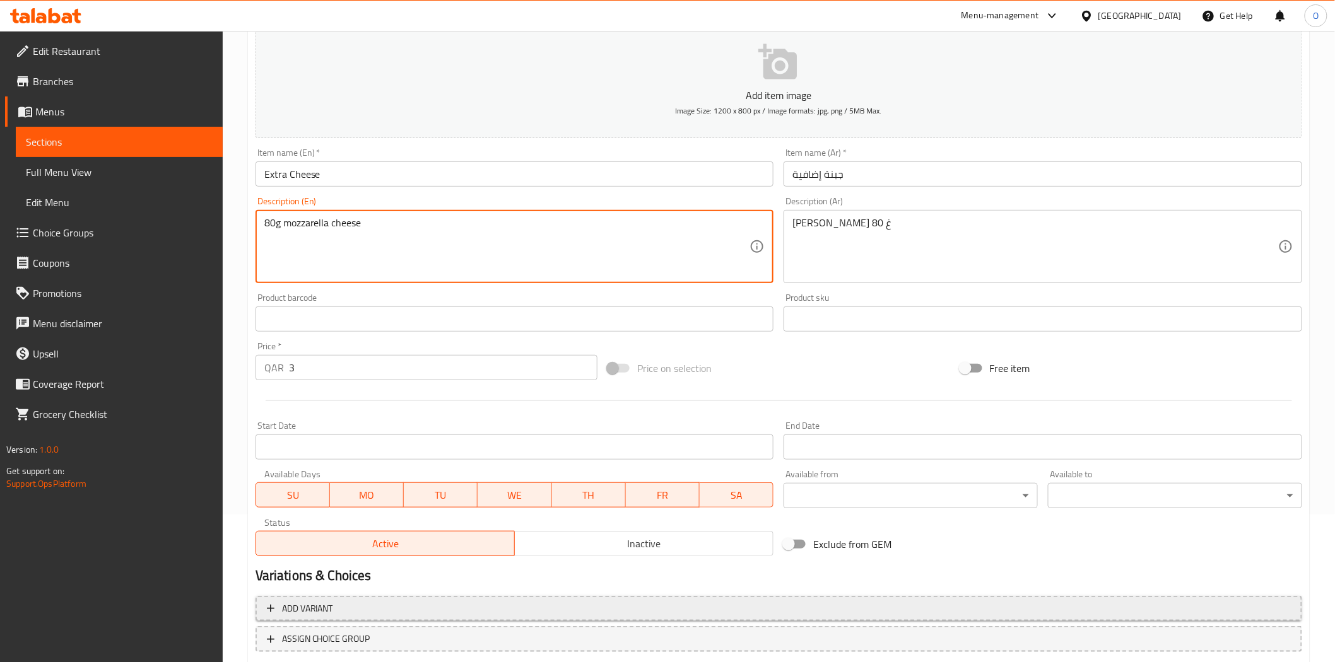
scroll to position [227, 0]
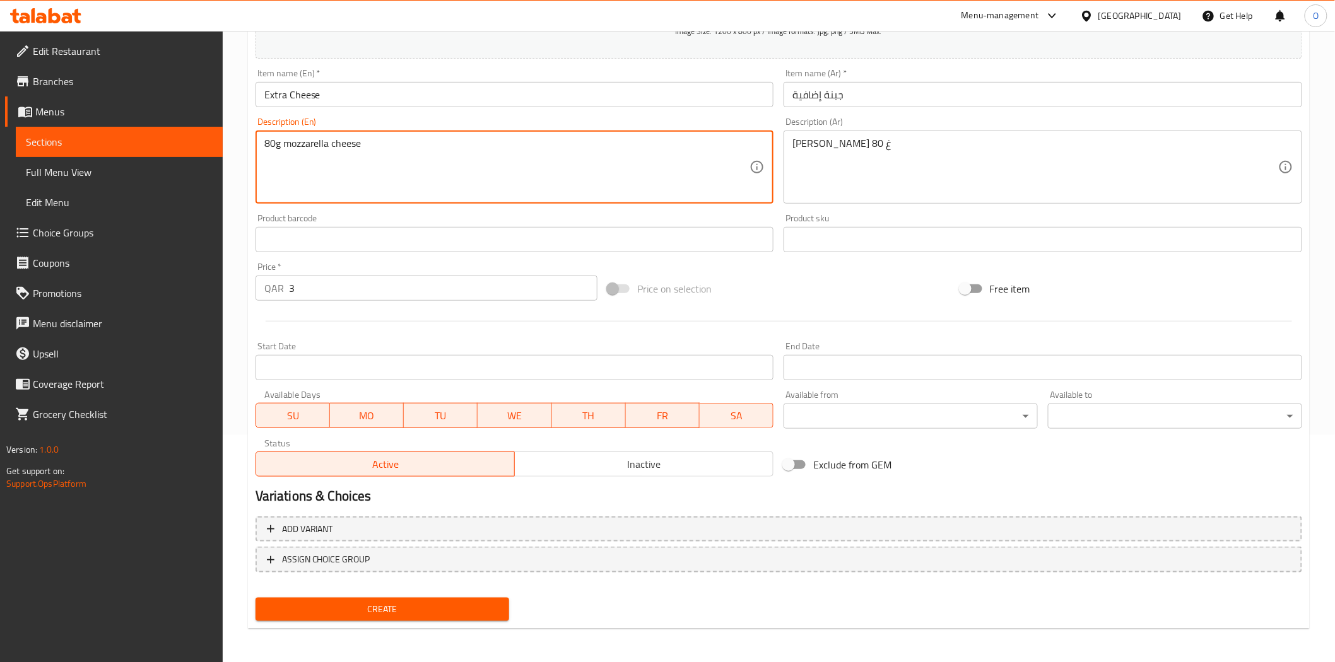
click at [529, 465] on span "Inactive" at bounding box center [644, 464] width 248 height 18
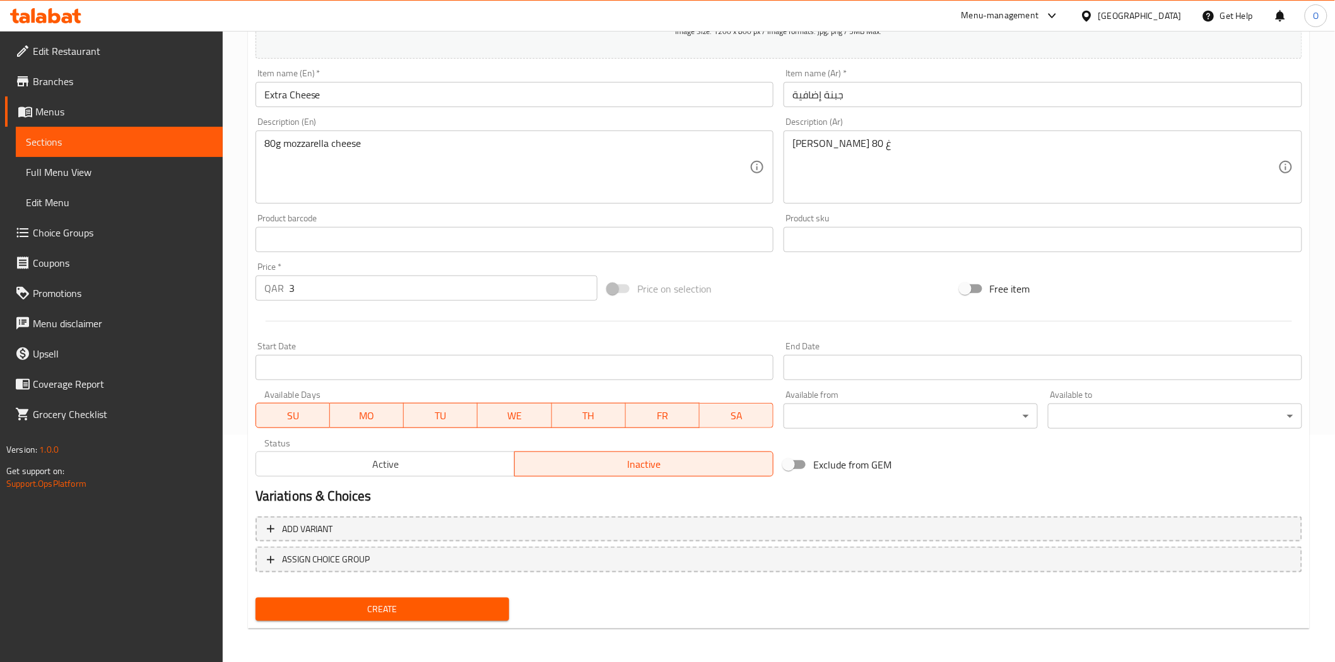
click at [421, 616] on button "Create" at bounding box center [382, 609] width 254 height 23
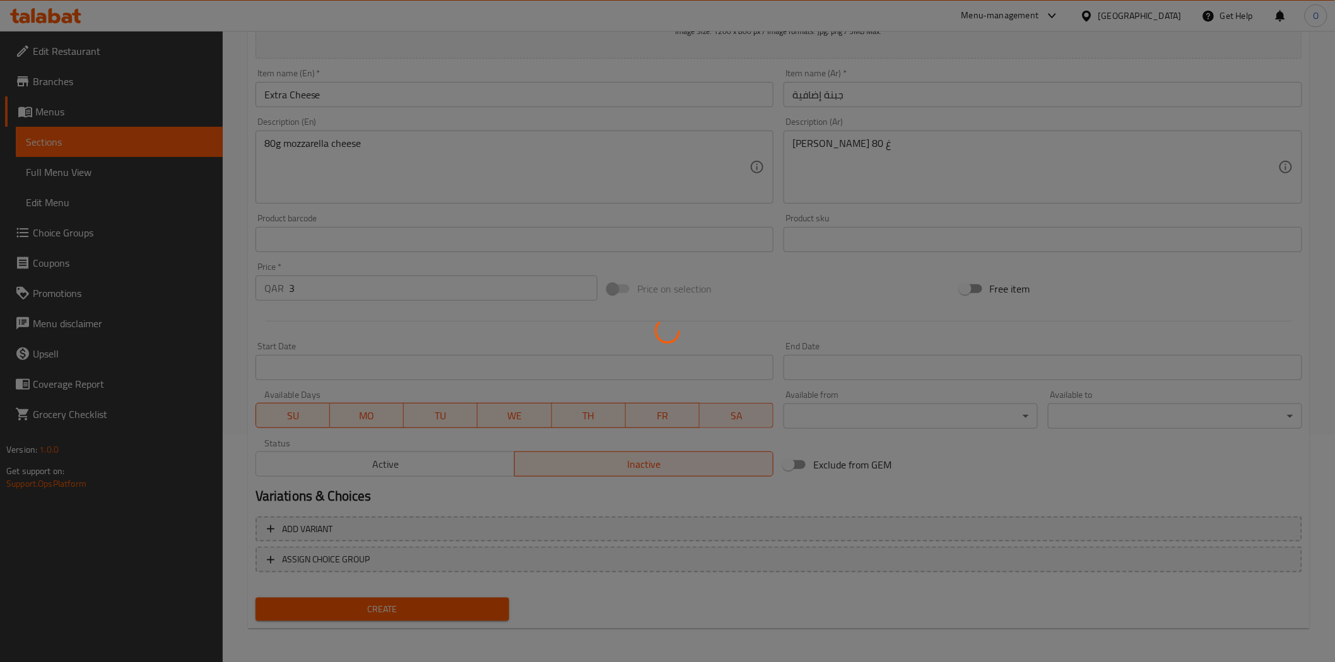
type input "0"
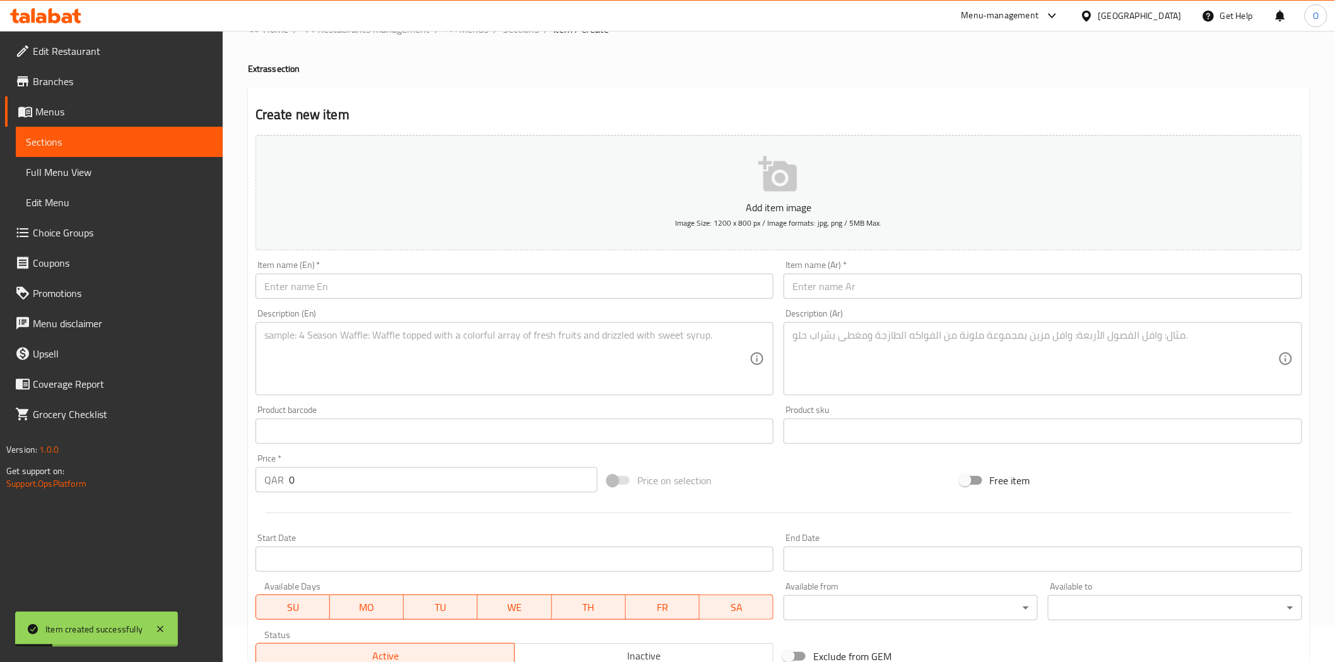
scroll to position [0, 0]
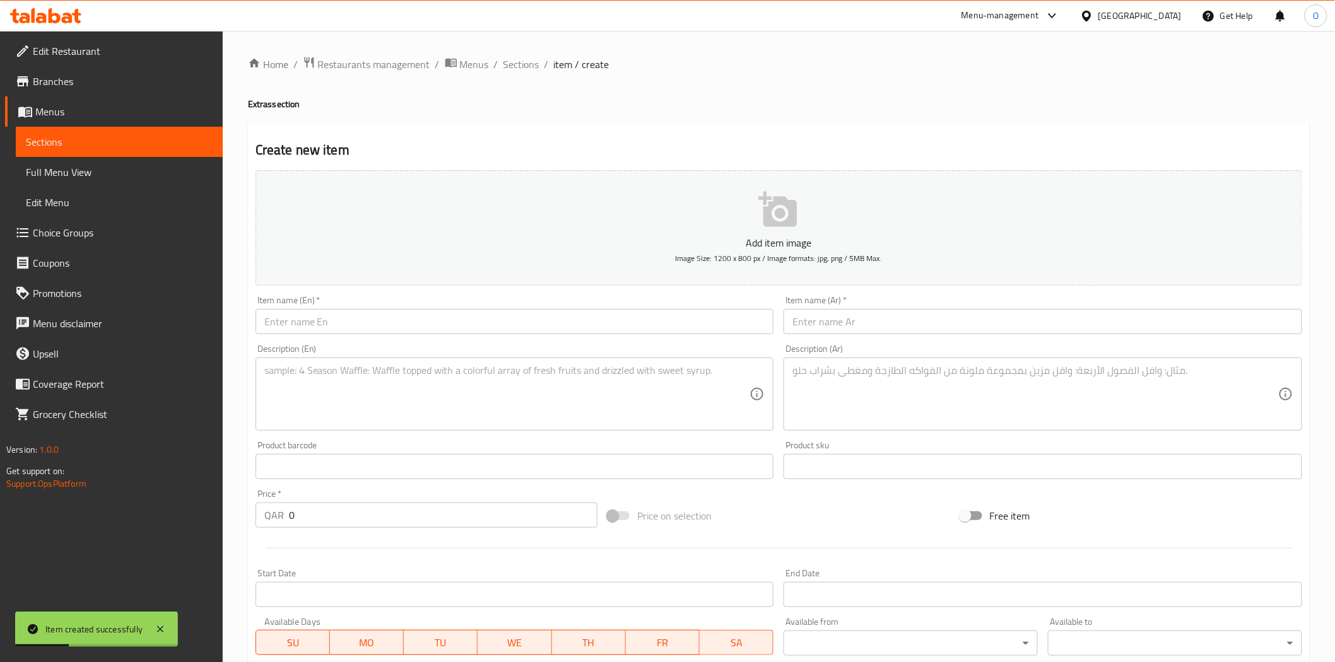
click at [496, 59] on li "/" at bounding box center [496, 64] width 4 height 15
click at [540, 62] on ol "Home / Restaurants management / Menus / Sections / item / create" at bounding box center [778, 64] width 1061 height 16
click at [523, 62] on span "Sections" at bounding box center [521, 64] width 36 height 15
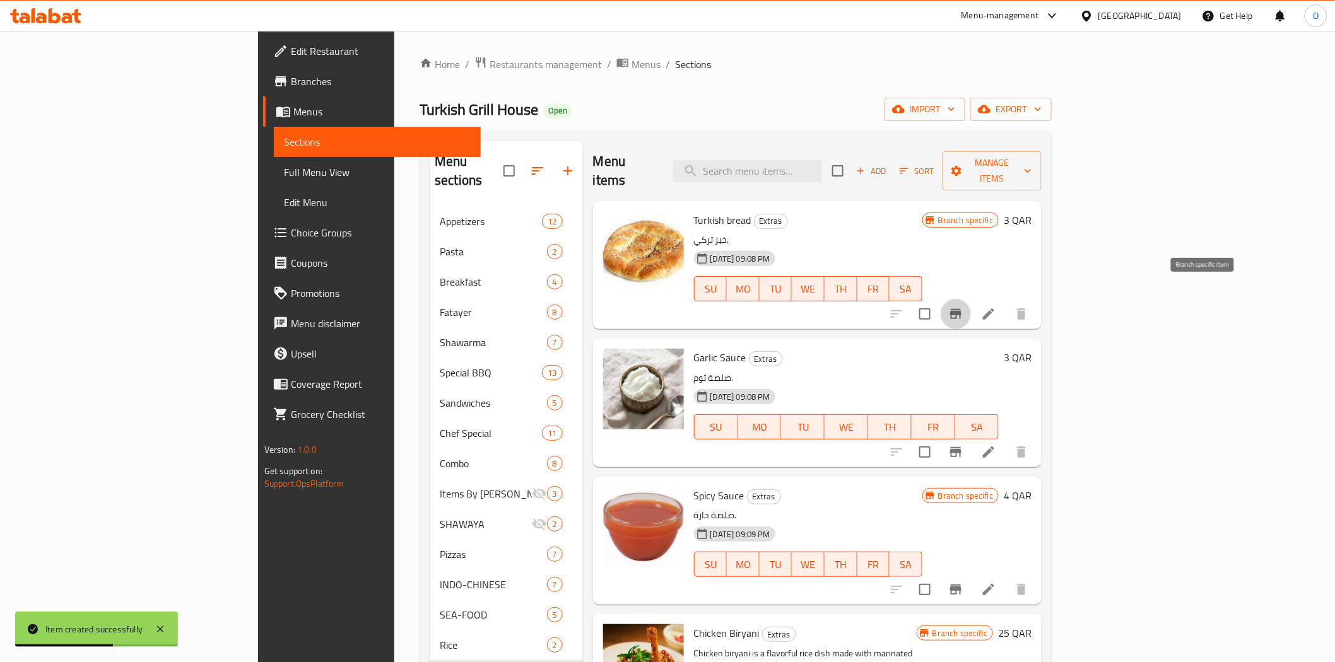
click at [963, 307] on icon "Branch-specific-item" at bounding box center [955, 314] width 15 height 15
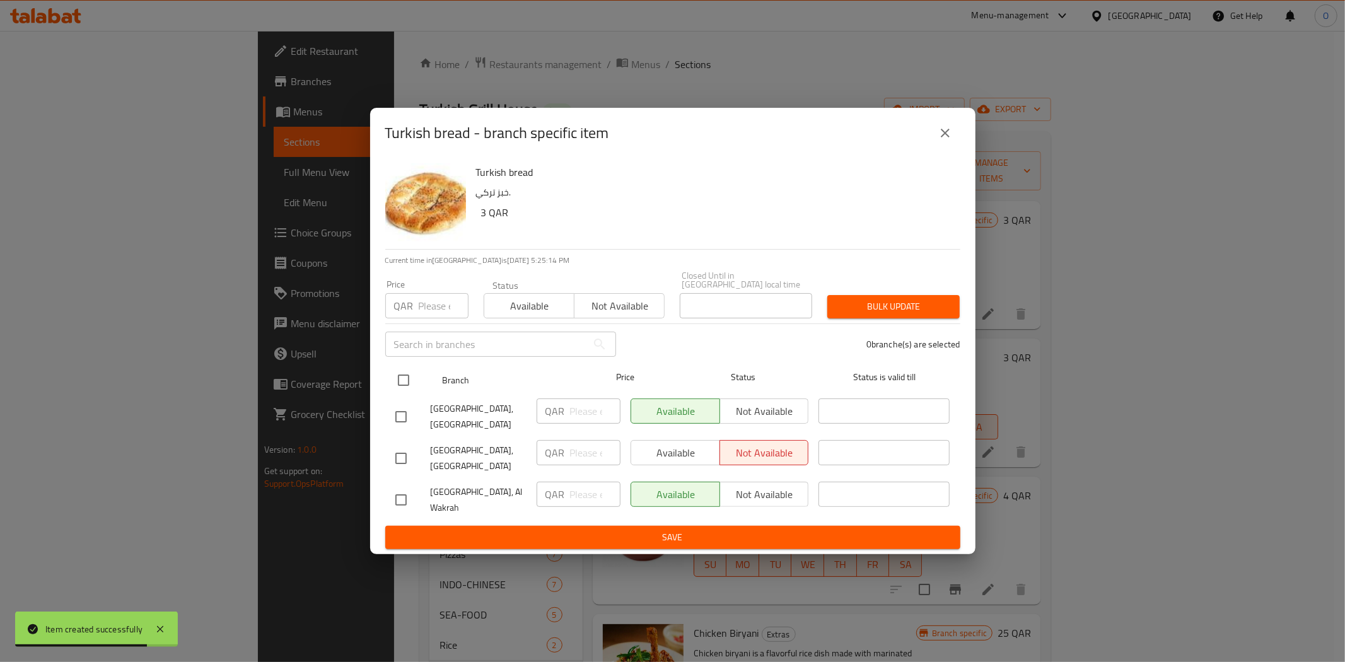
click at [410, 379] on input "checkbox" at bounding box center [403, 380] width 26 height 26
checkbox input "true"
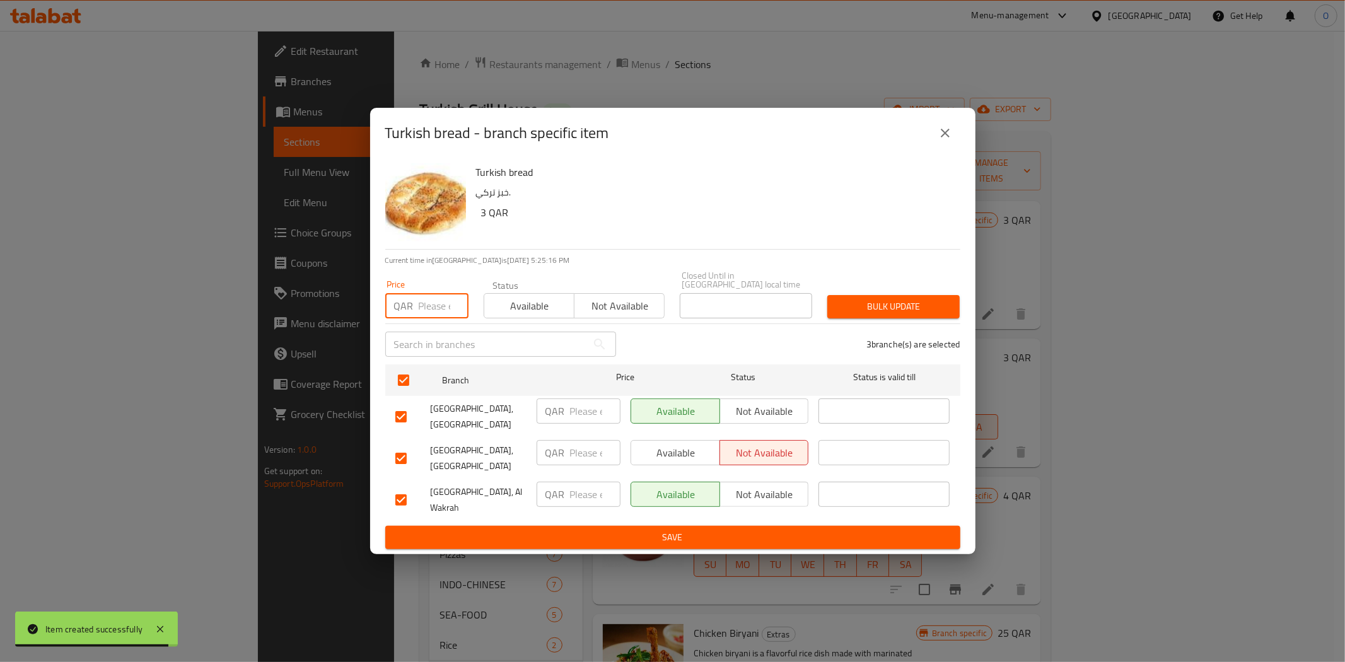
paste input "2"
type input "2"
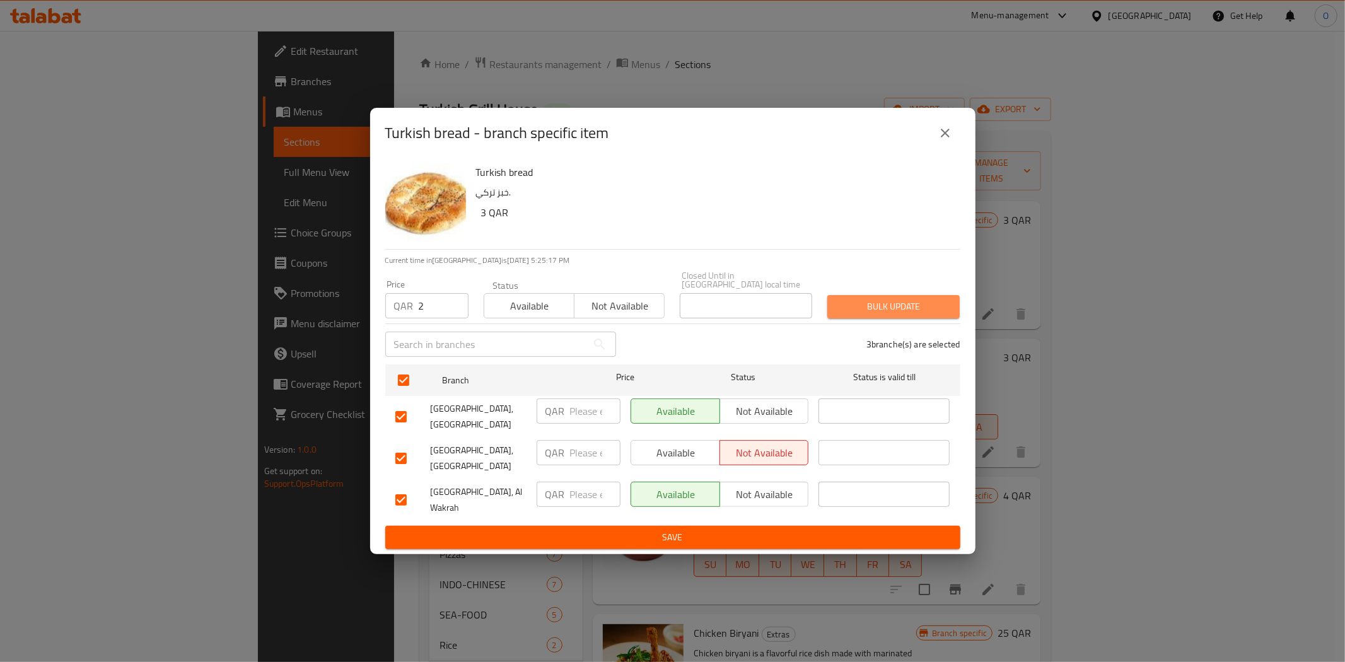
click at [890, 301] on span "Bulk update" at bounding box center [894, 307] width 112 height 16
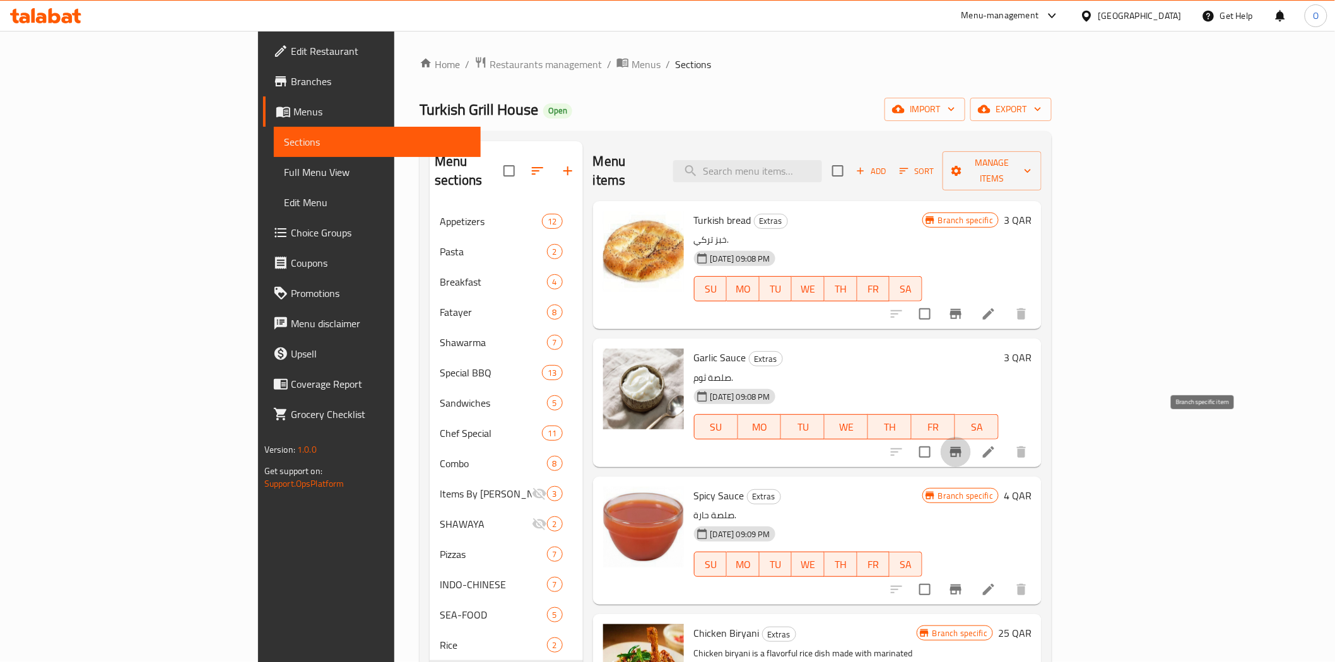
click at [963, 445] on icon "Branch-specific-item" at bounding box center [955, 452] width 15 height 15
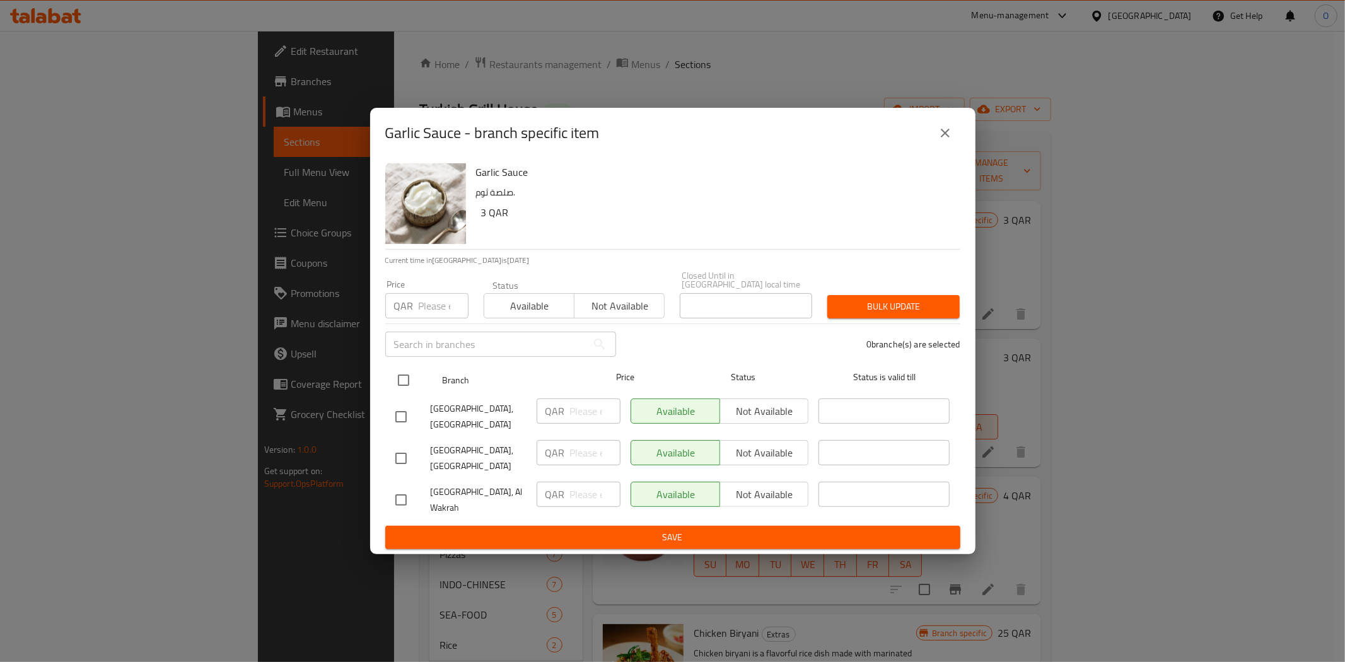
click at [394, 367] on input "checkbox" at bounding box center [403, 380] width 26 height 26
checkbox input "true"
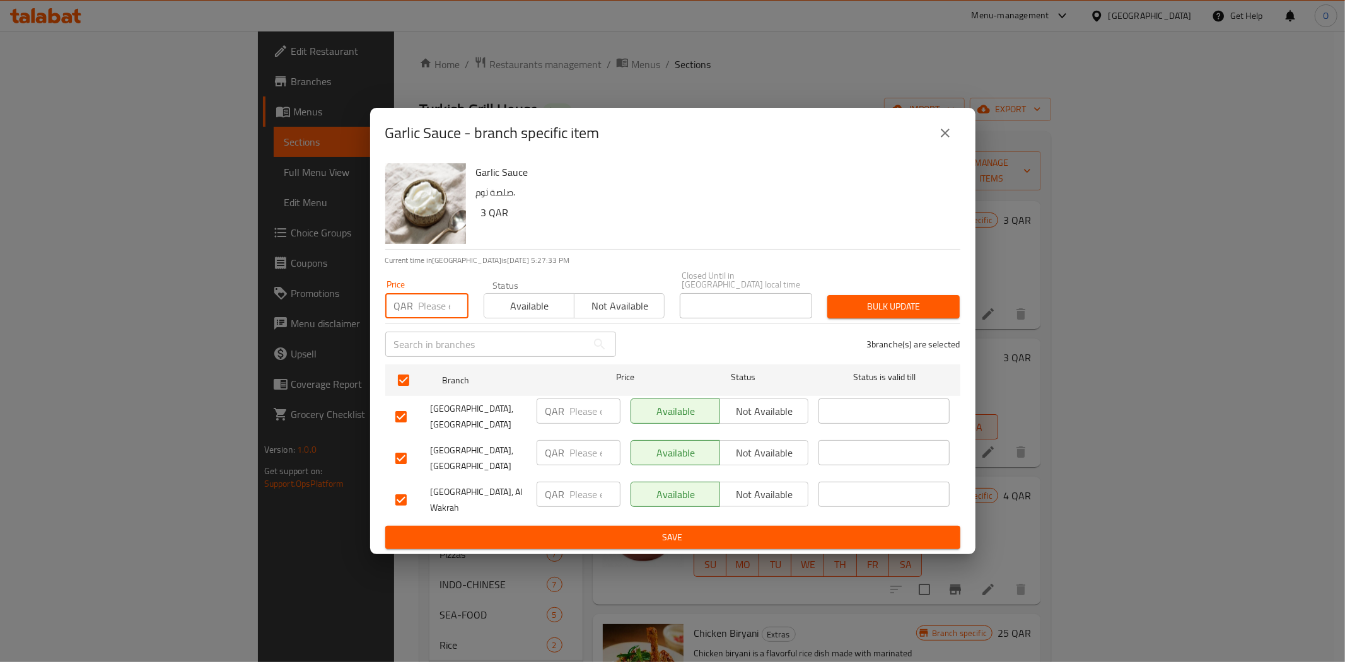
paste input "1"
type input "1"
click at [859, 300] on span "Bulk update" at bounding box center [894, 307] width 112 height 16
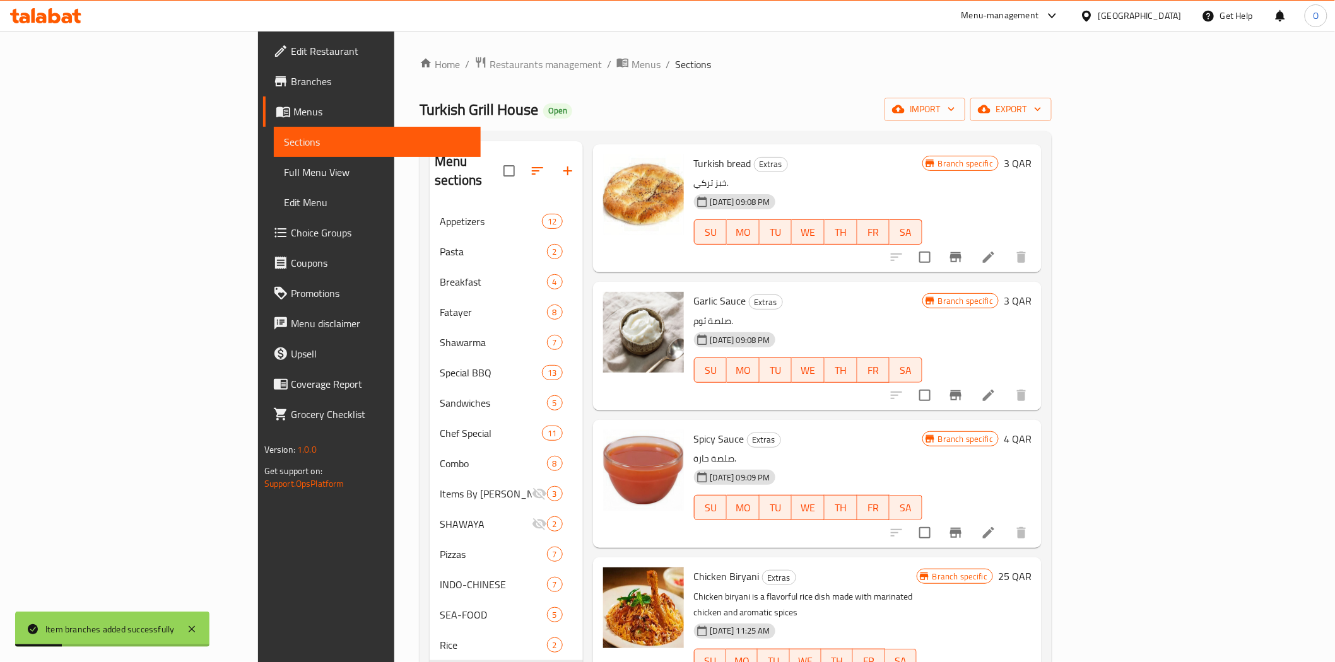
scroll to position [57, 0]
click at [961, 527] on icon "Branch-specific-item" at bounding box center [955, 532] width 11 height 10
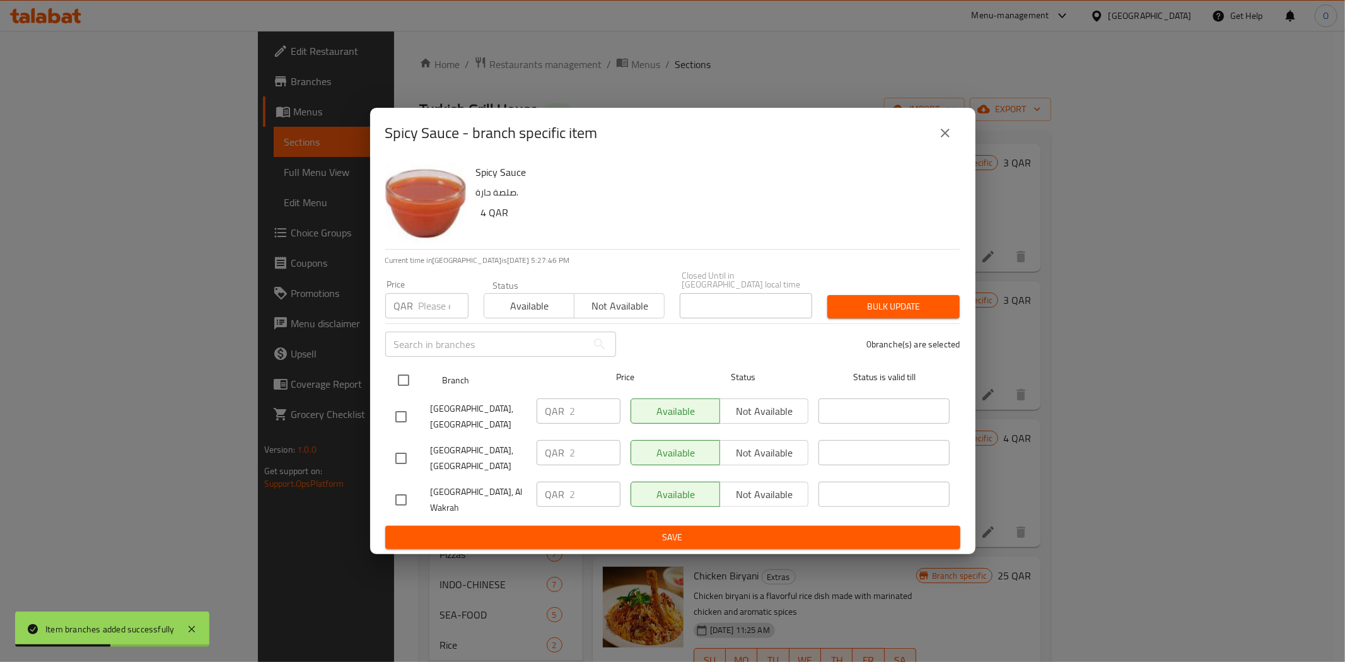
click at [399, 375] on input "checkbox" at bounding box center [403, 380] width 26 height 26
checkbox input "true"
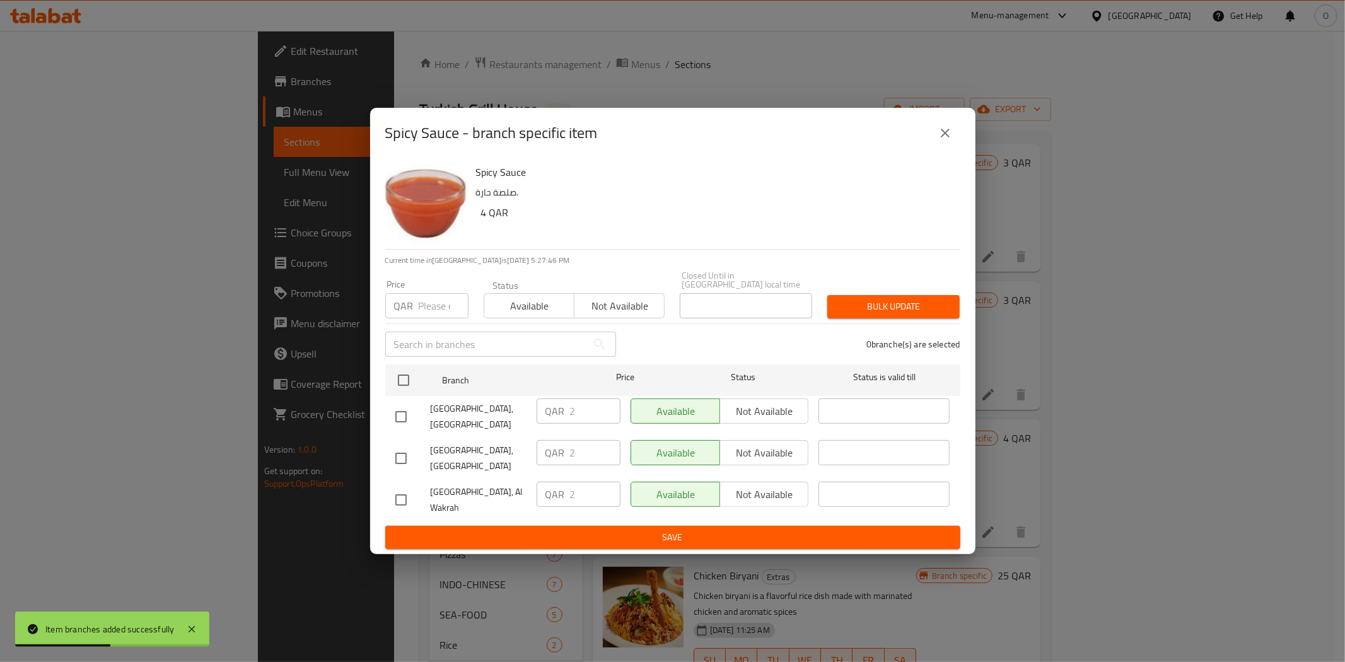
checkbox input "true"
paste input "1"
type input "1"
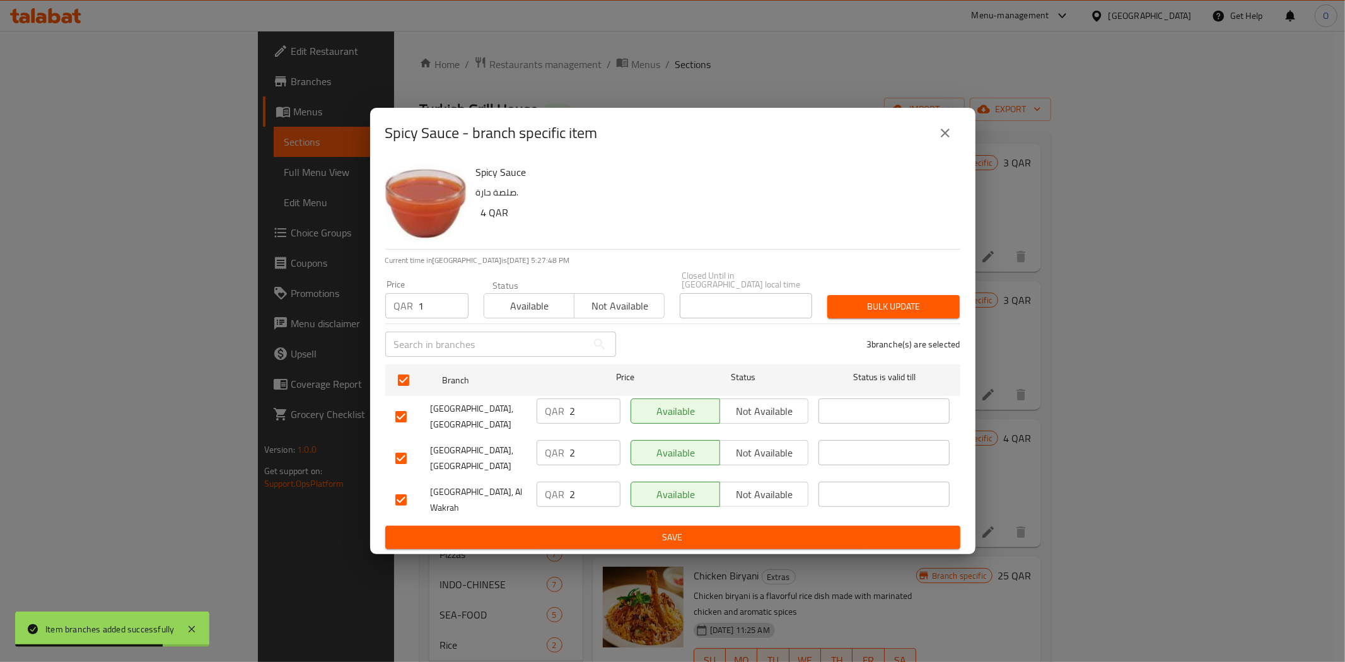
click at [884, 322] on div "3 branche(s) are selected" at bounding box center [796, 344] width 344 height 45
click at [886, 305] on span "Bulk update" at bounding box center [894, 307] width 112 height 16
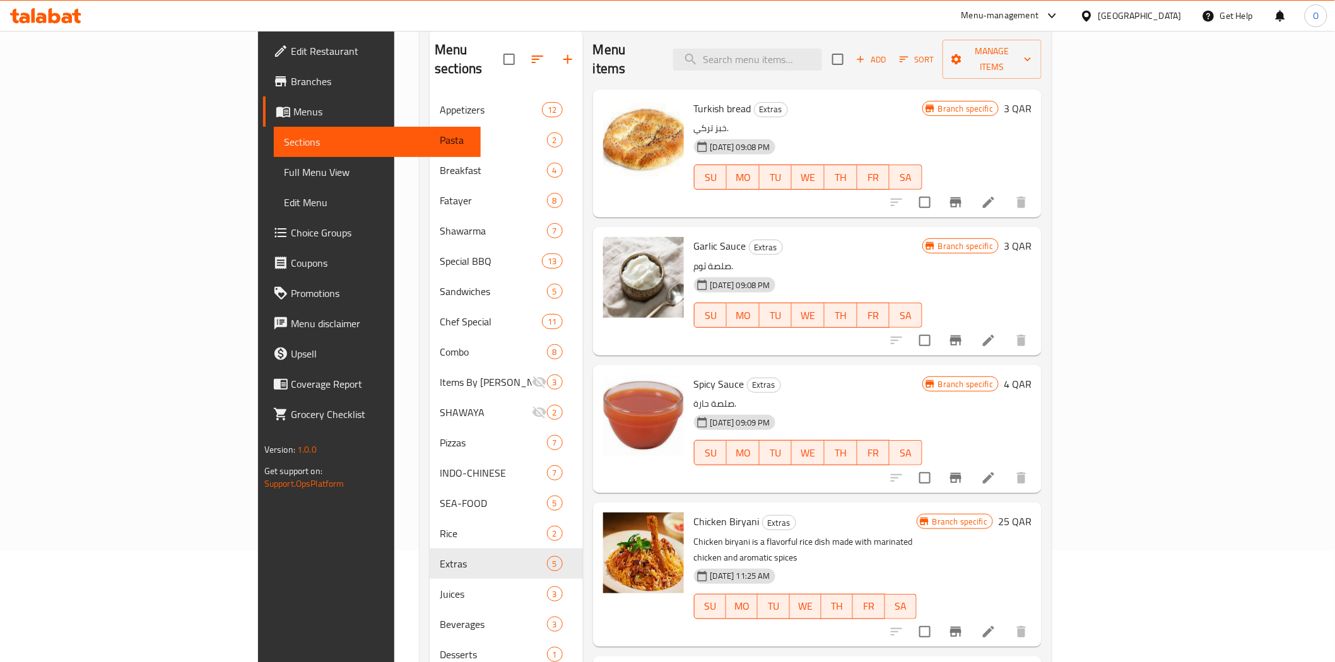
scroll to position [0, 0]
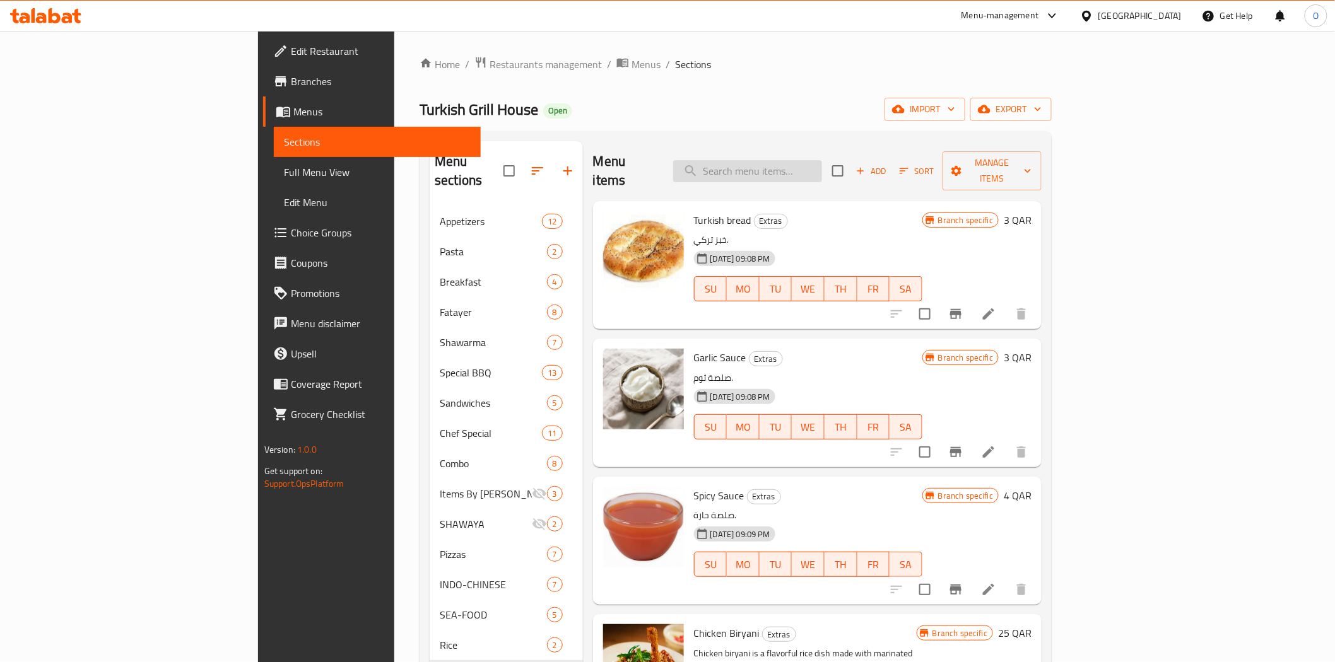
paste input "كنافة"
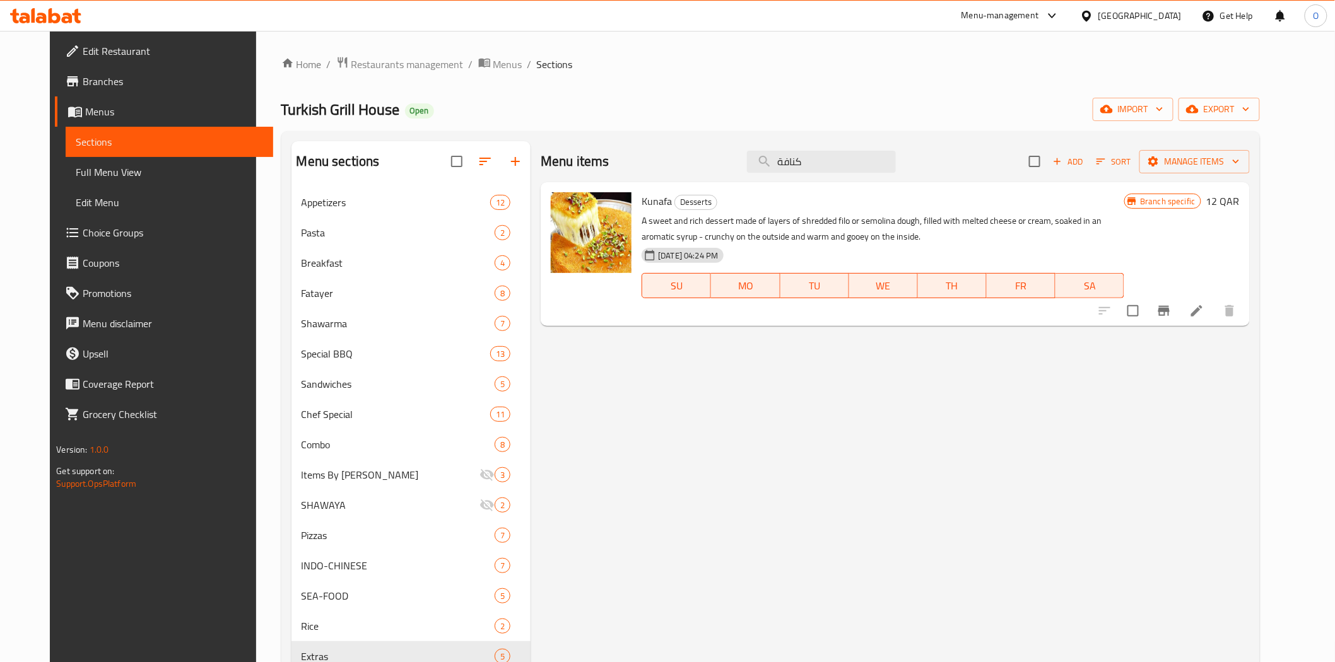
type input "كنافة"
click at [1171, 310] on icon "Branch-specific-item" at bounding box center [1163, 310] width 15 height 15
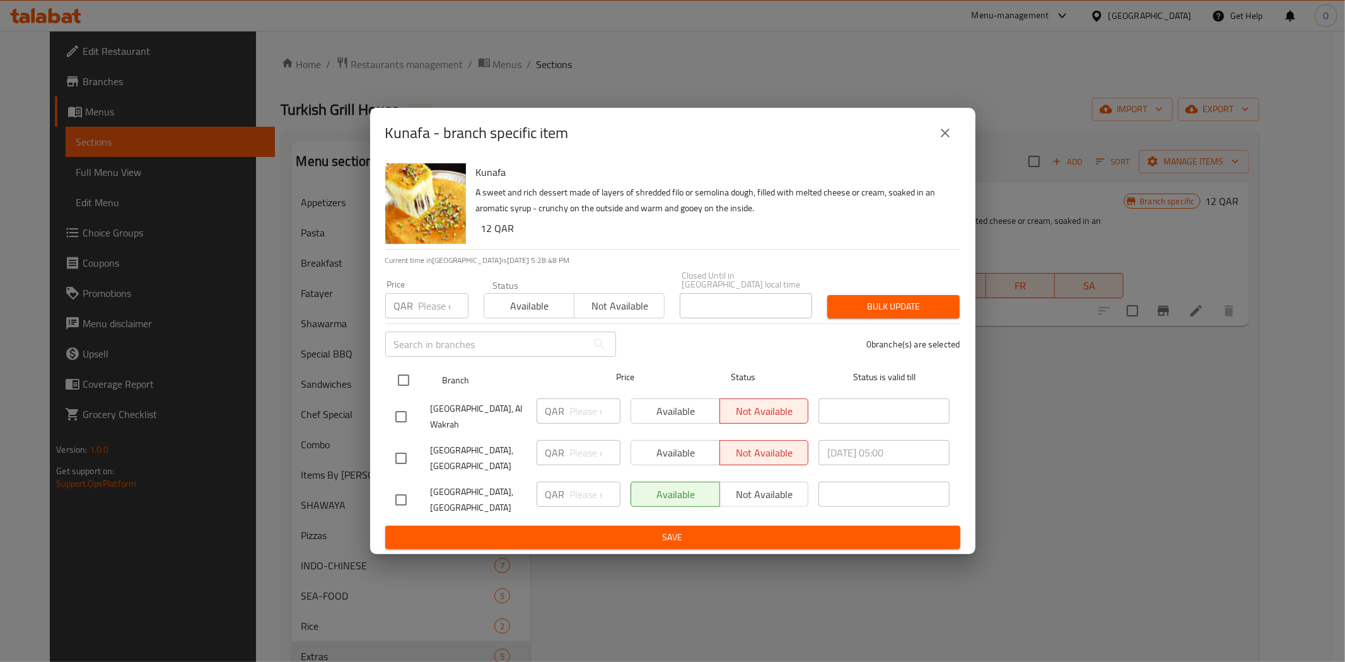
click at [402, 378] on input "checkbox" at bounding box center [403, 380] width 26 height 26
checkbox input "true"
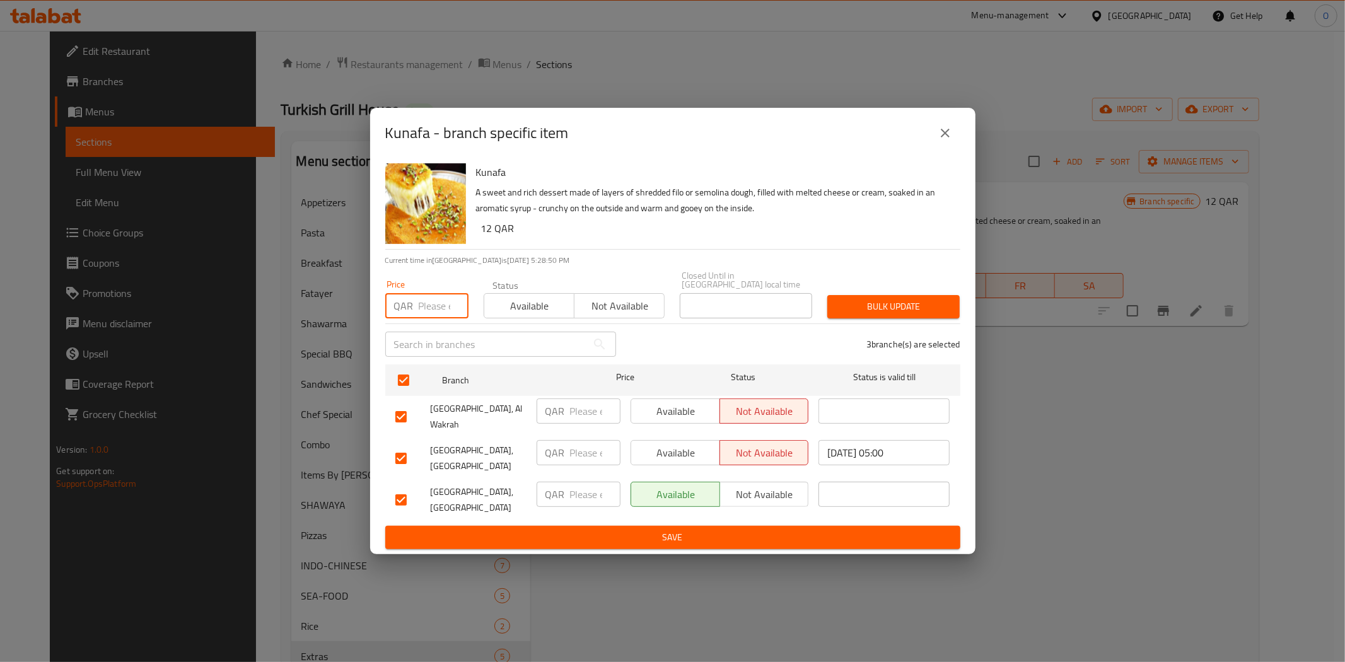
paste input "12"
type input "12"
click at [854, 299] on span "Bulk update" at bounding box center [894, 307] width 112 height 16
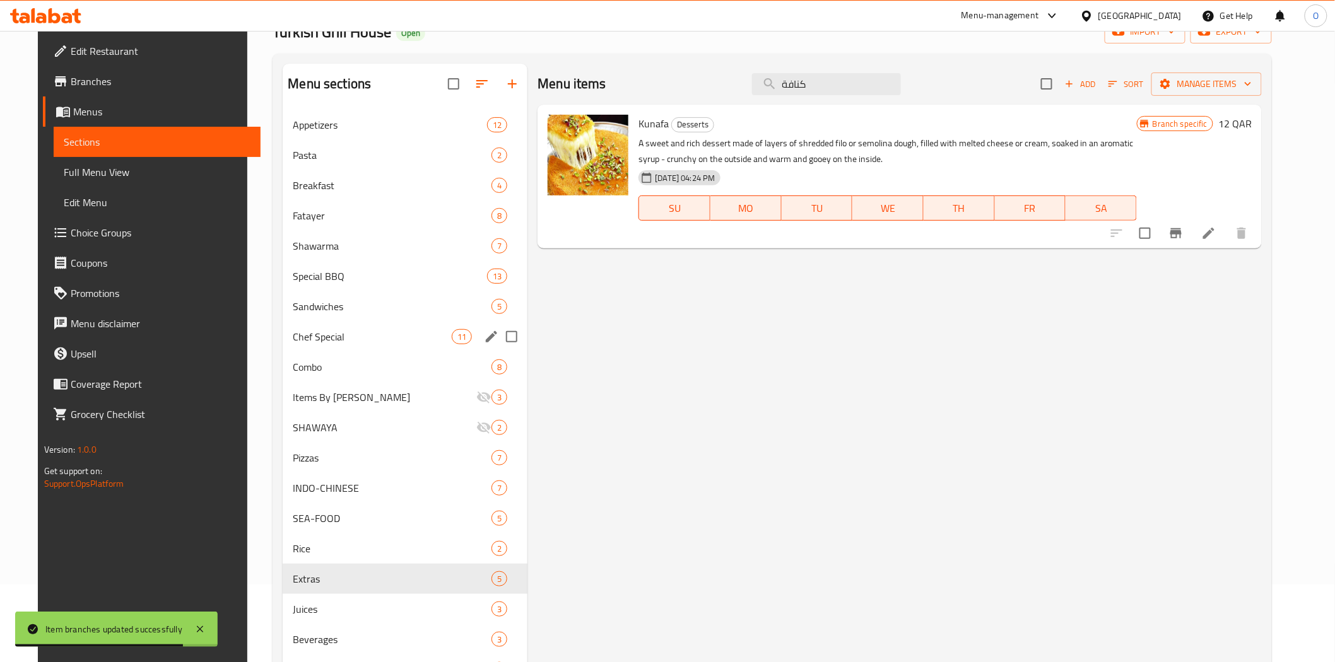
scroll to position [177, 0]
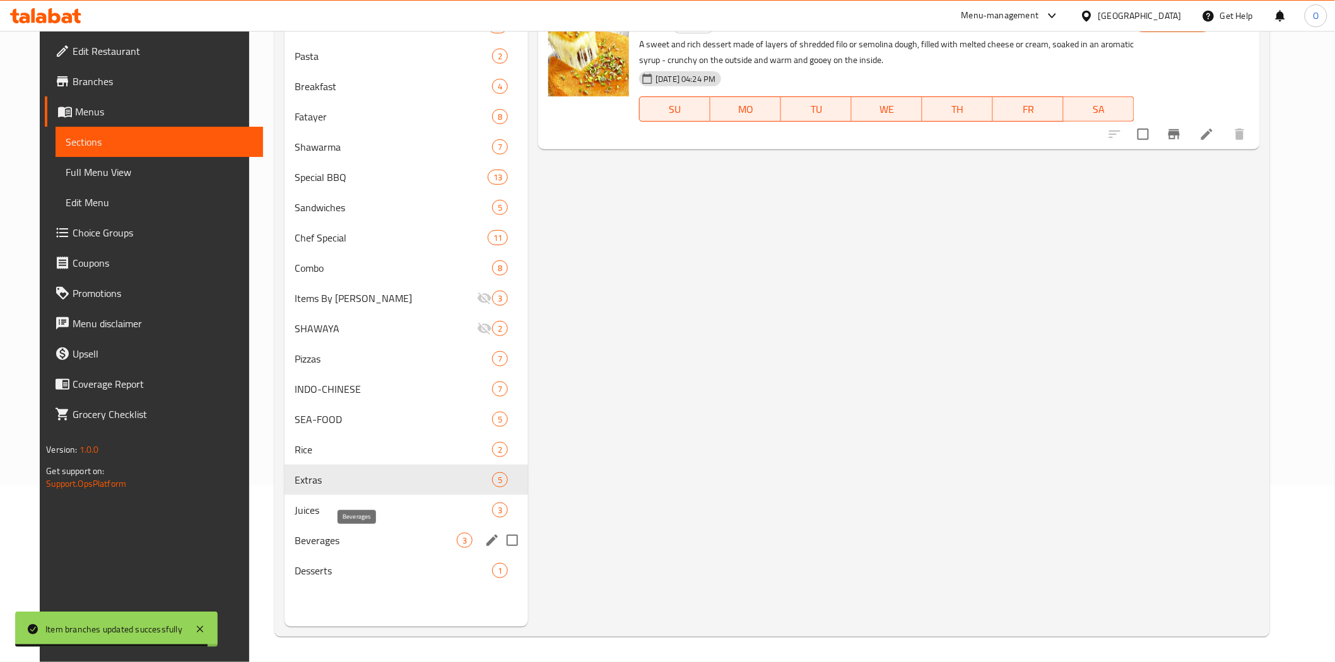
click at [319, 541] on span "Beverages" at bounding box center [376, 540] width 162 height 15
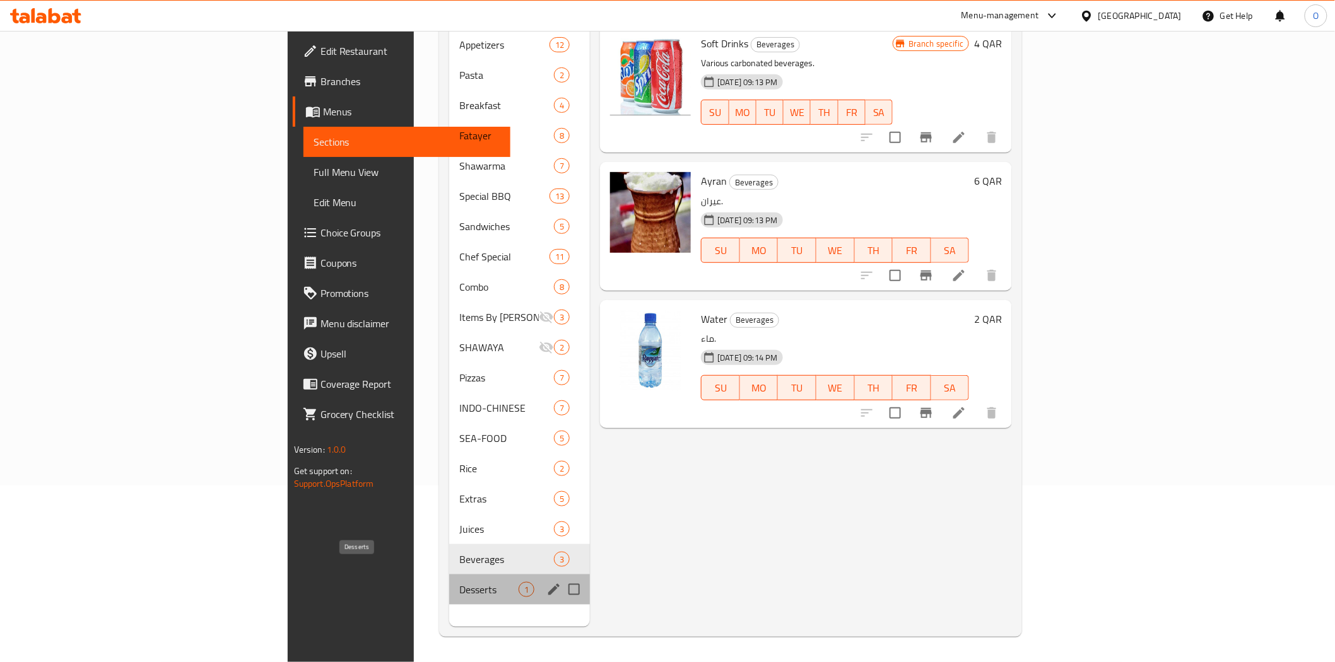
click at [459, 582] on span "Desserts" at bounding box center [488, 589] width 59 height 15
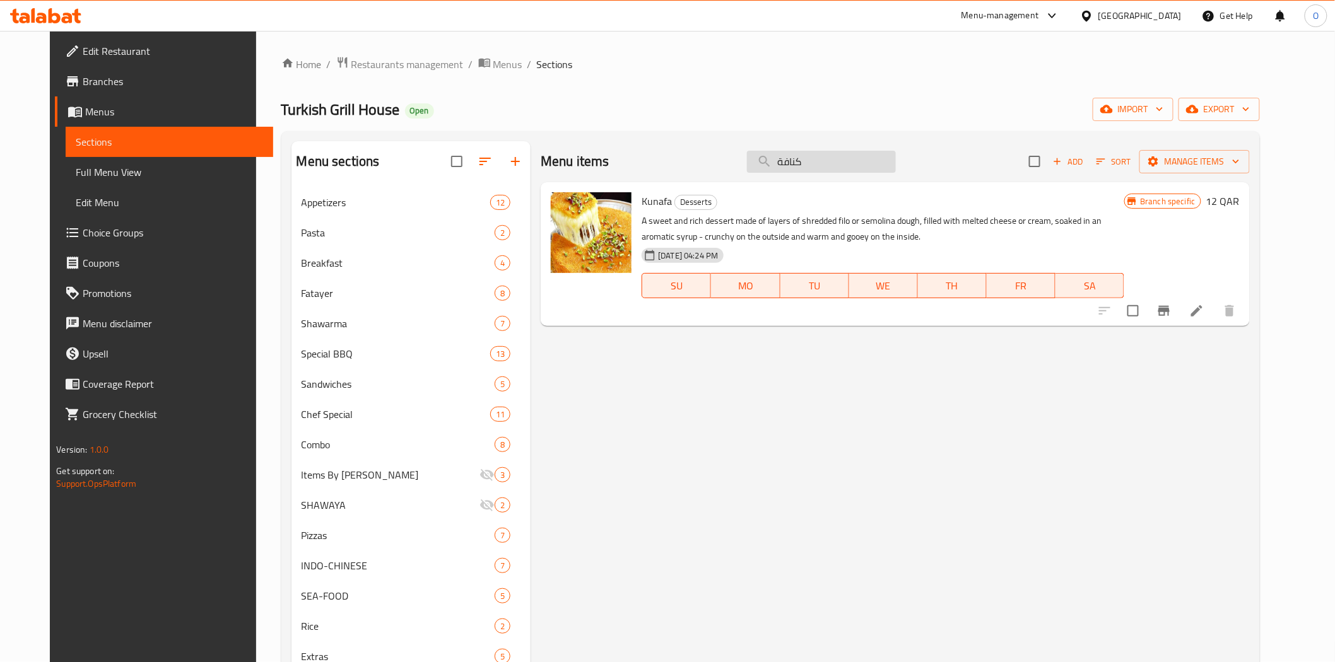
click at [836, 169] on input "كنافة" at bounding box center [821, 162] width 149 height 22
click at [835, 169] on input "كنافة" at bounding box center [821, 162] width 149 height 22
paste input "CAKE TRES LECHES"
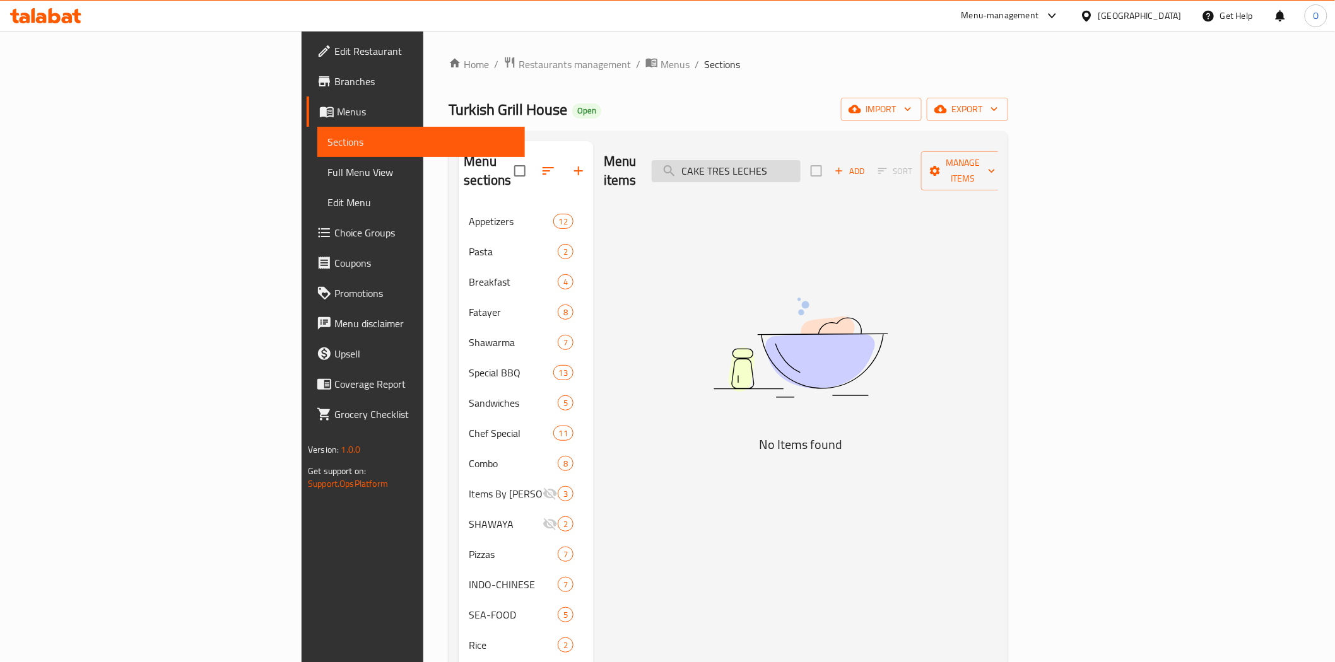
click at [800, 160] on input "CAKE TRES LECHES" at bounding box center [725, 171] width 149 height 22
drag, startPoint x: 841, startPoint y: 163, endPoint x: 917, endPoint y: 159, distance: 75.8
click at [917, 159] on div "Menu items CAKE TRES LECHES Add Sort Manage items" at bounding box center [801, 171] width 394 height 60
type input "C"
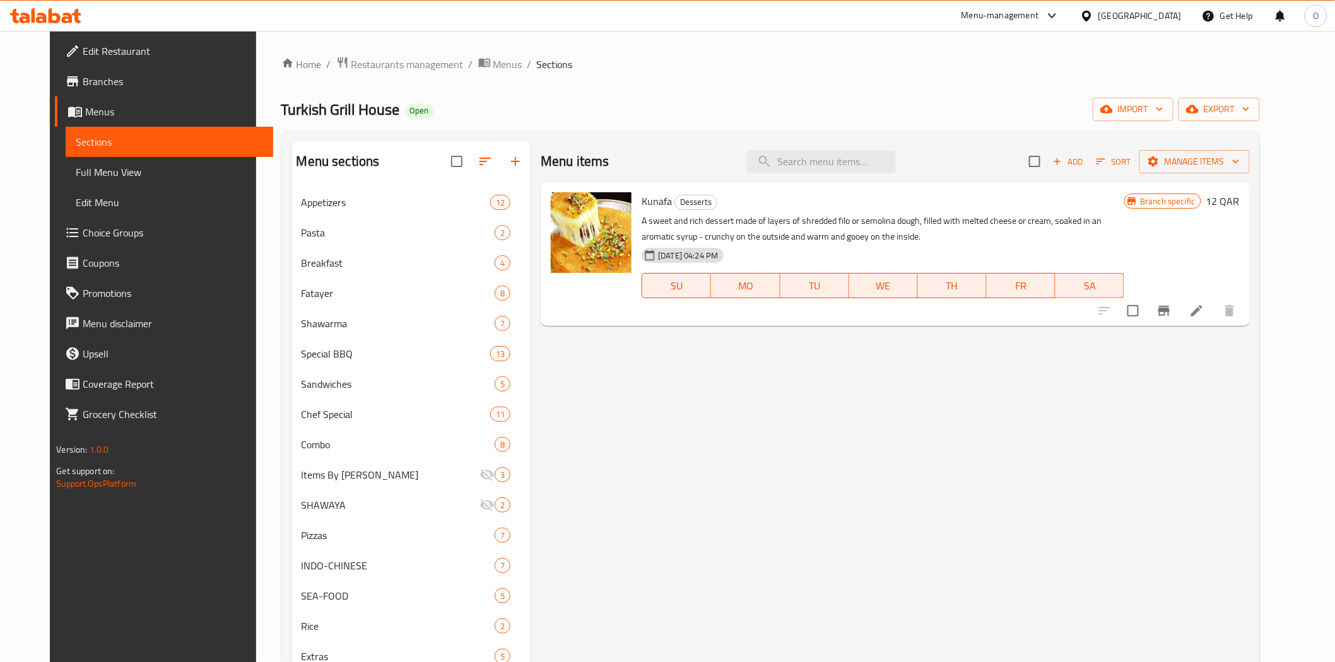
click at [1063, 165] on icon "button" at bounding box center [1056, 161] width 11 height 11
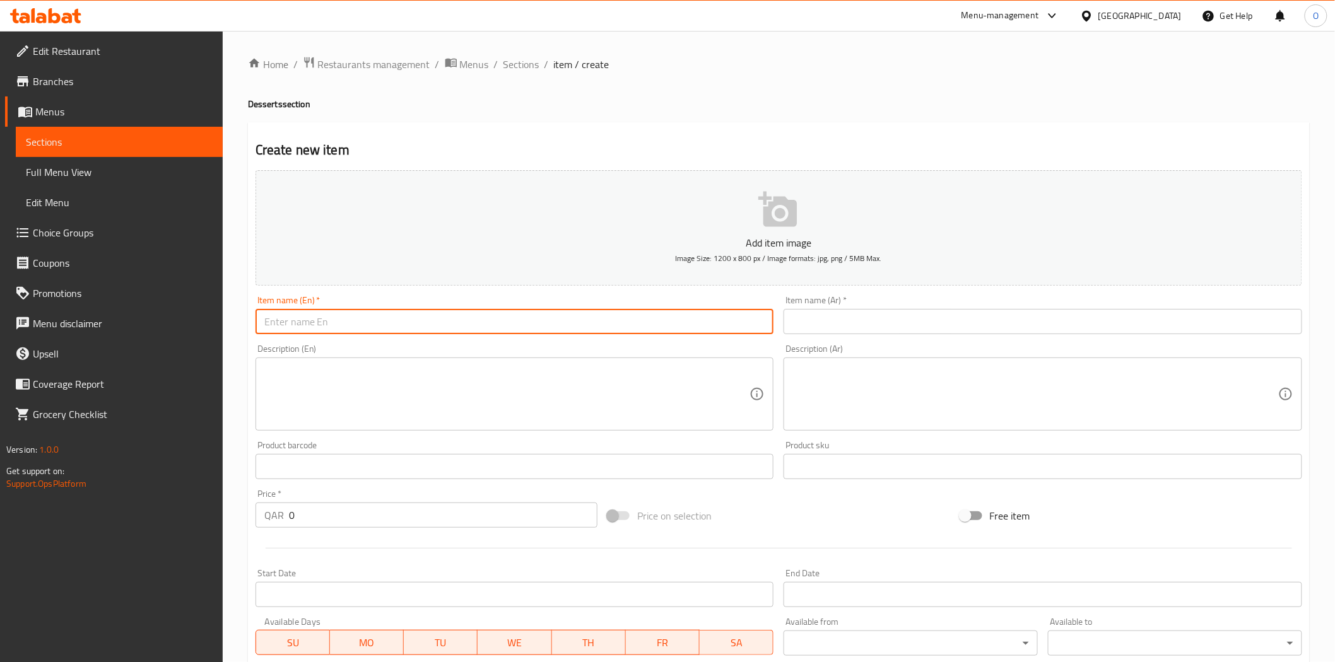
paste input "Cake Tres Leches"
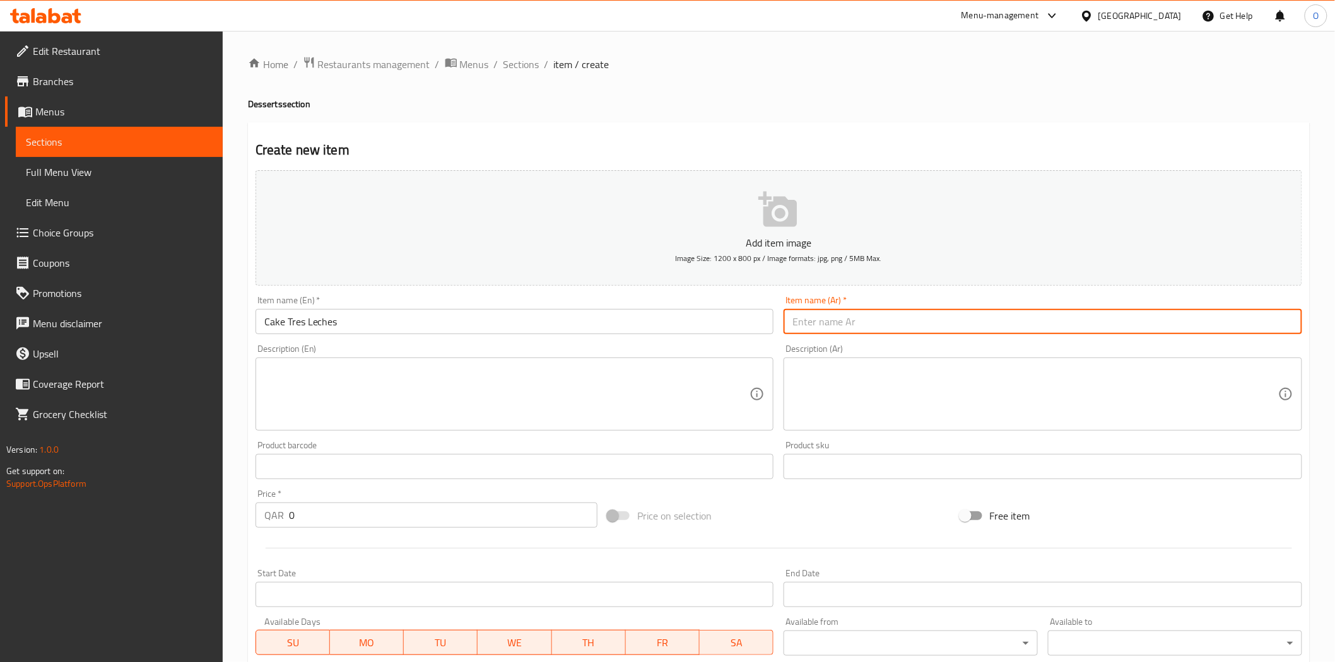
paste input "كعكة [PERSON_NAME]"
drag, startPoint x: 864, startPoint y: 319, endPoint x: 870, endPoint y: 322, distance: 6.8
click at [870, 322] on input "كعكة [PERSON_NAME]" at bounding box center [1042, 321] width 518 height 25
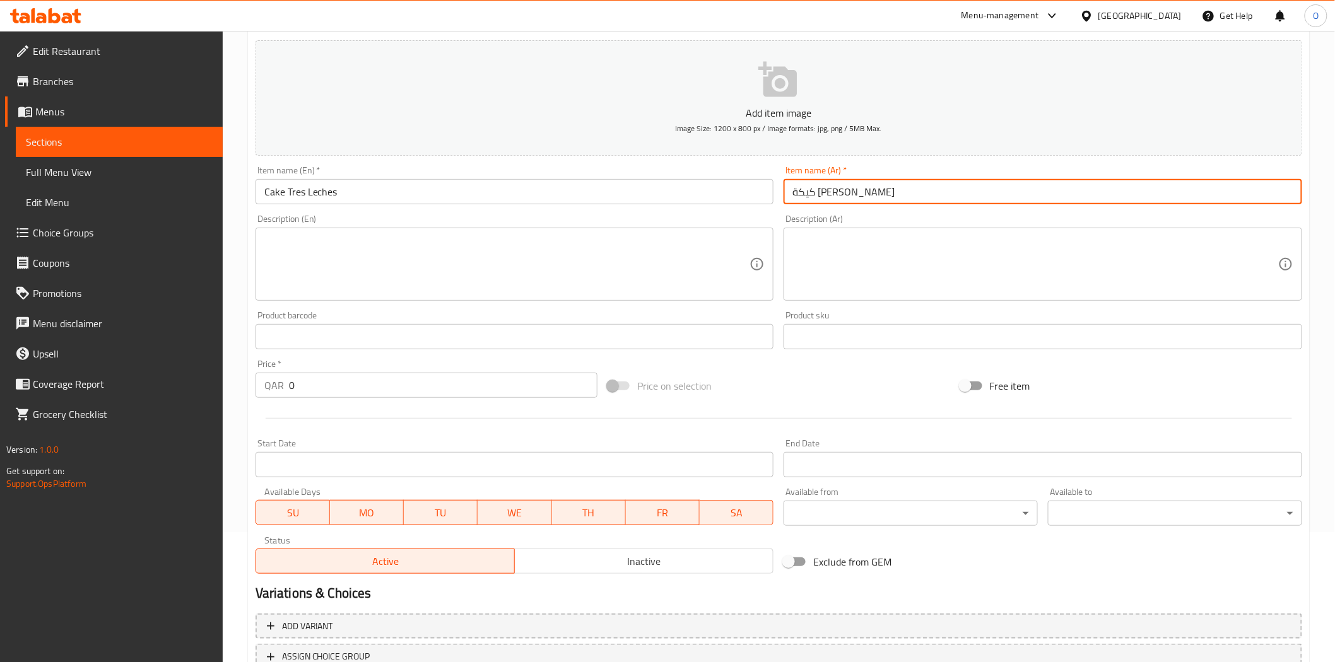
scroll to position [140, 0]
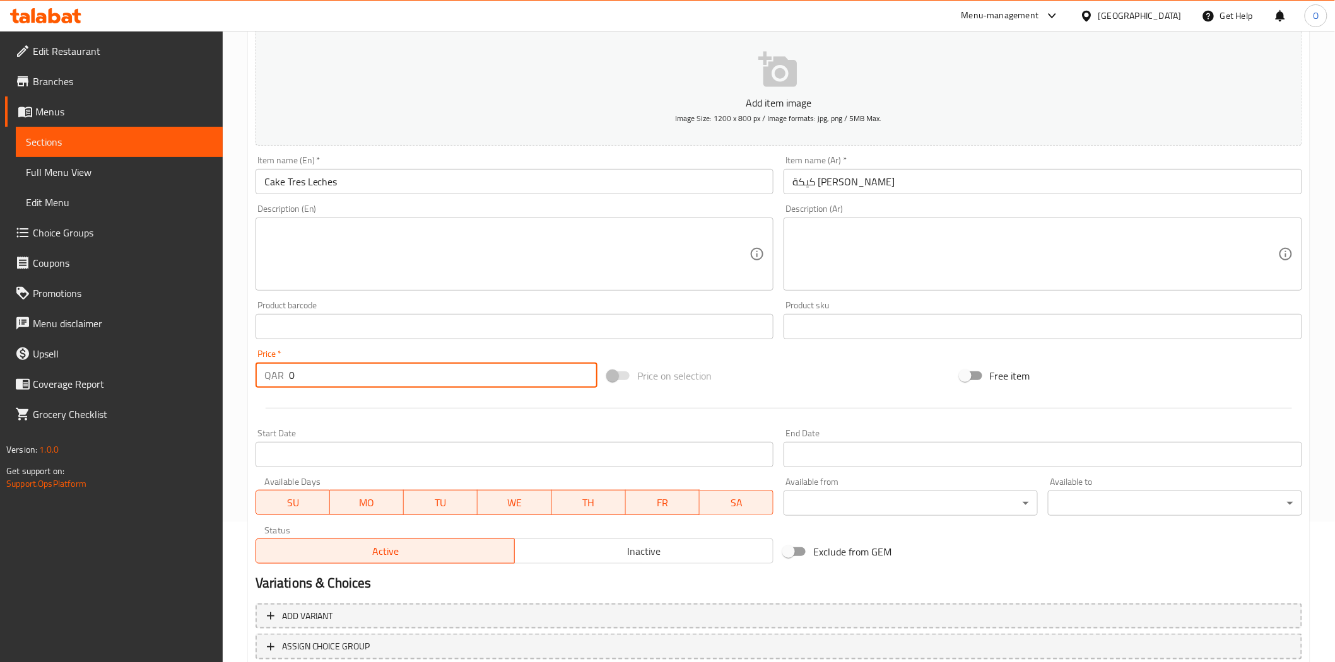
drag, startPoint x: 307, startPoint y: 370, endPoint x: 312, endPoint y: 377, distance: 9.1
click at [269, 377] on div "QAR 0 Price *" at bounding box center [426, 375] width 342 height 25
paste input "5"
click at [345, 254] on textarea at bounding box center [507, 255] width 486 height 60
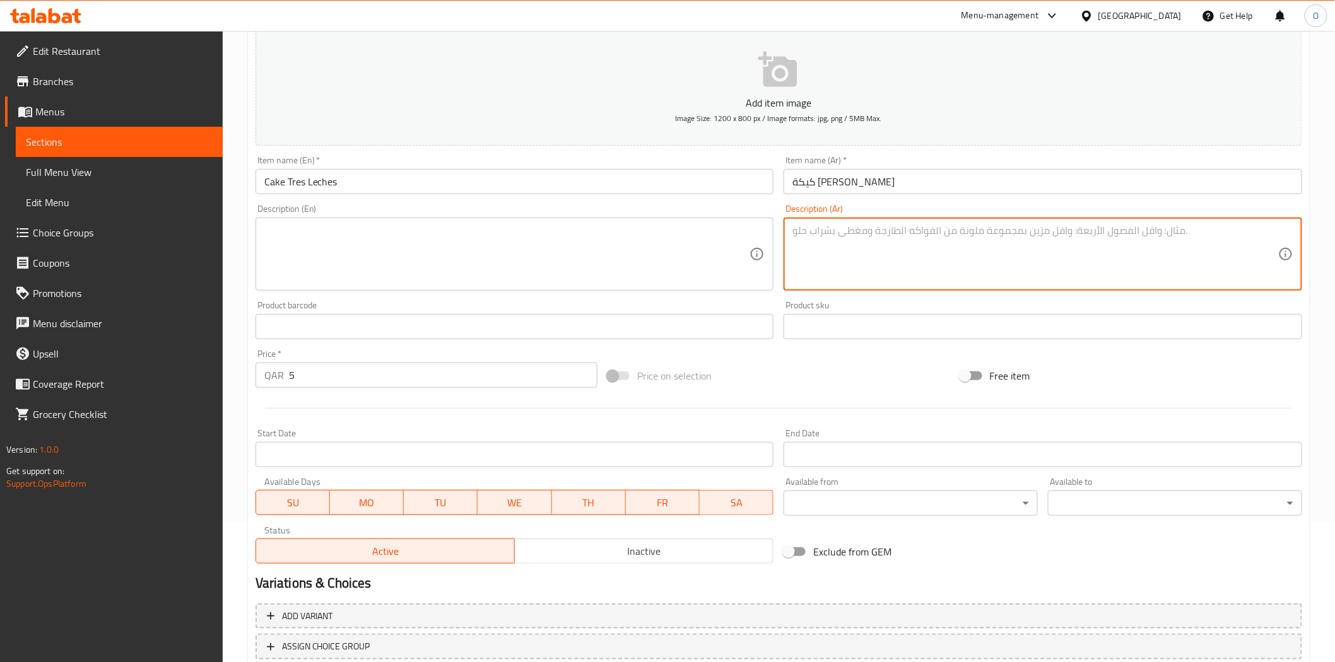
paste textarea "كيك إسفنجي طري منقوع في ثلاثة أنواع من الحليب 80 غرام"
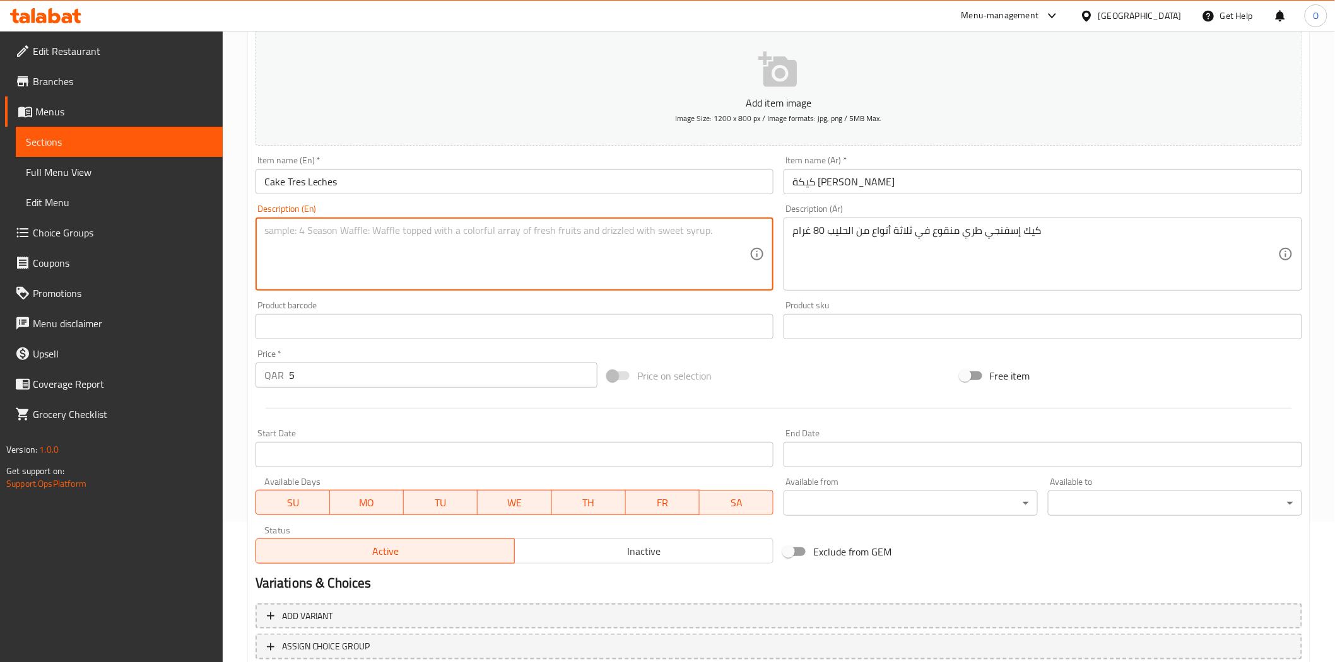
paste textarea "Soft sponge cake soaked in three types of milk 80g"
click at [579, 559] on span "Inactive" at bounding box center [644, 551] width 248 height 18
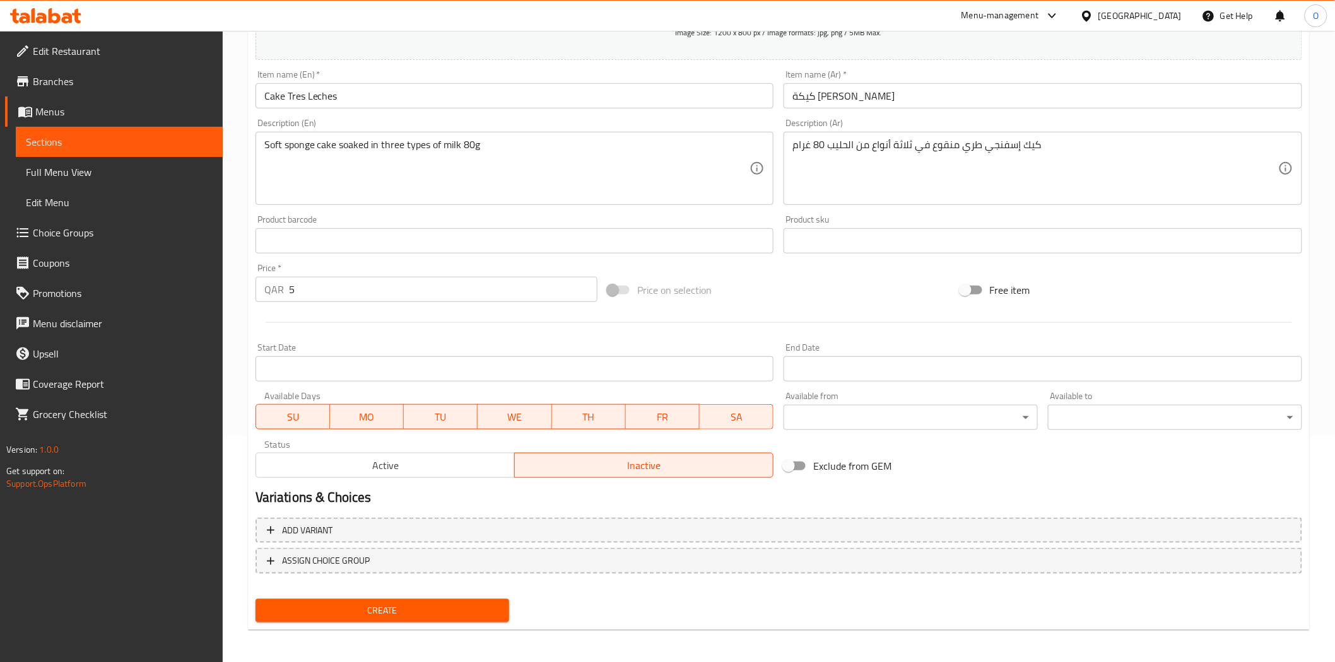
scroll to position [227, 0]
click at [387, 604] on span "Create" at bounding box center [383, 610] width 234 height 16
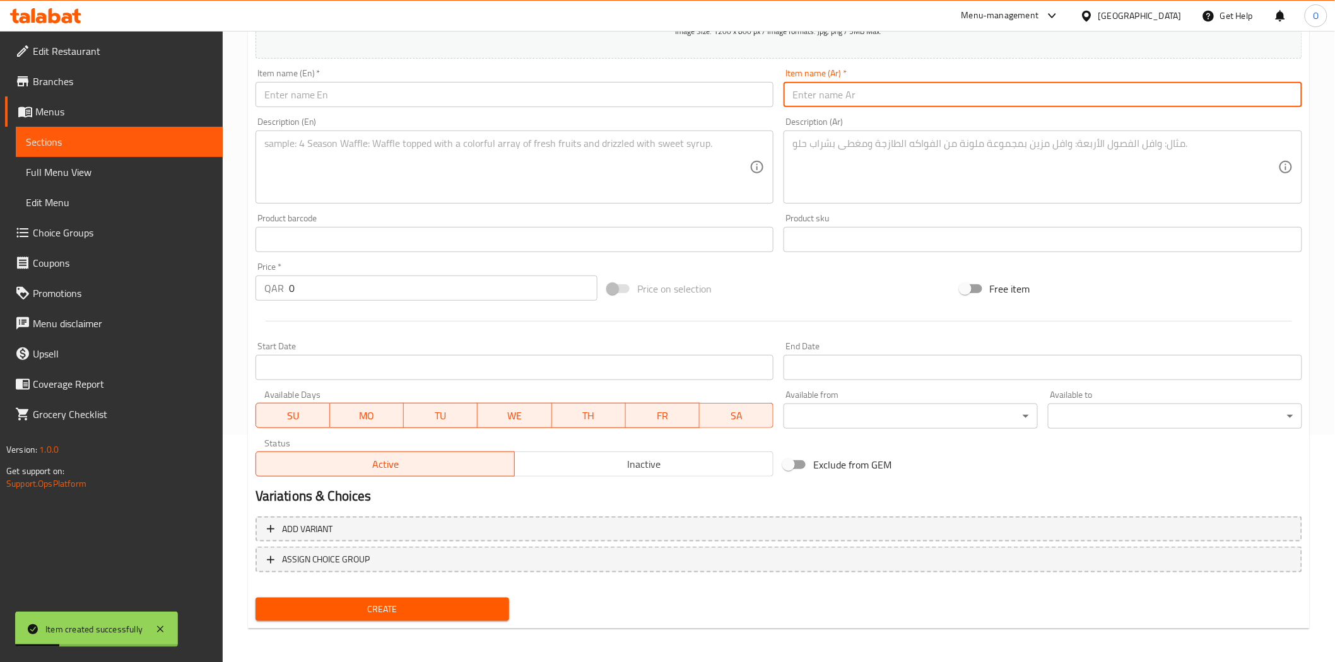
drag, startPoint x: 1049, startPoint y: 71, endPoint x: 916, endPoint y: 100, distance: 135.4
click at [916, 100] on input "text" at bounding box center [1042, 94] width 518 height 25
click at [916, 99] on input "text" at bounding box center [1042, 94] width 518 height 25
paste input "كوكيز"
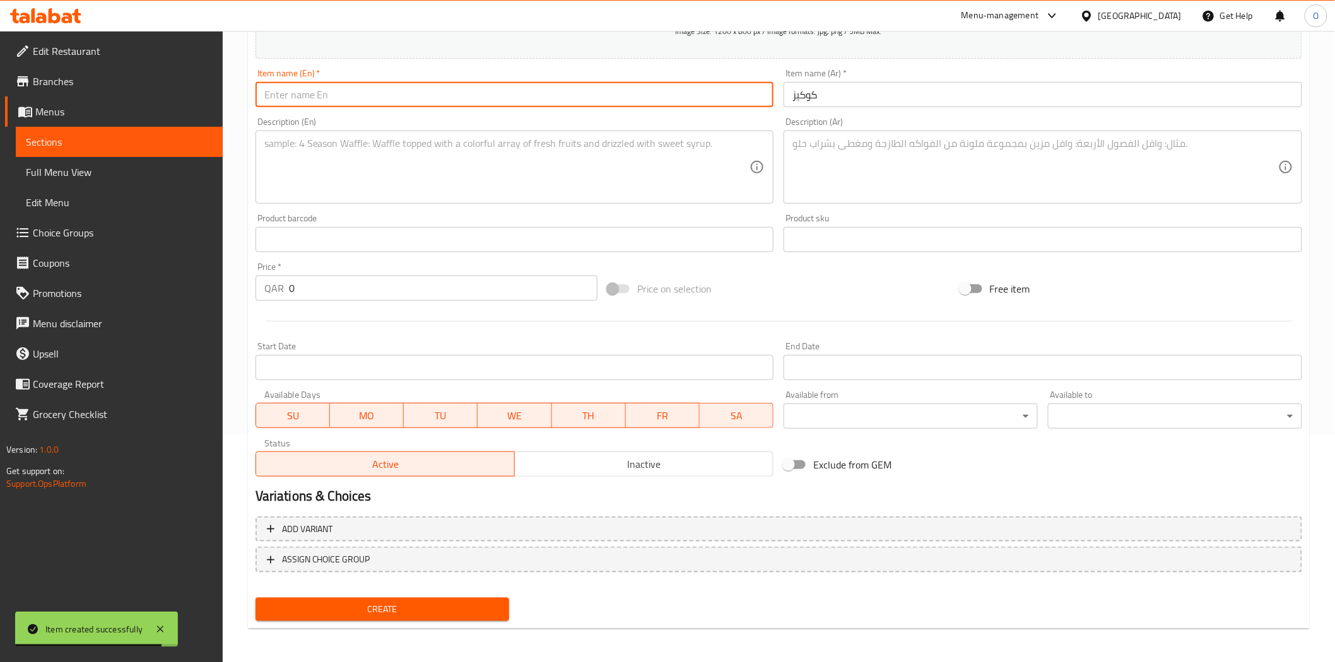
paste input "Cookies"
click at [860, 139] on textarea at bounding box center [1035, 167] width 486 height 60
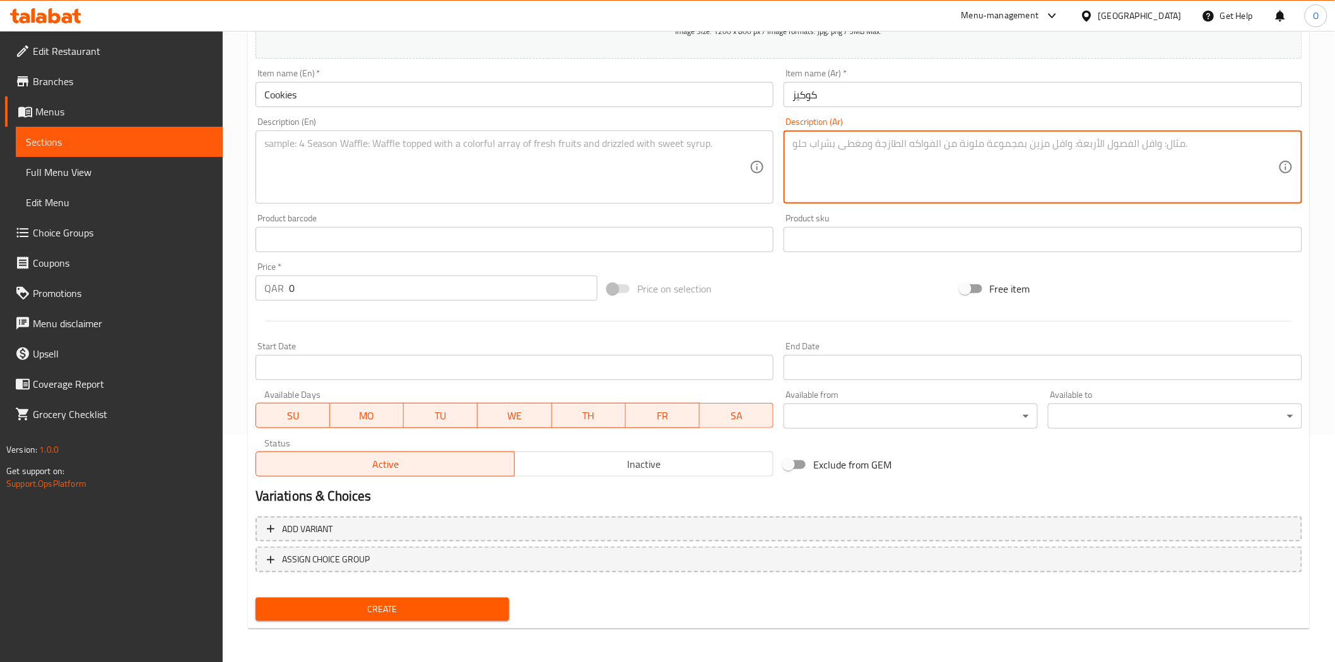
paste textarea "حلويات مقرمشة مخبوزة طازجة 10 غرام"
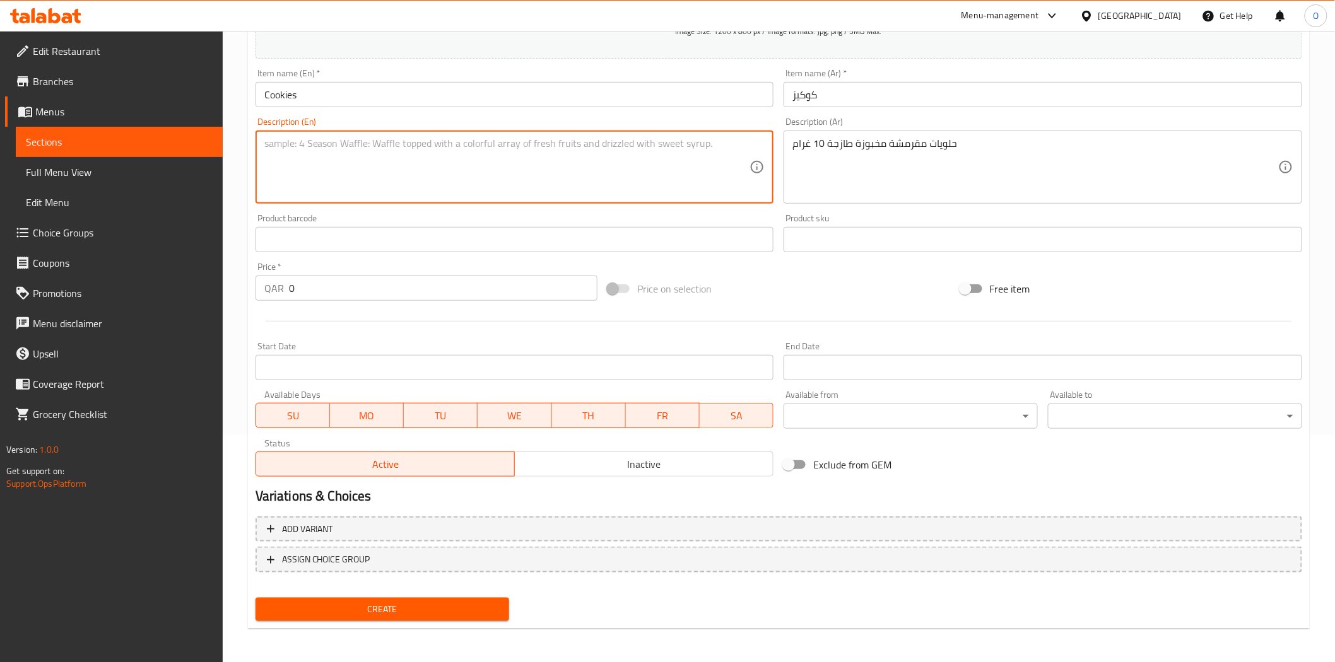
paste textarea "Freshly baked crunchy sweets 10g"
click at [253, 284] on div "Price   * QAR 0 Price *" at bounding box center [426, 281] width 352 height 49
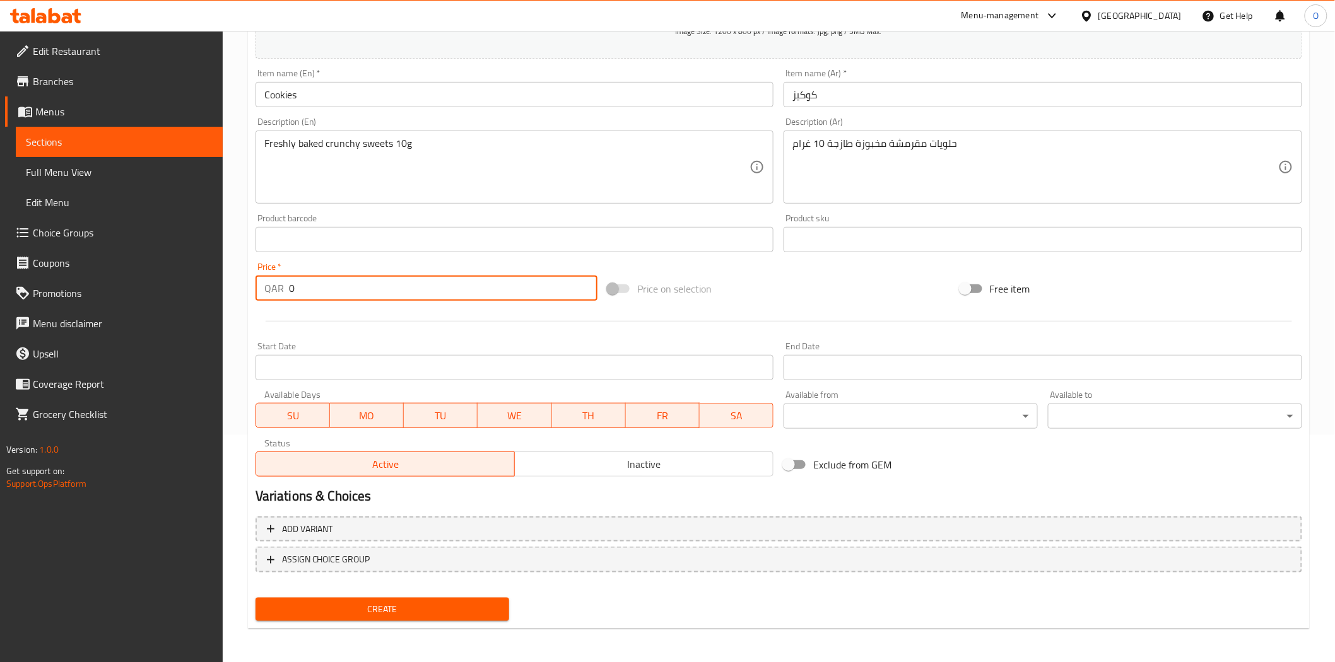
paste input "5"
click at [348, 322] on div at bounding box center [778, 321] width 1056 height 31
drag, startPoint x: 627, startPoint y: 464, endPoint x: 598, endPoint y: 502, distance: 47.7
click at [626, 464] on span "Inactive" at bounding box center [644, 464] width 248 height 18
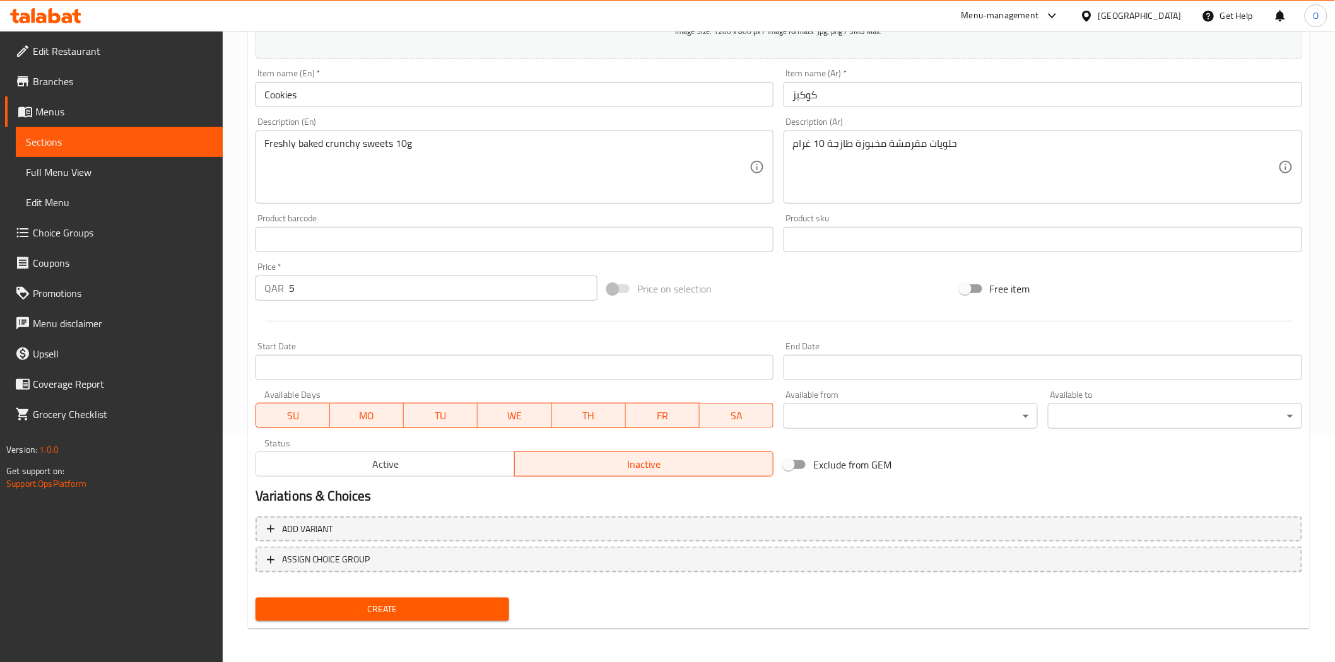
click at [413, 612] on span "Create" at bounding box center [383, 610] width 234 height 16
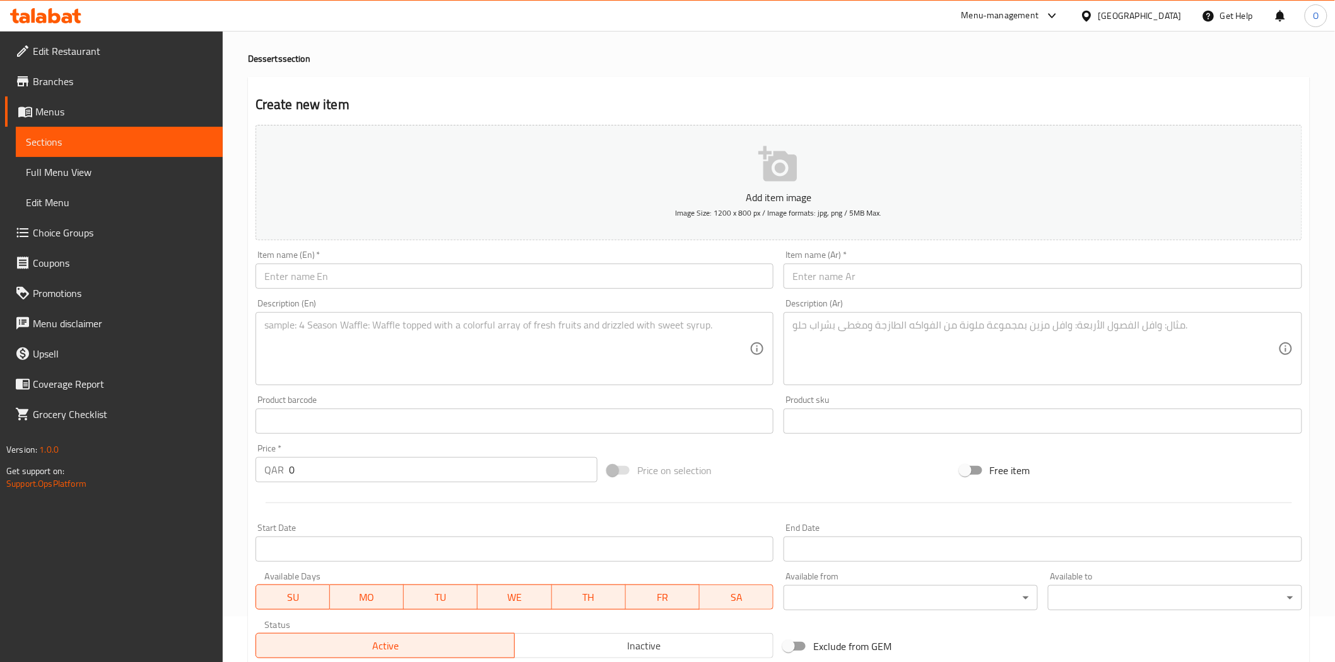
scroll to position [0, 0]
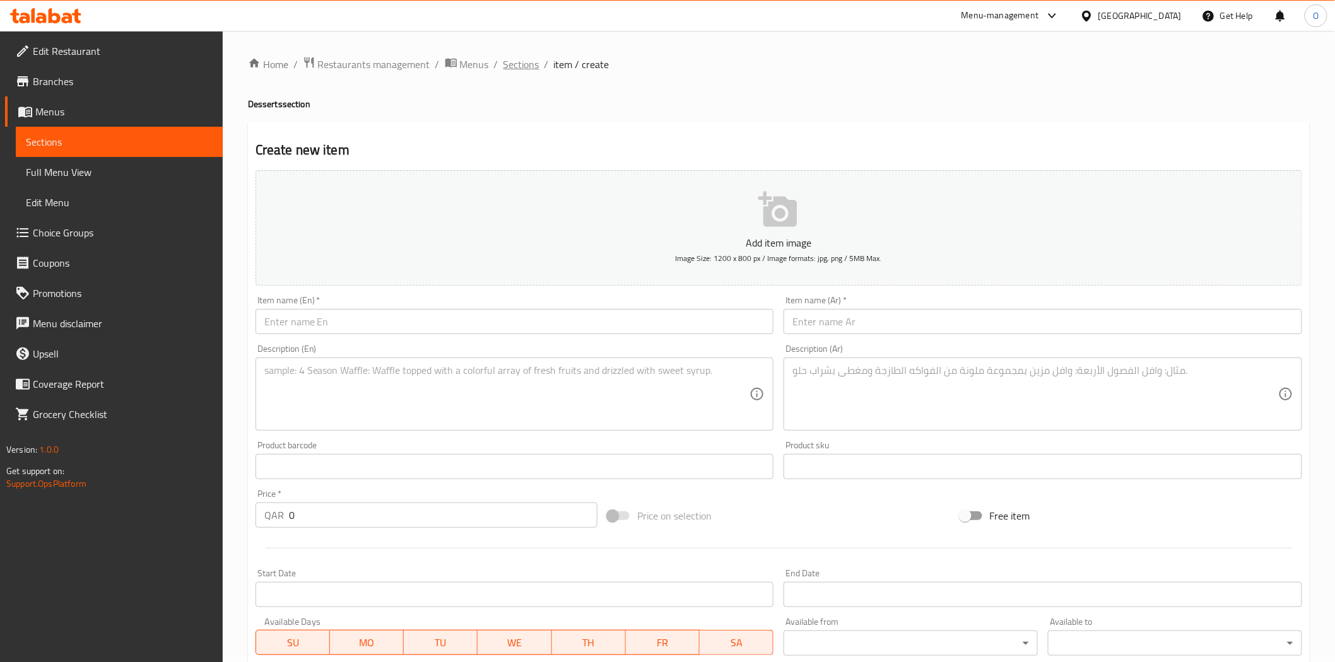
click at [523, 57] on span "Sections" at bounding box center [521, 64] width 36 height 15
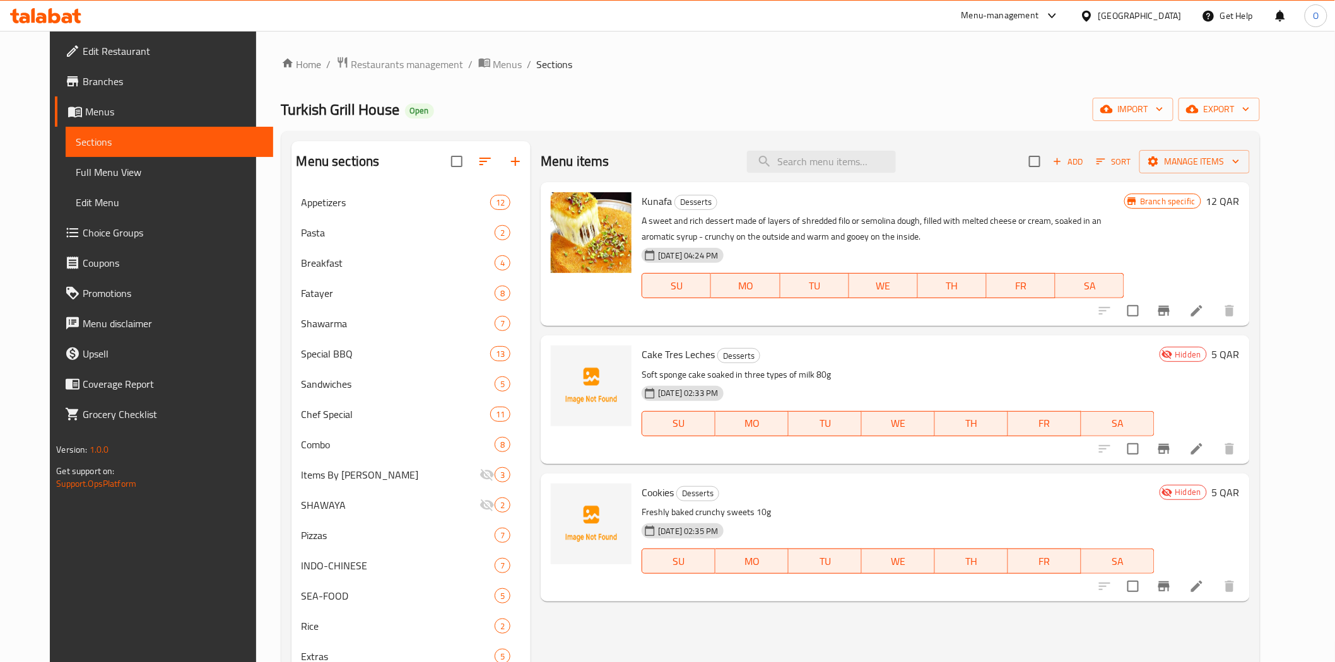
click at [1085, 159] on span "Add" at bounding box center [1068, 162] width 34 height 15
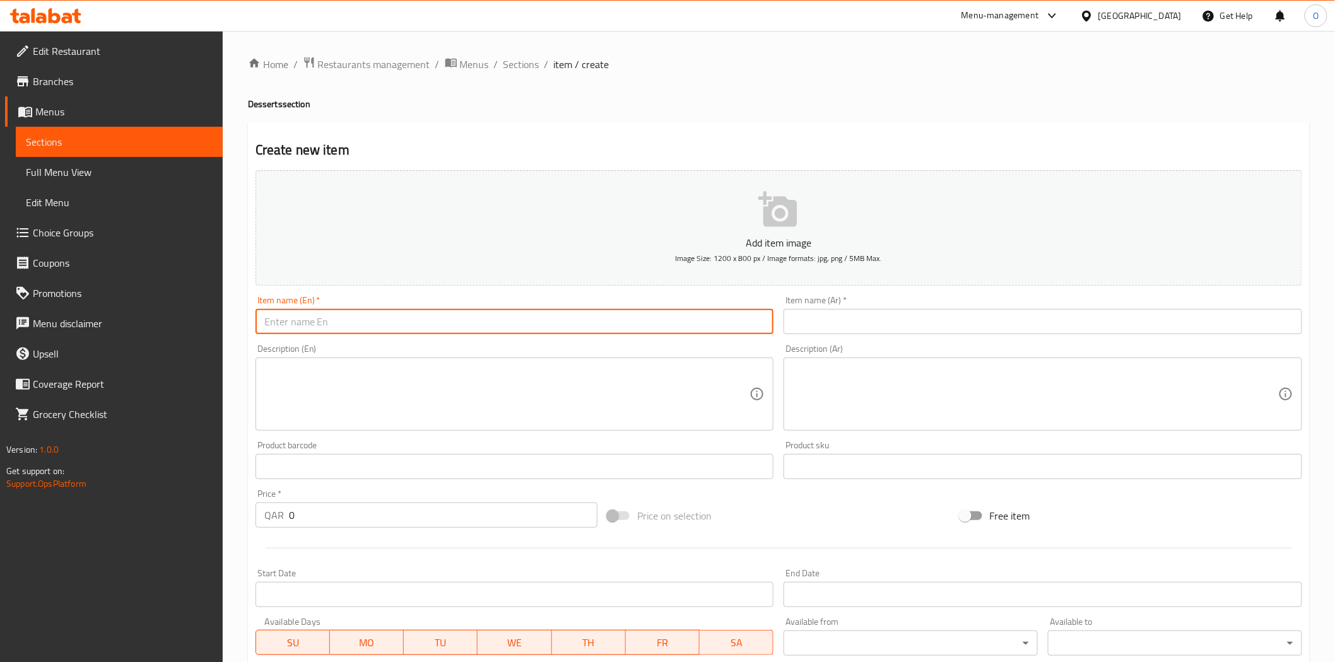
paste input "Swiss Roll"
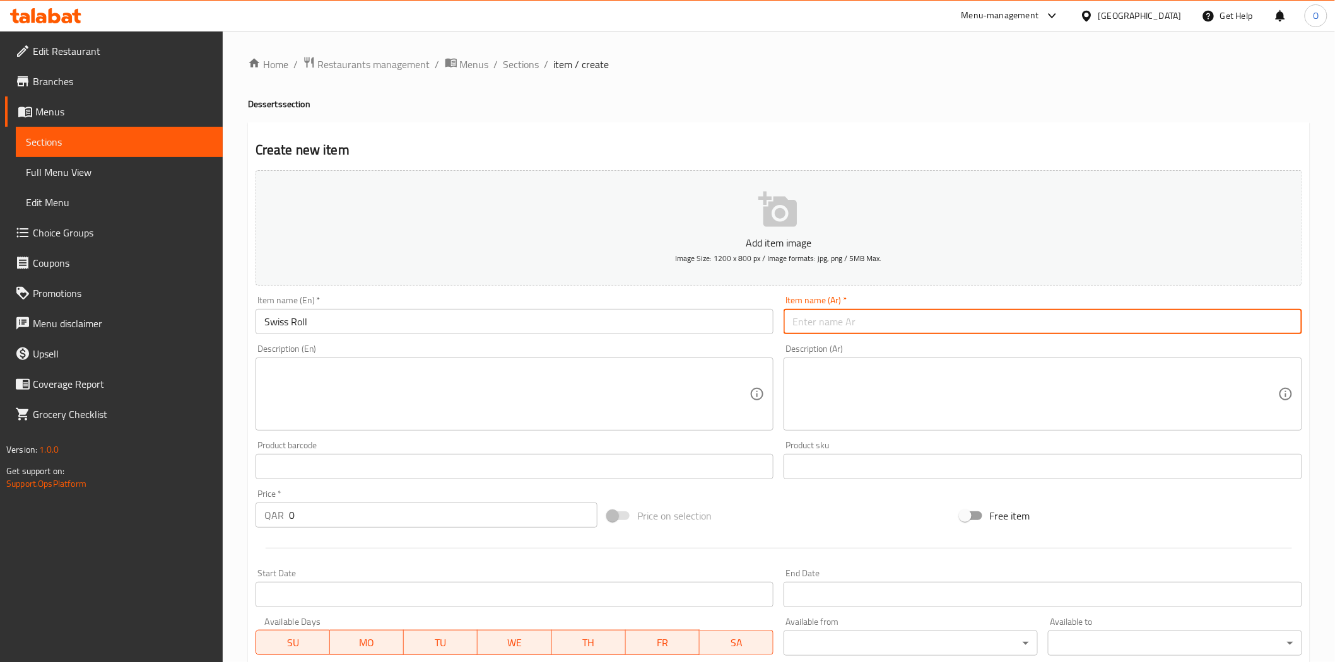
paste
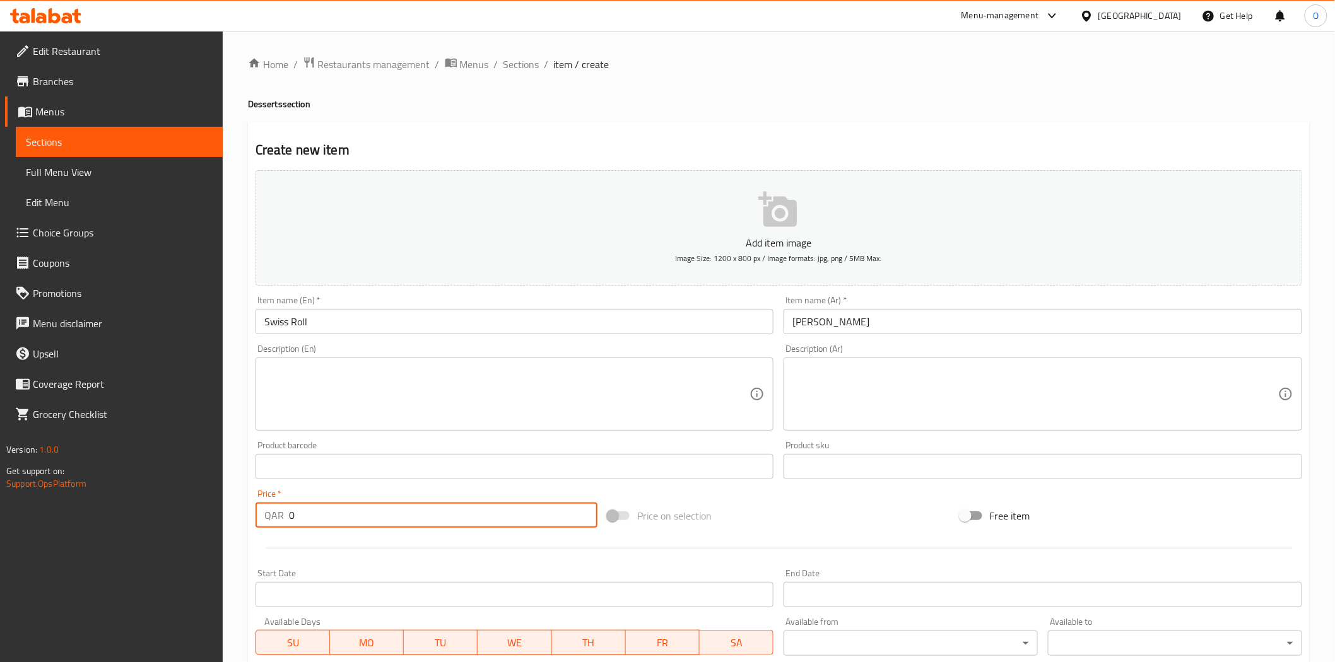
drag, startPoint x: 303, startPoint y: 523, endPoint x: 281, endPoint y: 520, distance: 22.9
click at [281, 520] on div "QAR 0 Price *" at bounding box center [426, 515] width 342 height 25
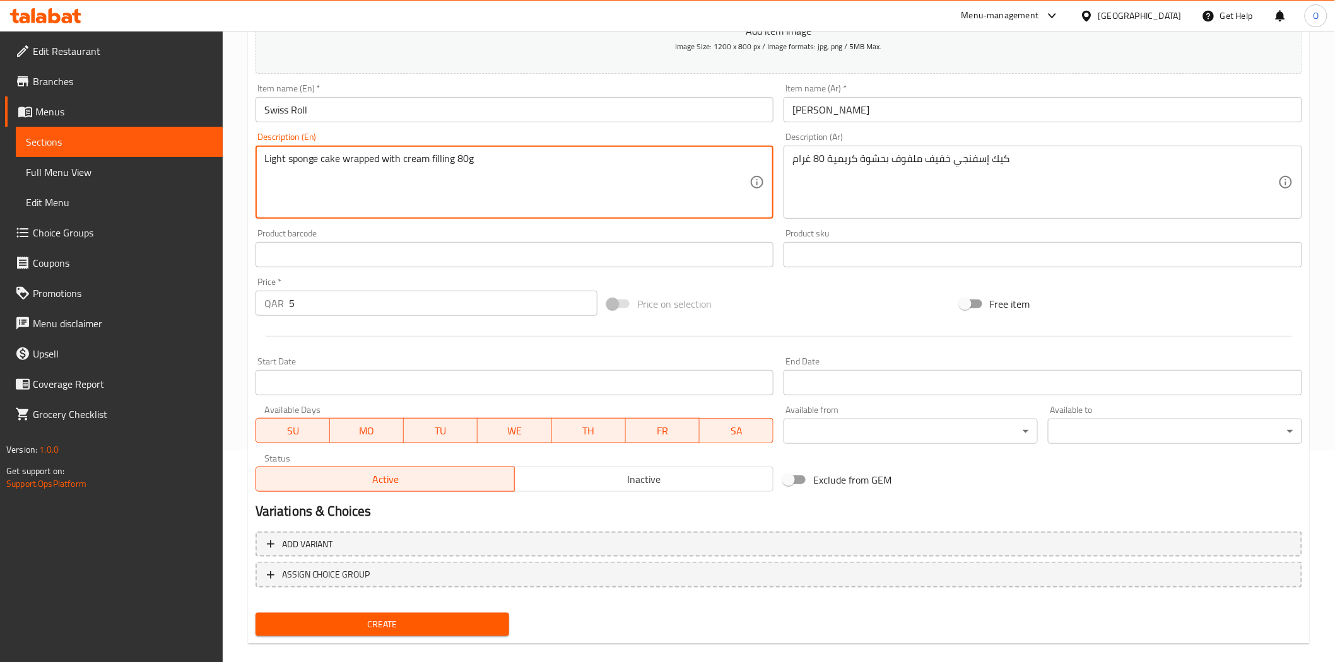
scroll to position [227, 0]
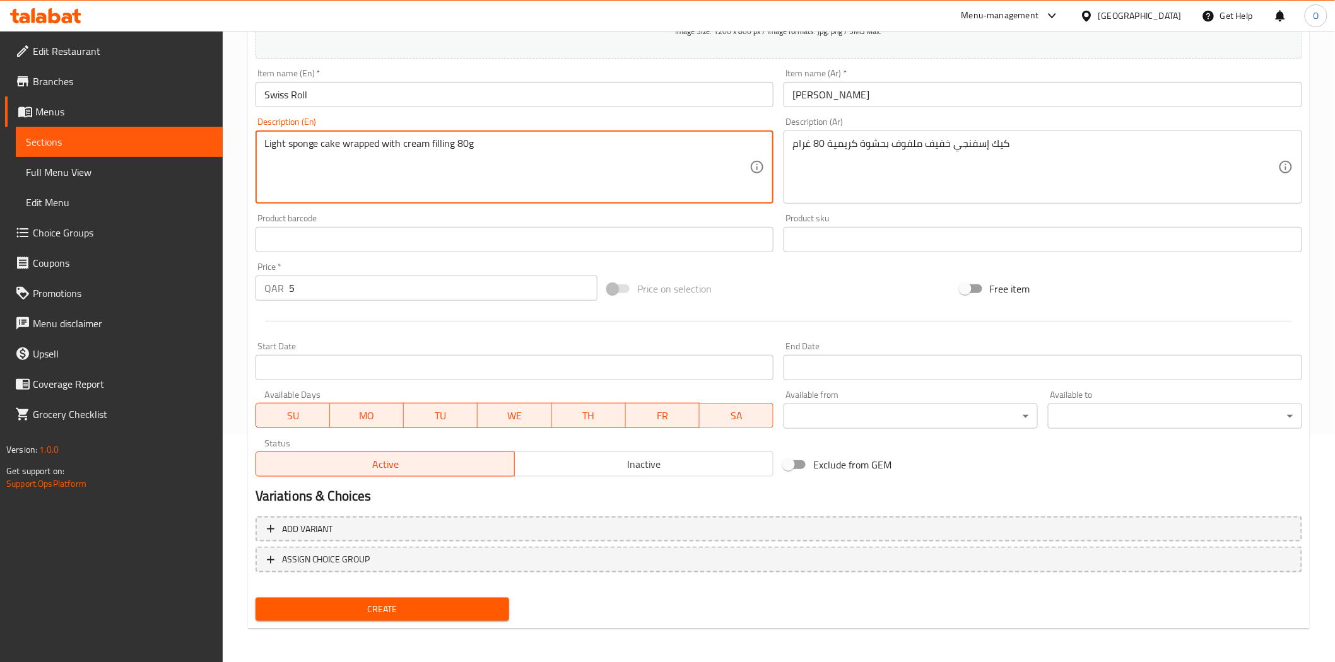
click at [551, 470] on span "Inactive" at bounding box center [644, 464] width 248 height 18
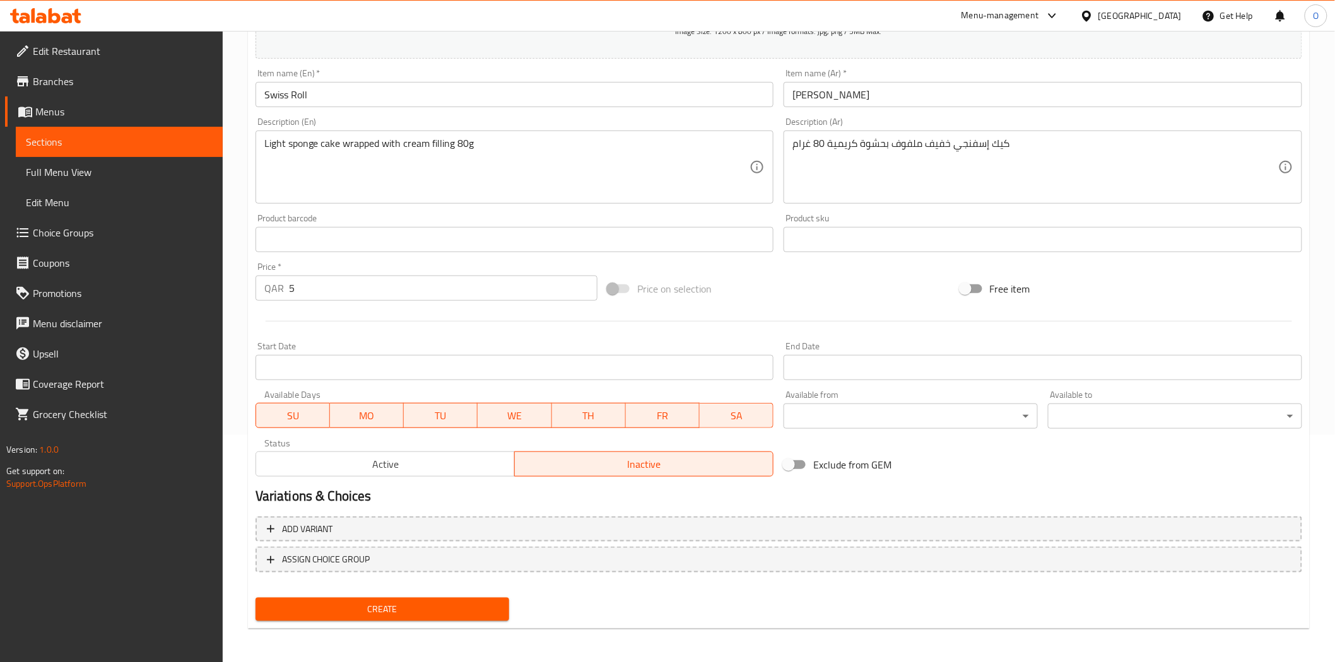
click at [471, 610] on span "Create" at bounding box center [383, 610] width 234 height 16
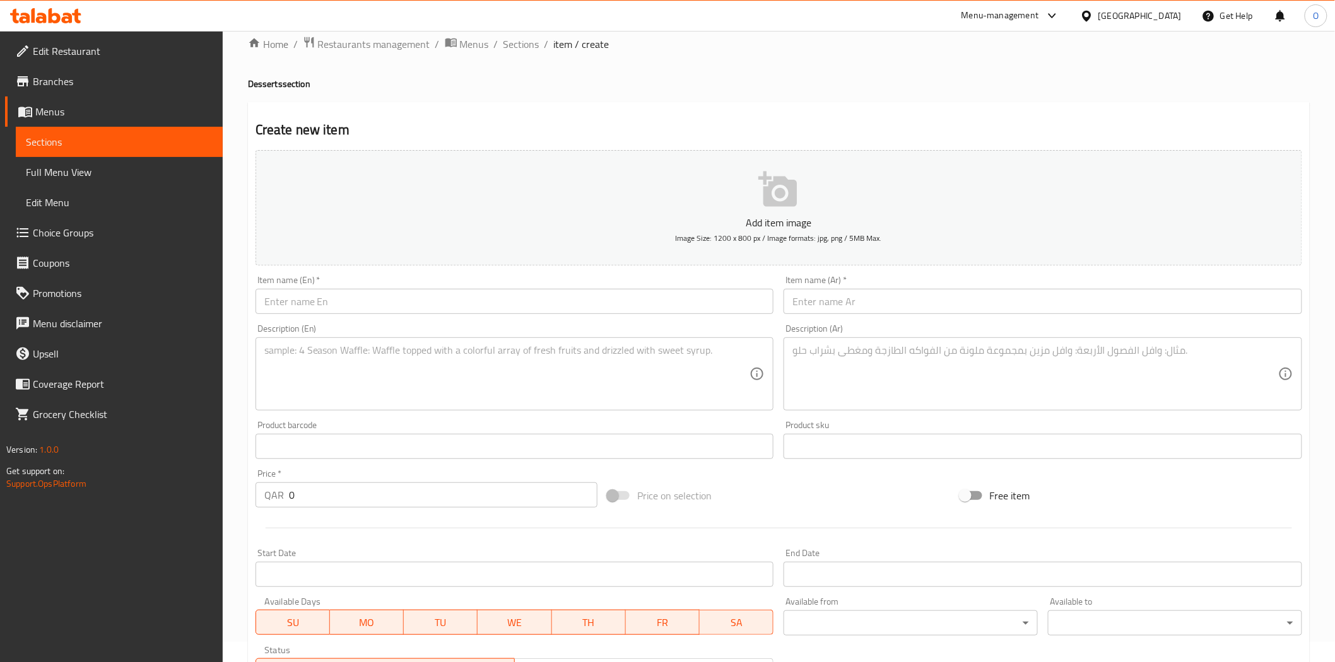
scroll to position [16, 0]
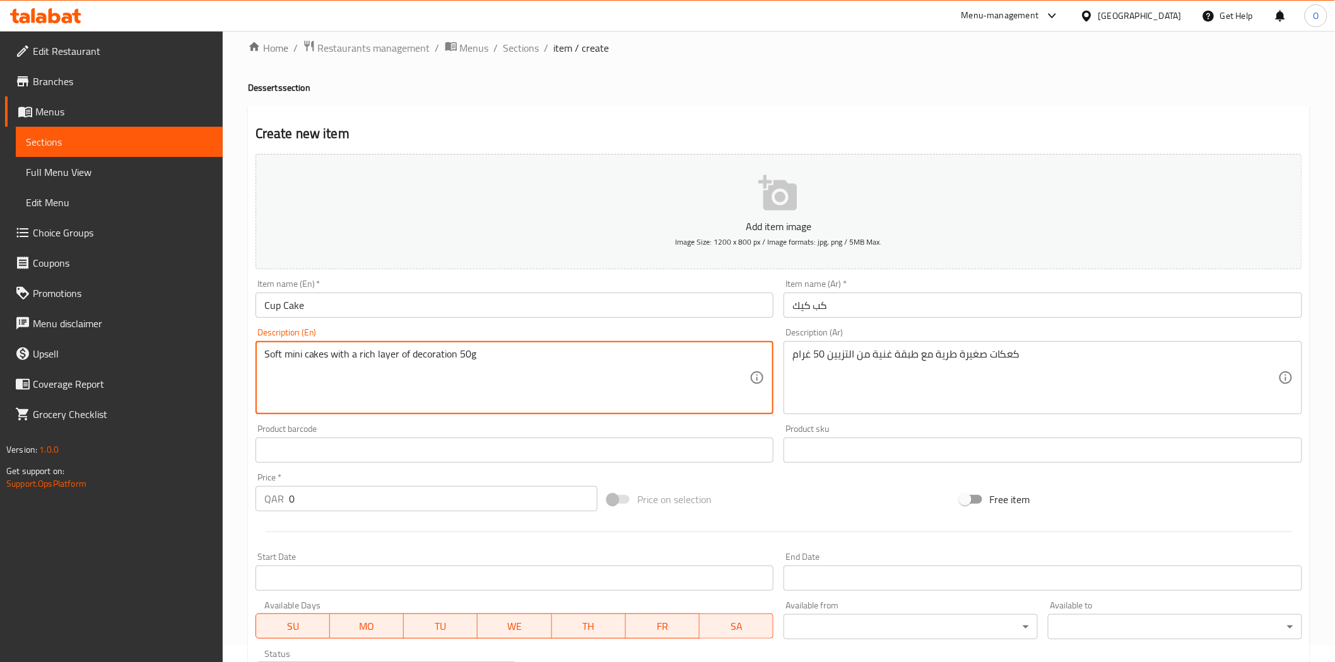
drag, startPoint x: 310, startPoint y: 501, endPoint x: 262, endPoint y: 501, distance: 47.9
click at [262, 501] on div "QAR 0 Price *" at bounding box center [426, 498] width 342 height 25
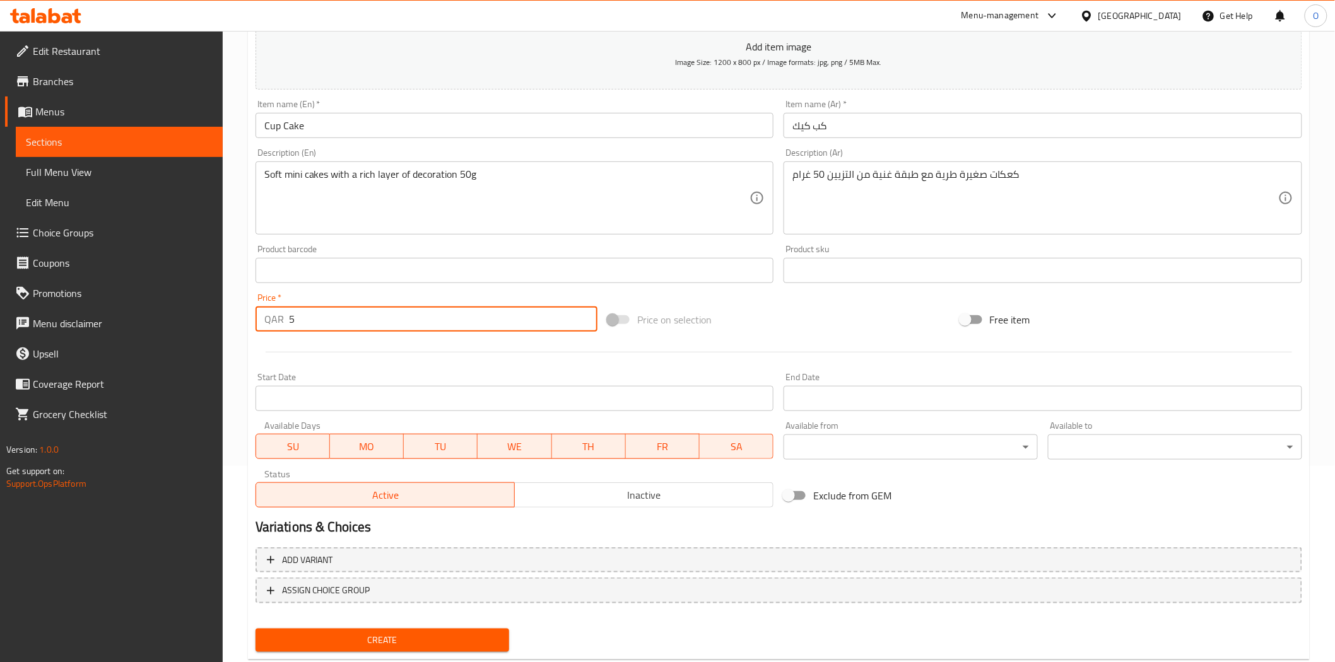
scroll to position [227, 0]
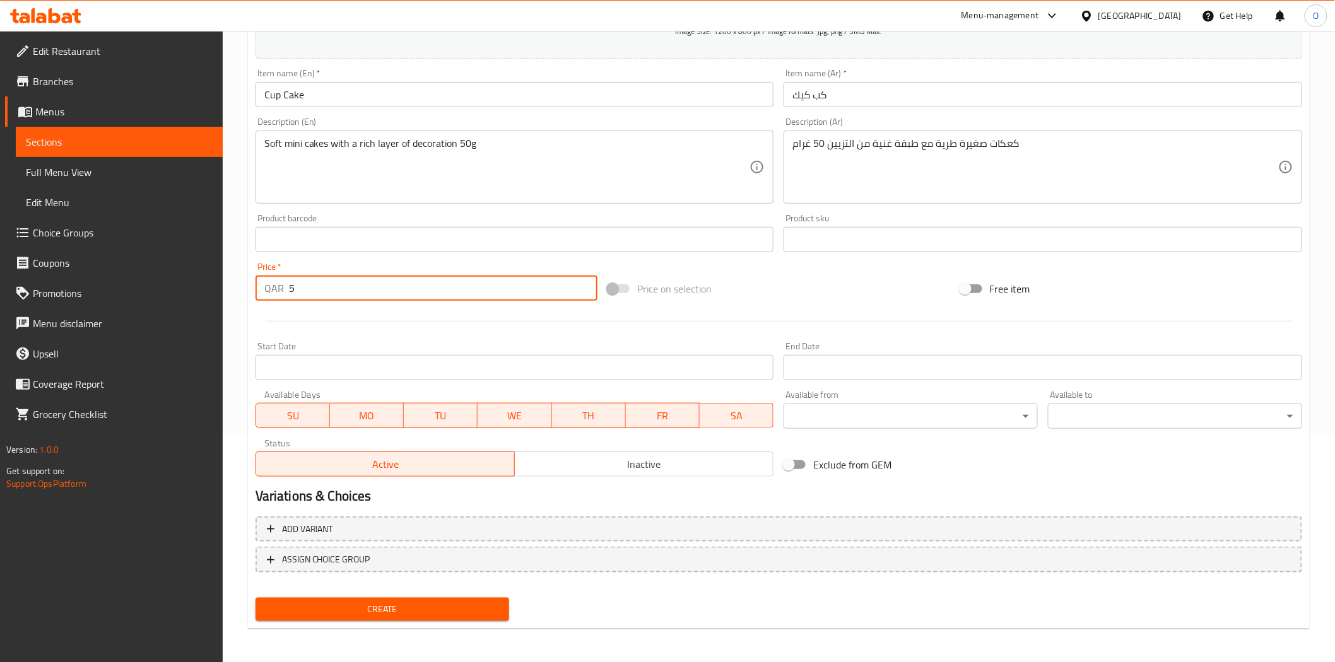
click at [648, 469] on span "Inactive" at bounding box center [644, 464] width 248 height 18
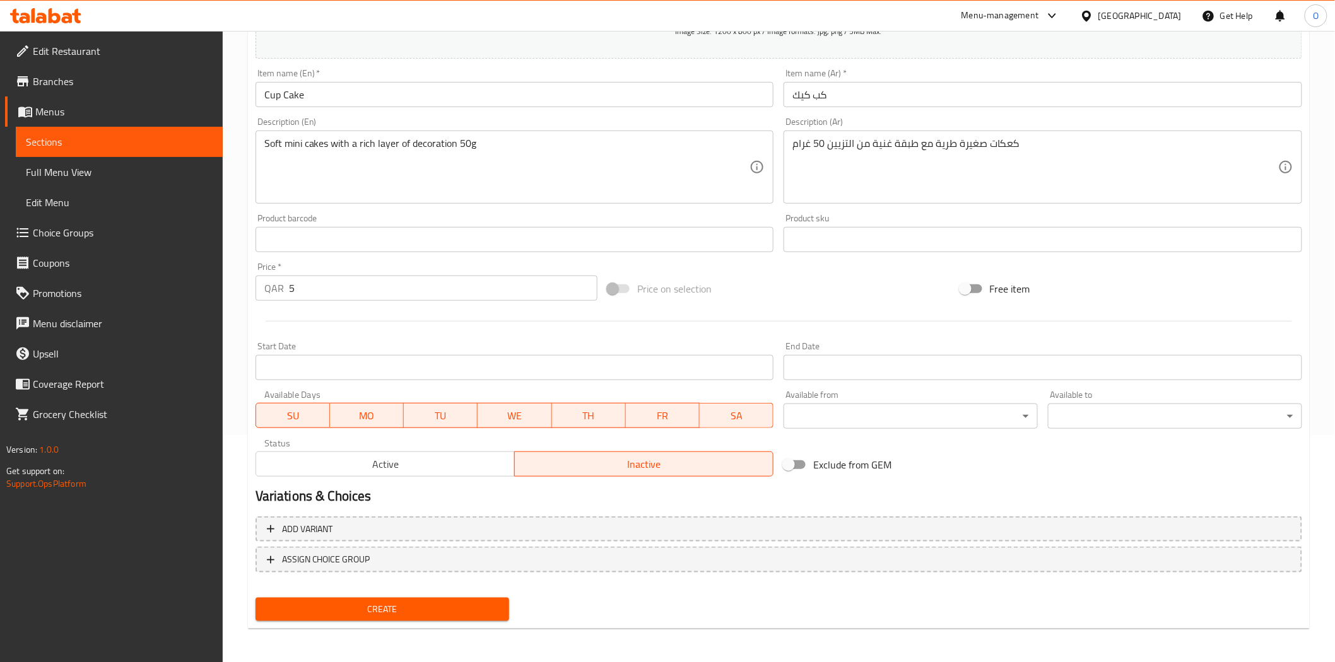
click at [393, 602] on span "Create" at bounding box center [383, 610] width 234 height 16
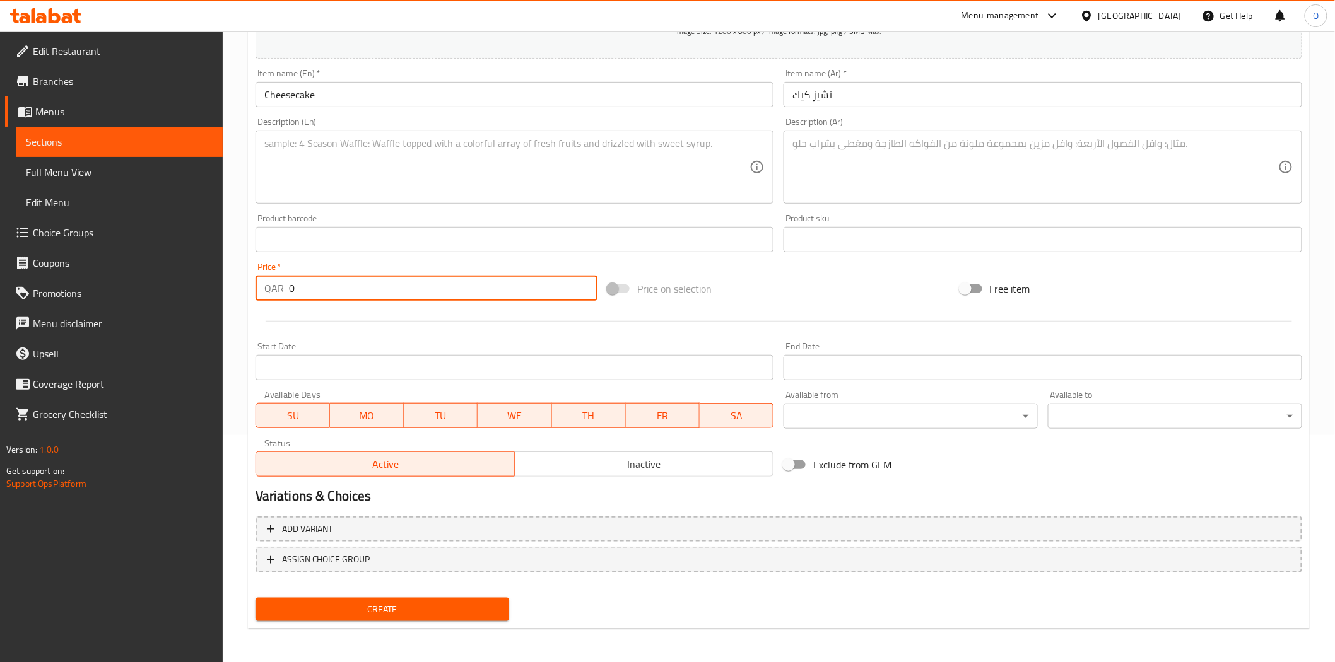
drag, startPoint x: 312, startPoint y: 281, endPoint x: 277, endPoint y: 285, distance: 34.3
click at [277, 285] on div "QAR 0 Price *" at bounding box center [426, 288] width 342 height 25
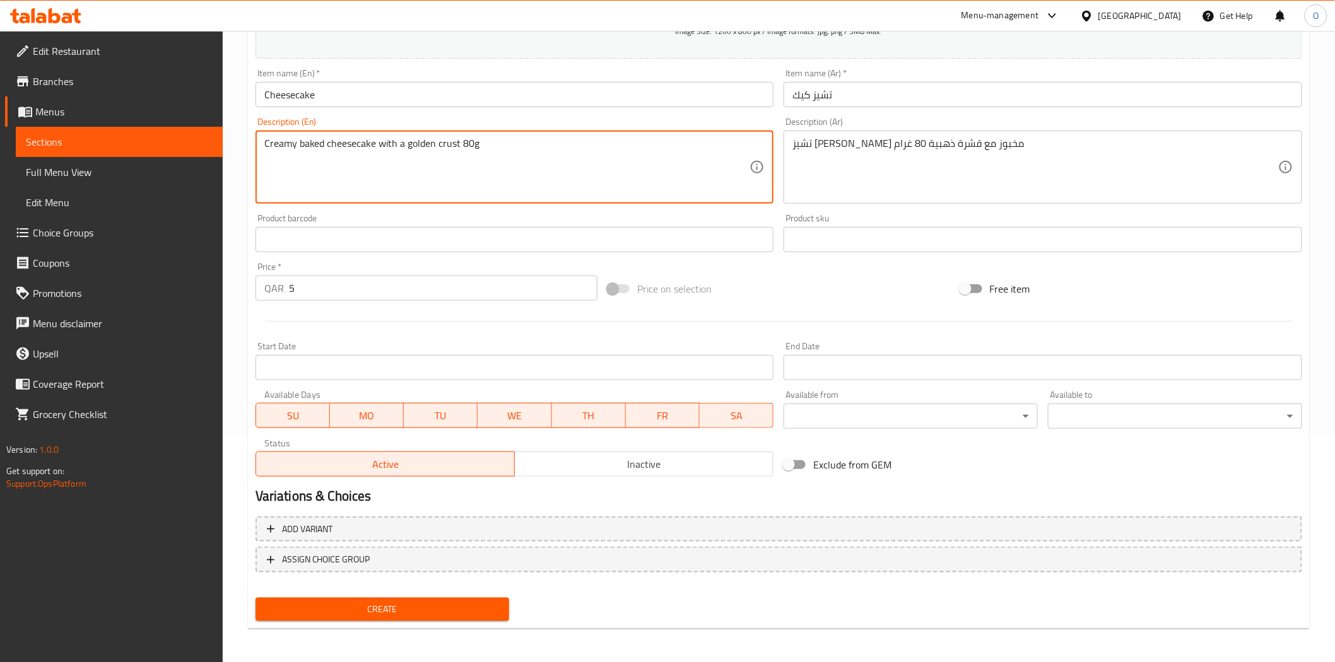
click at [528, 464] on span "Inactive" at bounding box center [644, 464] width 248 height 18
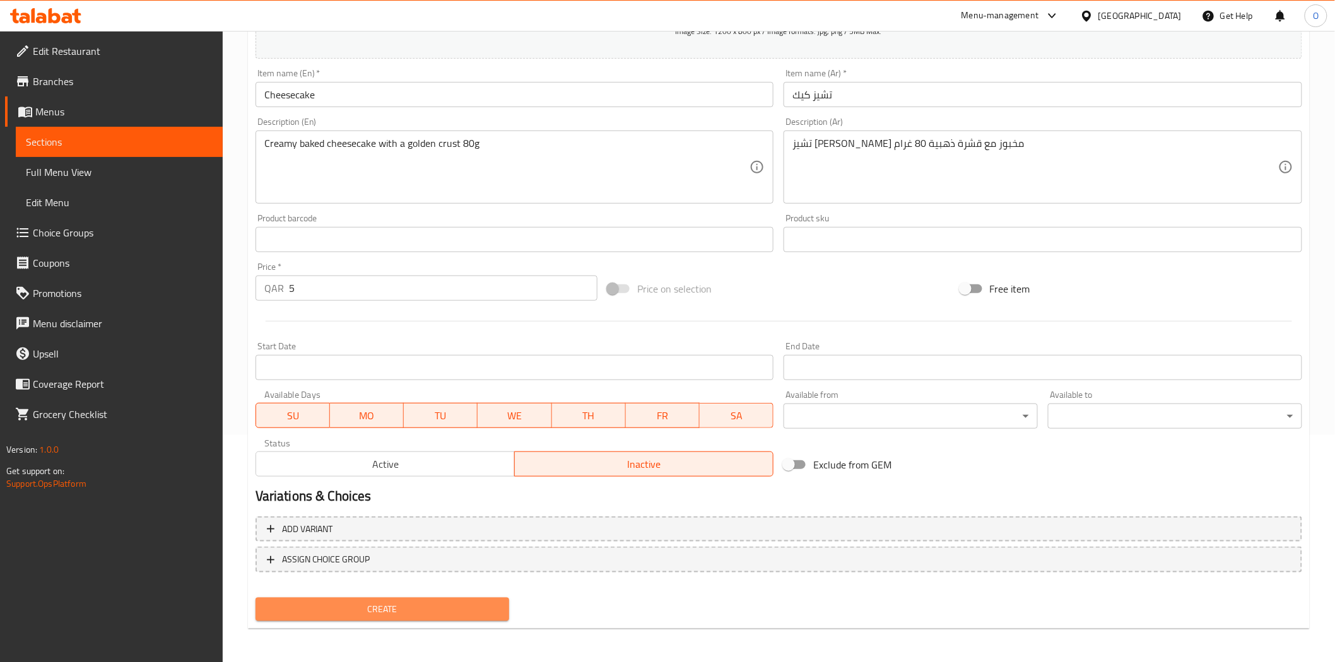
click at [419, 609] on span "Create" at bounding box center [383, 610] width 234 height 16
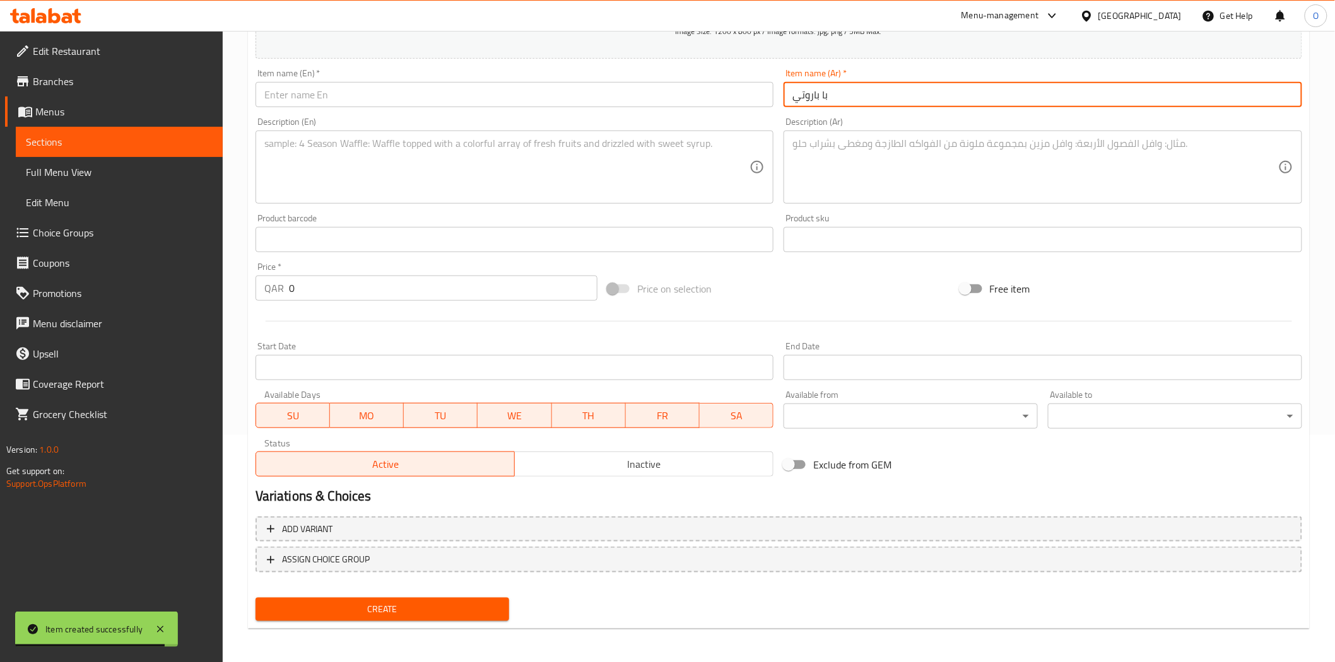
click at [820, 96] on input "با باروتي" at bounding box center [1042, 94] width 518 height 25
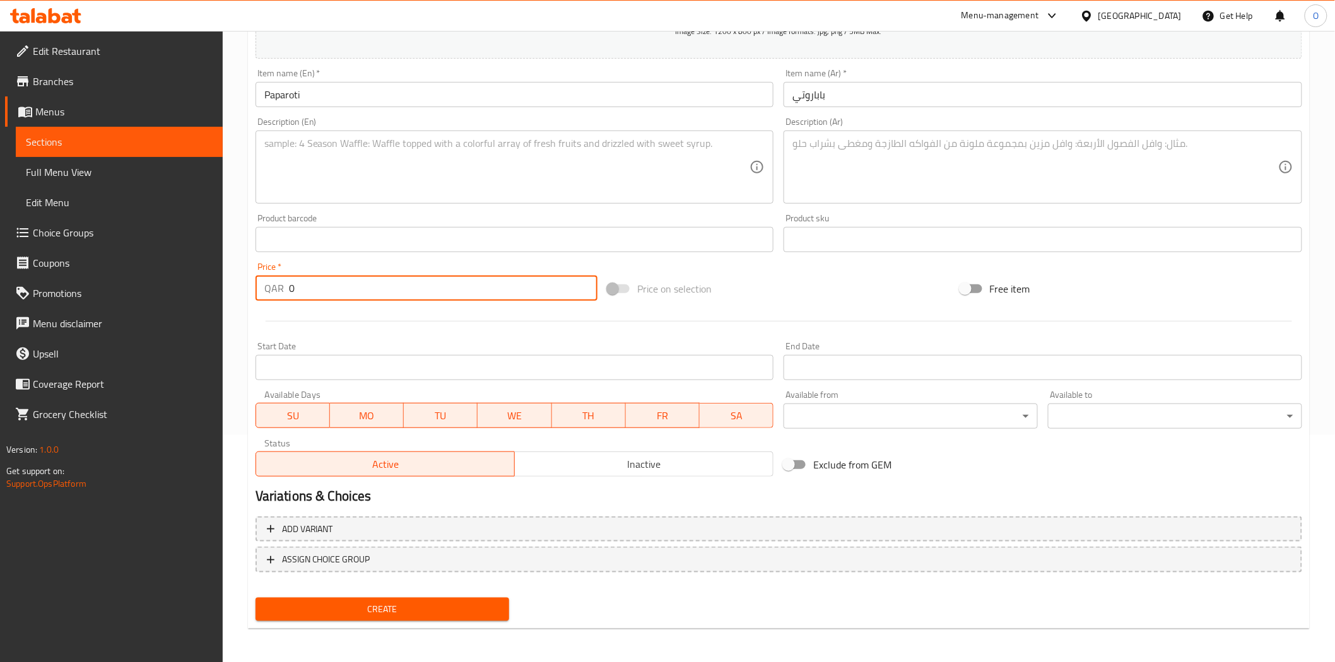
drag, startPoint x: 329, startPoint y: 290, endPoint x: 259, endPoint y: 293, distance: 69.4
click at [260, 293] on div "QAR 0 Price *" at bounding box center [426, 288] width 342 height 25
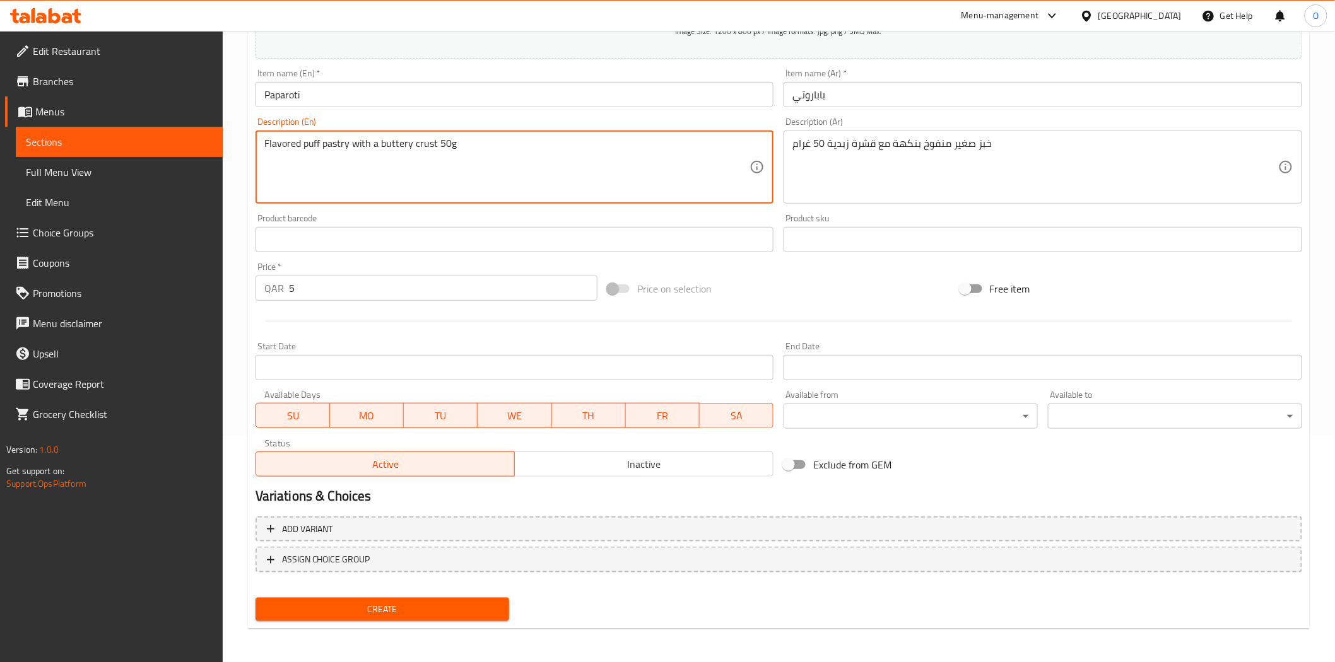
click at [571, 476] on button "Inactive" at bounding box center [643, 464] width 259 height 25
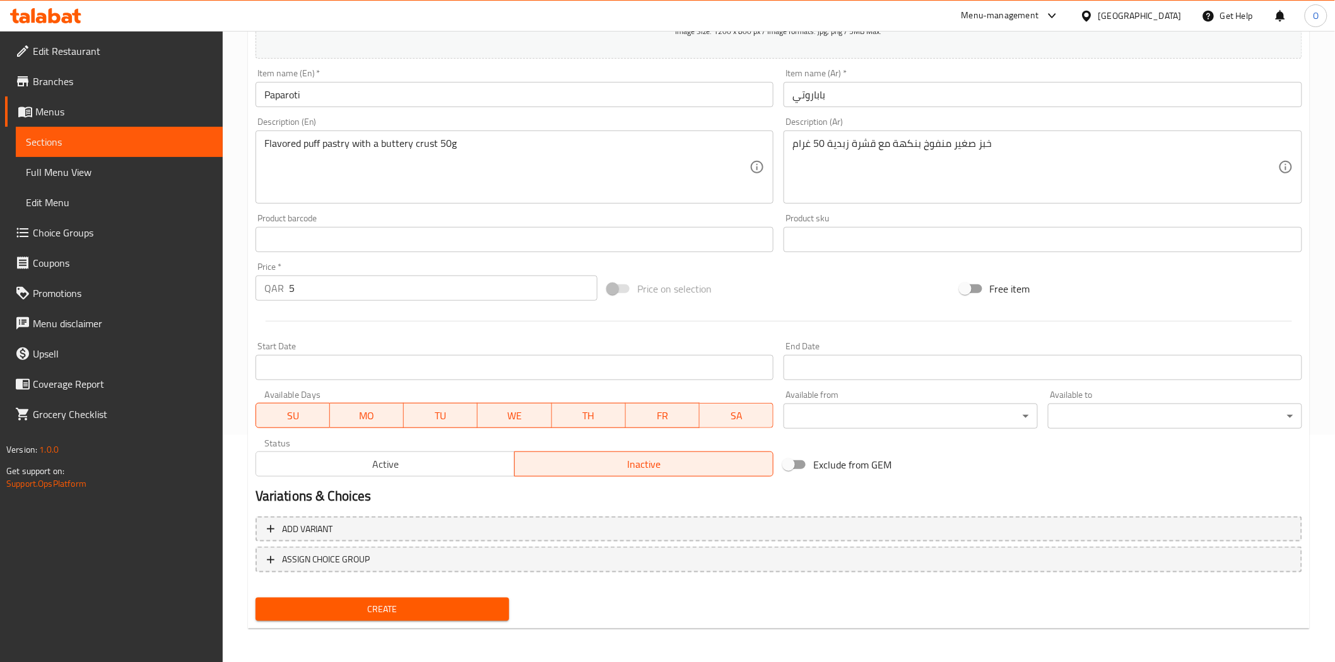
click at [412, 604] on span "Create" at bounding box center [383, 610] width 234 height 16
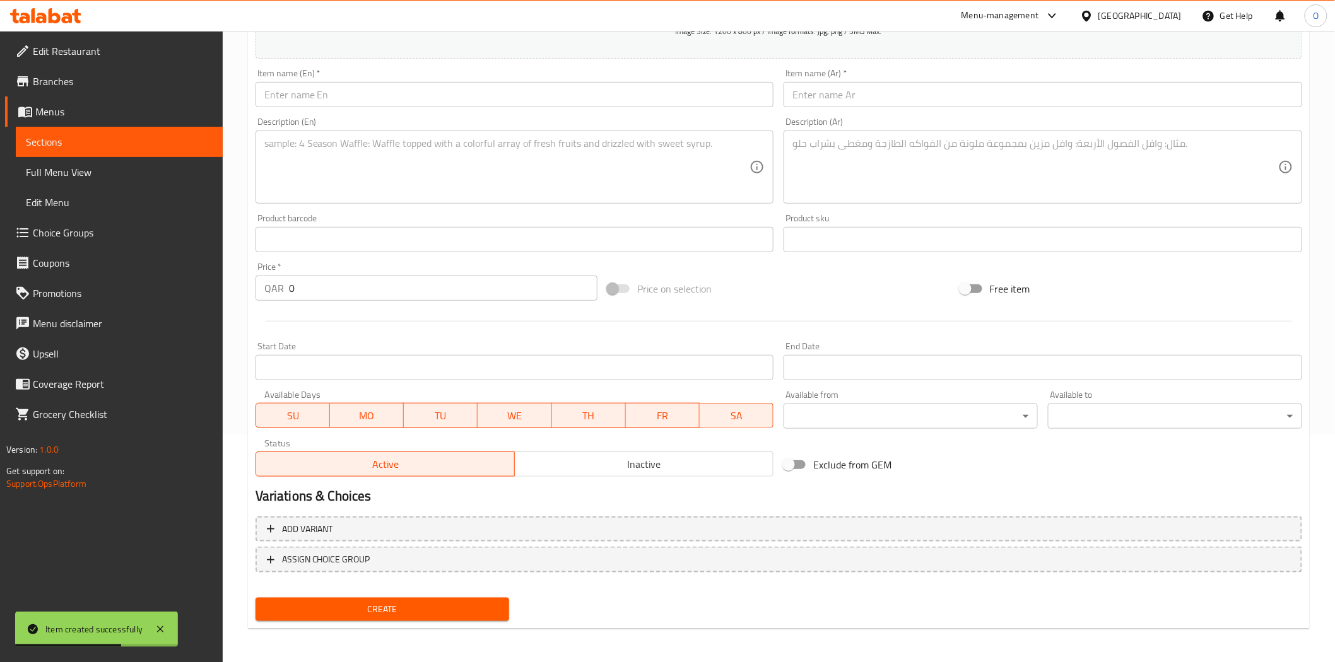
scroll to position [0, 0]
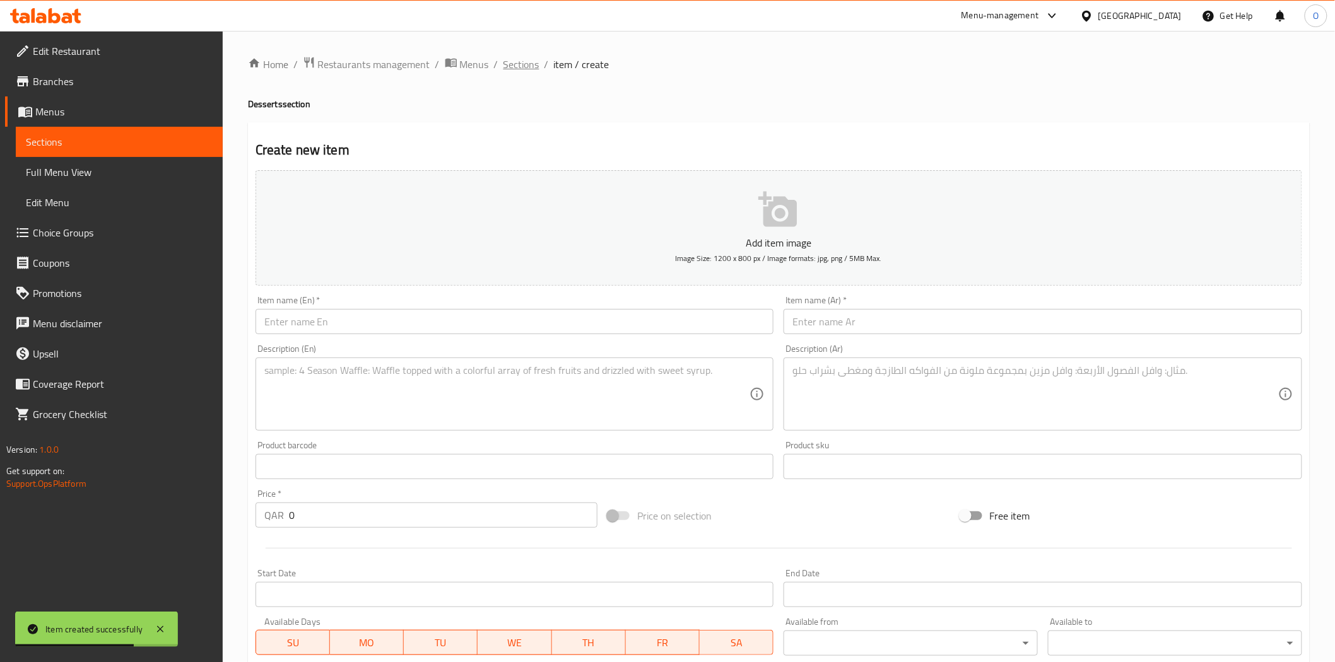
click at [521, 67] on span "Sections" at bounding box center [521, 64] width 36 height 15
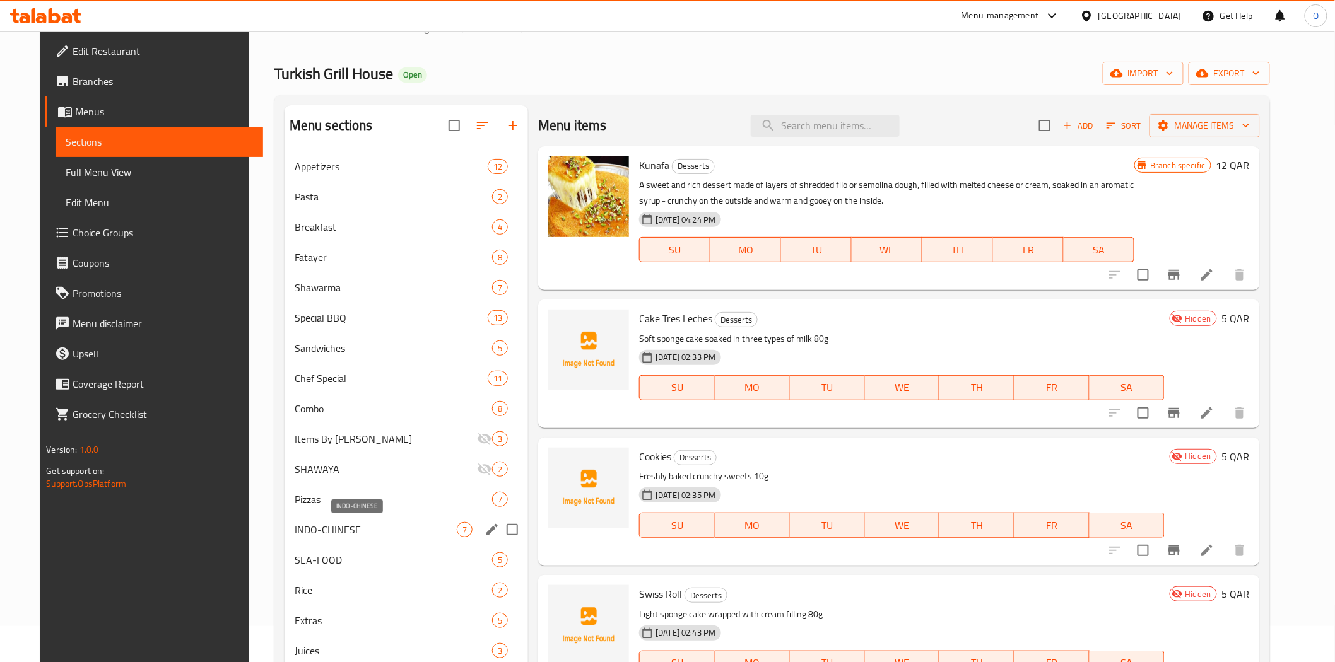
scroll to position [177, 0]
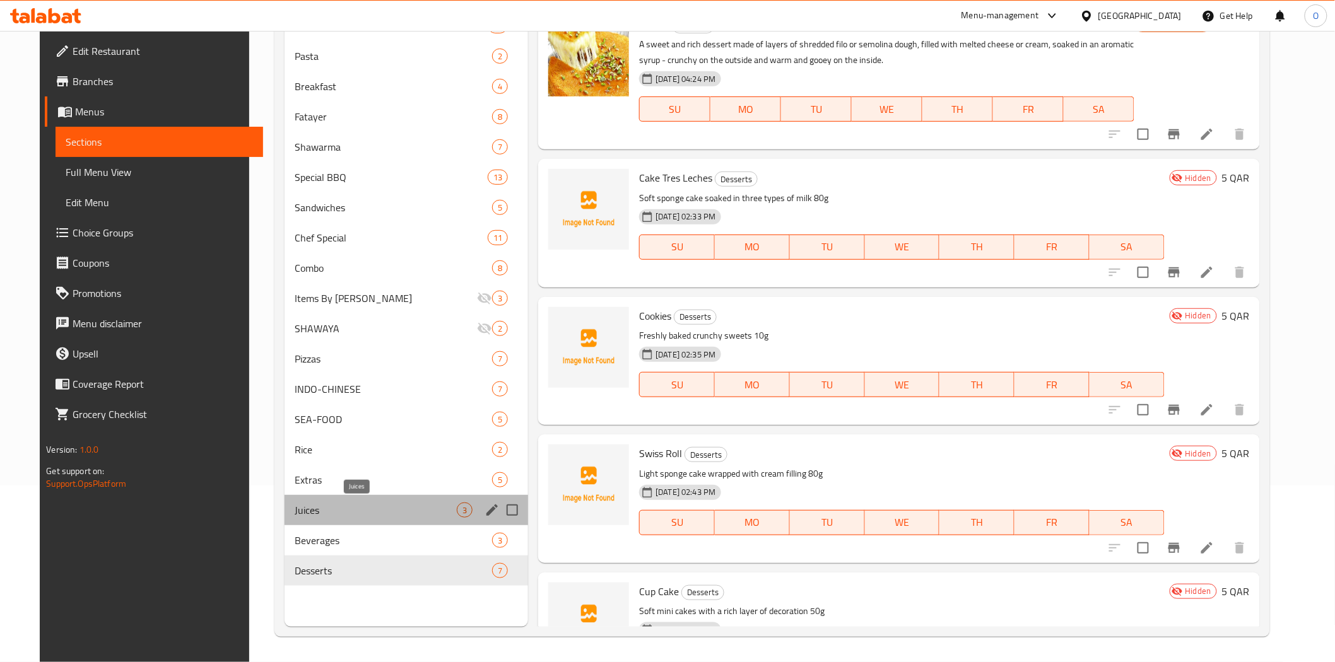
click at [347, 507] on span "Juices" at bounding box center [376, 510] width 162 height 15
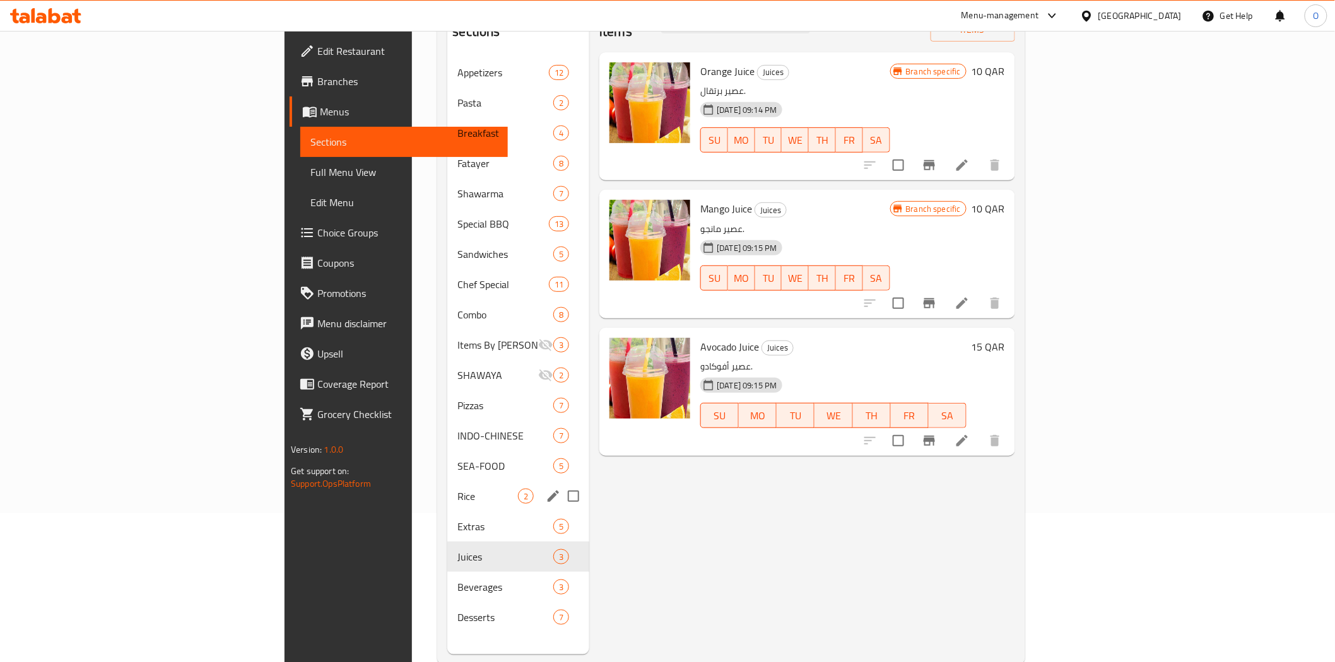
scroll to position [177, 0]
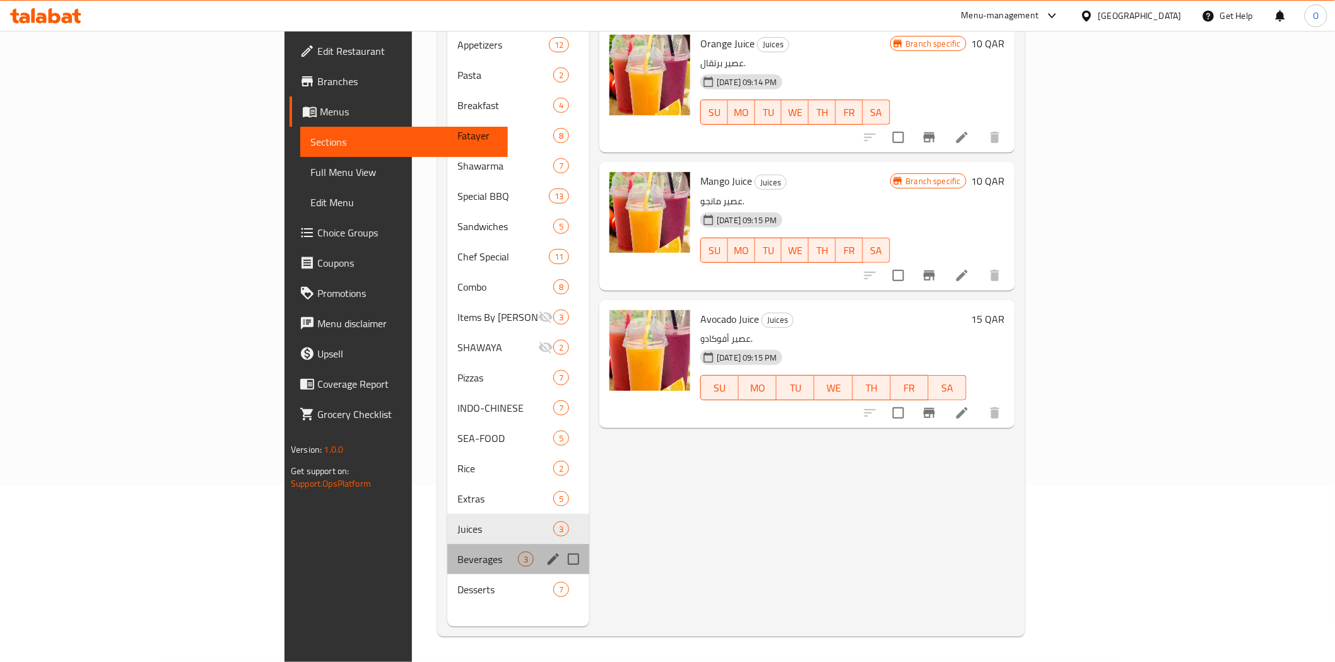
click at [447, 549] on div "Beverages 3" at bounding box center [518, 559] width 142 height 30
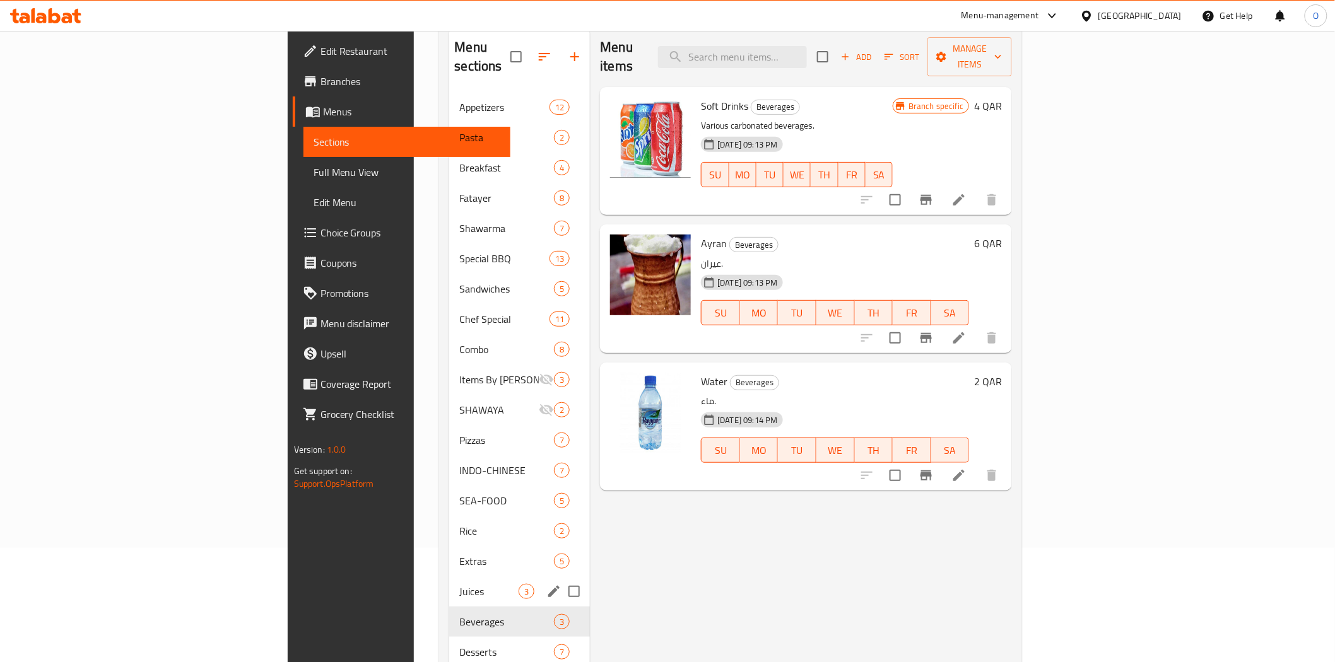
scroll to position [177, 0]
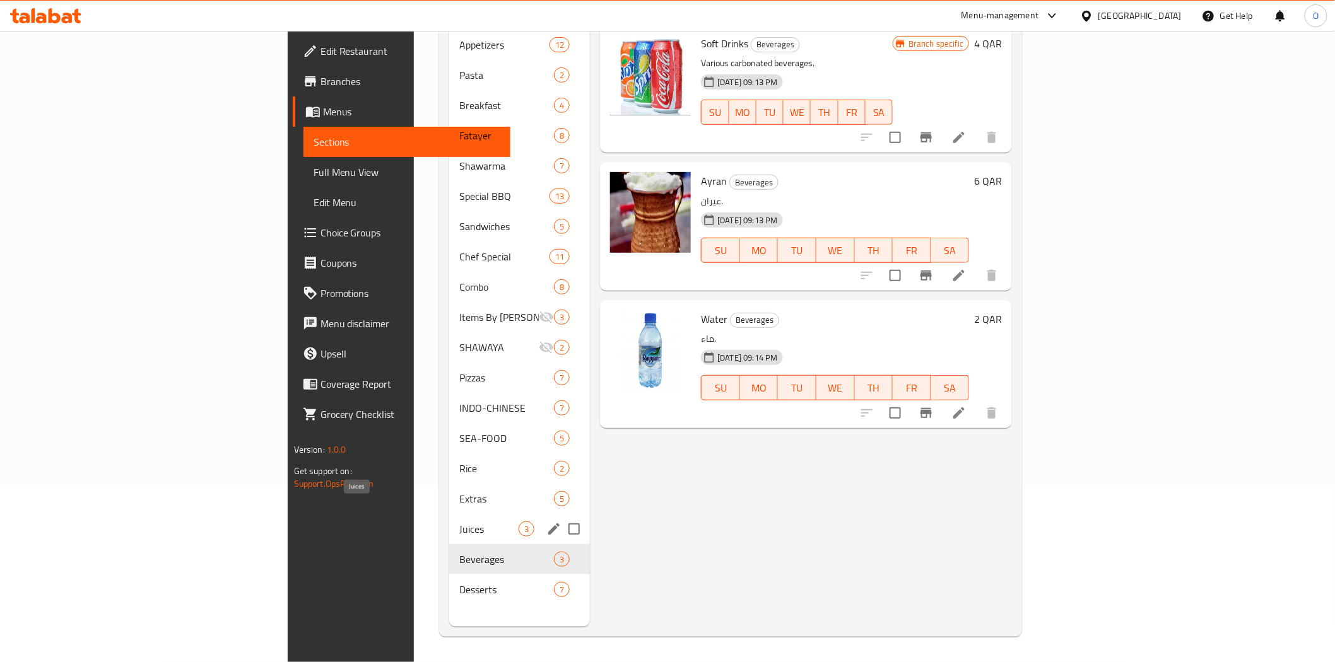
click at [459, 522] on span "Juices" at bounding box center [488, 529] width 59 height 15
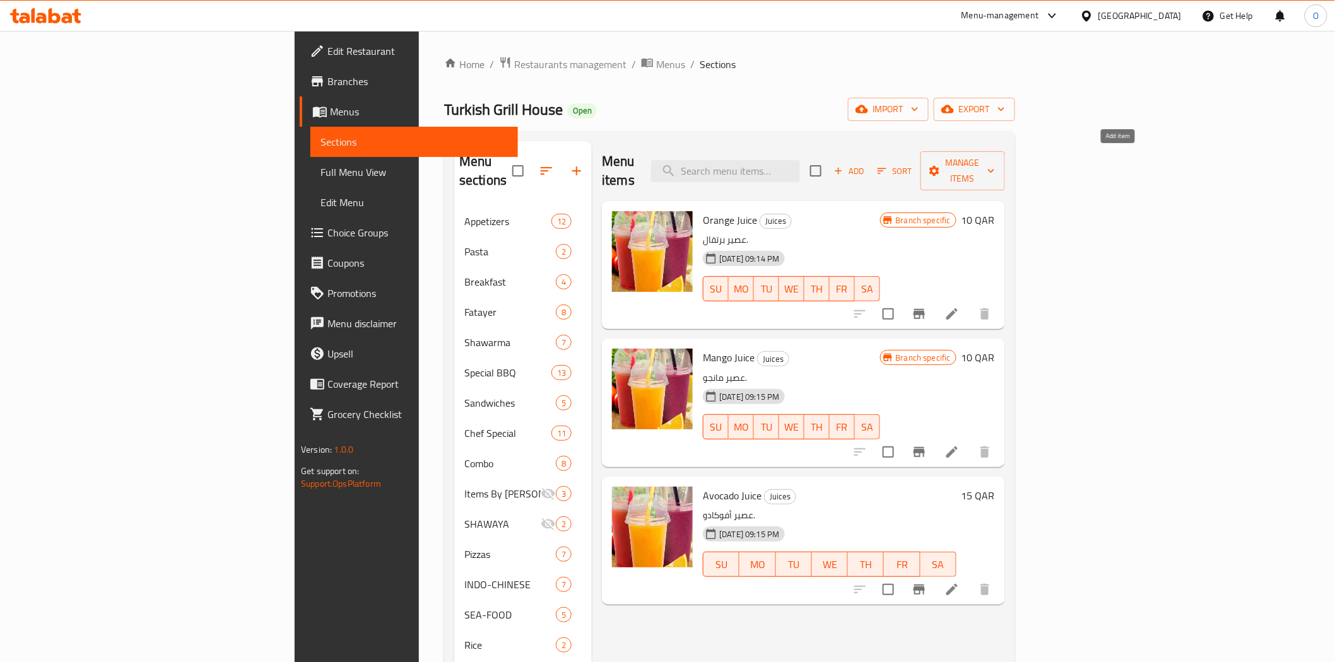
click at [844, 165] on icon "button" at bounding box center [837, 170] width 11 height 11
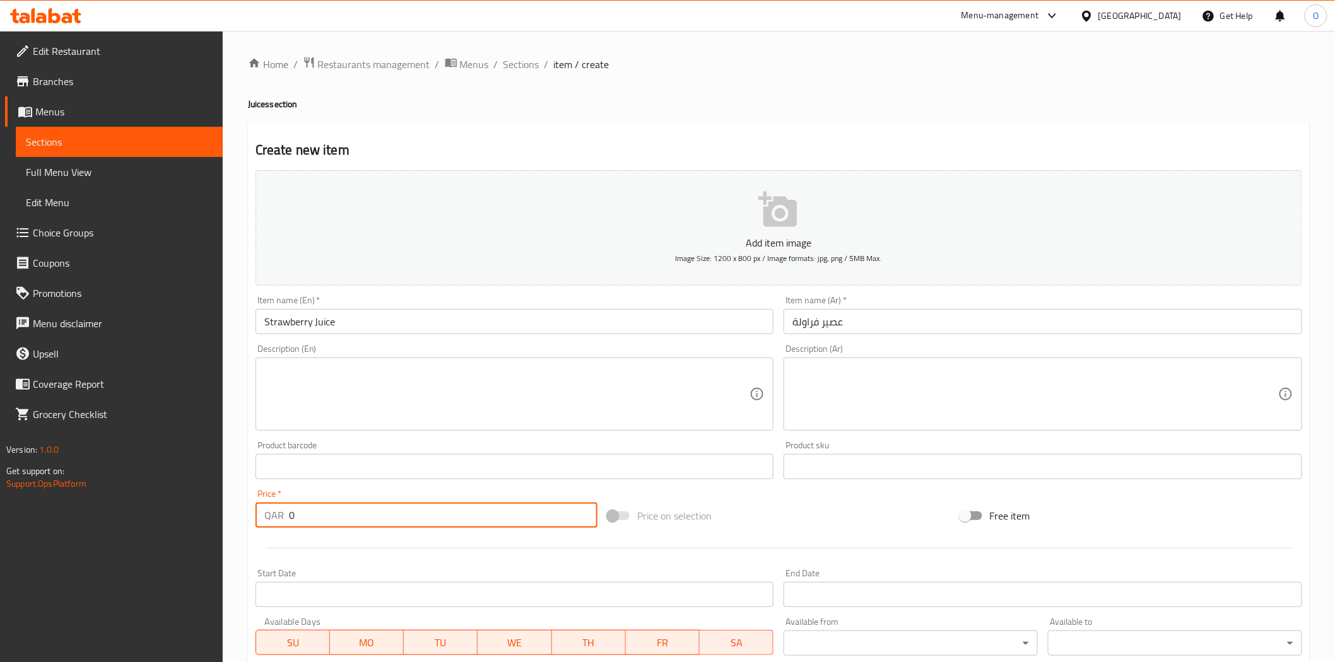
drag, startPoint x: 292, startPoint y: 518, endPoint x: 307, endPoint y: 519, distance: 15.1
click at [284, 519] on div "QAR 0 Price *" at bounding box center [426, 515] width 342 height 25
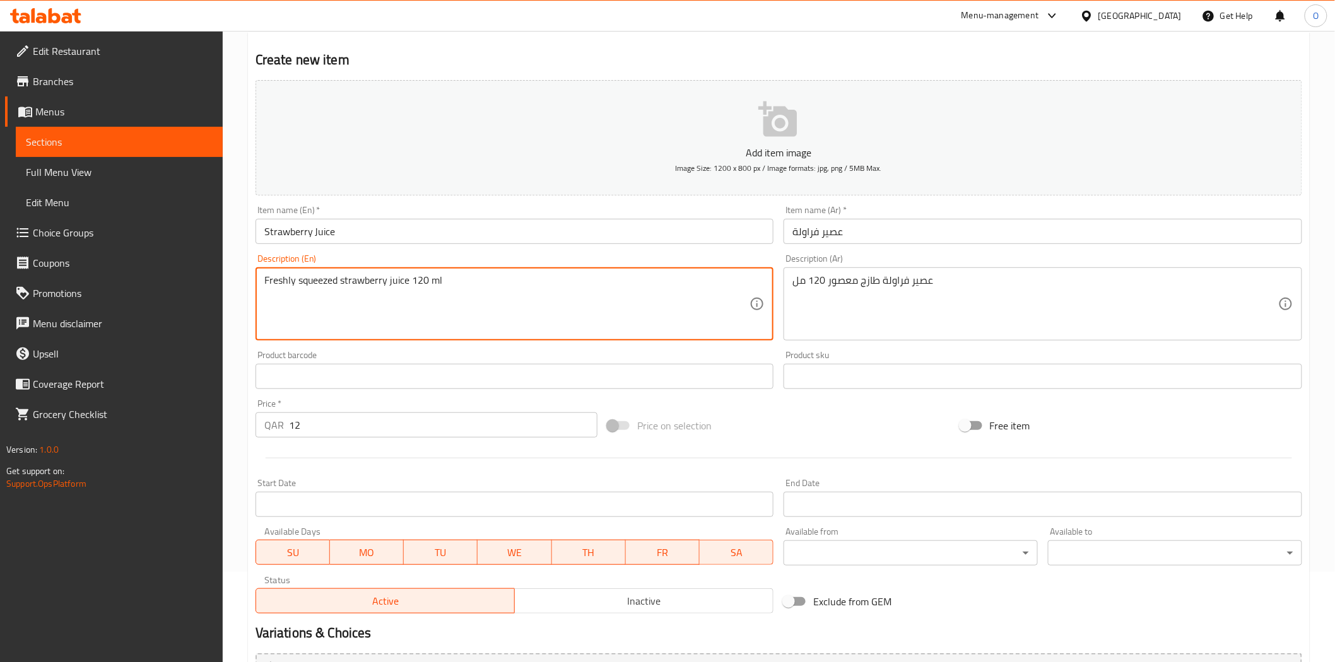
scroll to position [227, 0]
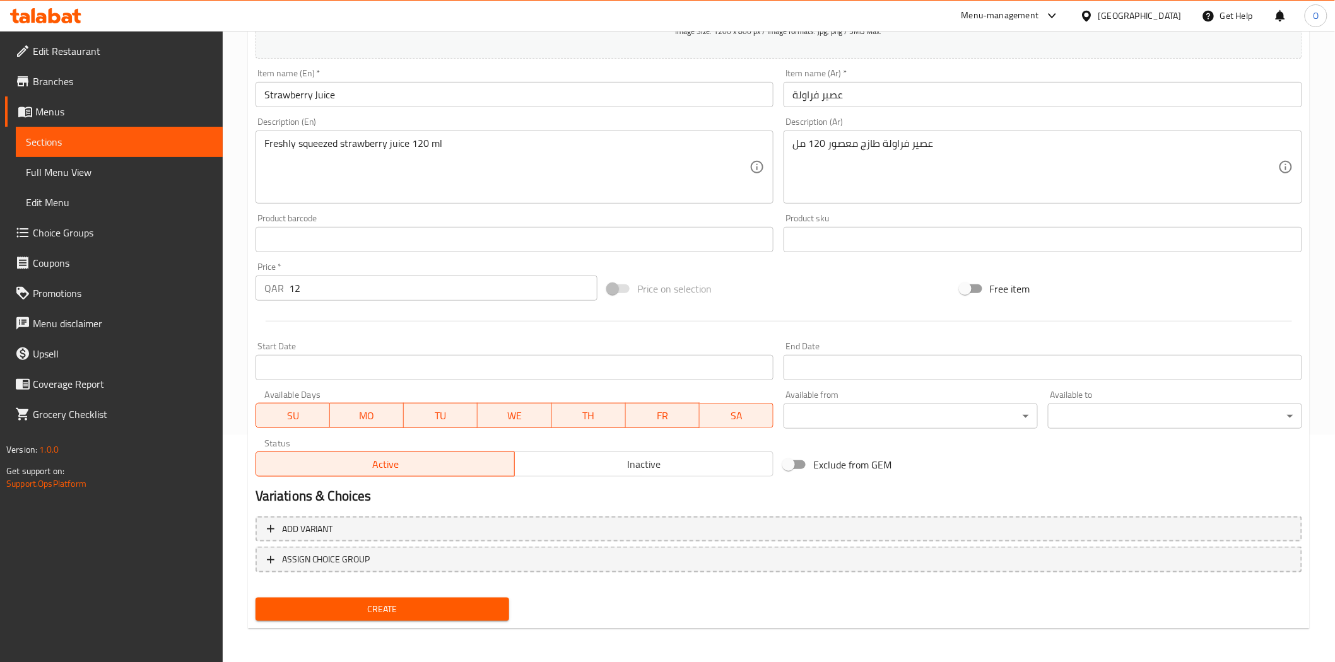
click at [641, 445] on div "Active Inactive" at bounding box center [514, 458] width 518 height 38
click at [574, 467] on span "Inactive" at bounding box center [644, 464] width 248 height 18
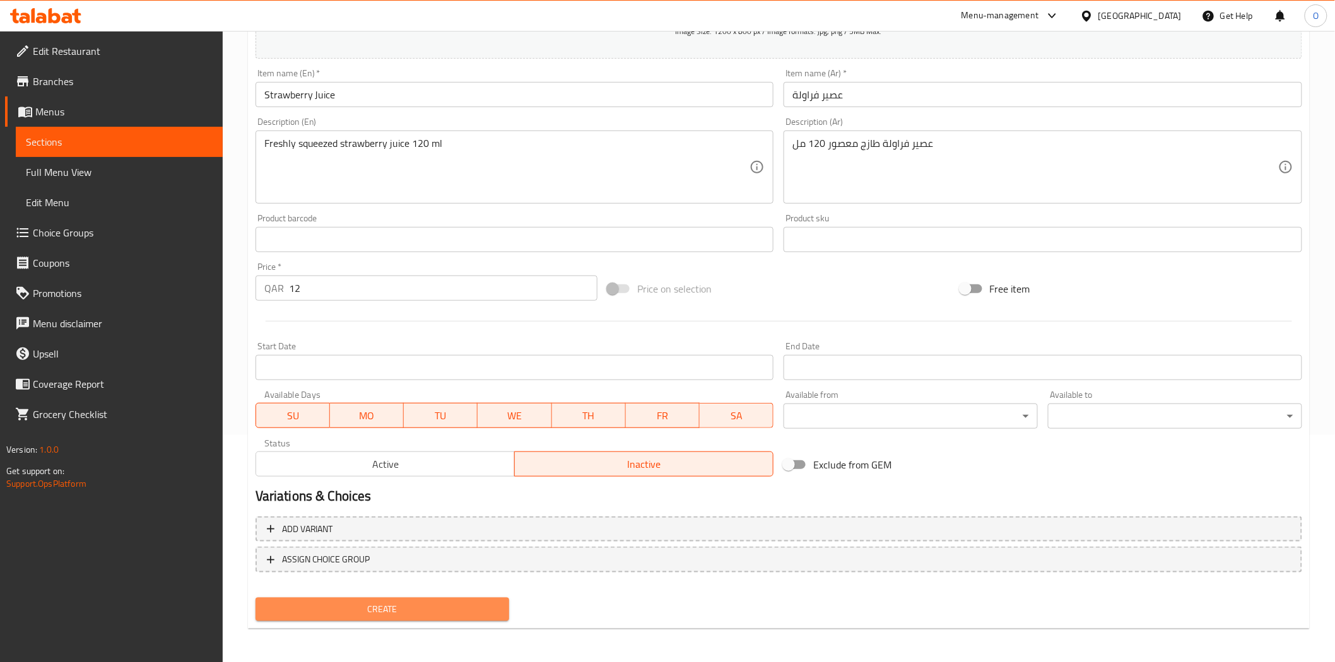
click at [475, 607] on span "Create" at bounding box center [383, 610] width 234 height 16
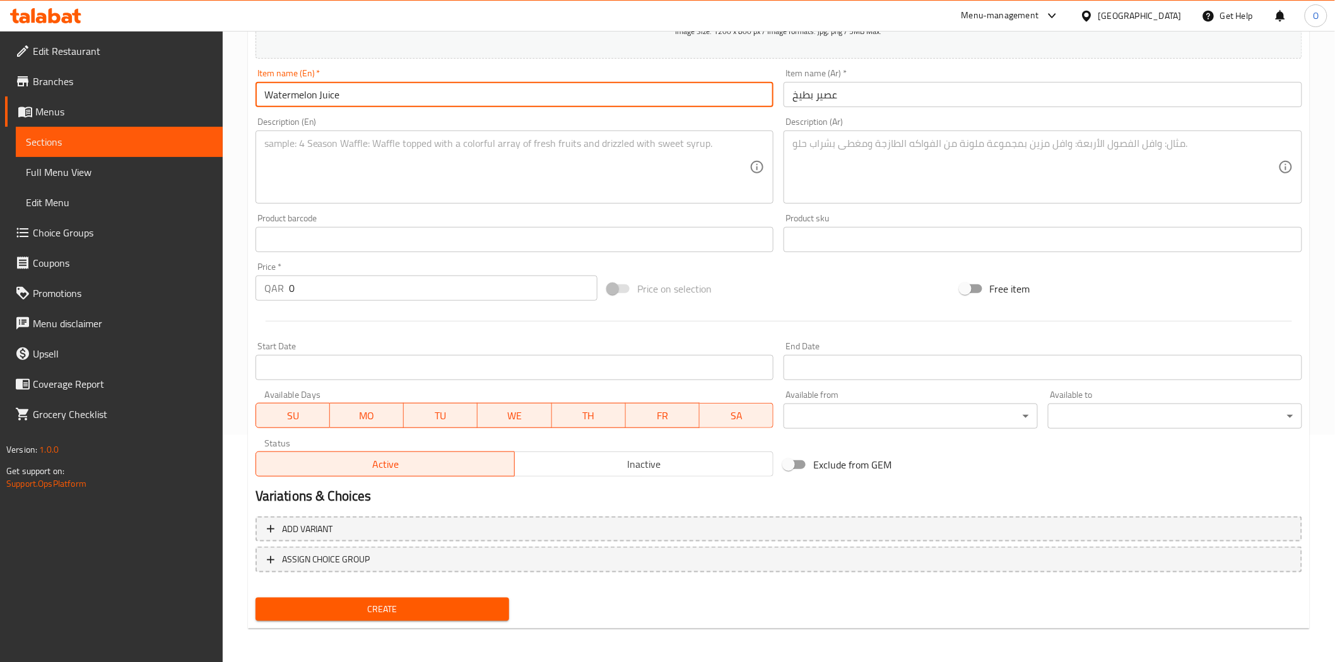
drag, startPoint x: 301, startPoint y: 293, endPoint x: 276, endPoint y: 286, distance: 26.6
click at [276, 286] on div "QAR 0 Price *" at bounding box center [426, 288] width 342 height 25
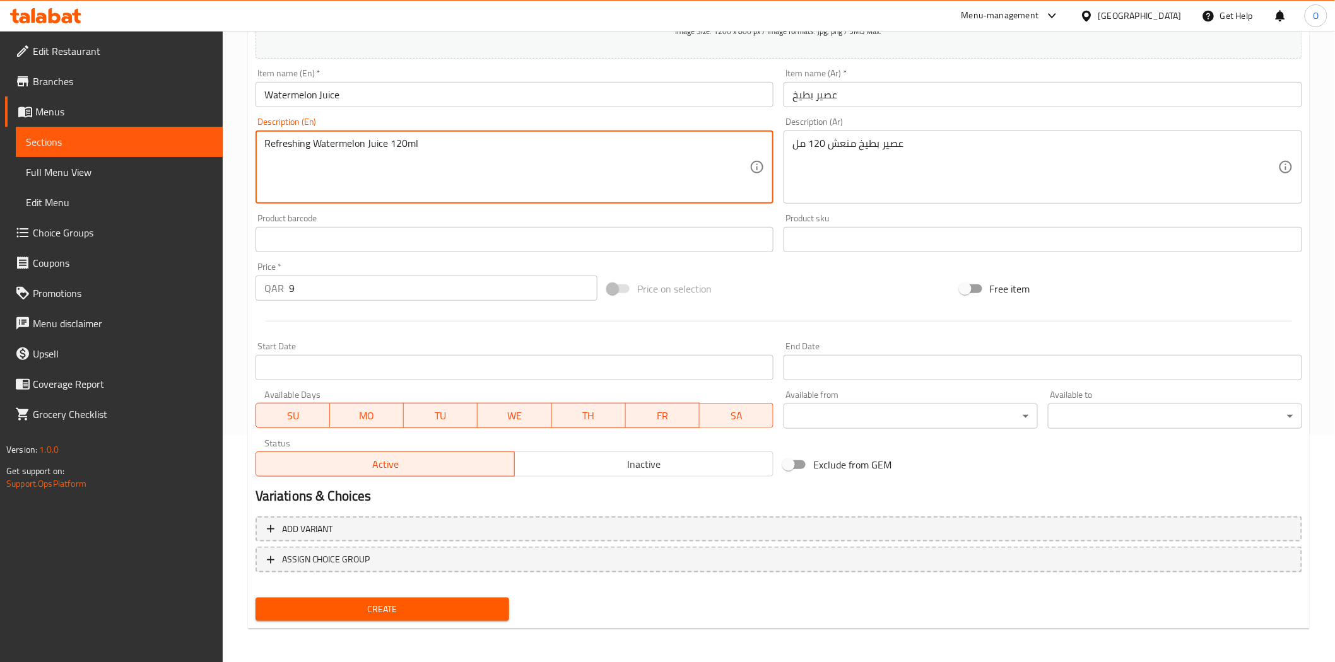
click at [554, 472] on span "Inactive" at bounding box center [644, 464] width 248 height 18
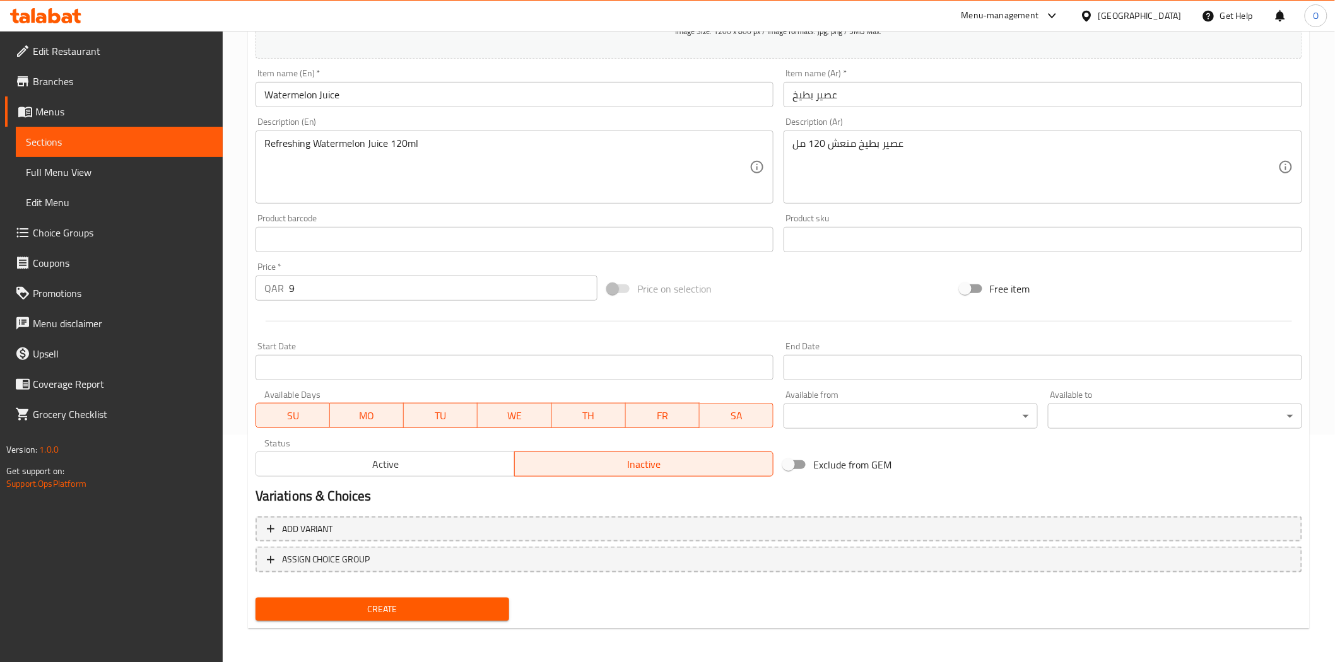
click at [424, 604] on span "Create" at bounding box center [383, 610] width 234 height 16
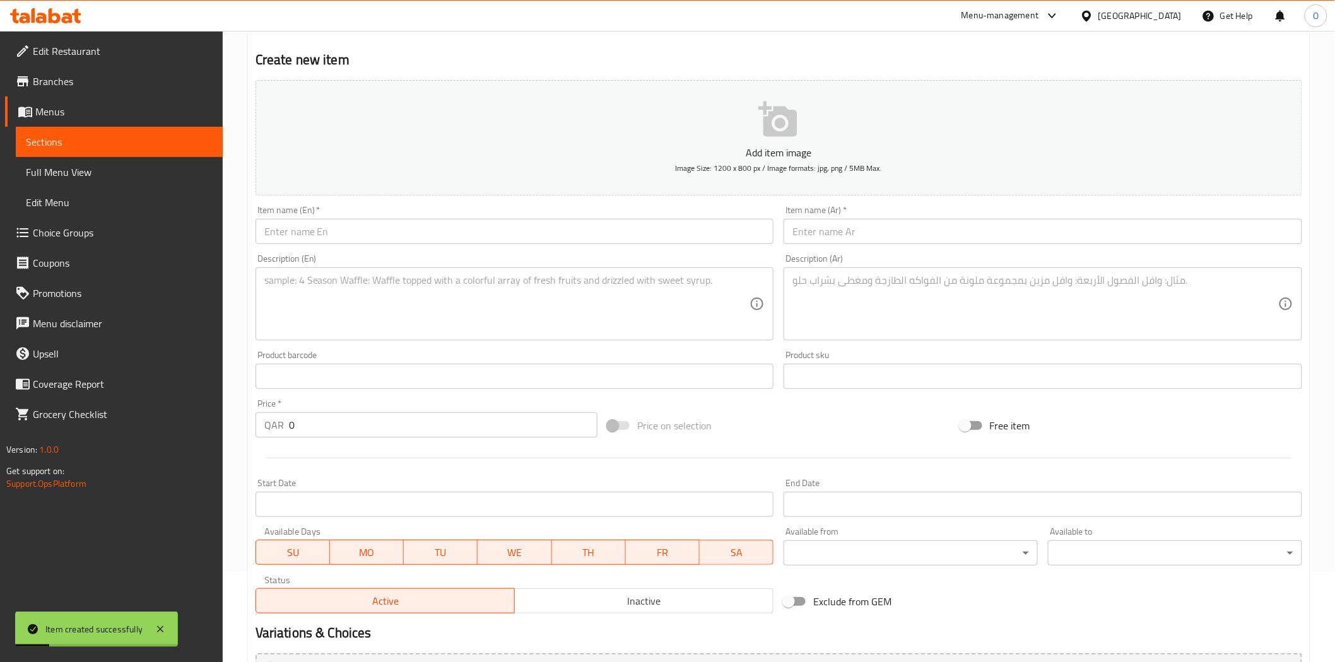
scroll to position [86, 0]
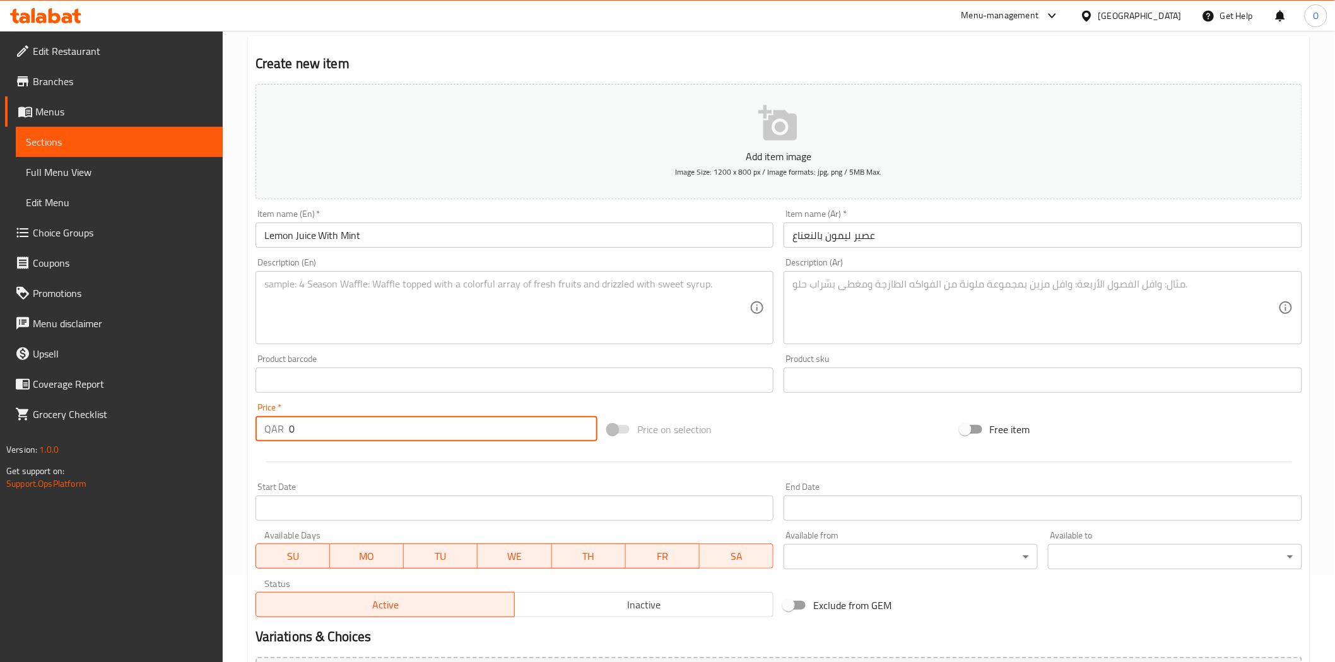
click at [289, 429] on input "0" at bounding box center [443, 428] width 308 height 25
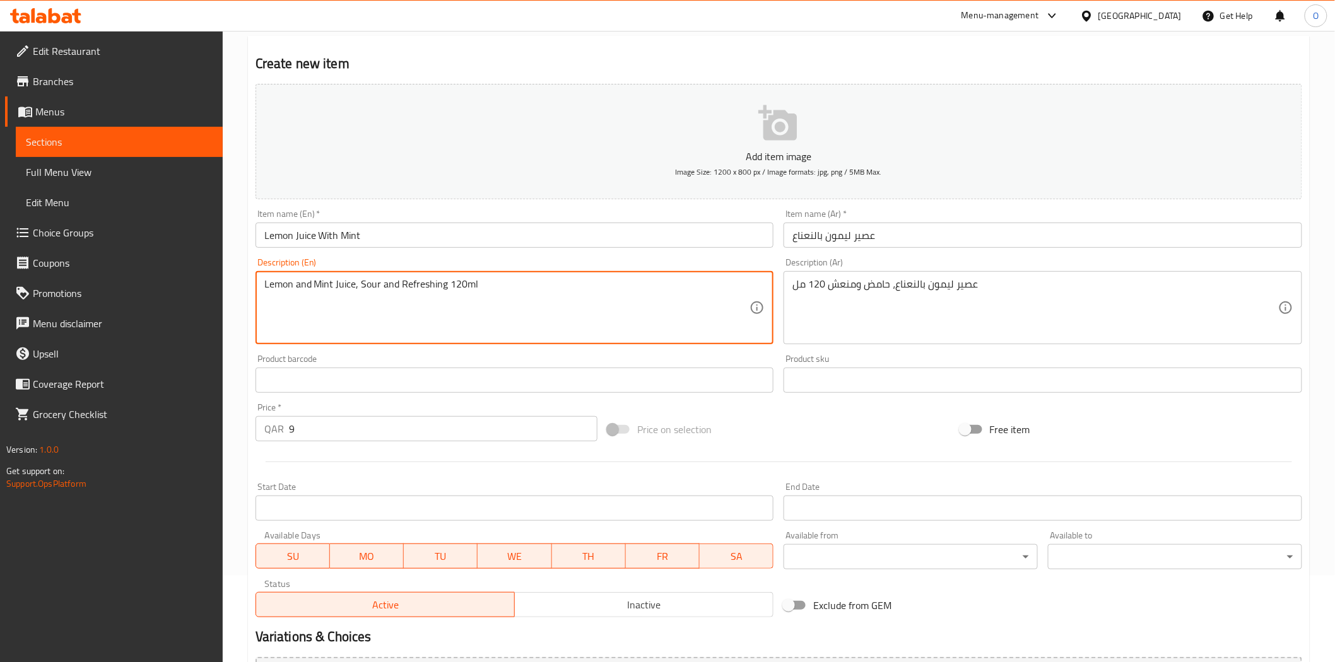
scroll to position [227, 0]
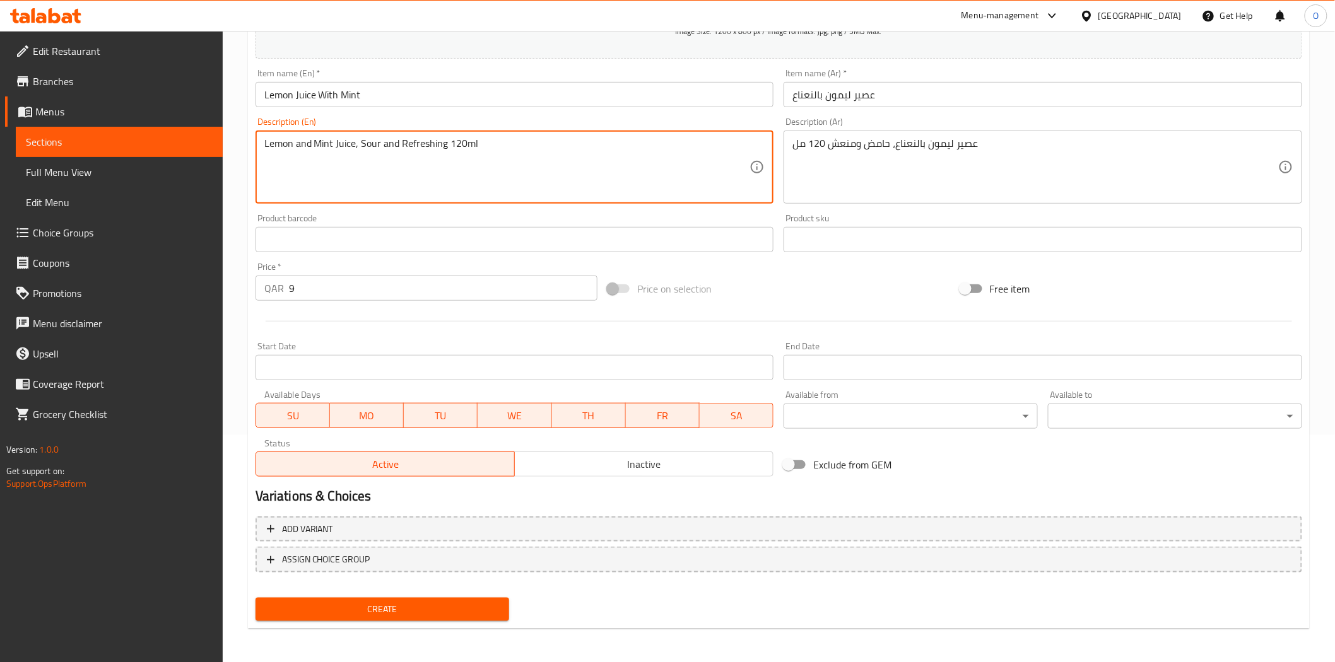
click at [575, 472] on span "Inactive" at bounding box center [644, 464] width 248 height 18
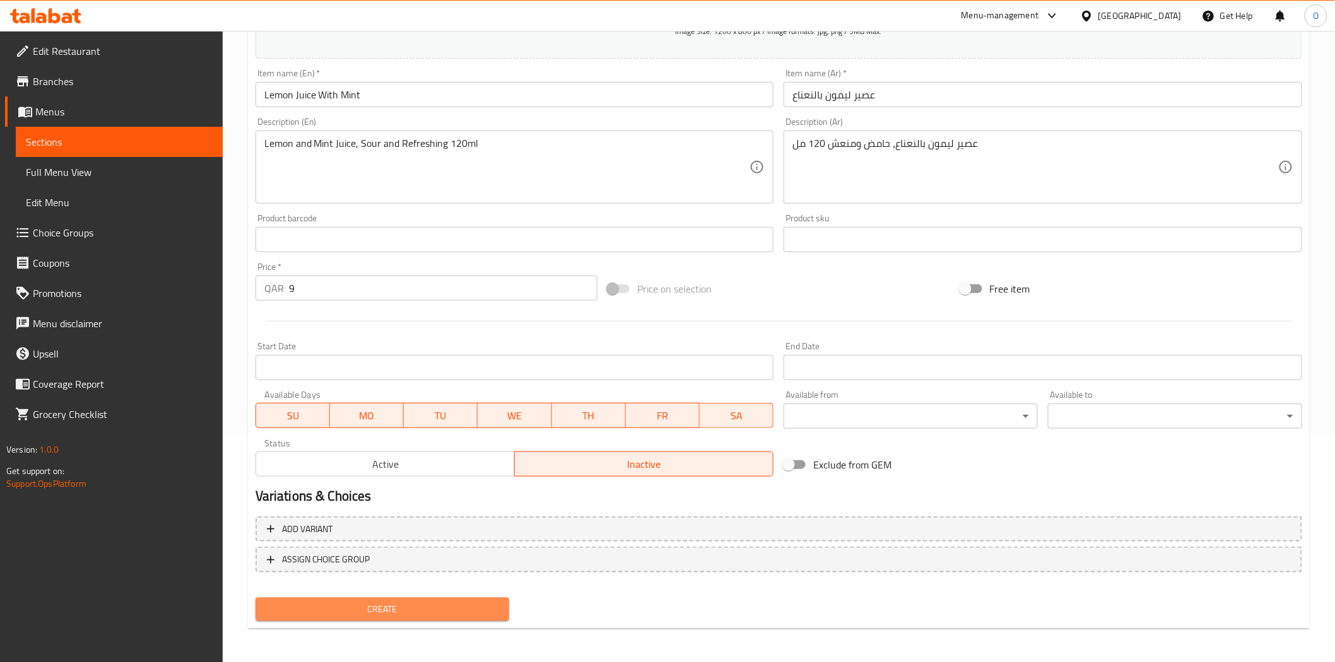
click at [437, 607] on span "Create" at bounding box center [383, 610] width 234 height 16
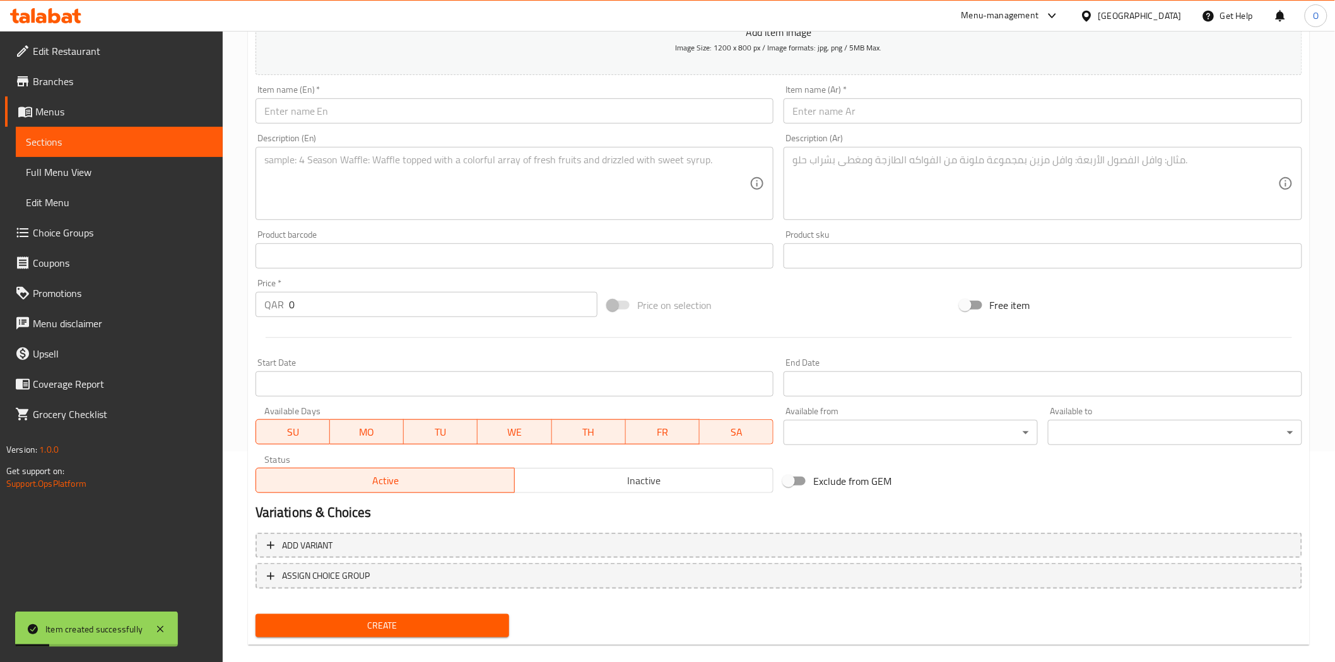
scroll to position [0, 0]
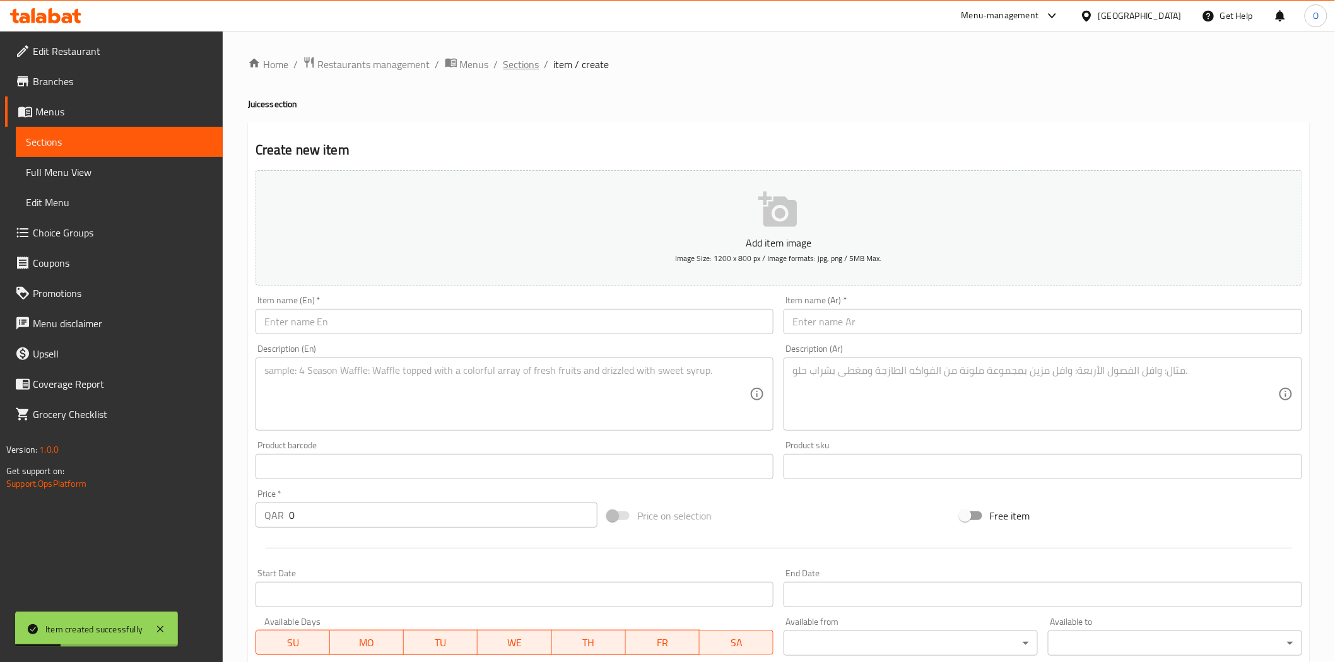
click at [525, 67] on span "Sections" at bounding box center [521, 64] width 36 height 15
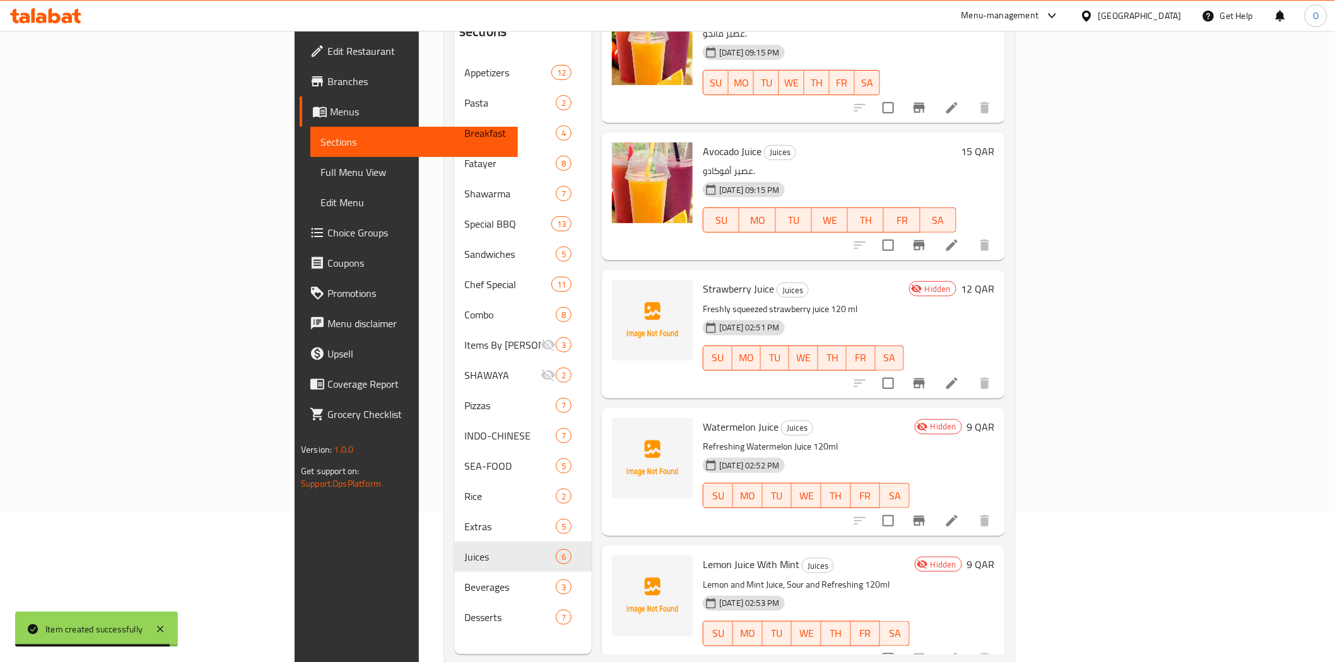
scroll to position [177, 0]
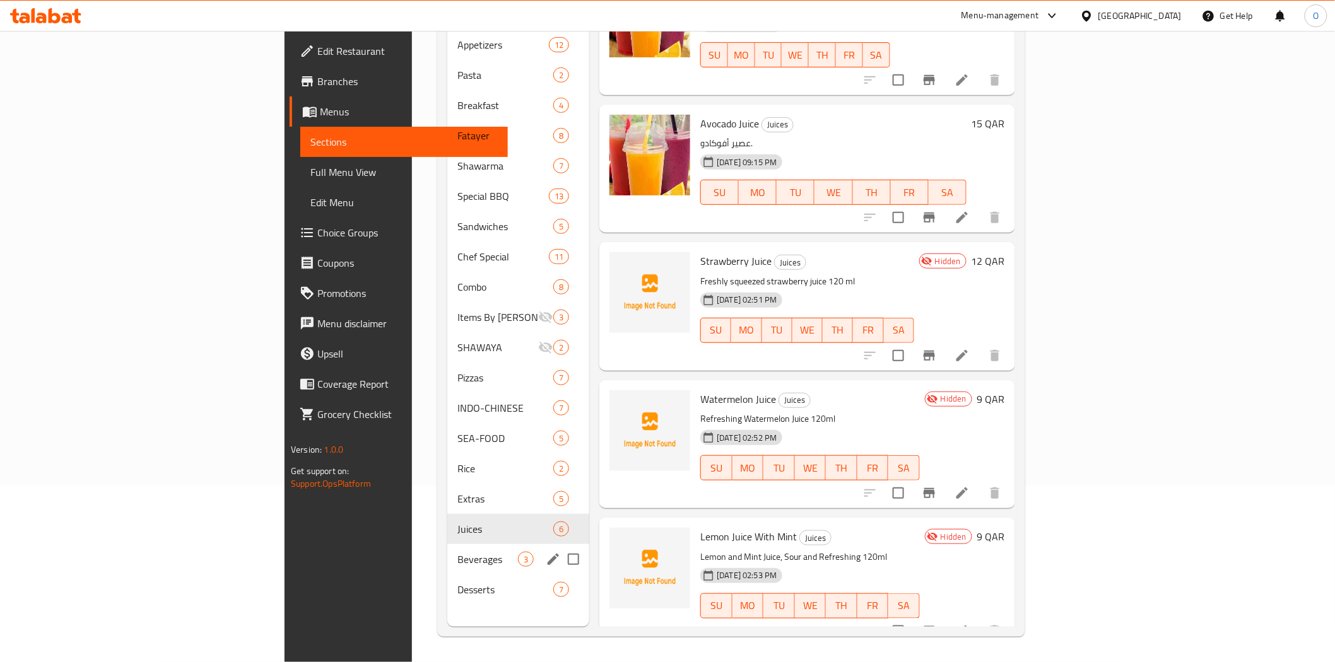
click at [457, 552] on span "Beverages" at bounding box center [487, 559] width 61 height 15
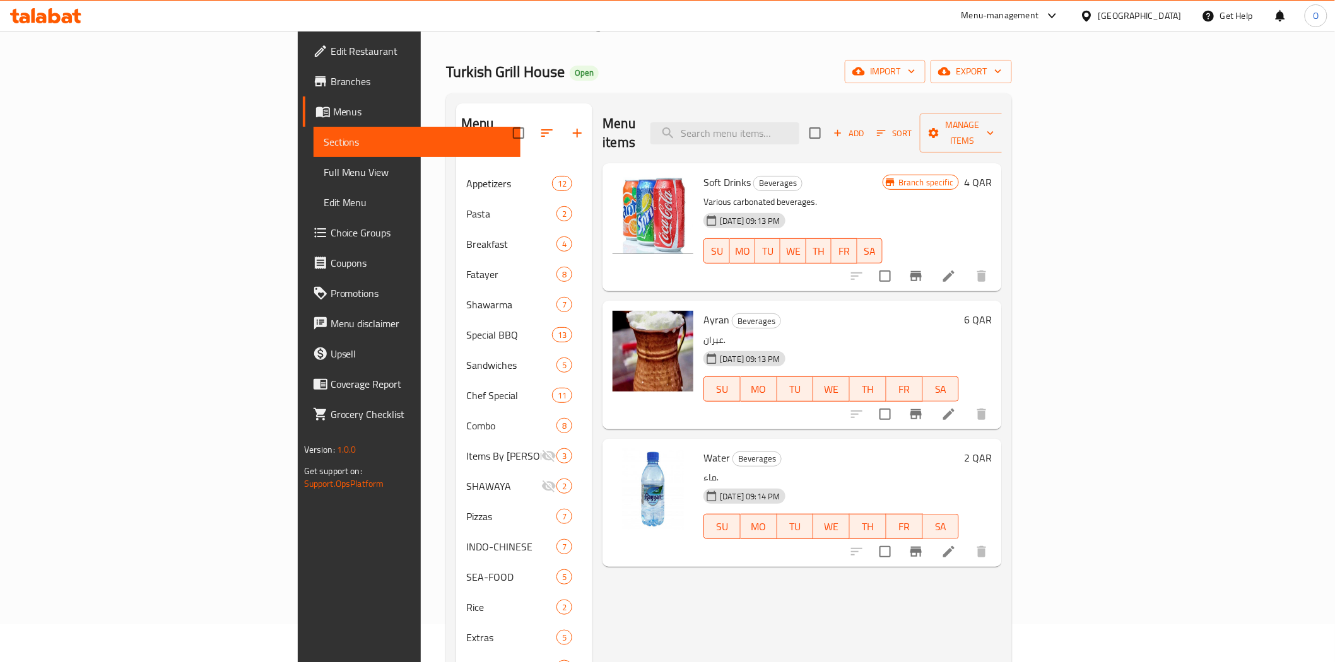
scroll to position [36, 0]
click at [868, 133] on button "Add" at bounding box center [848, 136] width 40 height 20
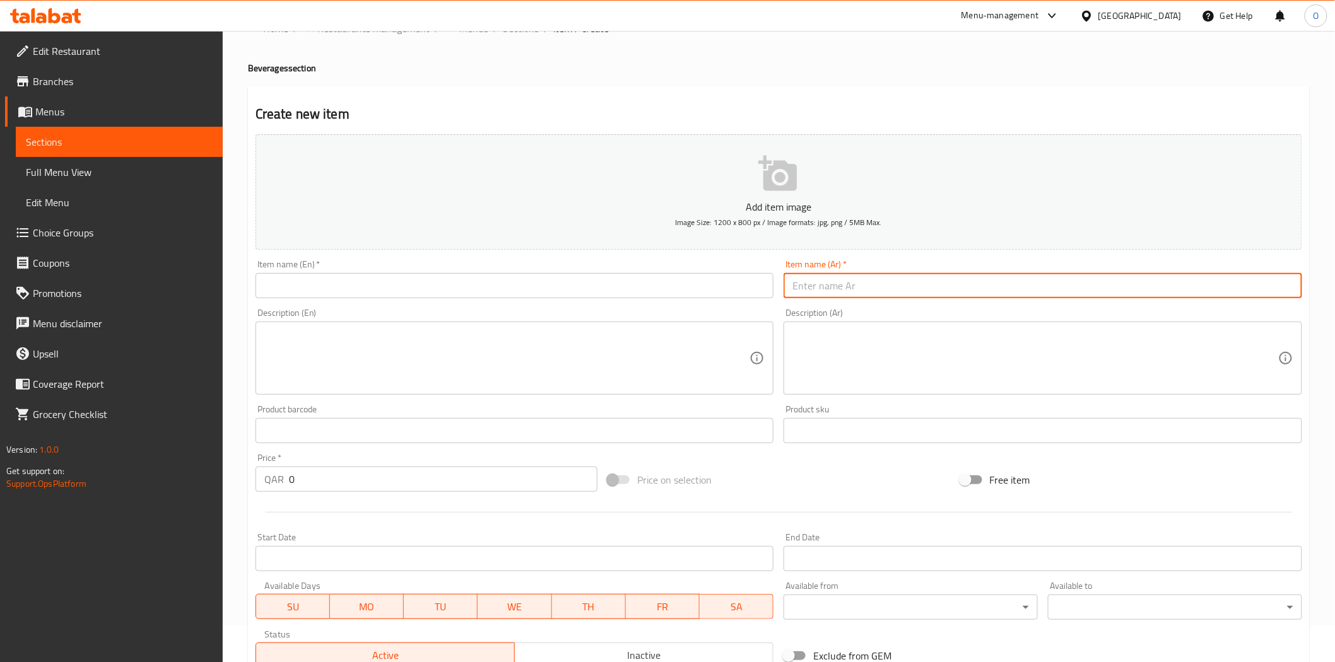
drag, startPoint x: 847, startPoint y: 262, endPoint x: 805, endPoint y: 283, distance: 46.5
click at [805, 283] on input "text" at bounding box center [1042, 285] width 518 height 25
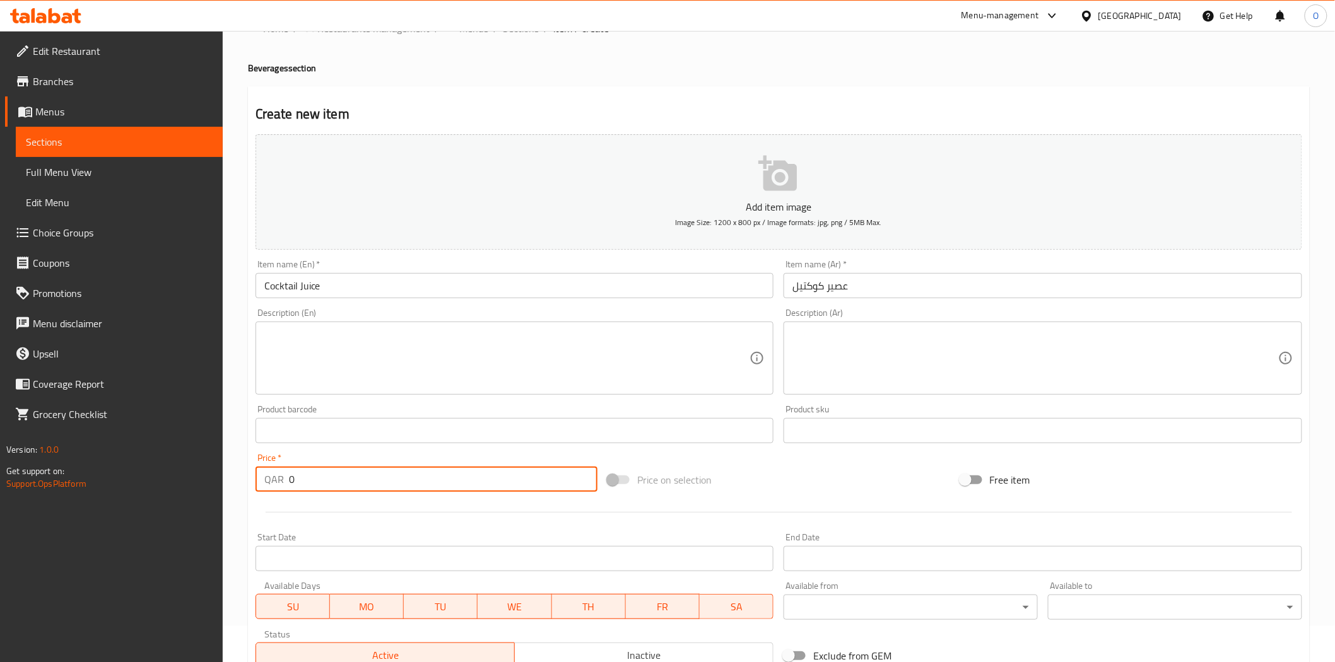
drag, startPoint x: 303, startPoint y: 481, endPoint x: 288, endPoint y: 483, distance: 15.9
click at [289, 483] on input "0" at bounding box center [443, 479] width 308 height 25
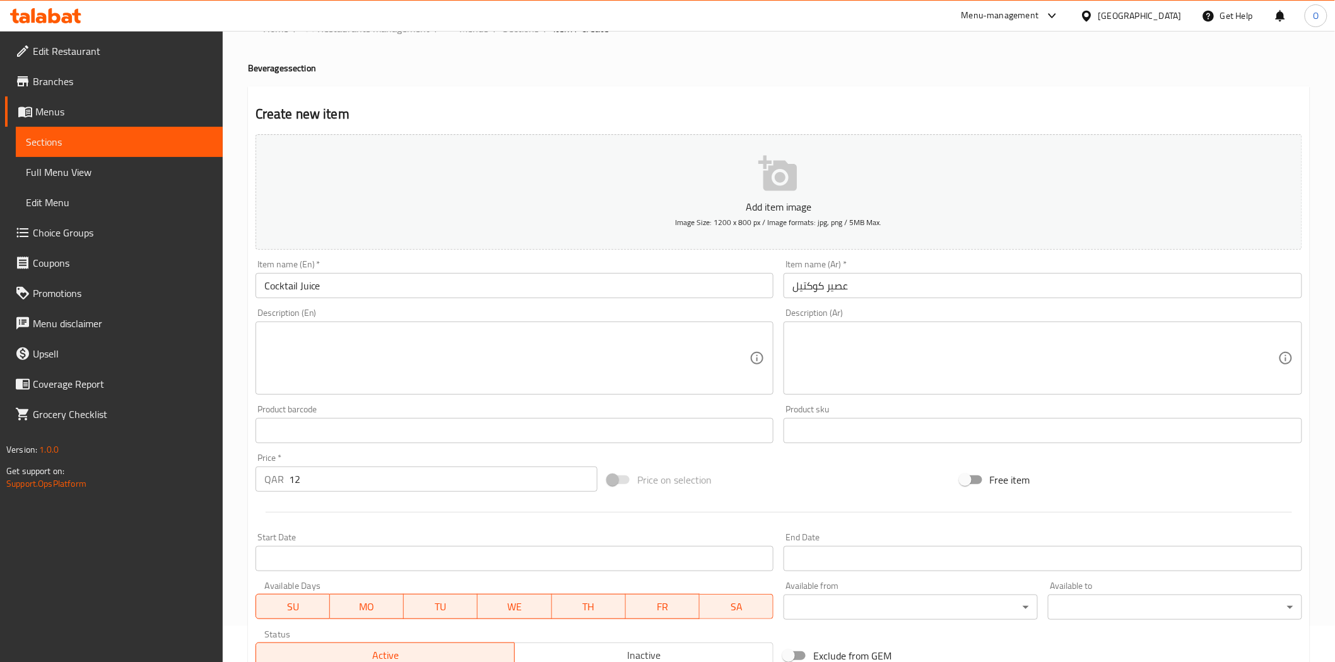
click at [295, 310] on div "Description (En) Description (En)" at bounding box center [514, 351] width 518 height 86
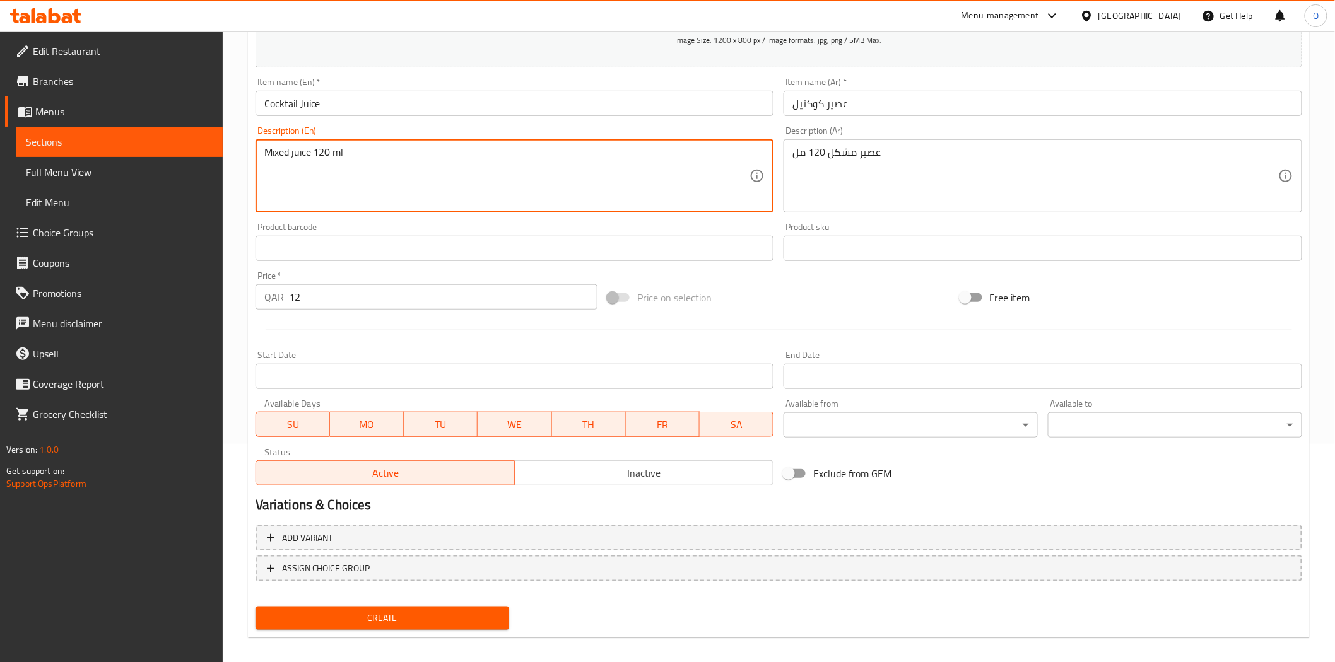
scroll to position [227, 0]
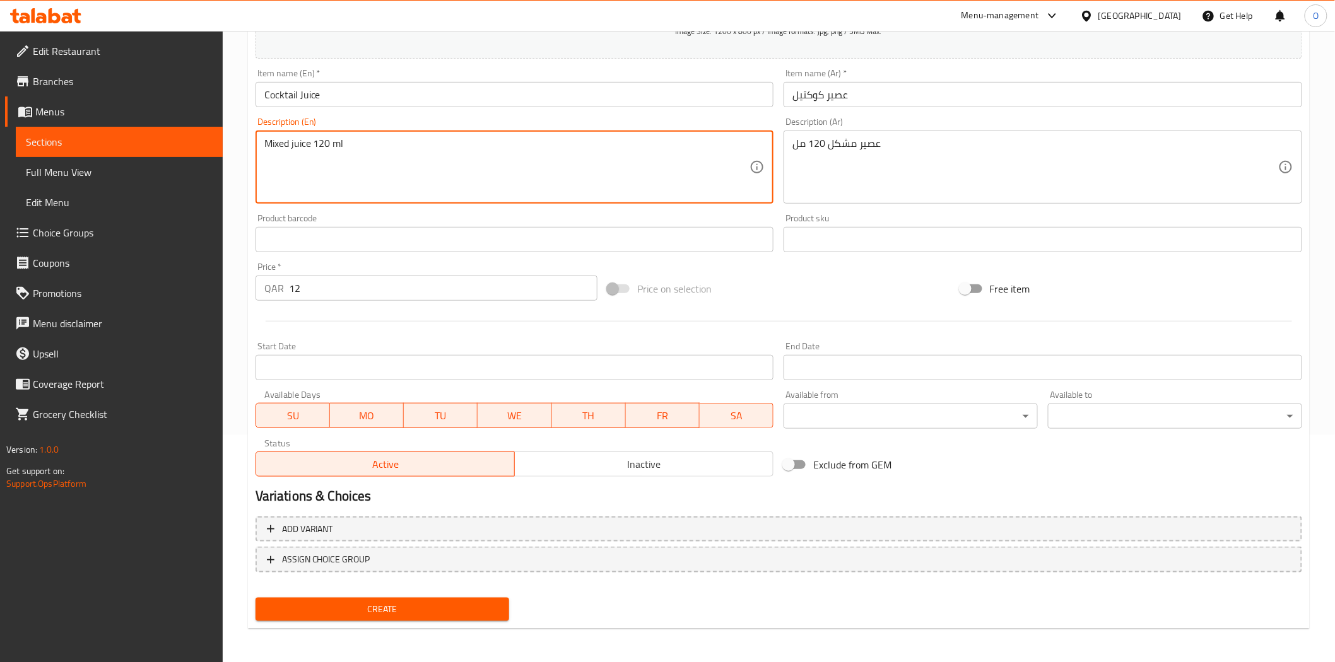
click at [546, 471] on span "Inactive" at bounding box center [644, 464] width 248 height 18
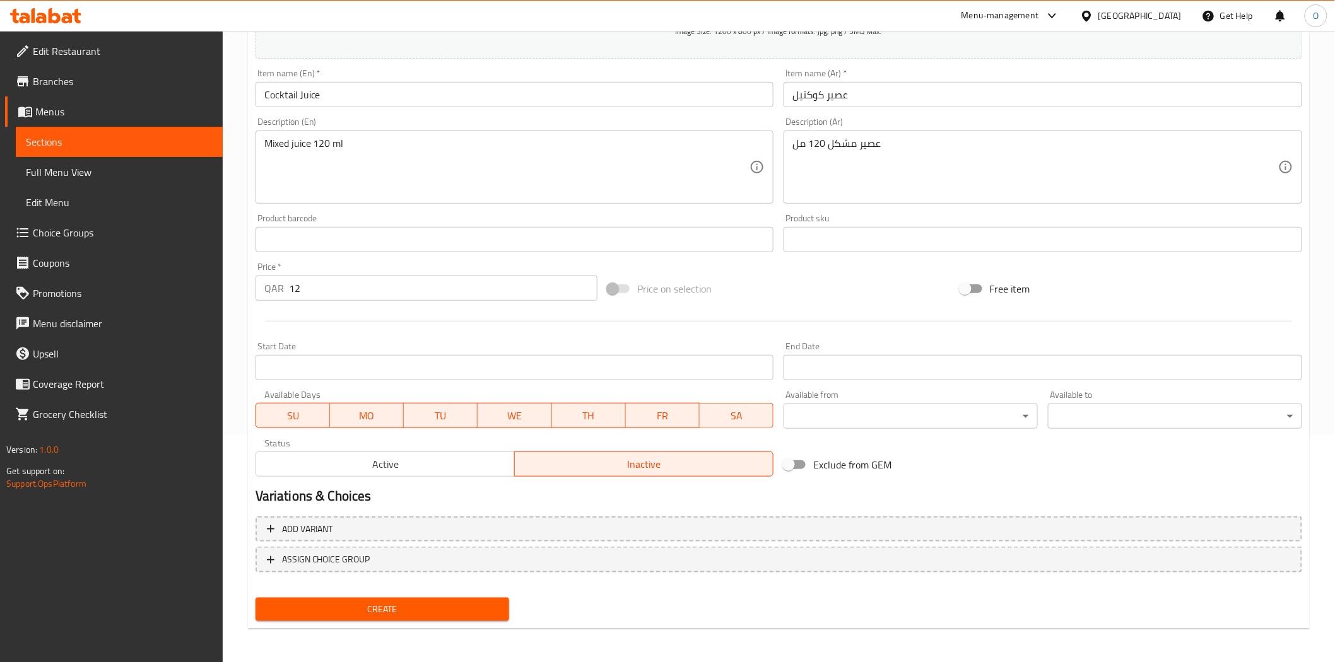
click at [432, 602] on span "Create" at bounding box center [383, 610] width 234 height 16
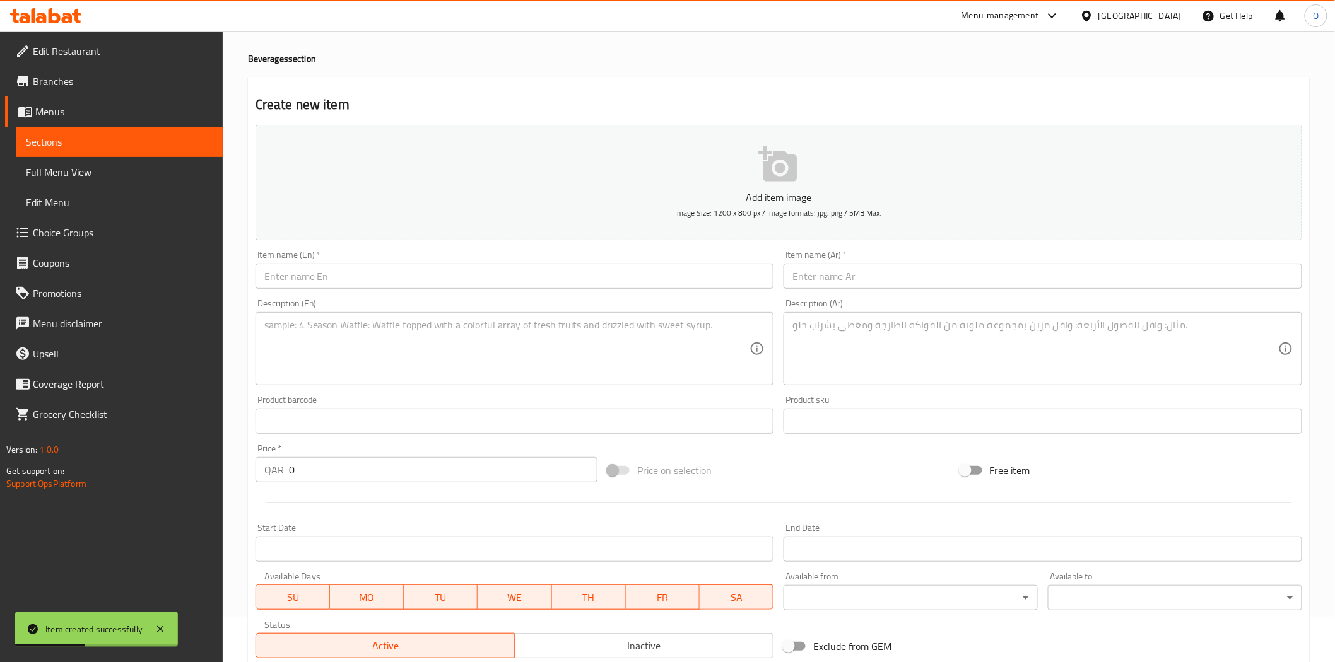
scroll to position [0, 0]
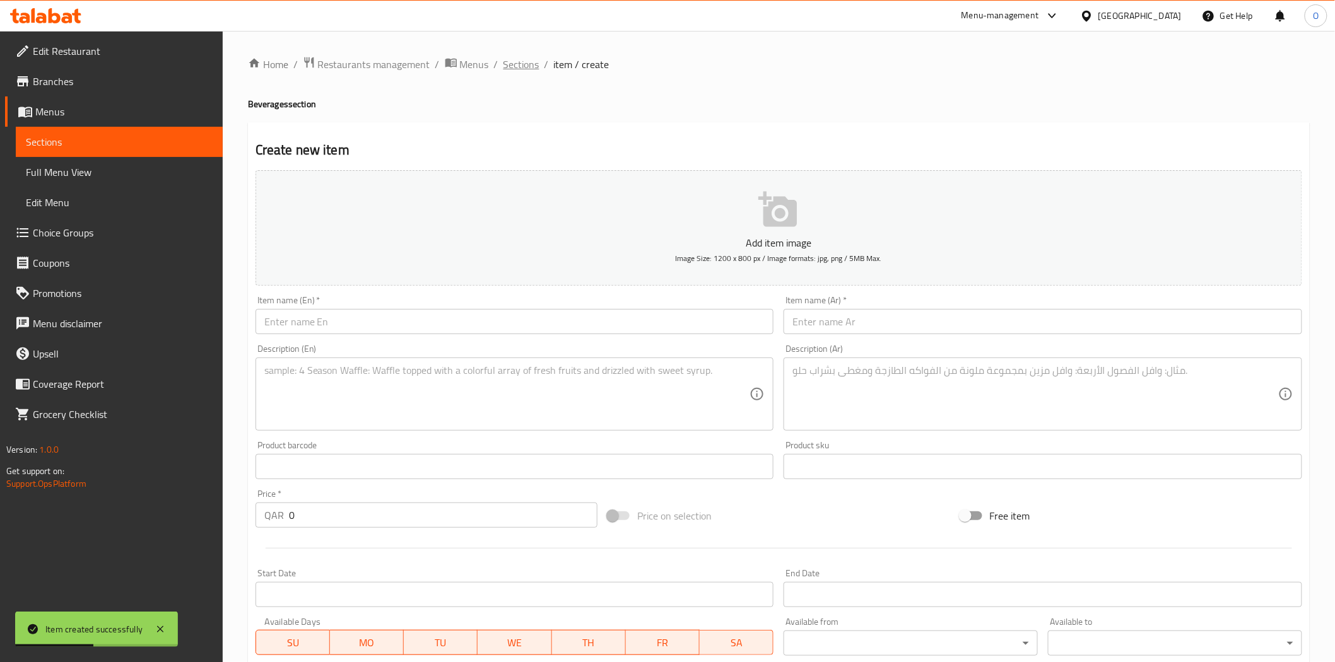
click at [528, 69] on span "Sections" at bounding box center [521, 64] width 36 height 15
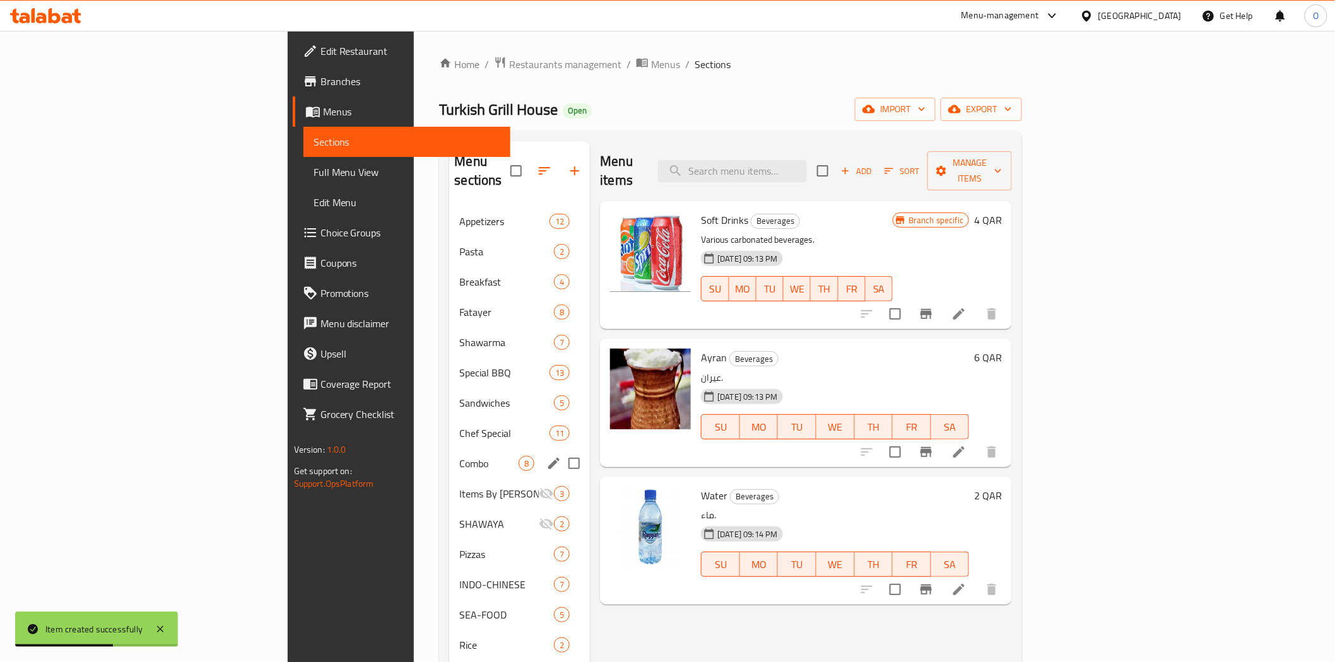
scroll to position [177, 0]
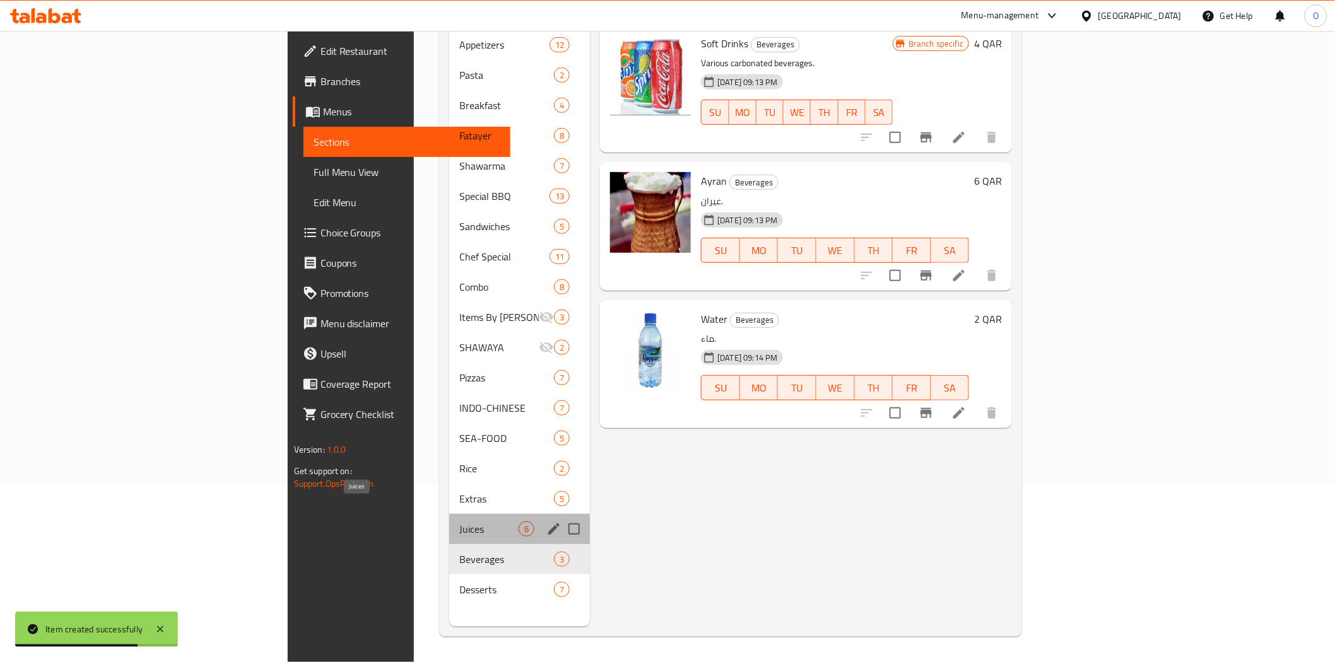
click at [459, 522] on span "Juices" at bounding box center [488, 529] width 59 height 15
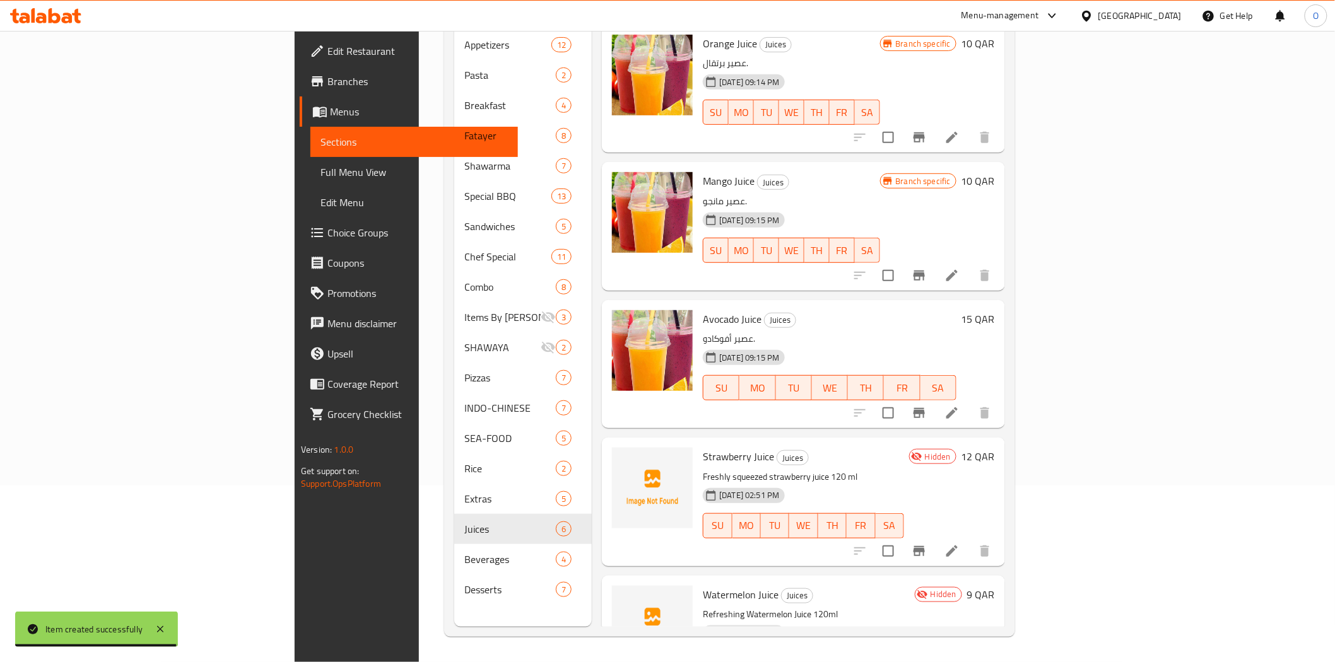
click at [926, 268] on icon "Branch-specific-item" at bounding box center [918, 275] width 15 height 15
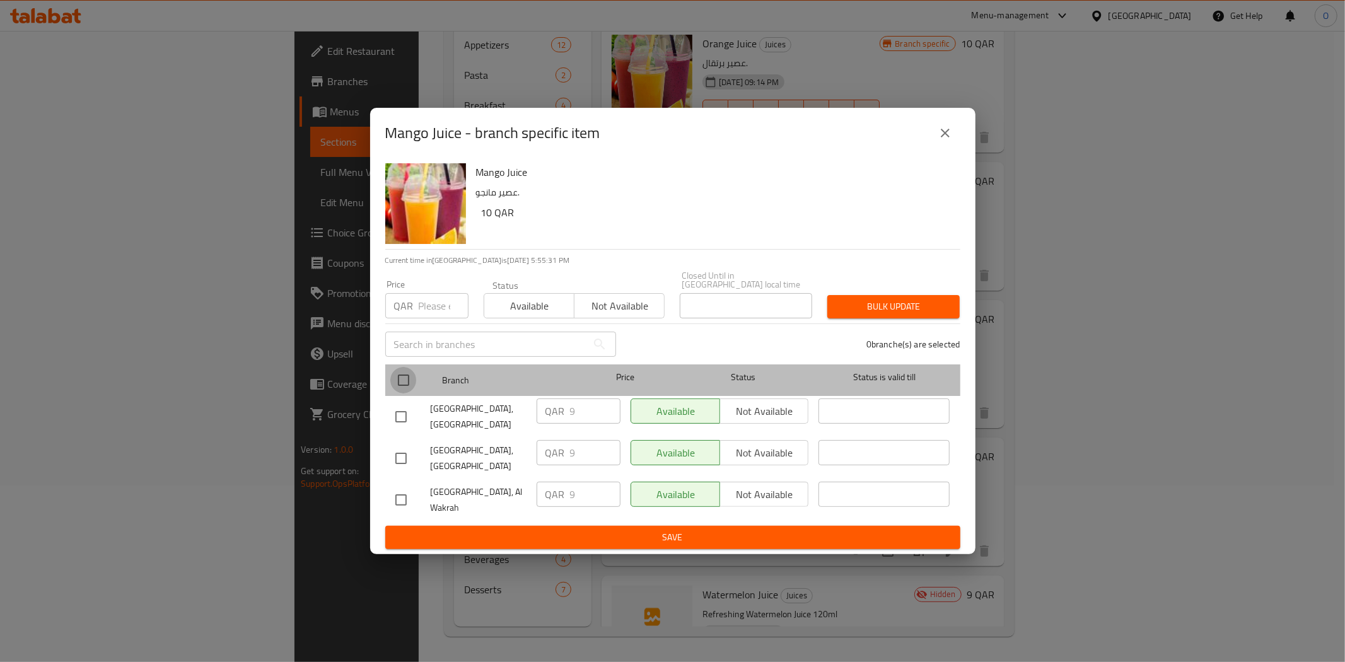
click at [404, 375] on input "checkbox" at bounding box center [403, 380] width 26 height 26
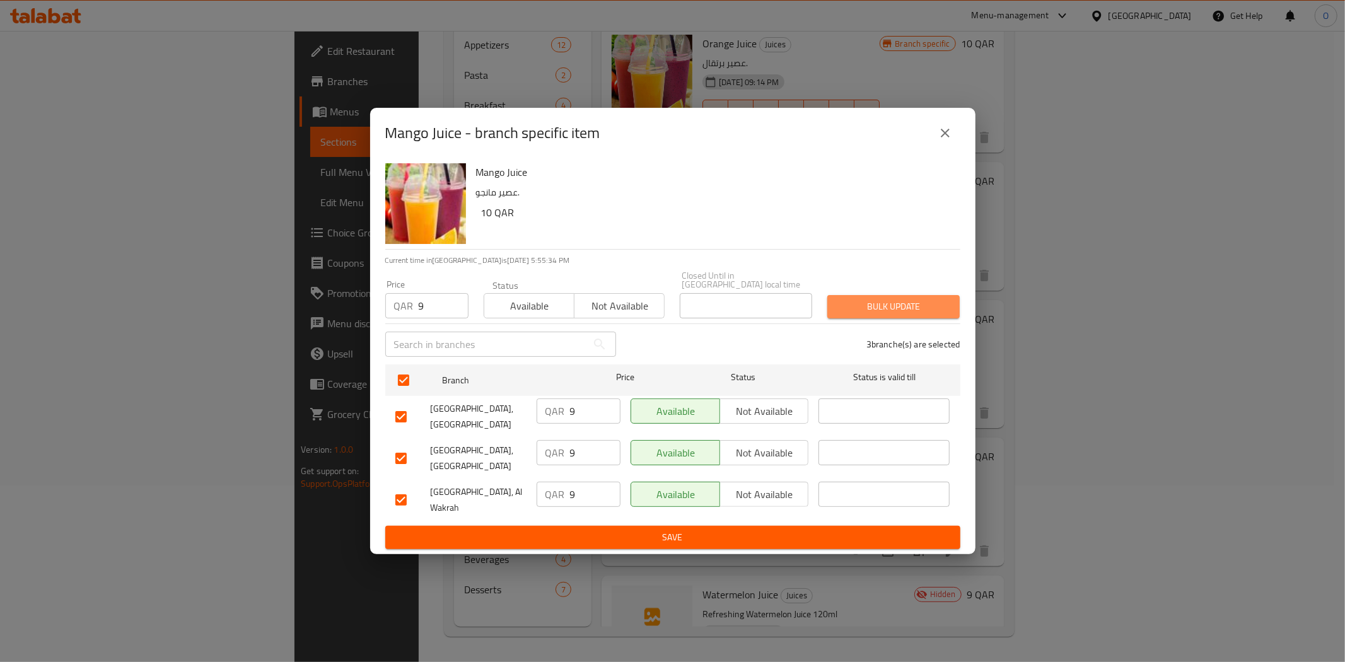
click at [836, 298] on button "Bulk update" at bounding box center [893, 306] width 132 height 23
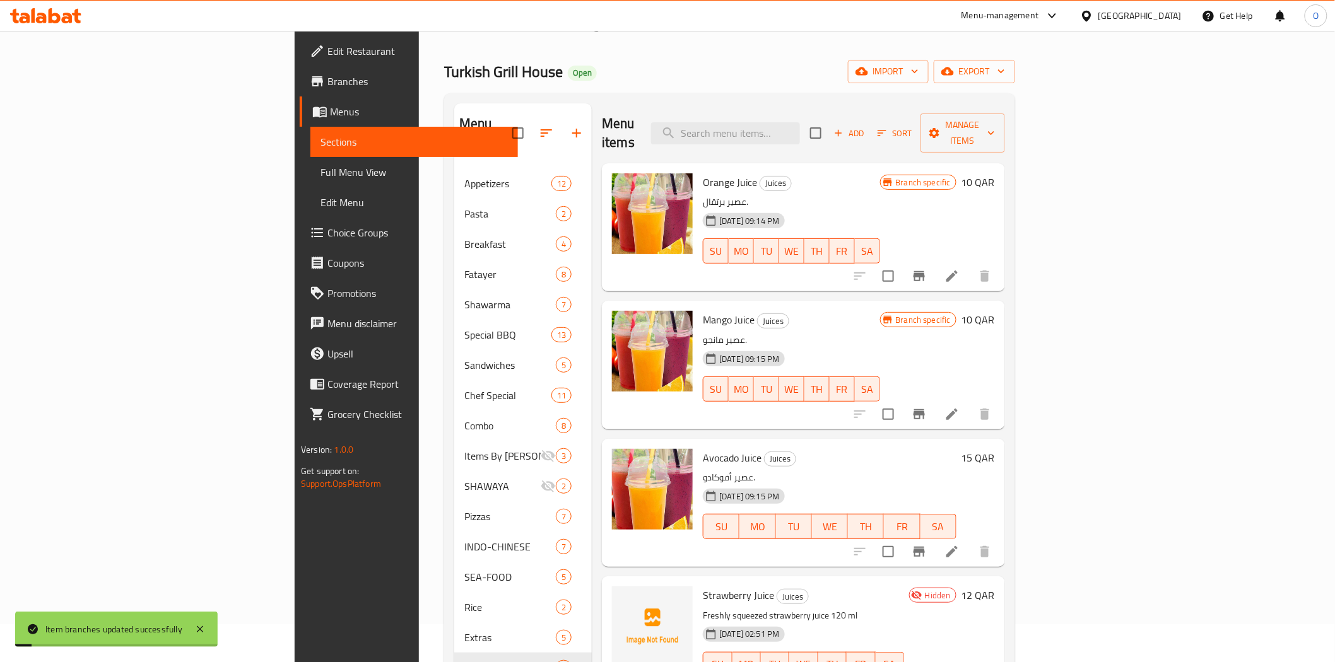
scroll to position [36, 0]
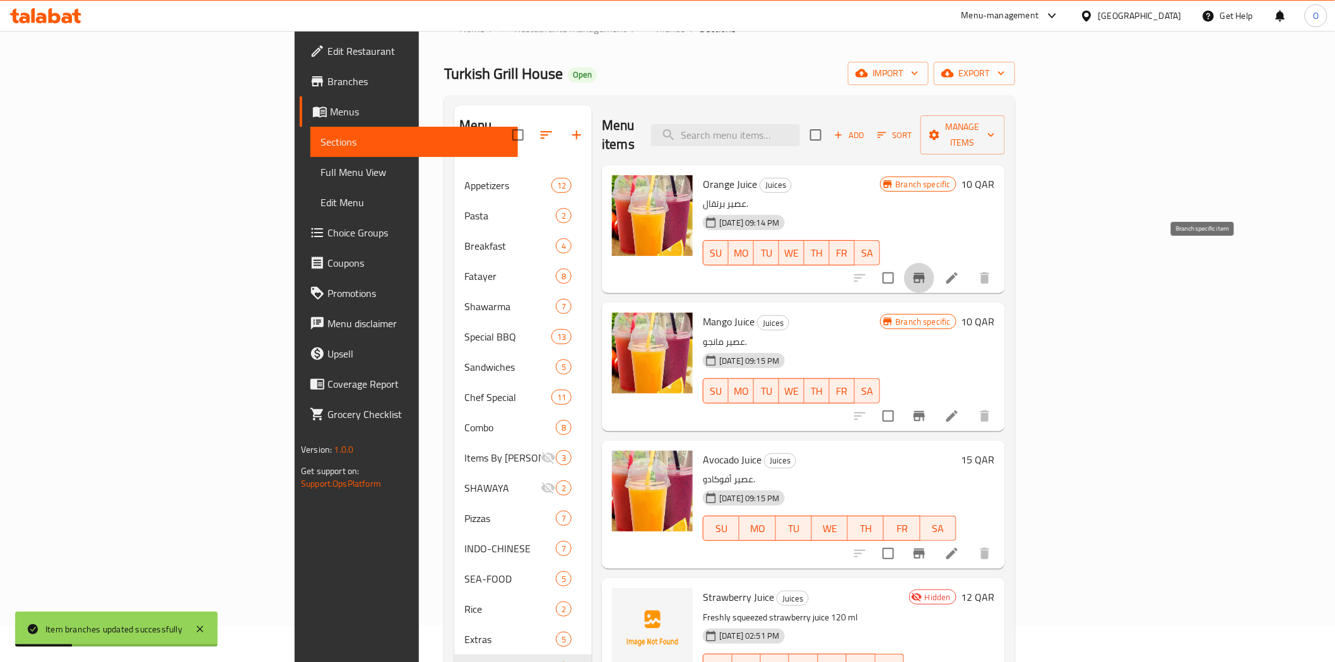
click at [934, 263] on button "Branch-specific-item" at bounding box center [919, 278] width 30 height 30
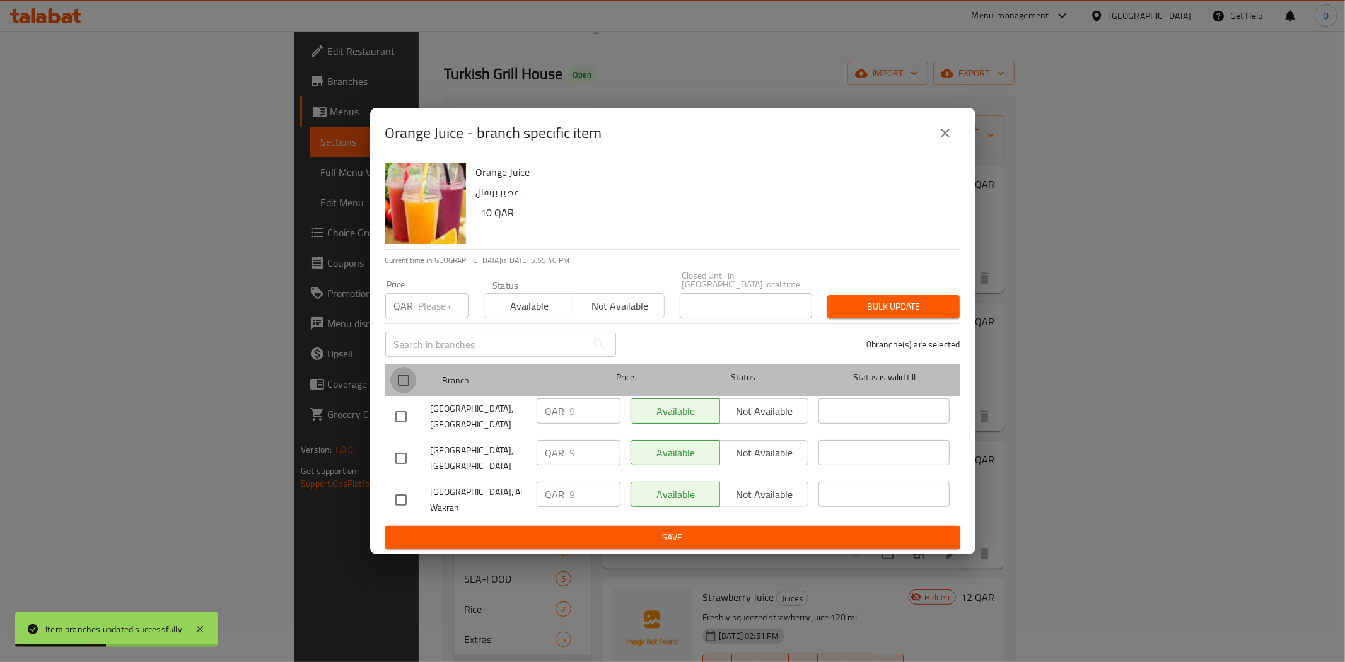
click at [395, 373] on input "checkbox" at bounding box center [403, 380] width 26 height 26
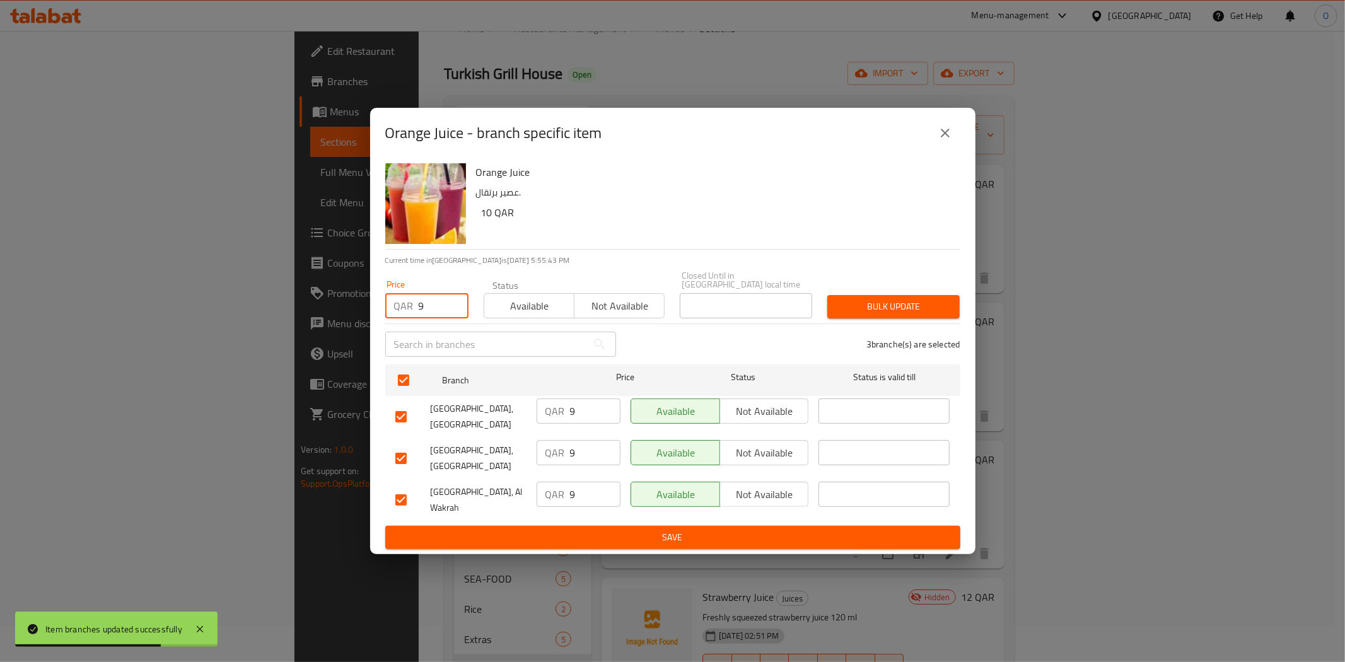
click at [853, 303] on span "Bulk update" at bounding box center [894, 307] width 112 height 16
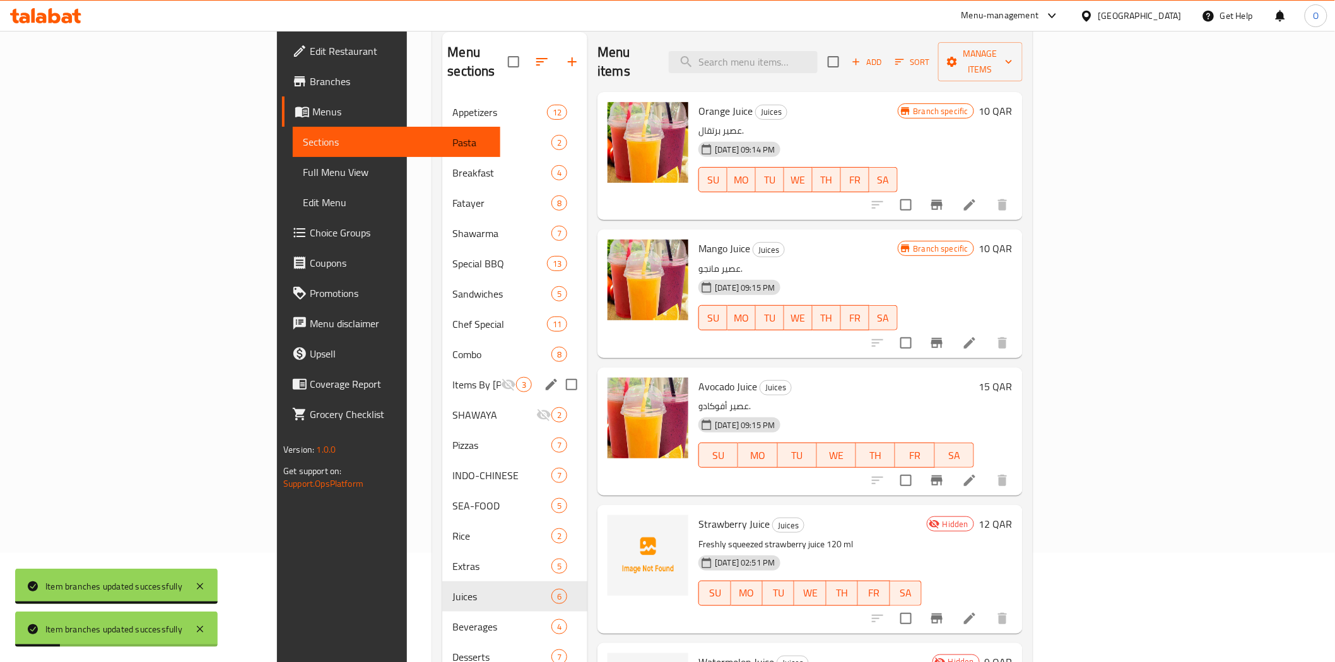
scroll to position [177, 0]
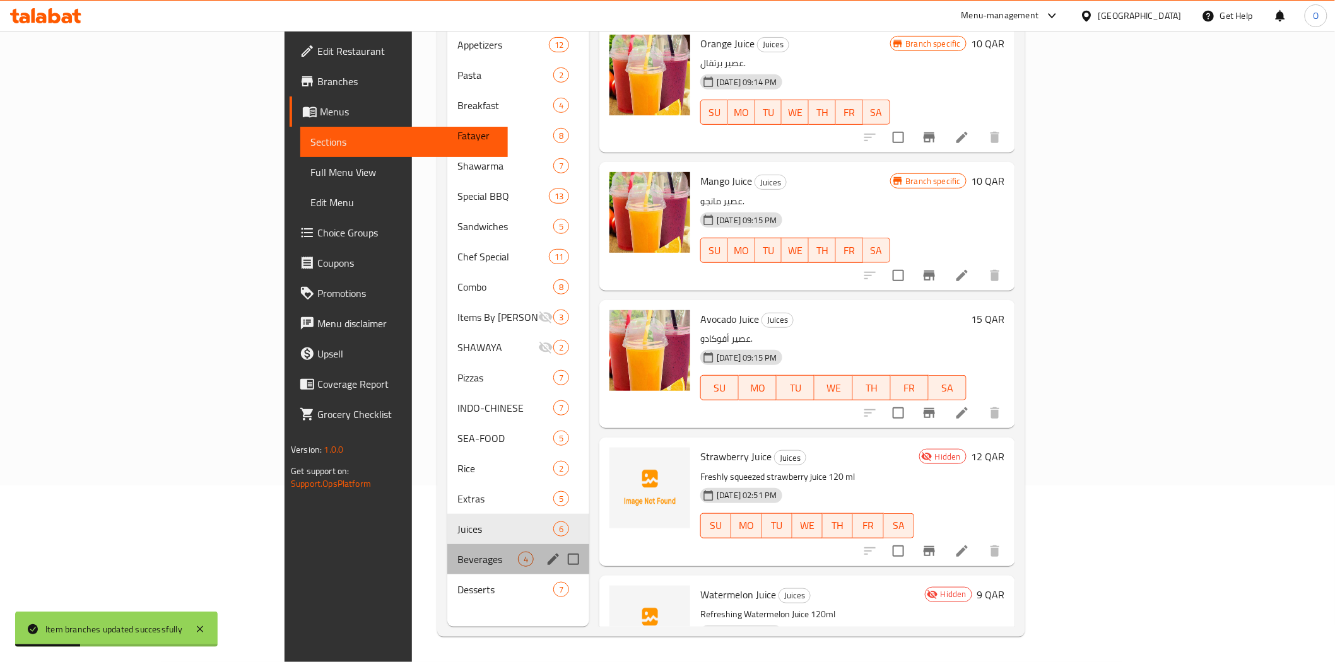
click at [447, 547] on div "Beverages 4" at bounding box center [518, 559] width 142 height 30
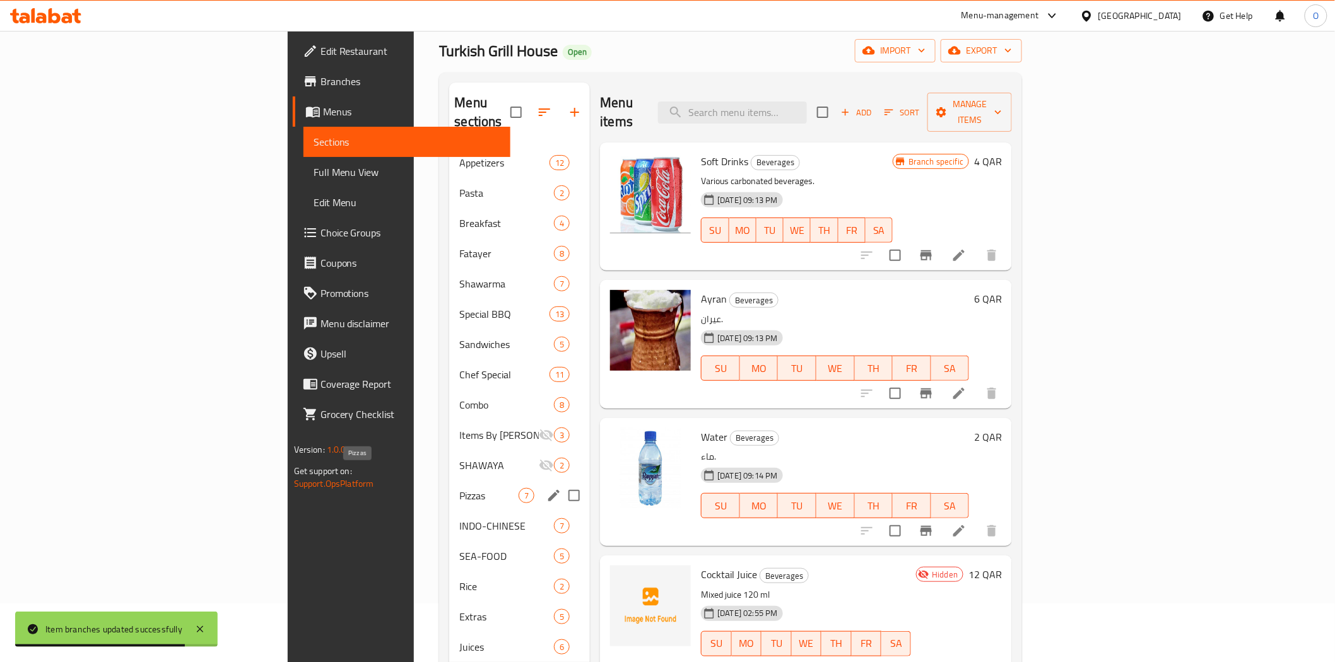
scroll to position [36, 0]
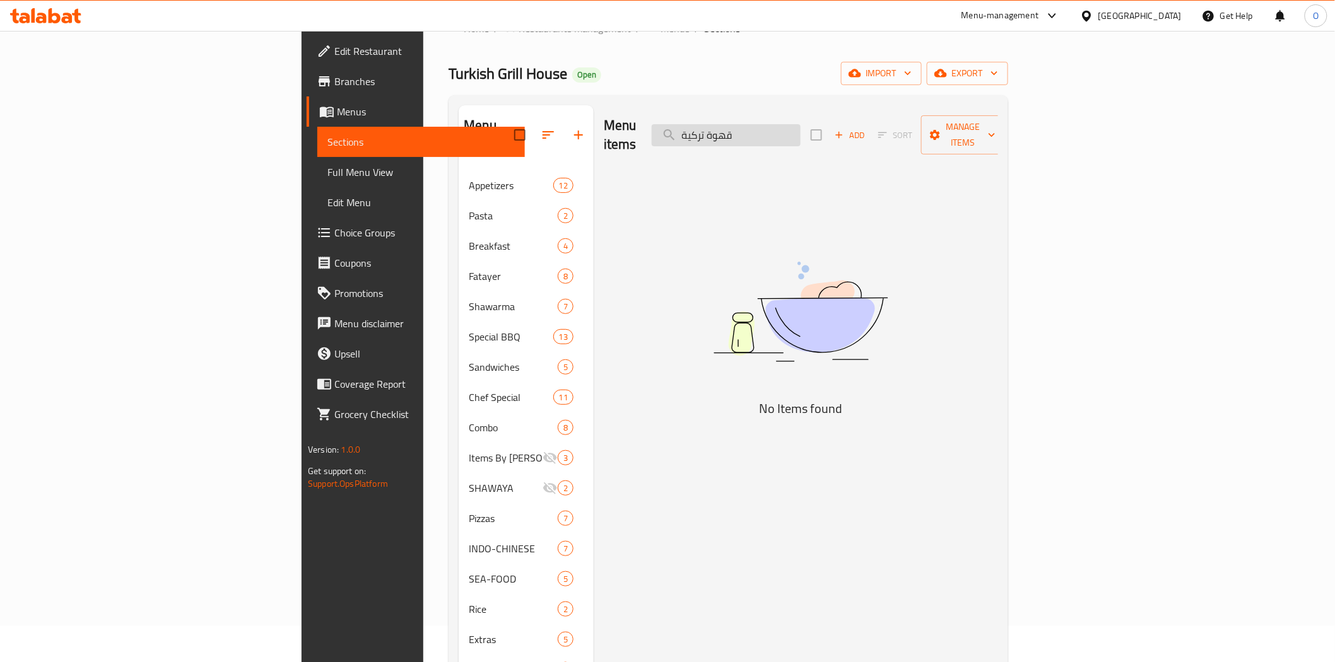
click at [800, 124] on input "قهوة تركية" at bounding box center [725, 135] width 149 height 22
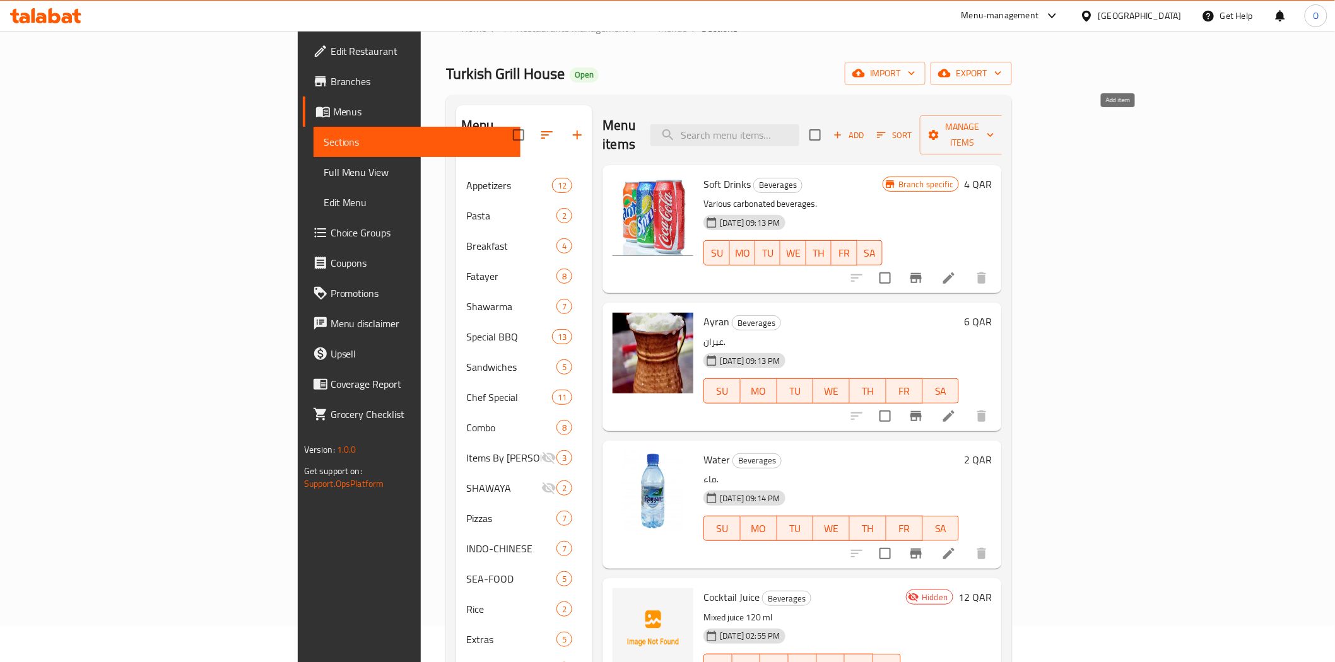
click at [865, 128] on span "Add" at bounding box center [848, 135] width 34 height 15
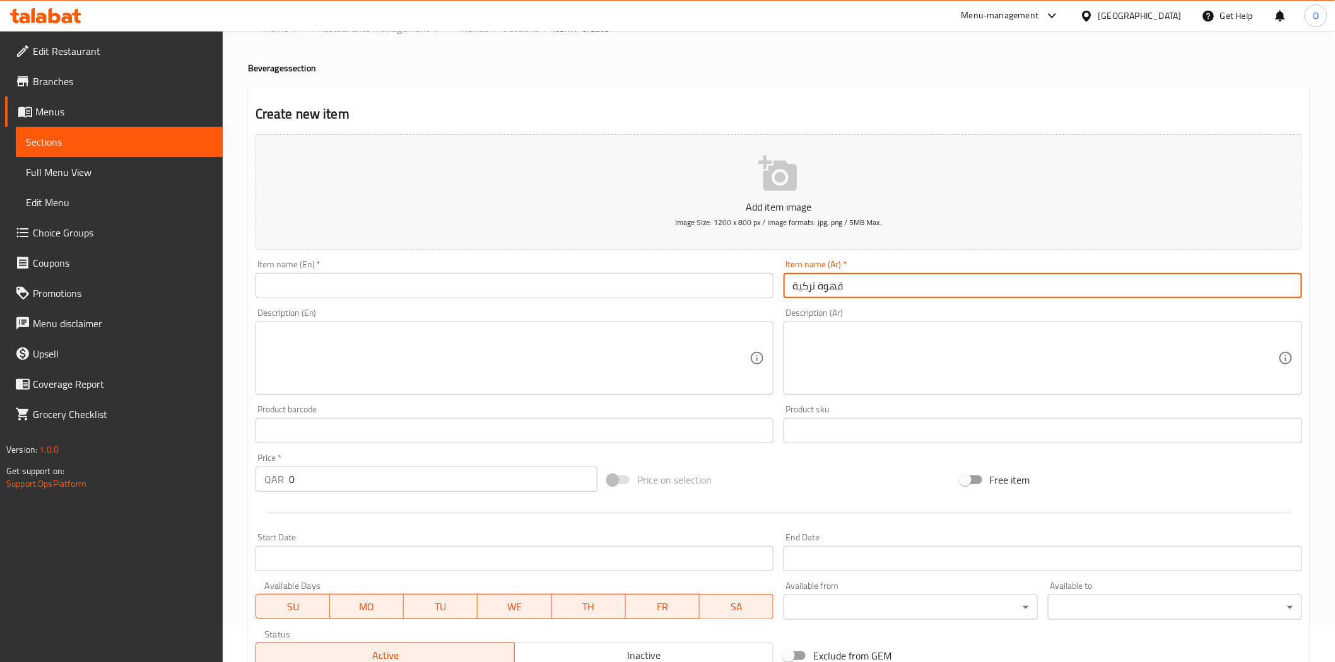
click at [292, 283] on input "text" at bounding box center [514, 285] width 518 height 25
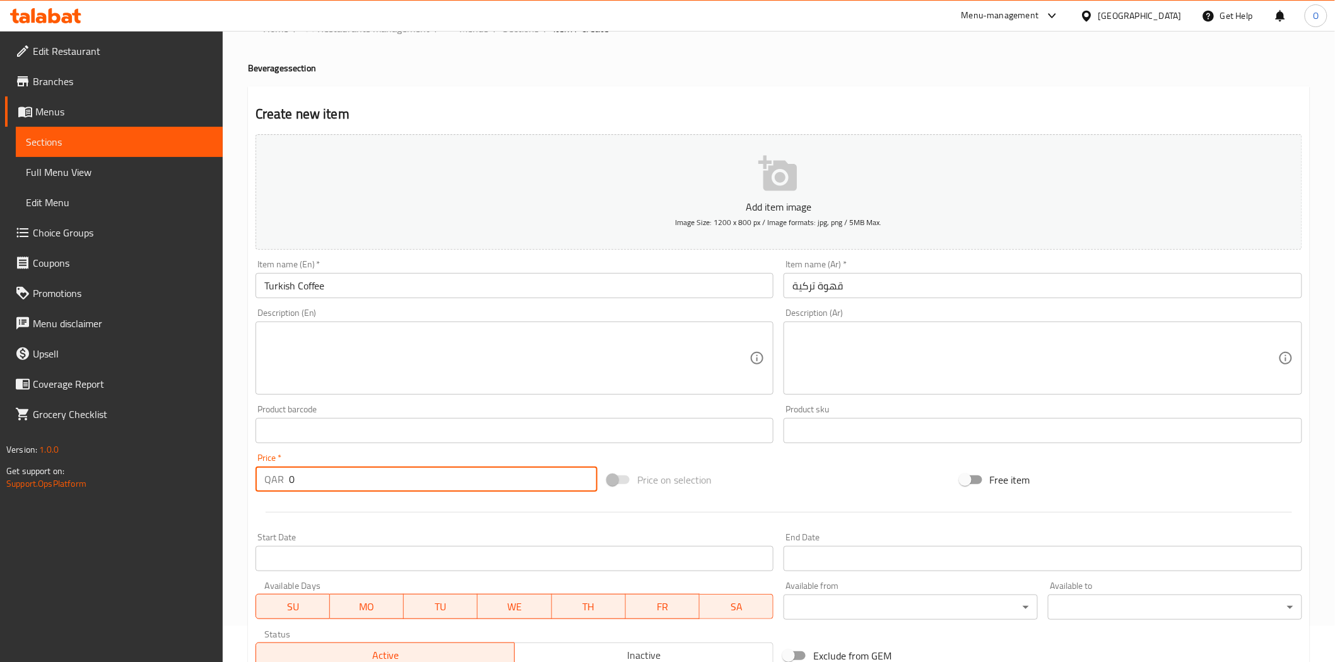
drag, startPoint x: 296, startPoint y: 473, endPoint x: 276, endPoint y: 475, distance: 20.3
click at [276, 475] on div "QAR 0 Price *" at bounding box center [426, 479] width 342 height 25
click at [368, 349] on textarea at bounding box center [507, 359] width 486 height 60
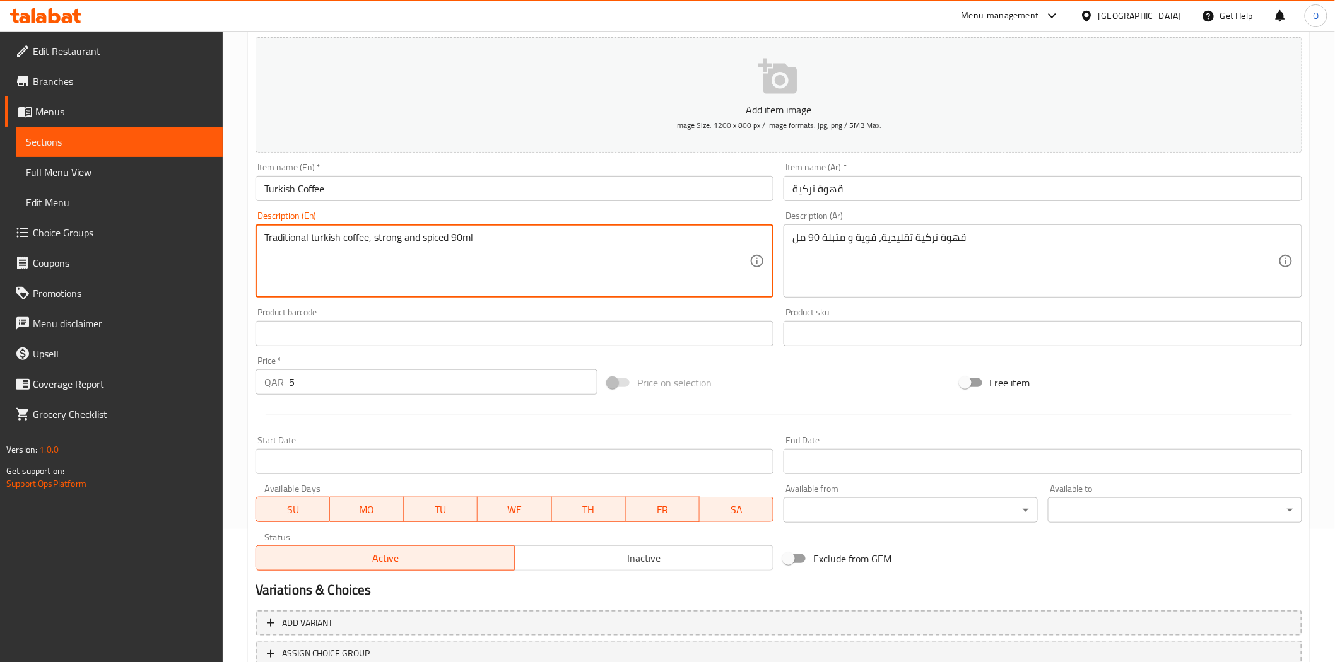
scroll to position [227, 0]
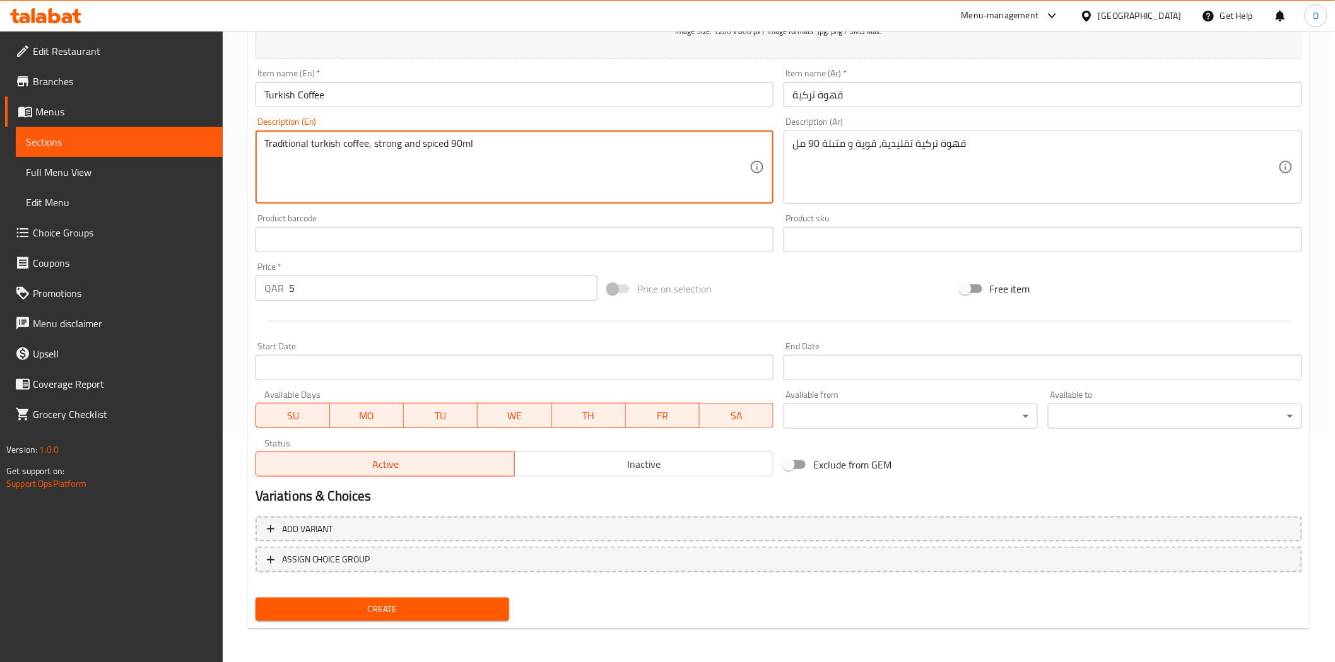
click at [544, 465] on span "Inactive" at bounding box center [644, 464] width 248 height 18
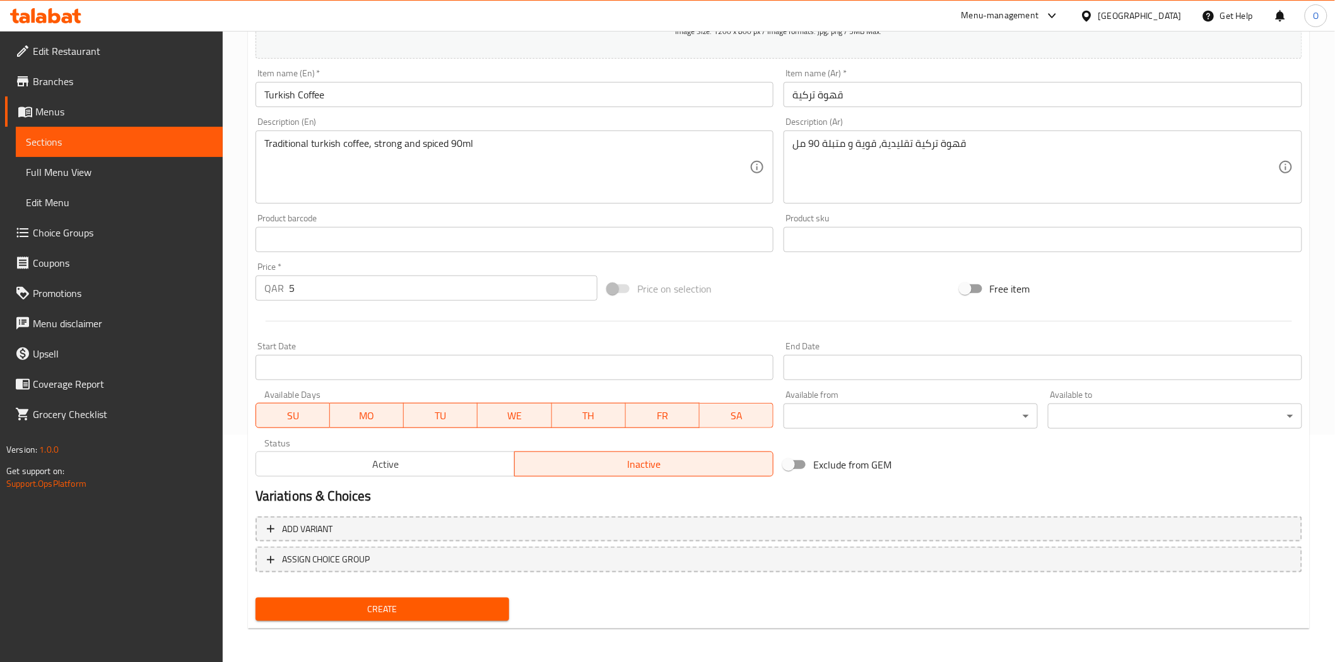
click at [446, 602] on span "Create" at bounding box center [383, 610] width 234 height 16
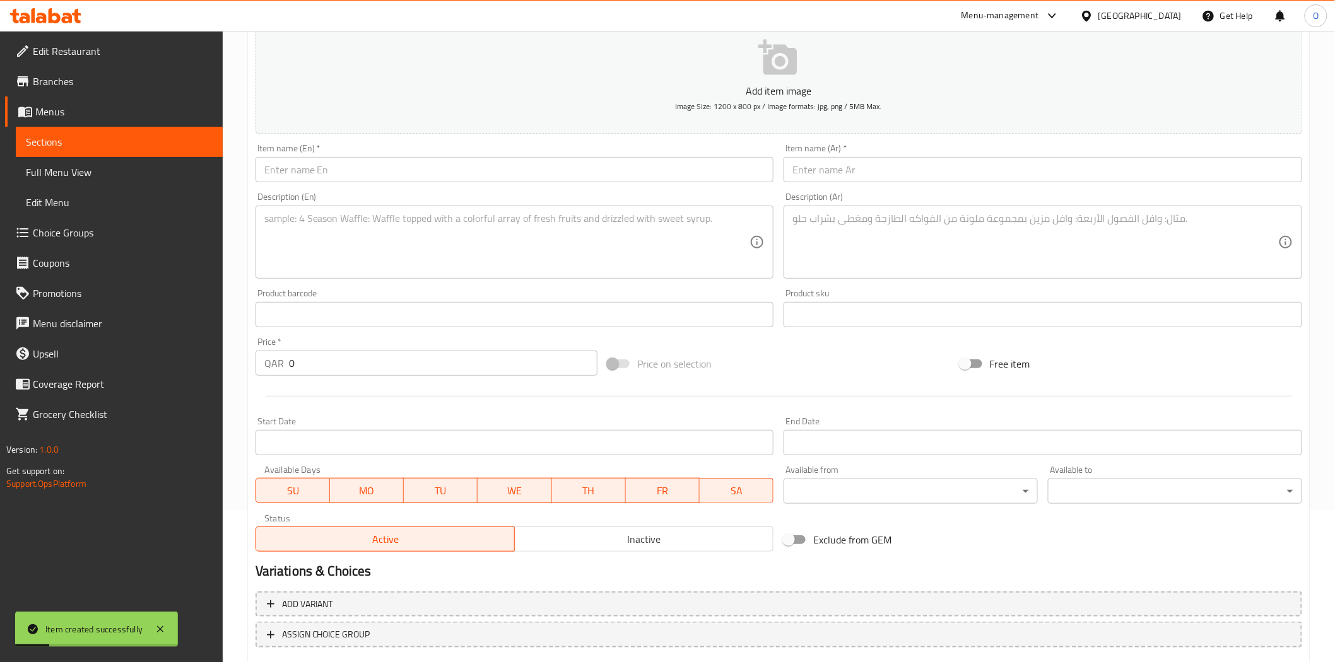
scroll to position [16, 0]
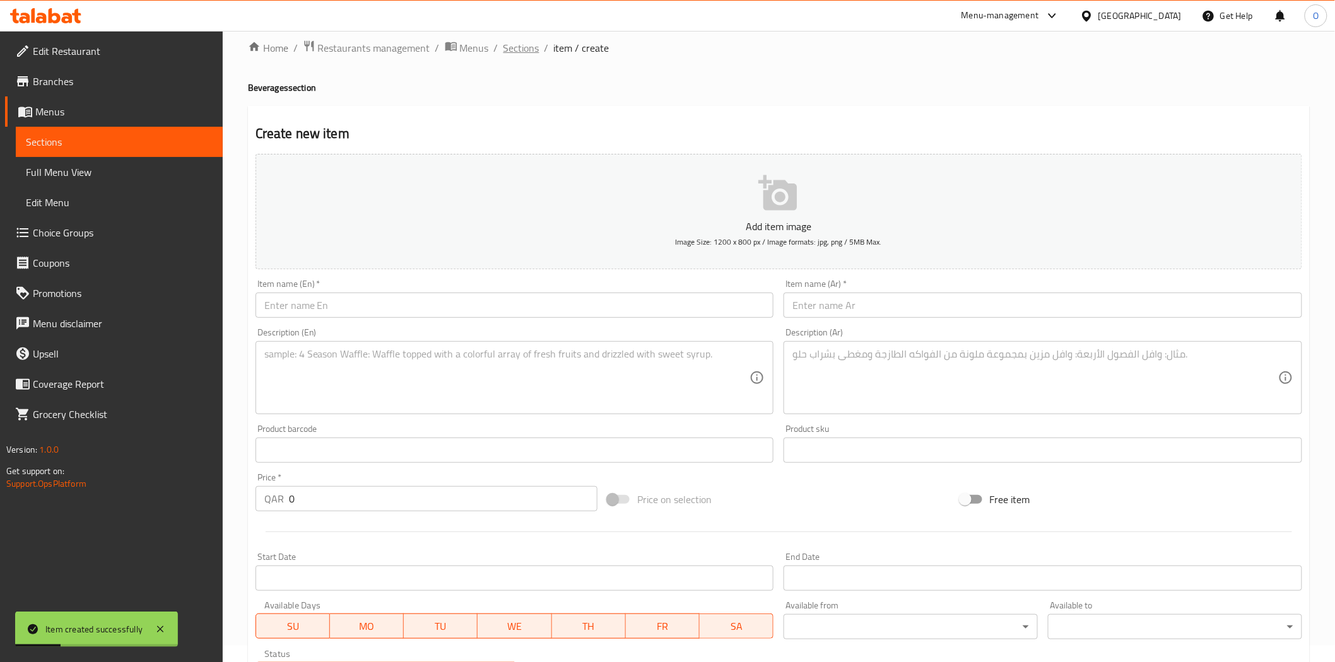
click at [532, 42] on span "Sections" at bounding box center [521, 47] width 36 height 15
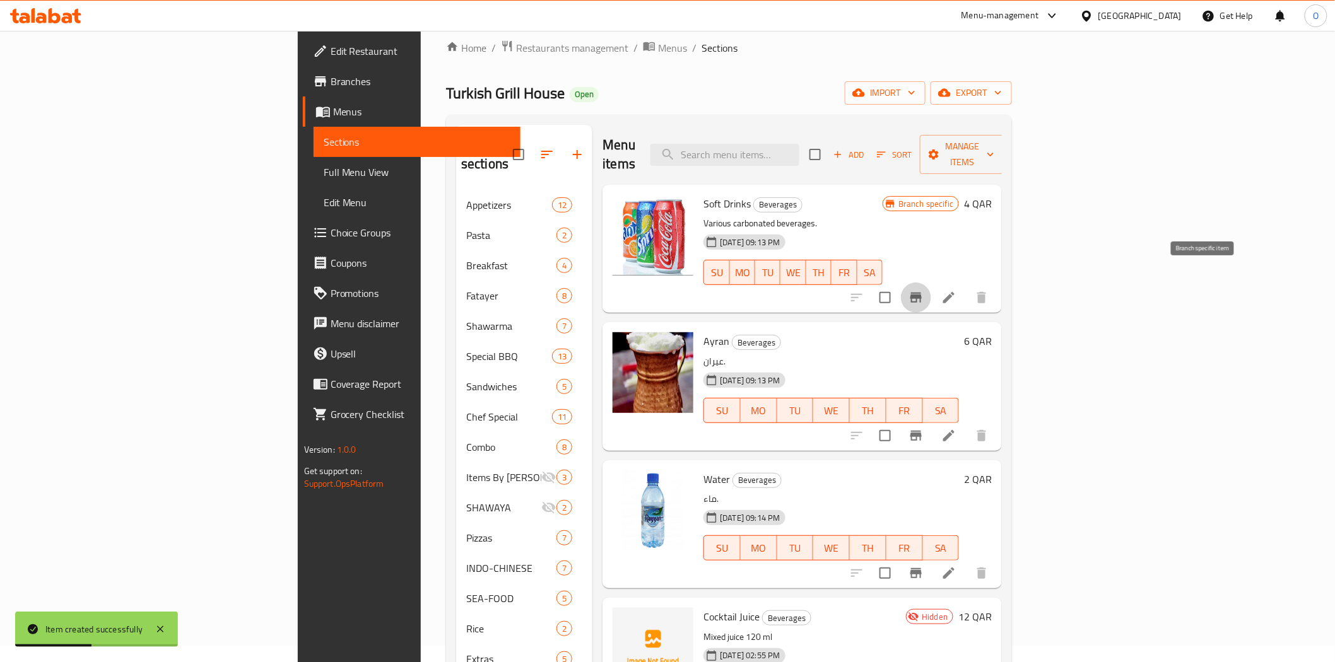
click at [921, 293] on icon "Branch-specific-item" at bounding box center [915, 298] width 11 height 10
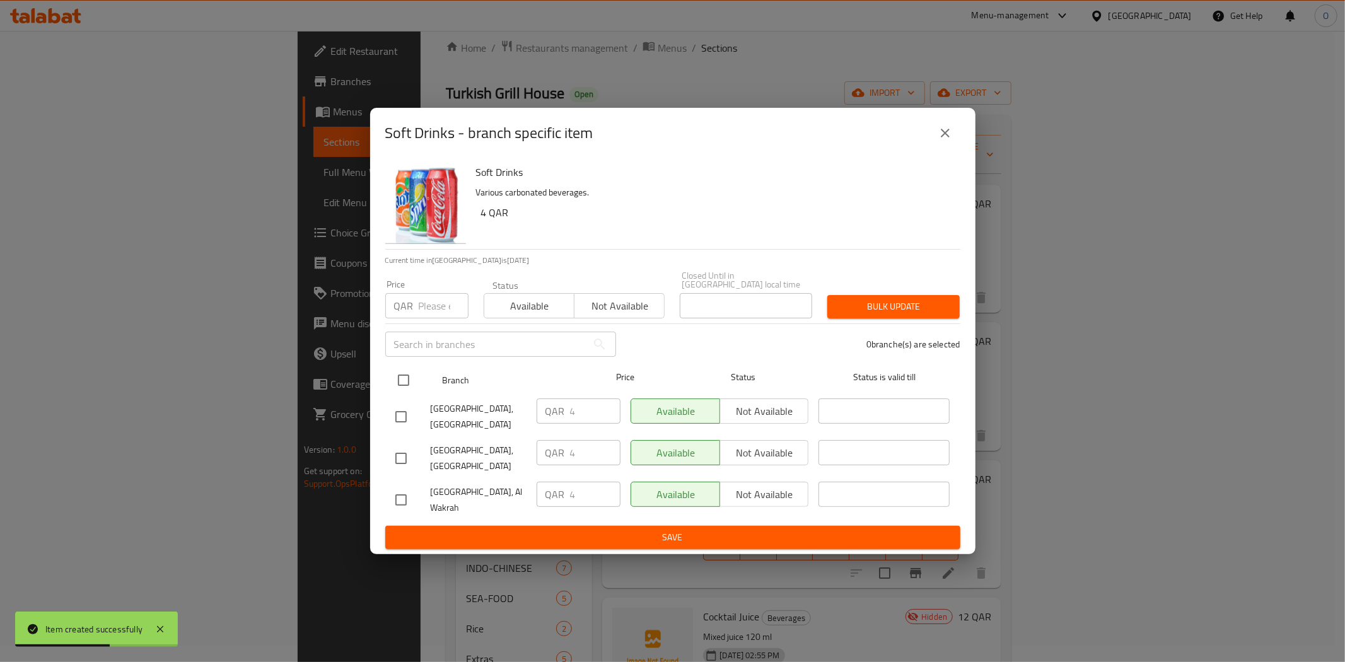
click at [397, 373] on input "checkbox" at bounding box center [403, 380] width 26 height 26
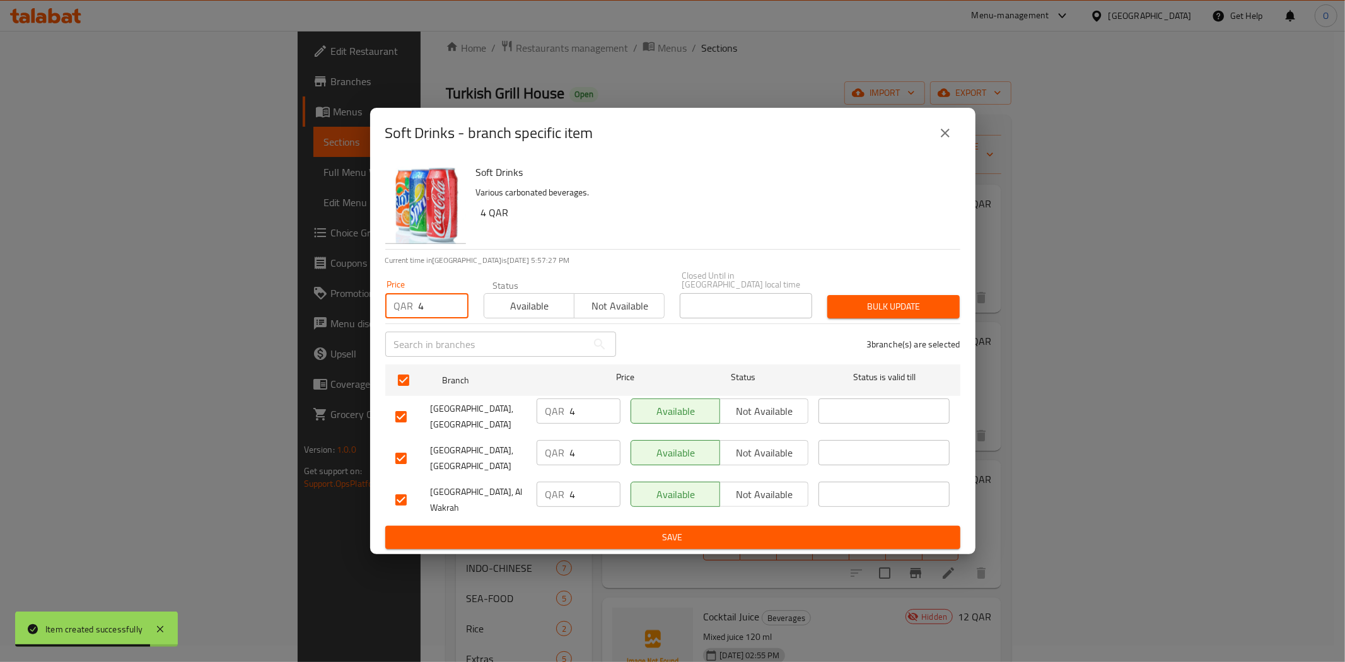
click at [902, 301] on span "Bulk update" at bounding box center [894, 307] width 112 height 16
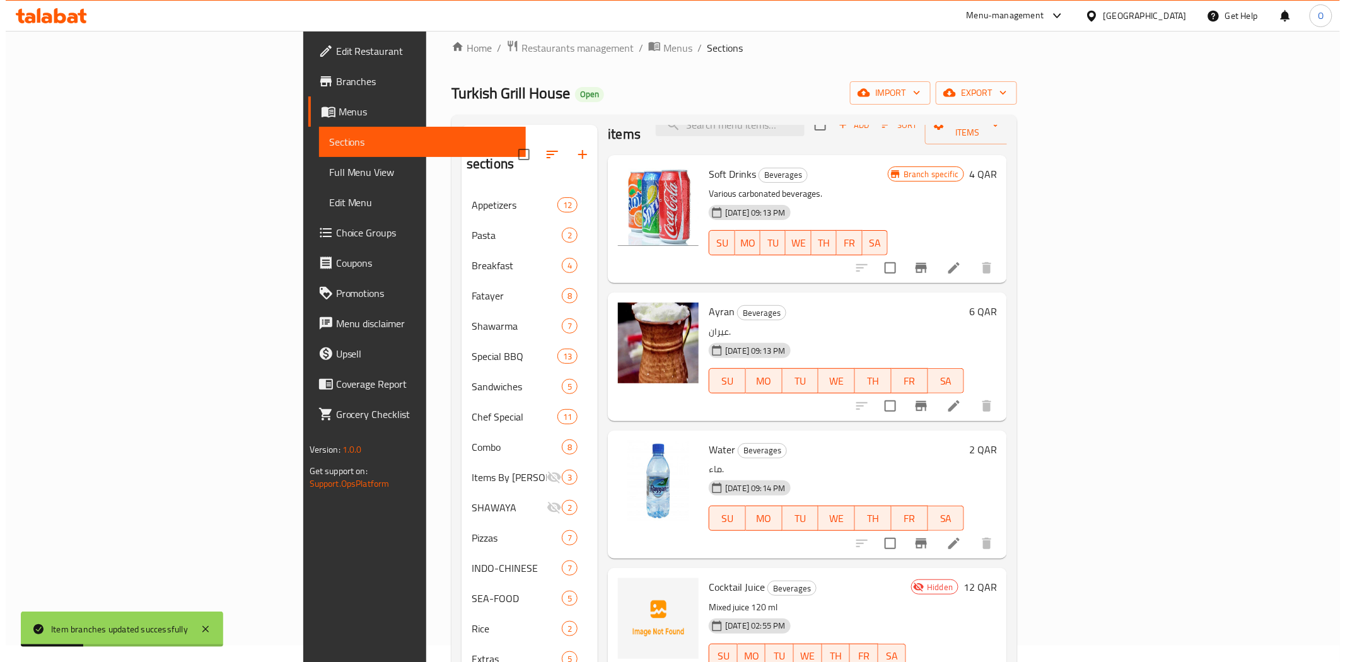
scroll to position [57, 0]
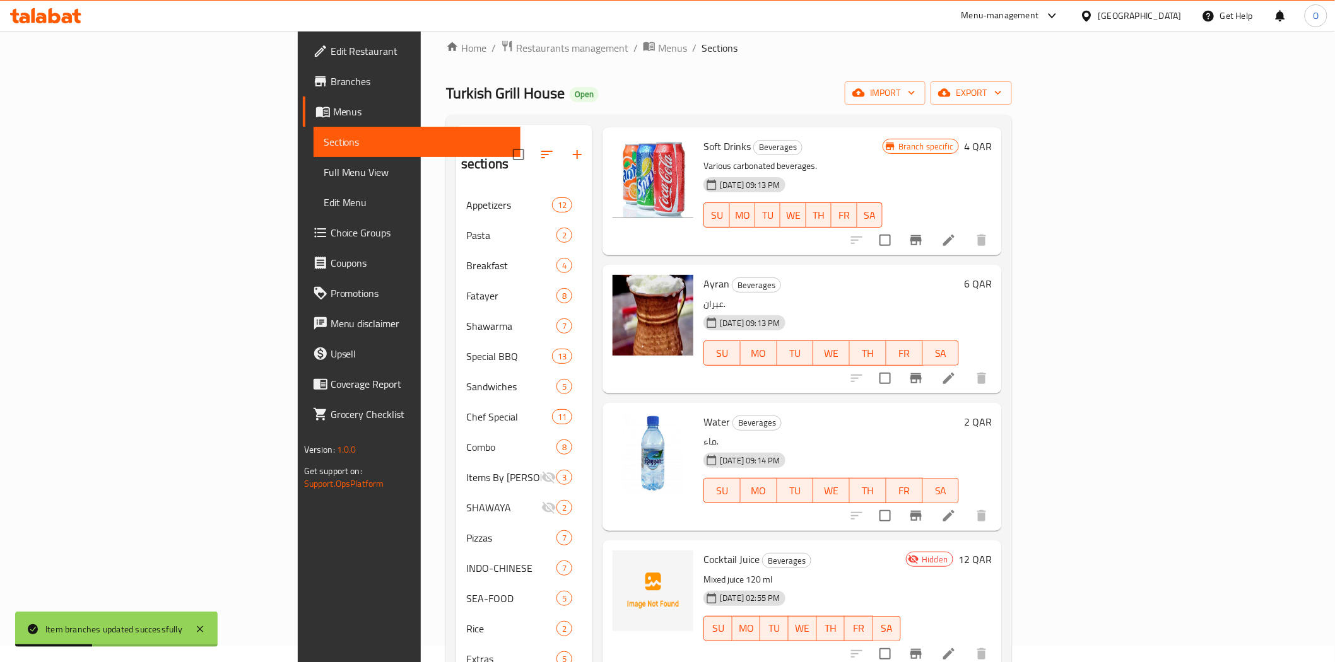
click at [921, 511] on icon "Branch-specific-item" at bounding box center [915, 516] width 11 height 10
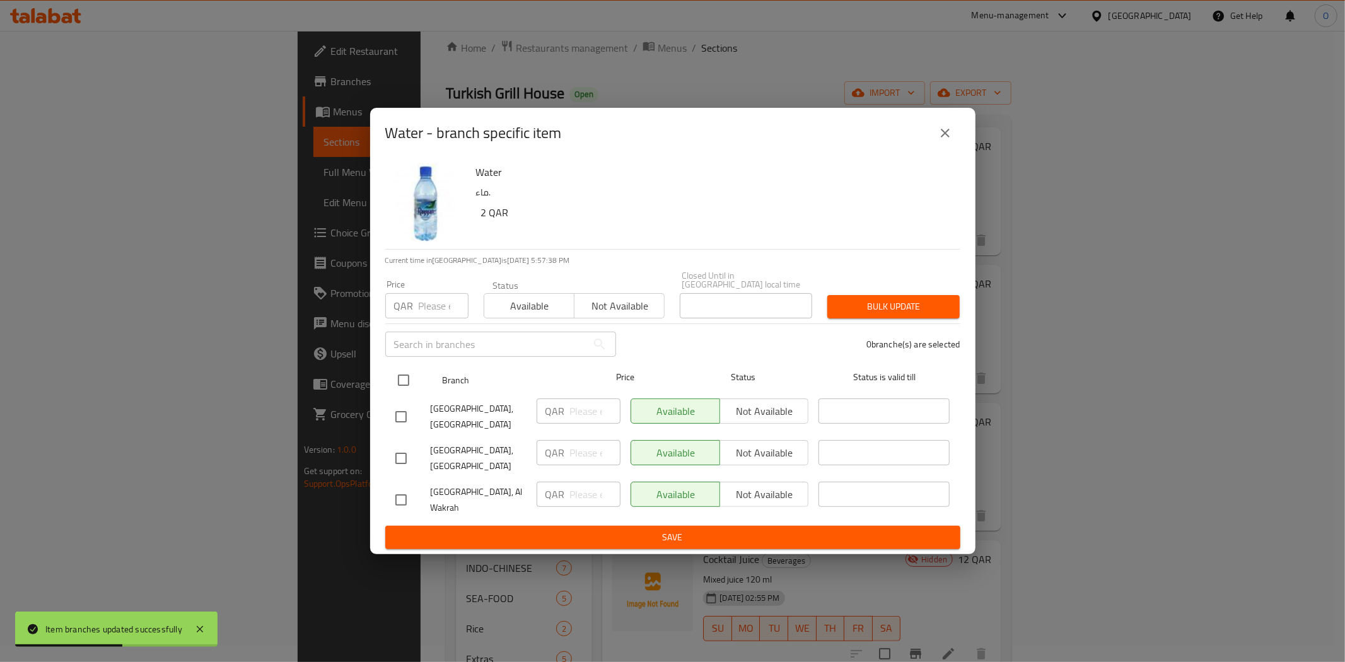
click at [399, 370] on input "checkbox" at bounding box center [403, 380] width 26 height 26
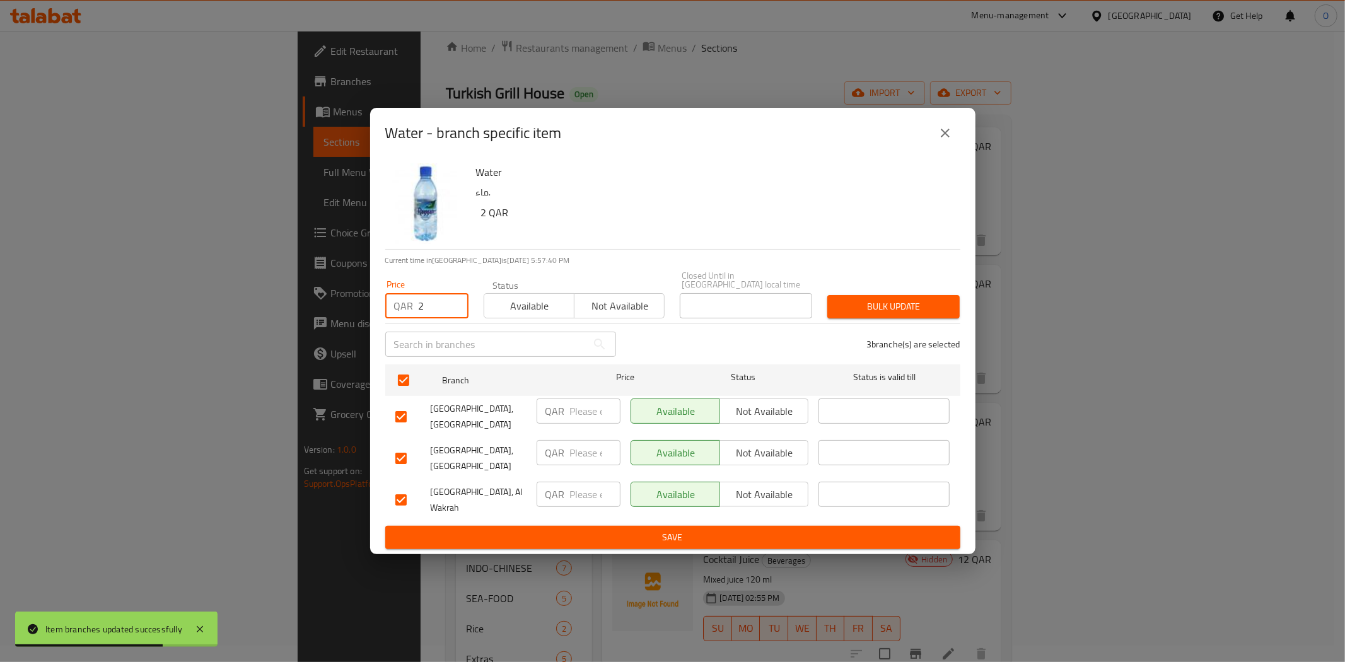
click at [894, 315] on div "Bulk update" at bounding box center [894, 307] width 148 height 38
click at [896, 306] on span "Bulk update" at bounding box center [894, 307] width 112 height 16
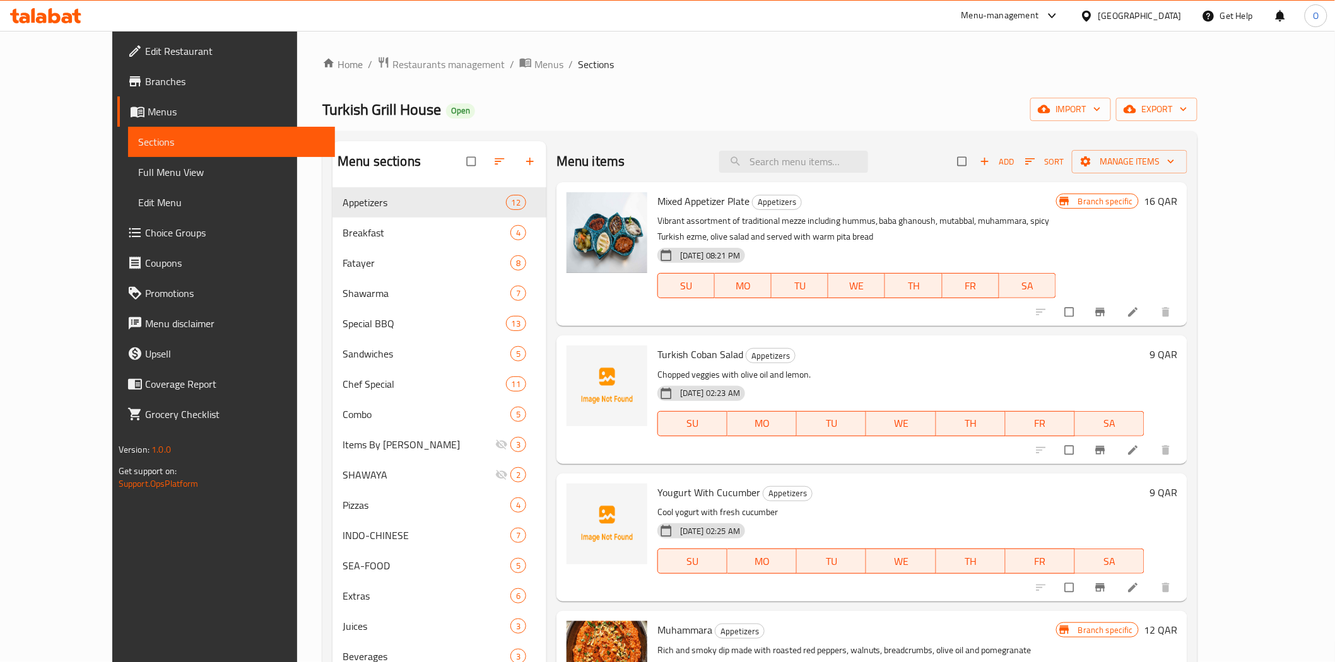
click at [145, 87] on span "Branches" at bounding box center [235, 81] width 180 height 15
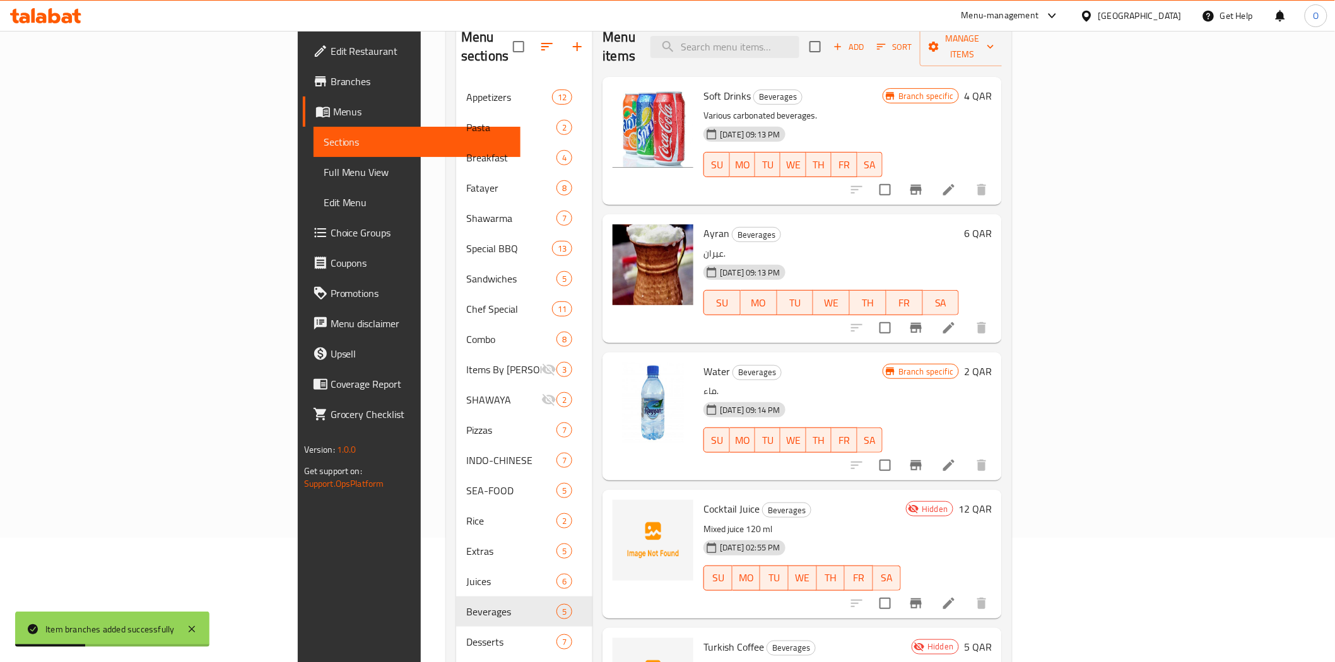
scroll to position [36, 0]
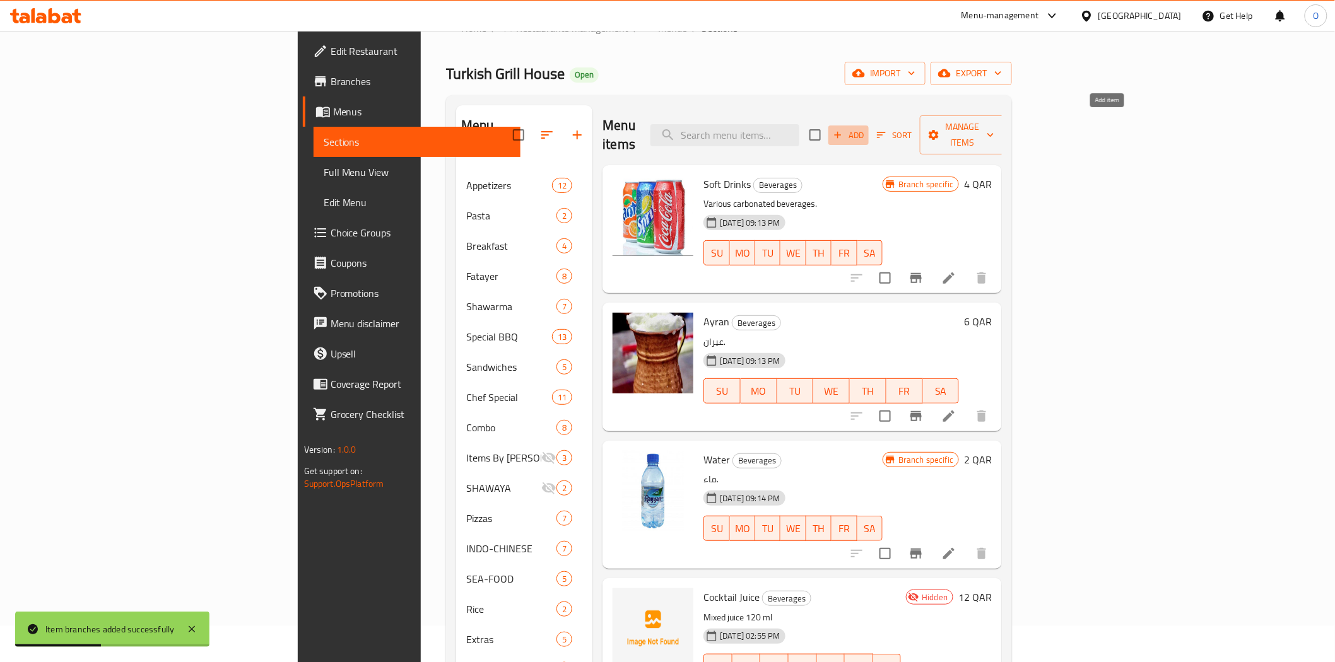
click at [868, 133] on button "Add" at bounding box center [848, 136] width 40 height 20
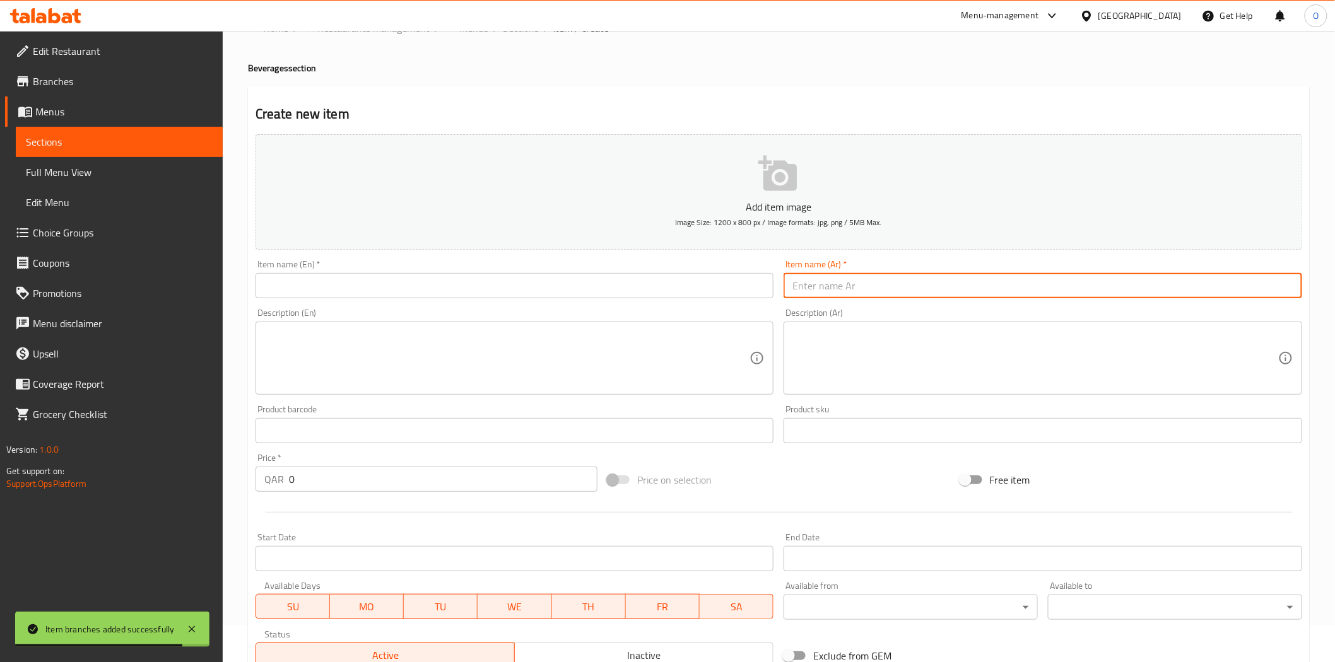
paste input "شاي"
type input "شاي"
click at [802, 294] on input "شاي" at bounding box center [1042, 285] width 518 height 25
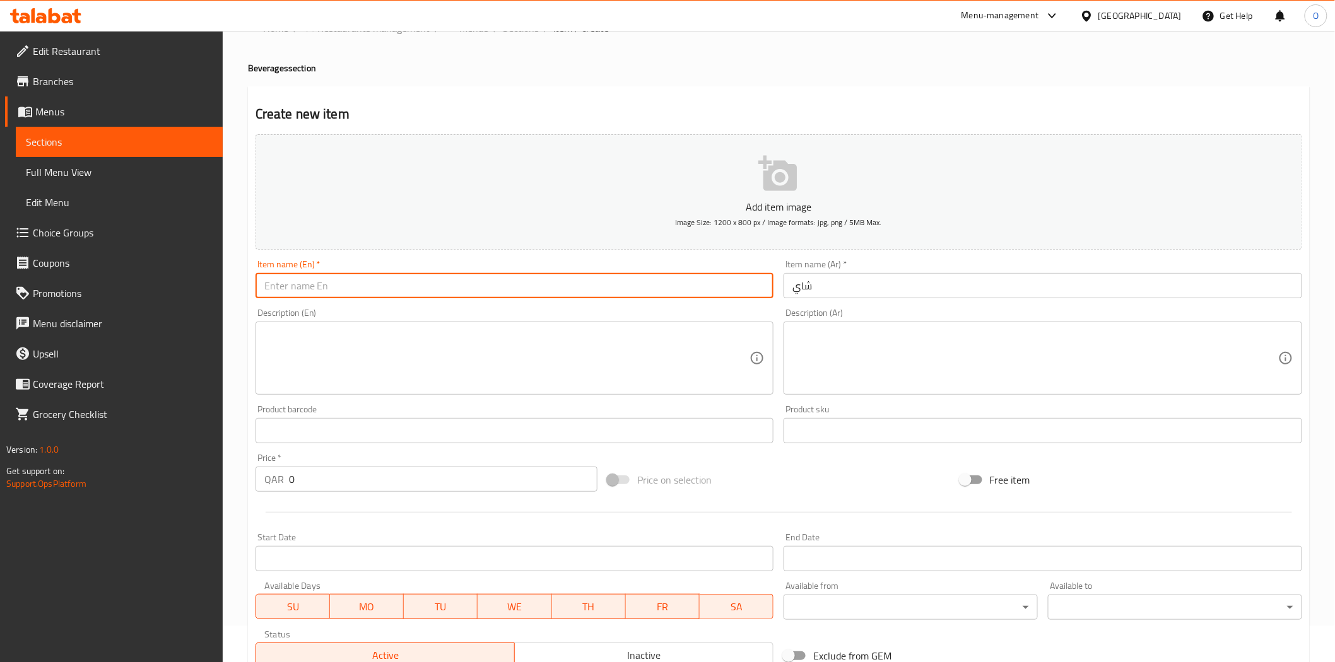
paste input "Tea"
type input "Tea"
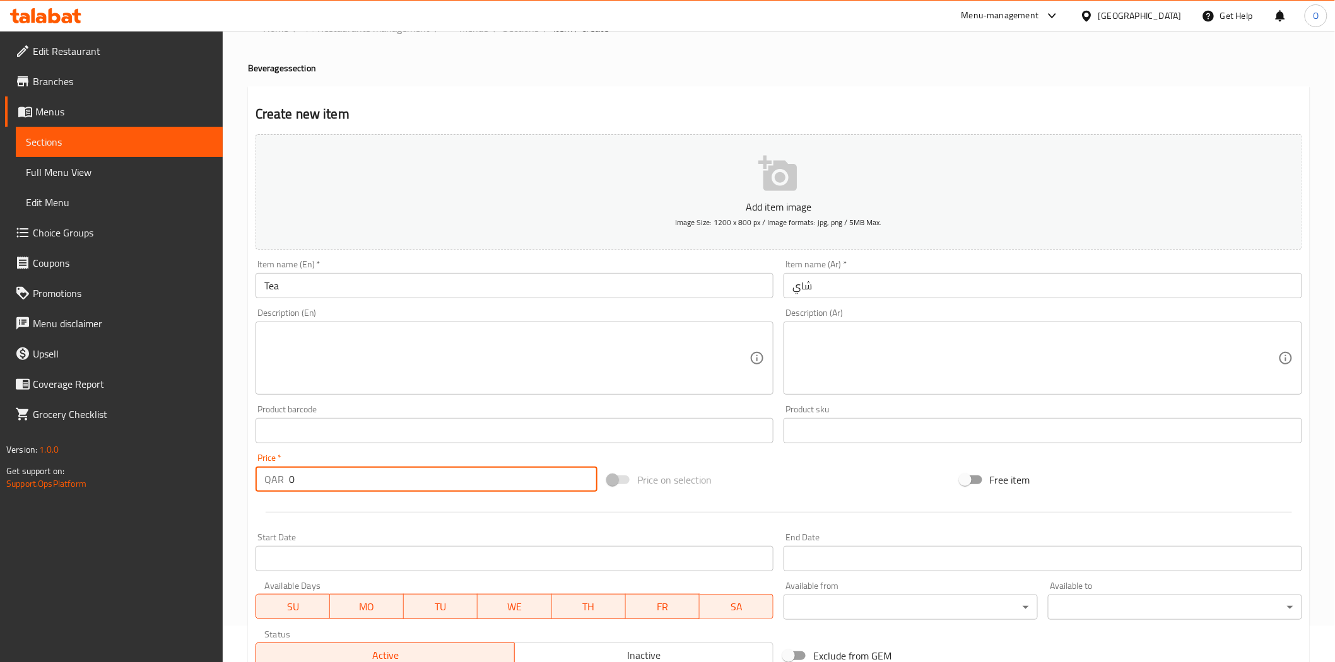
drag, startPoint x: 311, startPoint y: 484, endPoint x: 284, endPoint y: 481, distance: 27.3
click at [284, 481] on div "QAR 0 Price *" at bounding box center [426, 479] width 342 height 25
paste input "2"
type input "2"
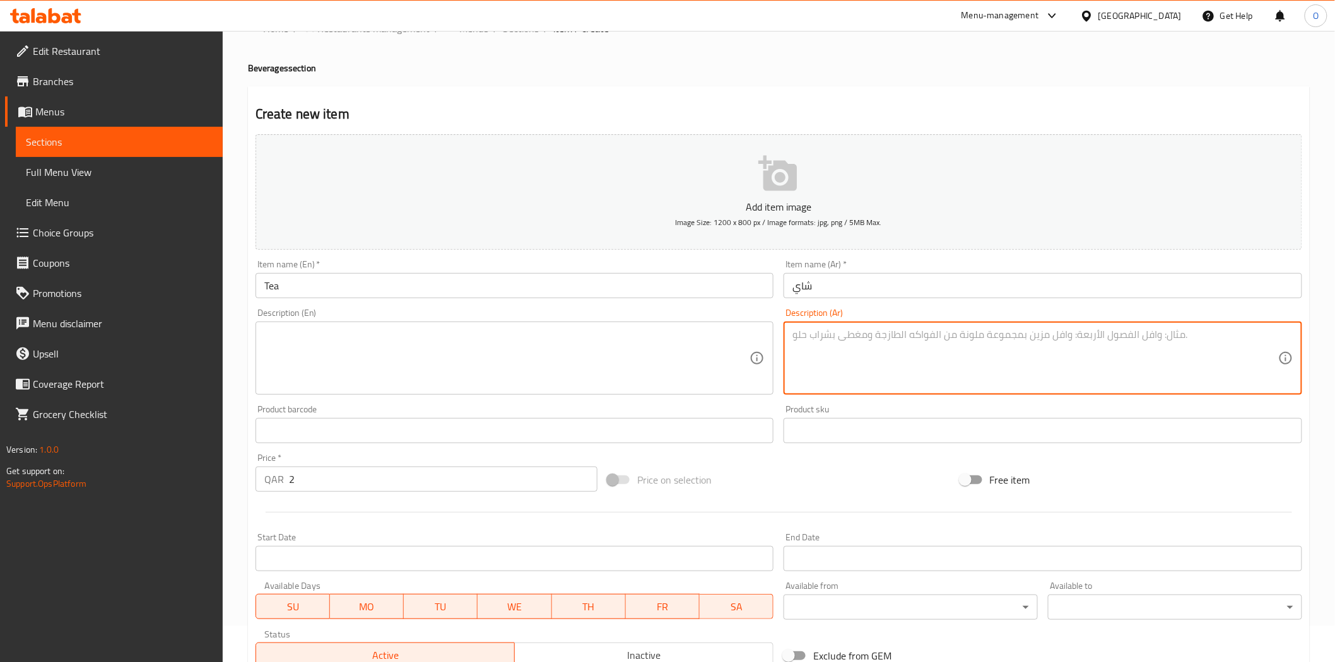
click at [861, 377] on textarea at bounding box center [1035, 359] width 486 height 60
paste textarea "شاي ساخن كلاسيكي، 120 مل"
type textarea "شاي ساخن كلاسيكي، 120 مل"
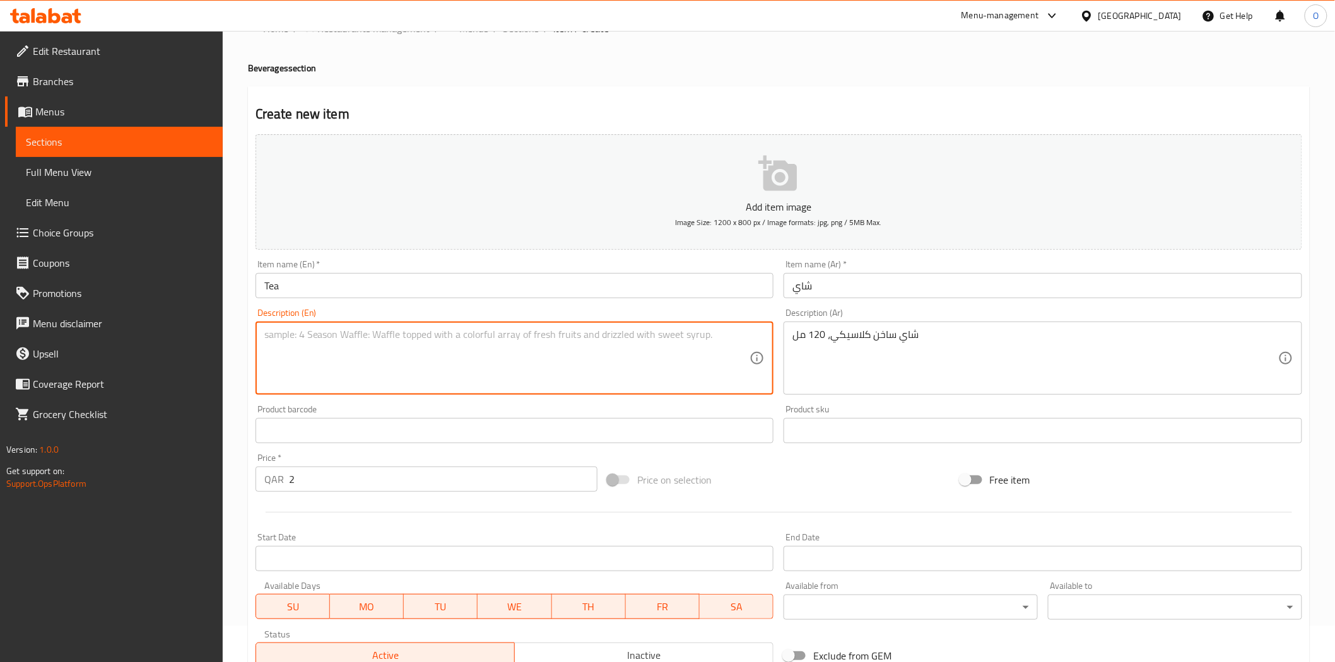
paste textarea "Classic hot tea, 120ml"
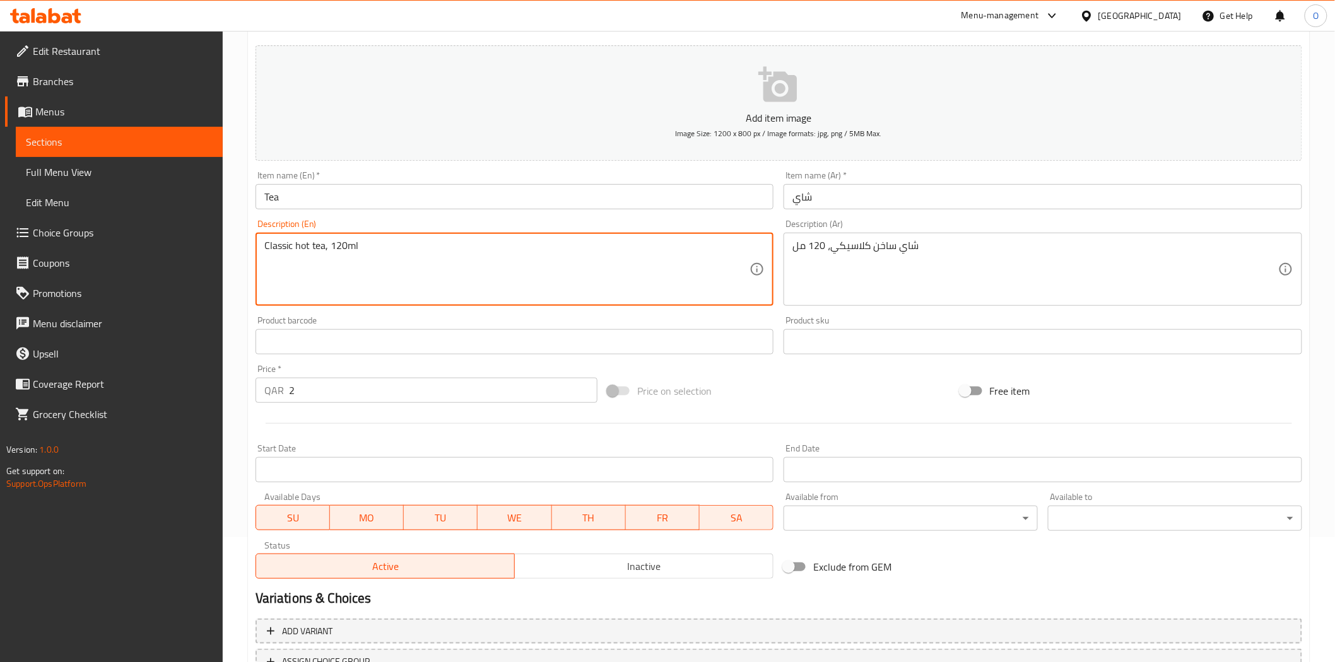
scroll to position [227, 0]
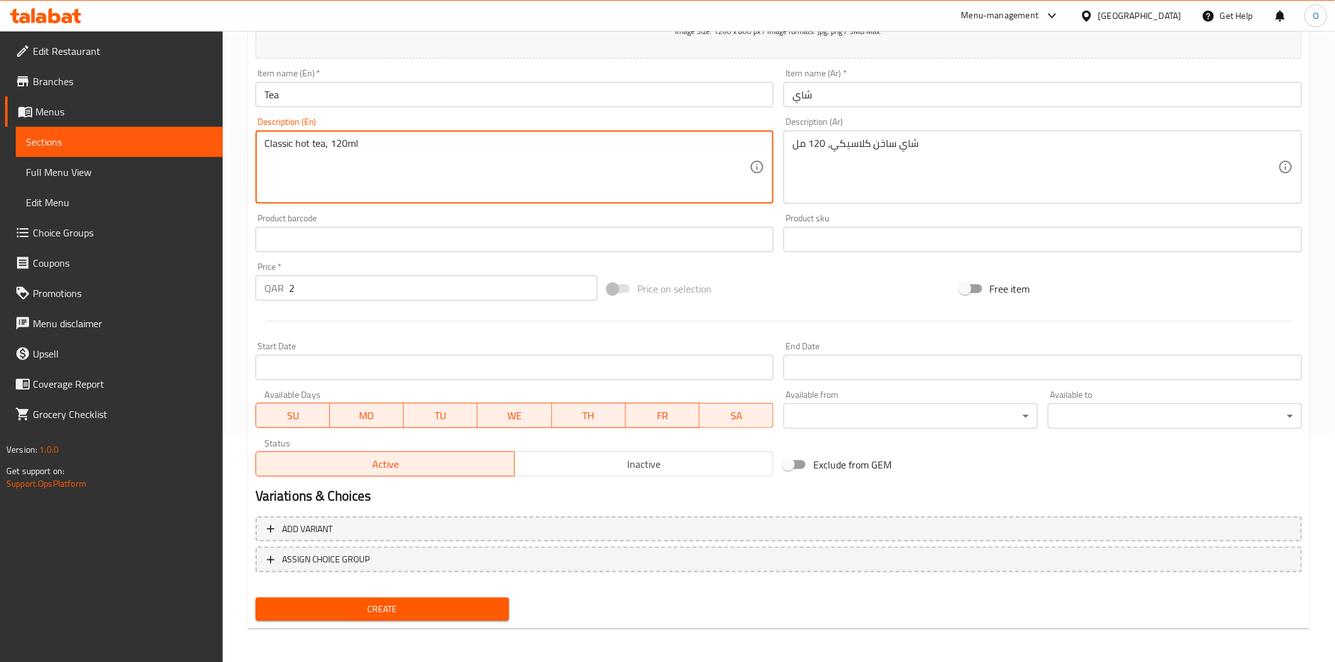
type textarea "Classic hot tea, 120ml"
click at [556, 473] on span "Inactive" at bounding box center [644, 464] width 248 height 18
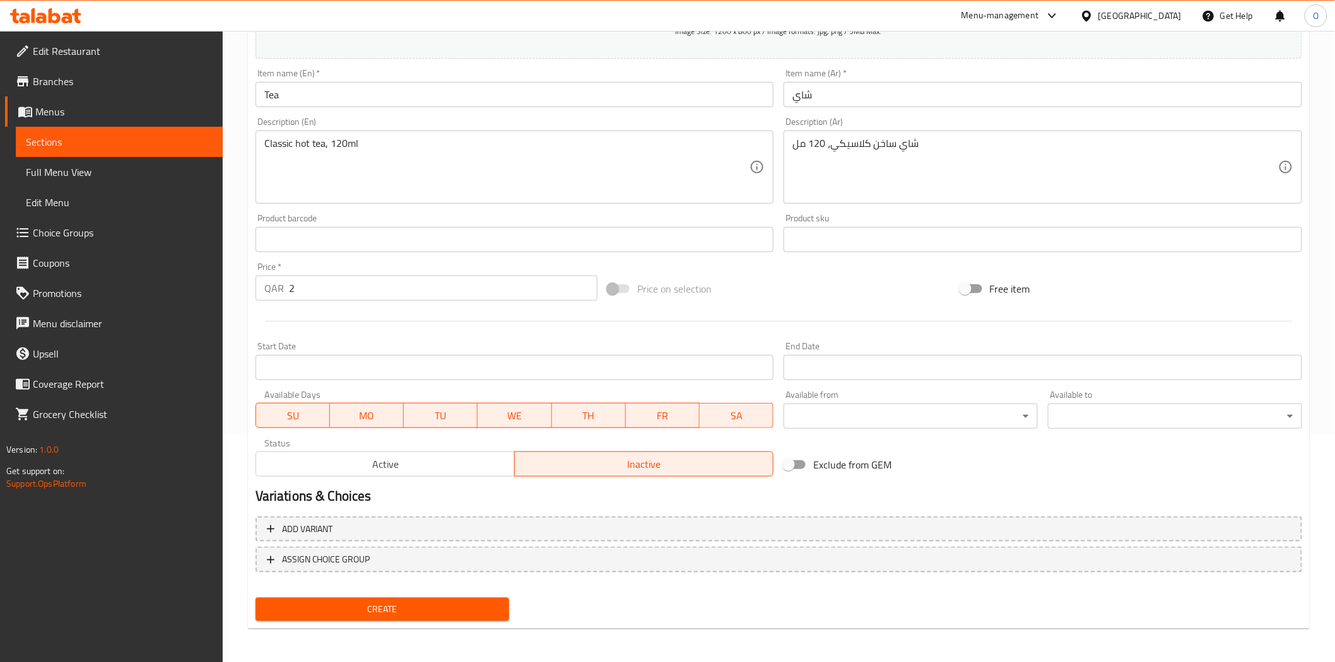
click at [417, 622] on div "Create" at bounding box center [382, 609] width 264 height 33
click at [417, 617] on button "Create" at bounding box center [382, 609] width 254 height 23
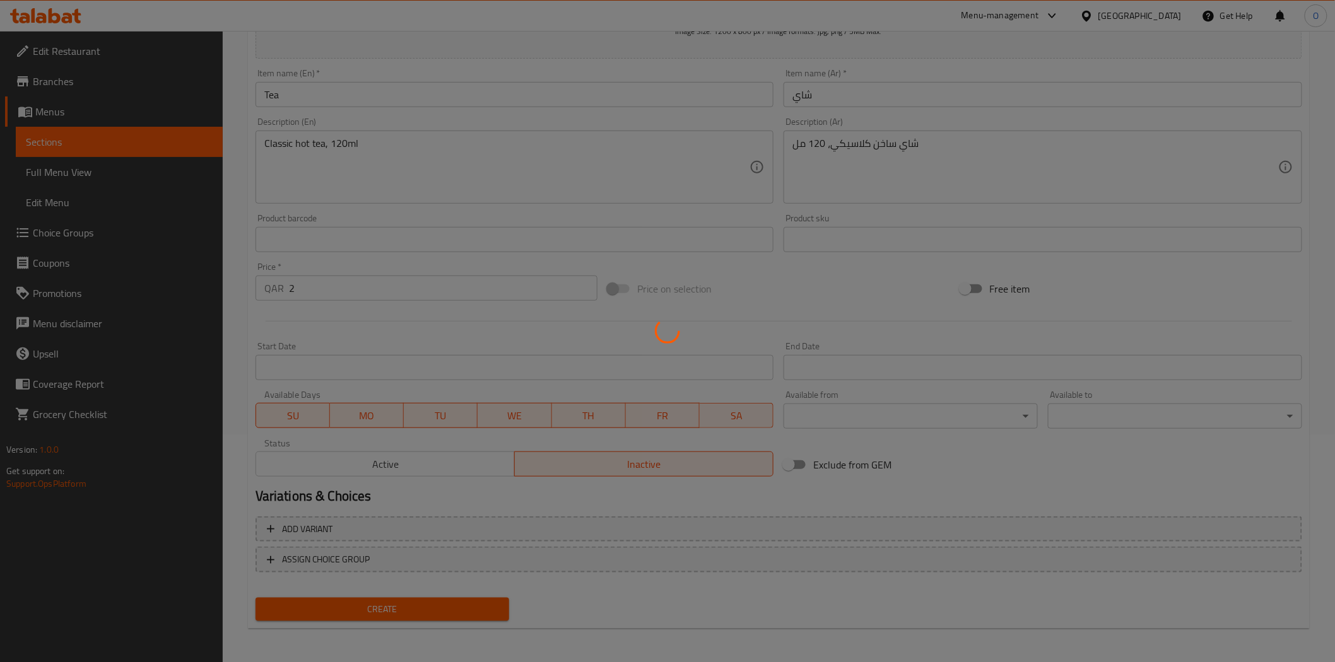
type input "0"
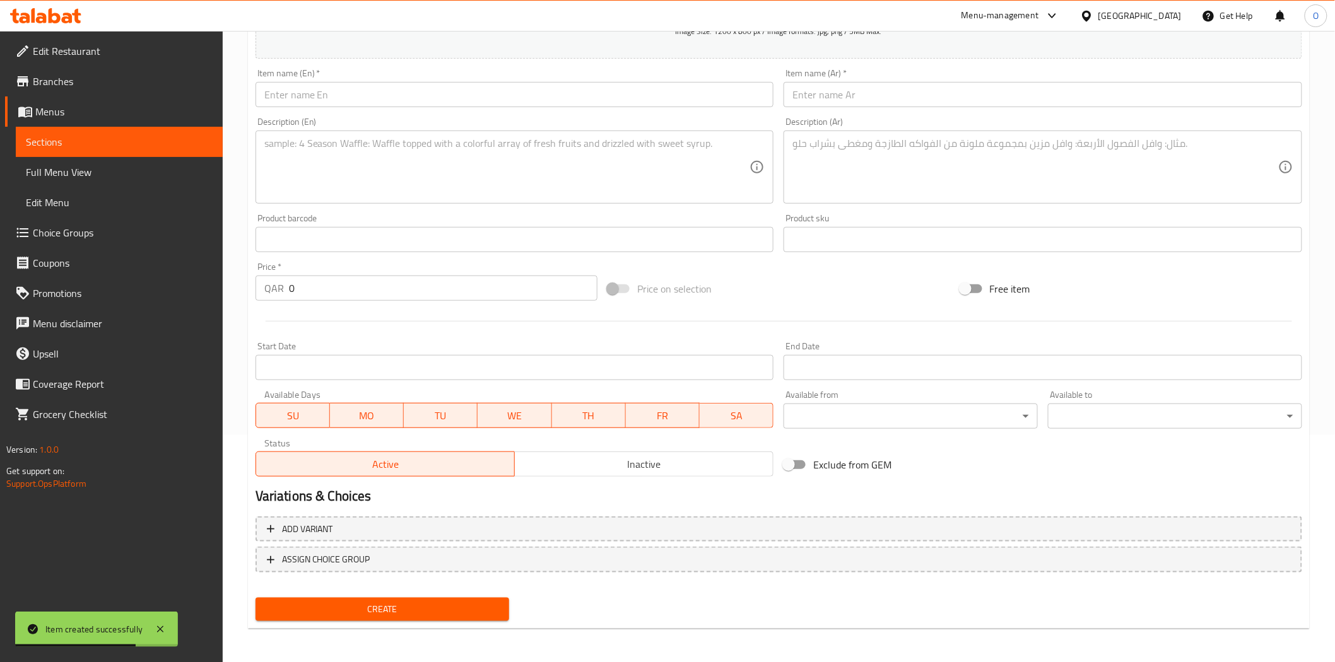
scroll to position [0, 0]
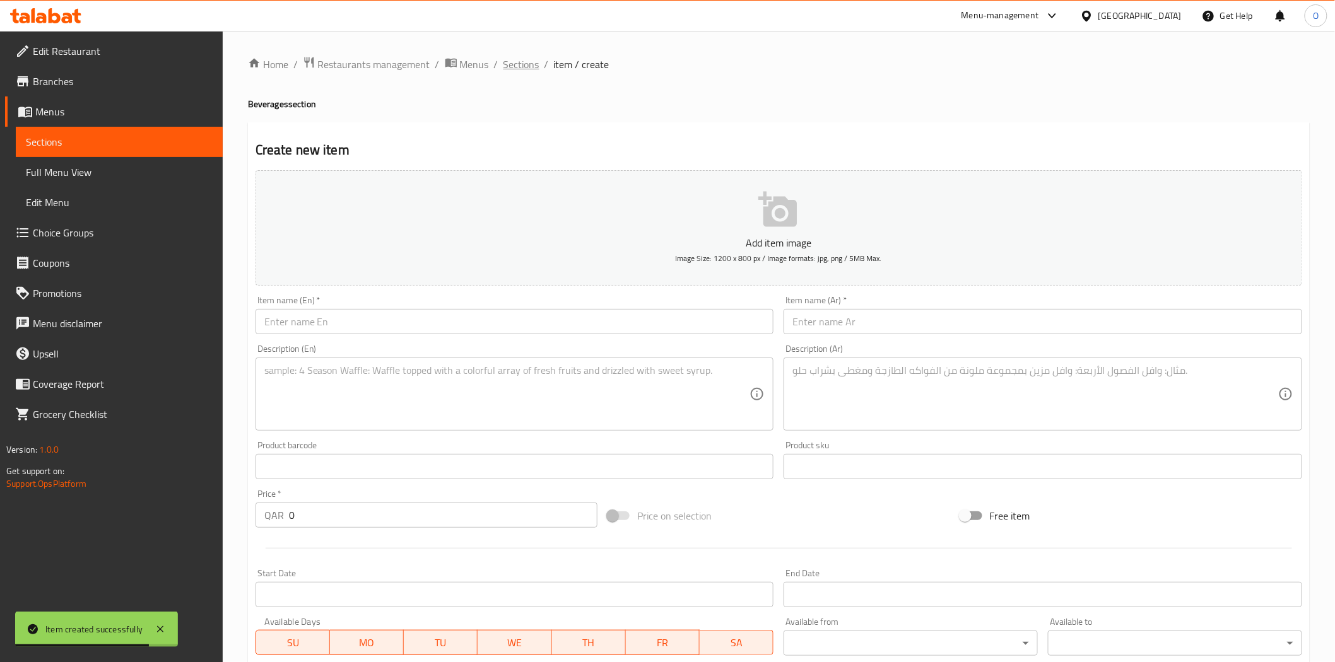
click at [529, 63] on span "Sections" at bounding box center [521, 64] width 36 height 15
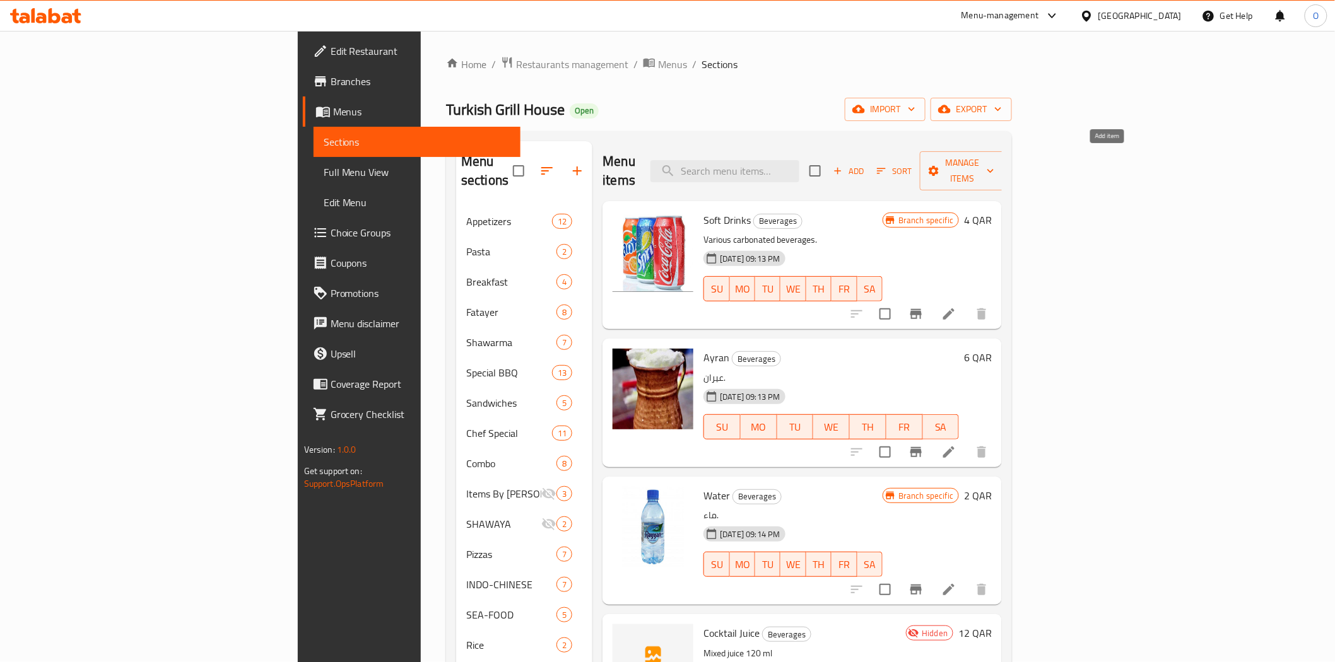
click at [865, 164] on span "Add" at bounding box center [848, 171] width 34 height 15
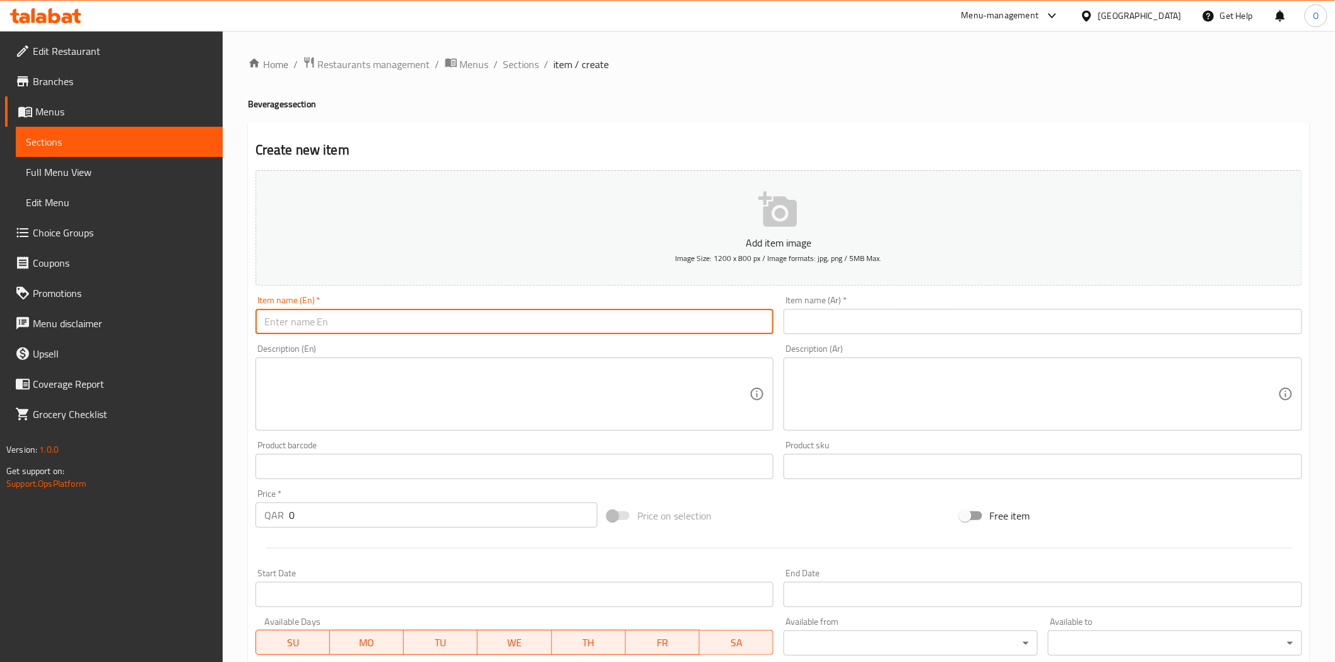
paste input "MILK SHAKE"
click at [334, 313] on input "MILK SHAKE" at bounding box center [514, 321] width 518 height 25
drag, startPoint x: 334, startPoint y: 313, endPoint x: 304, endPoint y: 320, distance: 31.1
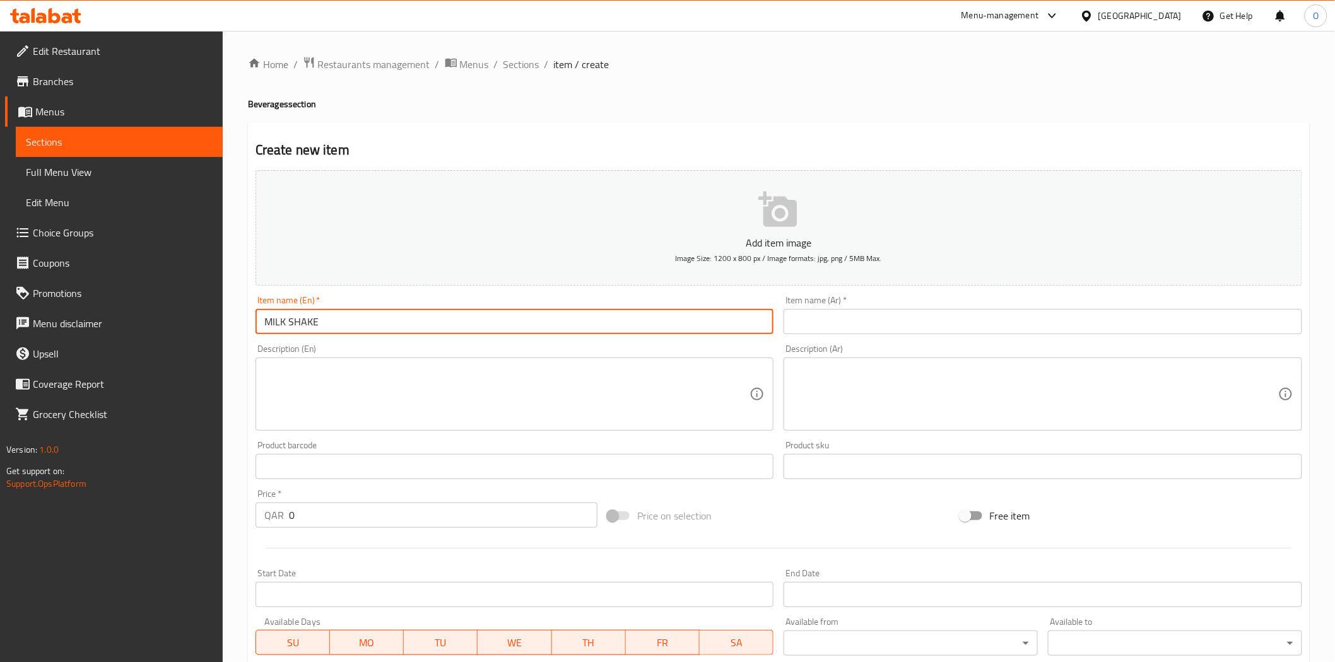
click at [304, 320] on input "MILK SHAKE" at bounding box center [514, 321] width 518 height 25
paste input "ilk Shake"
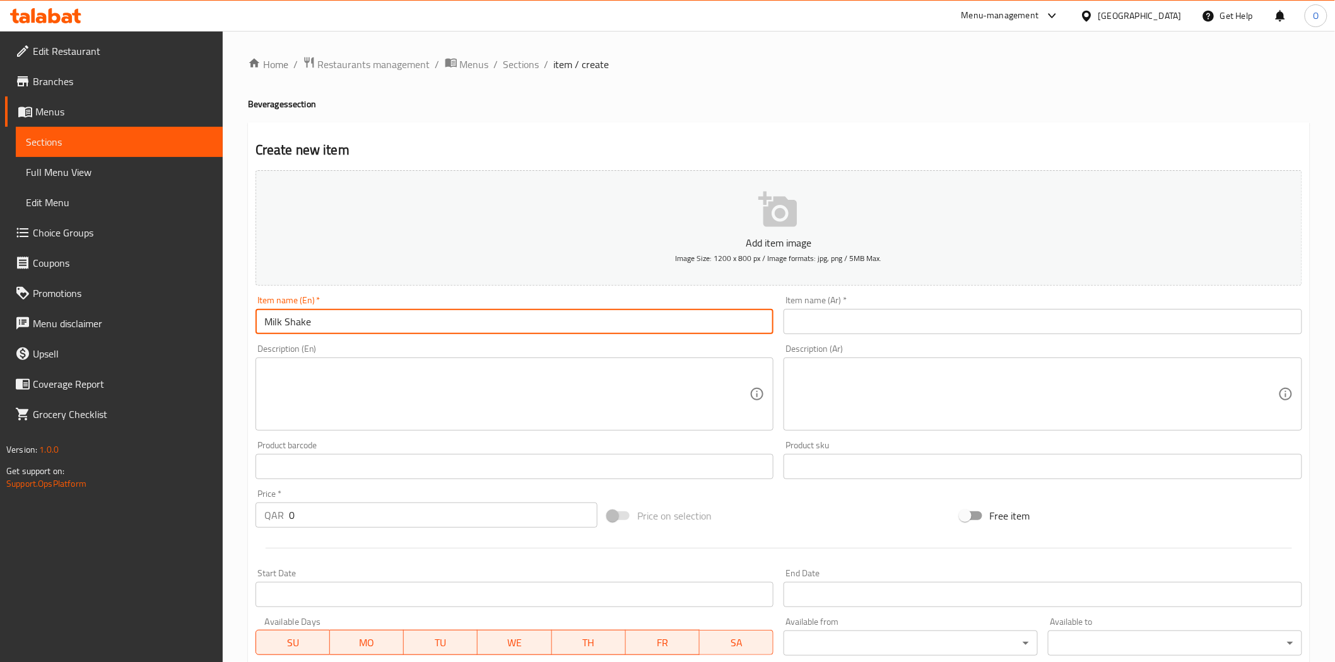
type input "Milk Shake"
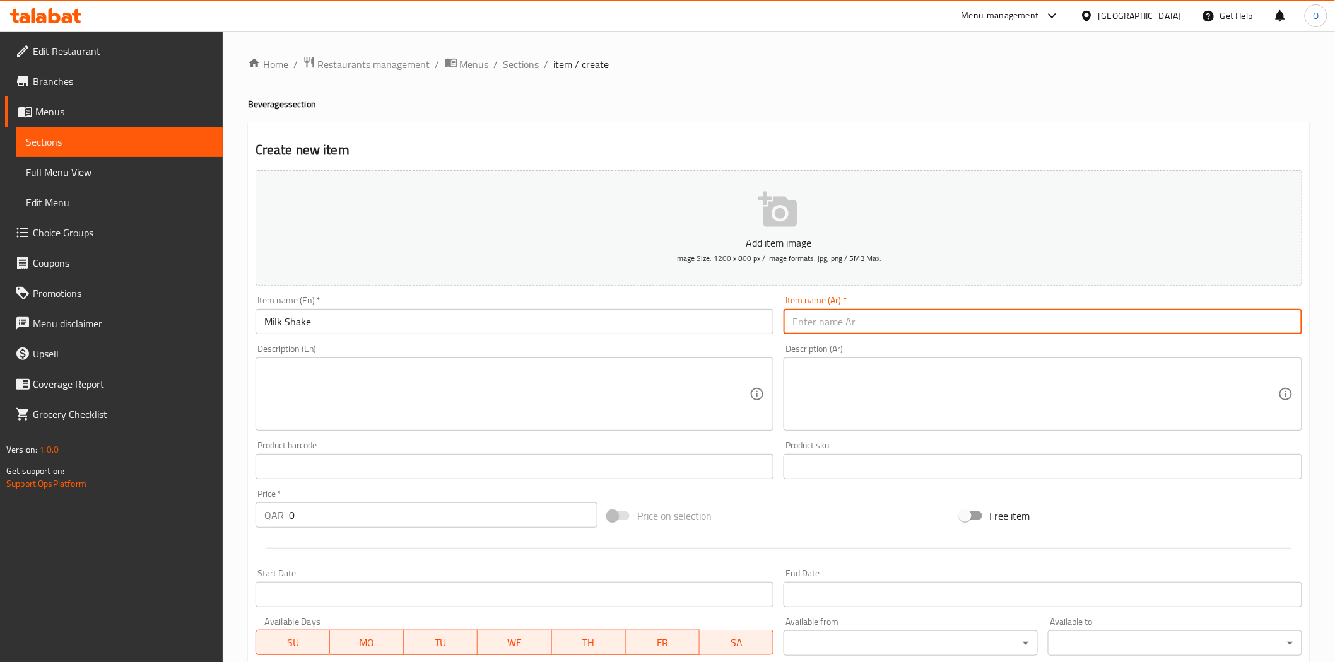
click at [906, 325] on input "text" at bounding box center [1042, 321] width 518 height 25
type input "l"
type input "ميلك شيك"
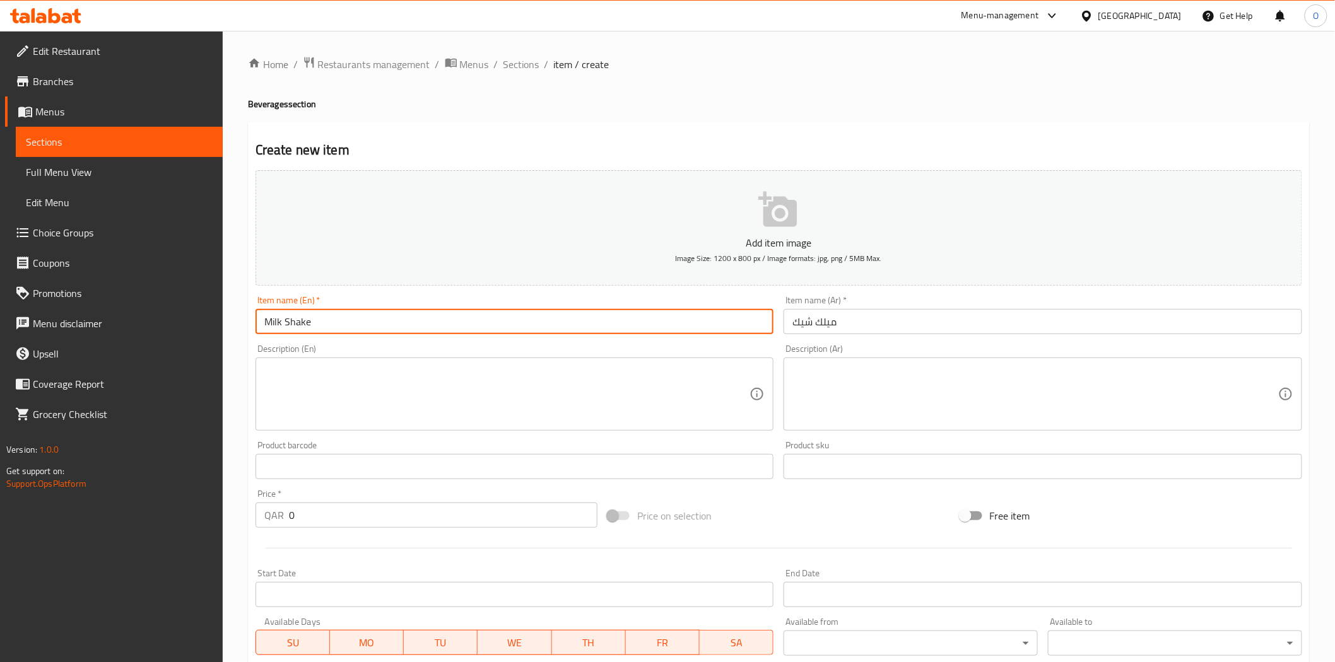
click at [320, 318] on input "Milk Shake" at bounding box center [514, 321] width 518 height 25
drag, startPoint x: 320, startPoint y: 318, endPoint x: 316, endPoint y: 324, distance: 6.8
click at [316, 324] on input "Milk Shake" at bounding box center [514, 321] width 518 height 25
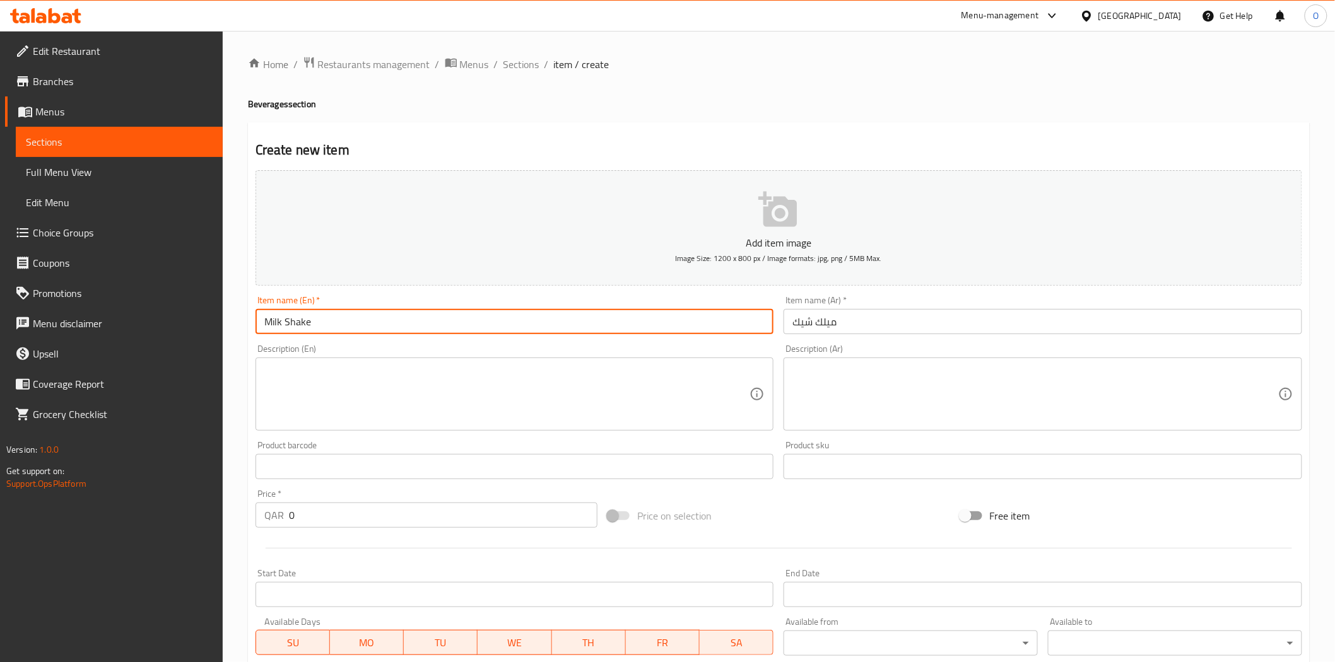
click at [316, 324] on input "Milk Shake" at bounding box center [514, 321] width 518 height 25
paste input "ojito"
type input "Mojito"
click at [808, 332] on input "ميلك شيك" at bounding box center [1042, 321] width 518 height 25
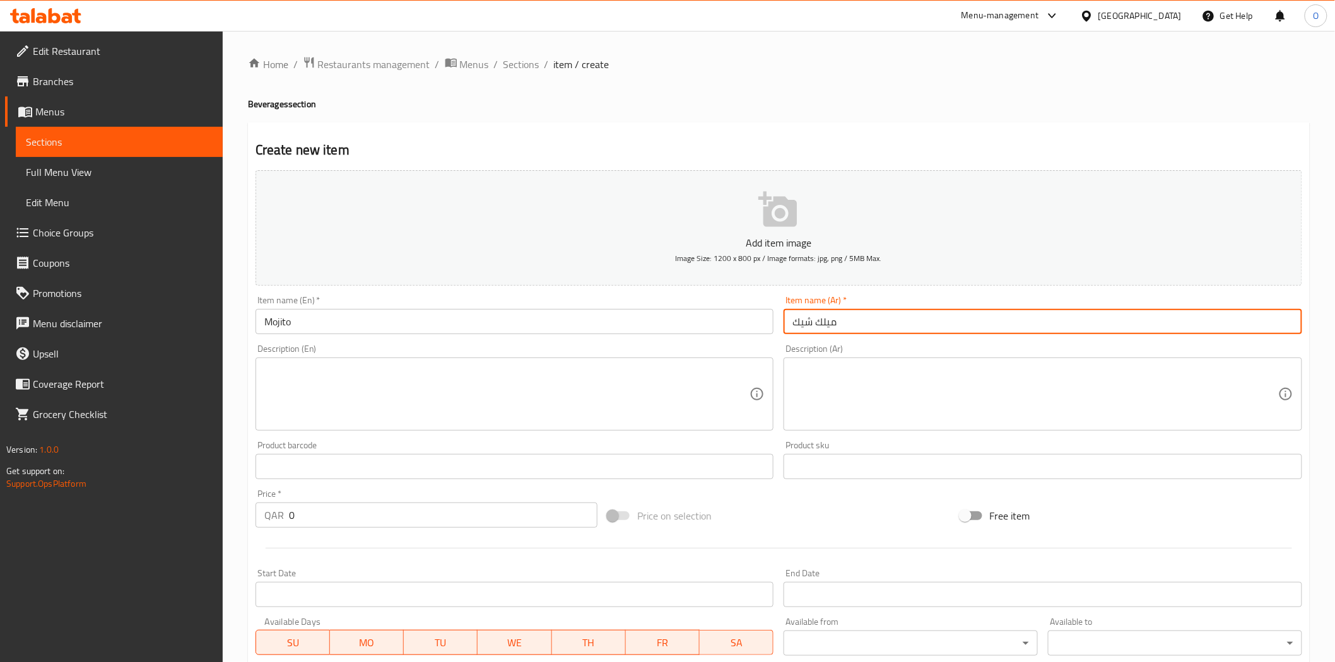
click at [808, 332] on input "ميلك شيك" at bounding box center [1042, 321] width 518 height 25
paste input "خيتو"
type input "موخيتو"
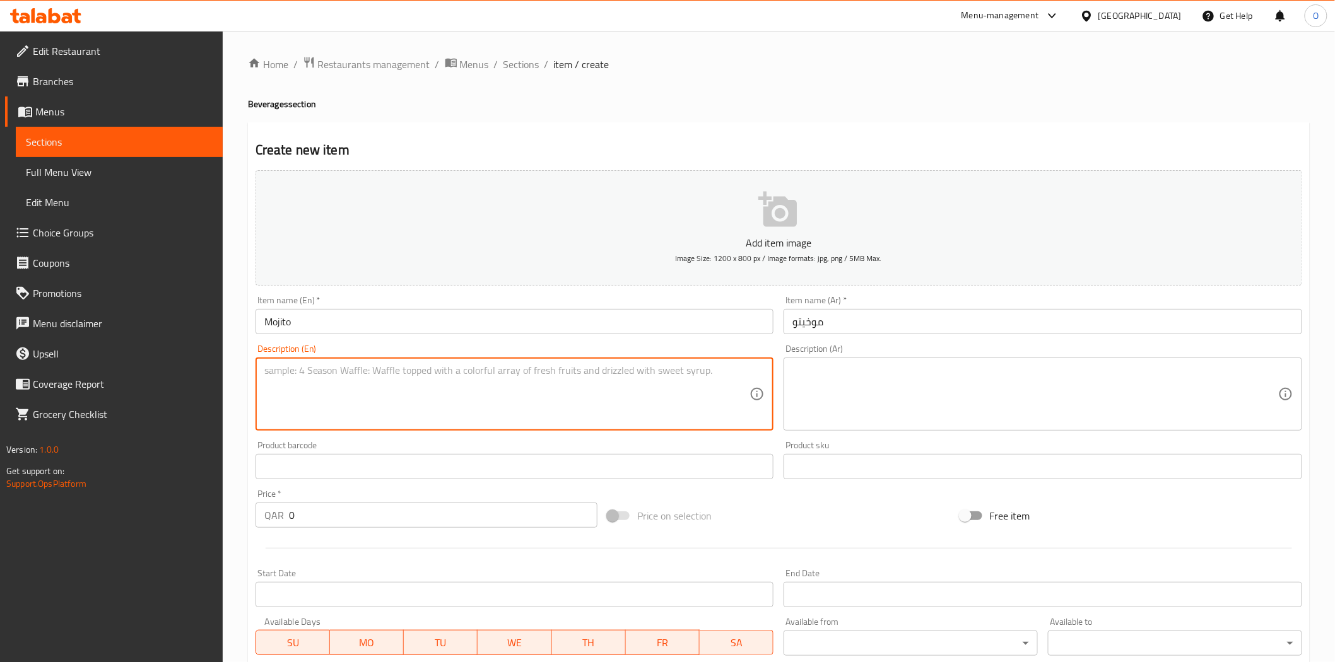
paste textarea "Mojito – refreshing mint cocktail."
type textarea "Mojito – refreshing mint cocktail."
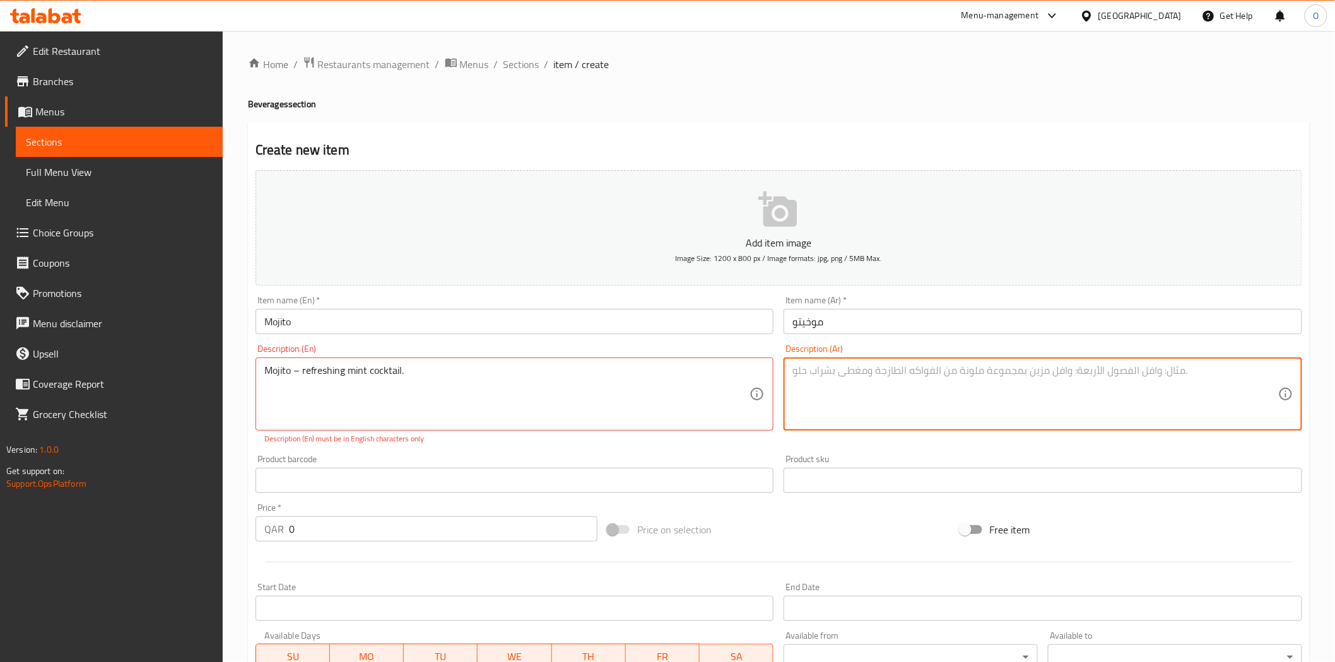
paste textarea "موخيتو – كوكتيل النعناع المنعش."
type textarea "موخيتو – كوكتيل النعناع المنعش."
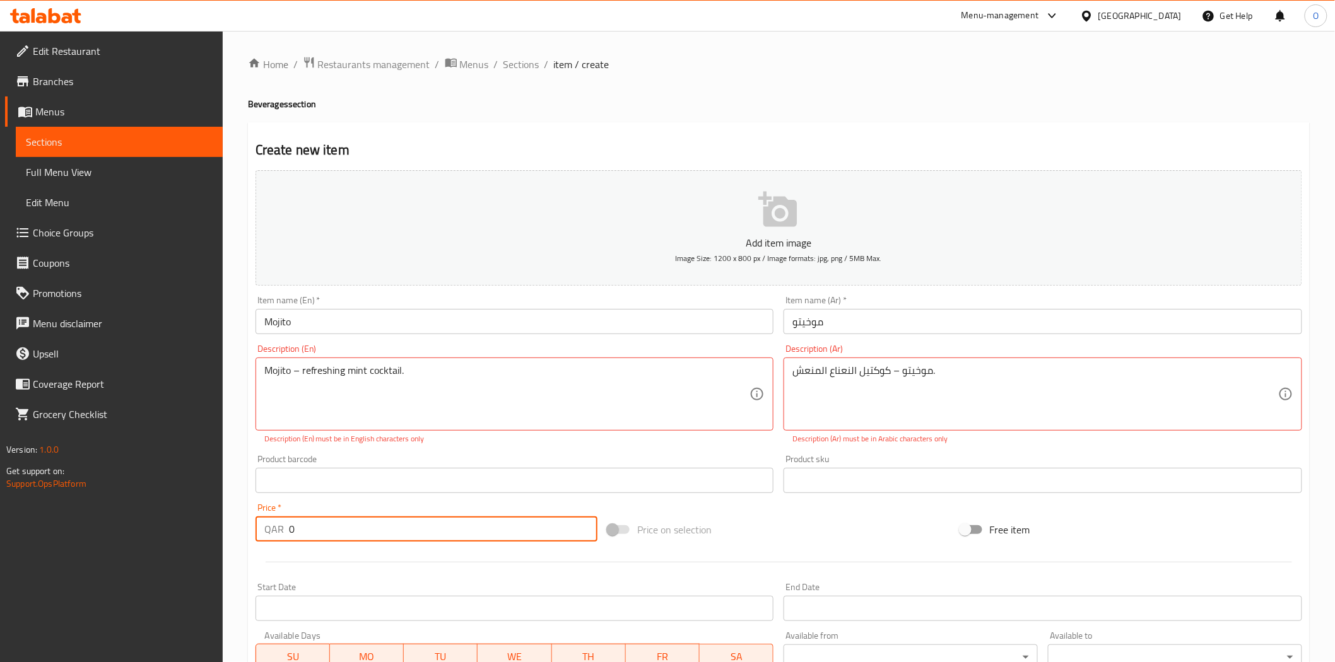
drag, startPoint x: 305, startPoint y: 534, endPoint x: 284, endPoint y: 534, distance: 21.4
click at [281, 534] on div "QAR 0 Price *" at bounding box center [426, 529] width 342 height 25
paste input "12"
type input "12"
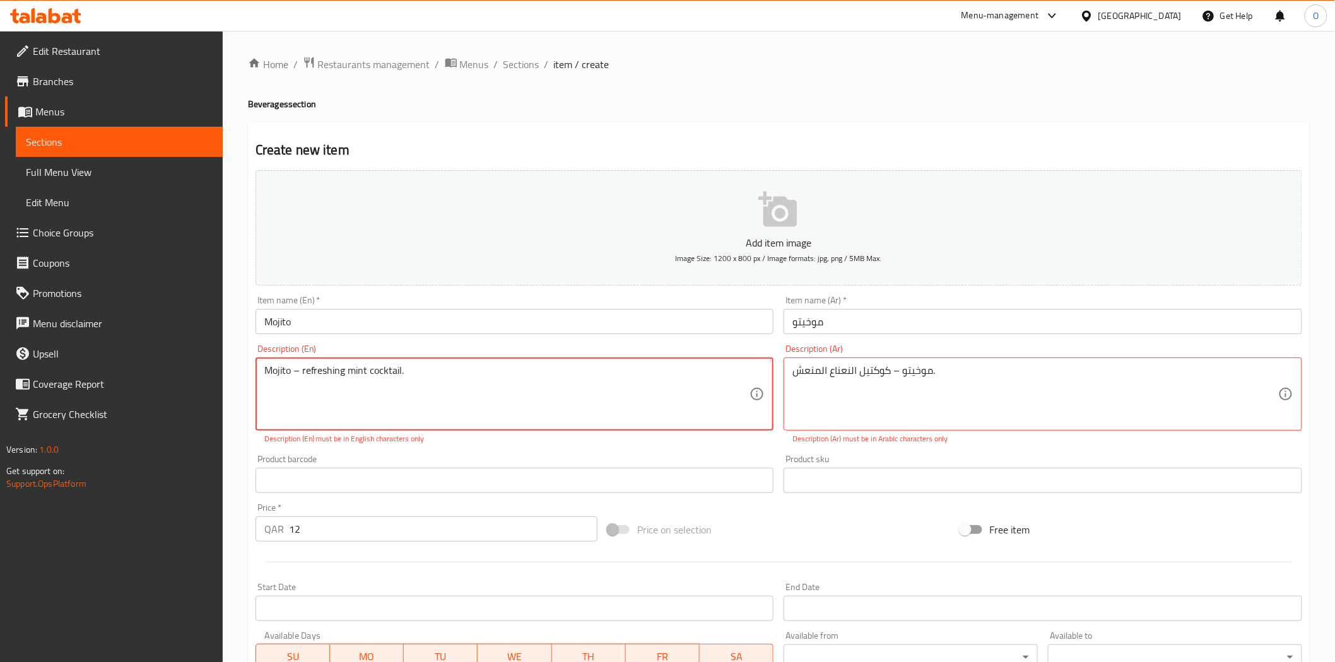
drag, startPoint x: 299, startPoint y: 376, endPoint x: 285, endPoint y: 378, distance: 14.1
click at [295, 379] on textarea "Mojito – refreshing mint cocktail." at bounding box center [507, 395] width 486 height 60
click at [293, 373] on textarea "Mojito – refreshing mint cocktail." at bounding box center [507, 395] width 486 height 60
click at [298, 378] on textarea "Mojito – refreshing mint cocktail." at bounding box center [507, 395] width 486 height 60
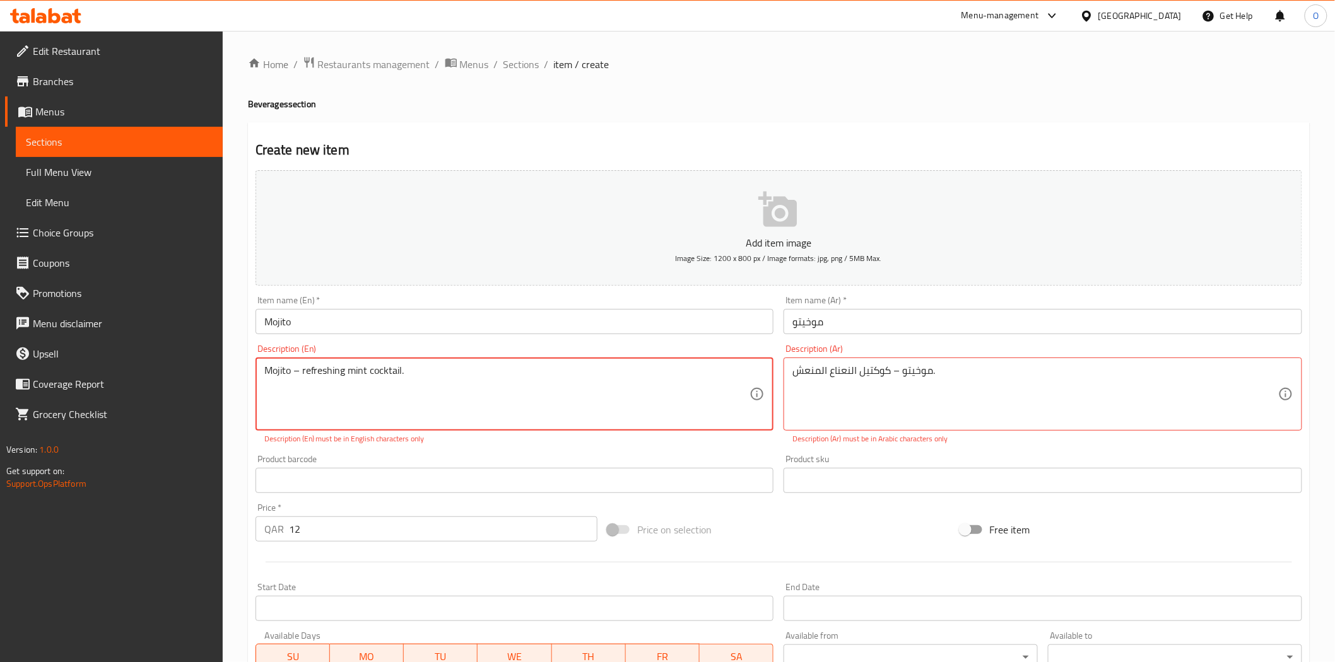
click at [298, 378] on textarea "Mojito – refreshing mint cocktail." at bounding box center [507, 395] width 486 height 60
type textarea "Mojito refreshing mint cocktail."
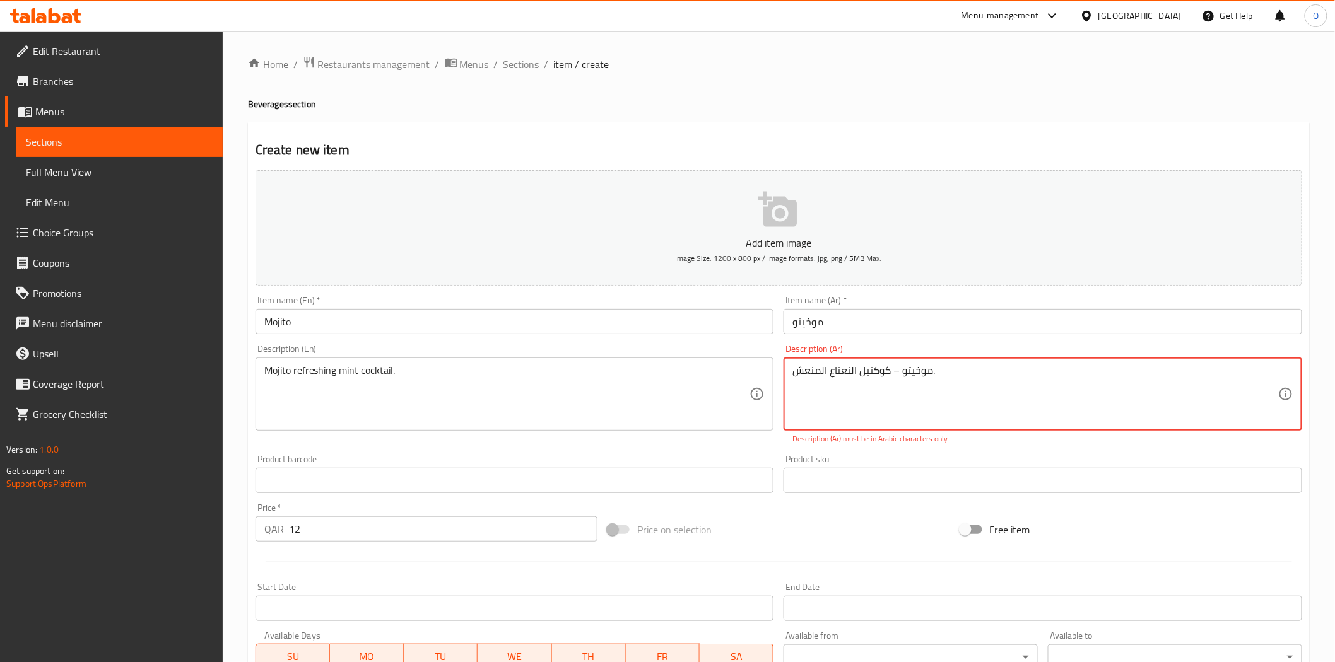
drag, startPoint x: 894, startPoint y: 377, endPoint x: 901, endPoint y: 378, distance: 7.2
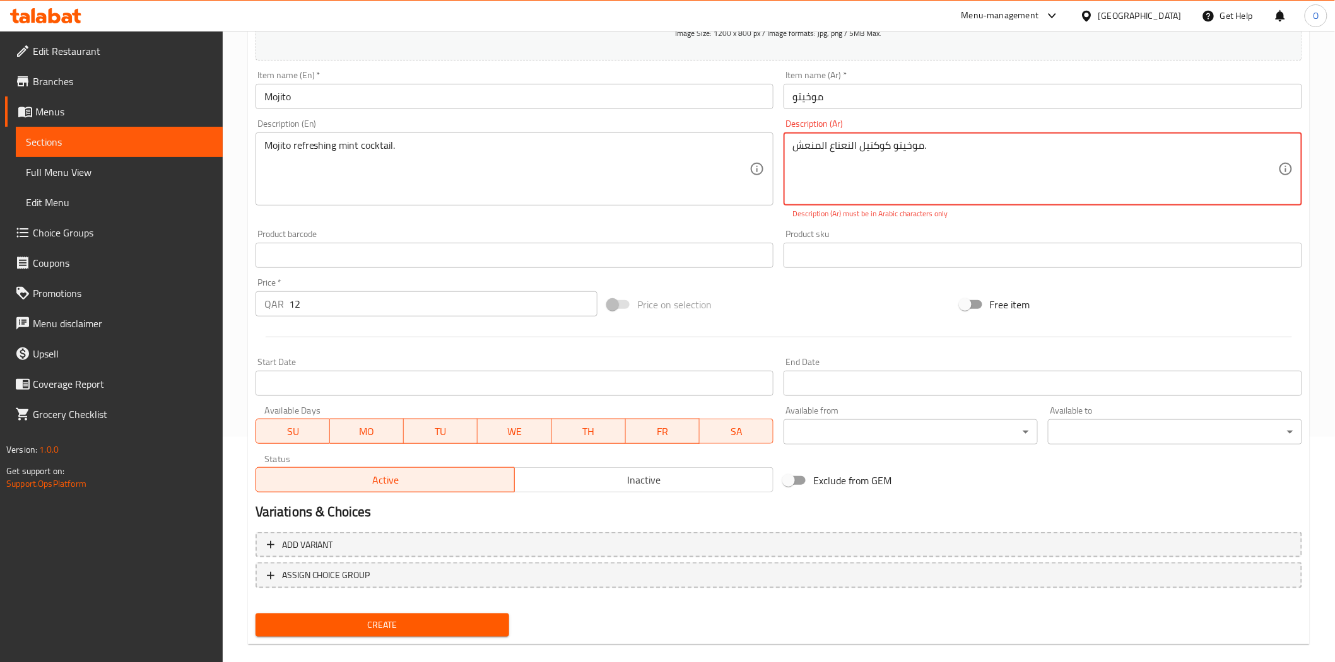
scroll to position [241, 0]
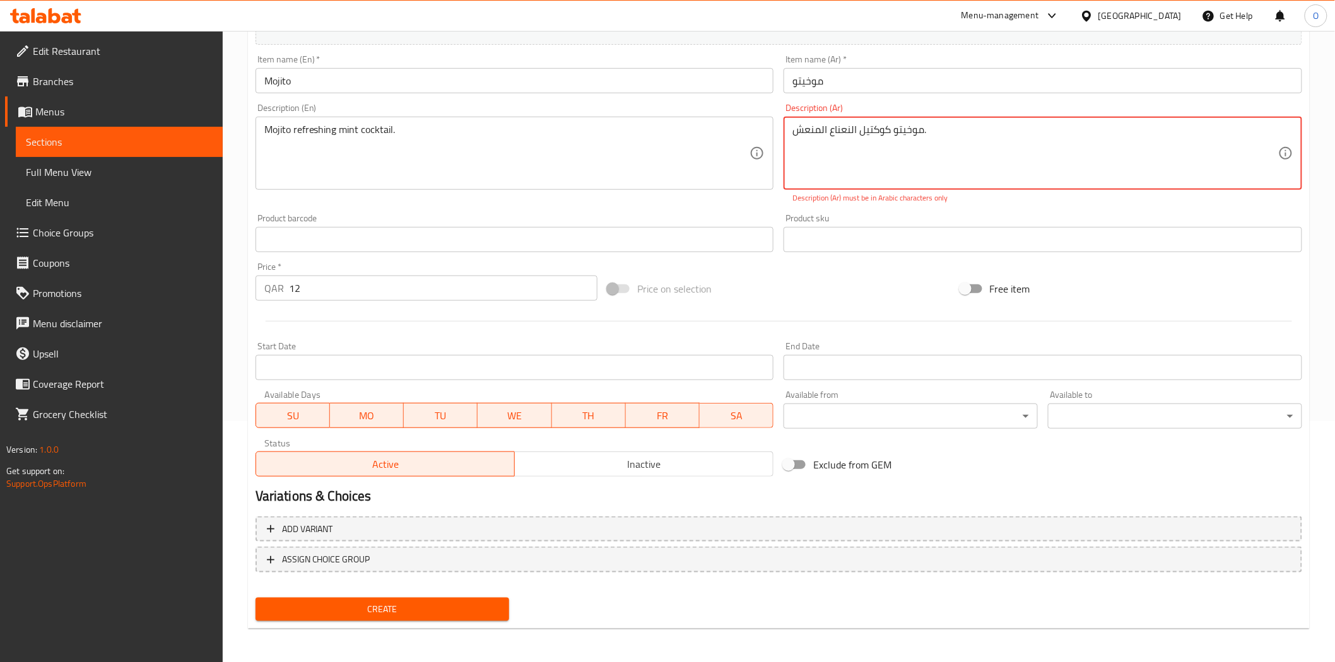
type textarea "موخيتو كوكتيل النعناع المنعش."
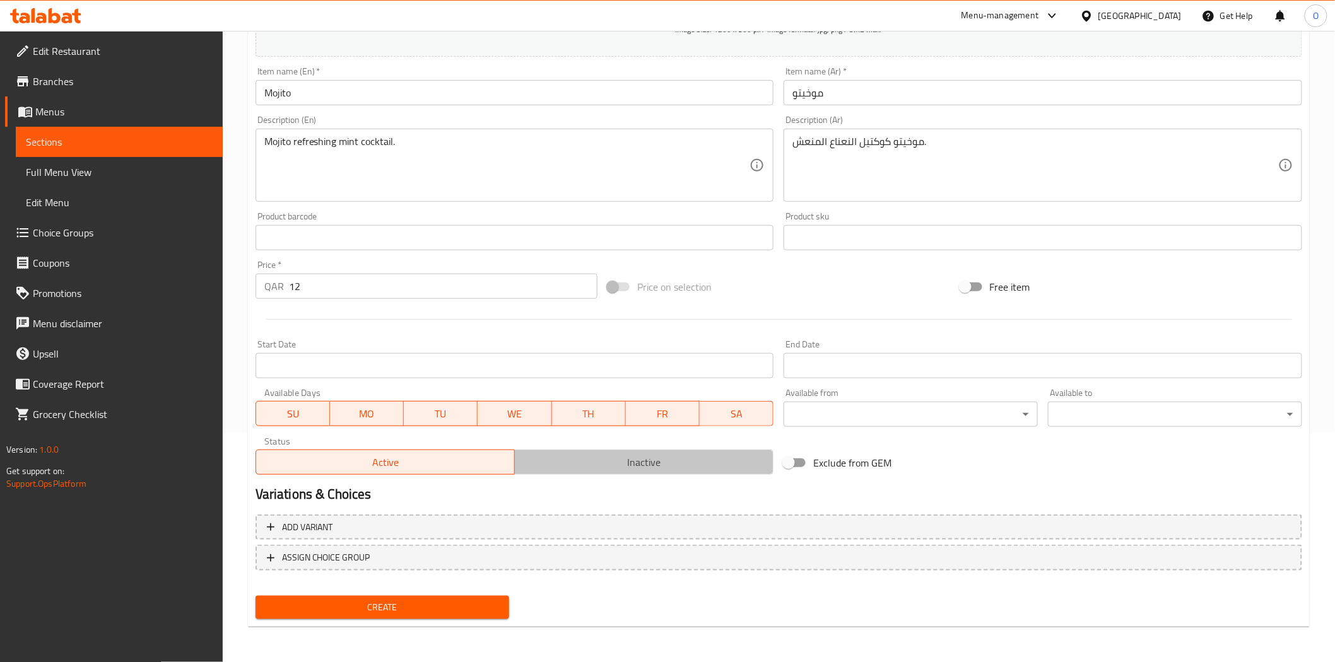
click at [572, 471] on span "Inactive" at bounding box center [644, 462] width 248 height 18
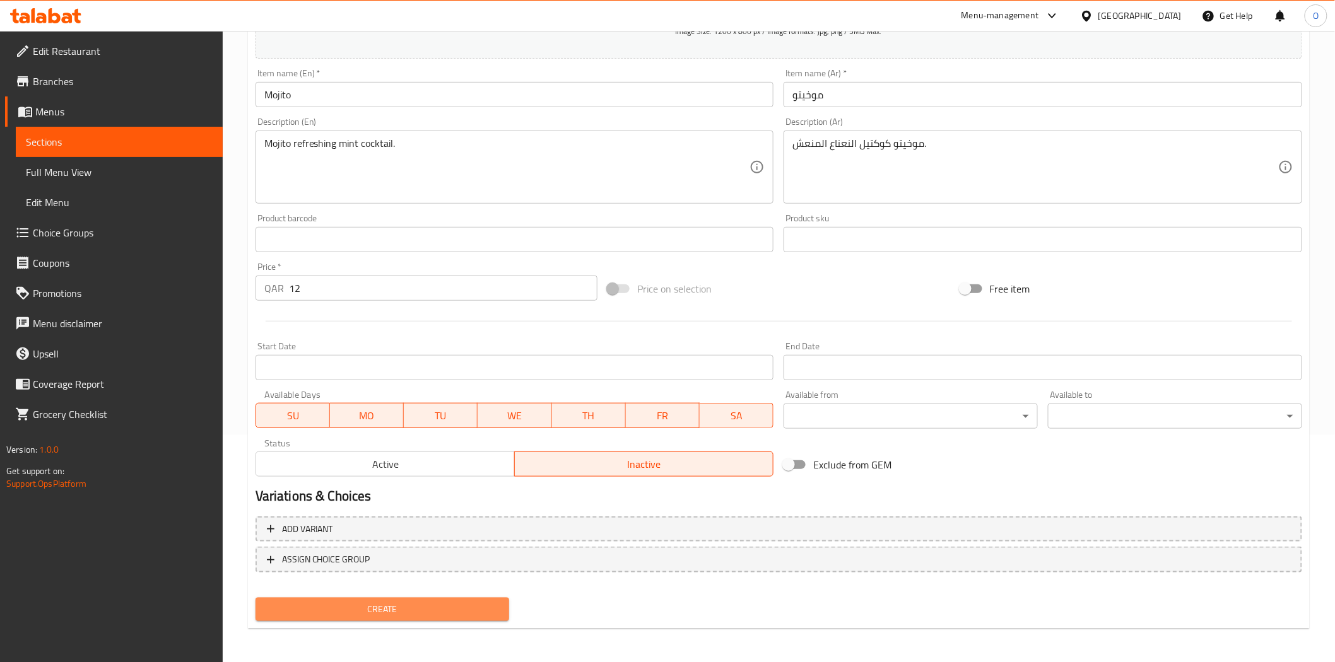
click at [455, 602] on span "Create" at bounding box center [383, 610] width 234 height 16
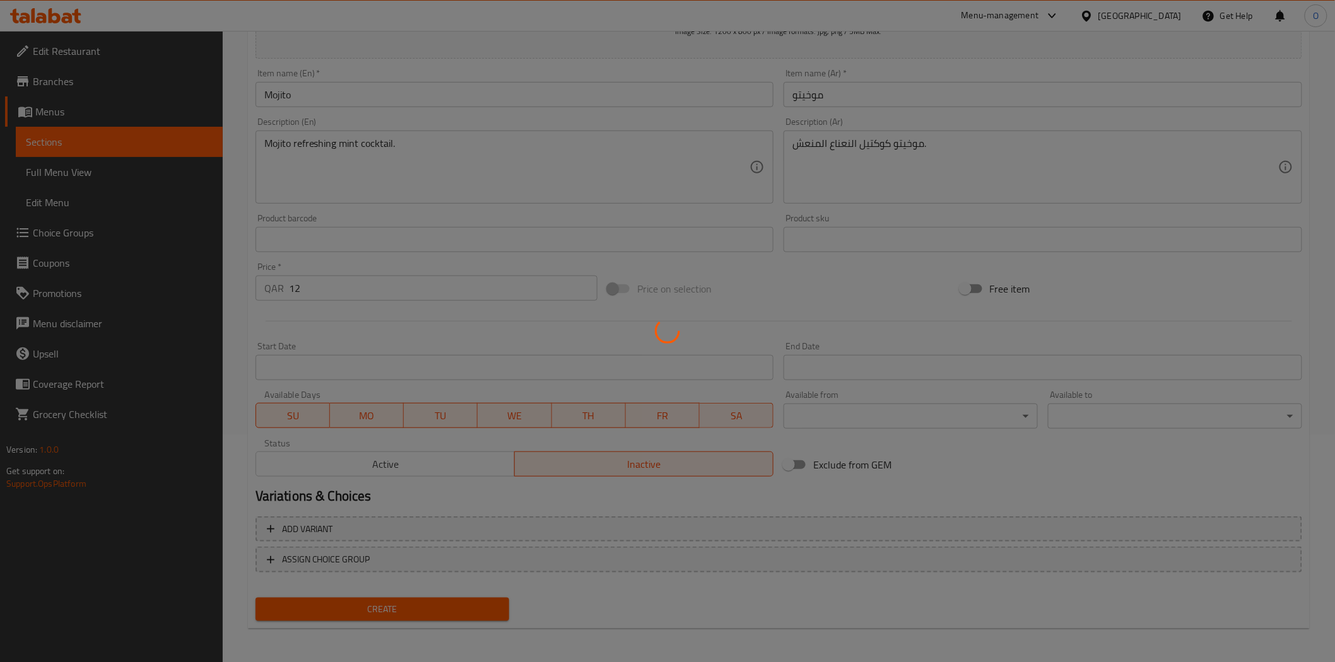
type input "0"
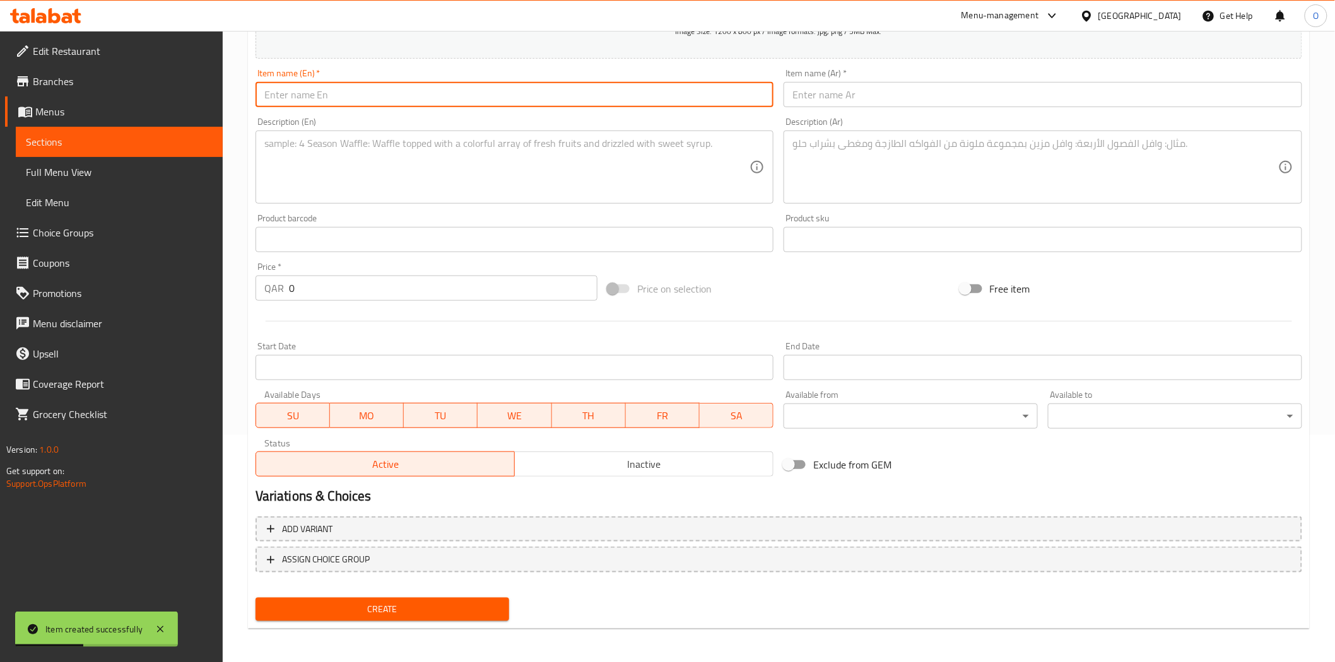
paste input "Hibiscus Roselle"
type input "Hibiscus Roselle"
click at [837, 85] on input "text" at bounding box center [1042, 94] width 518 height 25
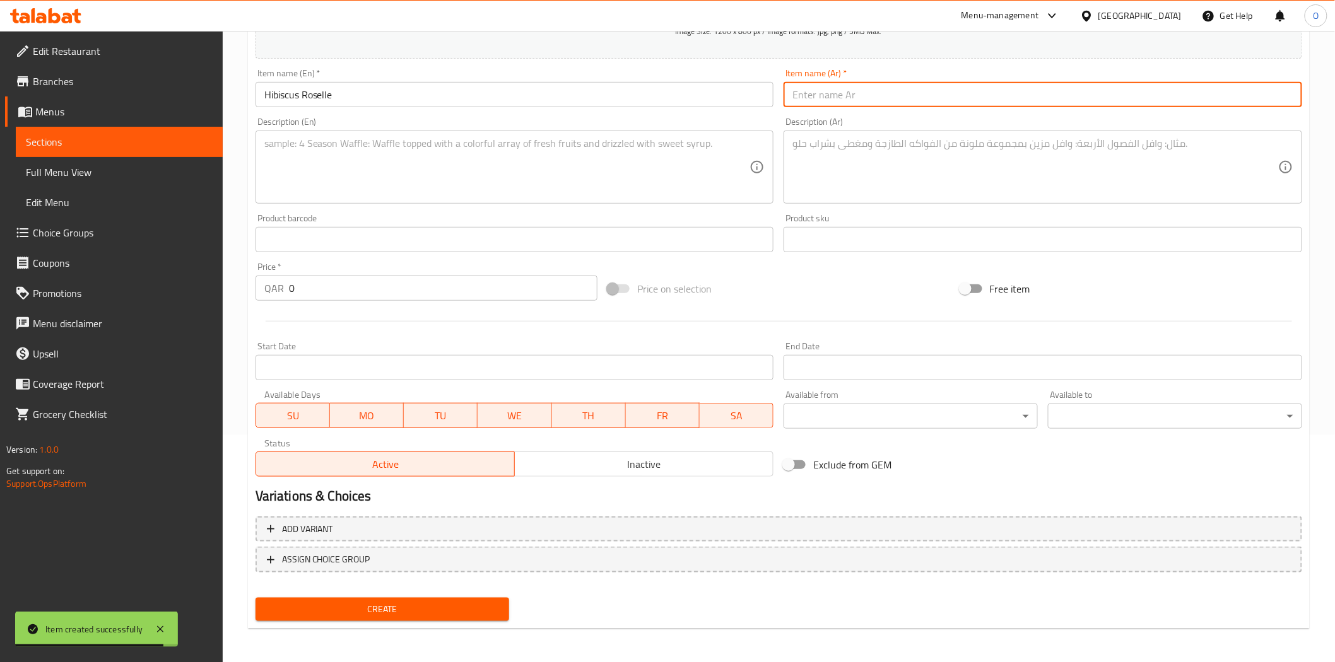
paste input "الكركديه"
type input "الكركديه"
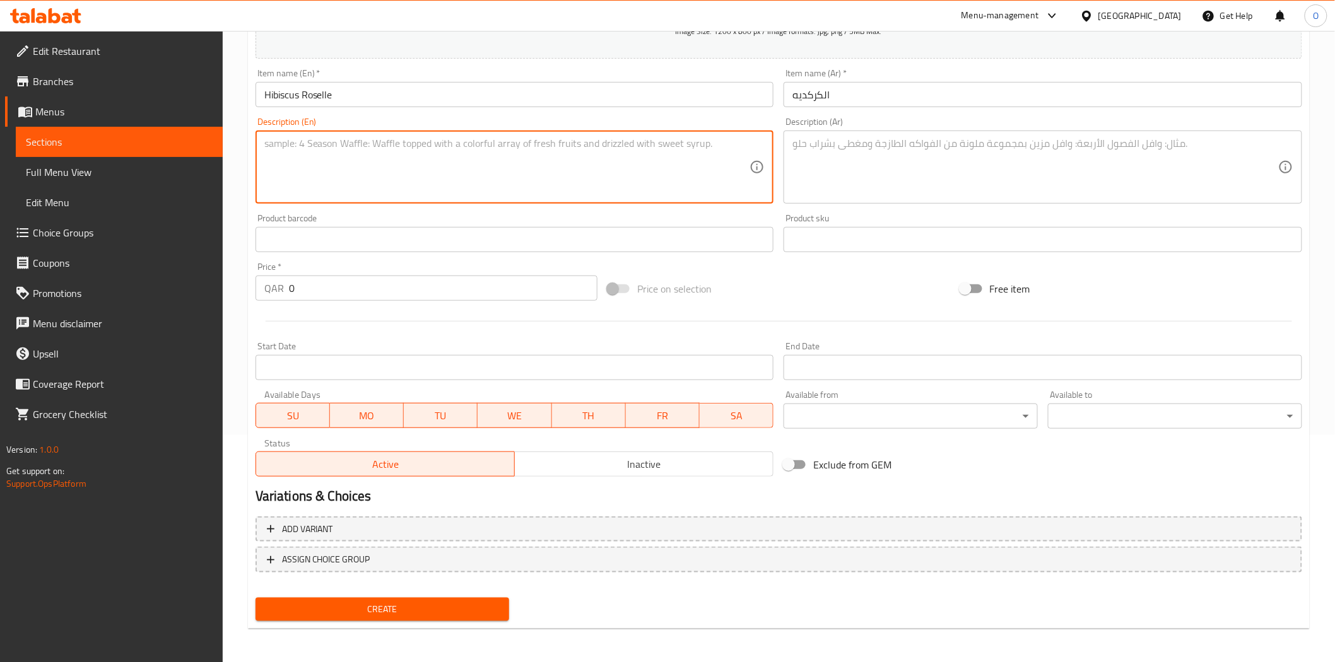
paste textarea "Hibiscus roselle – floral herbal drink."
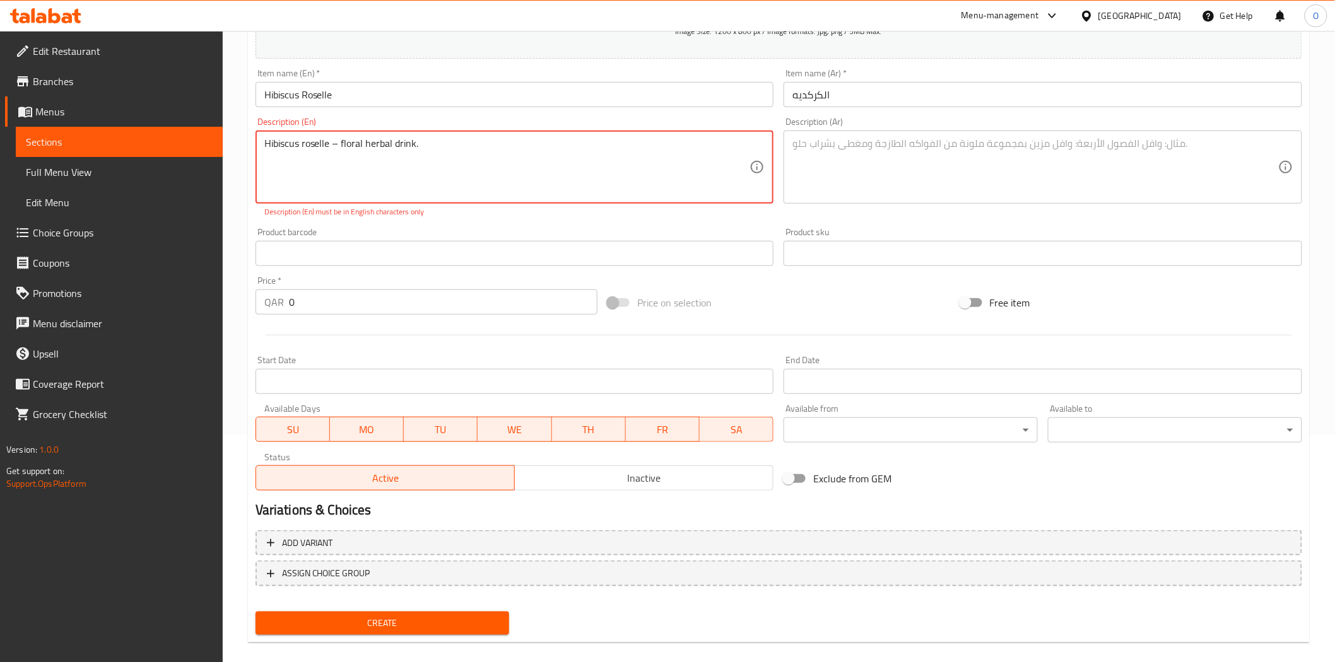
type textarea "Hibiscus roselle – floral herbal drink."
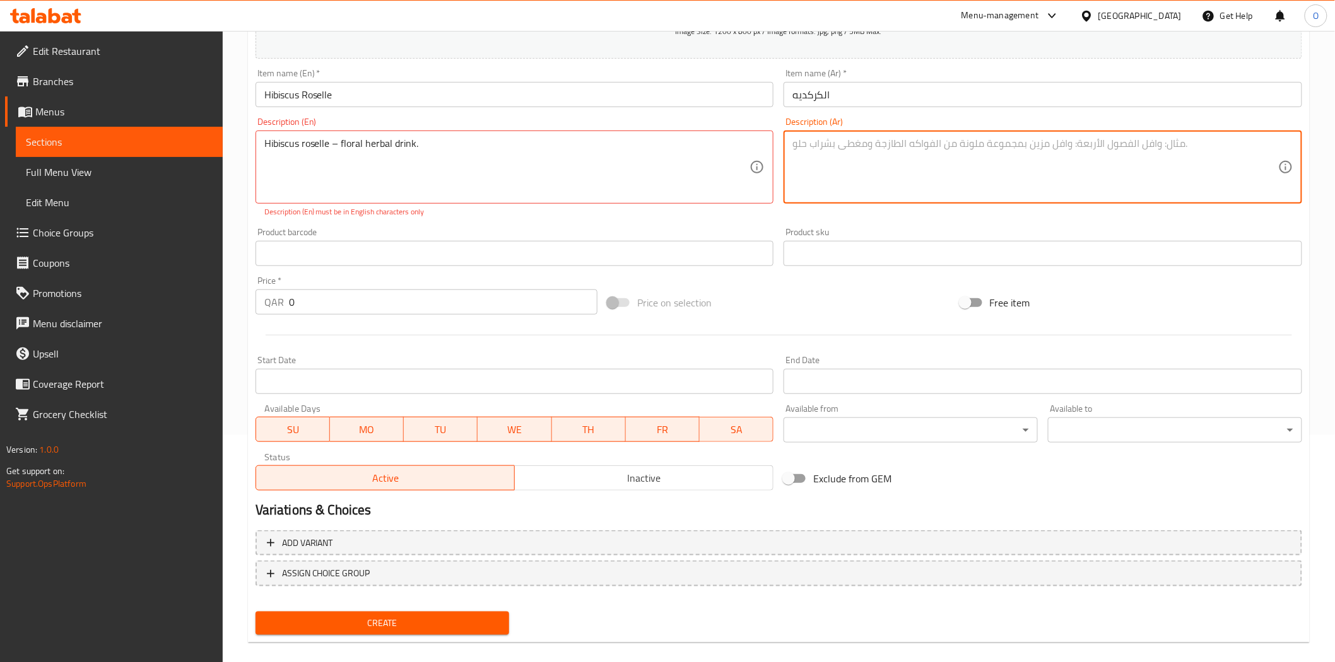
paste textarea "الكركديه – مشروب عشبي زهري."
drag, startPoint x: 882, startPoint y: 144, endPoint x: 890, endPoint y: 144, distance: 8.2
click at [890, 144] on textarea "الكركديه – مشروب عشبي زهري." at bounding box center [1035, 167] width 486 height 60
type textarea "الكركديه مشروب عشبي زهري."
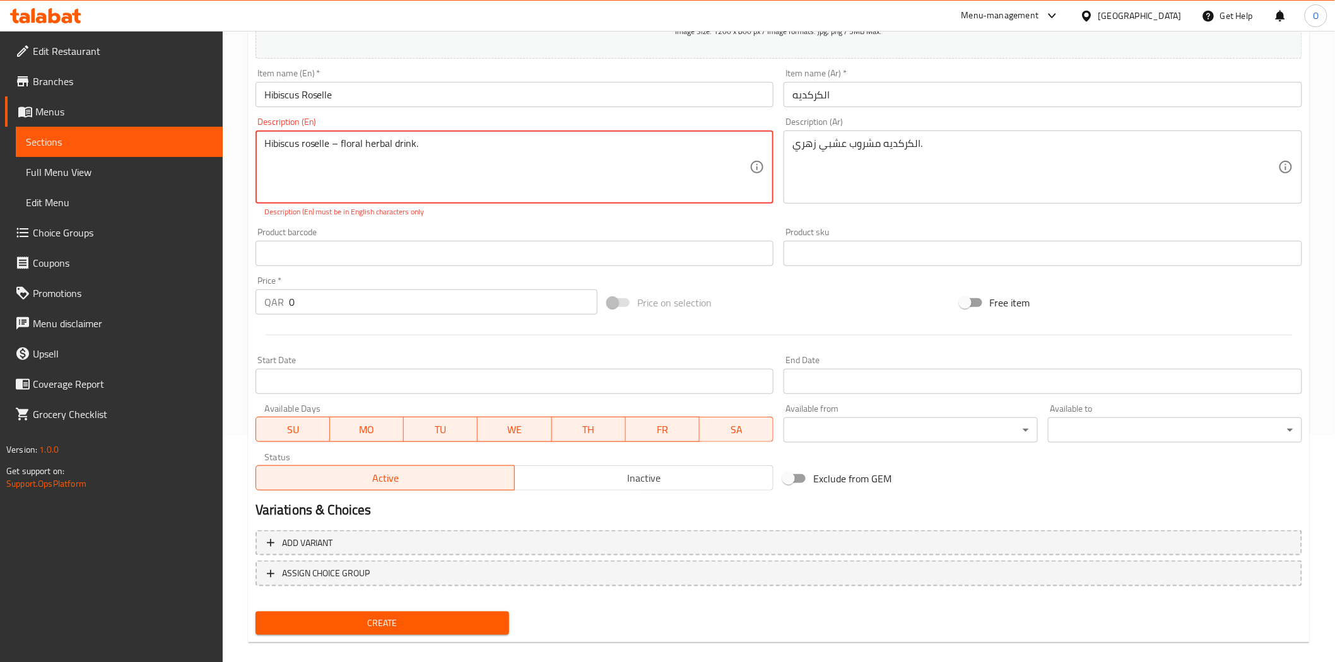
drag, startPoint x: 341, startPoint y: 149, endPoint x: 333, endPoint y: 149, distance: 7.6
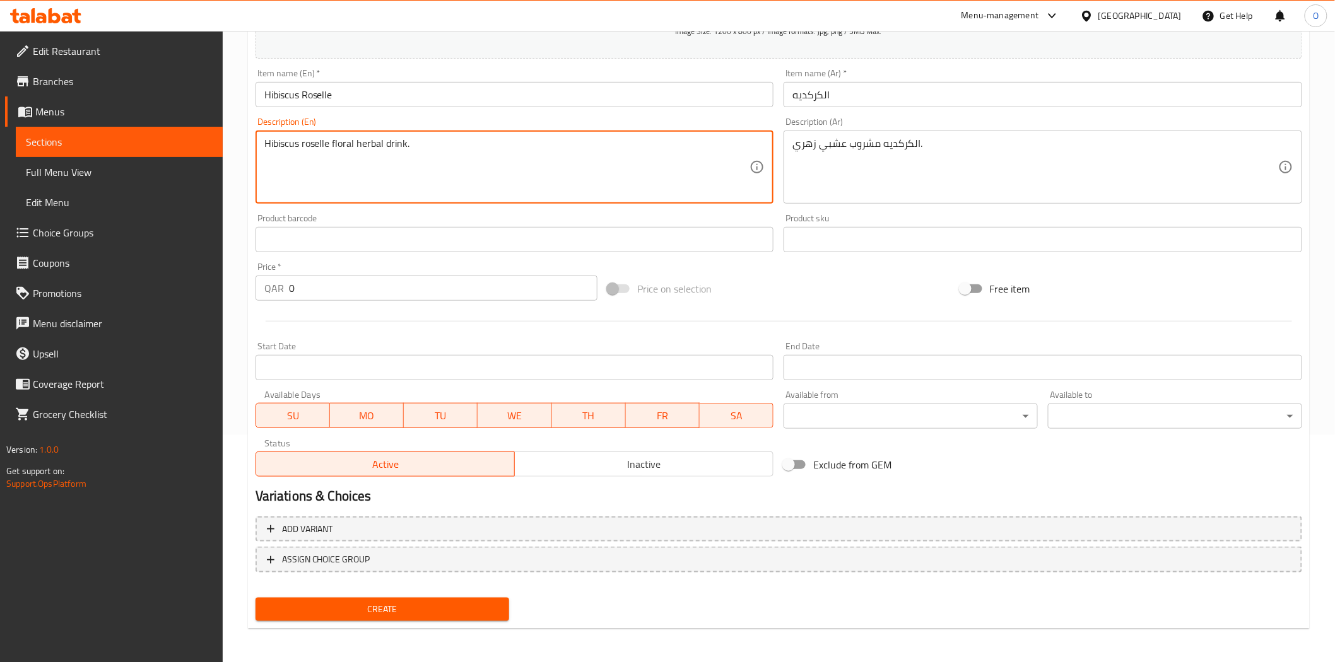
type textarea "Hibiscus roselle floral herbal drink."
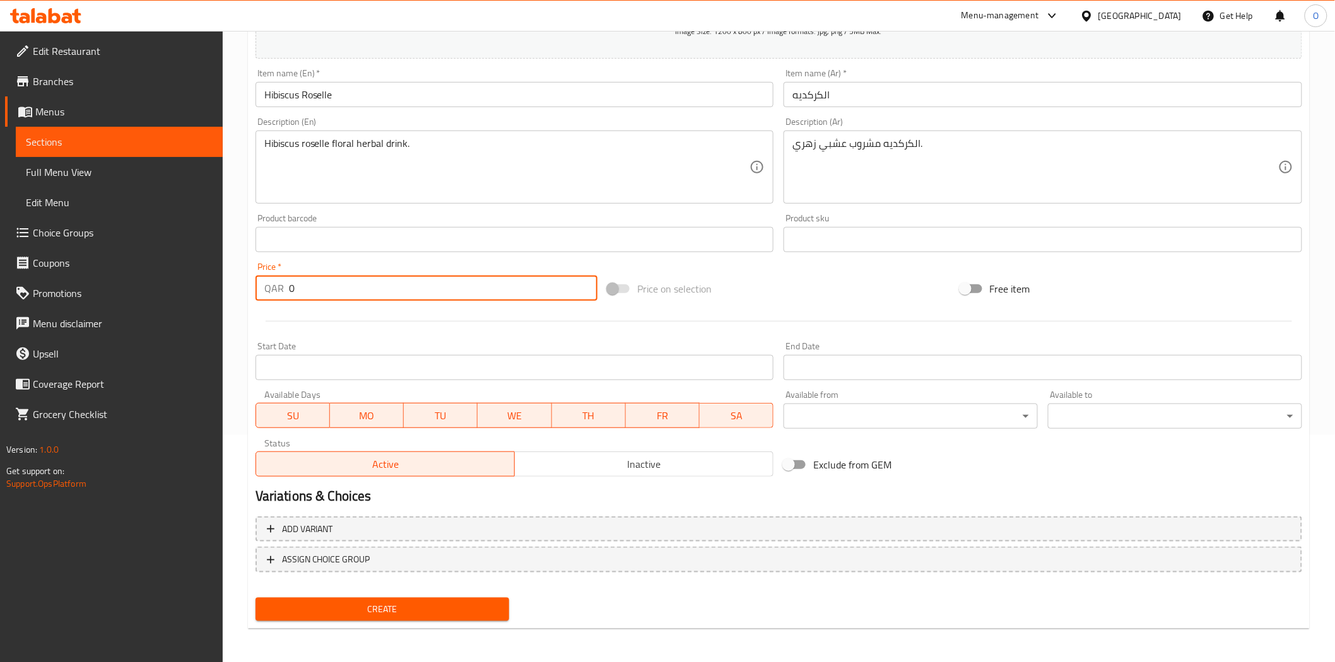
drag, startPoint x: 305, startPoint y: 278, endPoint x: 282, endPoint y: 287, distance: 24.4
click at [282, 287] on div "QAR 0 Price *" at bounding box center [426, 288] width 342 height 25
paste input "5"
type input "5"
click at [562, 465] on span "Inactive" at bounding box center [644, 464] width 248 height 18
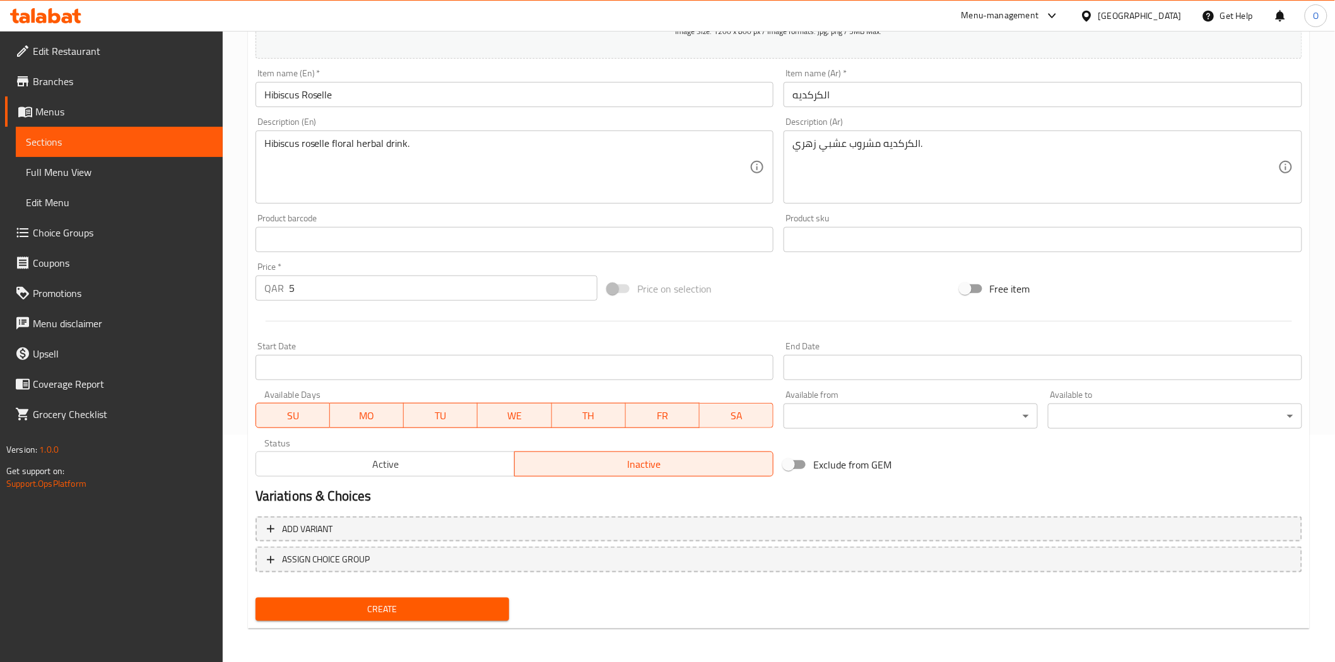
click at [373, 607] on span "Create" at bounding box center [383, 610] width 234 height 16
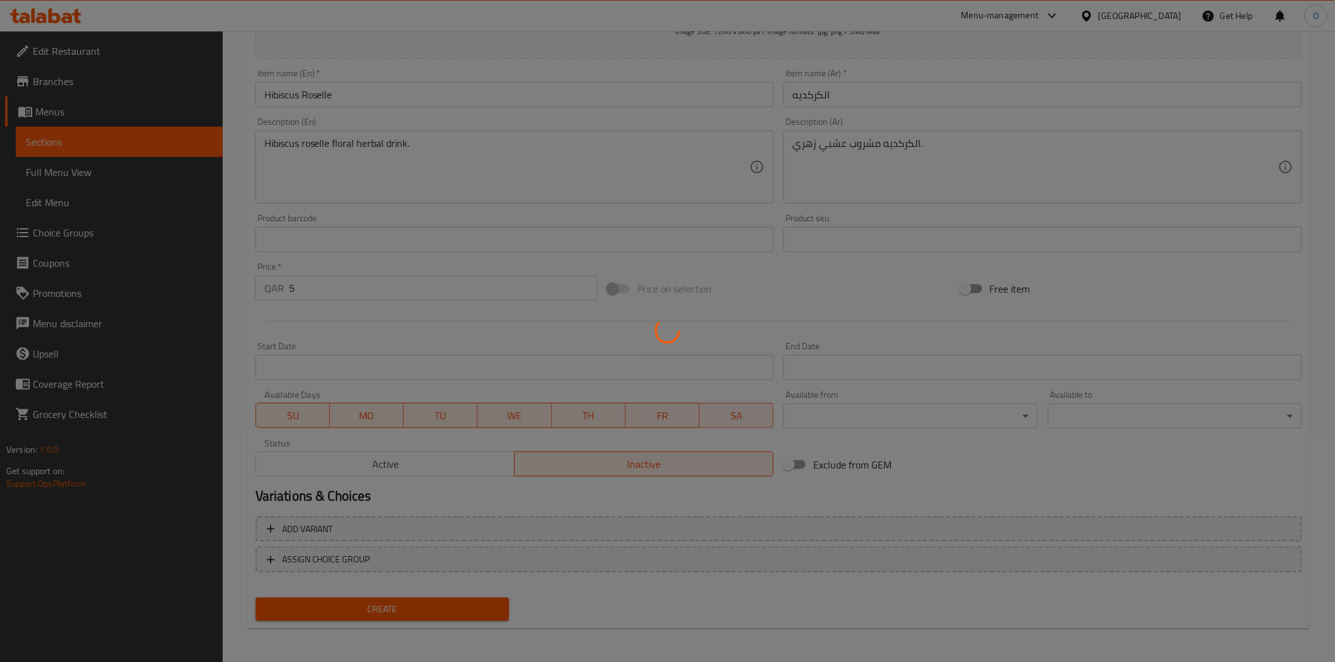
type input "0"
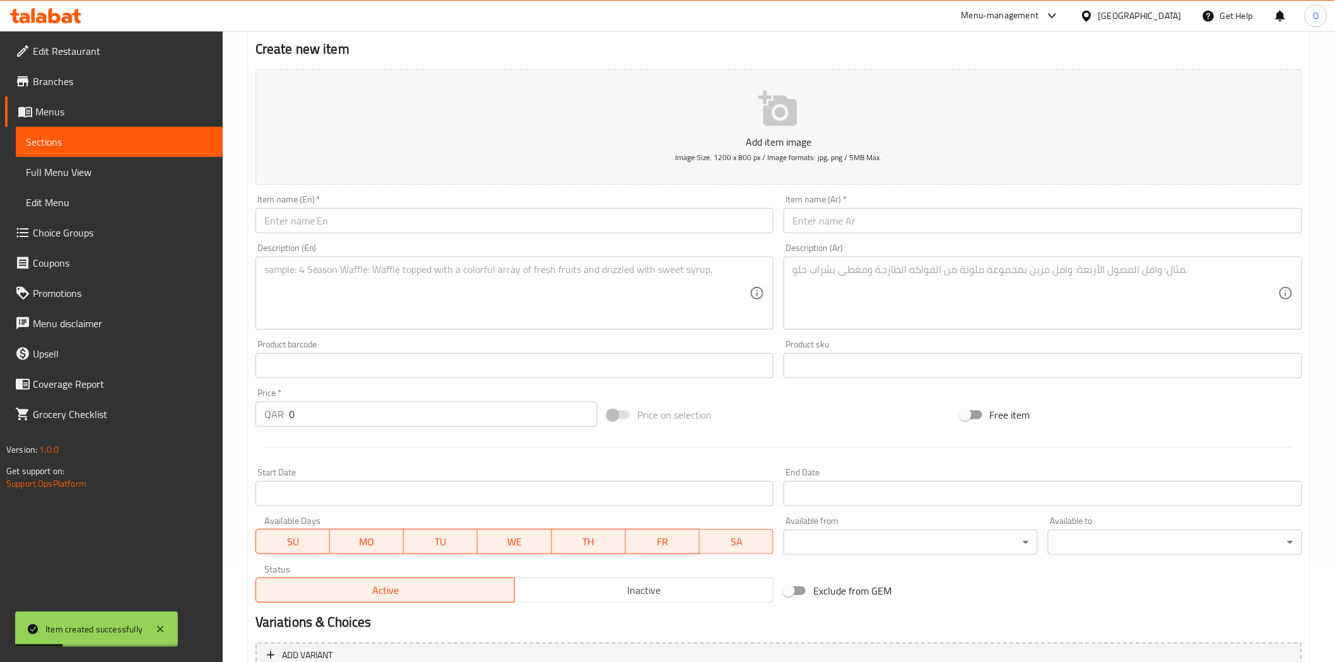
scroll to position [156, 0]
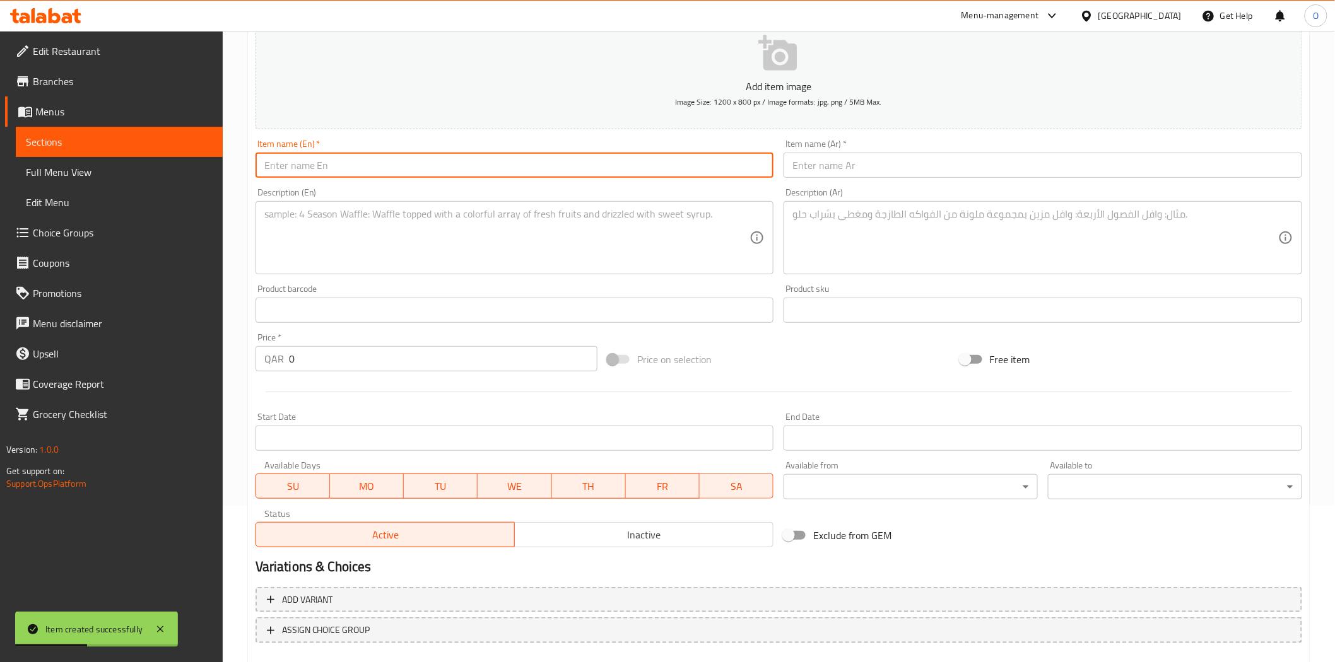
paste input "Sahlab"
type input "Sahlab"
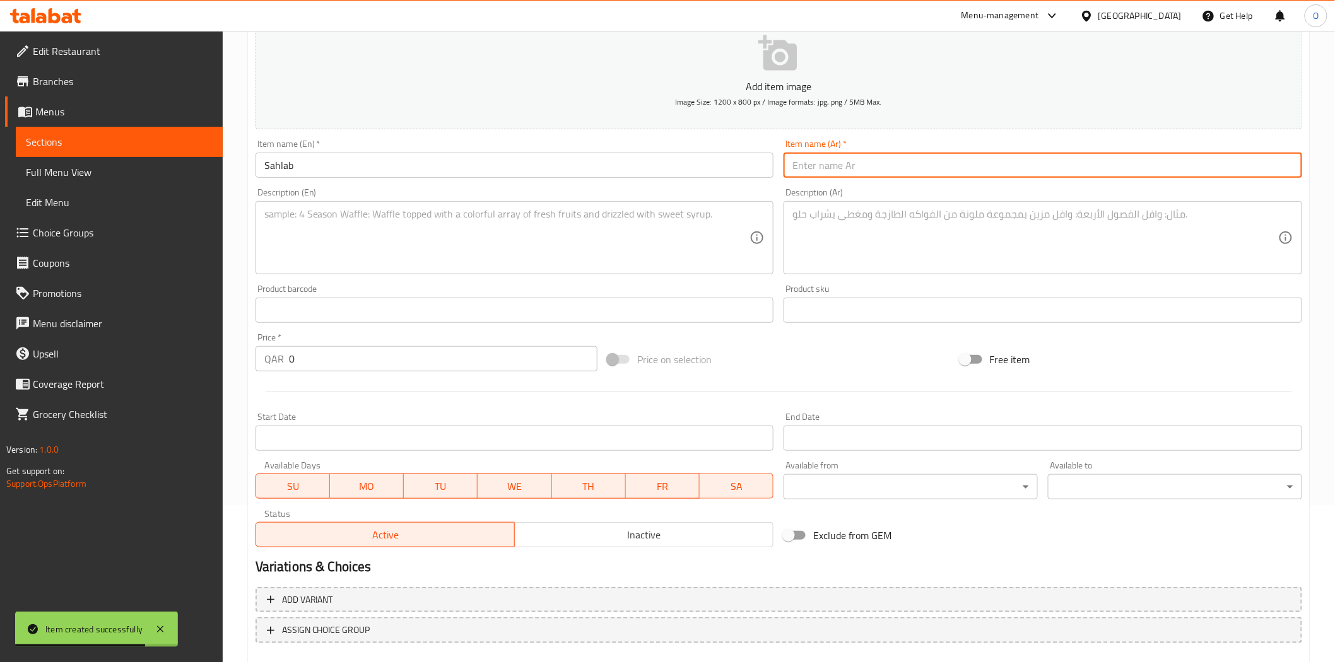
paste input "سحلب"
type input "سحلب"
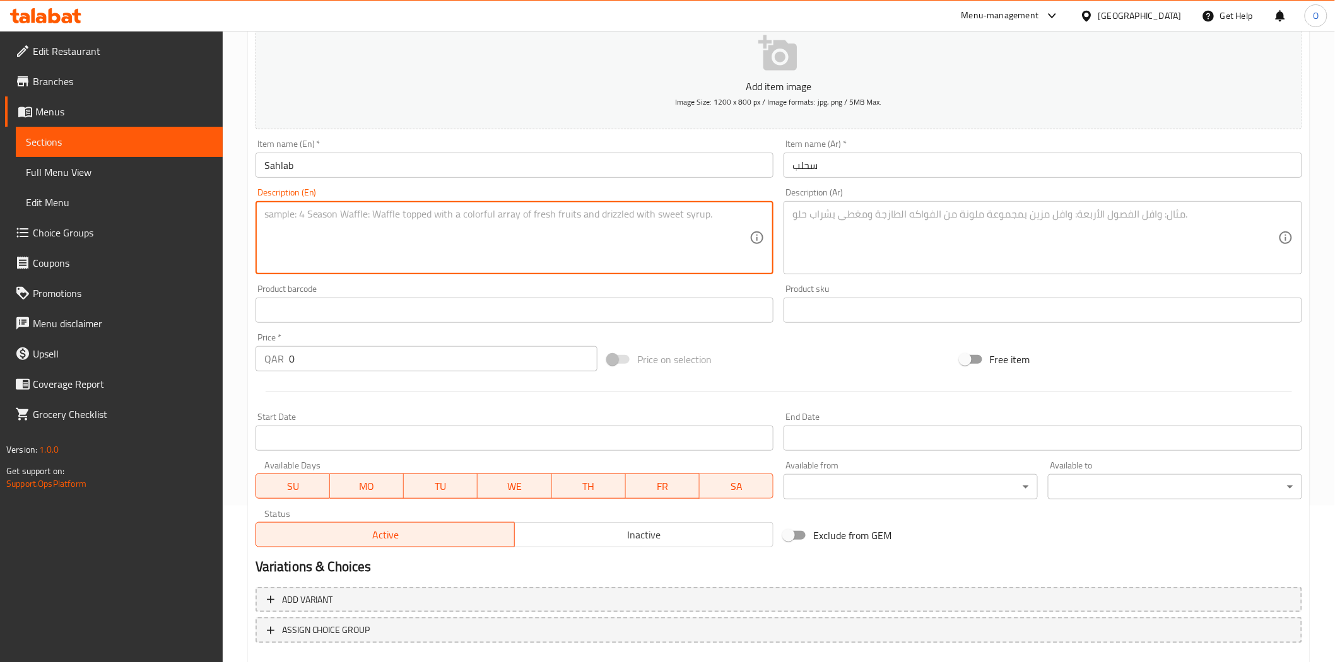
paste textarea "Sahlab – Warm spiced milk dessert drink."
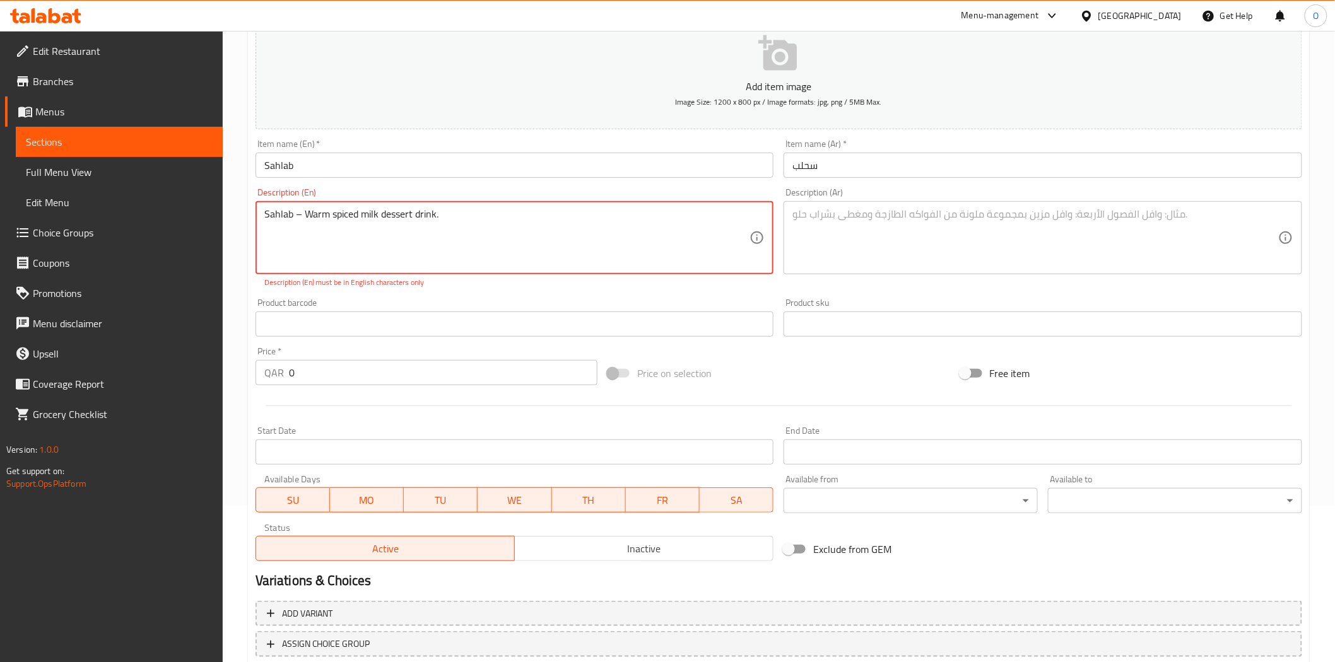
type textarea "Sahlab – Warm spiced milk dessert drink."
drag, startPoint x: 942, startPoint y: 204, endPoint x: 899, endPoint y: 218, distance: 44.5
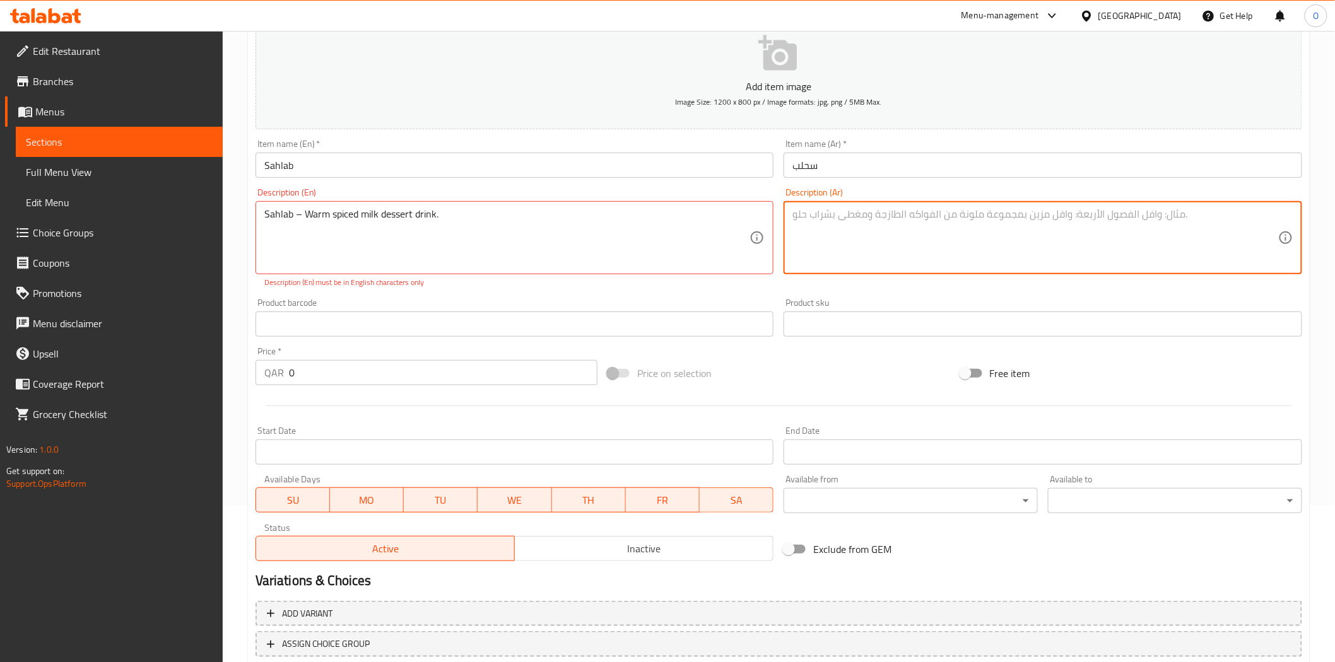
paste textarea "سحلب – مشروب حلوى حليب دافئ متبل."
drag, startPoint x: 924, startPoint y: 212, endPoint x: 930, endPoint y: 213, distance: 6.3
click at [930, 213] on textarea "سحلب – مشروب حلوى حليب دافئ متبل." at bounding box center [1035, 238] width 486 height 60
type textarea "سحلب مشروب حلوى حليب دافئ متبل."
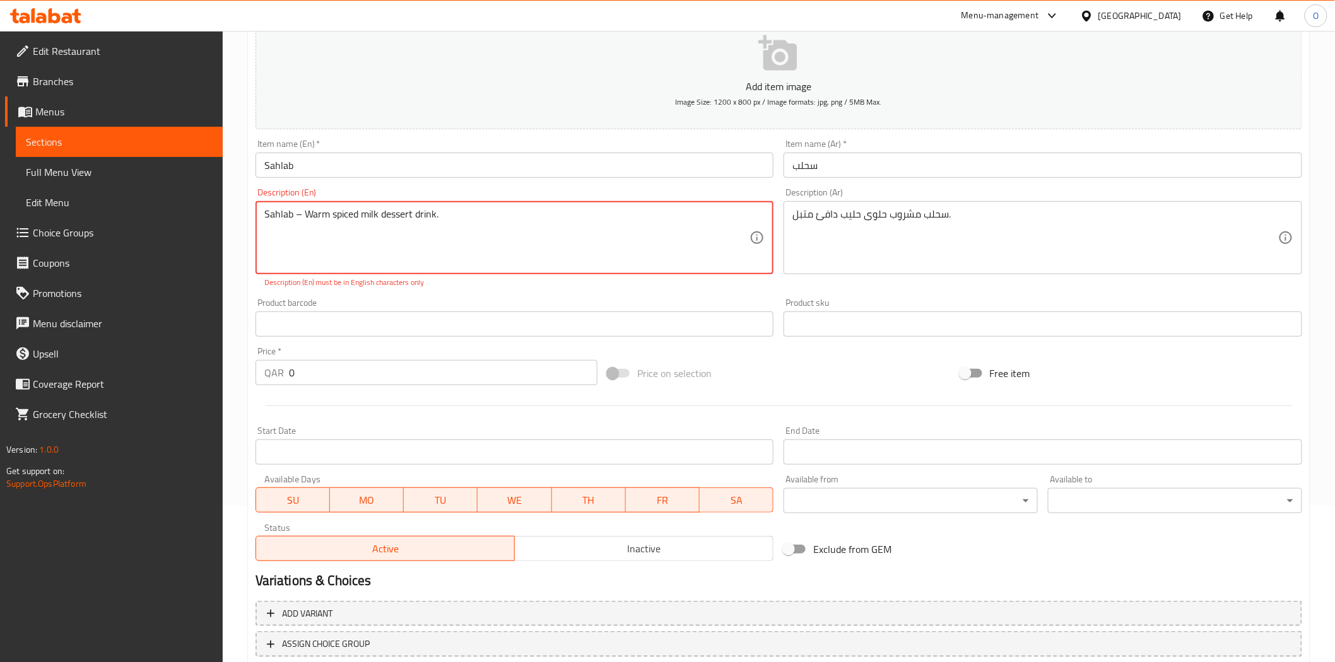
drag, startPoint x: 303, startPoint y: 216, endPoint x: 297, endPoint y: 214, distance: 6.4
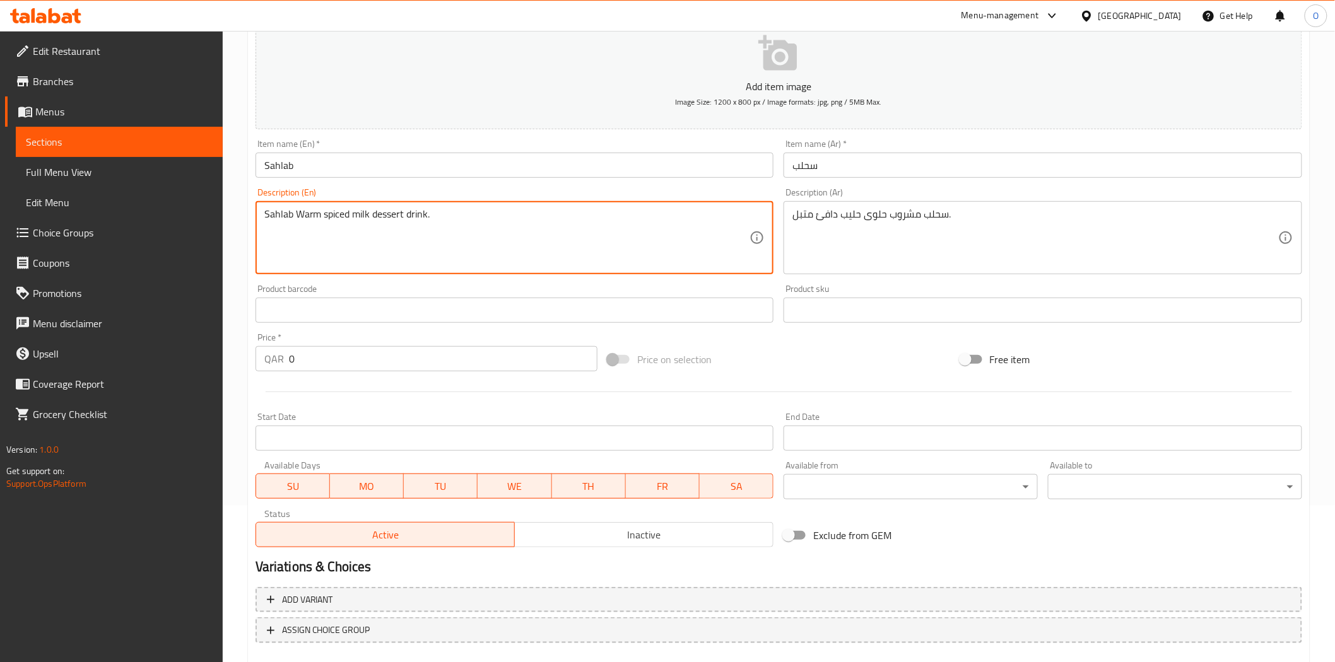
scroll to position [227, 0]
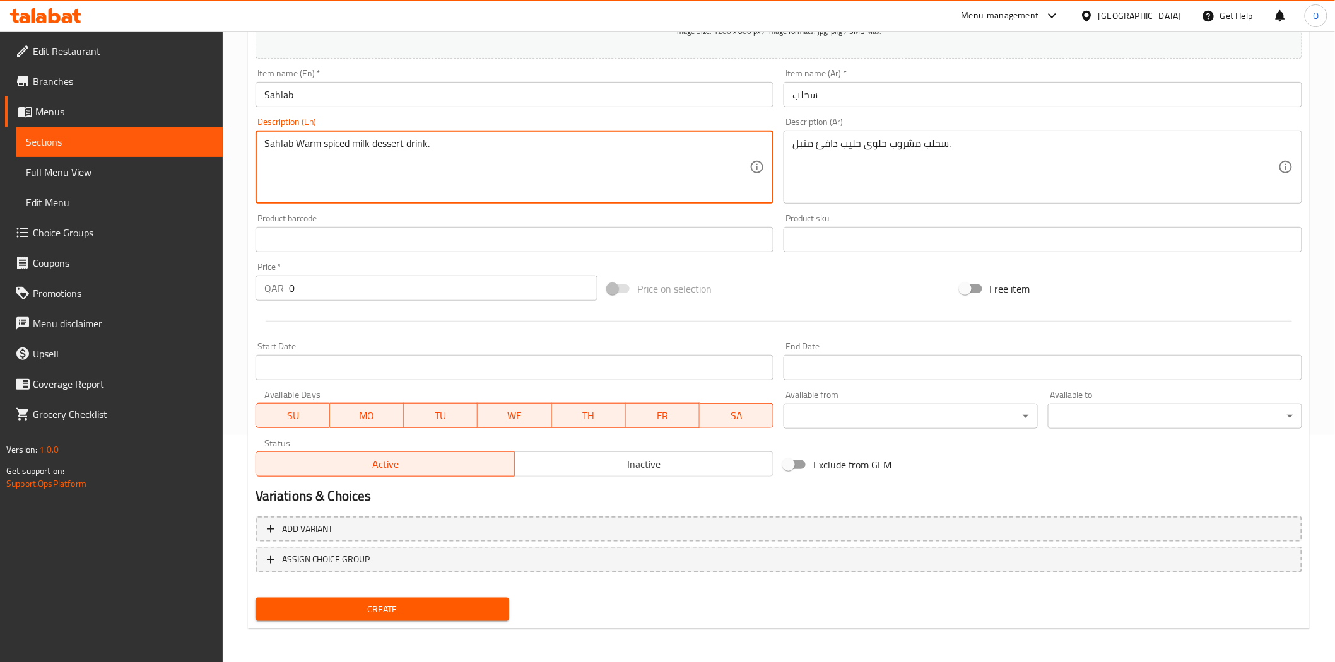
type textarea "Sahlab Warm spiced milk dessert drink."
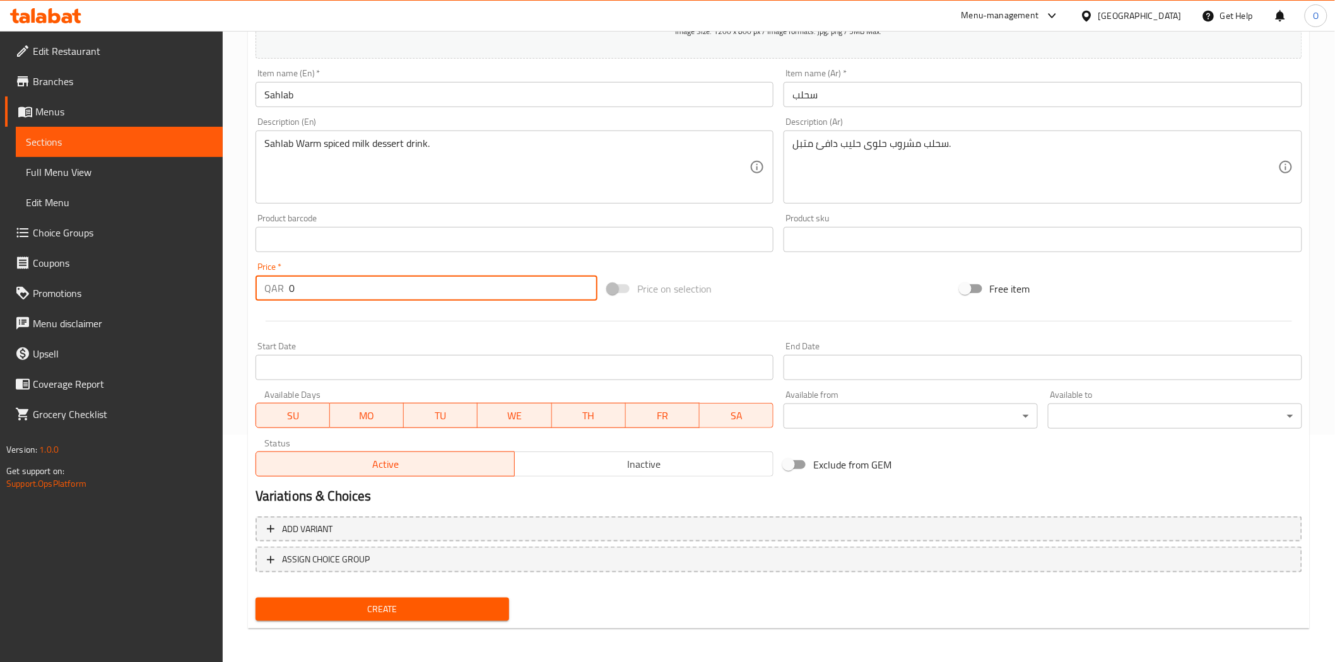
drag, startPoint x: 303, startPoint y: 294, endPoint x: 289, endPoint y: 292, distance: 14.6
click at [280, 295] on div "QAR 0 Price *" at bounding box center [426, 288] width 342 height 25
paste input "15"
type input "15"
drag, startPoint x: 558, startPoint y: 464, endPoint x: 540, endPoint y: 474, distance: 21.2
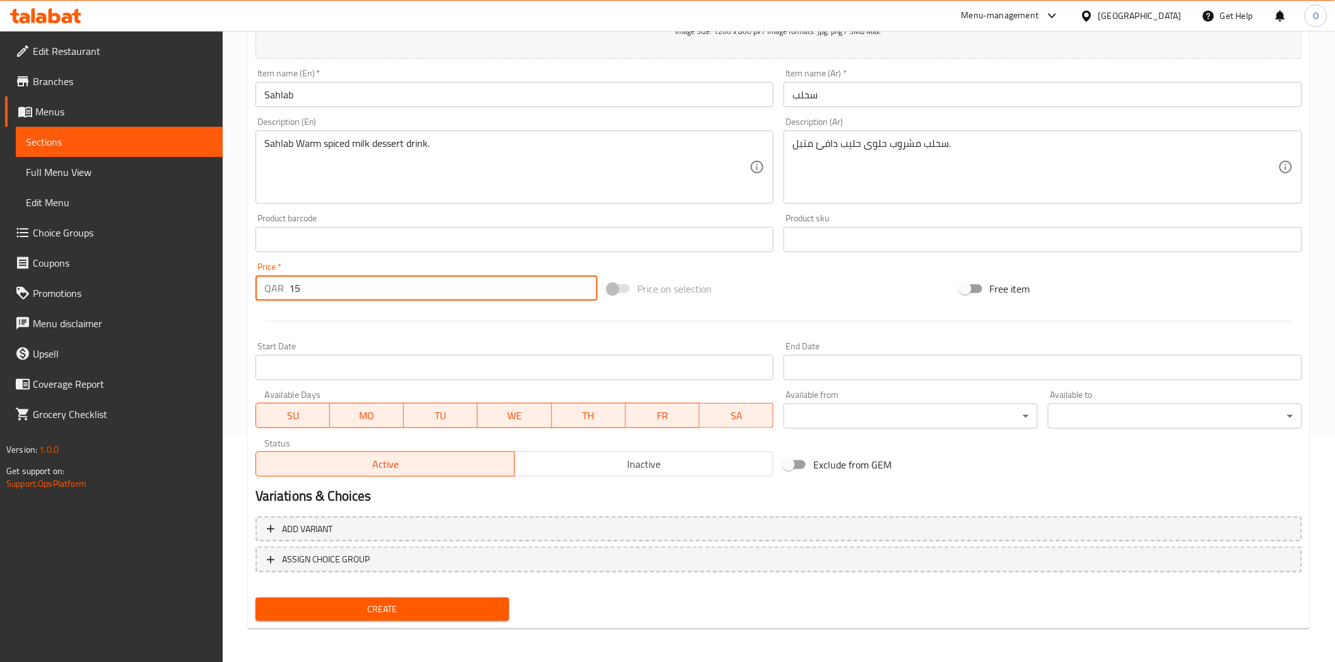
click at [559, 464] on span "Inactive" at bounding box center [644, 464] width 248 height 18
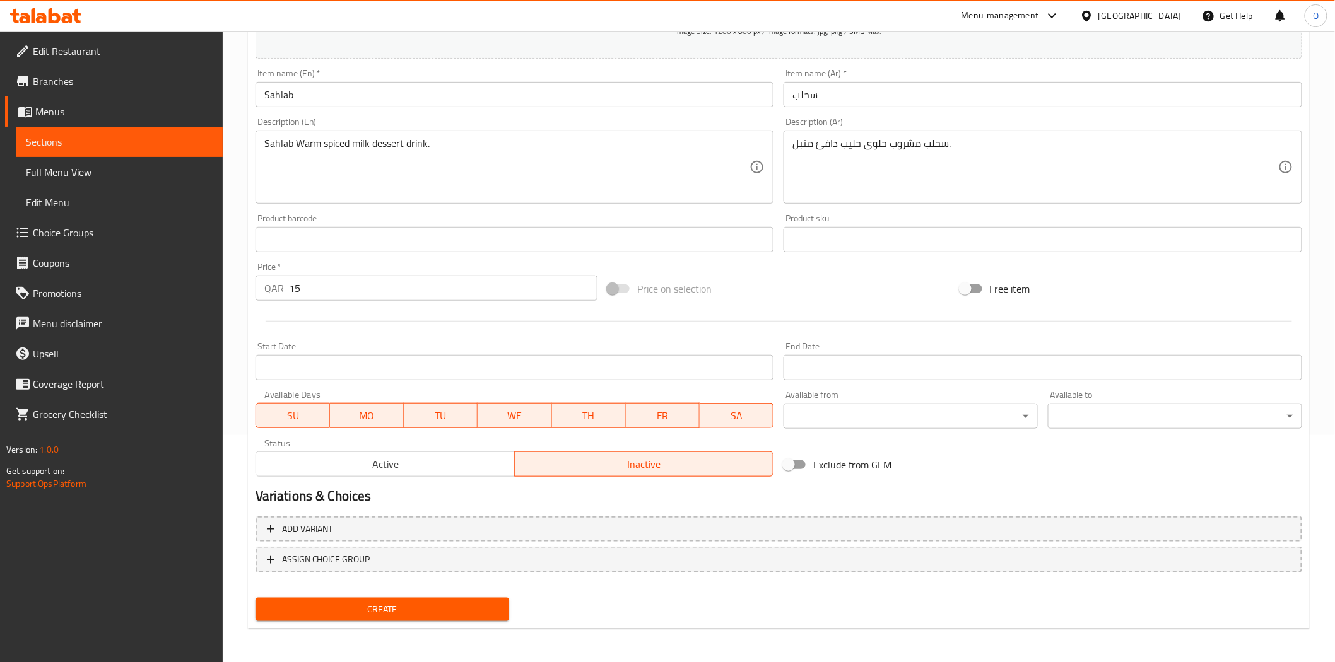
click at [380, 616] on button "Create" at bounding box center [382, 609] width 254 height 23
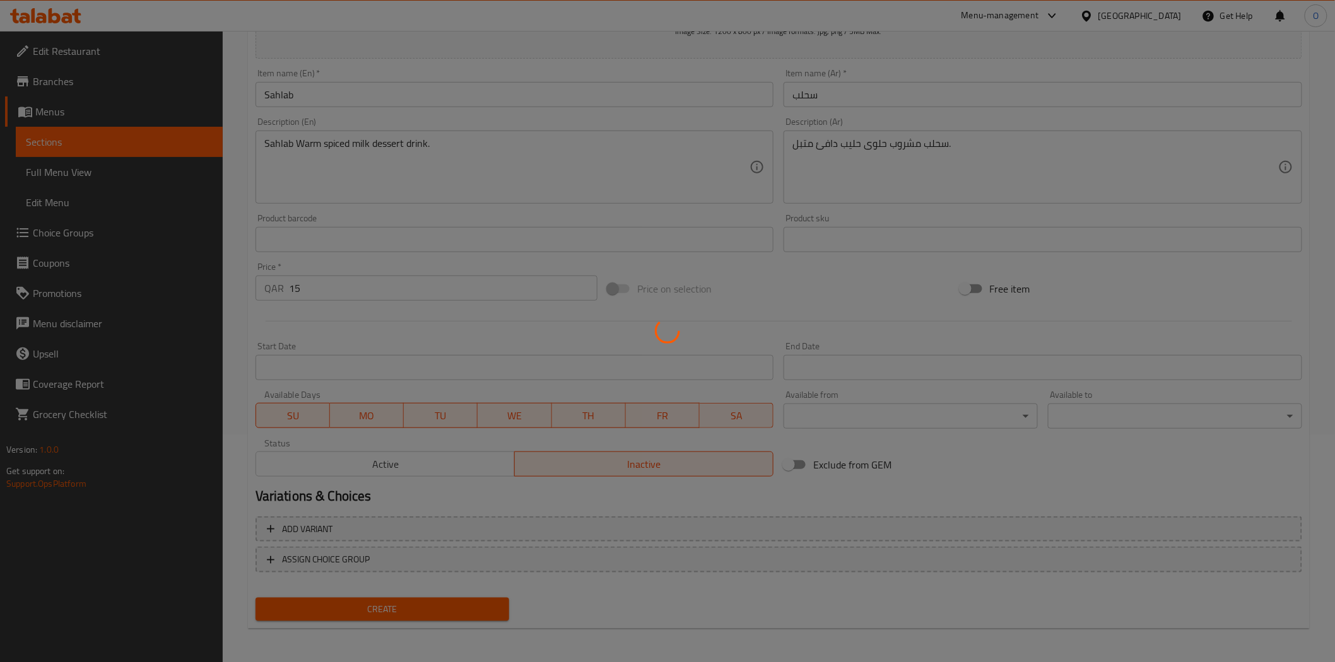
type input "0"
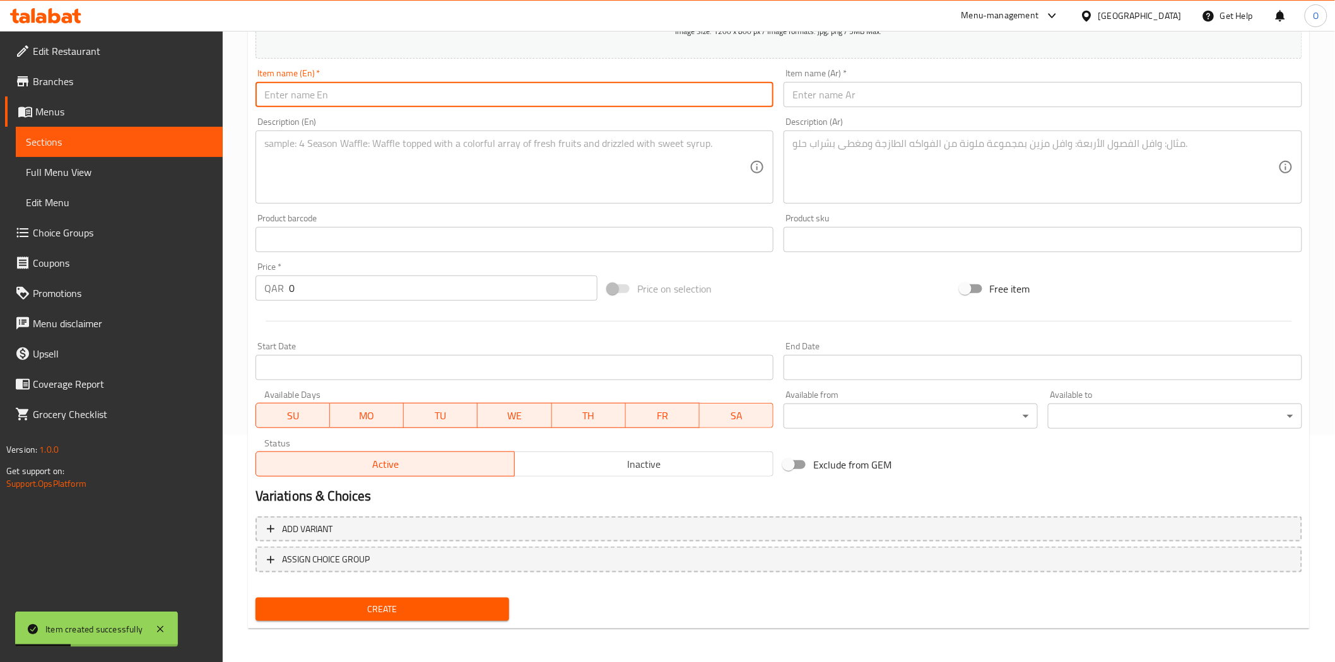
paste input "Turkish Coffe With Milk"
type input "Turkish Coffe With Milk"
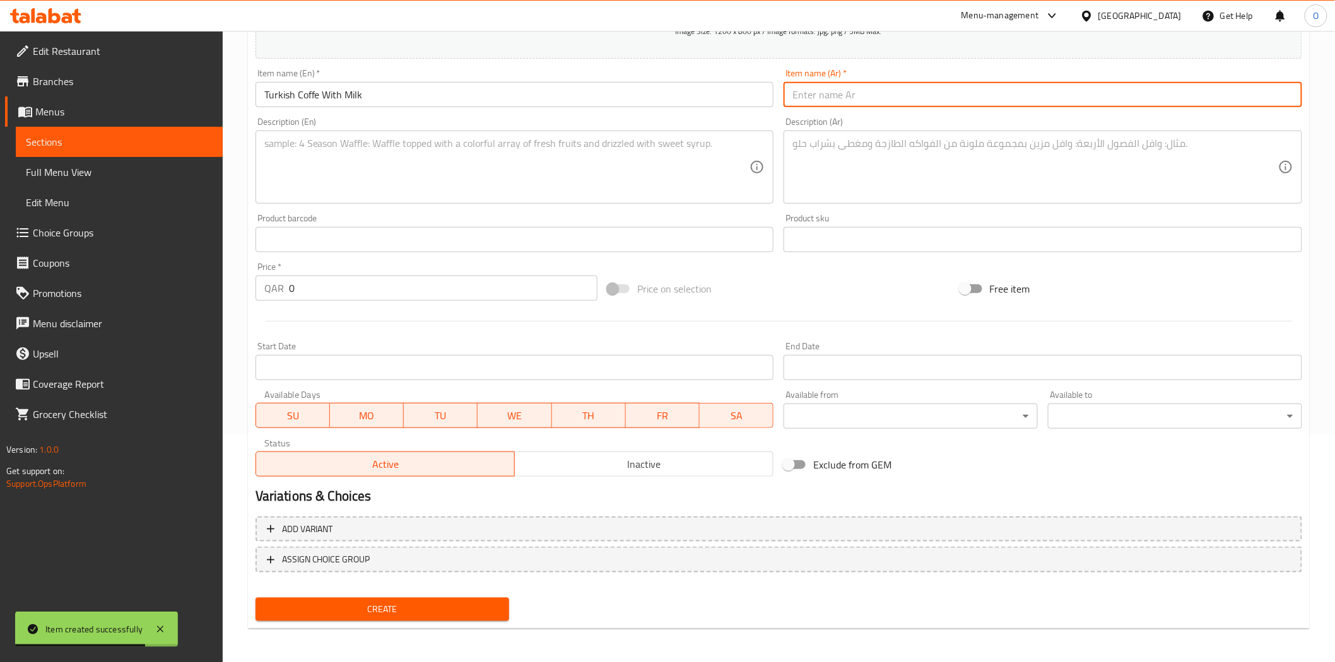
paste input "قهوة تركية مع الحليب"
type input "قهوة تركية مع الحليب"
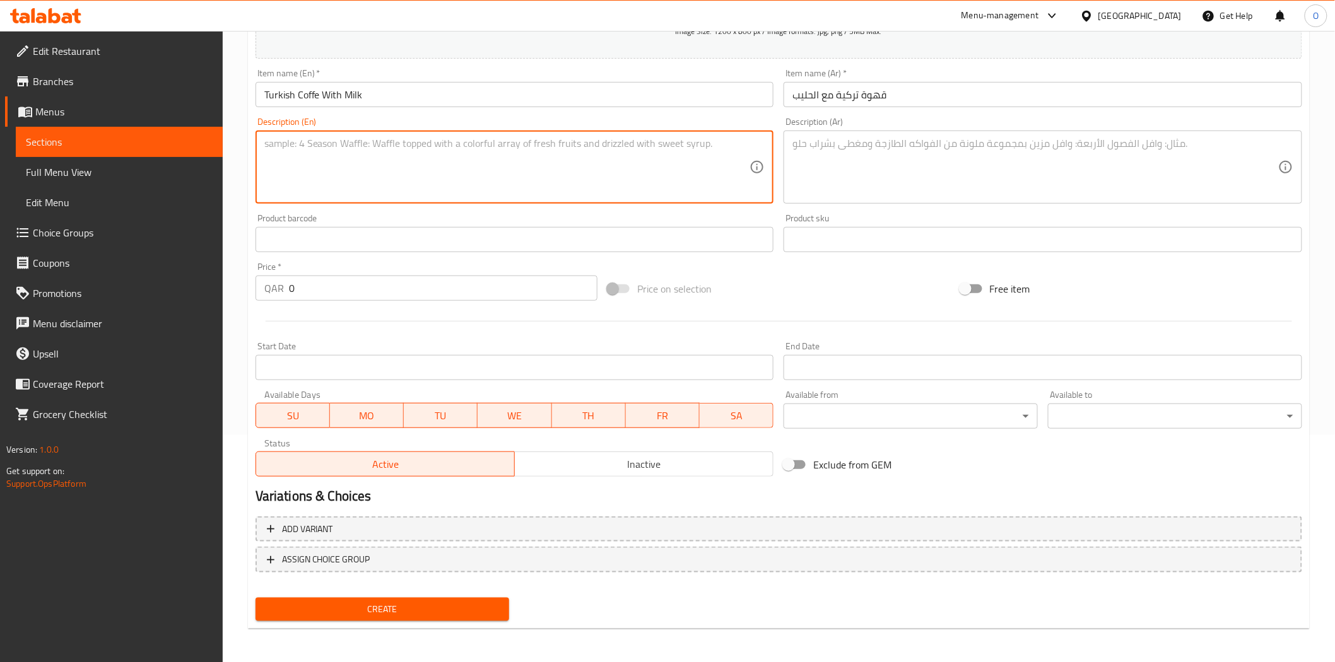
paste textarea "Turkish coffee with milk – rich turkish coffee."
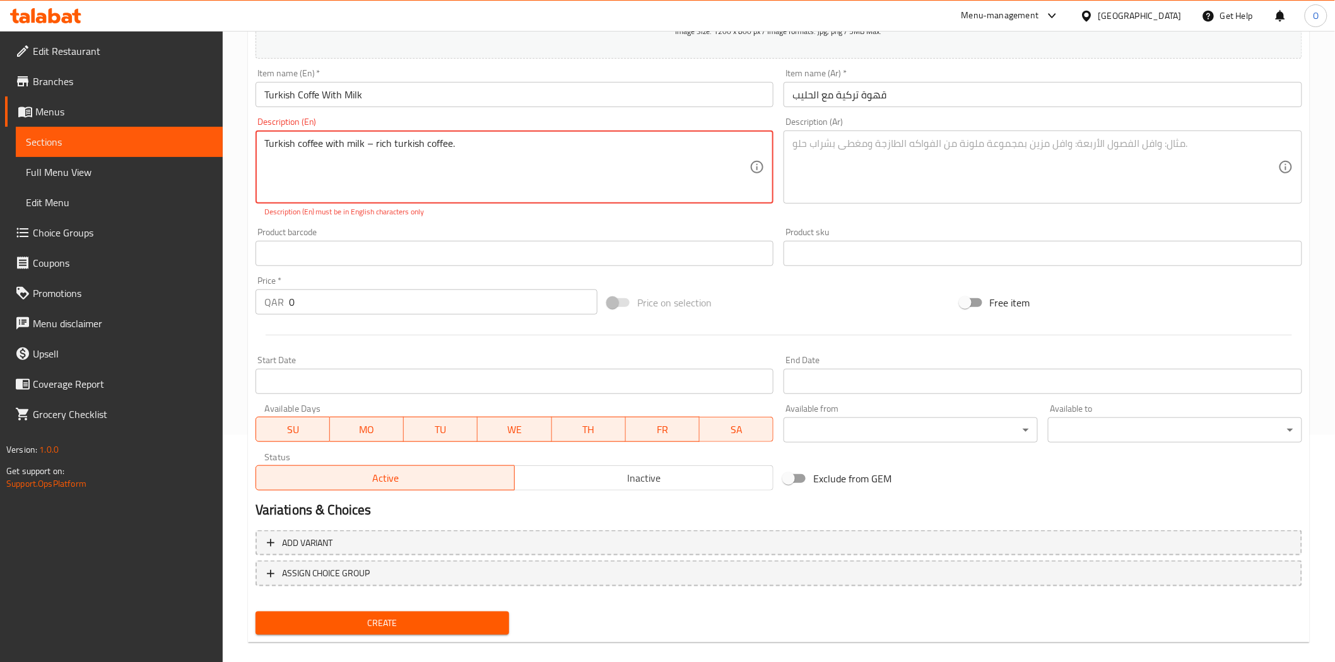
drag, startPoint x: 375, startPoint y: 146, endPoint x: 367, endPoint y: 143, distance: 8.2
click at [367, 143] on textarea "Turkish coffee with milk – rich turkish coffee." at bounding box center [507, 167] width 486 height 60
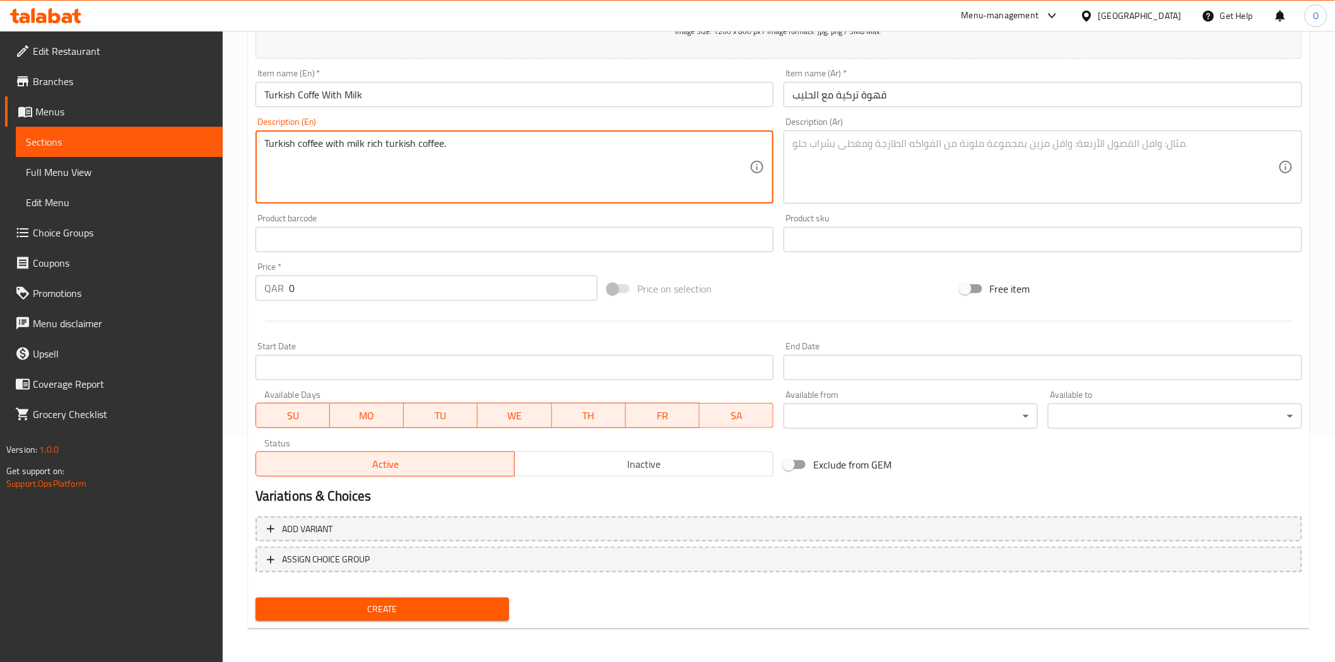
click at [368, 143] on textarea "Turkish coffee with milk rich turkish coffee." at bounding box center [507, 167] width 486 height 60
type textarea "Turkish coffee with milk rich turkish coffee."
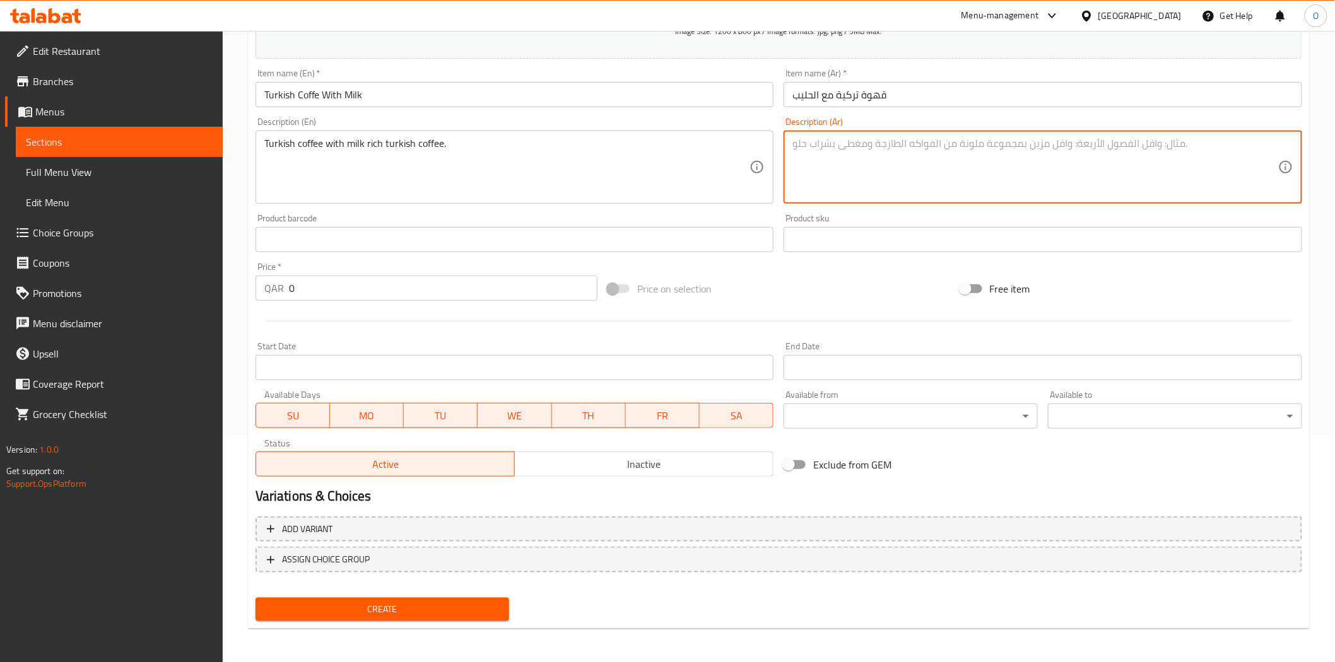
paste textarea "قهوة تركية مع قهوة تركية غنية بالحليب."
type textarea "قهوة تركية مع قهوة تركية غنية بالحليب."
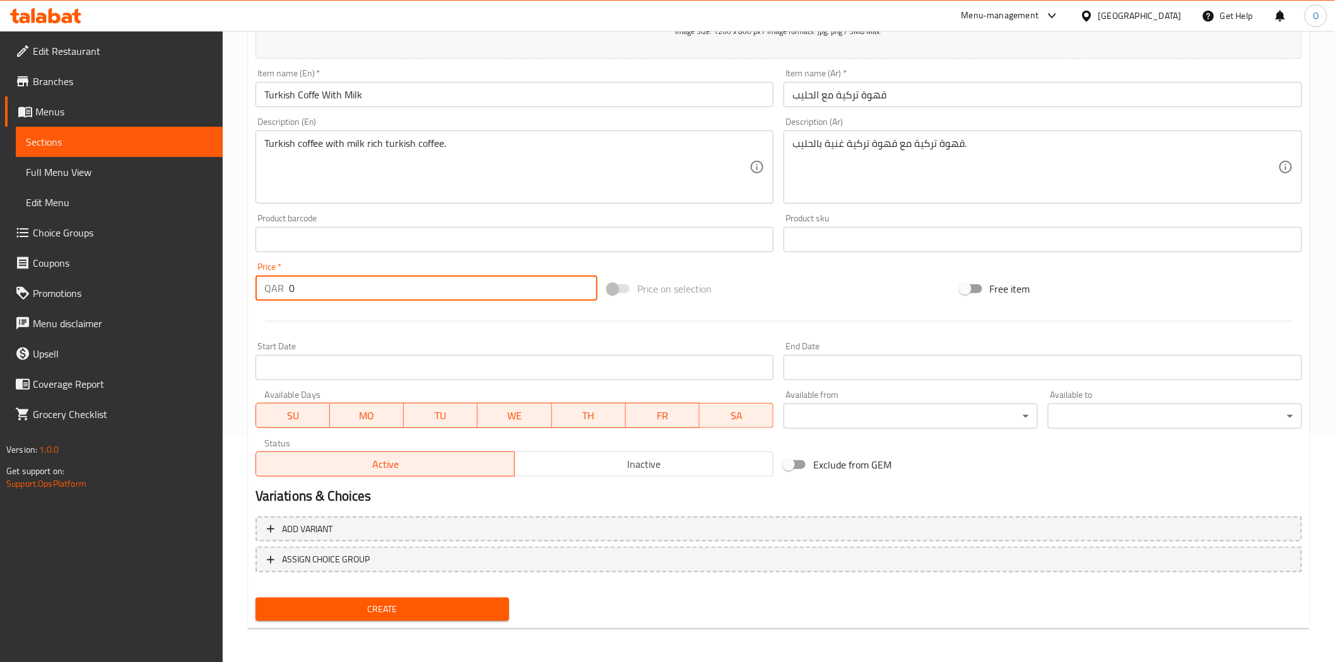
drag, startPoint x: 292, startPoint y: 281, endPoint x: 237, endPoint y: 286, distance: 55.1
click at [237, 286] on div "Home / Restaurants management / Menus / Sections / item / create Beverages sect…" at bounding box center [779, 234] width 1112 height 860
paste input "15"
type input "15"
click at [619, 470] on span "Inactive" at bounding box center [644, 464] width 248 height 18
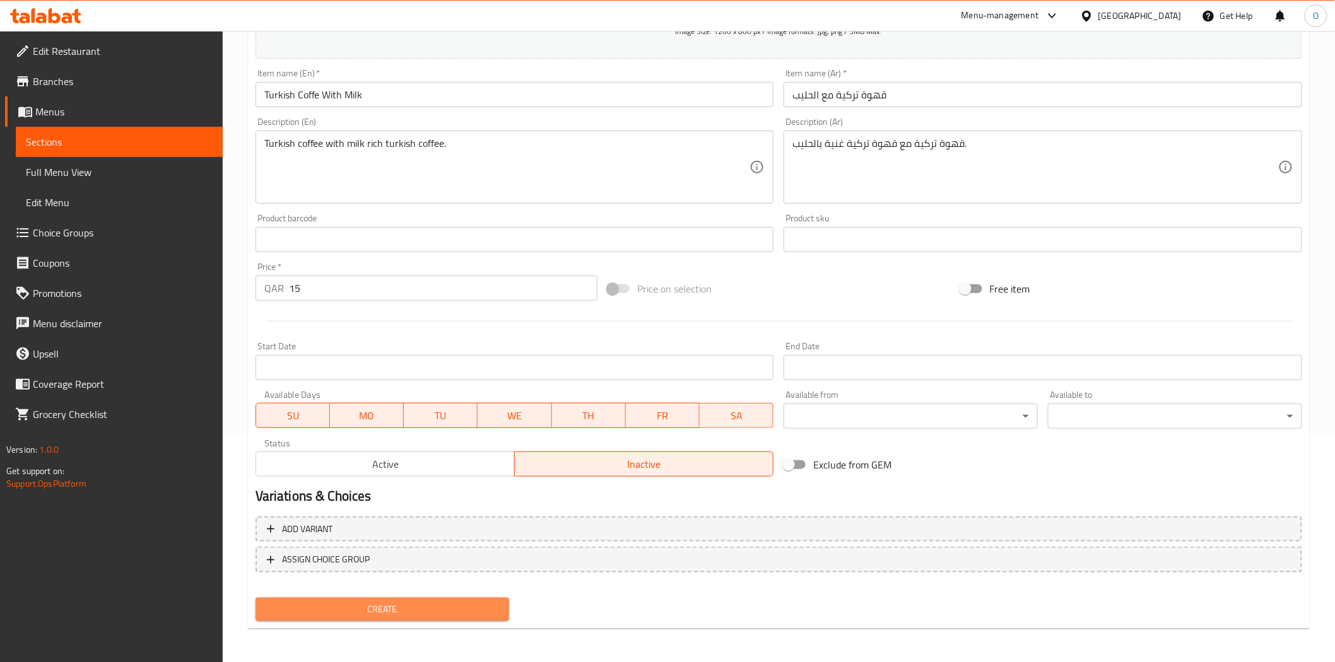
click at [385, 604] on span "Create" at bounding box center [383, 610] width 234 height 16
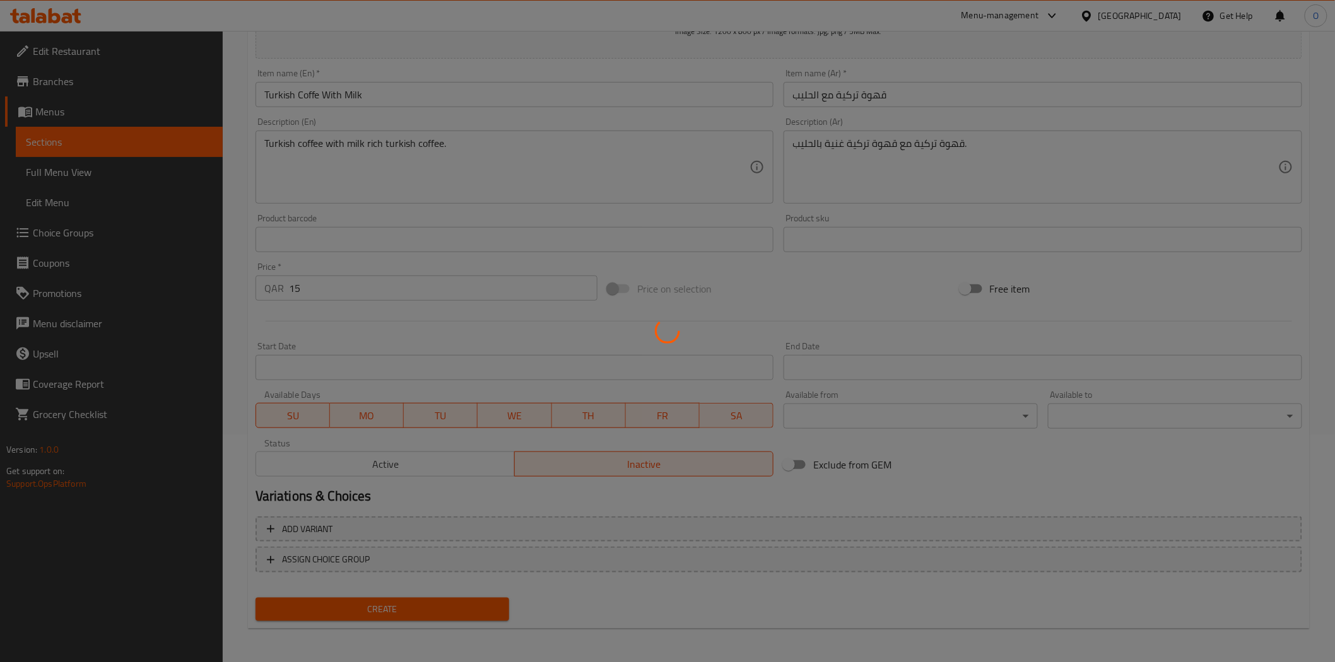
type input "0"
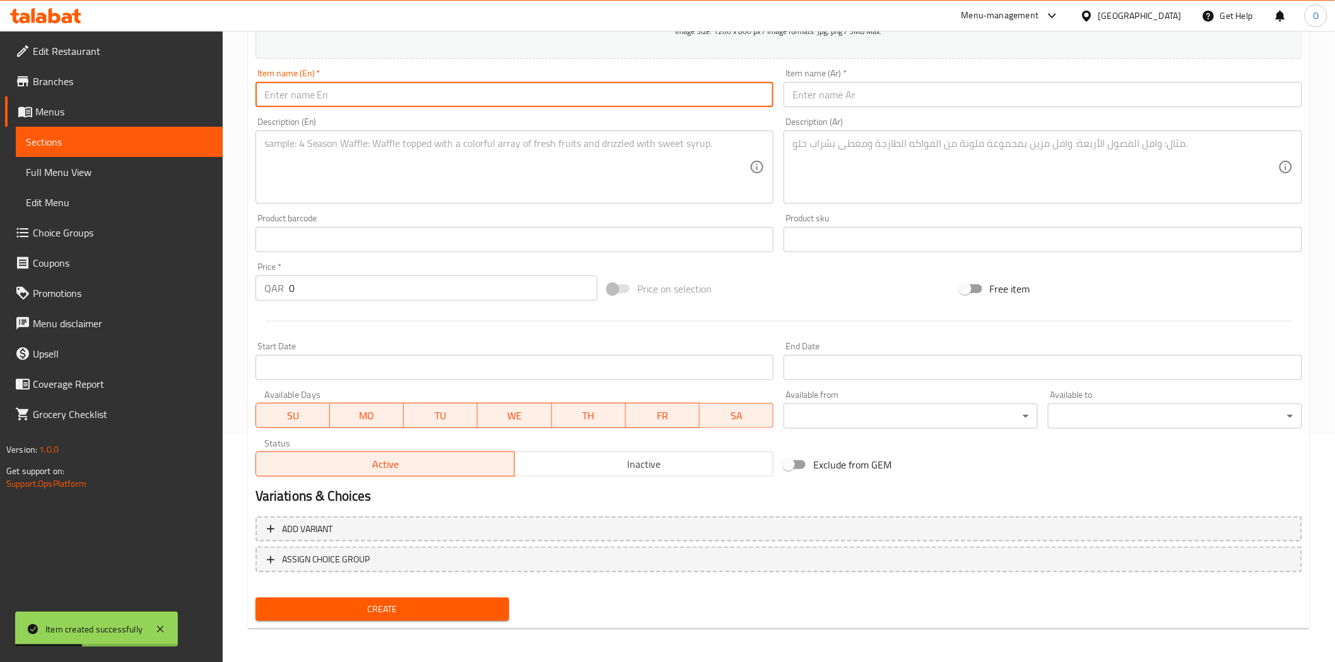
paste input "Karak"
type input "Karak"
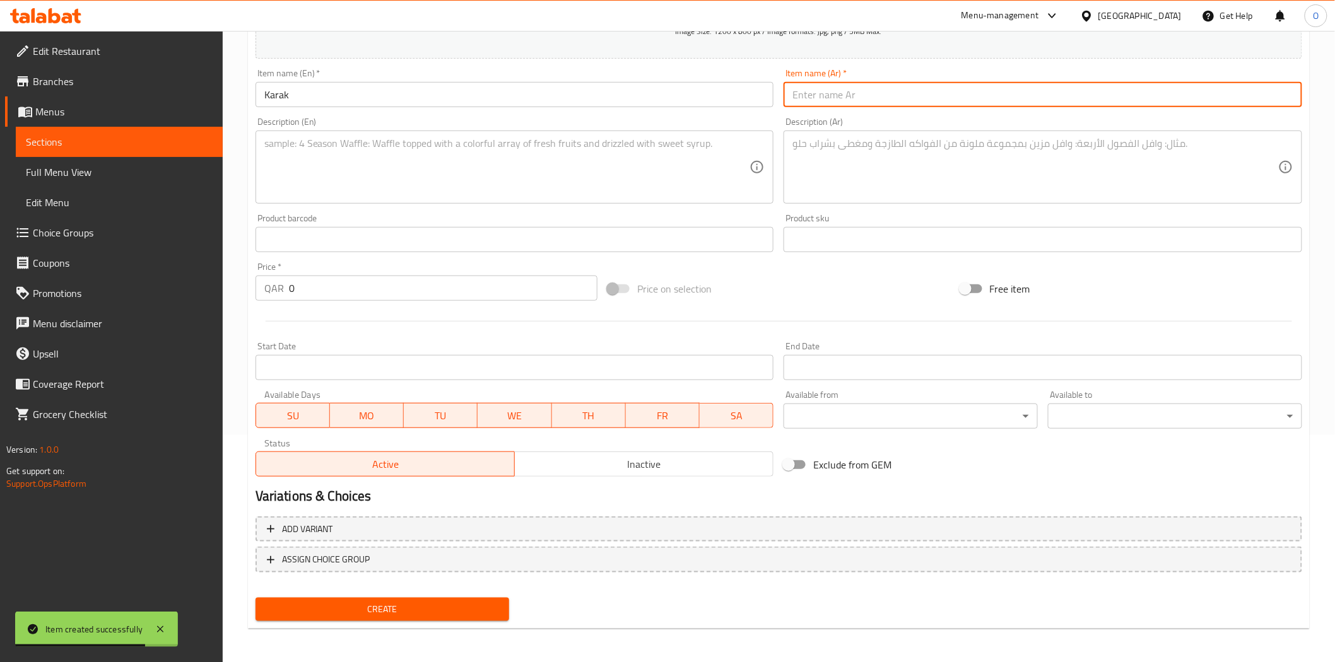
paste input "الكرك"
type input "الكرك"
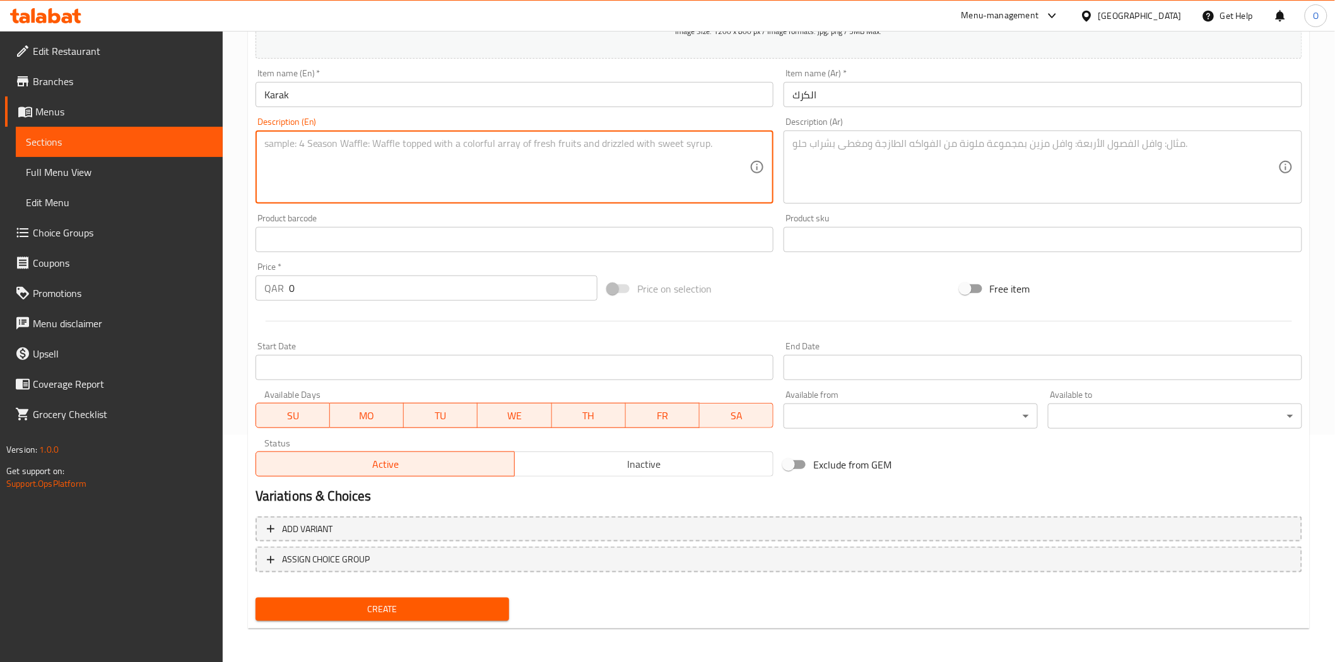
paste textarea "Karak – strong spiced tea."
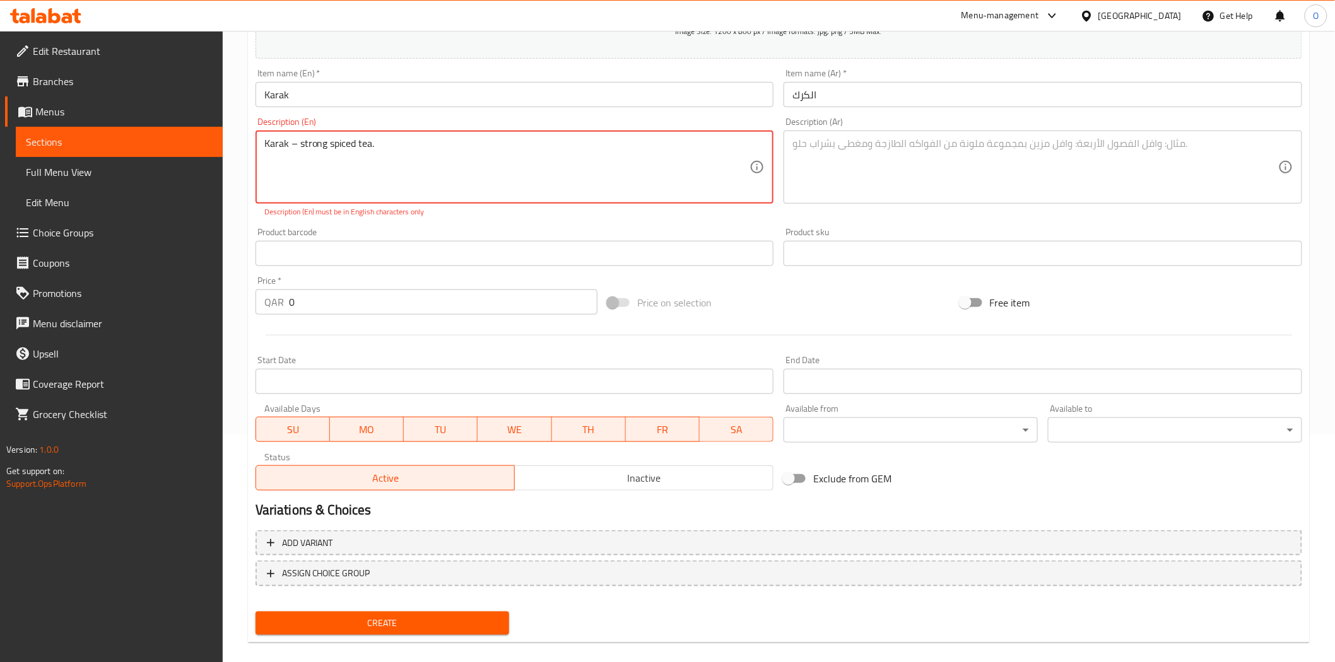
drag, startPoint x: 300, startPoint y: 143, endPoint x: 293, endPoint y: 141, distance: 7.2
click at [293, 141] on textarea "Karak – strong spiced tea." at bounding box center [507, 167] width 486 height 60
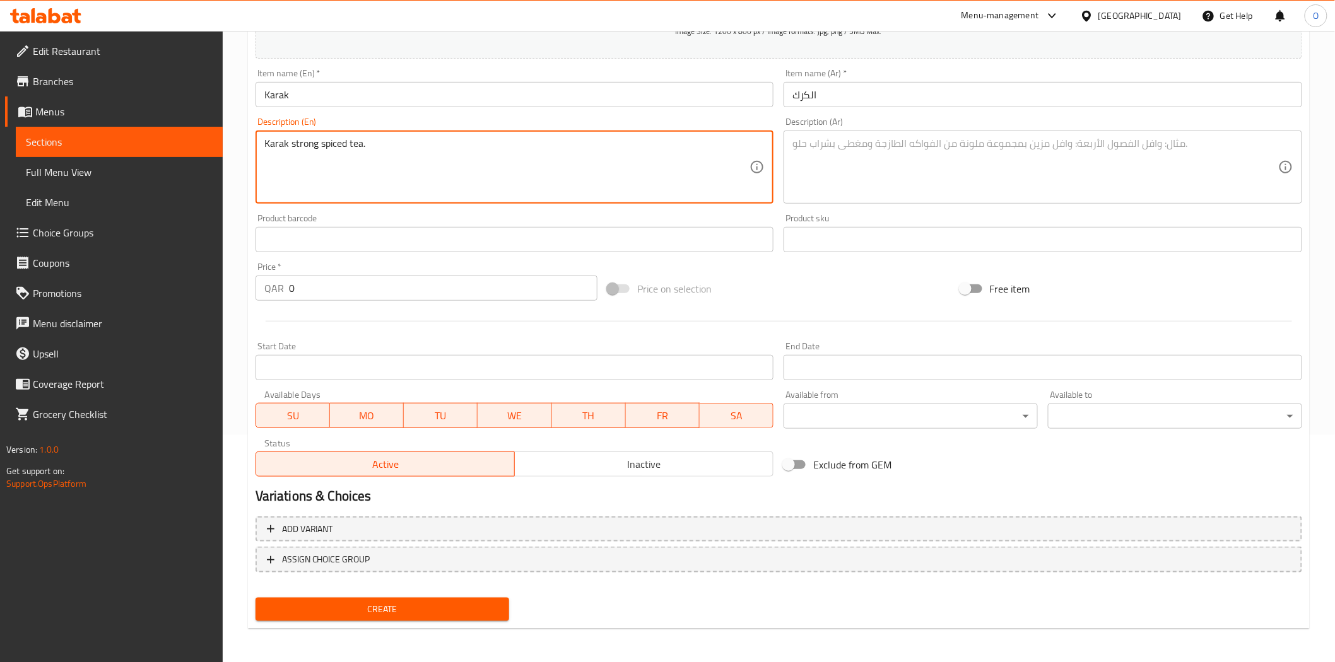
click at [298, 143] on textarea "Karak strong spiced tea." at bounding box center [507, 167] width 486 height 60
type textarea "Karak strong spiced tea."
drag, startPoint x: 298, startPoint y: 143, endPoint x: 259, endPoint y: 139, distance: 40.0
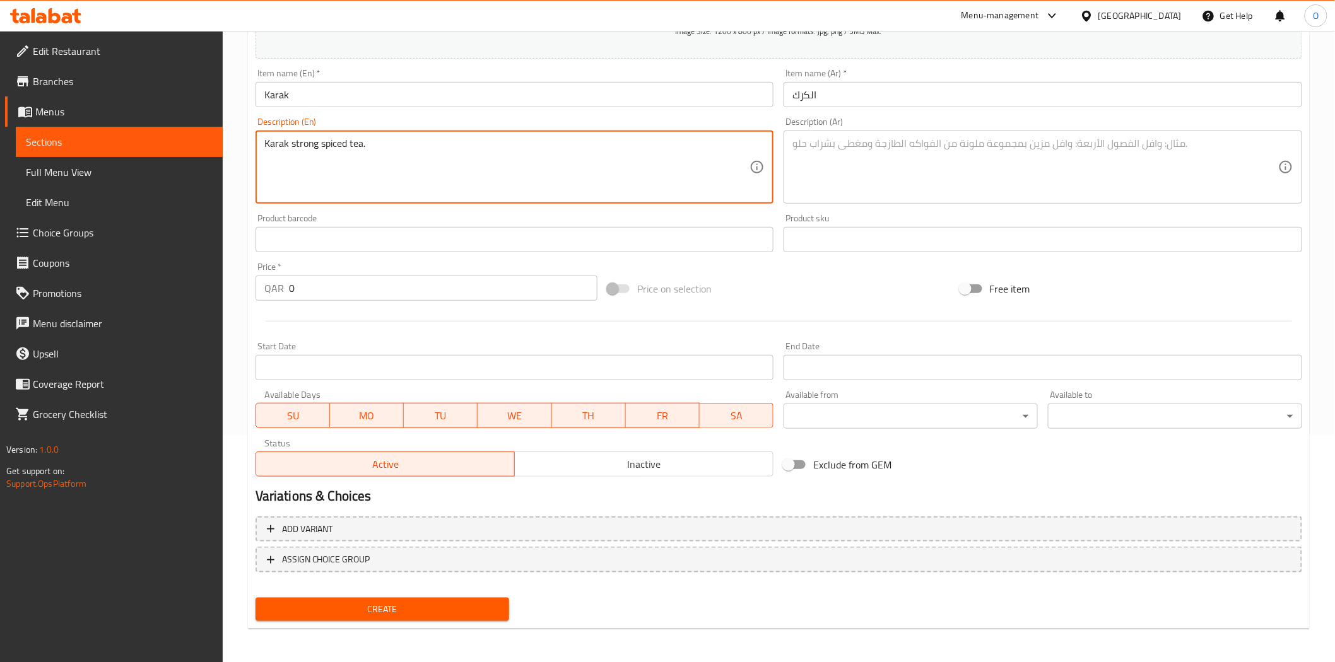
click at [259, 139] on div "Karak strong spiced tea. Description (En)" at bounding box center [514, 167] width 518 height 73
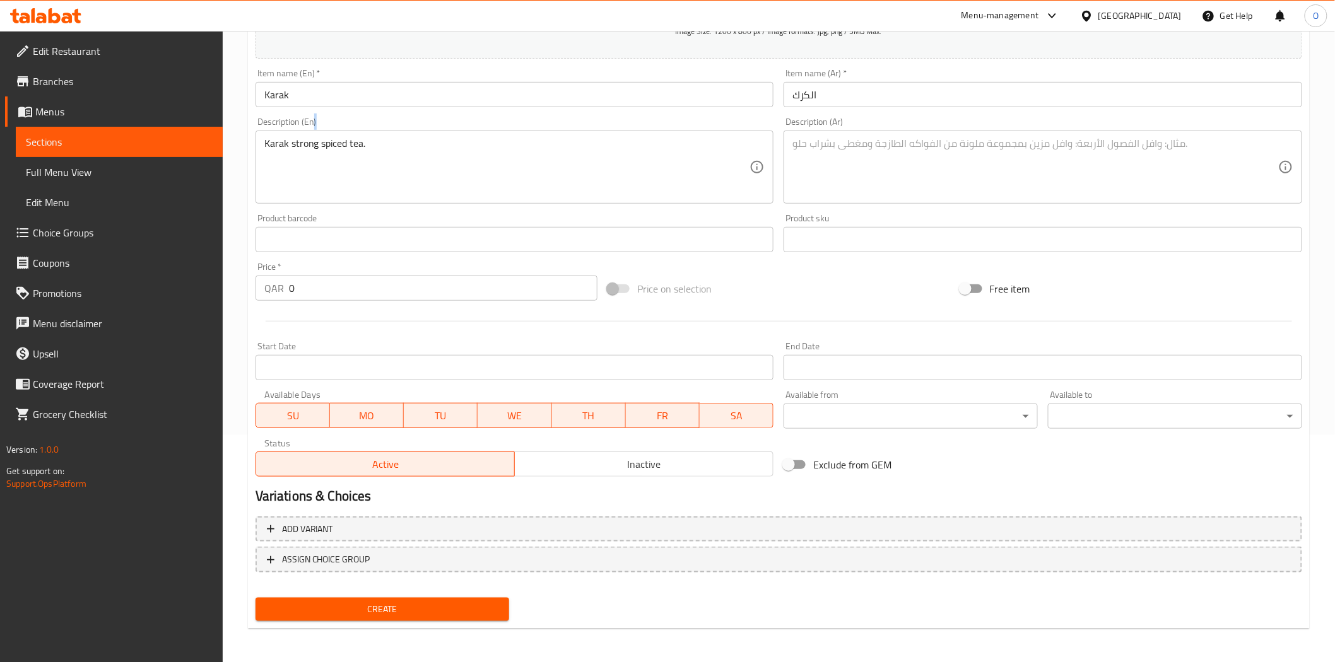
click at [259, 139] on div "Karak strong spiced tea. Description (En)" at bounding box center [514, 167] width 518 height 73
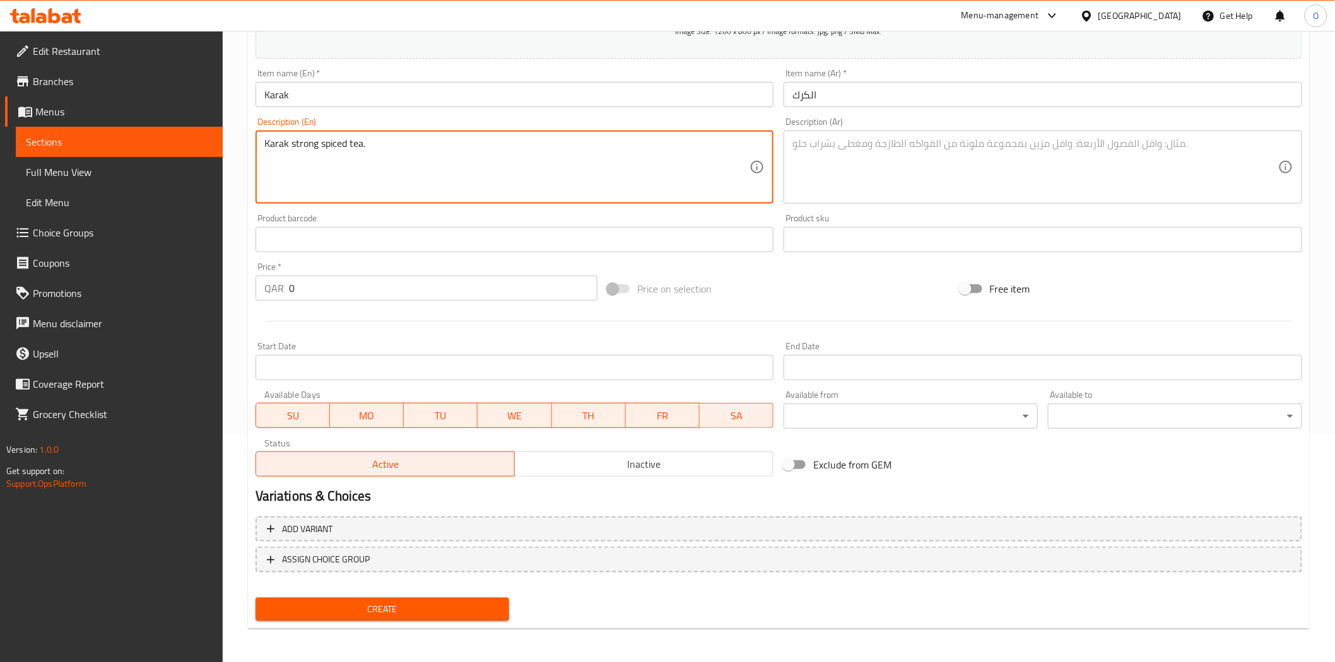
click at [295, 141] on textarea "Karak strong spiced tea." at bounding box center [507, 167] width 486 height 60
drag, startPoint x: 295, startPoint y: 141, endPoint x: 269, endPoint y: 144, distance: 26.6
click at [269, 144] on textarea "Karak strong spiced tea." at bounding box center [507, 167] width 486 height 60
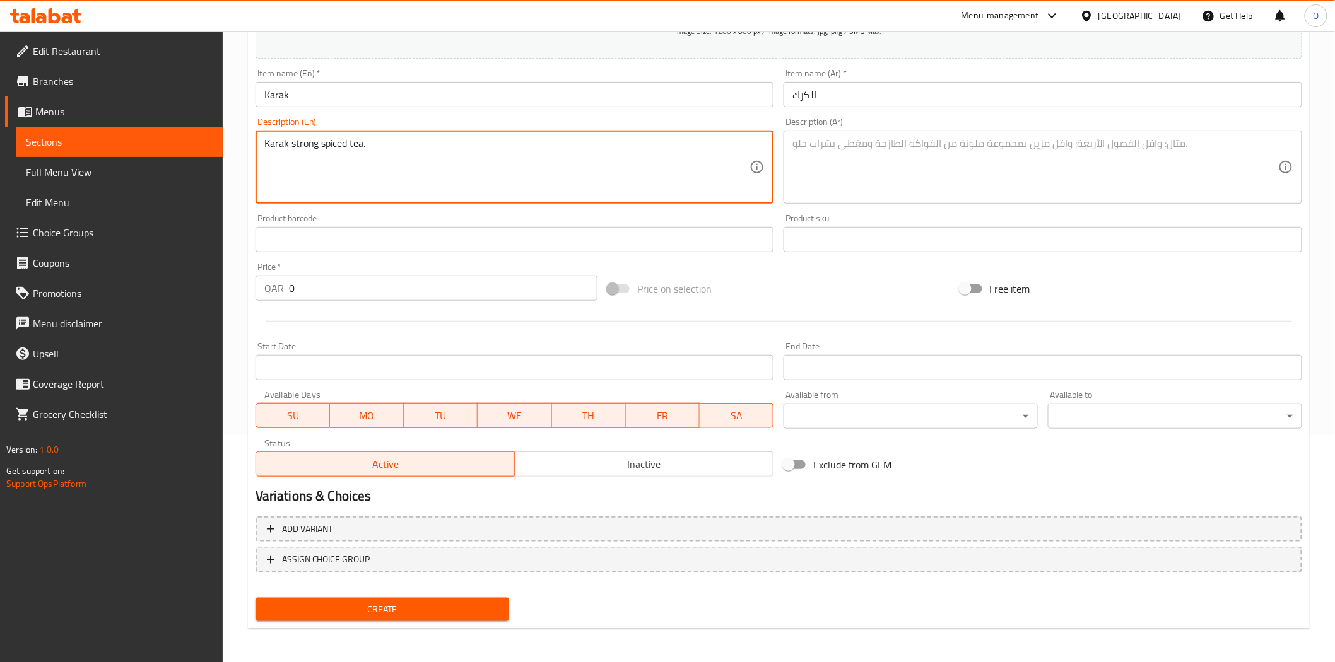
click at [269, 144] on textarea "Karak strong spiced tea." at bounding box center [507, 167] width 486 height 60
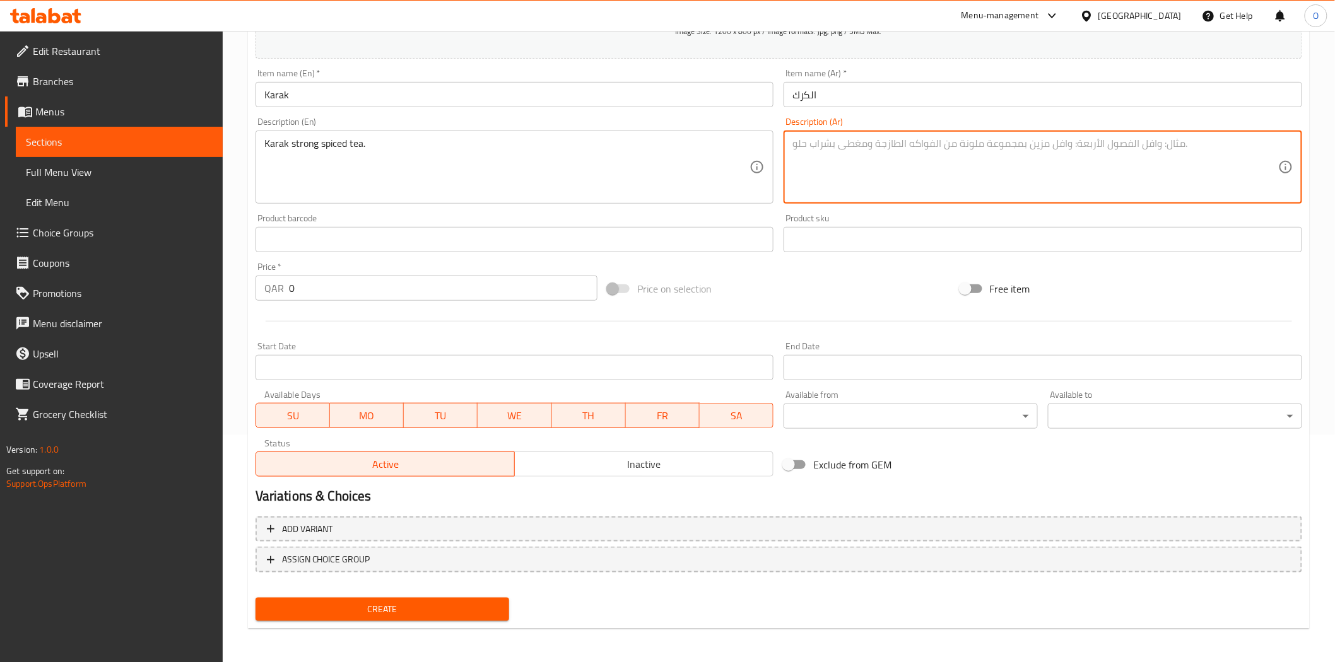
paste textarea "شاي كرك قوي ومتبل."
type textarea "شاي كرك قوي ومتبل."
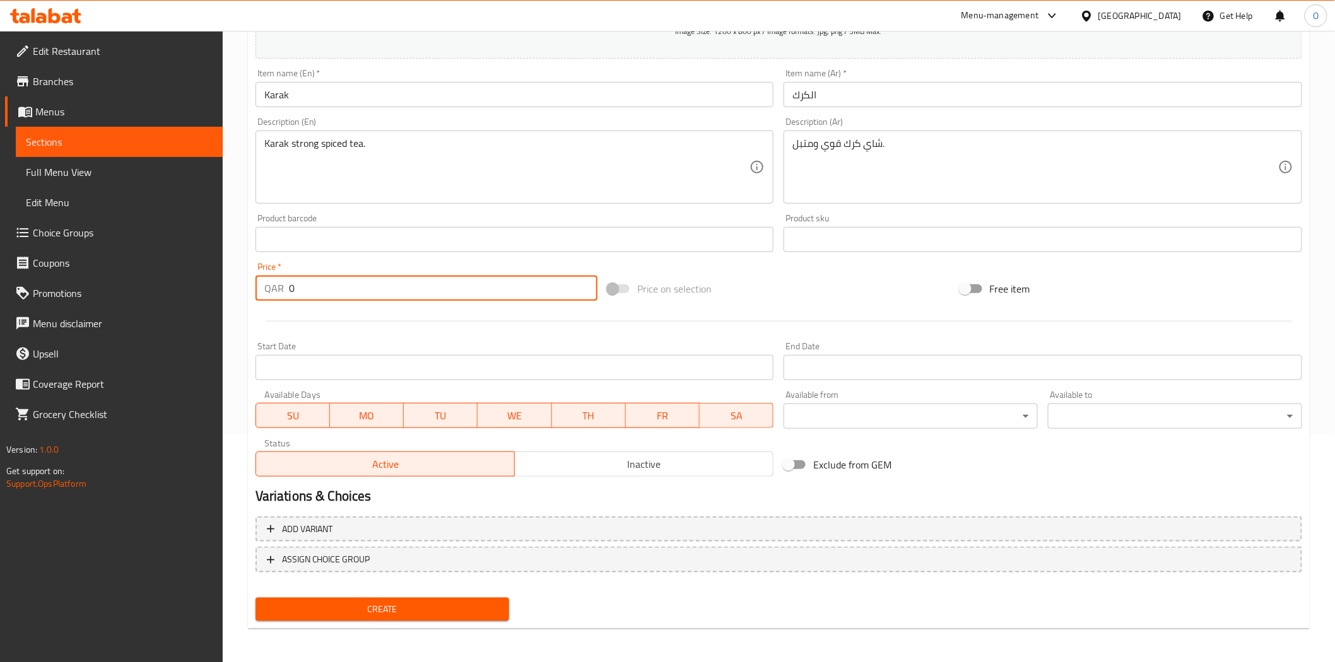
drag, startPoint x: 312, startPoint y: 286, endPoint x: 293, endPoint y: 290, distance: 19.4
click at [263, 288] on div "QAR 0 Price *" at bounding box center [426, 288] width 342 height 25
paste input "2"
type input "2"
click at [547, 464] on span "Inactive" at bounding box center [644, 464] width 248 height 18
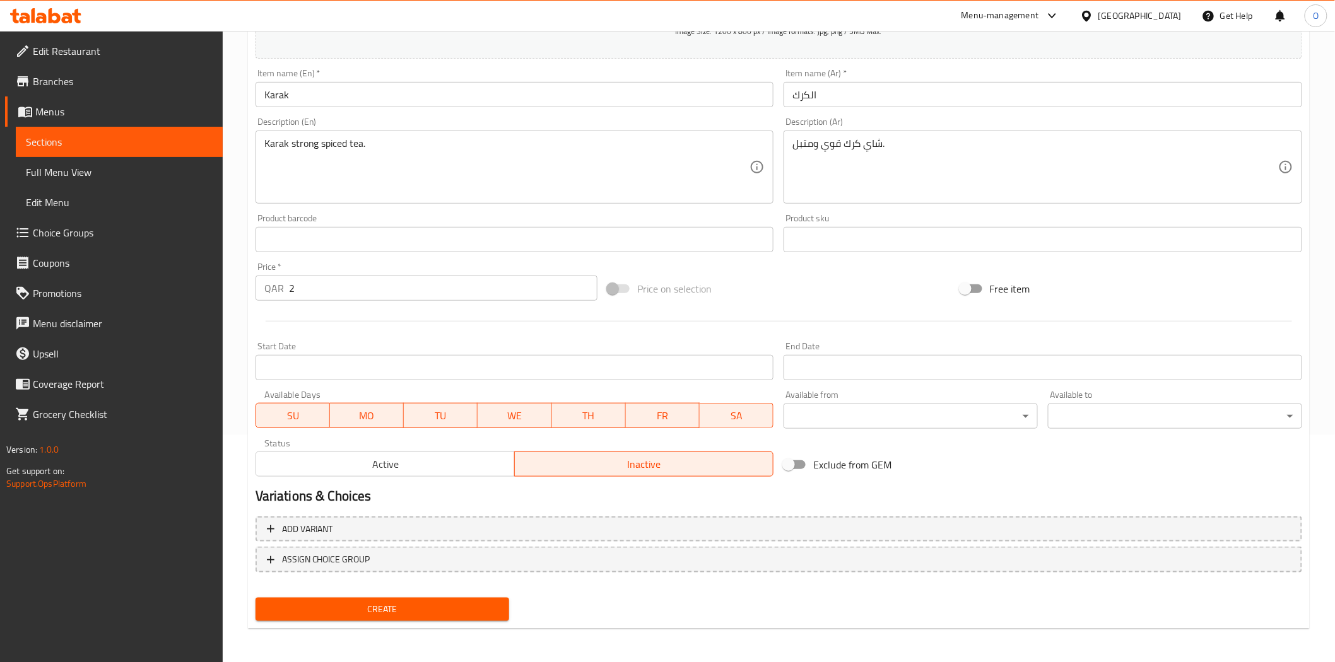
click at [377, 617] on button "Create" at bounding box center [382, 609] width 254 height 23
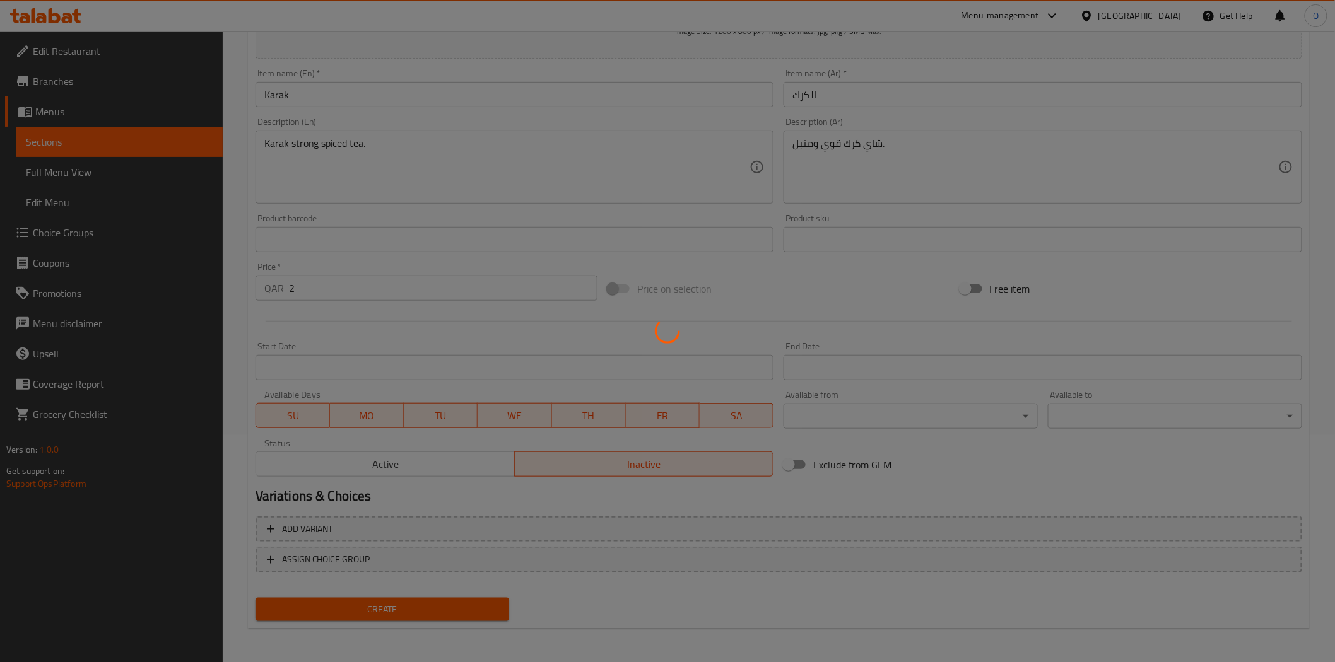
type input "0"
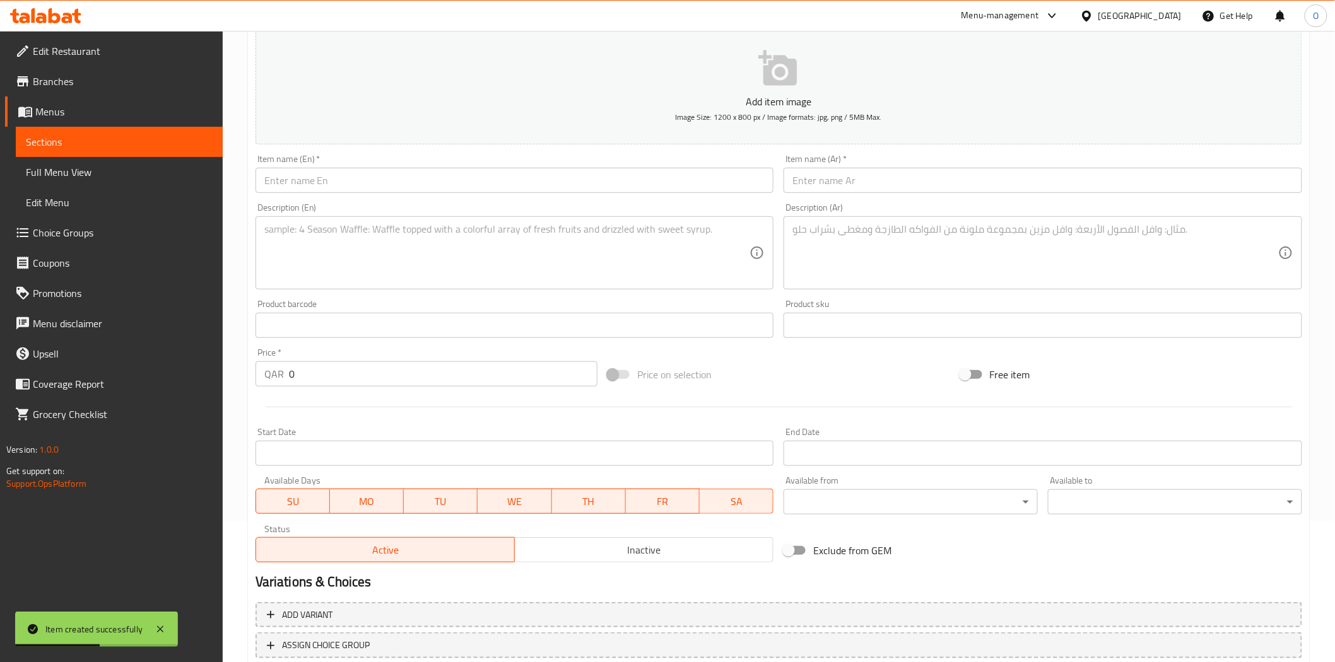
scroll to position [0, 0]
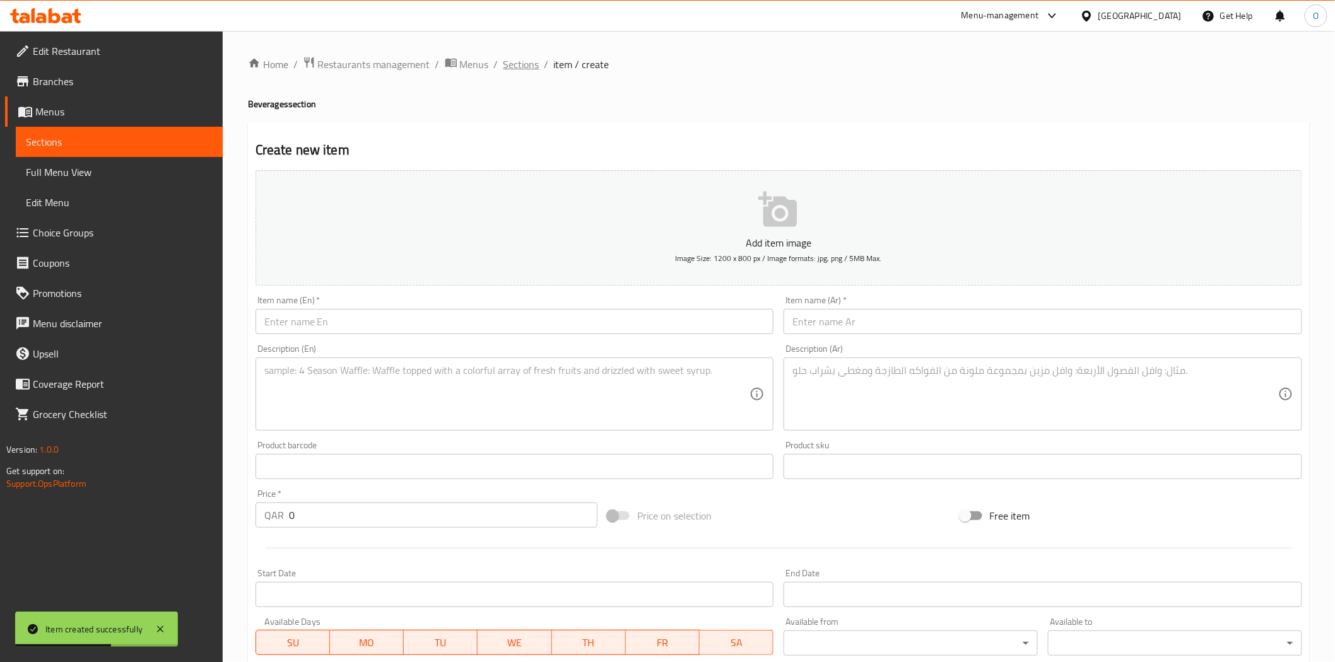
click at [517, 66] on span "Sections" at bounding box center [521, 64] width 36 height 15
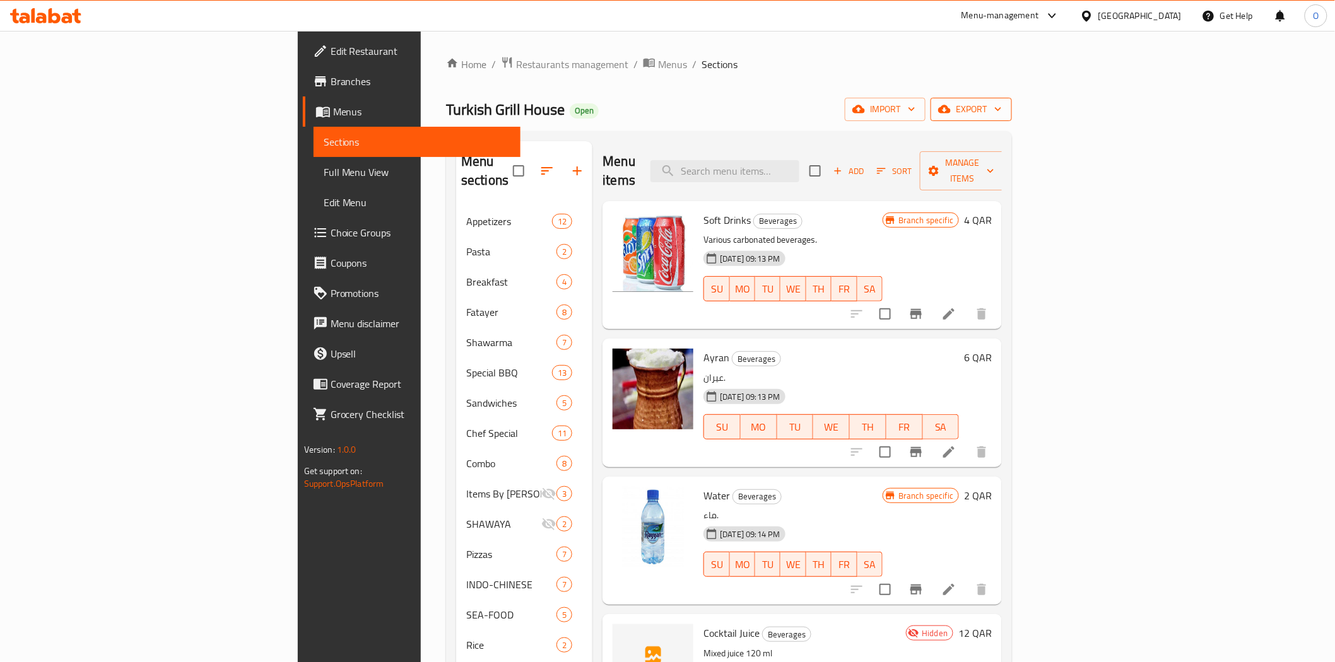
click at [1002, 114] on span "export" at bounding box center [970, 110] width 61 height 16
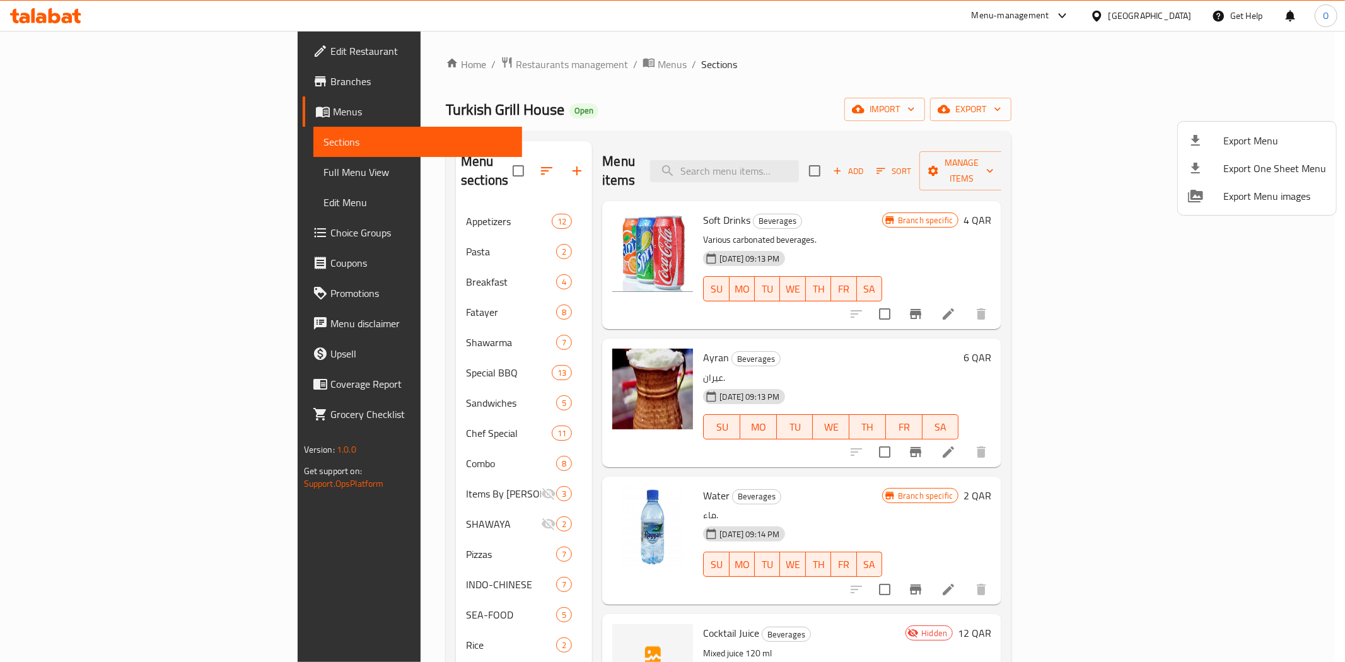
click at [1217, 136] on div at bounding box center [1205, 140] width 35 height 15
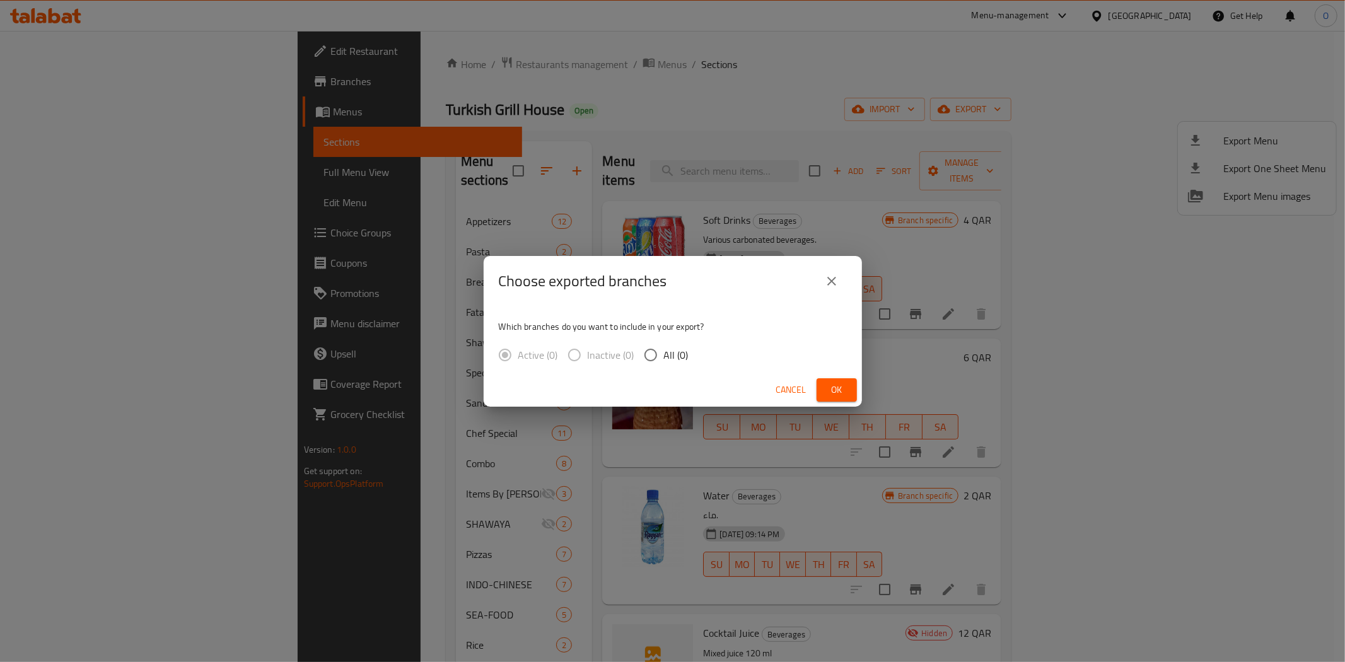
click at [822, 383] on button "Ok" at bounding box center [837, 389] width 40 height 23
click at [825, 388] on button "Ok" at bounding box center [837, 389] width 40 height 23
click at [837, 382] on span "Ok" at bounding box center [837, 390] width 20 height 16
click at [848, 397] on button "Ok" at bounding box center [837, 389] width 40 height 23
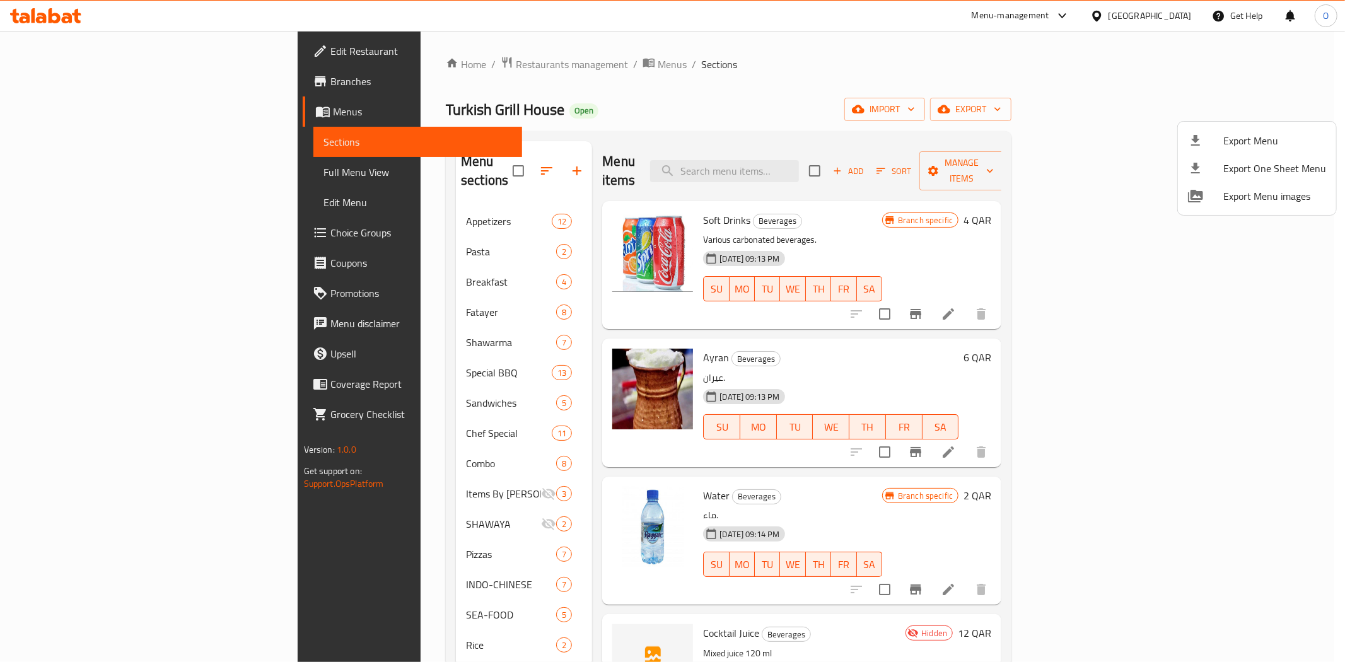
click at [1183, 17] on div at bounding box center [672, 331] width 1345 height 662
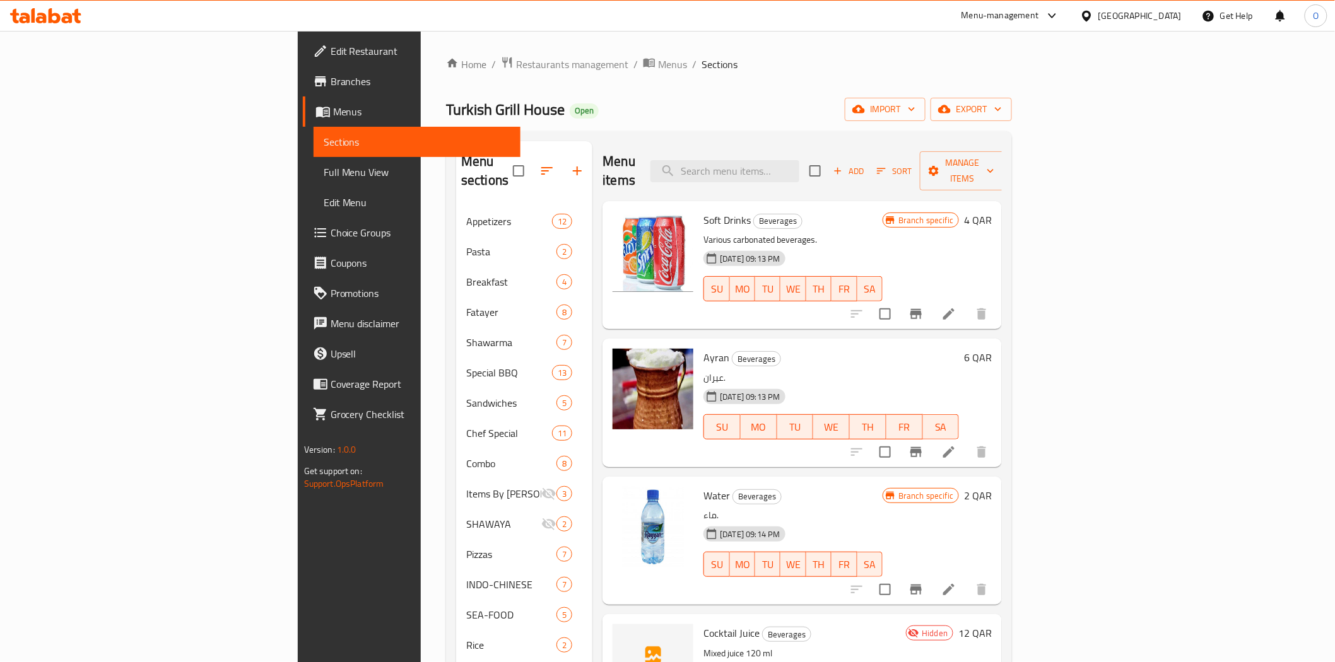
click at [1175, 15] on div "[GEOGRAPHIC_DATA]" at bounding box center [1139, 16] width 83 height 14
click at [1014, 243] on div "Oman" at bounding box center [1044, 247] width 83 height 14
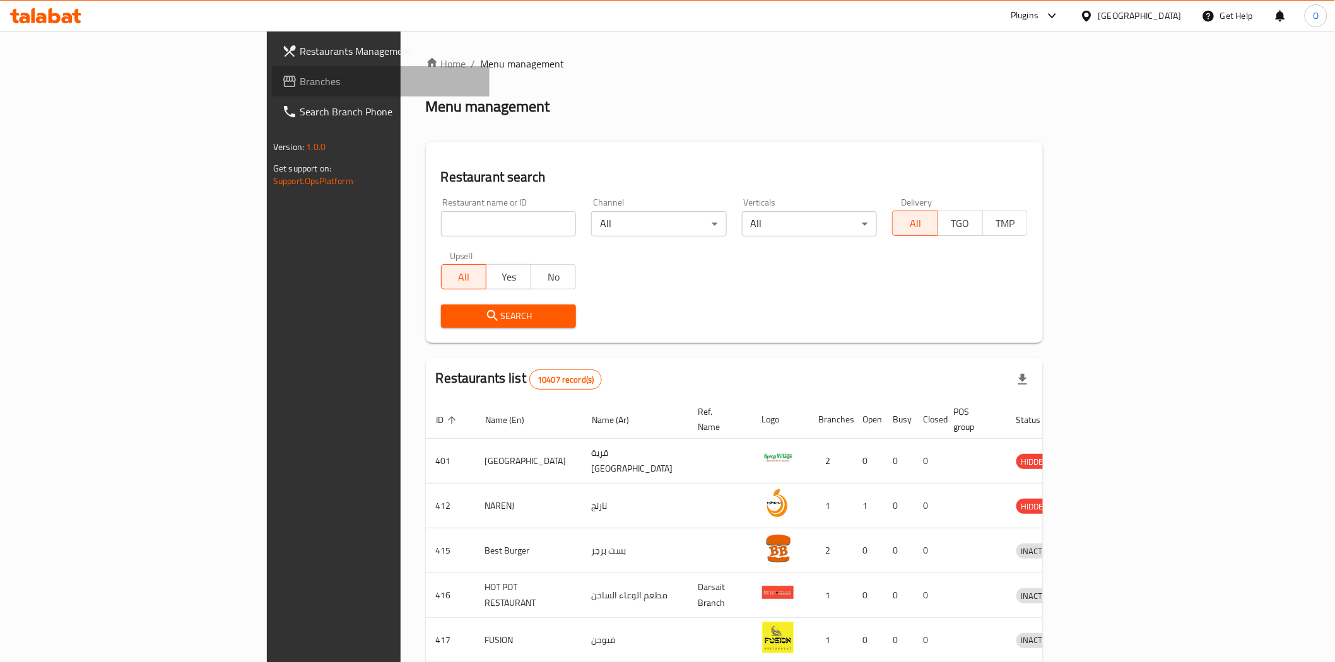
click at [272, 73] on link "Branches" at bounding box center [381, 81] width 218 height 30
